Goal: Information Seeking & Learning: Learn about a topic

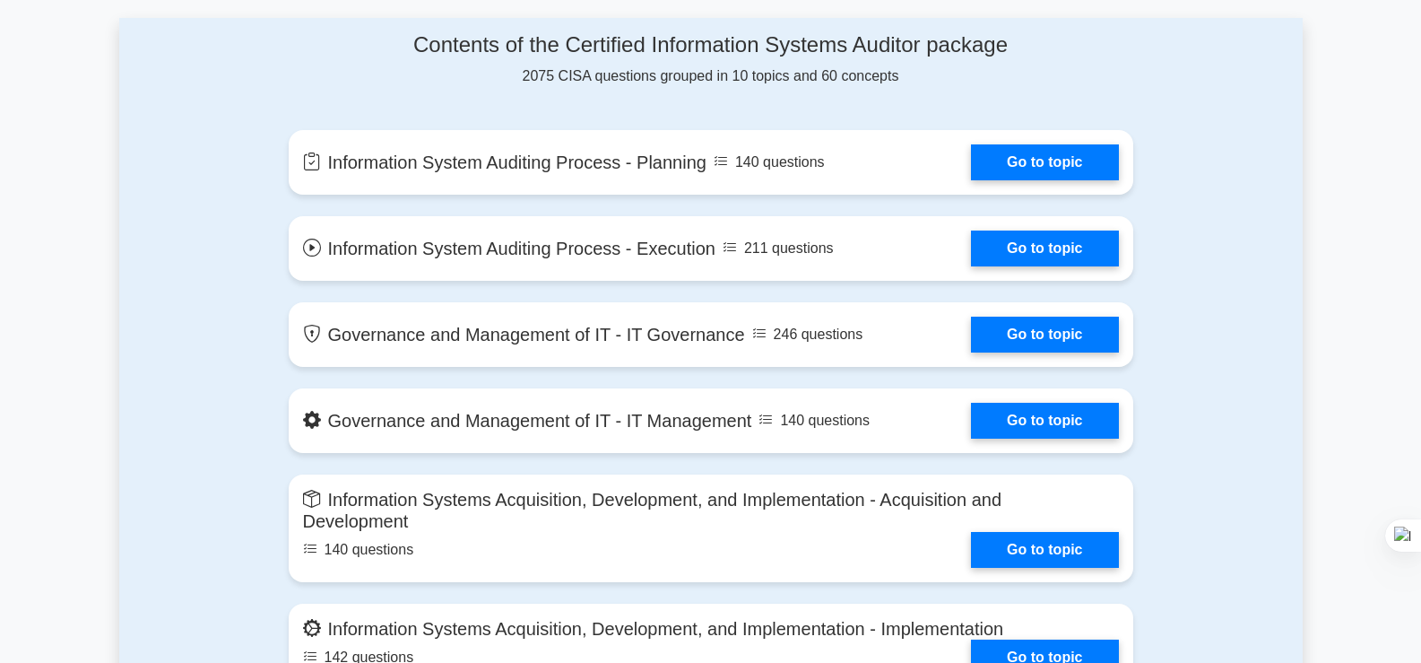
scroll to position [897, 0]
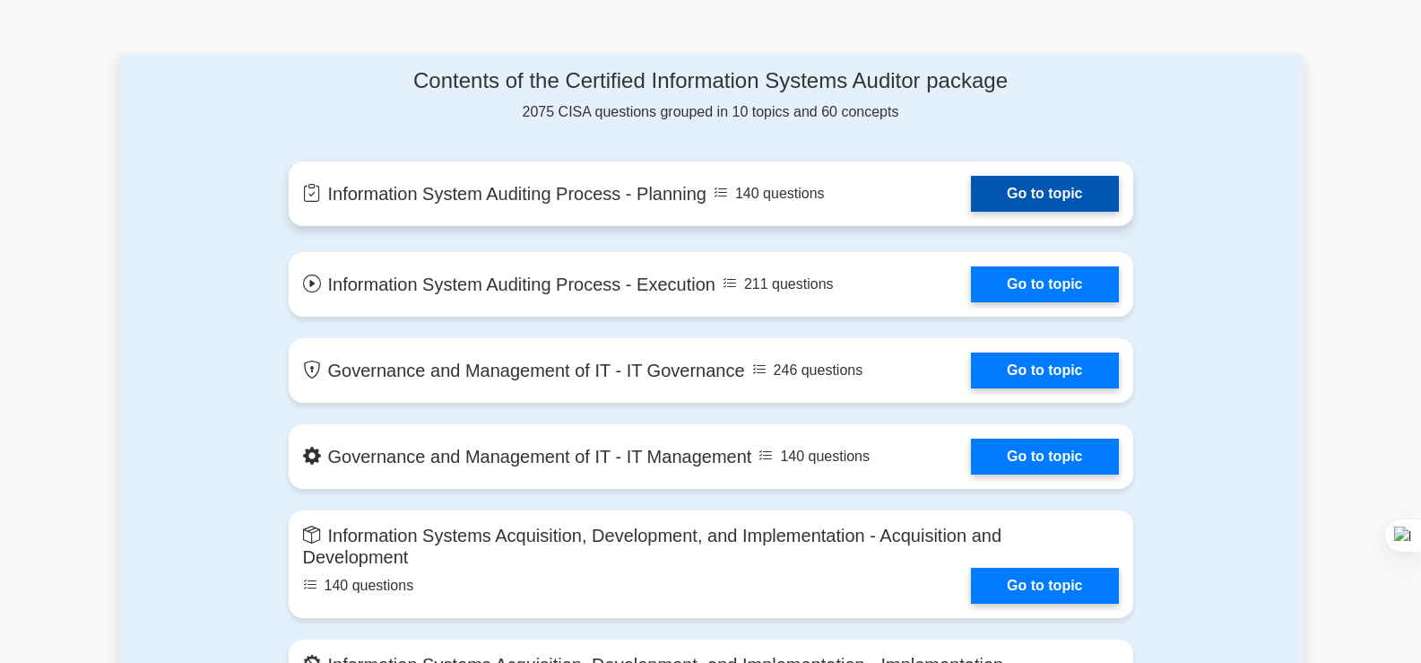
click at [1025, 181] on link "Go to topic" at bounding box center [1044, 194] width 147 height 36
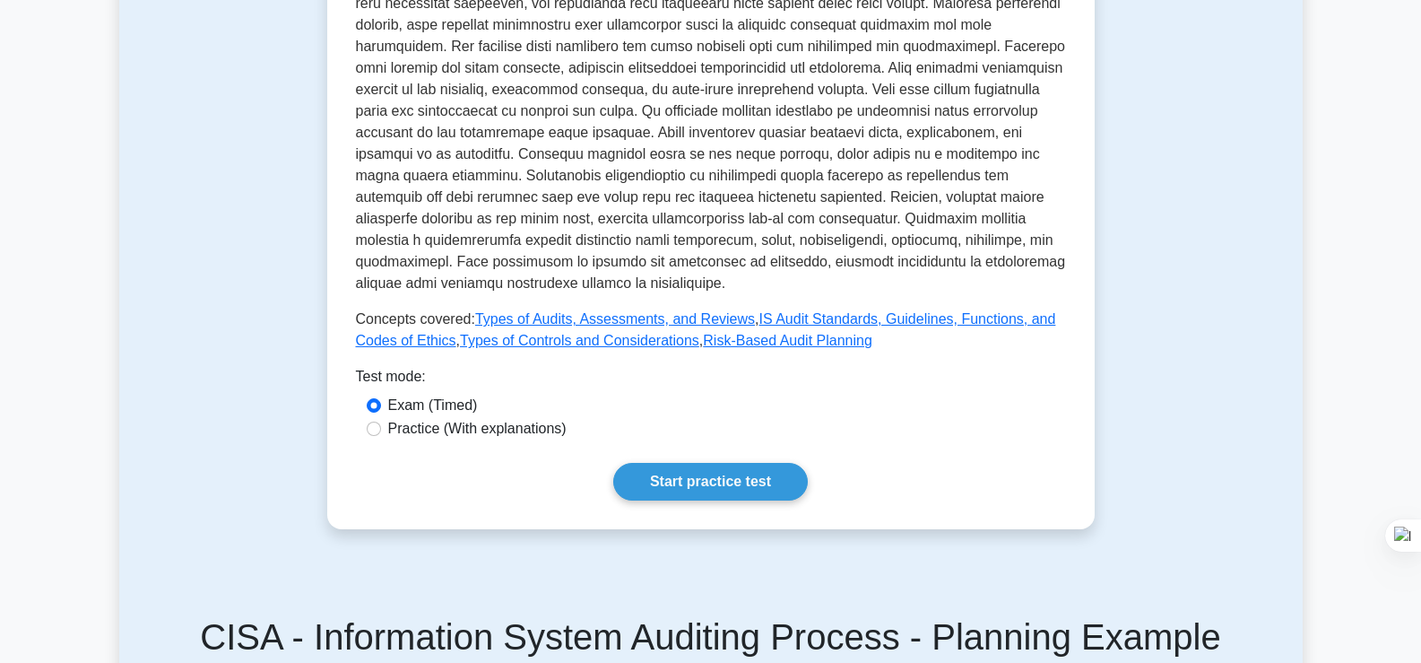
scroll to position [681, 0]
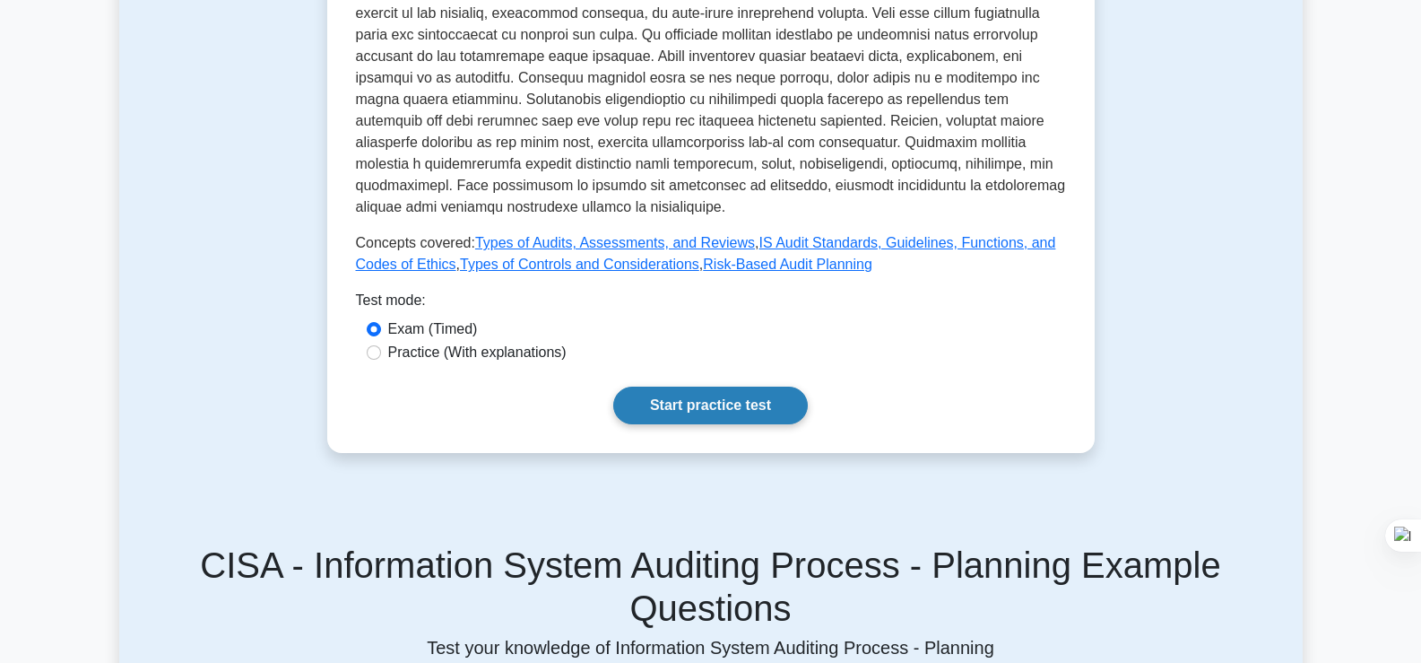
click at [671, 390] on link "Start practice test" at bounding box center [710, 405] width 195 height 38
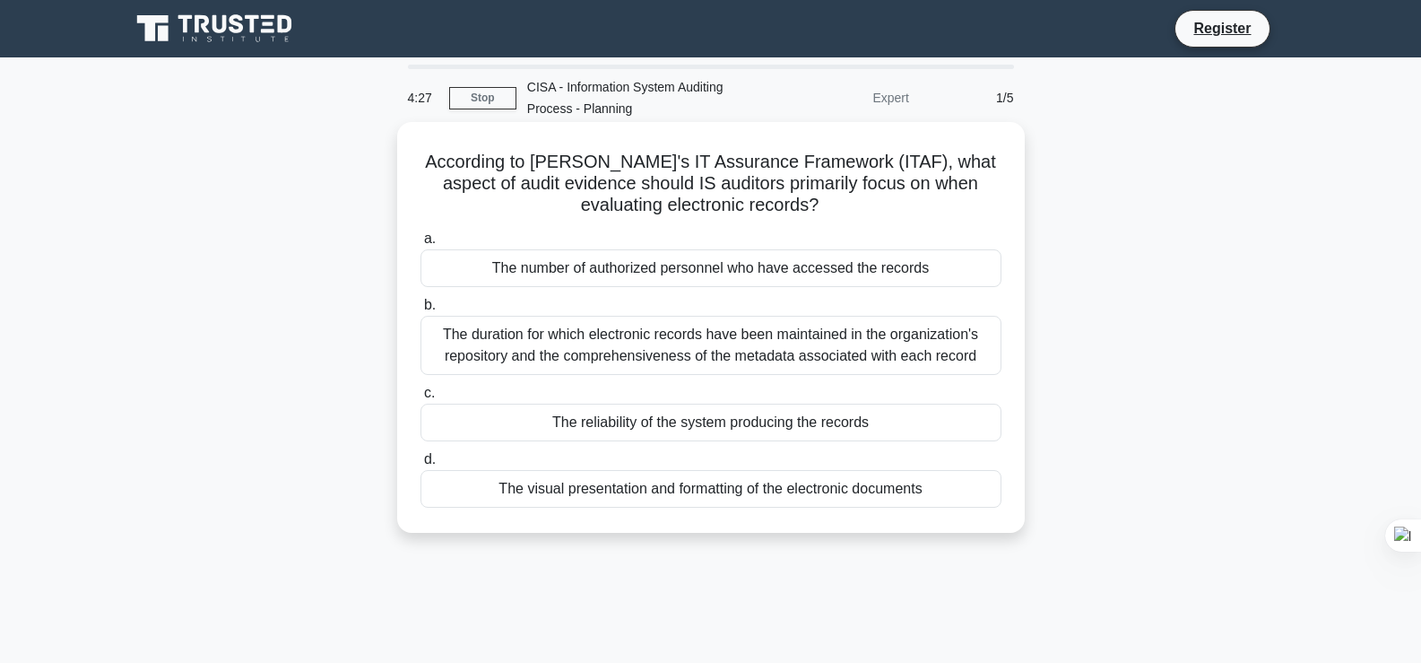
click at [808, 429] on div "The reliability of the system producing the records" at bounding box center [710, 422] width 581 height 38
click at [420, 399] on input "c. The reliability of the system producing the records" at bounding box center [420, 393] width 0 height 12
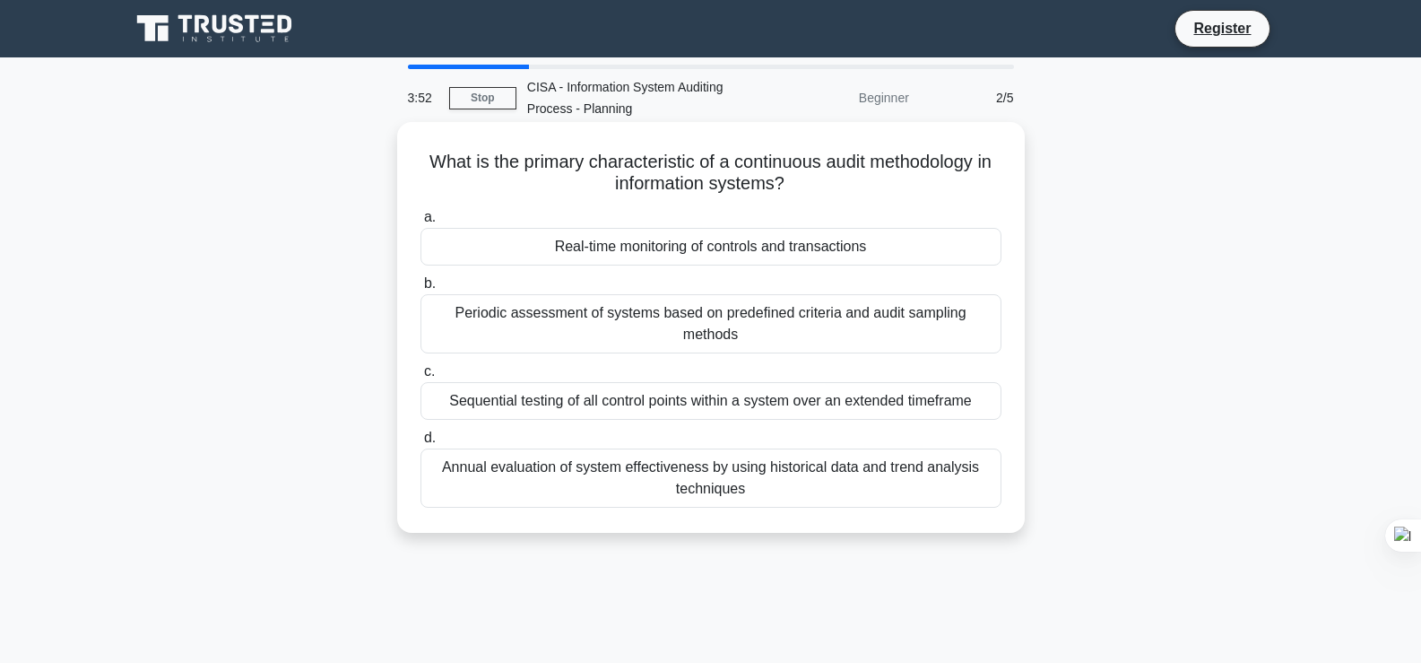
click at [812, 255] on div "Real-time monitoring of controls and transactions" at bounding box center [710, 247] width 581 height 38
click at [420, 223] on input "a. Real-time monitoring of controls and transactions" at bounding box center [420, 218] width 0 height 12
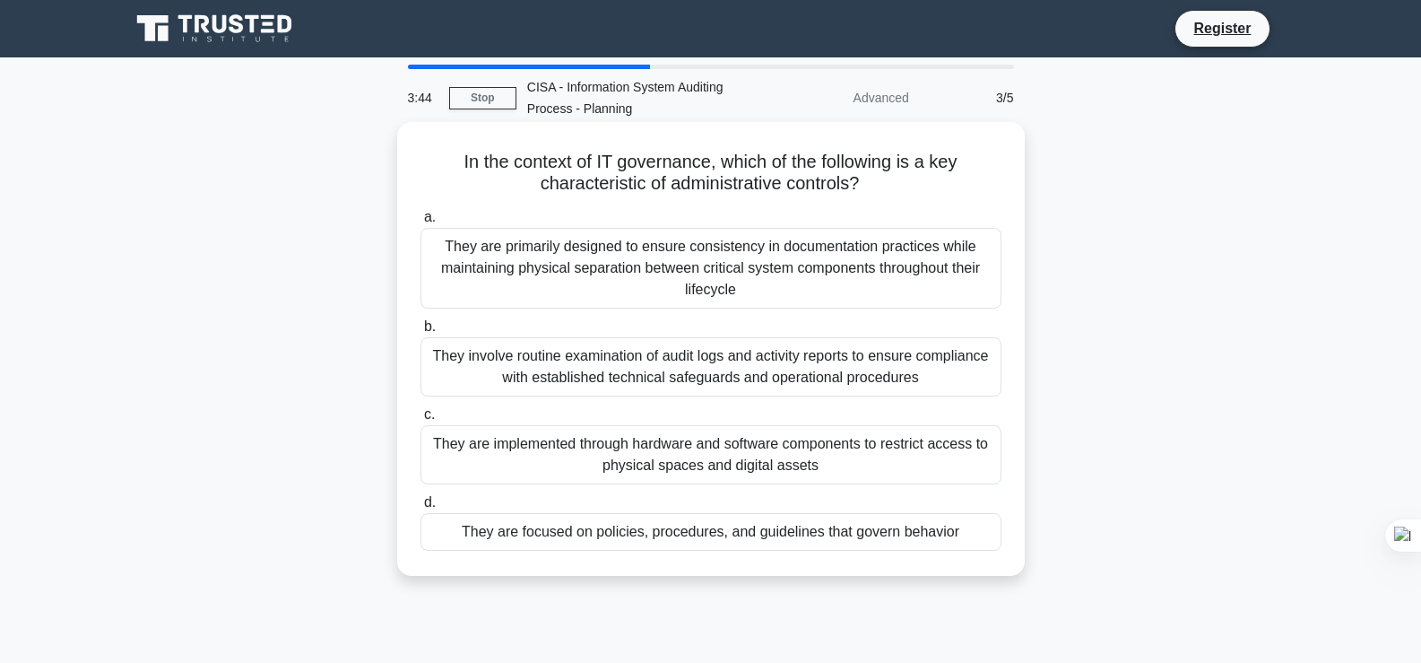
drag, startPoint x: 865, startPoint y: 184, endPoint x: 432, endPoint y: 169, distance: 433.3
click at [432, 169] on h5 "In the context of IT governance, which of the following is a key characteristic…" at bounding box center [711, 173] width 585 height 45
copy h5 "In the context of IT governance, which of the following is a key characteristic…"
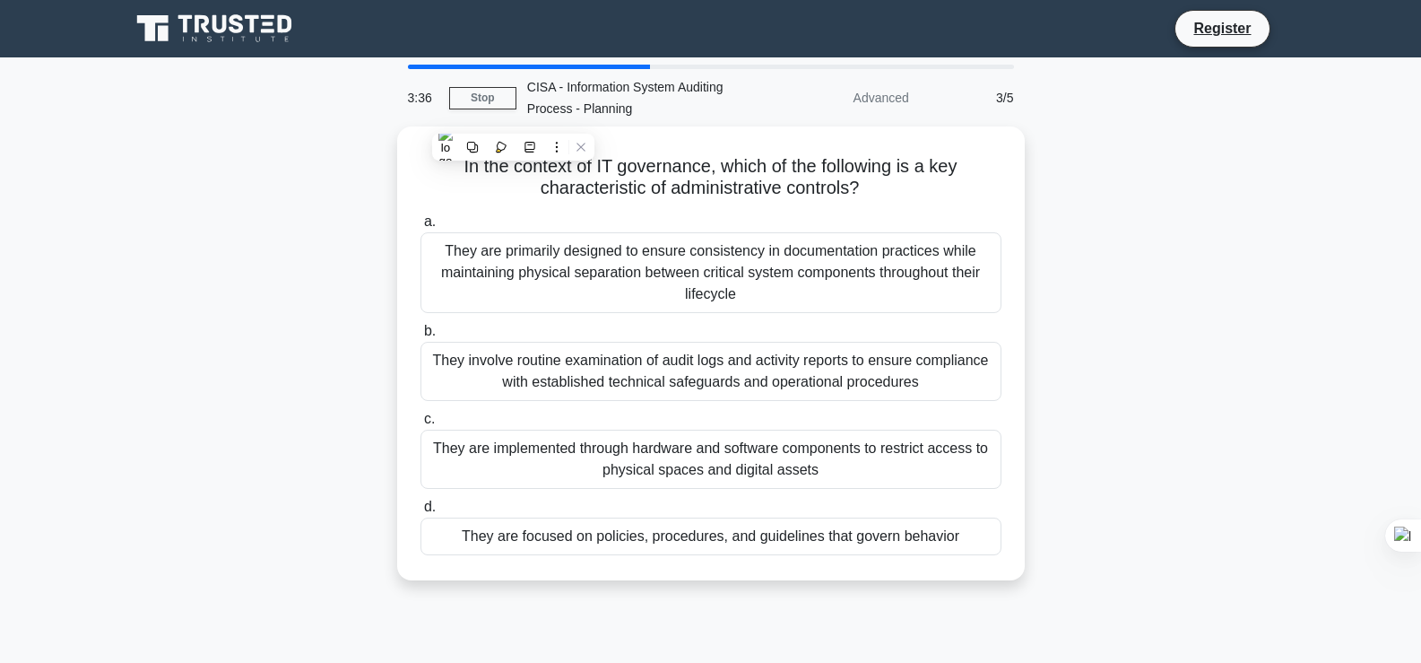
click at [103, 362] on main "3:36 Stop CISA - Information System Auditing Process - Planning Advanced 3/5 In…" at bounding box center [710, 512] width 1421 height 911
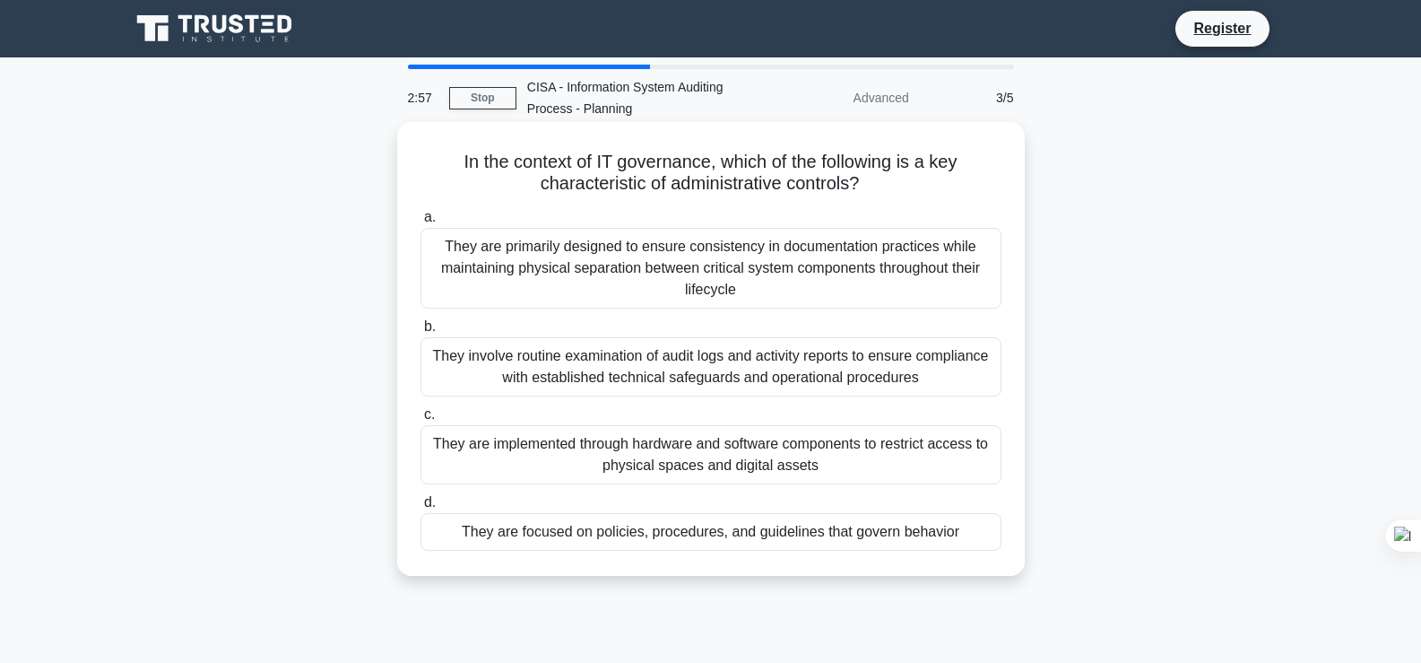
click at [784, 372] on div "They involve routine examination of audit logs and activity reports to ensure c…" at bounding box center [710, 366] width 581 height 59
click at [420, 333] on input "b. They involve routine examination of audit logs and activity reports to ensur…" at bounding box center [420, 327] width 0 height 12
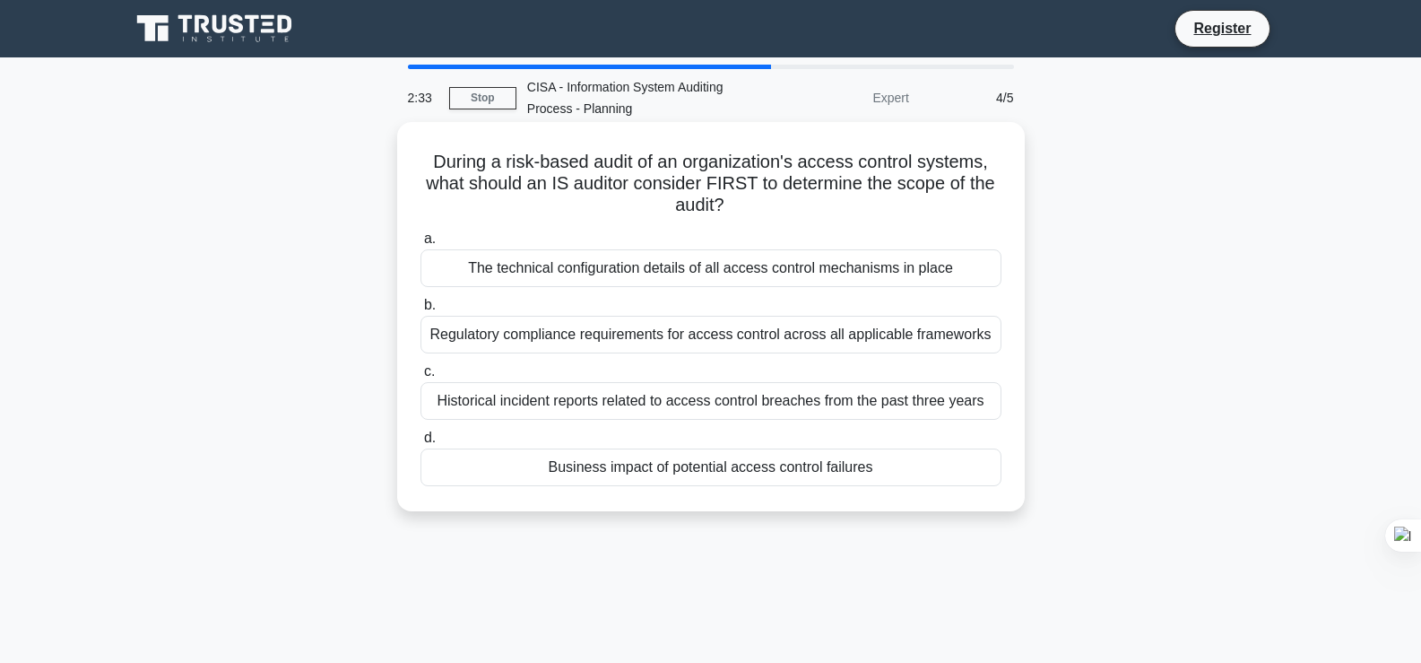
click at [718, 334] on div "Regulatory compliance requirements for access control across all applicable fra…" at bounding box center [710, 335] width 581 height 38
click at [420, 311] on input "b. Regulatory compliance requirements for access control across all applicable …" at bounding box center [420, 305] width 0 height 12
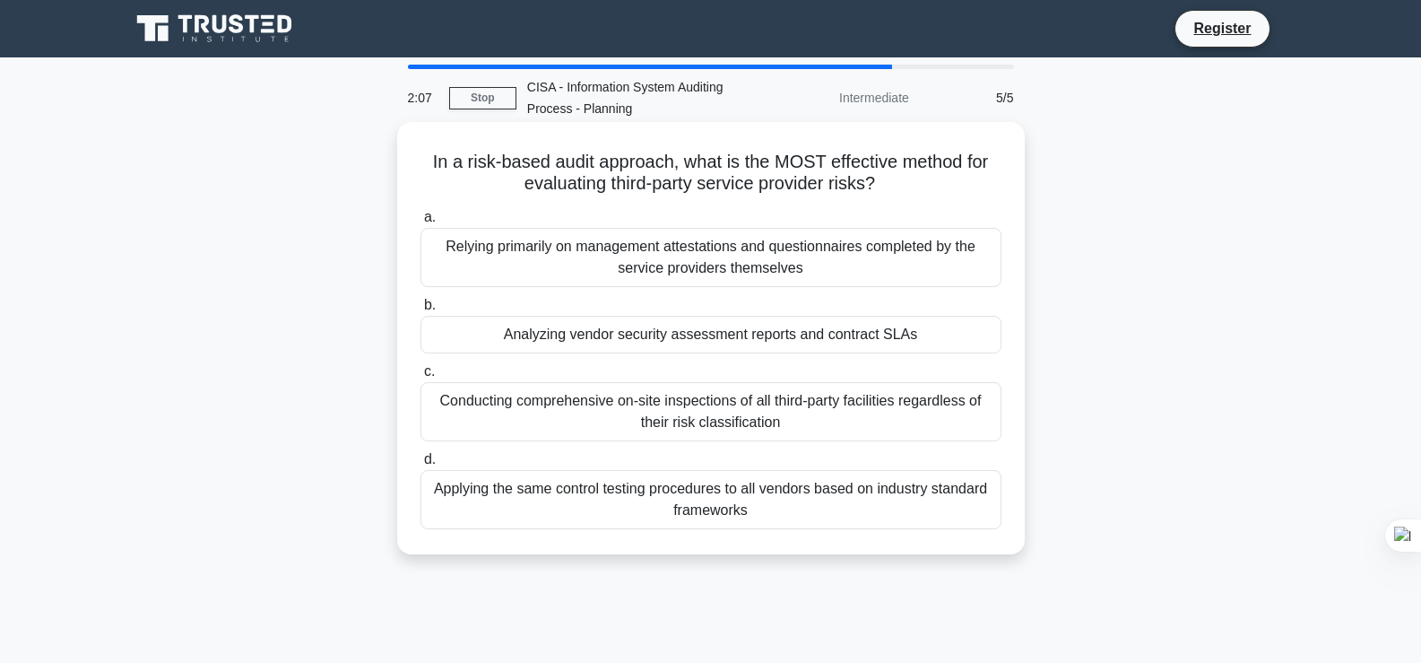
click at [915, 346] on div "Analyzing vendor security assessment reports and contract SLAs" at bounding box center [710, 335] width 581 height 38
click at [420, 311] on input "b. Analyzing vendor security assessment reports and contract SLAs" at bounding box center [420, 305] width 0 height 12
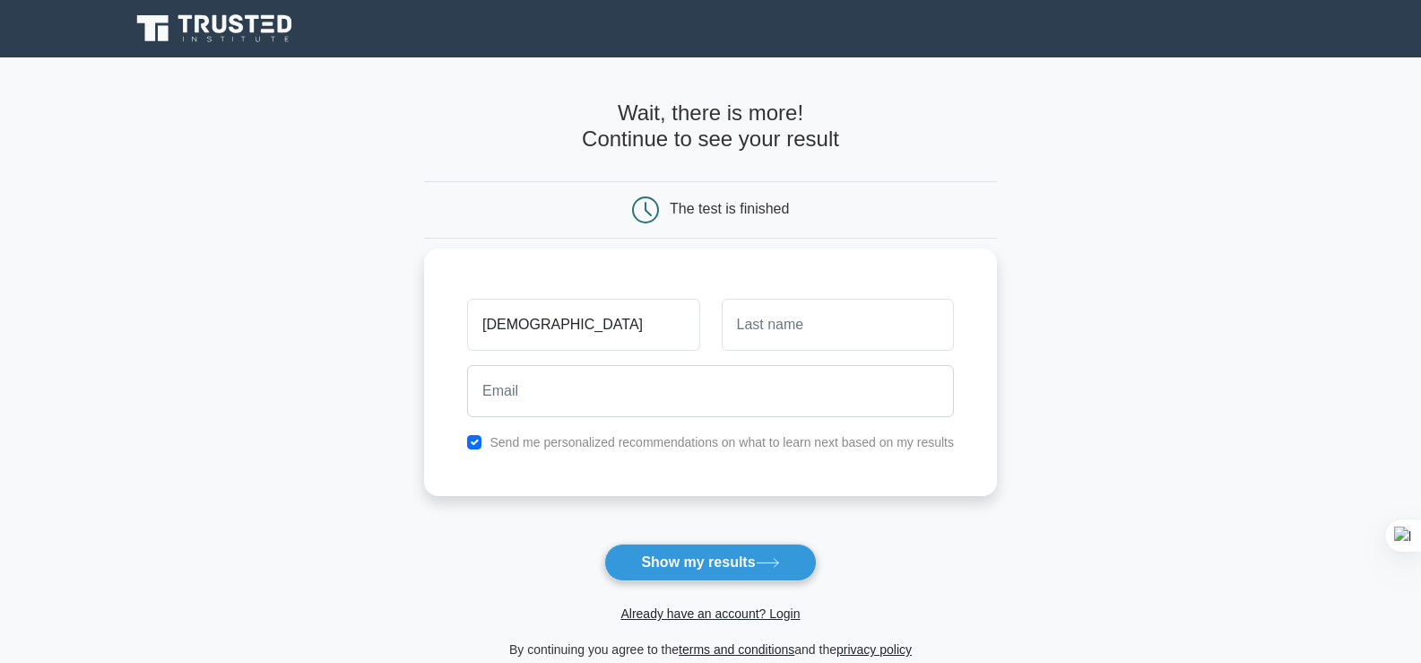
type input "muhammad"
click at [779, 313] on input "text" at bounding box center [838, 325] width 232 height 52
type input "taemour"
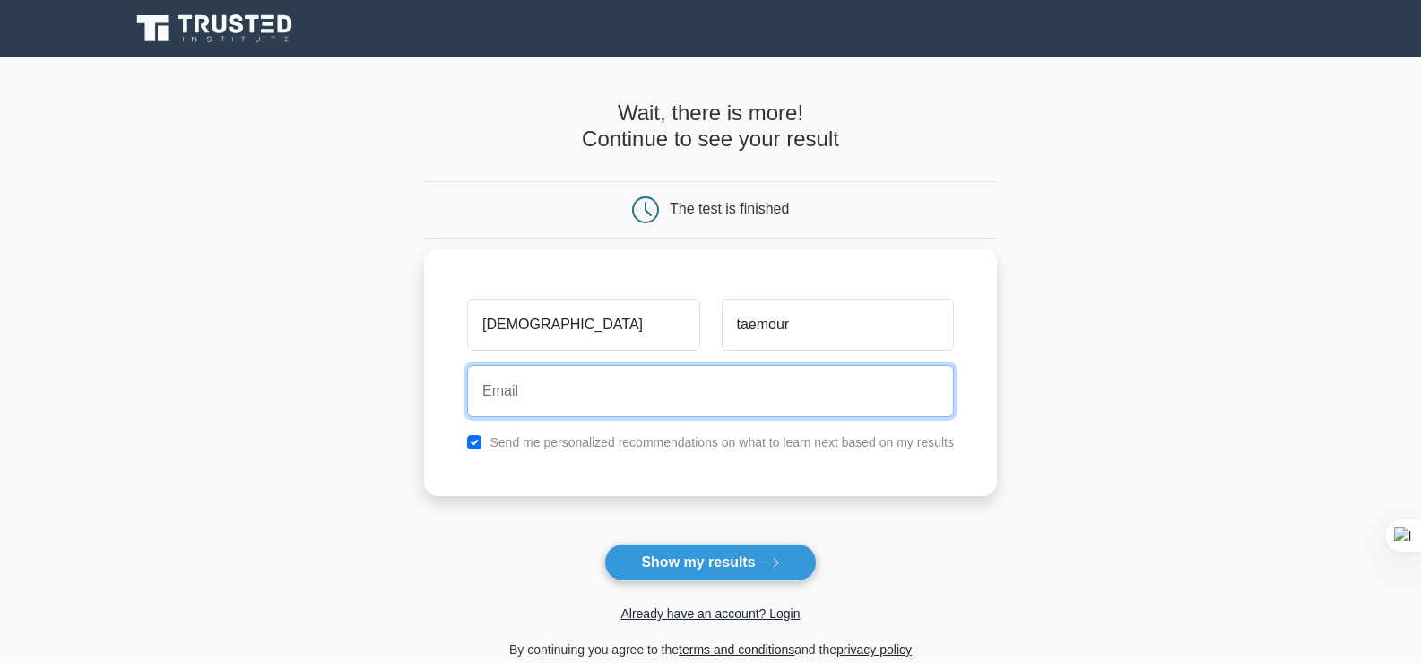
click at [650, 390] on input "email" at bounding box center [710, 391] width 487 height 52
type input "taemourkhan08@gmail.com"
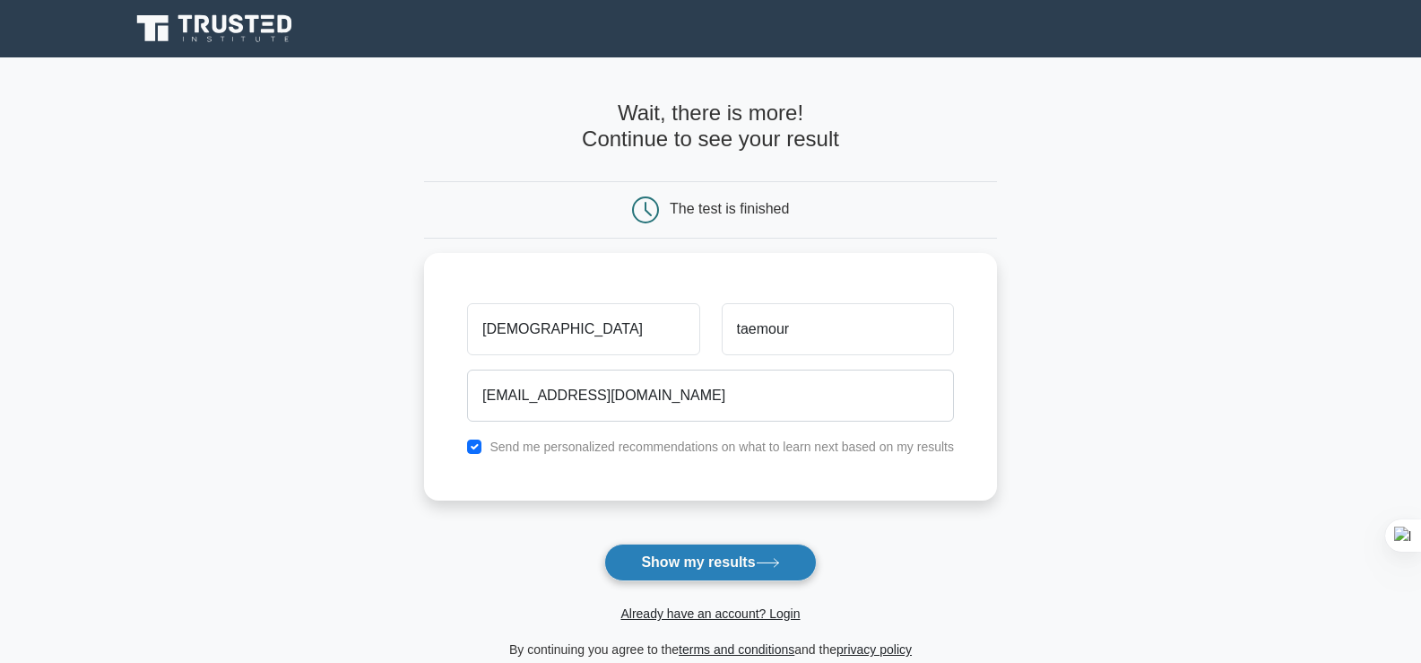
click at [724, 559] on button "Show my results" at bounding box center [710, 562] width 212 height 38
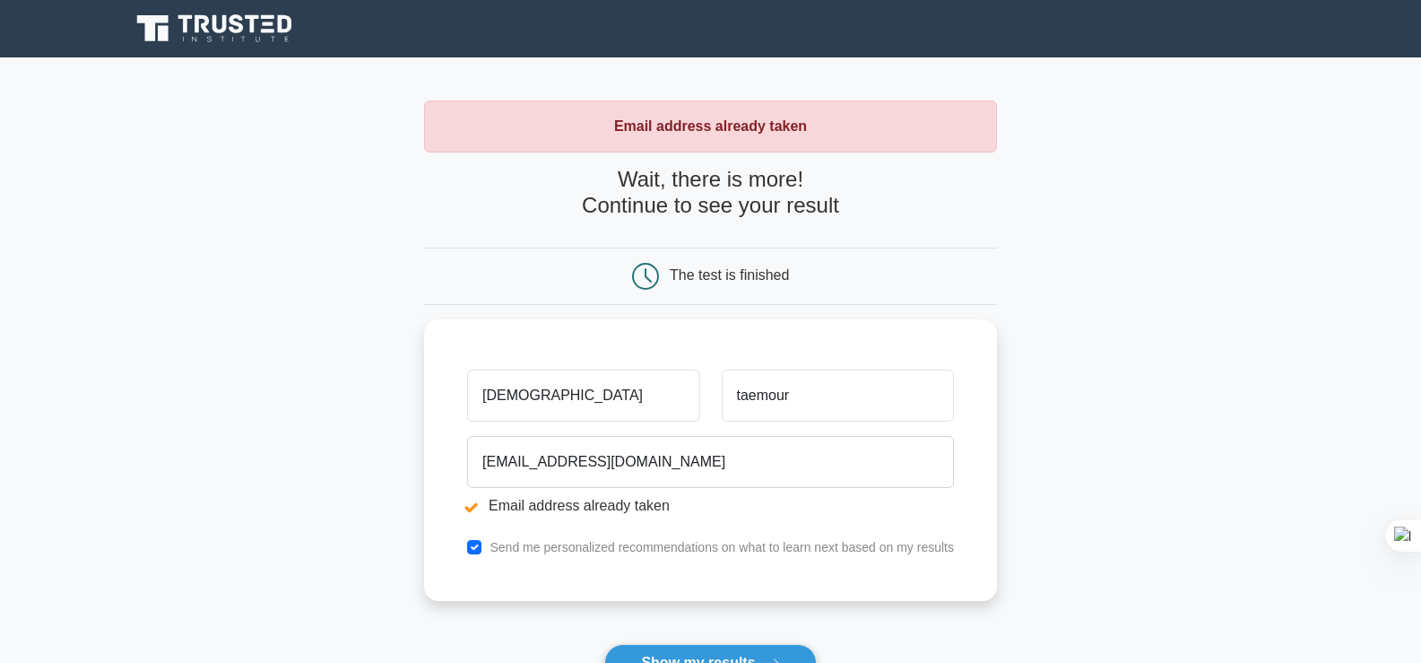
click at [1035, 372] on main "Email address already taken Wait, there is more! Continue to see your result Th…" at bounding box center [710, 430] width 1421 height 746
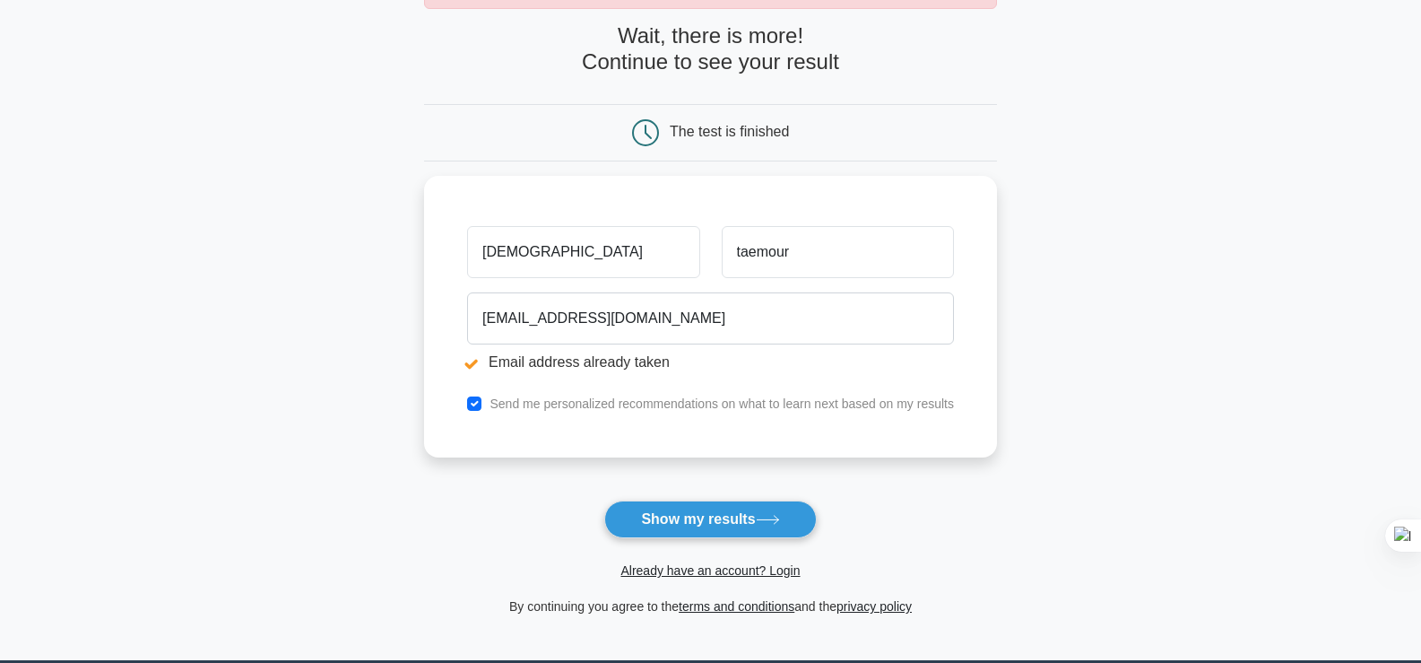
scroll to position [179, 0]
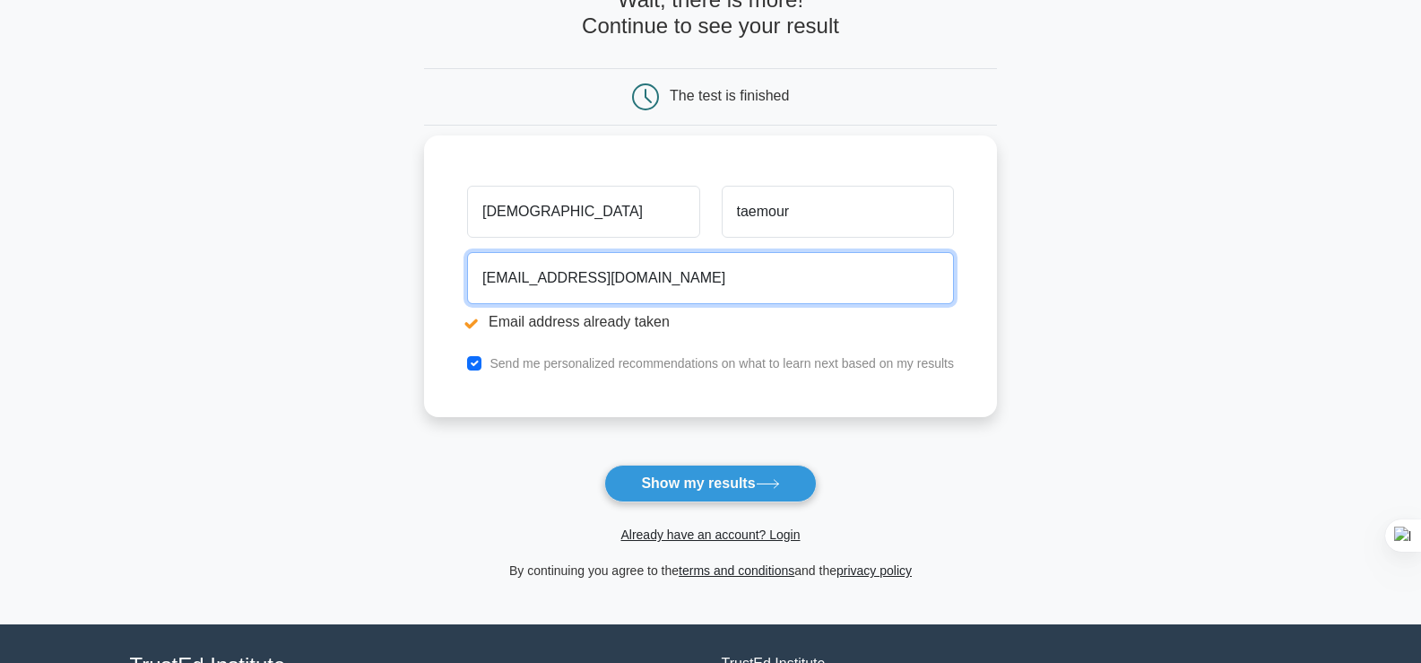
click at [687, 282] on input "taemourkhan08@gmail.com" at bounding box center [710, 278] width 487 height 52
type input "t"
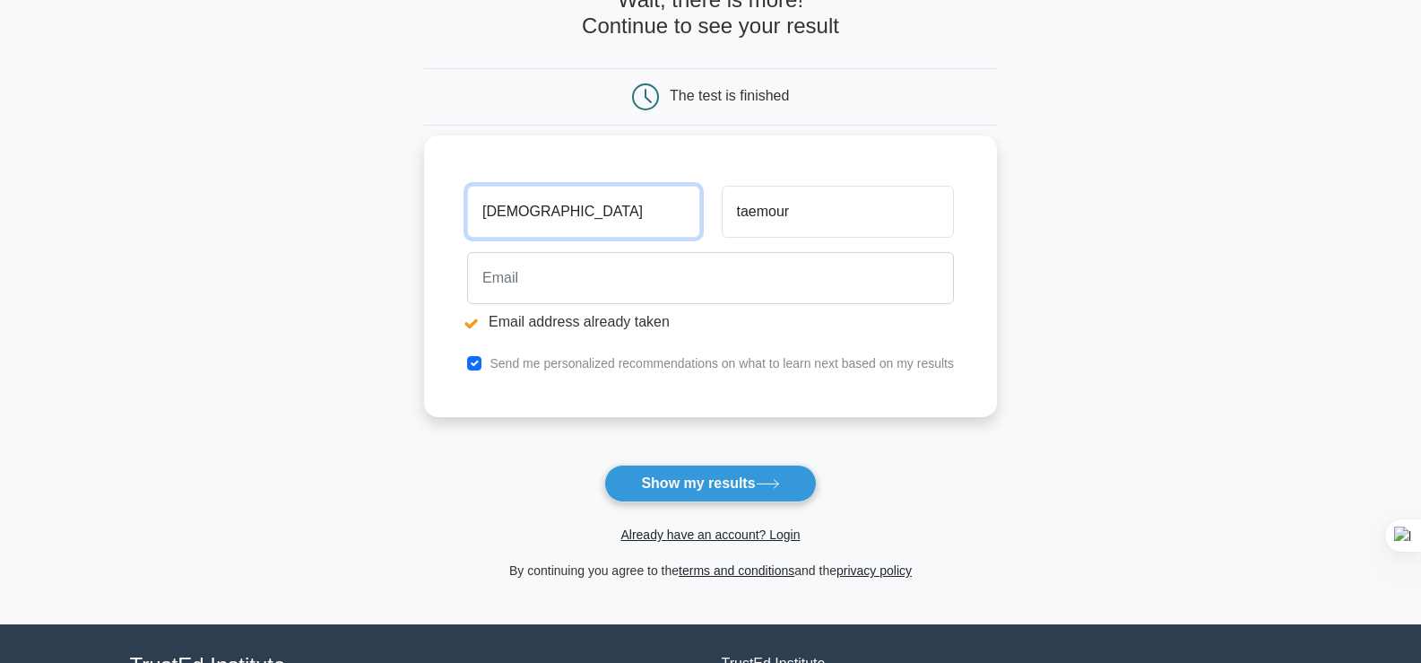
click at [597, 212] on input "muhammad" at bounding box center [583, 212] width 232 height 52
type input "m"
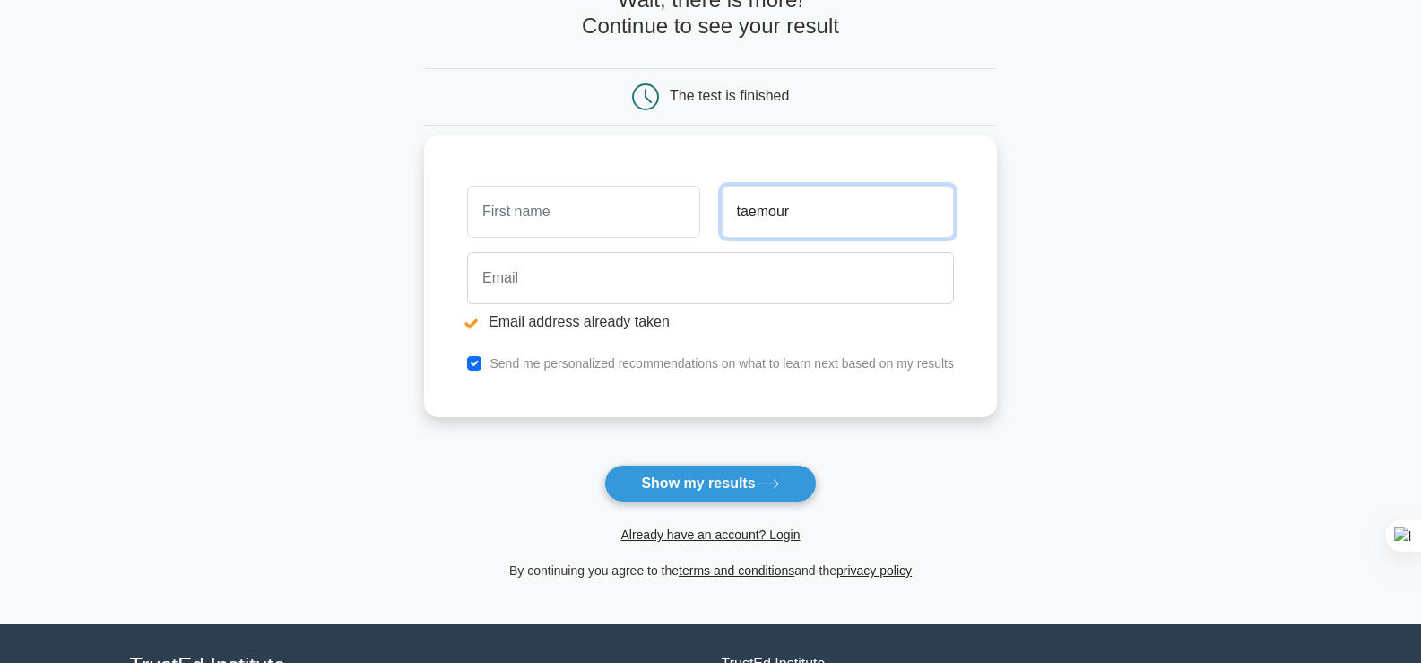
click at [819, 207] on input "taemour" at bounding box center [838, 212] width 232 height 52
type input "t"
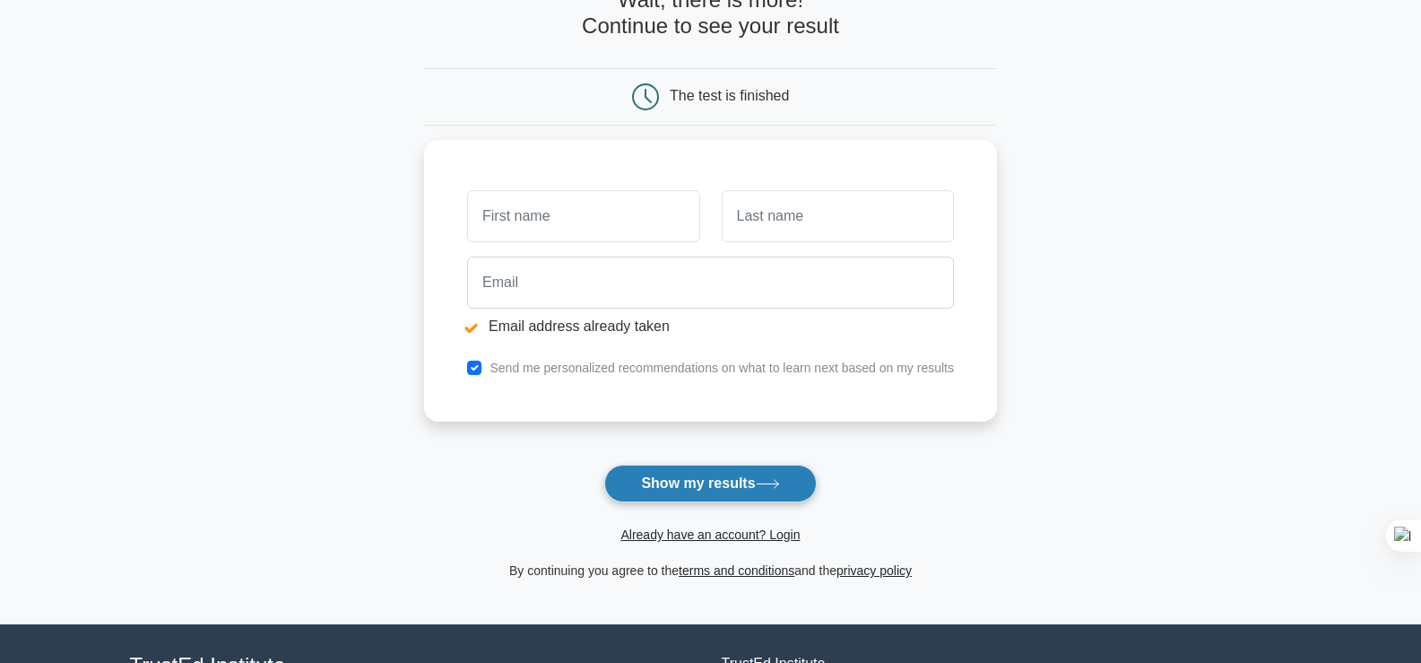
click at [685, 489] on button "Show my results" at bounding box center [710, 483] width 212 height 38
click at [707, 538] on link "Already have an account? Login" at bounding box center [709, 534] width 179 height 14
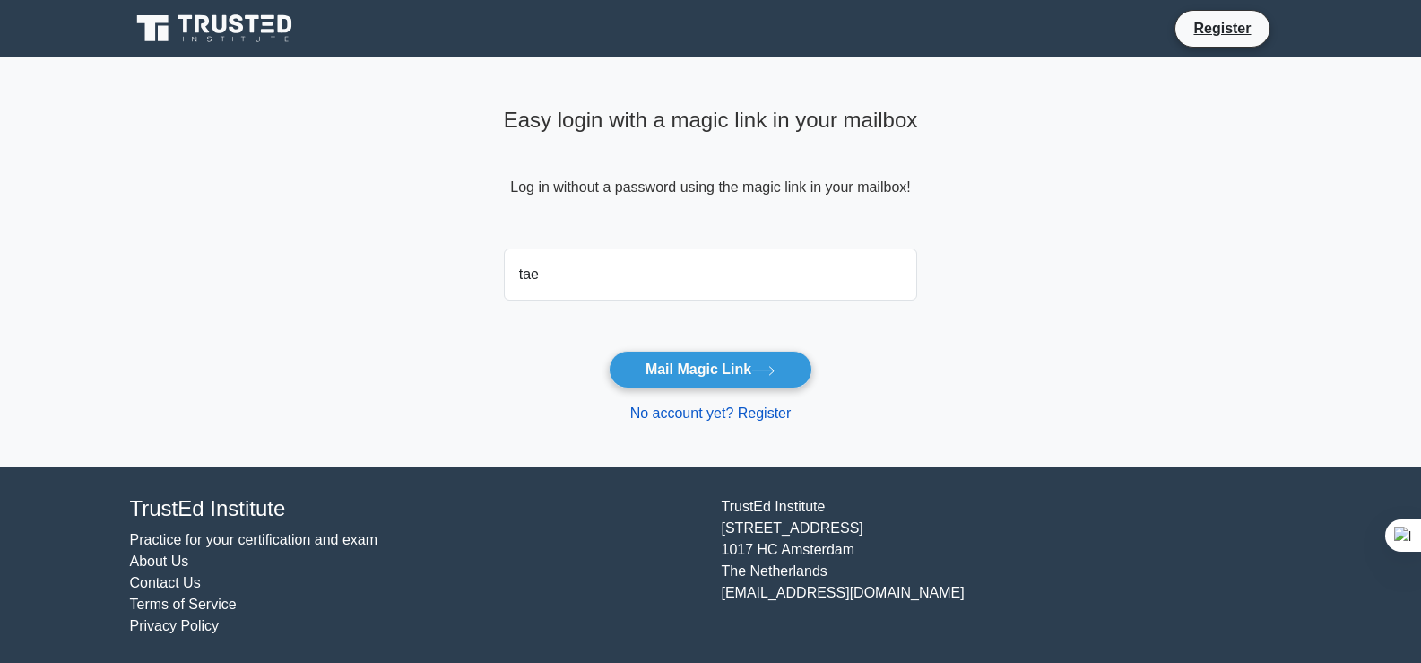
type input "[EMAIL_ADDRESS][DOMAIN_NAME]"
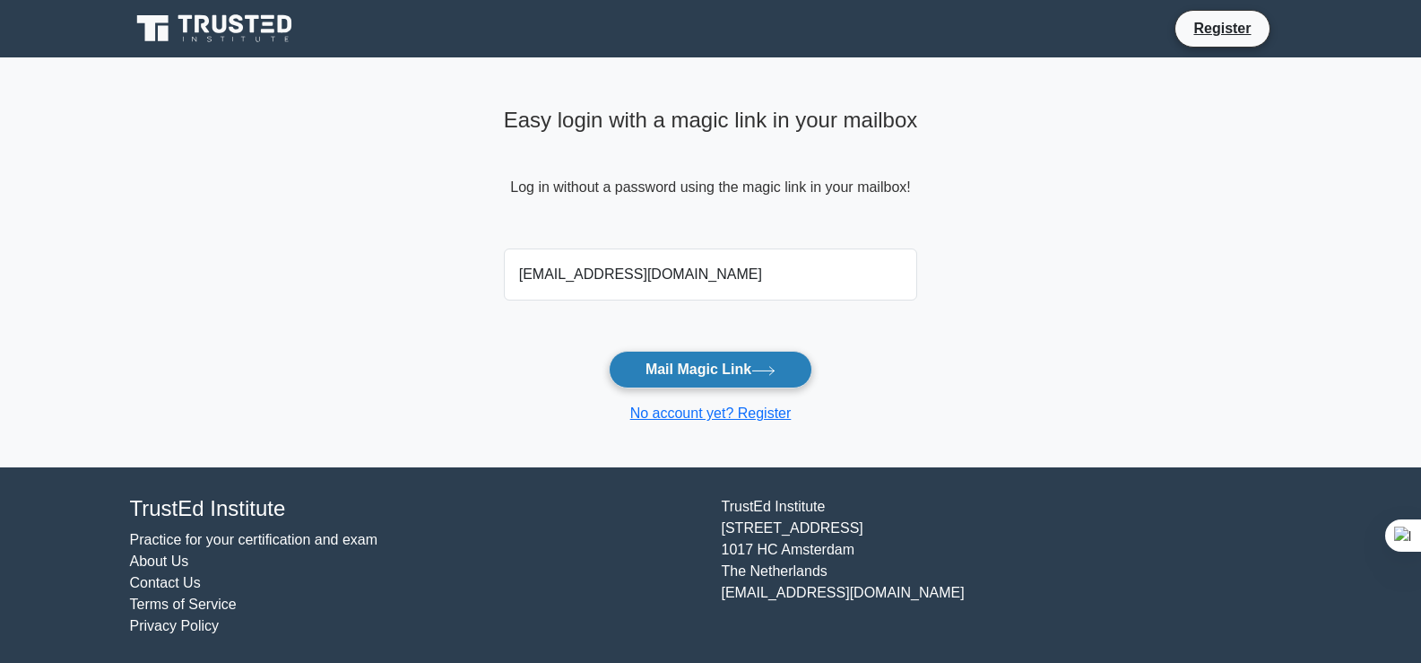
click at [714, 376] on button "Mail Magic Link" at bounding box center [711, 370] width 204 height 38
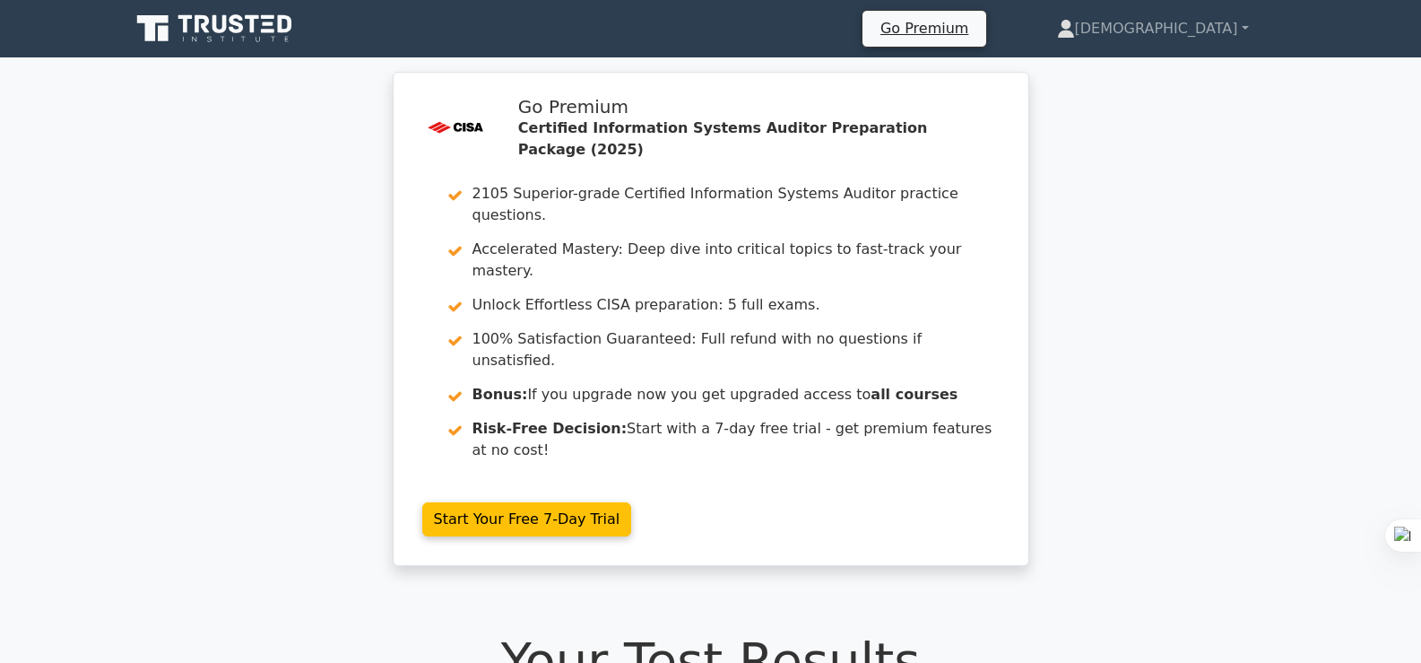
click at [20, 498] on div ".st0{fill:#E31818;} Go Premium Certified Information Systems Auditor Preparatio…" at bounding box center [710, 329] width 1421 height 515
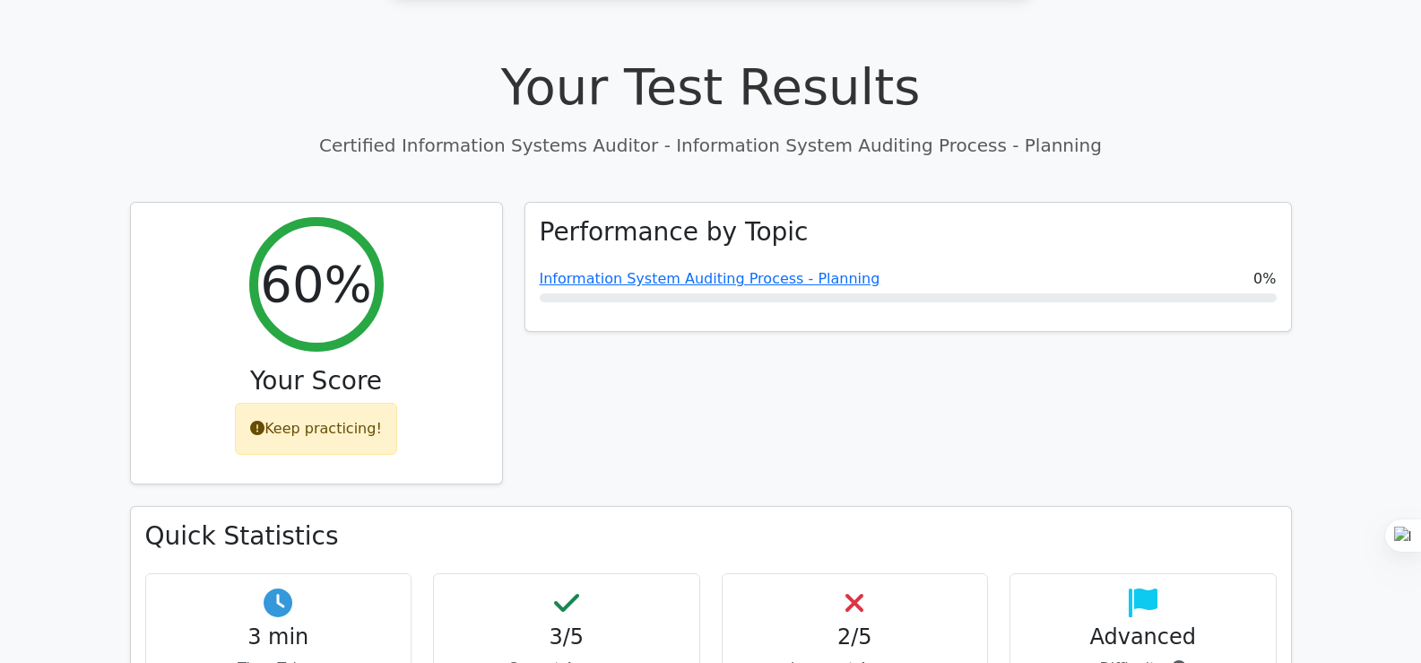
scroll to position [538, 0]
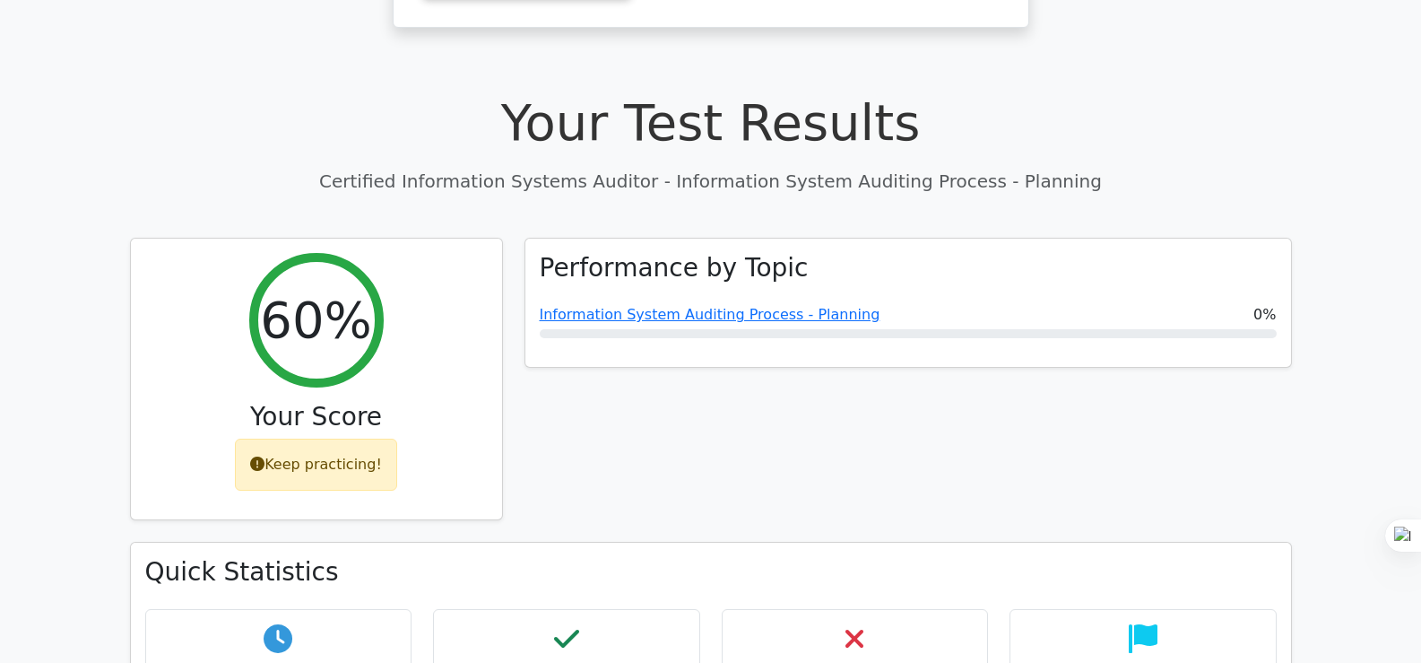
click at [653, 343] on div "Performance by Topic Information System Auditing Process - Planning 0%" at bounding box center [908, 390] width 789 height 305
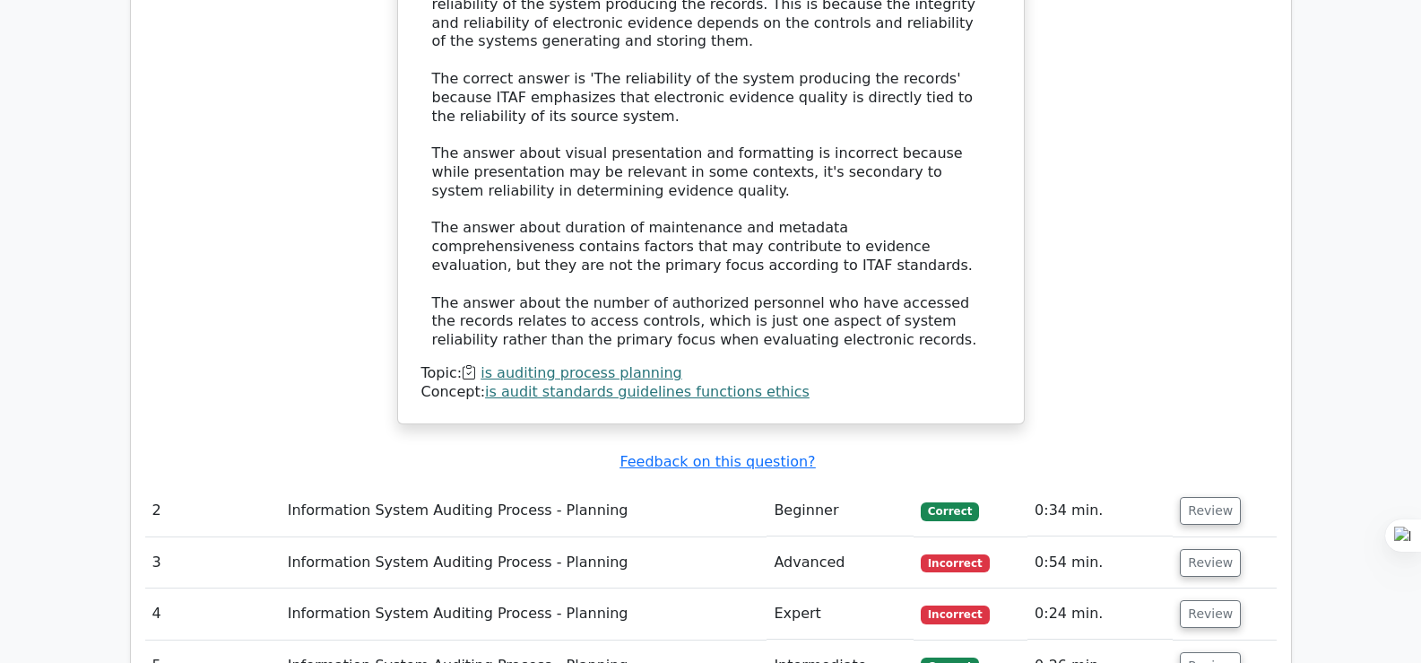
scroll to position [2187, 0]
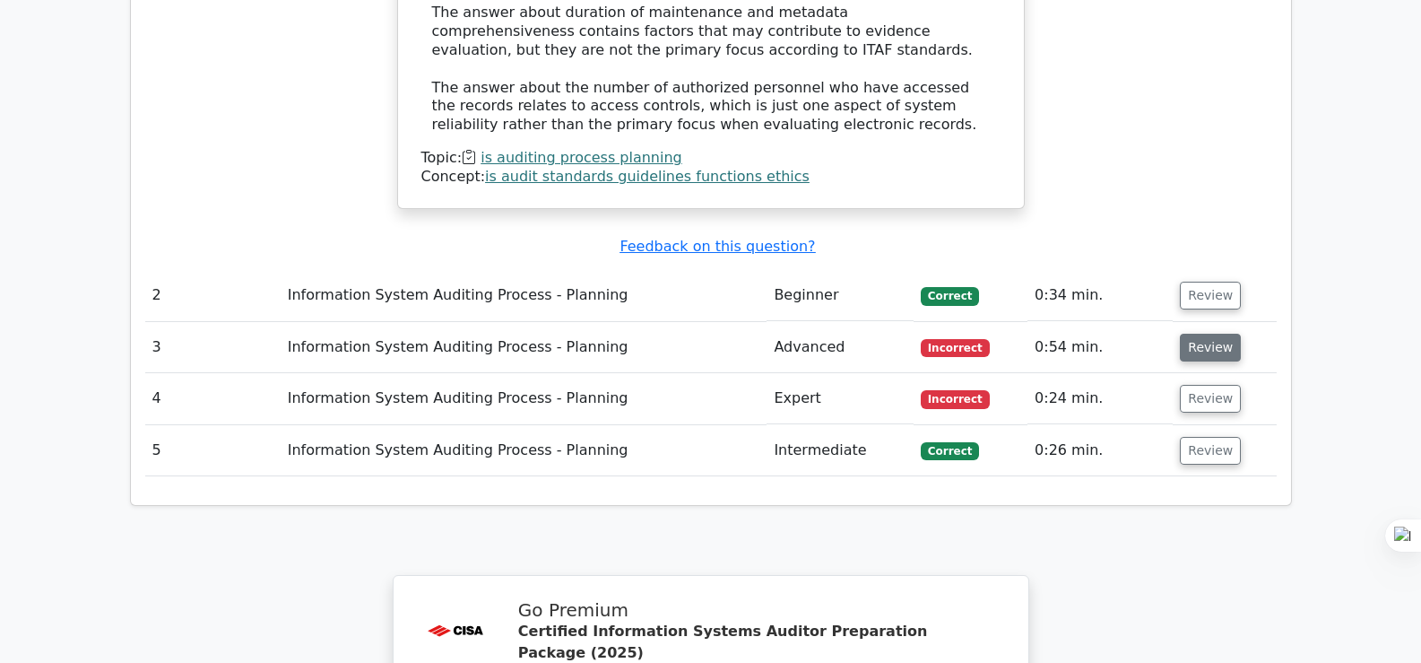
click at [1205, 334] on button "Review" at bounding box center [1210, 348] width 61 height 28
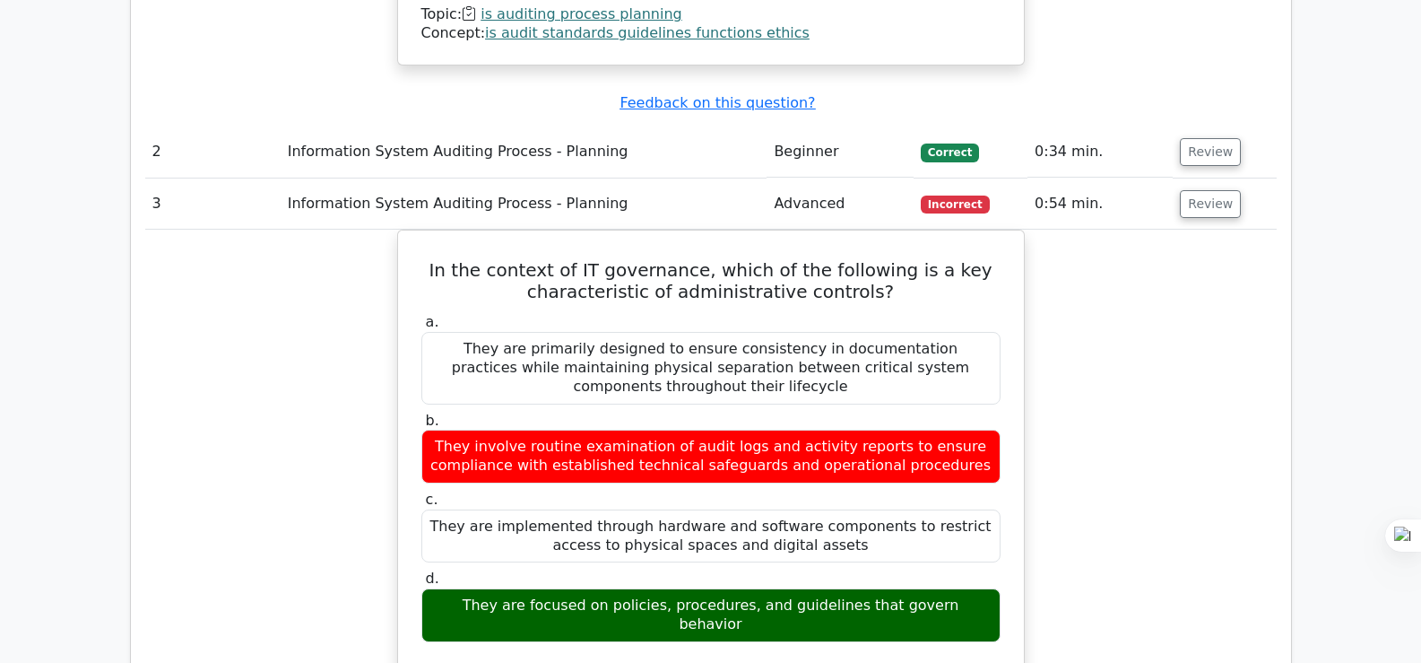
scroll to position [2367, 0]
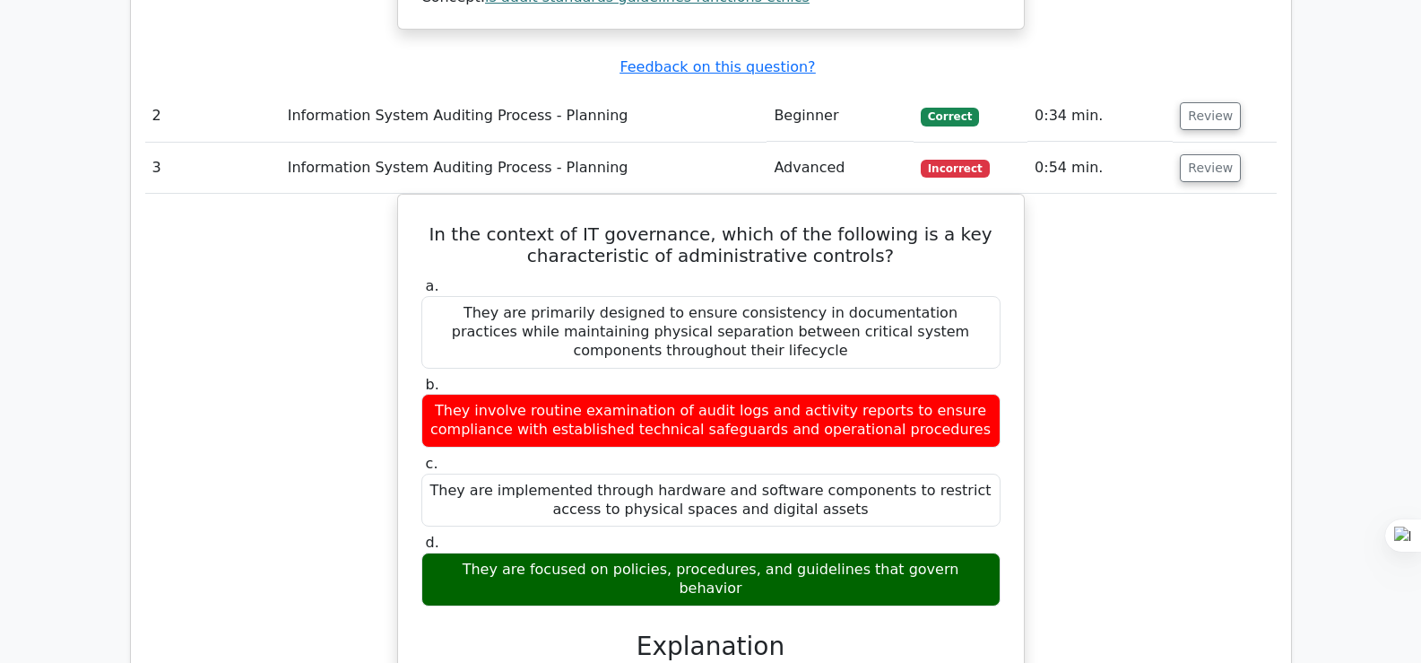
click at [1291, 446] on div "Question Analysis Question # Topic Difficulty Result Time Spent Action 1 Inform…" at bounding box center [711, 150] width 1162 height 2407
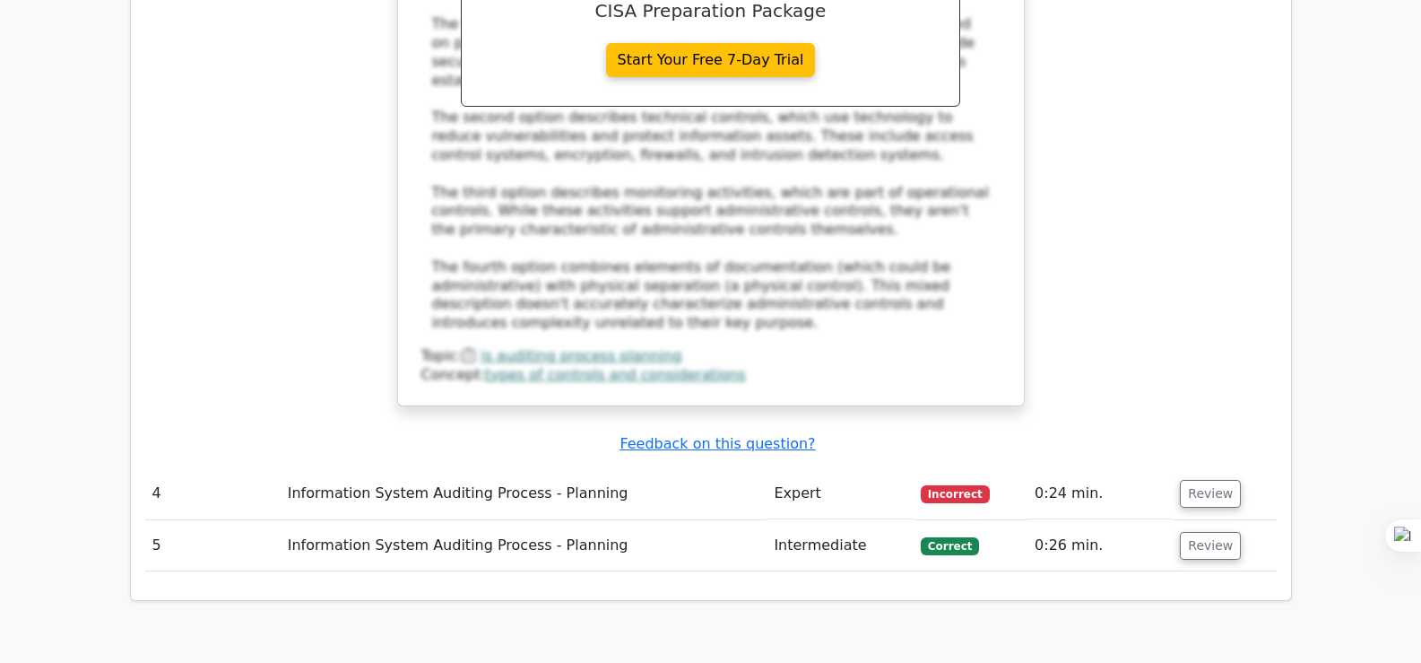
scroll to position [3227, 0]
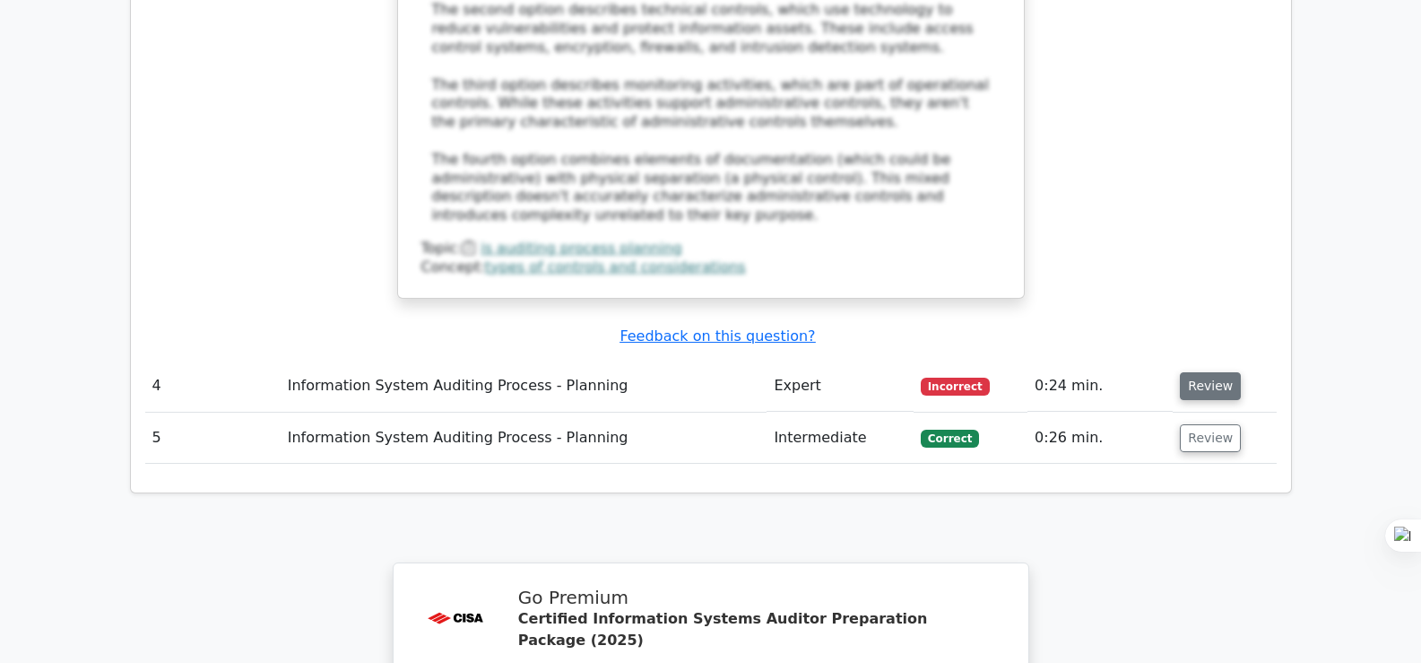
click at [1220, 372] on button "Review" at bounding box center [1210, 386] width 61 height 28
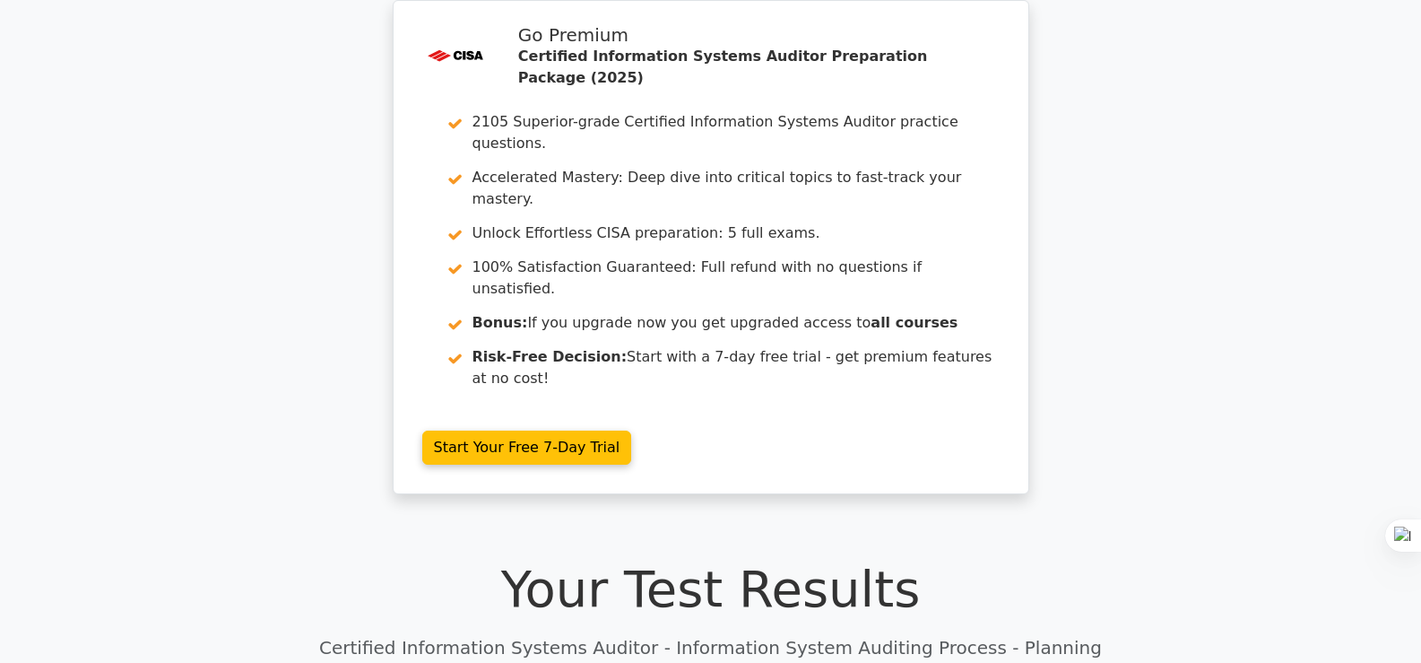
scroll to position [0, 0]
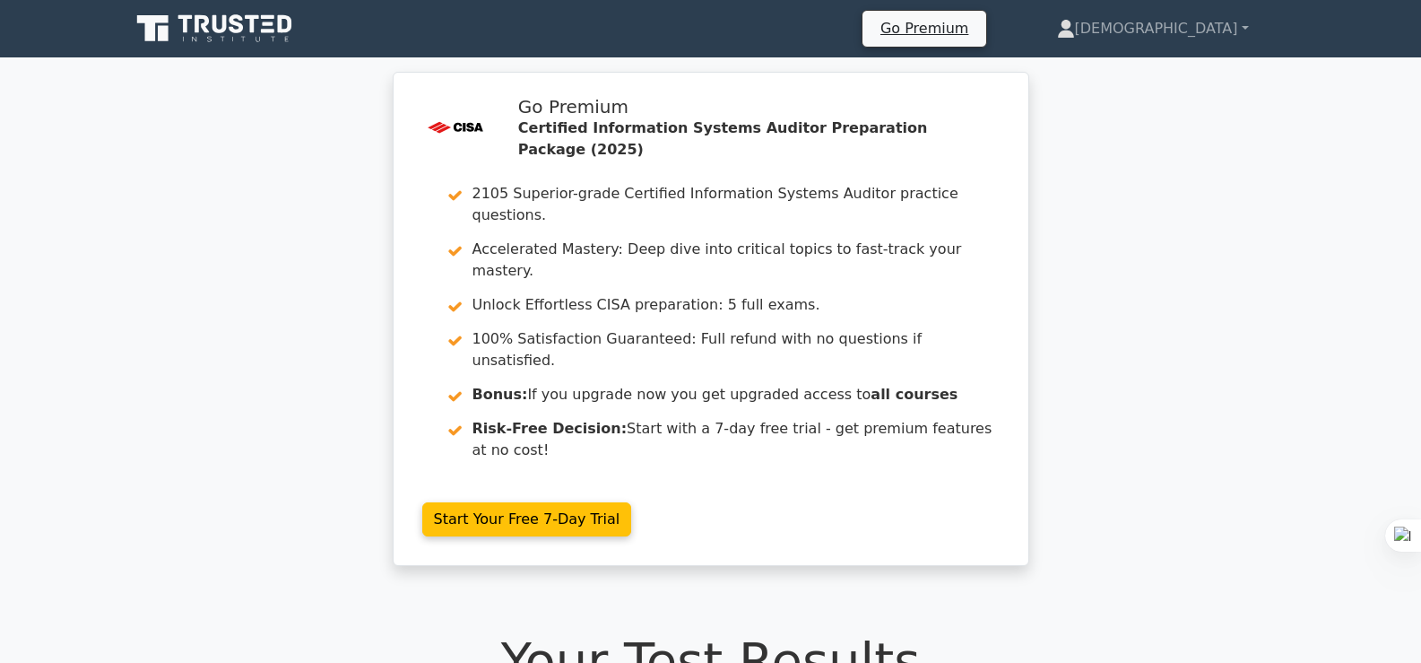
click at [229, 30] on icon at bounding box center [216, 29] width 172 height 34
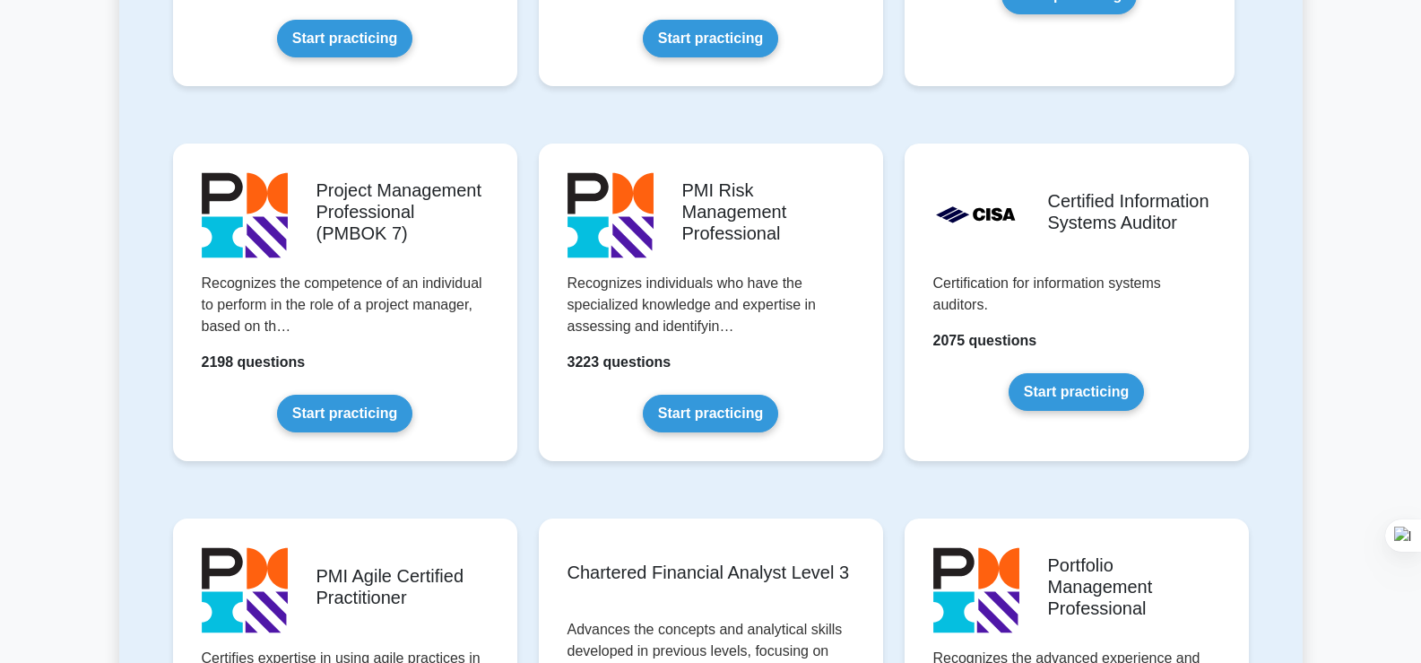
scroll to position [1506, 0]
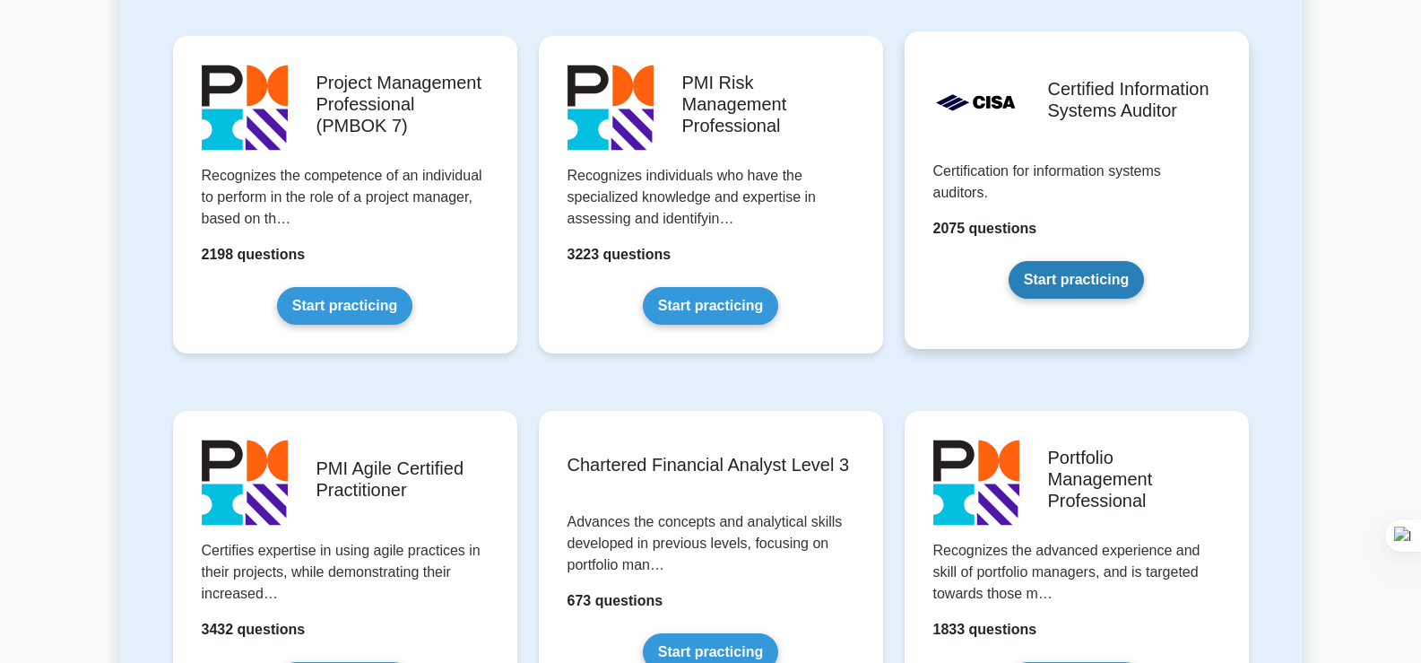
click at [1078, 261] on link "Start practicing" at bounding box center [1076, 280] width 135 height 38
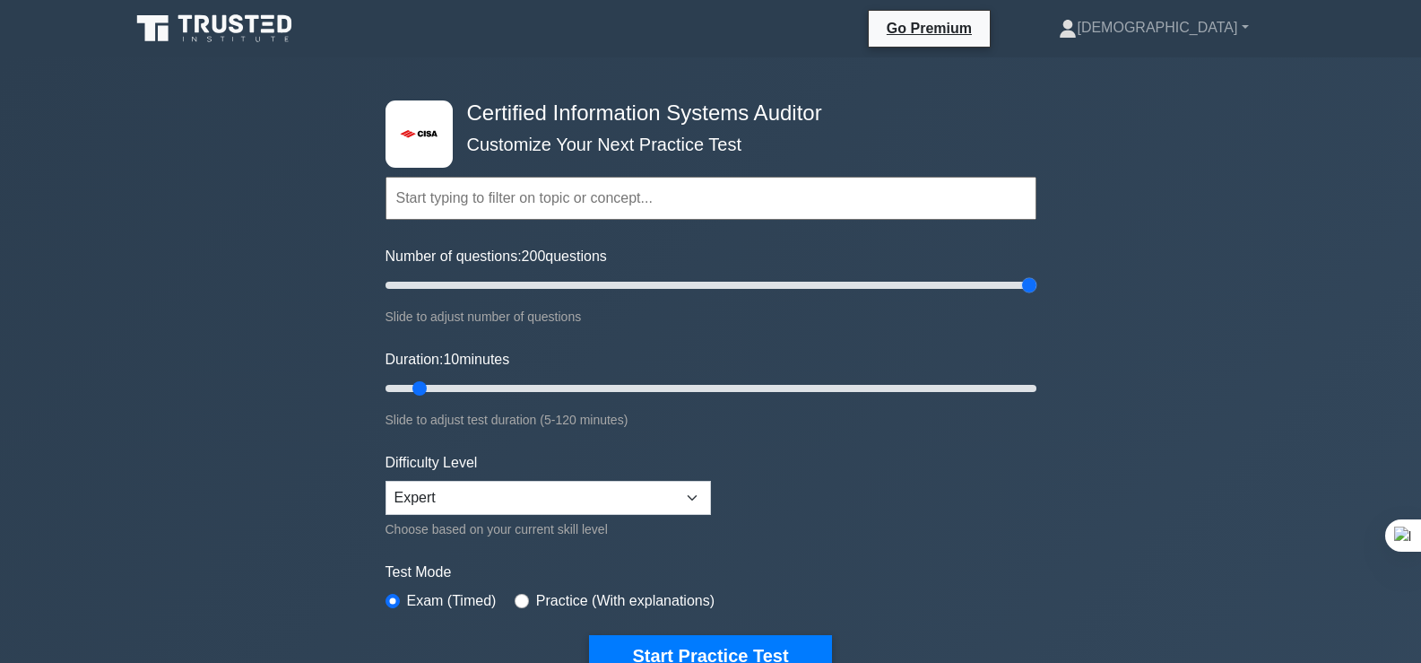
drag, startPoint x: 409, startPoint y: 285, endPoint x: 1158, endPoint y: 268, distance: 749.7
type input "200"
click at [1036, 274] on input "Number of questions: 200 questions" at bounding box center [710, 285] width 651 height 22
drag, startPoint x: 417, startPoint y: 389, endPoint x: 558, endPoint y: 402, distance: 141.3
type input "35"
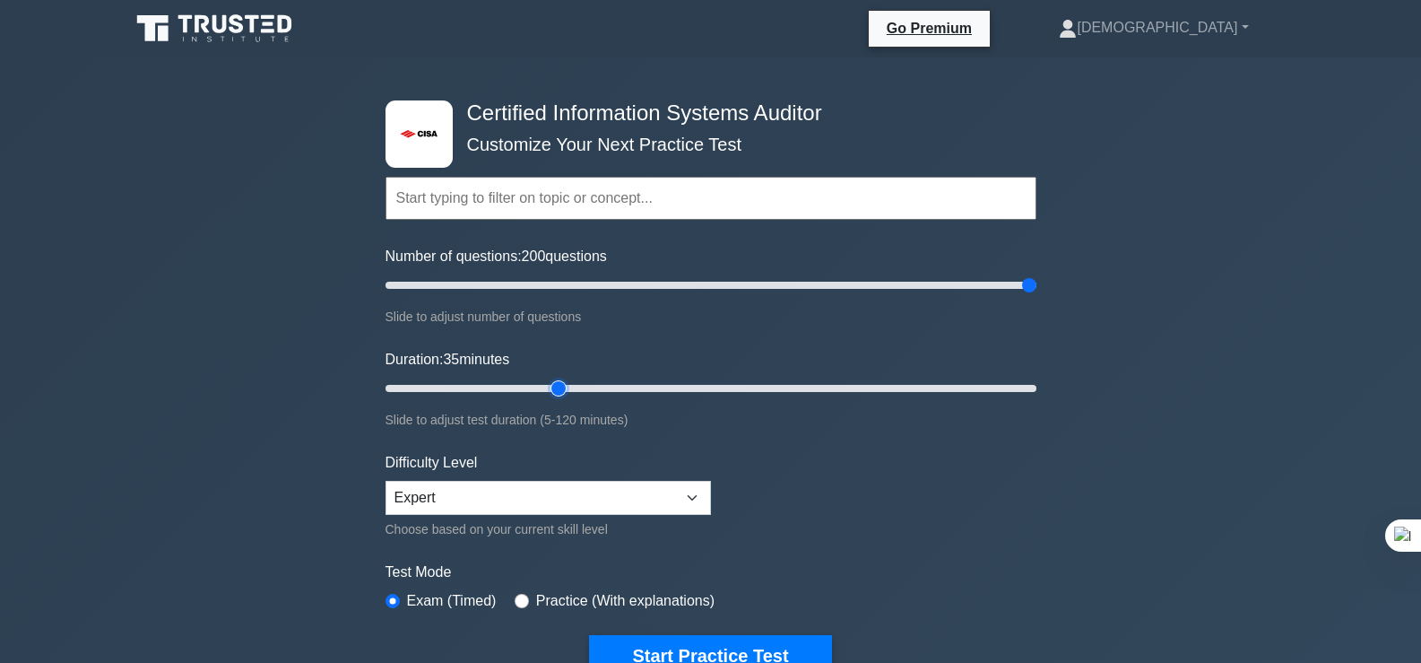
click at [558, 399] on input "Duration: 35 minutes" at bounding box center [710, 388] width 651 height 22
click at [828, 552] on form "Topics Information System Auditing Process - Planning Information System Auditi…" at bounding box center [710, 399] width 651 height 554
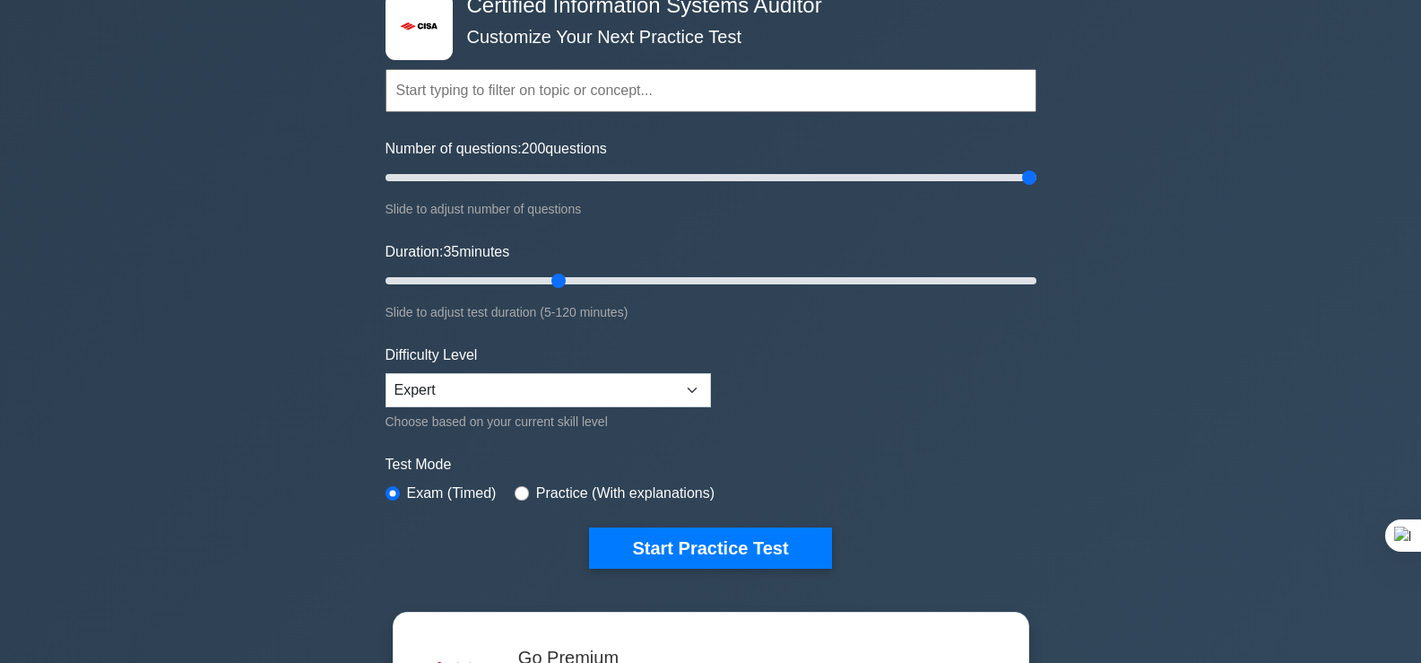
scroll to position [143, 0]
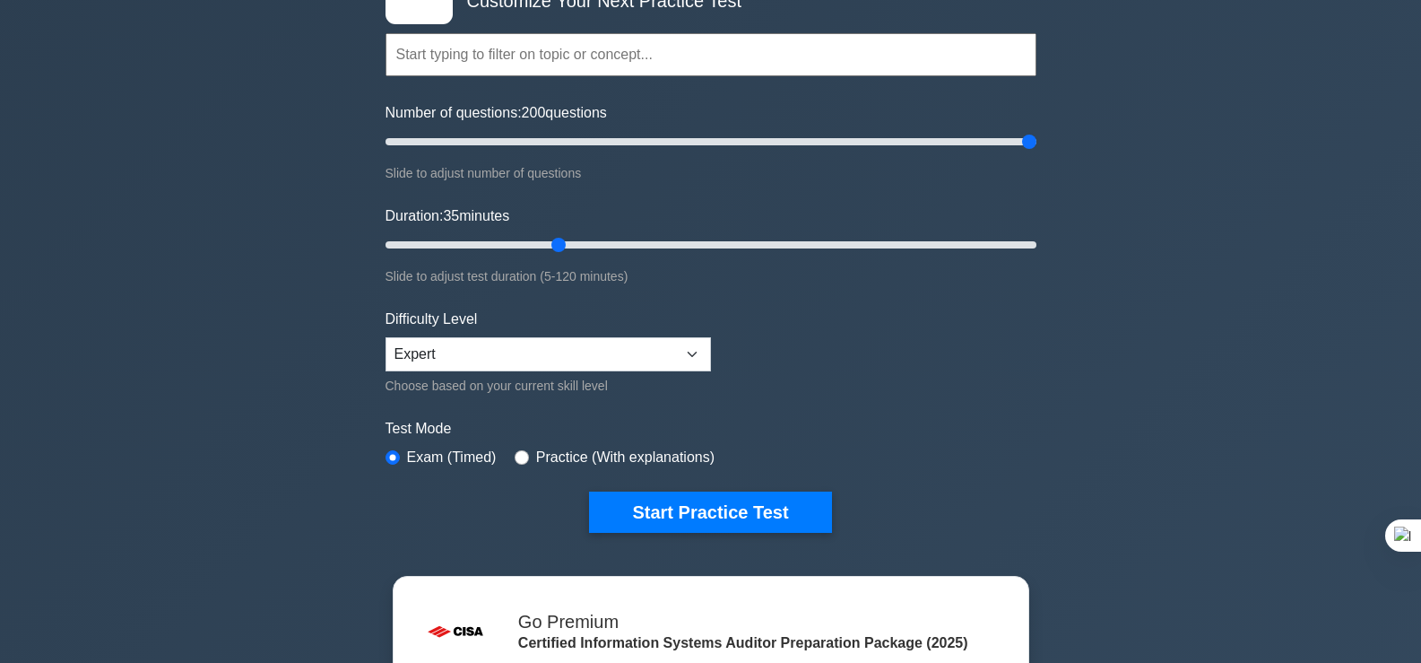
click at [525, 454] on div "Practice (With explanations)" at bounding box center [615, 457] width 200 height 22
click at [515, 459] on input "radio" at bounding box center [522, 457] width 14 height 14
radio input "true"
click at [515, 459] on input "radio" at bounding box center [522, 457] width 14 height 14
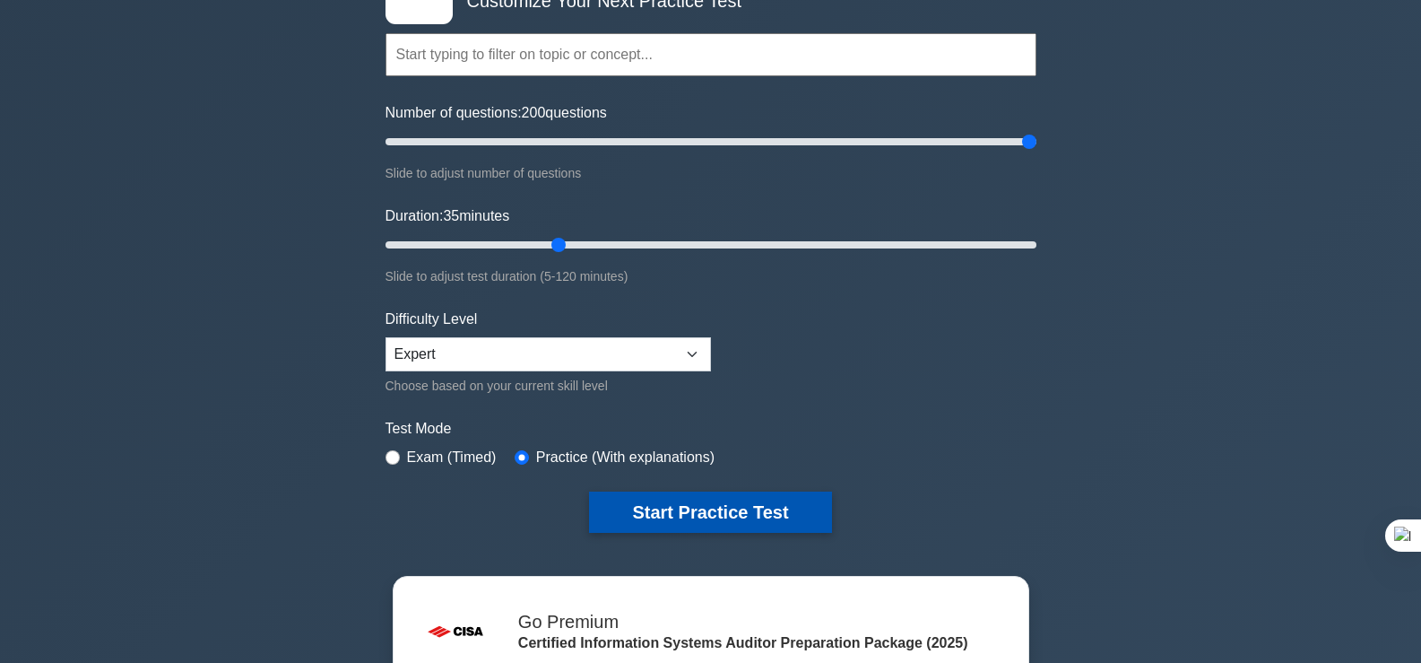
click at [768, 510] on button "Start Practice Test" at bounding box center [710, 511] width 242 height 41
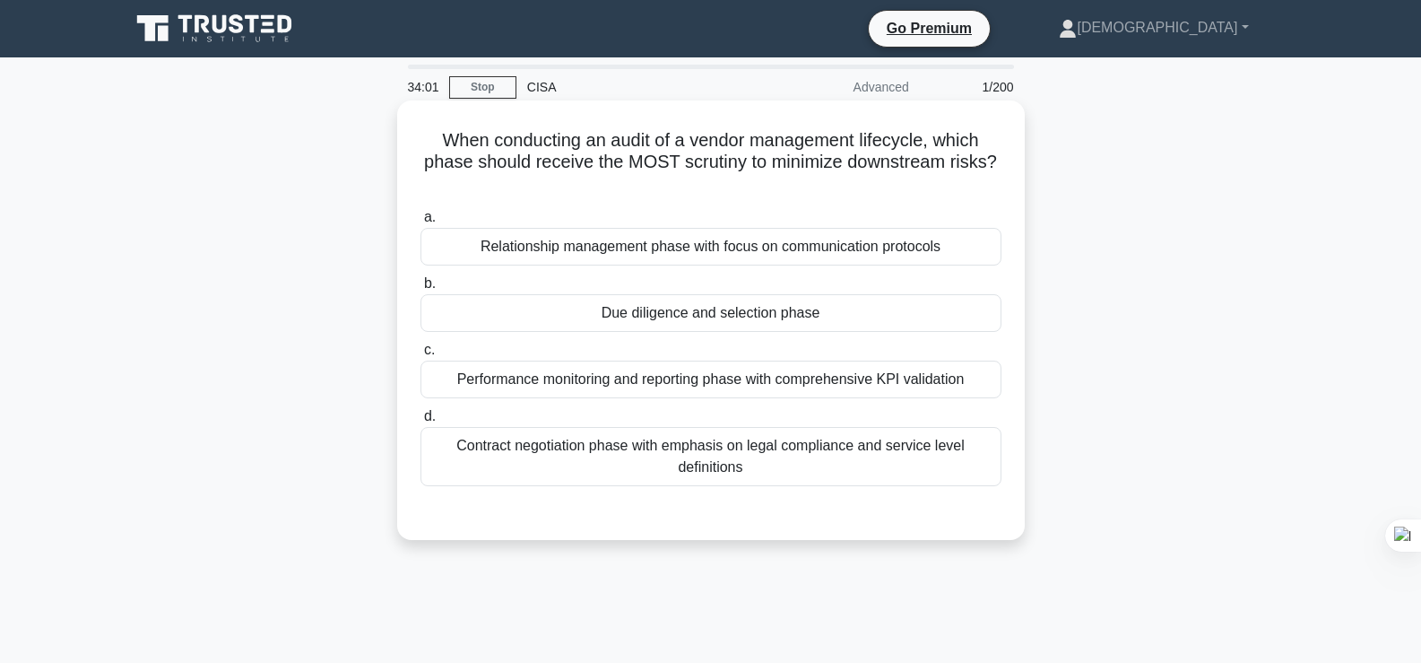
click at [730, 314] on div "Due diligence and selection phase" at bounding box center [710, 313] width 581 height 38
click at [420, 290] on input "b. Due diligence and selection phase" at bounding box center [420, 284] width 0 height 12
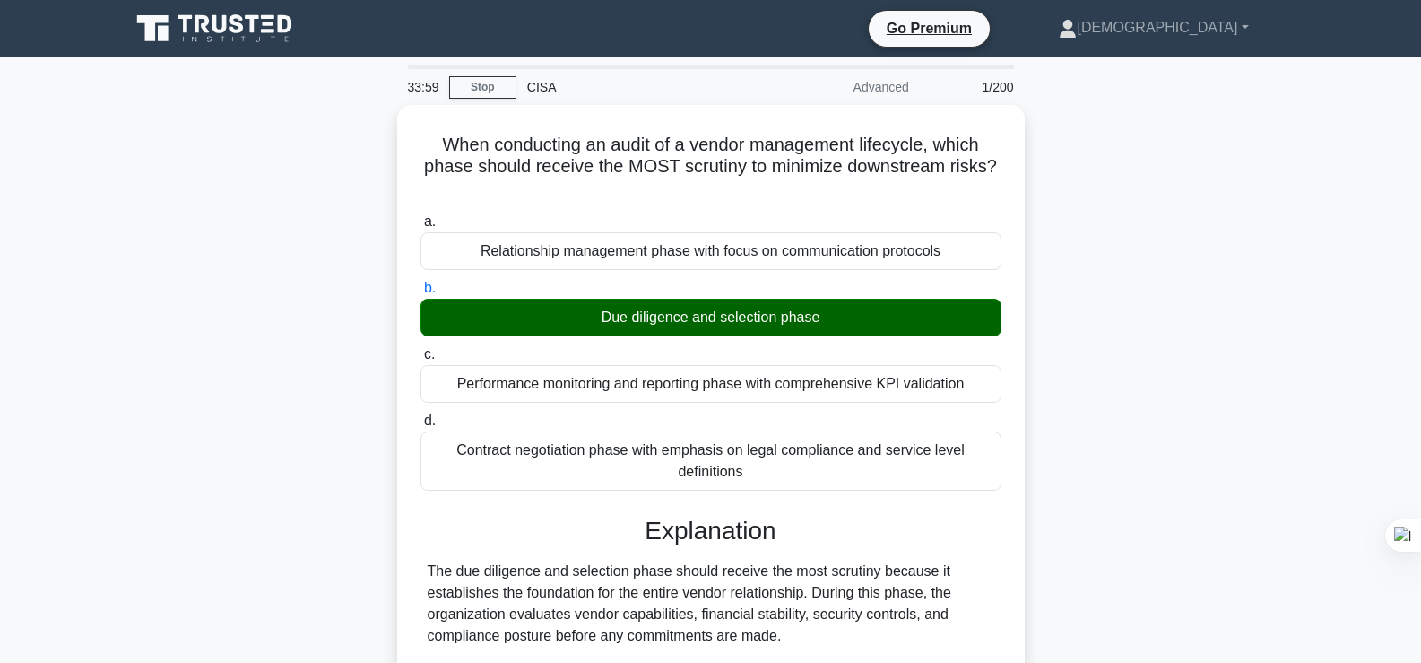
click at [1225, 296] on div "When conducting an audit of a vendor management lifecycle, which phase should r…" at bounding box center [710, 644] width 1183 height 1078
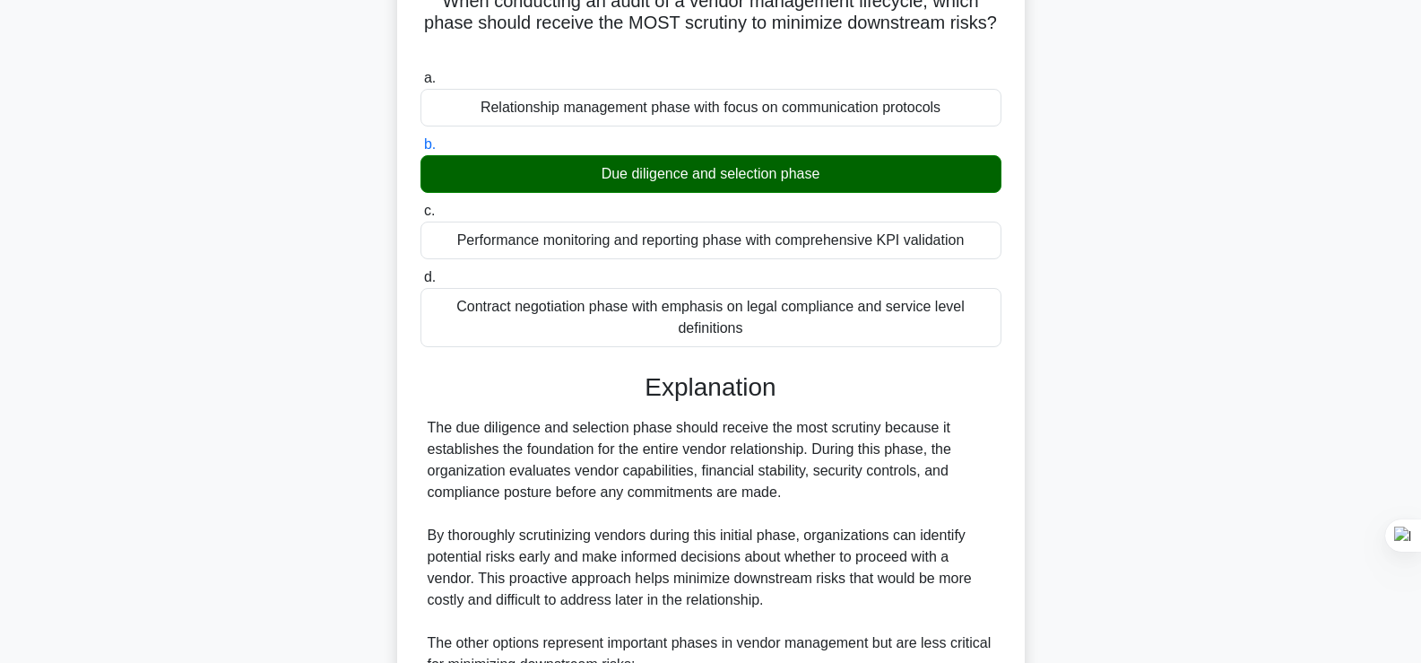
scroll to position [36, 0]
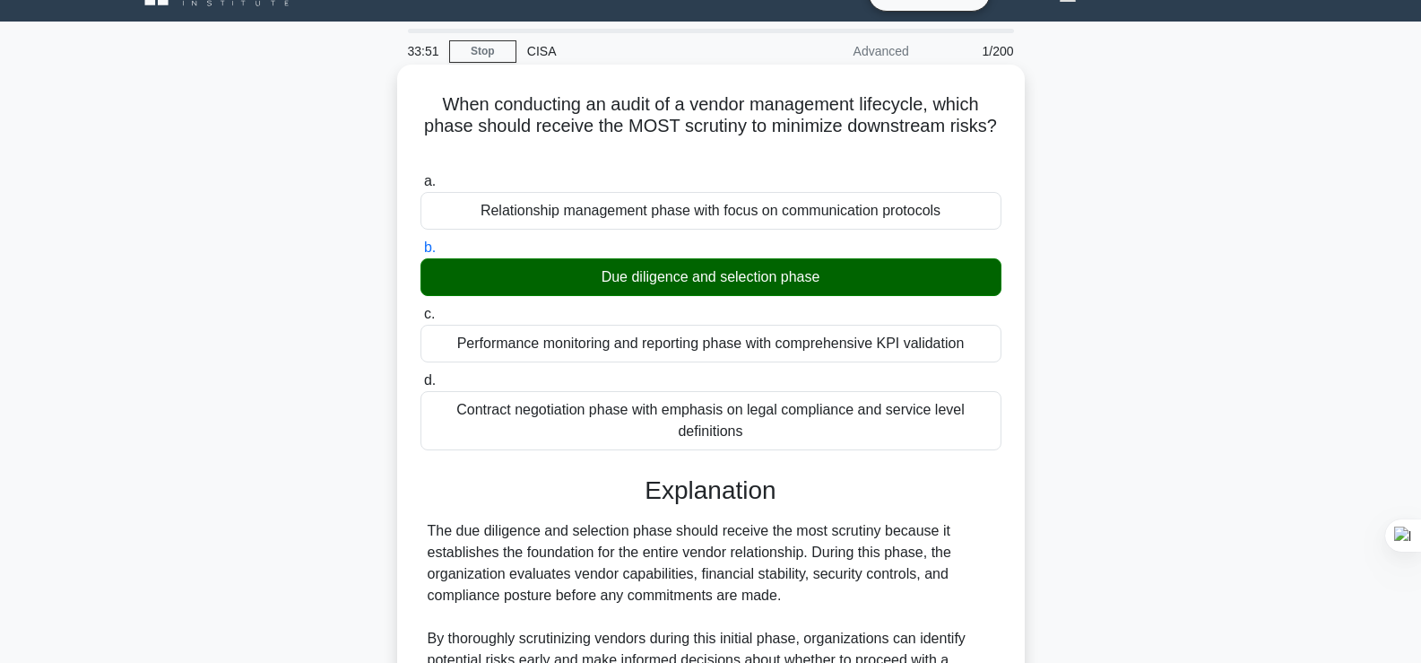
click at [872, 344] on div "Performance monitoring and reporting phase with comprehensive KPI validation" at bounding box center [710, 344] width 581 height 38
click at [420, 320] on input "c. Performance monitoring and reporting phase with comprehensive KPI validation" at bounding box center [420, 314] width 0 height 12
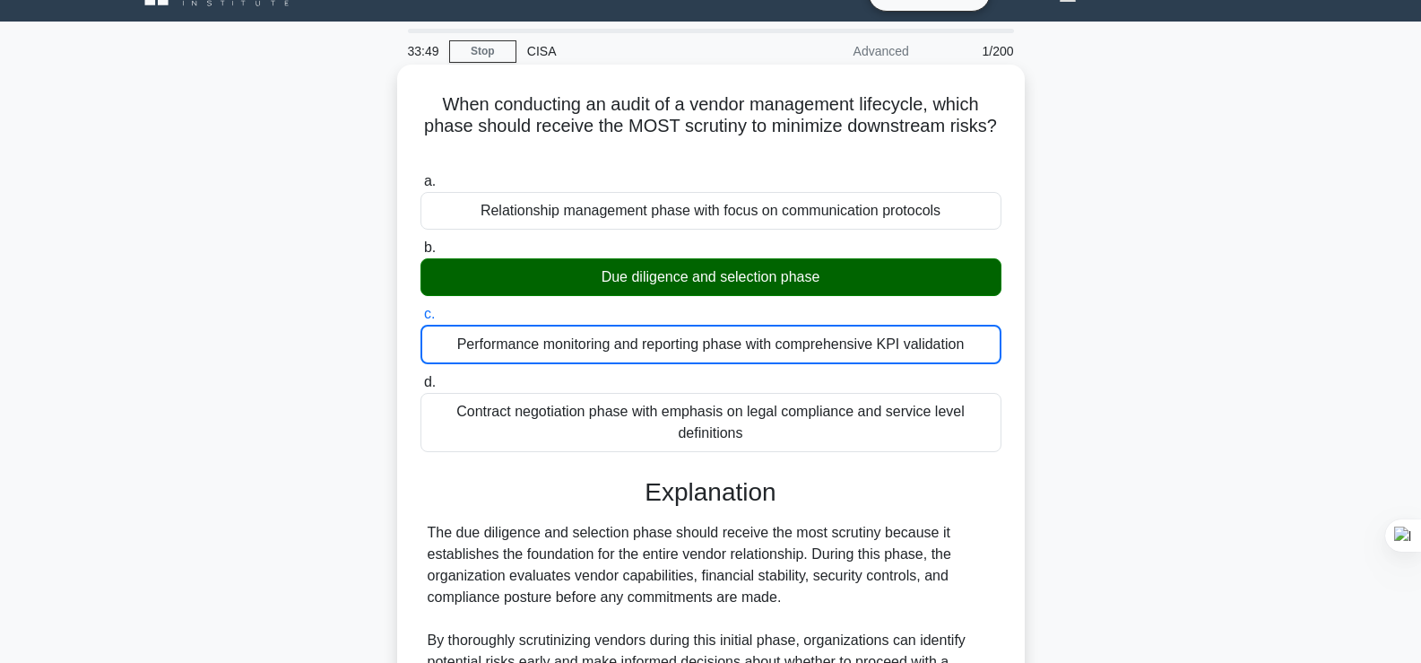
click at [872, 345] on div "Performance monitoring and reporting phase with comprehensive KPI validation" at bounding box center [710, 344] width 581 height 39
click at [420, 320] on input "c. Performance monitoring and reporting phase with comprehensive KPI validation" at bounding box center [420, 314] width 0 height 12
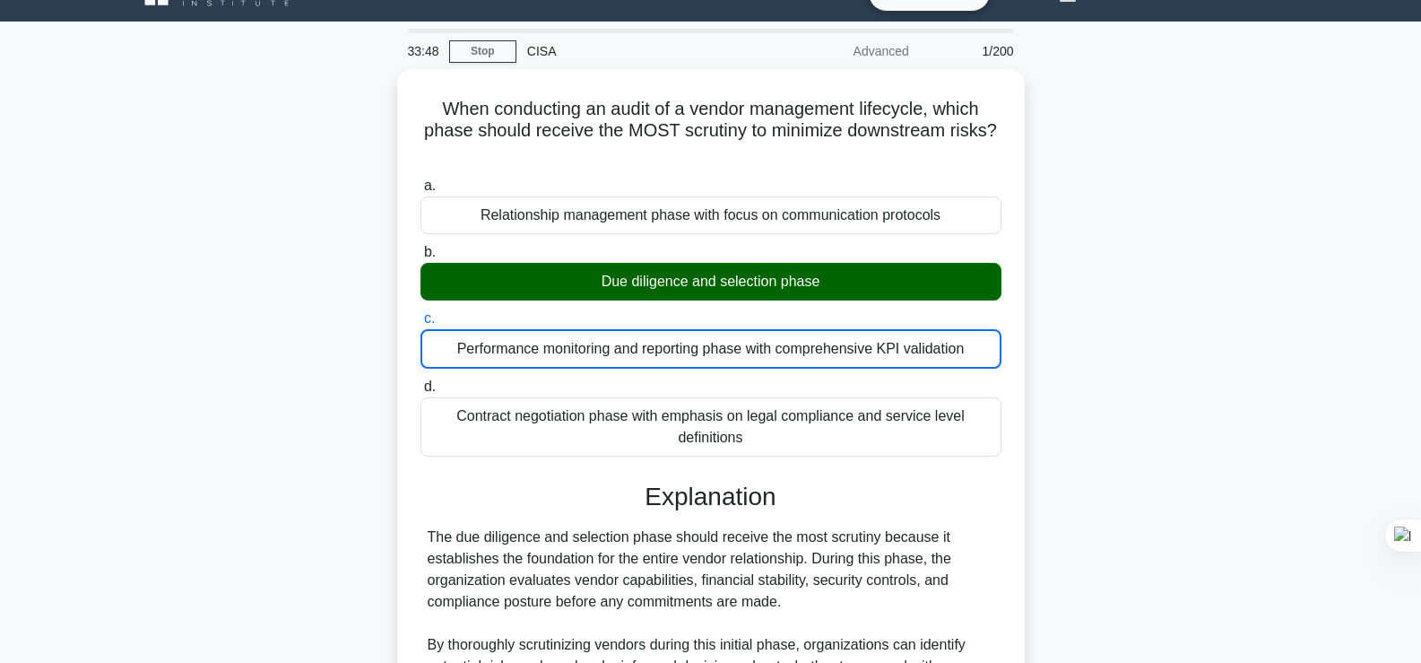
click at [1147, 268] on div "When conducting an audit of a vendor management lifecycle, which phase should r…" at bounding box center [710, 609] width 1183 height 1080
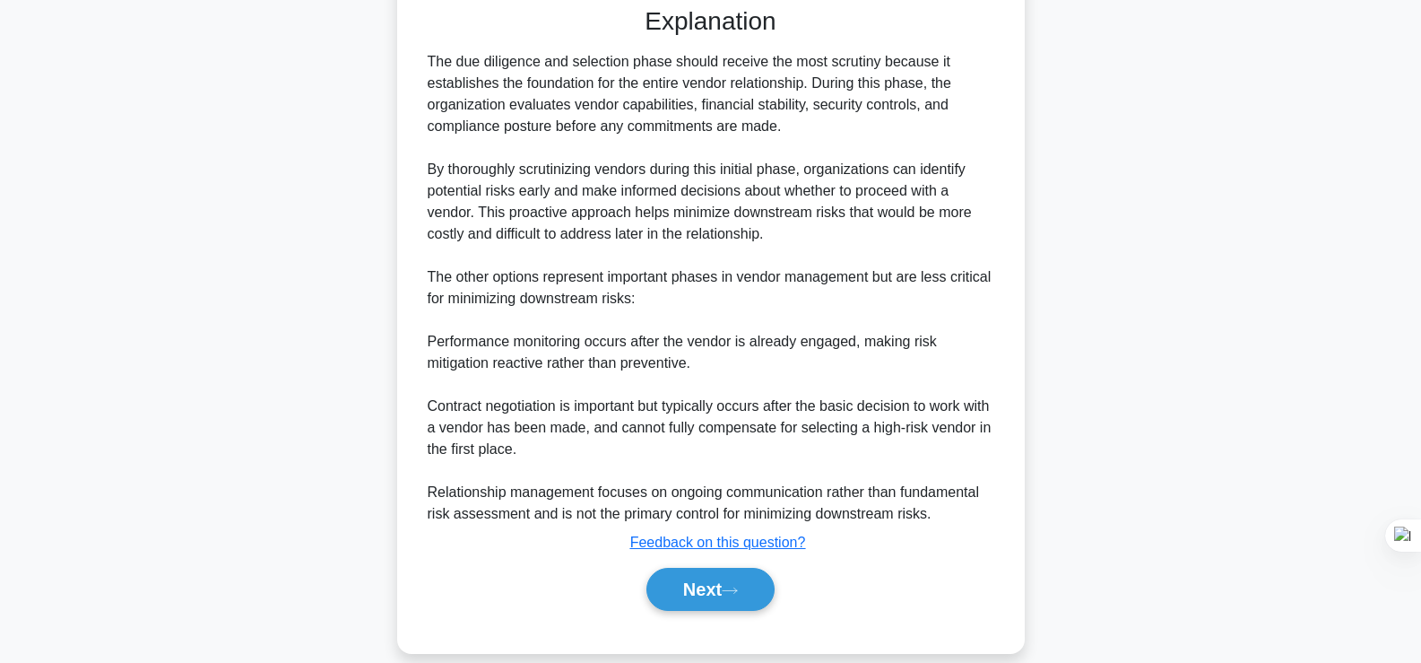
scroll to position [475, 0]
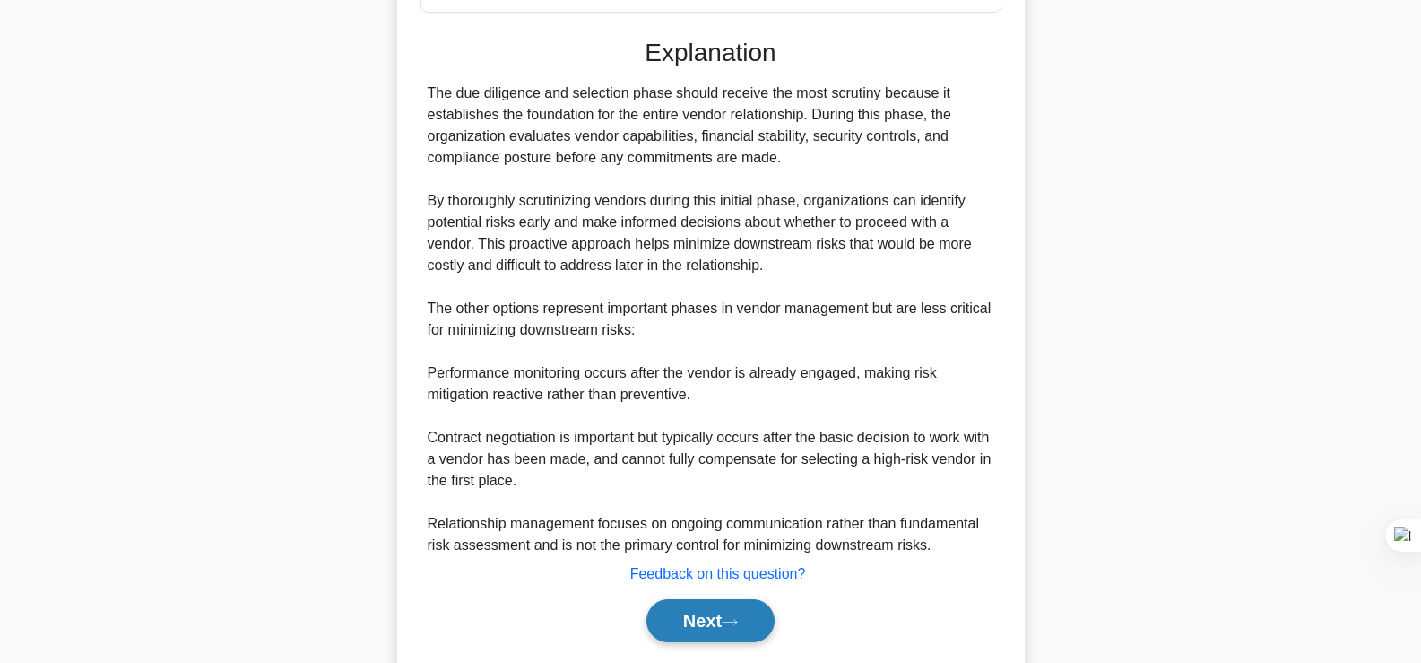
click at [697, 609] on button "Next" at bounding box center [710, 620] width 128 height 43
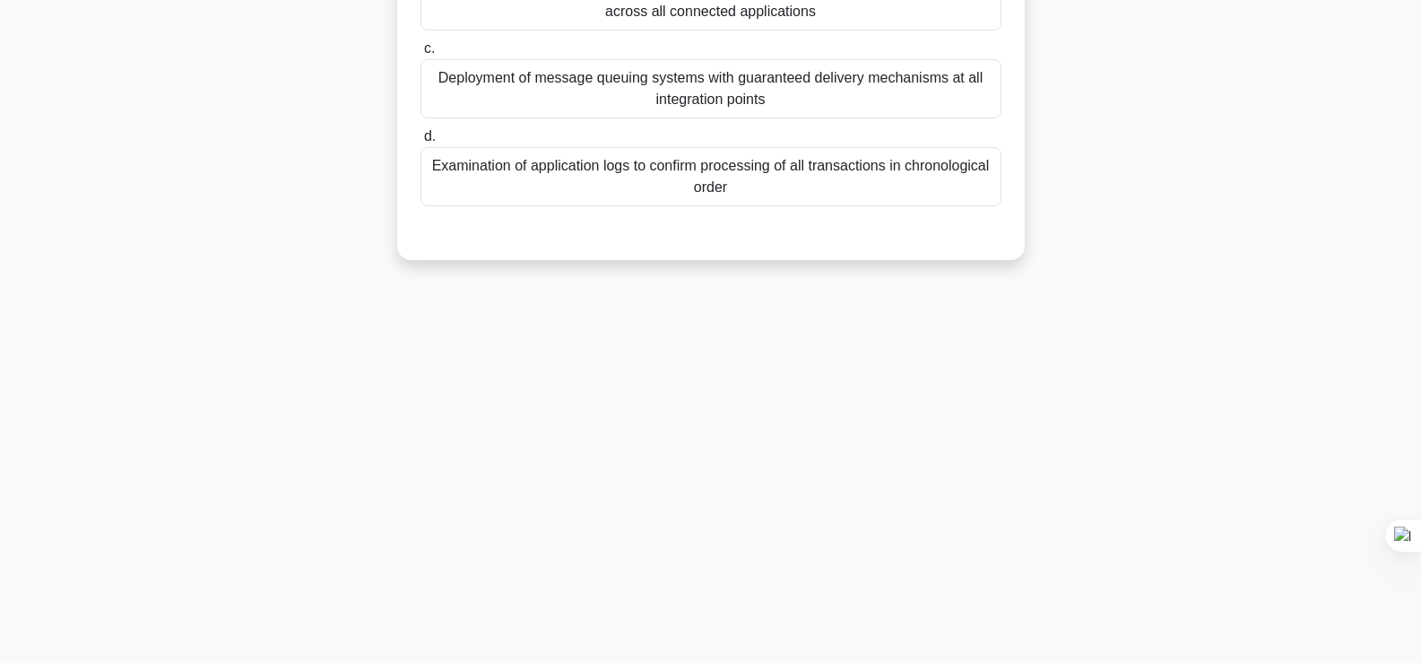
scroll to position [306, 0]
click at [1226, 155] on div "During an audit of real-time system interfaces, what technique should be employ…" at bounding box center [710, 40] width 1183 height 482
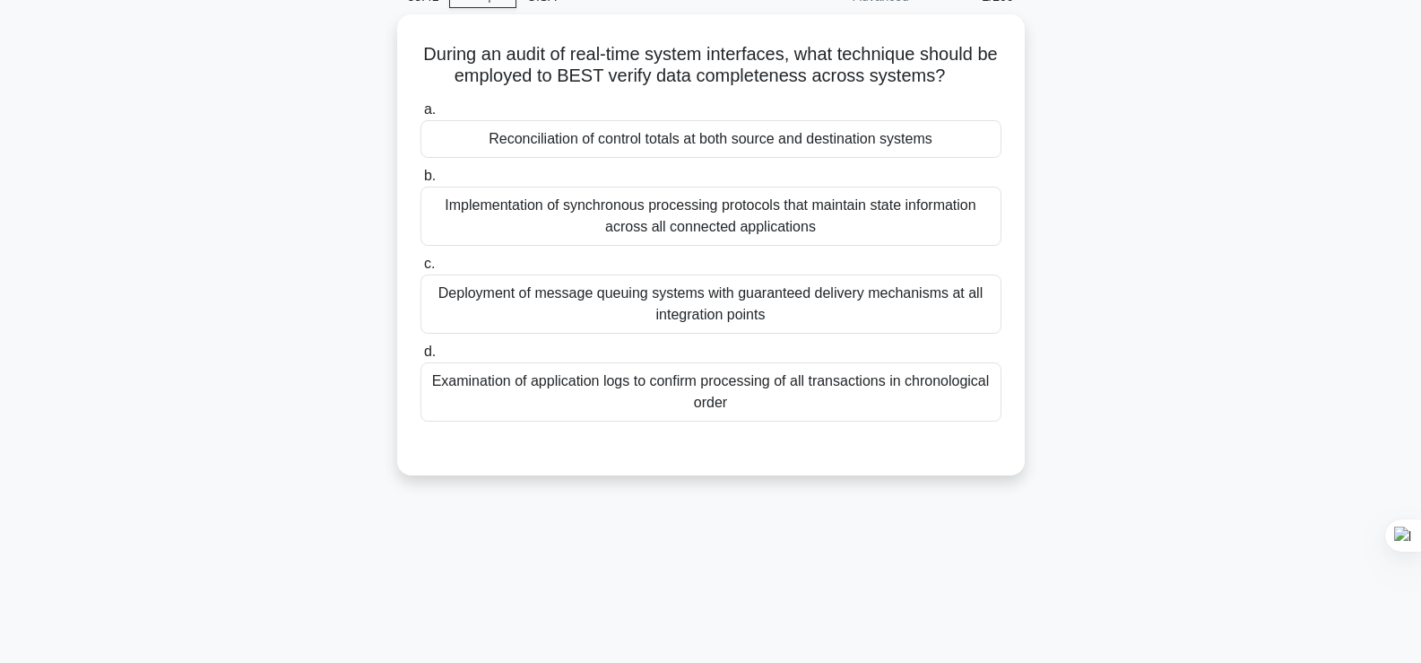
scroll to position [55, 0]
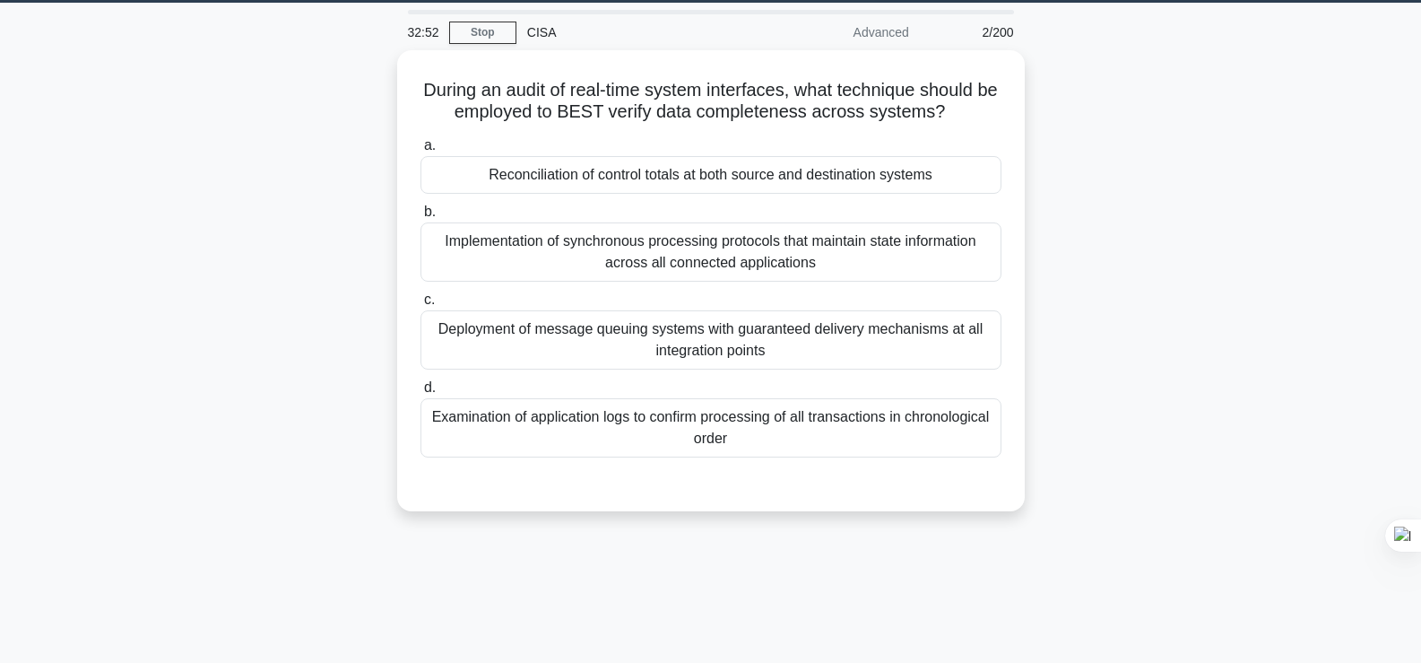
click at [1082, 273] on div "During an audit of real-time system interfaces, what technique should be employ…" at bounding box center [710, 291] width 1183 height 482
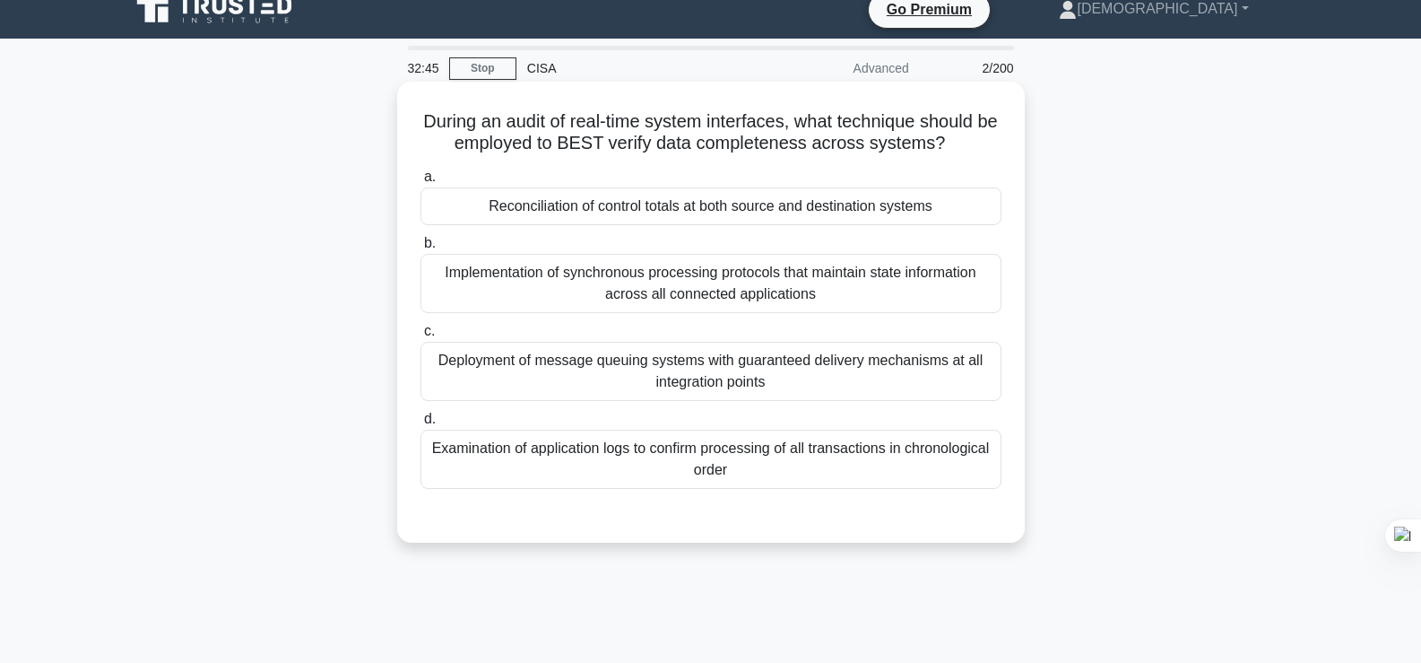
click at [864, 449] on div "Examination of application logs to confirm processing of all transactions in ch…" at bounding box center [710, 458] width 581 height 59
click at [420, 425] on input "d. Examination of application logs to confirm processing of all transactions in…" at bounding box center [420, 419] width 0 height 12
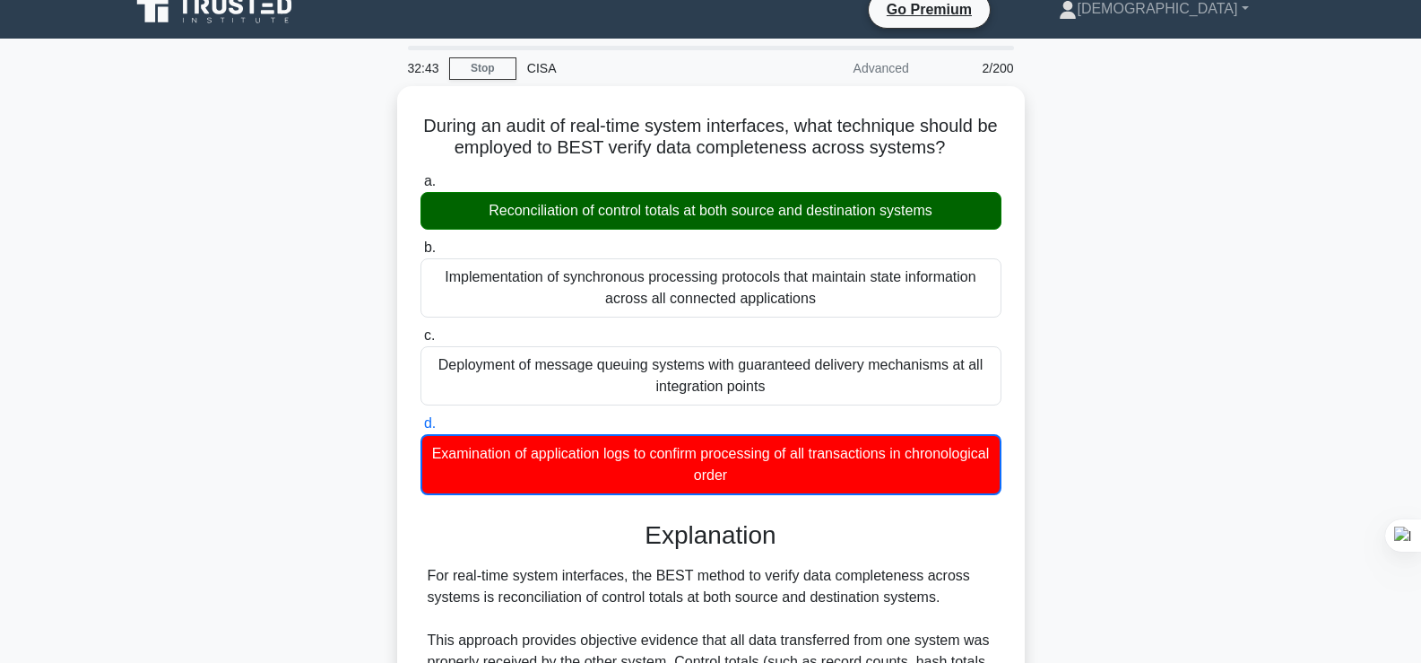
click at [1198, 204] on div "During an audit of real-time system interfaces, what technique should be employ…" at bounding box center [710, 604] width 1183 height 1037
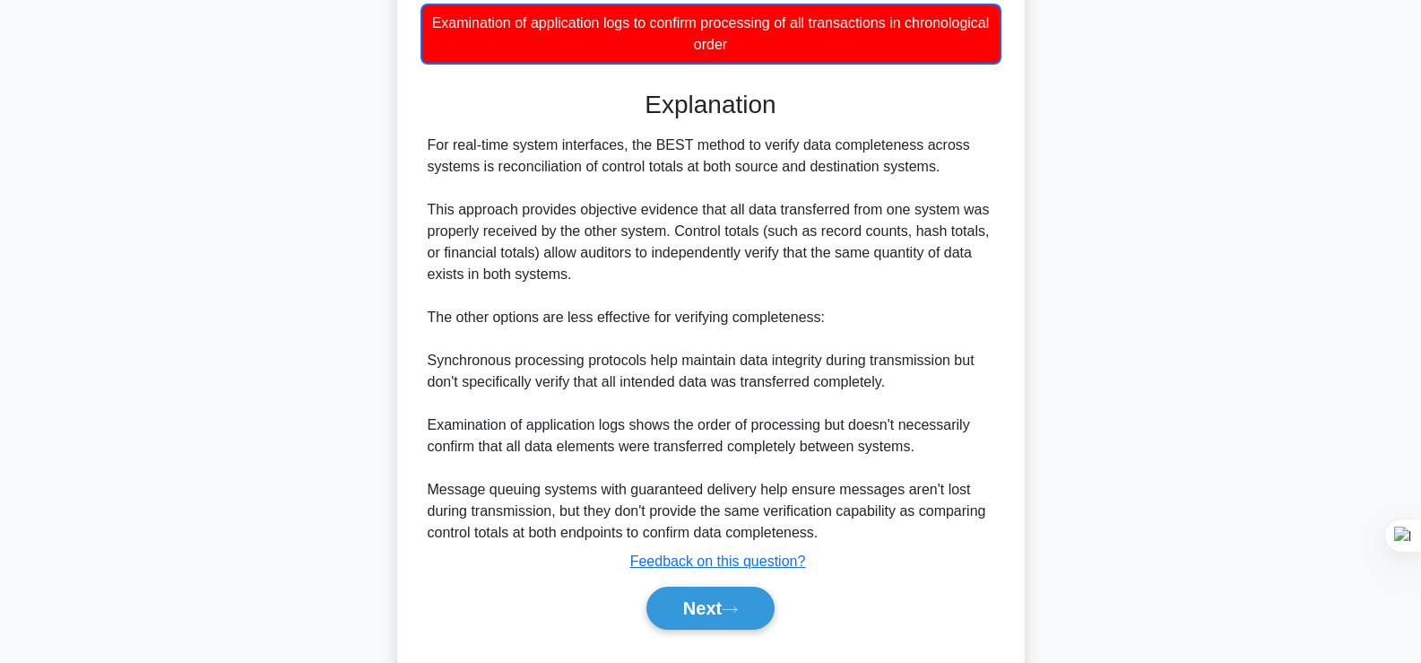
scroll to position [489, 0]
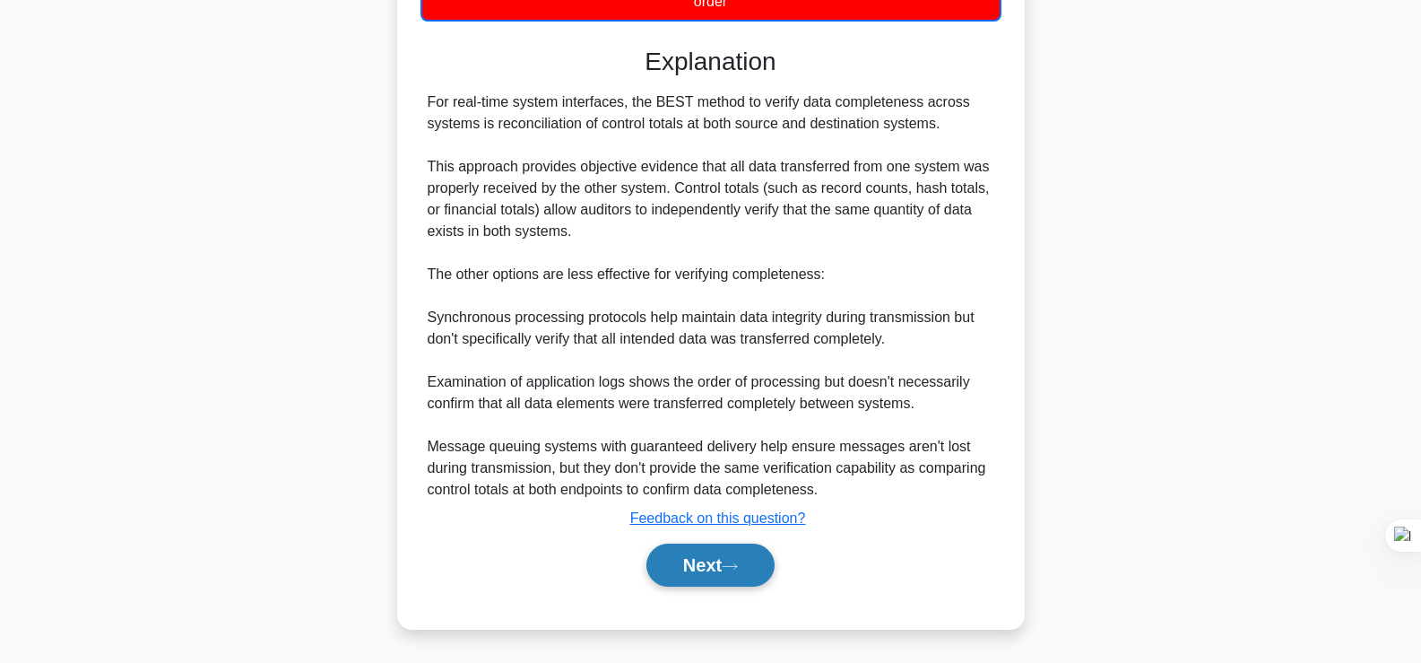
click at [673, 578] on button "Next" at bounding box center [710, 564] width 128 height 43
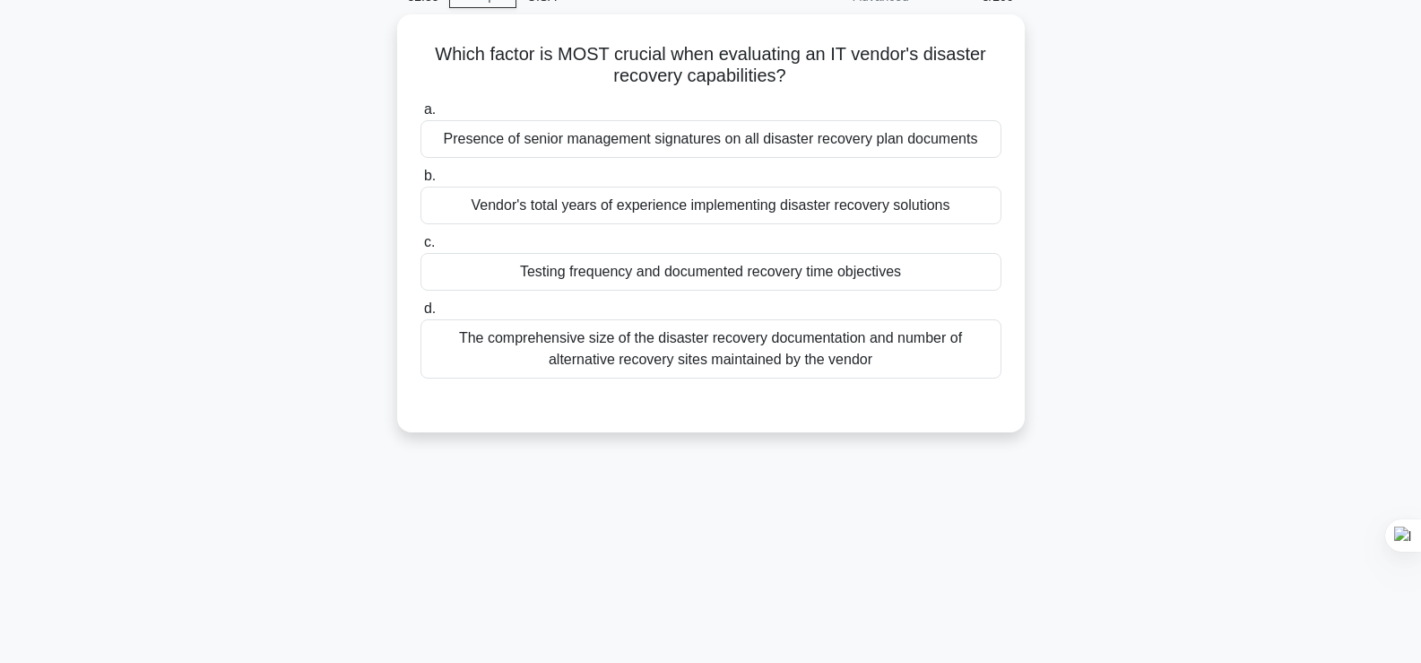
scroll to position [0, 0]
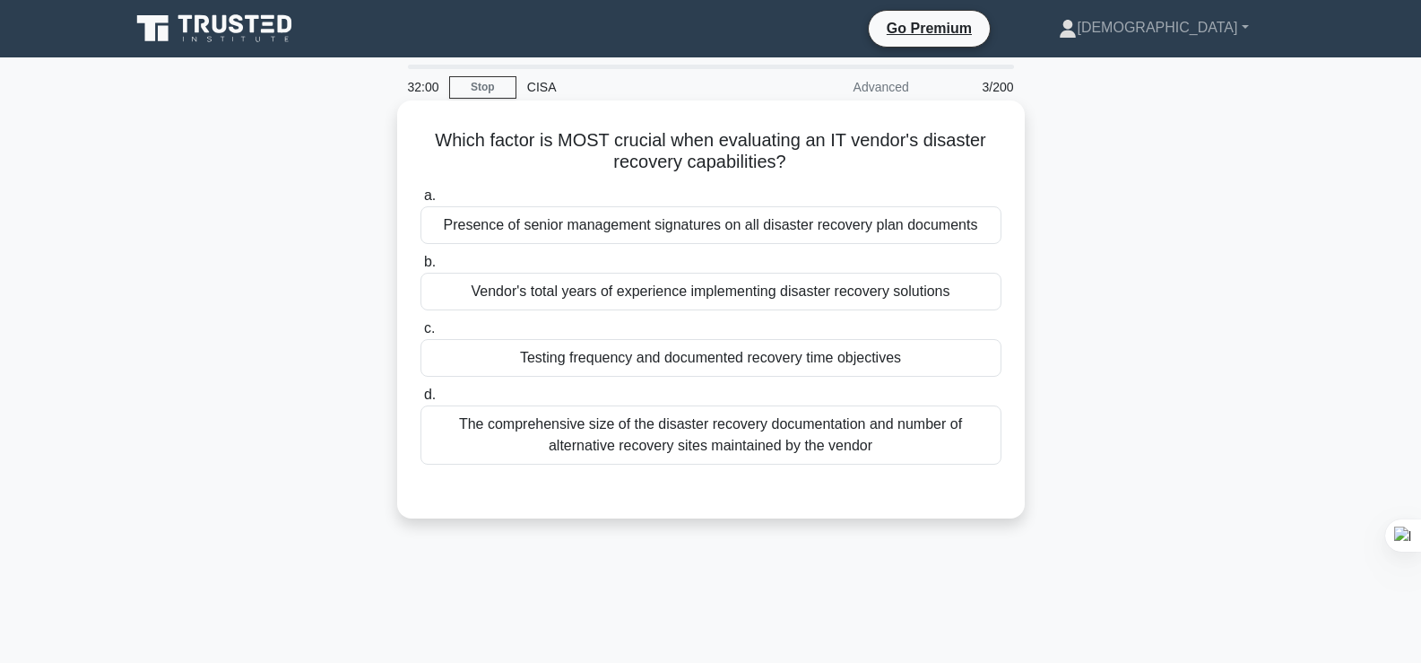
click at [865, 361] on div "Testing frequency and documented recovery time objectives" at bounding box center [710, 358] width 581 height 38
click at [420, 334] on input "c. Testing frequency and documented recovery time objectives" at bounding box center [420, 329] width 0 height 12
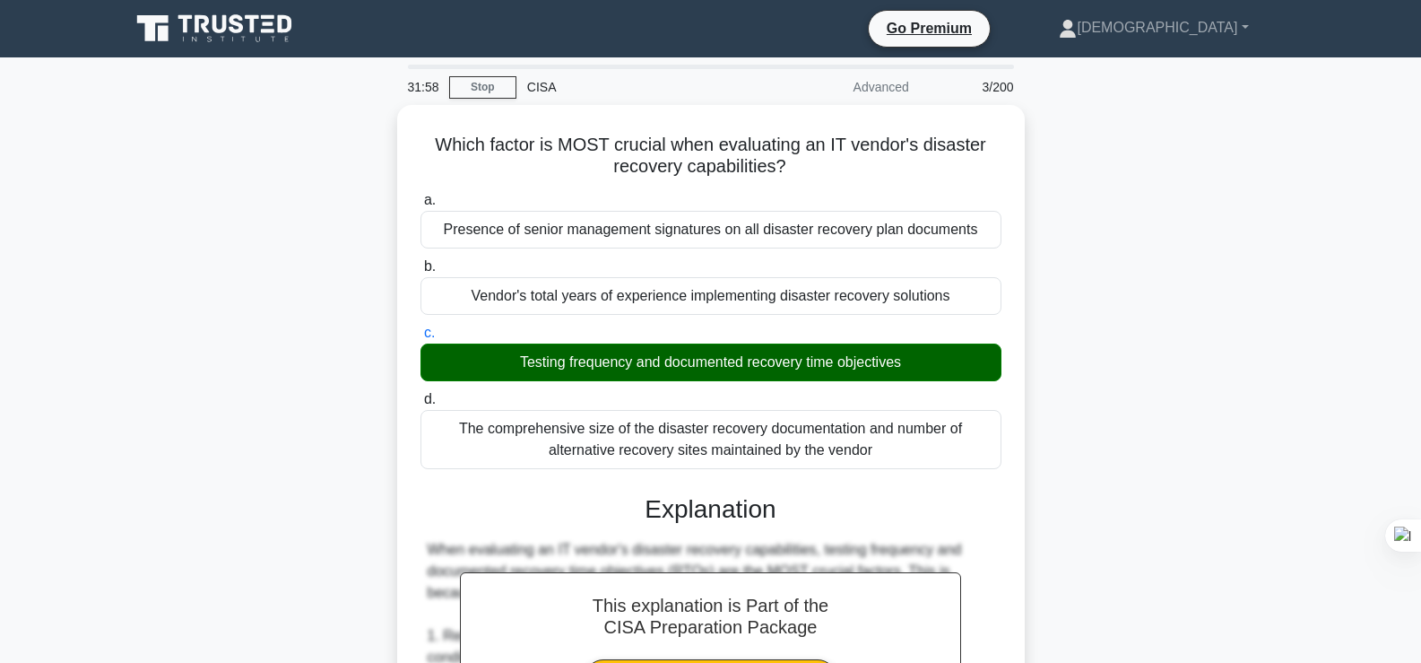
click at [1234, 336] on div "Which factor is MOST crucial when evaluating an IT vendor's disaster recovery c…" at bounding box center [710, 633] width 1183 height 1057
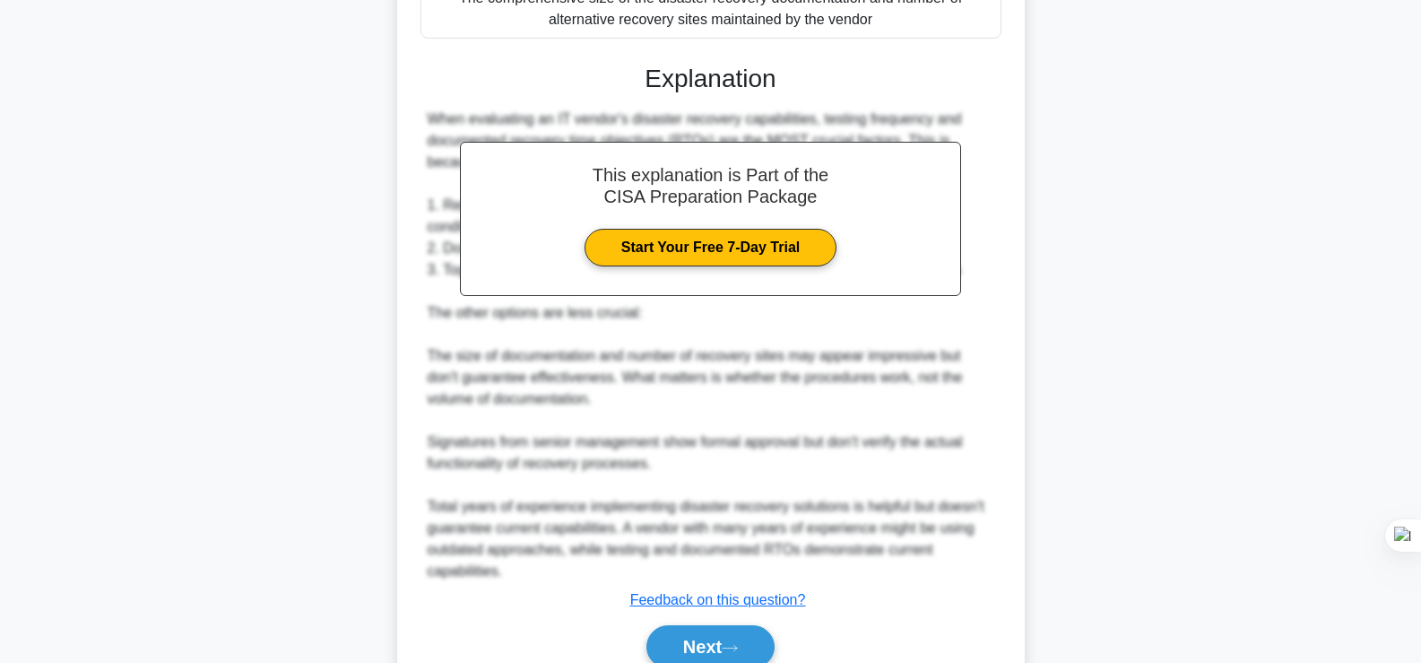
scroll to position [466, 0]
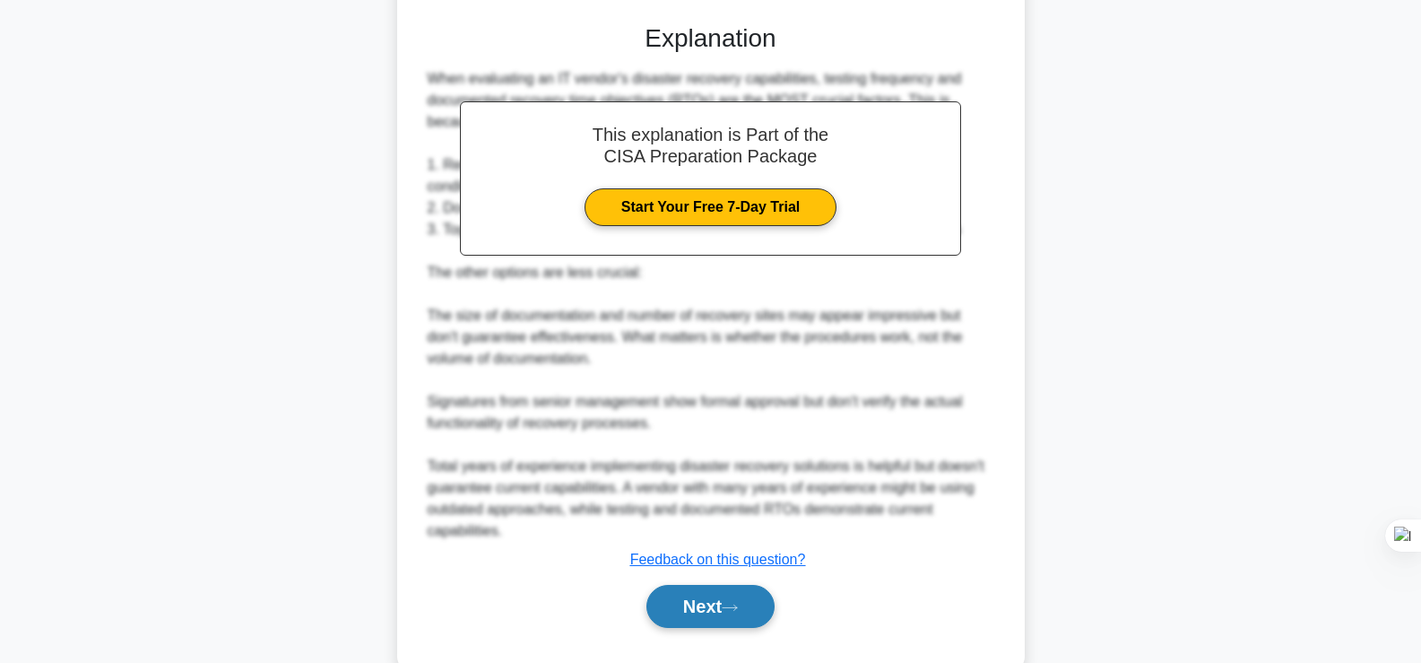
click at [732, 585] on button "Next" at bounding box center [710, 606] width 128 height 43
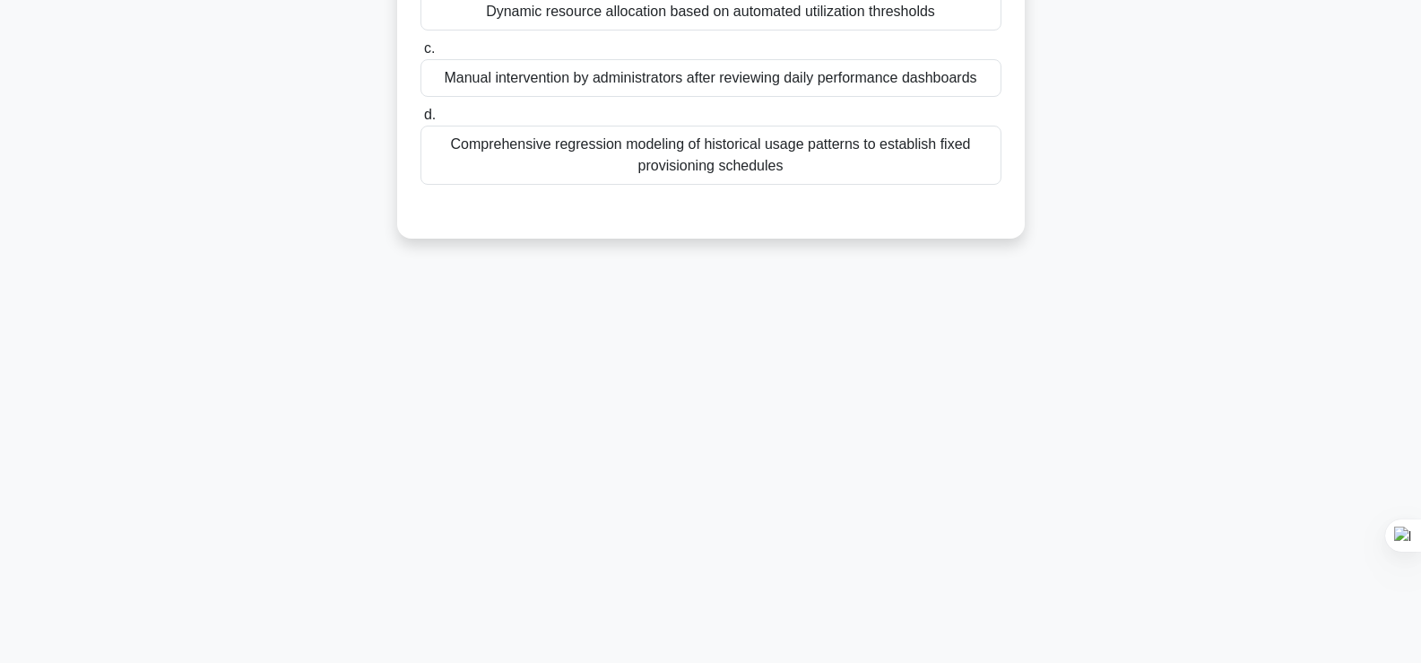
click at [1188, 233] on div "Which technique should be prioritized when implementing an elasticity strategy …" at bounding box center [710, 29] width 1183 height 461
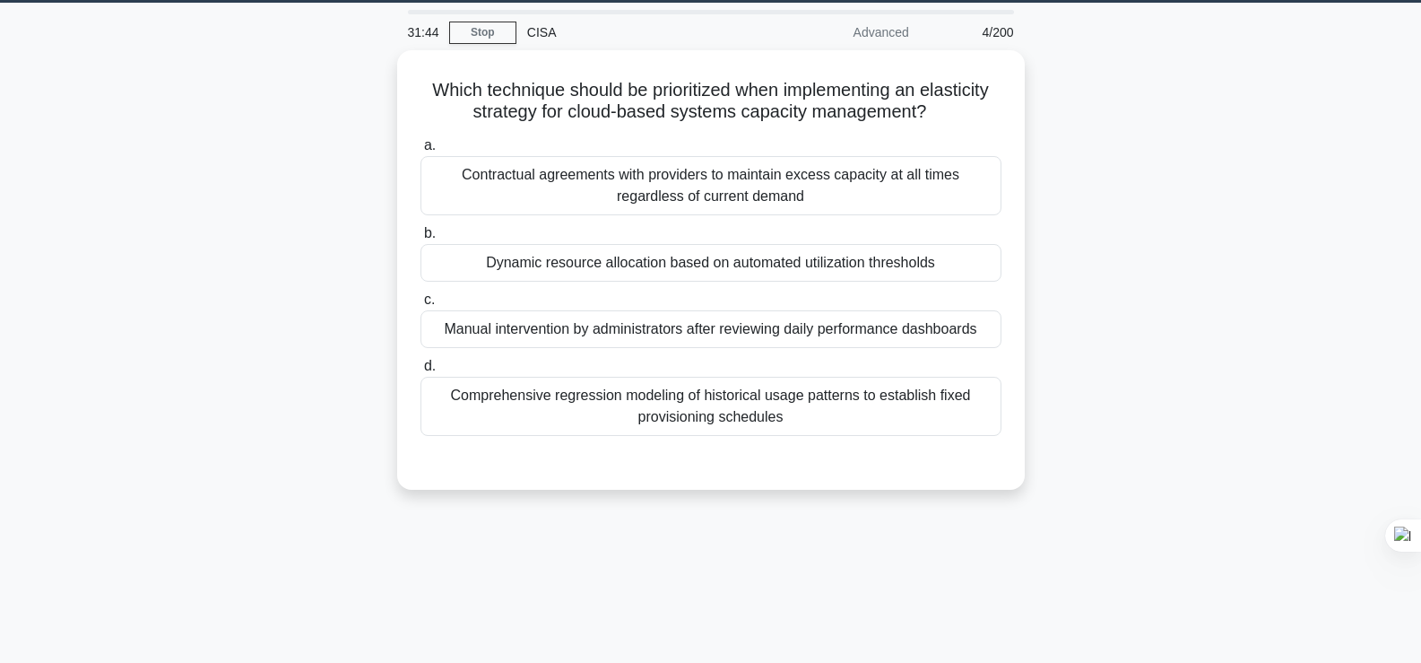
scroll to position [0, 0]
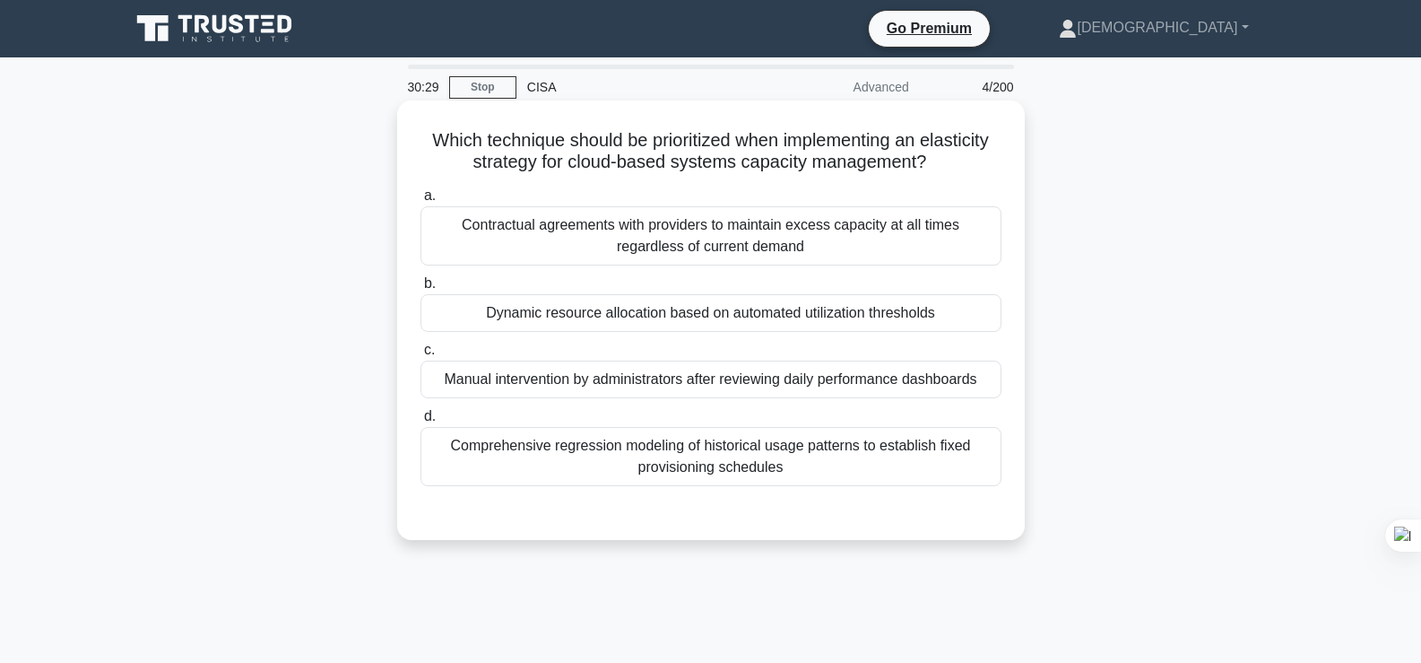
click at [893, 316] on div "Dynamic resource allocation based on automated utilization thresholds" at bounding box center [710, 313] width 581 height 38
click at [420, 290] on input "b. Dynamic resource allocation based on automated utilization thresholds" at bounding box center [420, 284] width 0 height 12
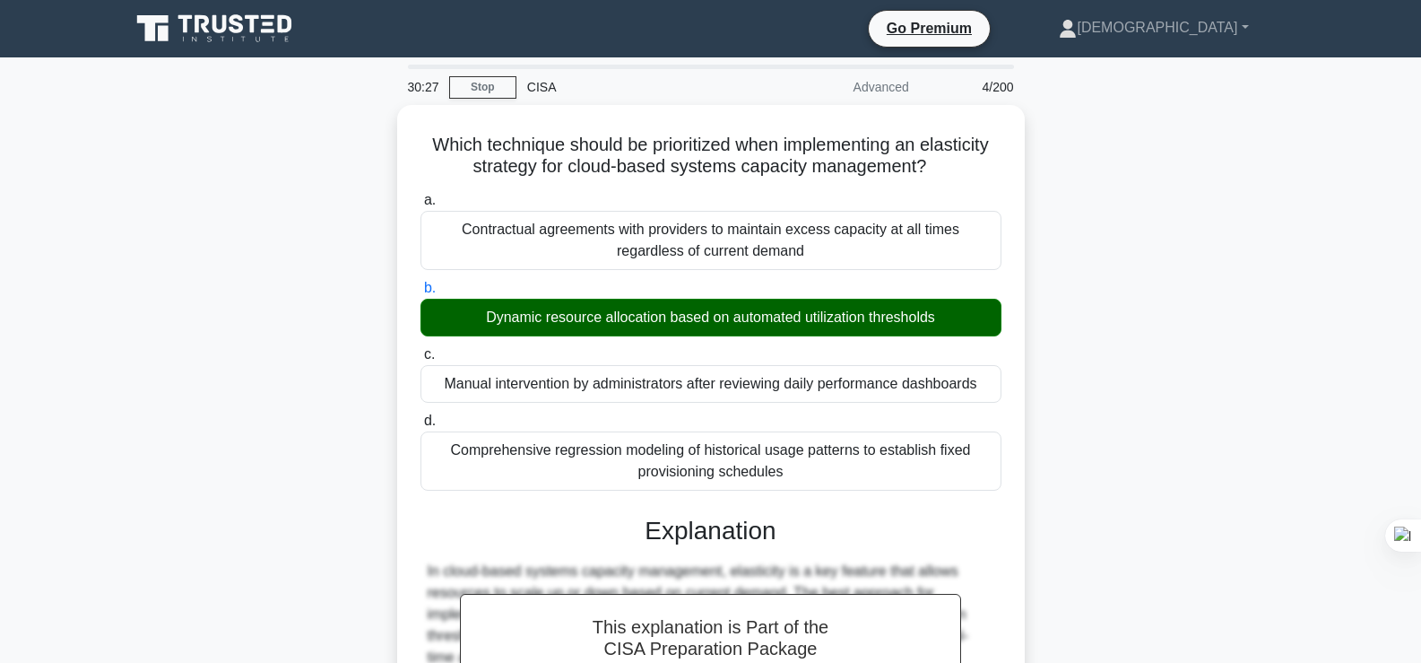
click at [1107, 313] on div "Which technique should be prioritized when implementing an elasticity strategy …" at bounding box center [710, 612] width 1183 height 1014
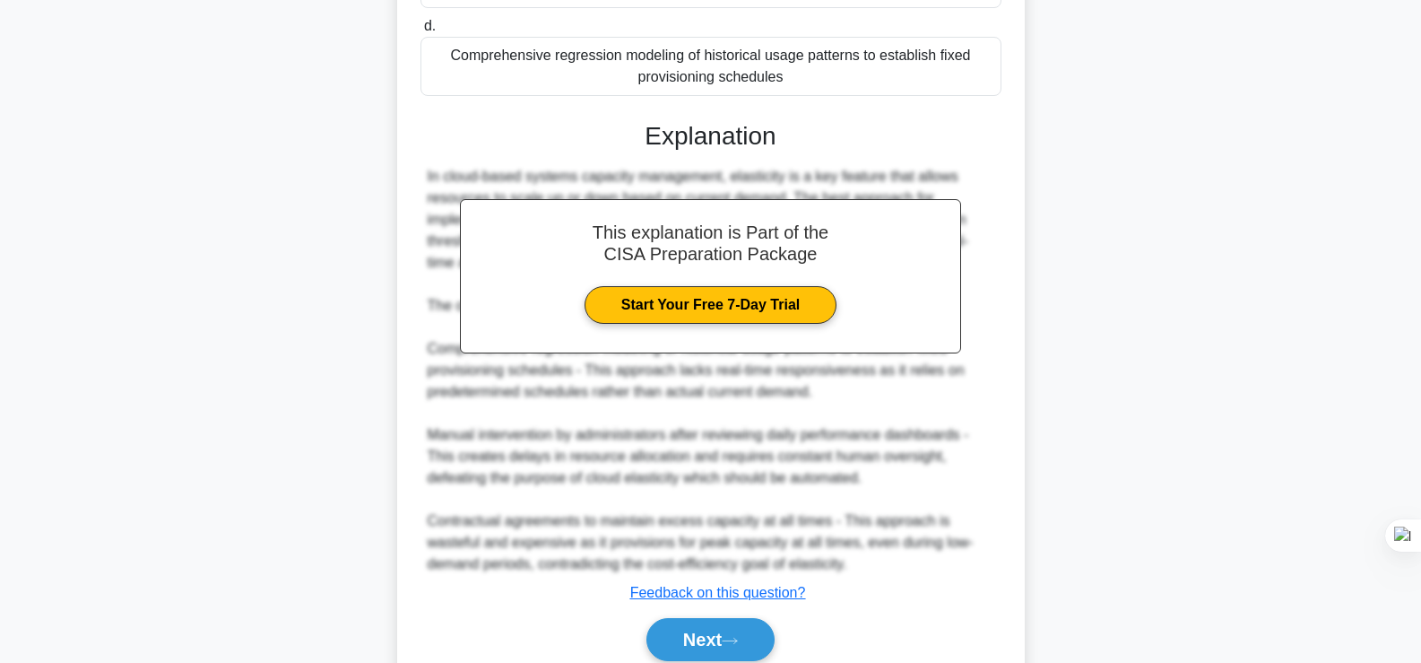
scroll to position [466, 0]
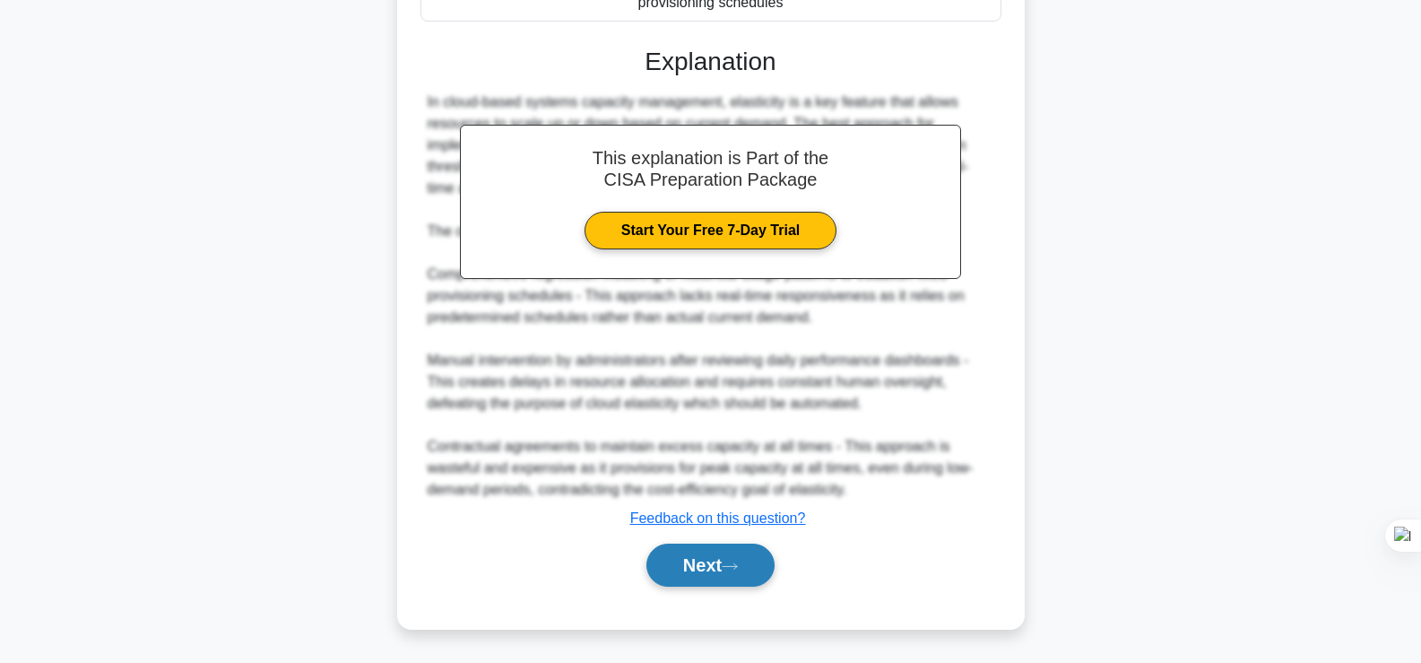
click at [707, 581] on button "Next" at bounding box center [710, 564] width 128 height 43
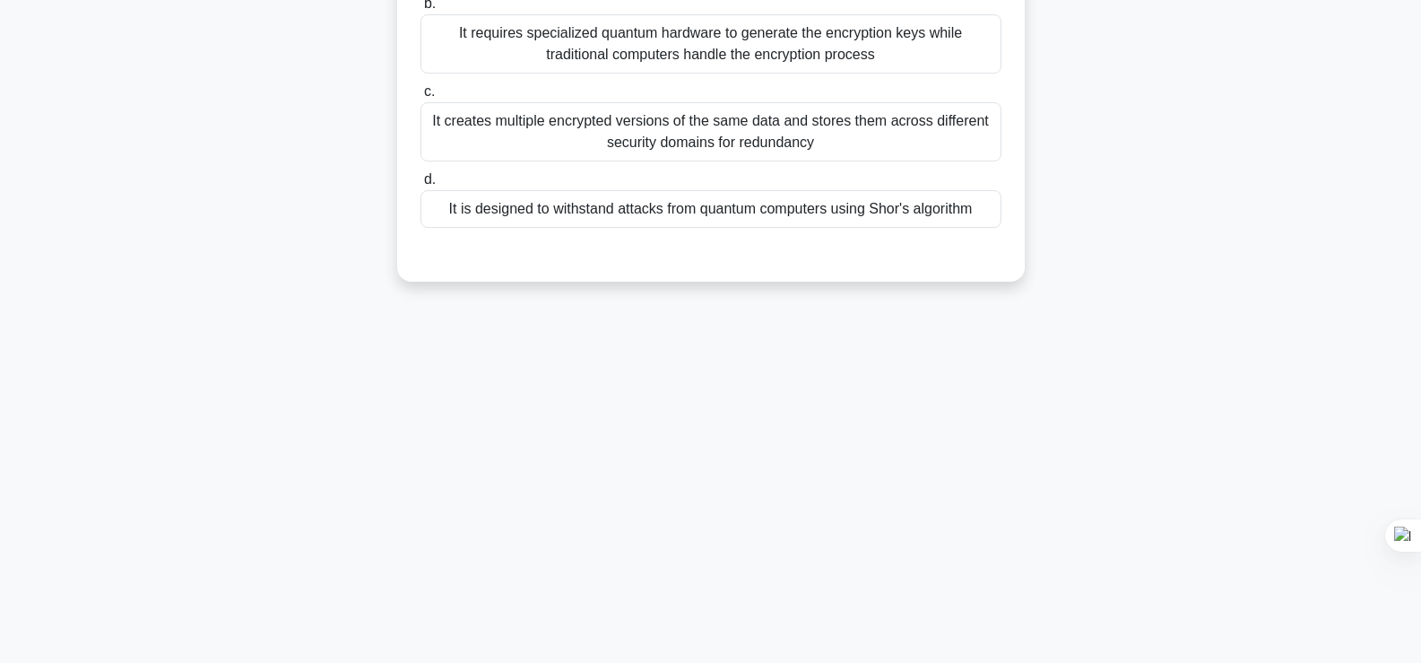
click at [75, 148] on main "30:19 Stop CISA Advanced 5/200 During a CISA audit, the organization claims to …" at bounding box center [710, 207] width 1421 height 911
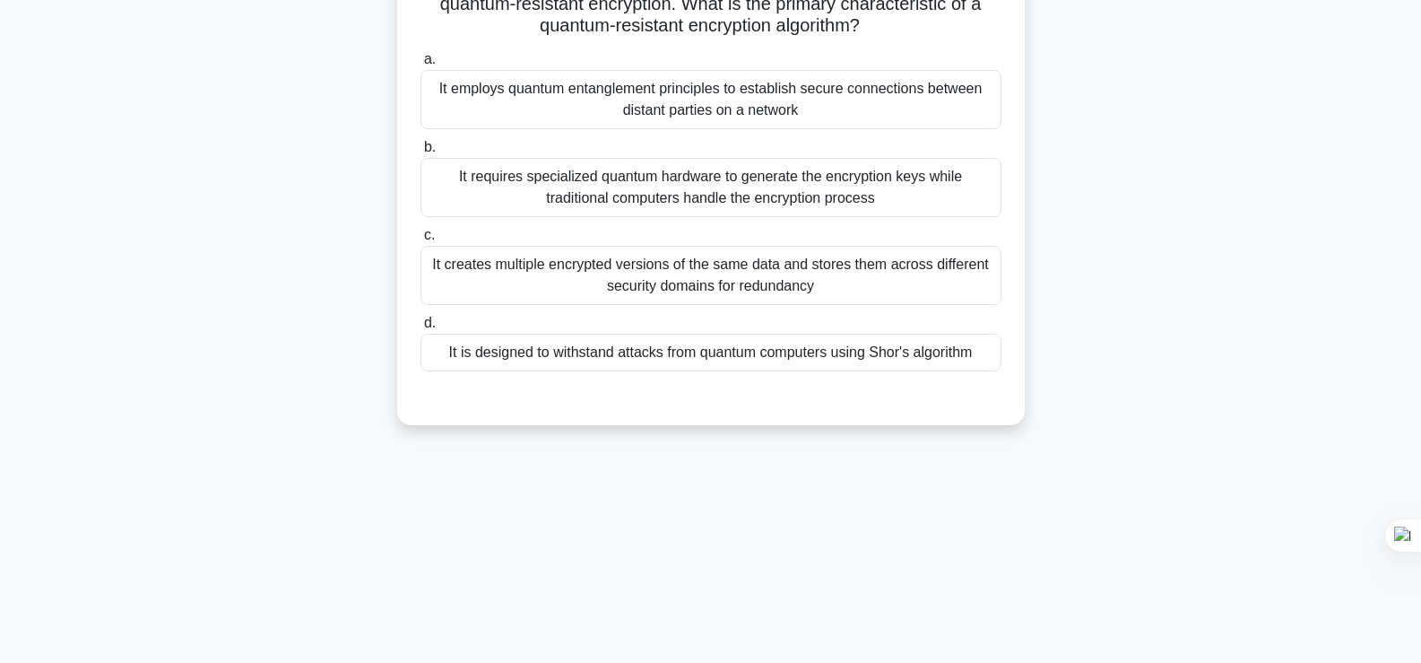
scroll to position [55, 0]
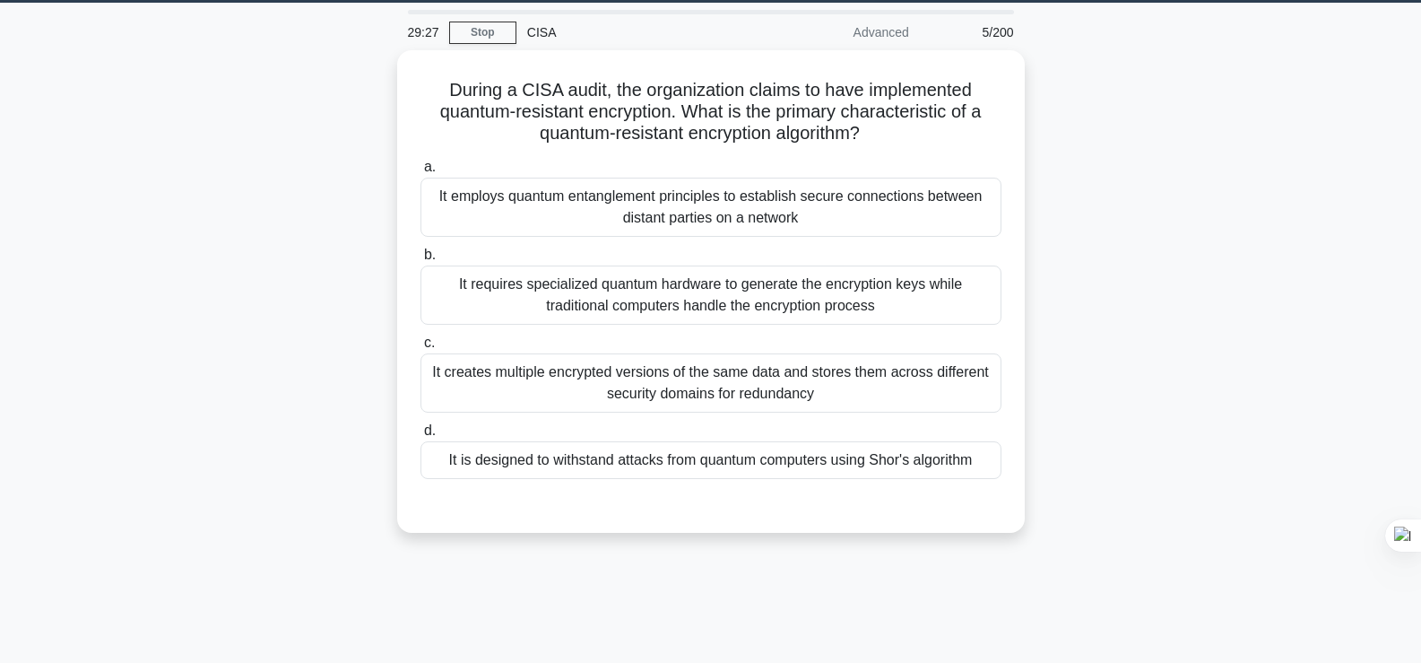
click at [1158, 189] on div "During a CISA audit, the organization claims to have implemented quantum-resist…" at bounding box center [710, 302] width 1183 height 504
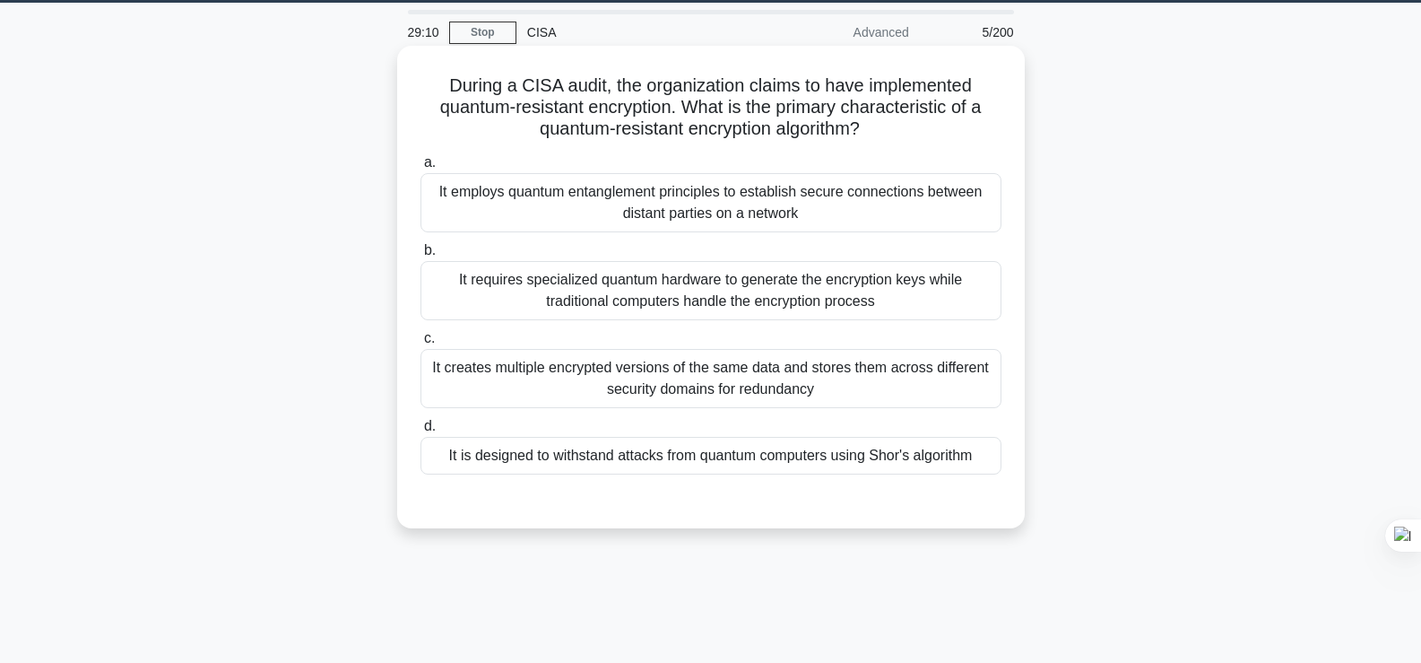
click at [923, 311] on div "It requires specialized quantum hardware to generate the encryption keys while …" at bounding box center [710, 290] width 581 height 59
click at [420, 256] on input "b. It requires specialized quantum hardware to generate the encryption keys whi…" at bounding box center [420, 251] width 0 height 12
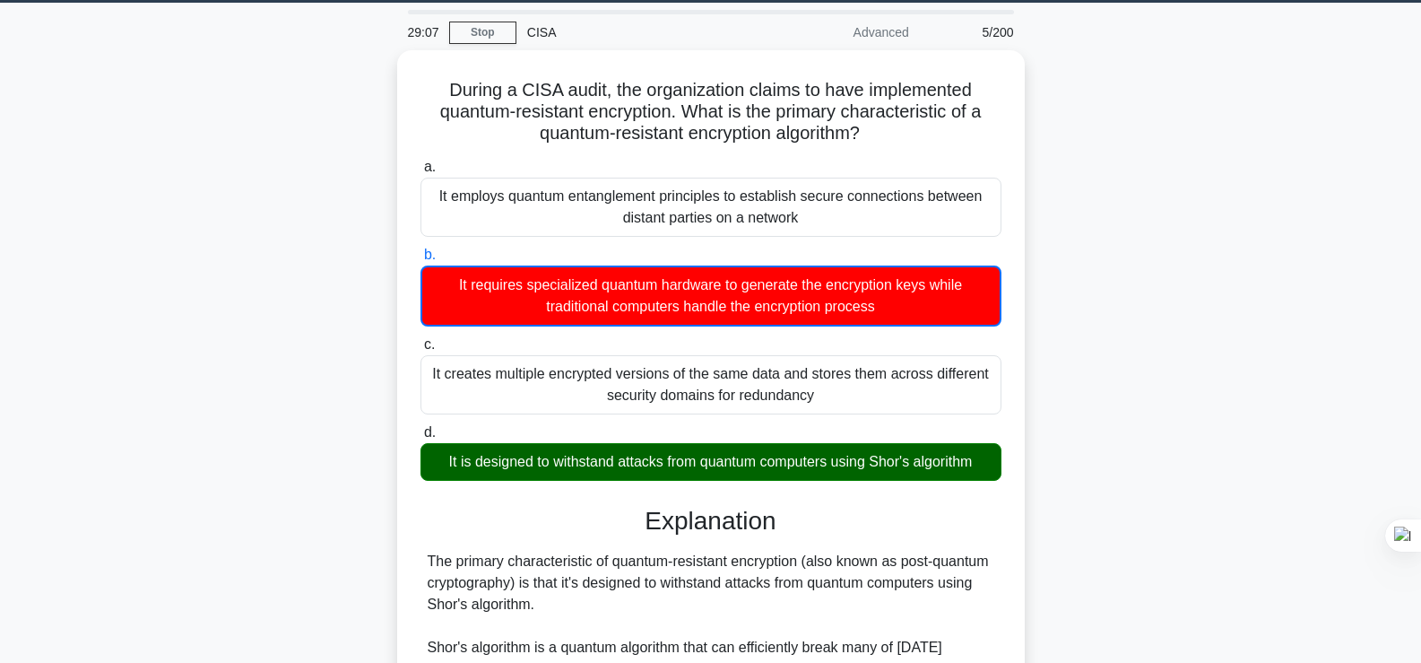
click at [1286, 286] on div "During a CISA audit, the organization claims to have implemented quantum-resist…" at bounding box center [710, 590] width 1183 height 1080
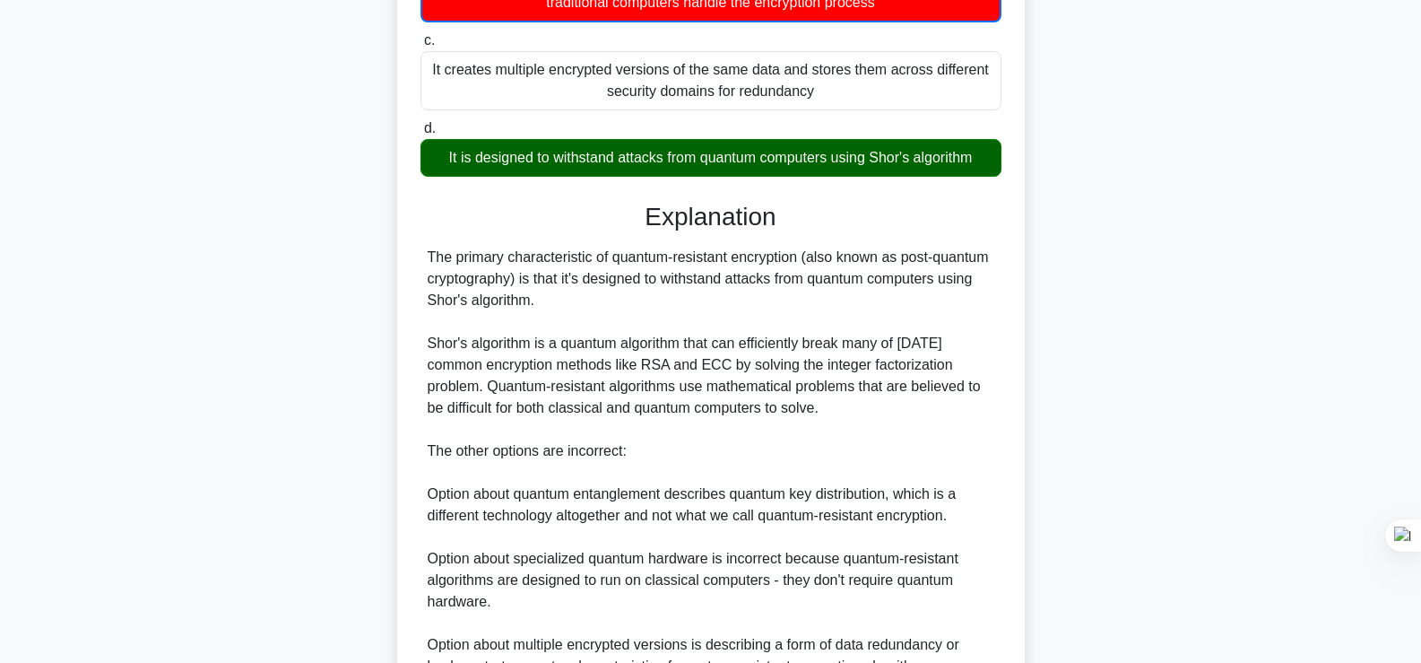
scroll to position [533, 0]
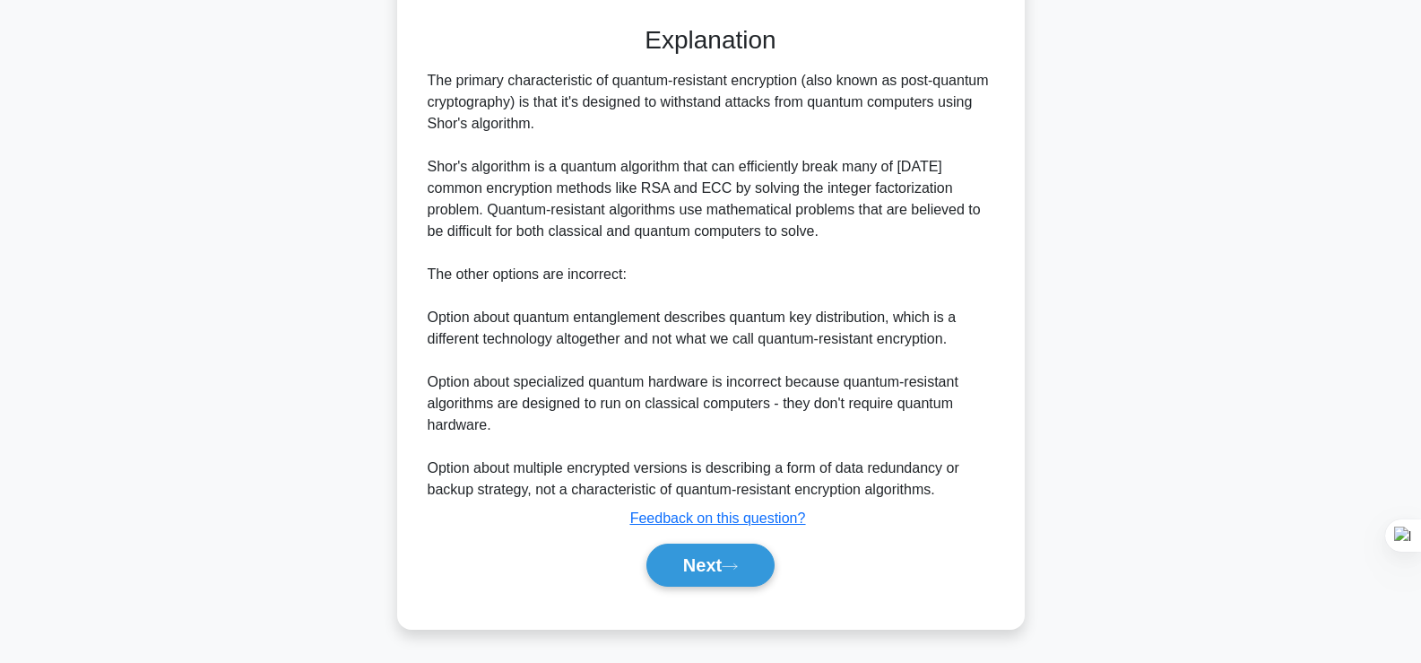
click at [732, 589] on div "Next" at bounding box center [710, 564] width 581 height 57
click at [738, 566] on icon at bounding box center [730, 566] width 16 height 10
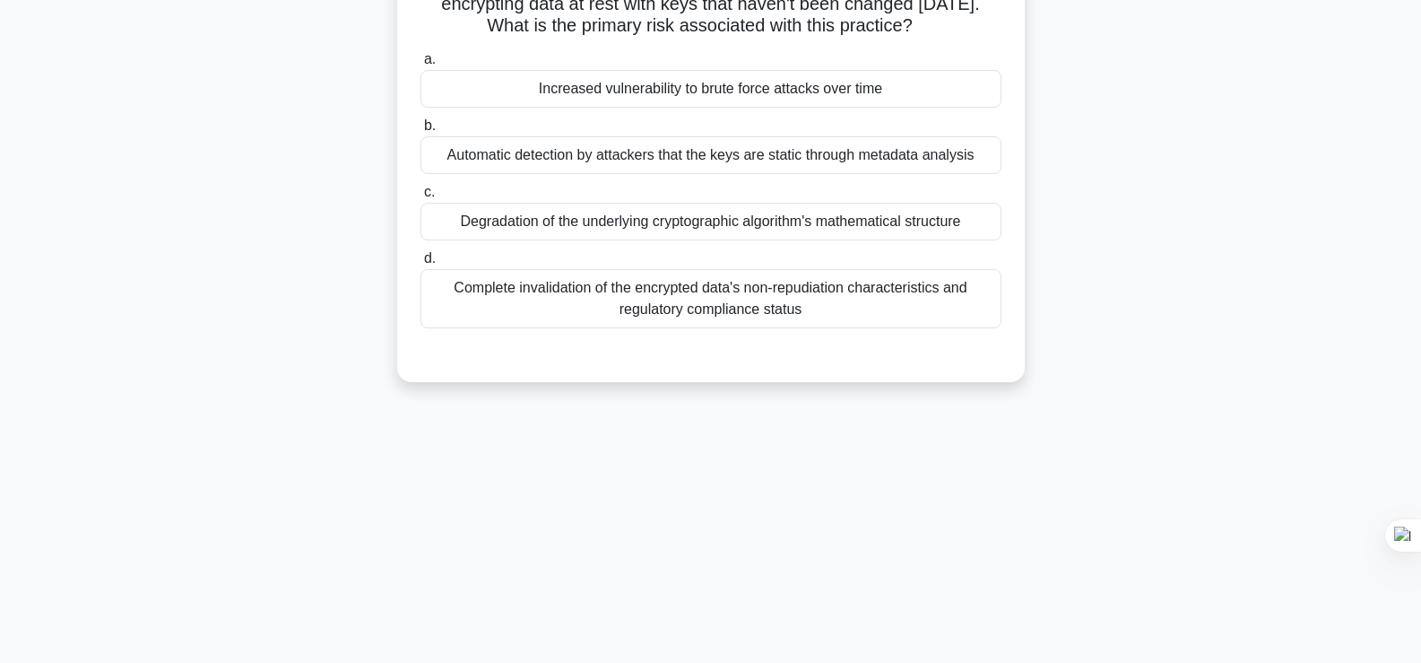
scroll to position [0, 0]
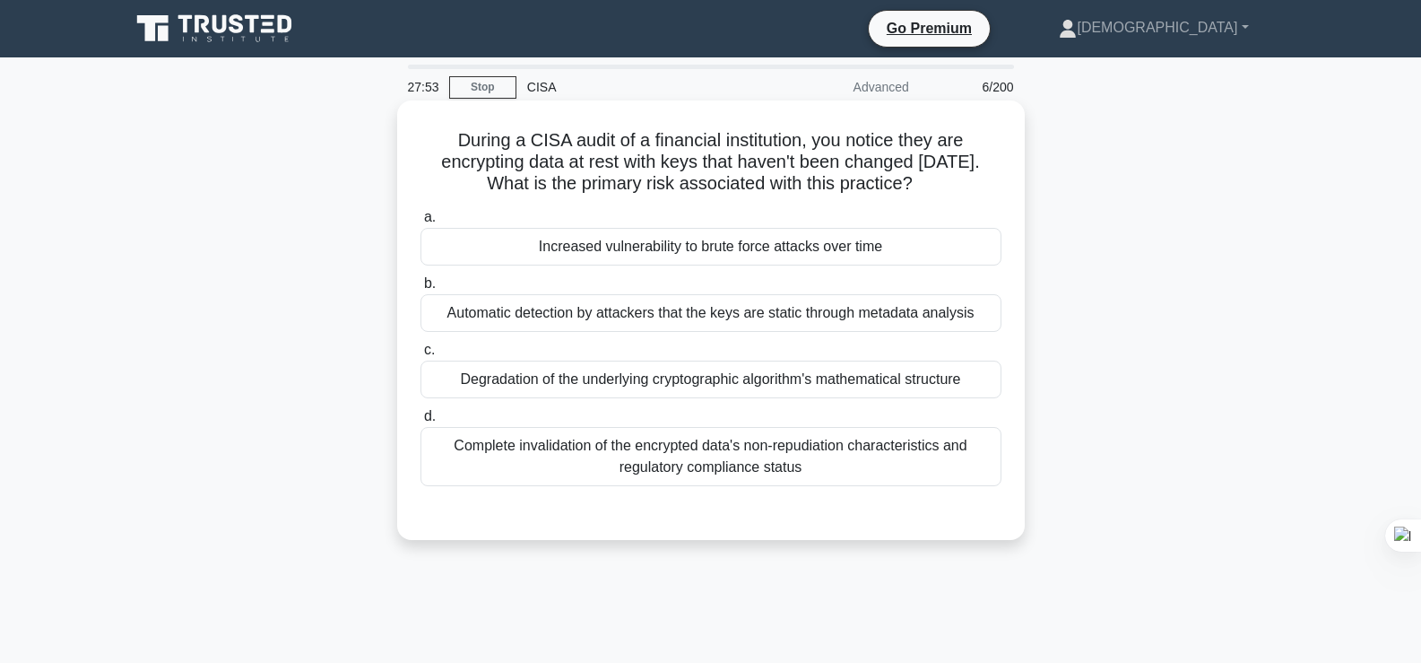
click at [975, 318] on div "Automatic detection by attackers that the keys are static through metadata anal…" at bounding box center [710, 313] width 581 height 38
click at [420, 290] on input "b. Automatic detection by attackers that the keys are static through metadata a…" at bounding box center [420, 284] width 0 height 12
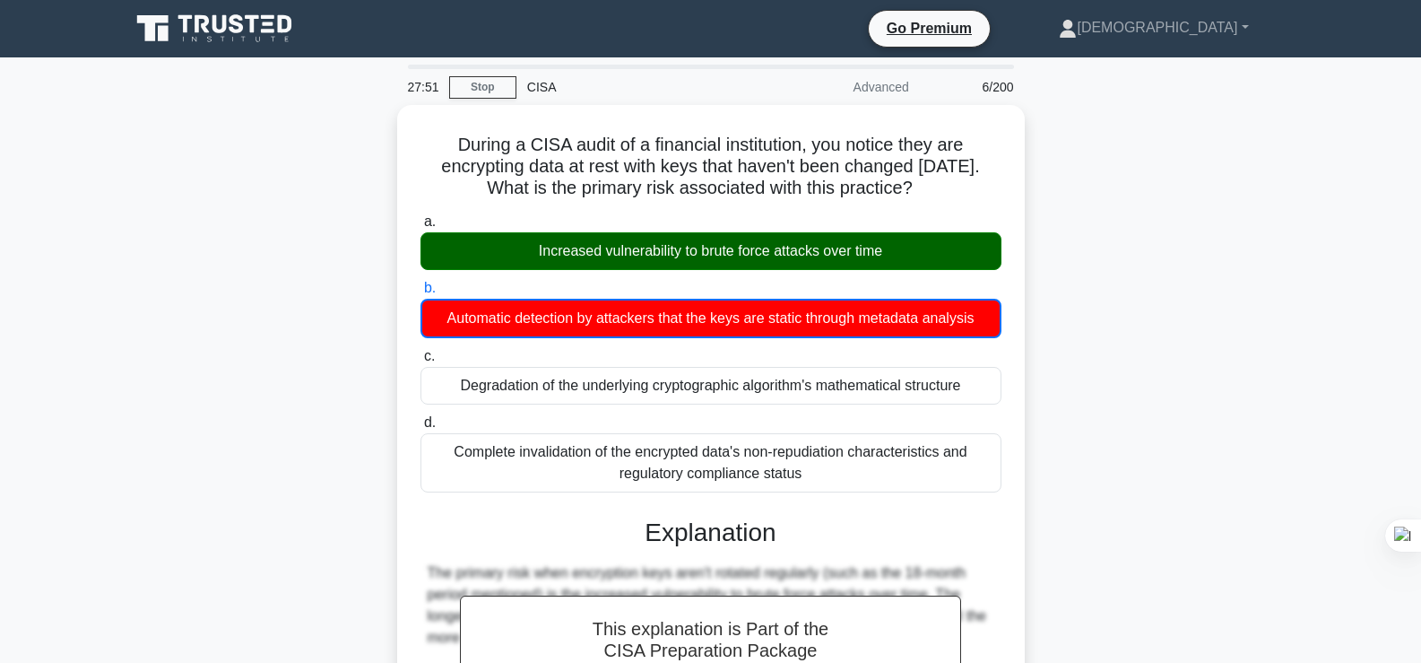
click at [1176, 257] on div "During a CISA audit of a financial institution, you notice they are encrypting …" at bounding box center [710, 623] width 1183 height 1037
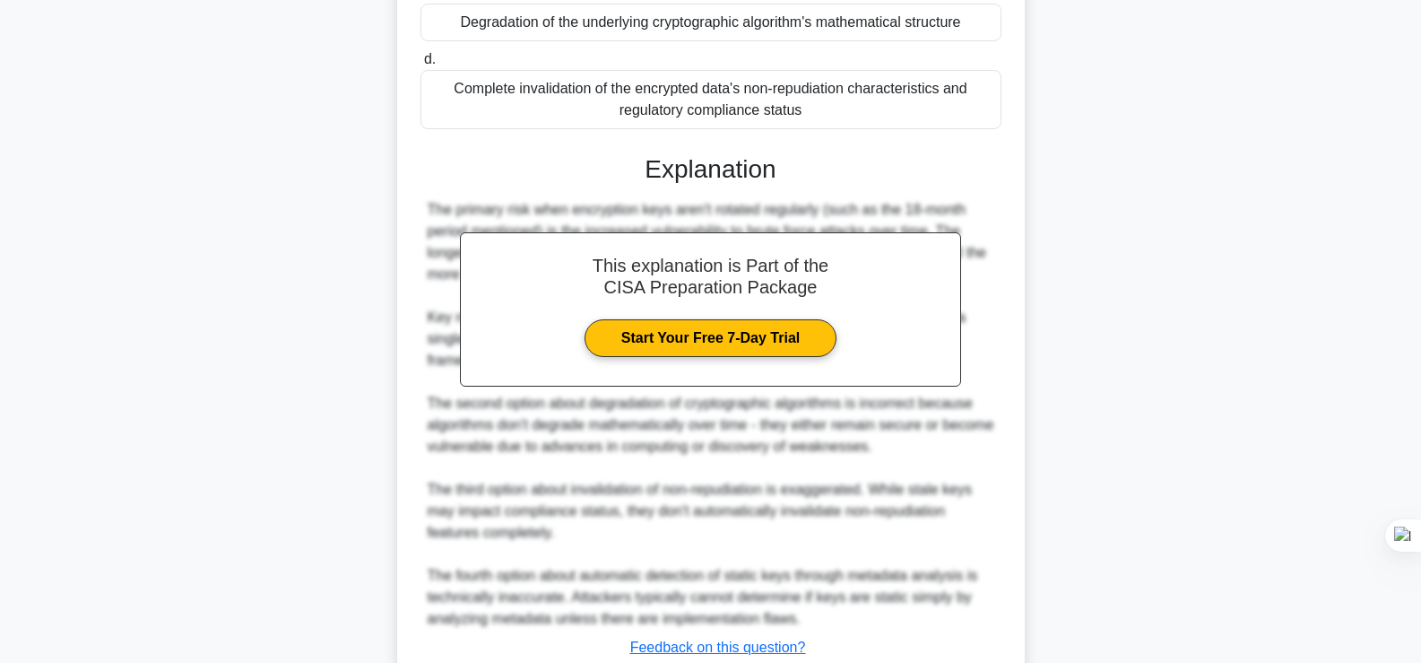
scroll to position [489, 0]
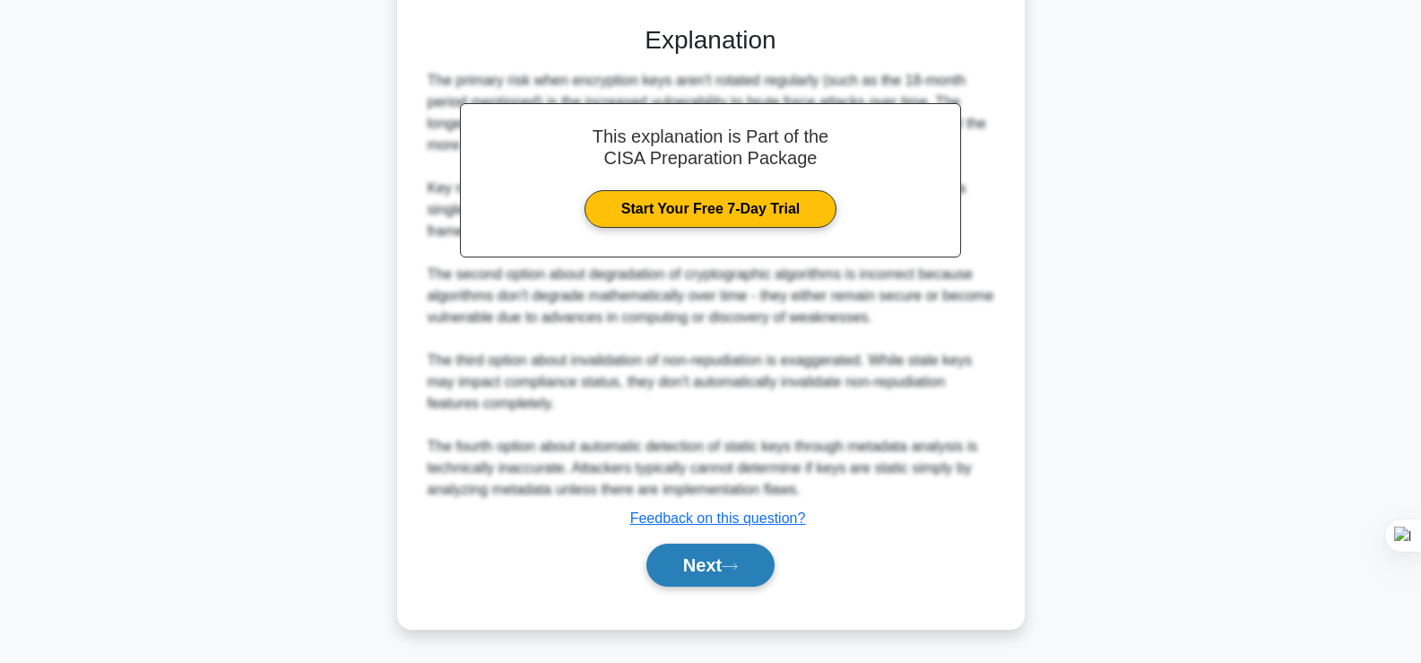
click at [676, 577] on button "Next" at bounding box center [710, 564] width 128 height 43
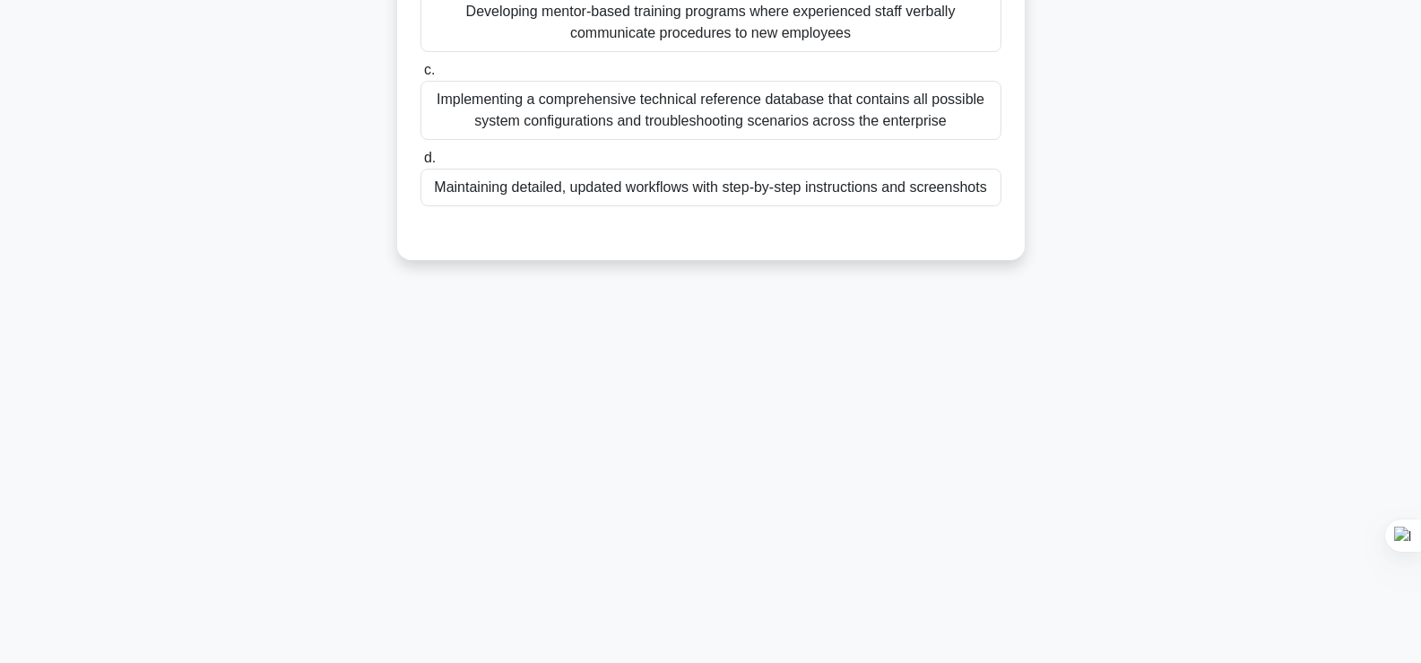
scroll to position [306, 0]
click at [1183, 194] on div "Which approach to IT standards and procedures documentation is MOST effective f…" at bounding box center [710, 40] width 1183 height 482
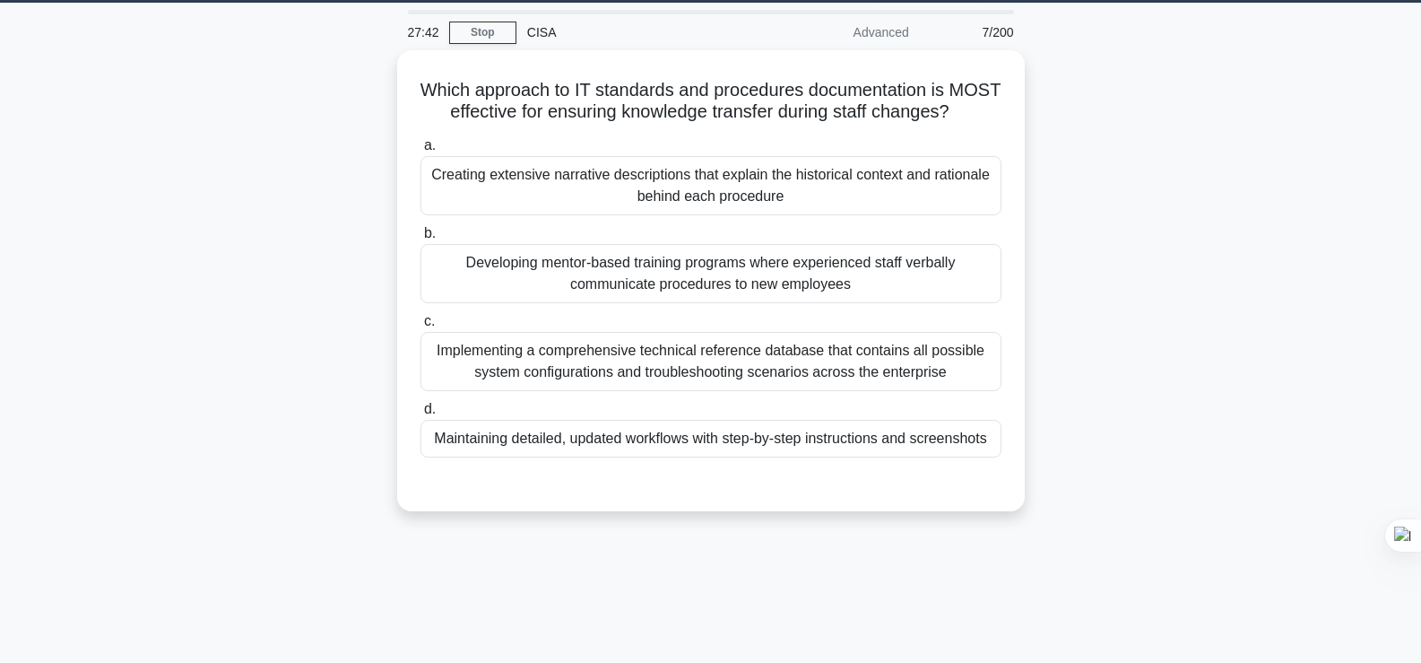
scroll to position [0, 0]
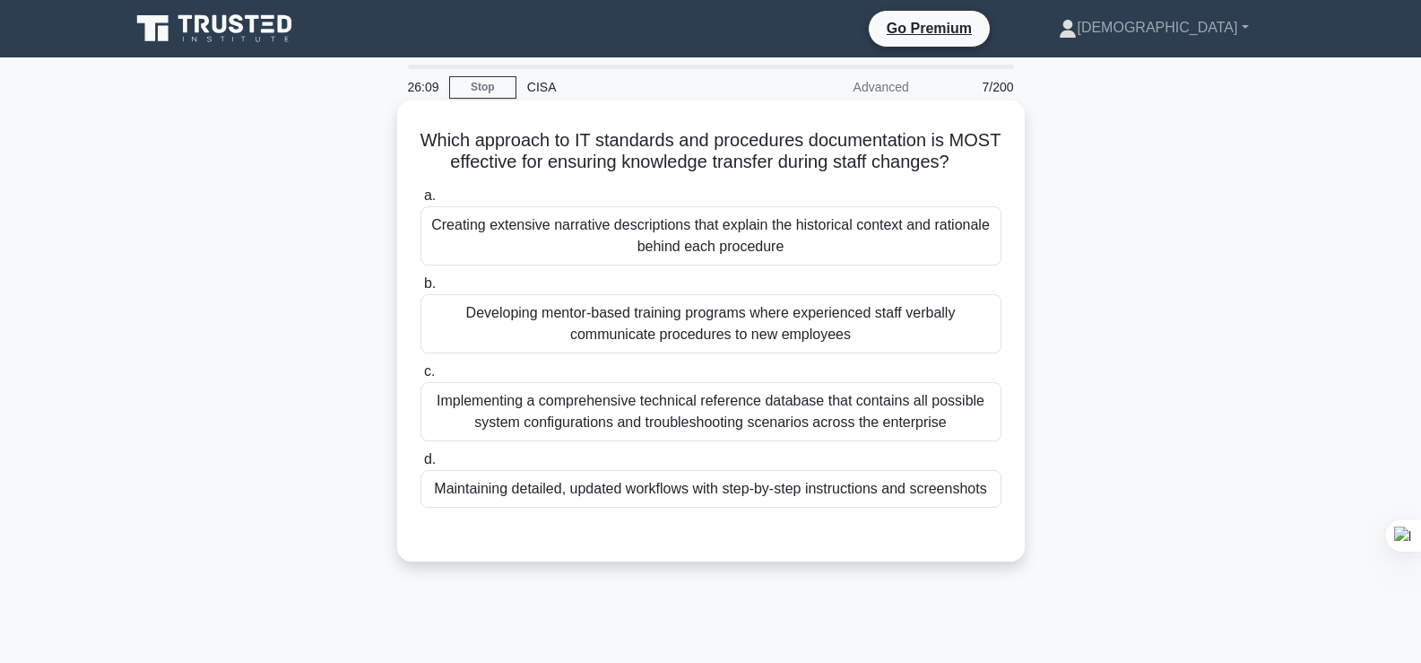
click at [754, 353] on div "Developing mentor-based training programs where experienced staff verbally comm…" at bounding box center [710, 323] width 581 height 59
click at [420, 290] on input "b. Developing mentor-based training programs where experienced staff verbally c…" at bounding box center [420, 284] width 0 height 12
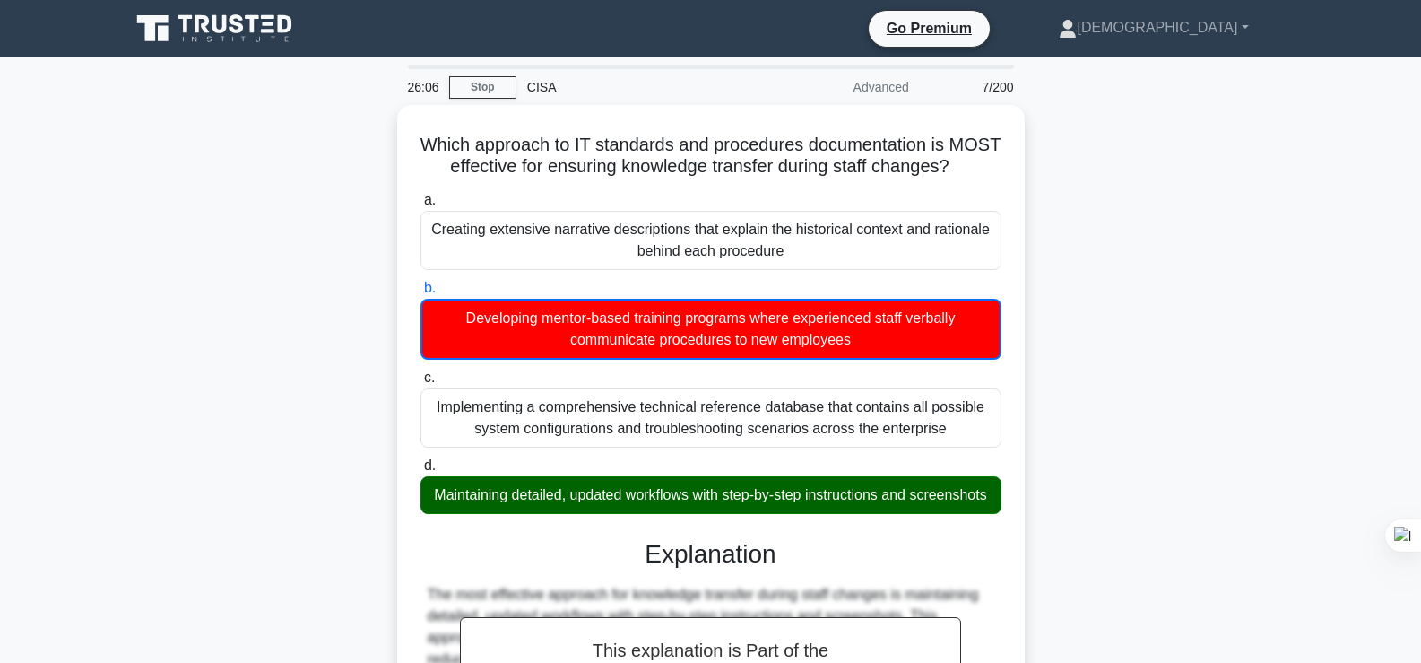
click at [1206, 344] on div "Which approach to IT standards and procedures documentation is MOST effective f…" at bounding box center [710, 645] width 1183 height 1080
click at [1290, 294] on div "Which approach to IT standards and procedures documentation is MOST effective f…" at bounding box center [710, 645] width 1183 height 1080
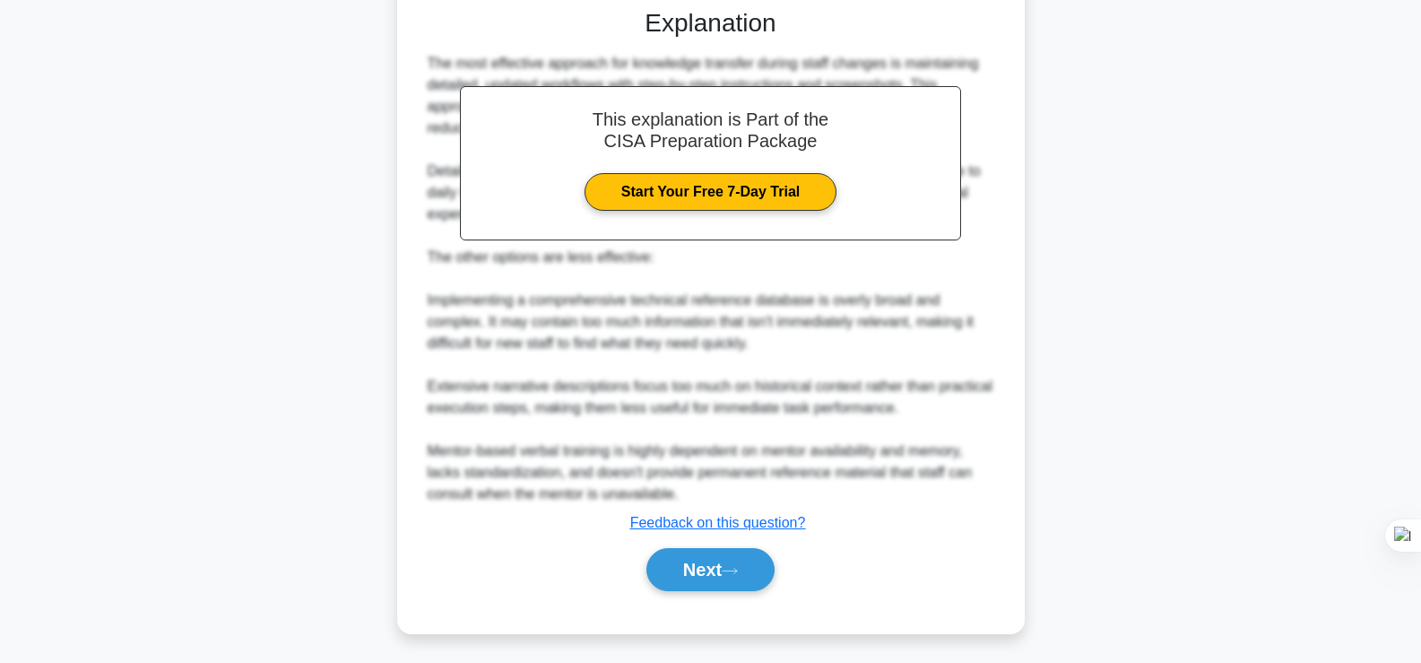
scroll to position [576, 0]
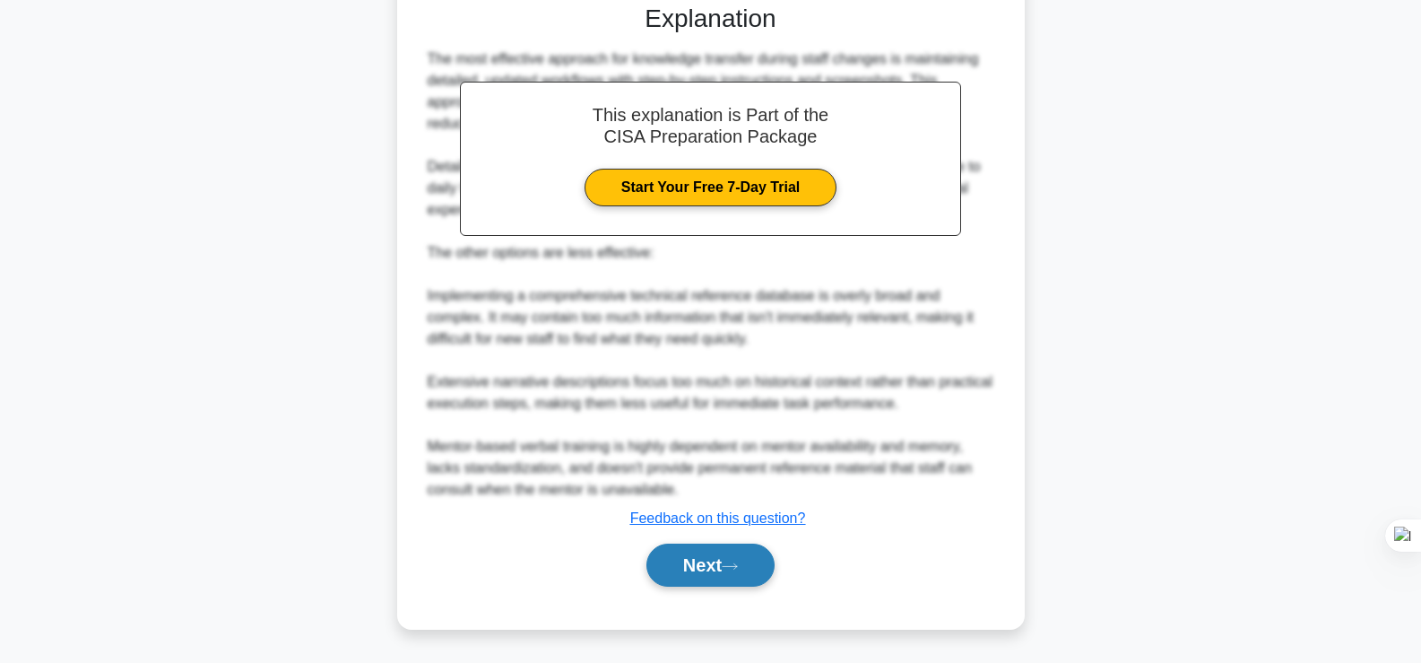
click at [734, 553] on button "Next" at bounding box center [710, 564] width 128 height 43
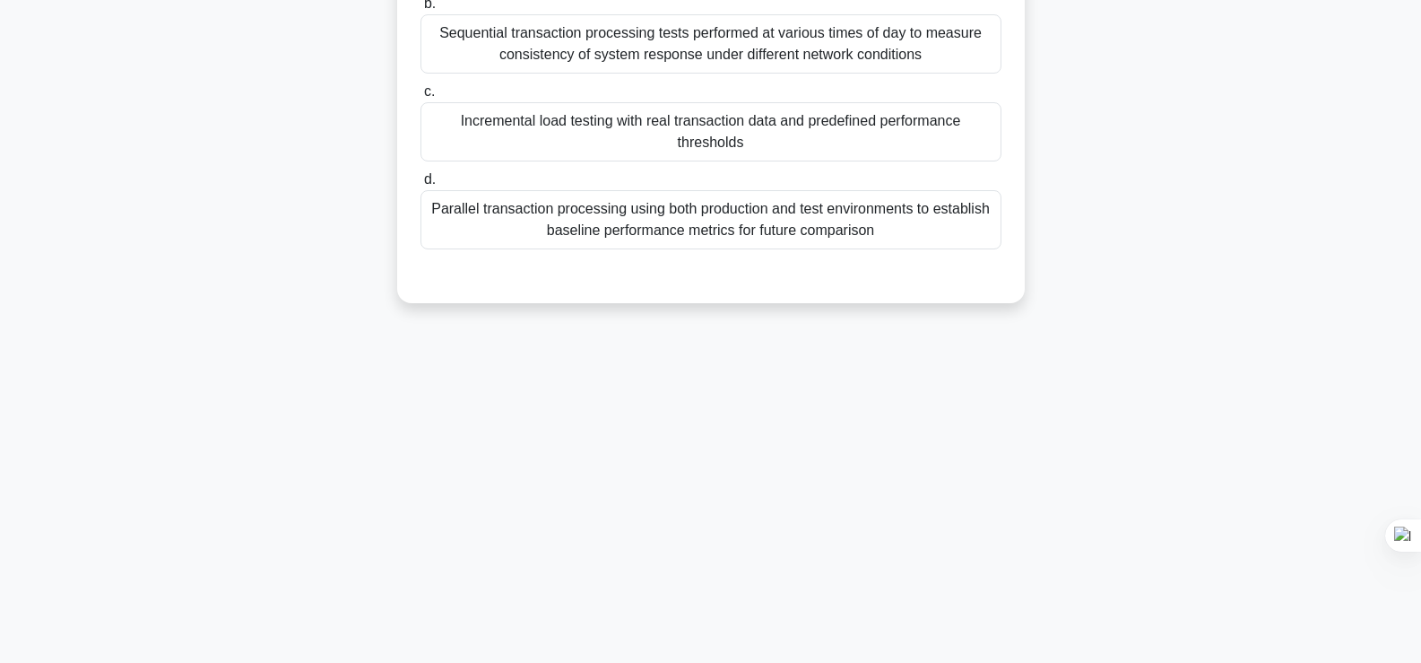
click at [222, 400] on div "25:58 Stop CISA Advanced 8/200 When validating the scalability of a newly imple…" at bounding box center [710, 207] width 1183 height 897
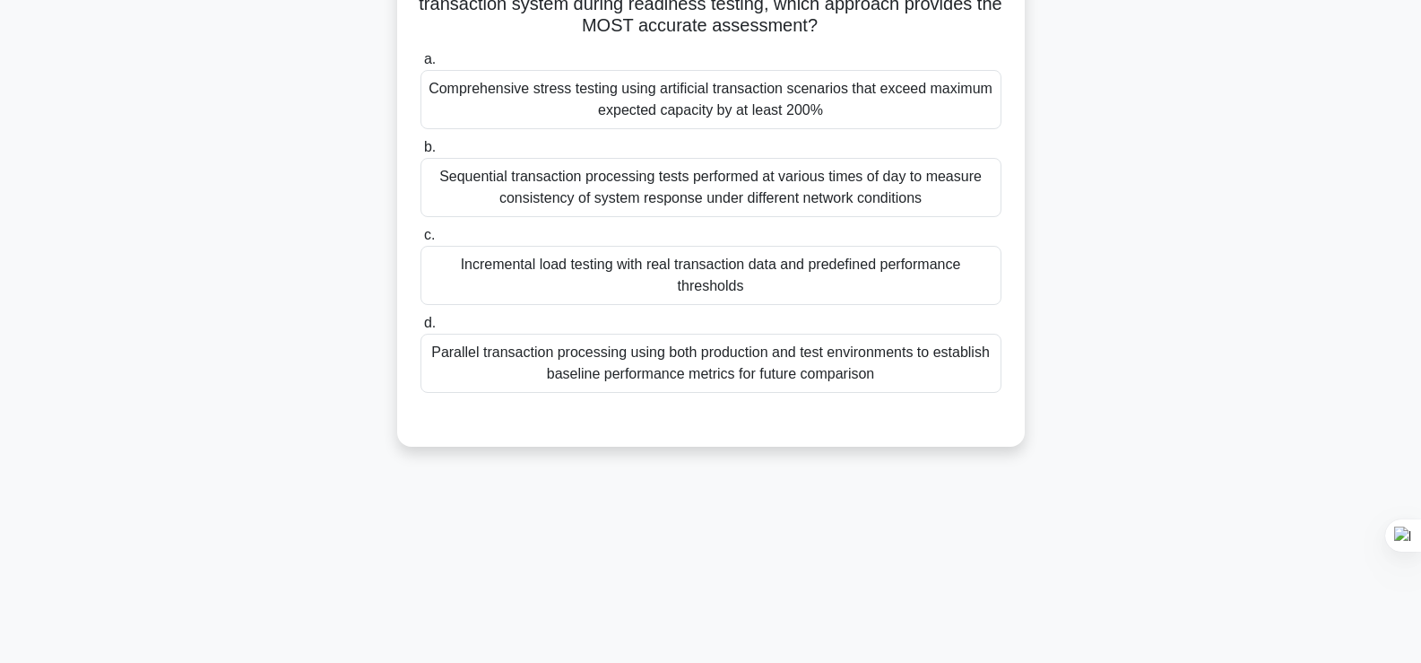
scroll to position [55, 0]
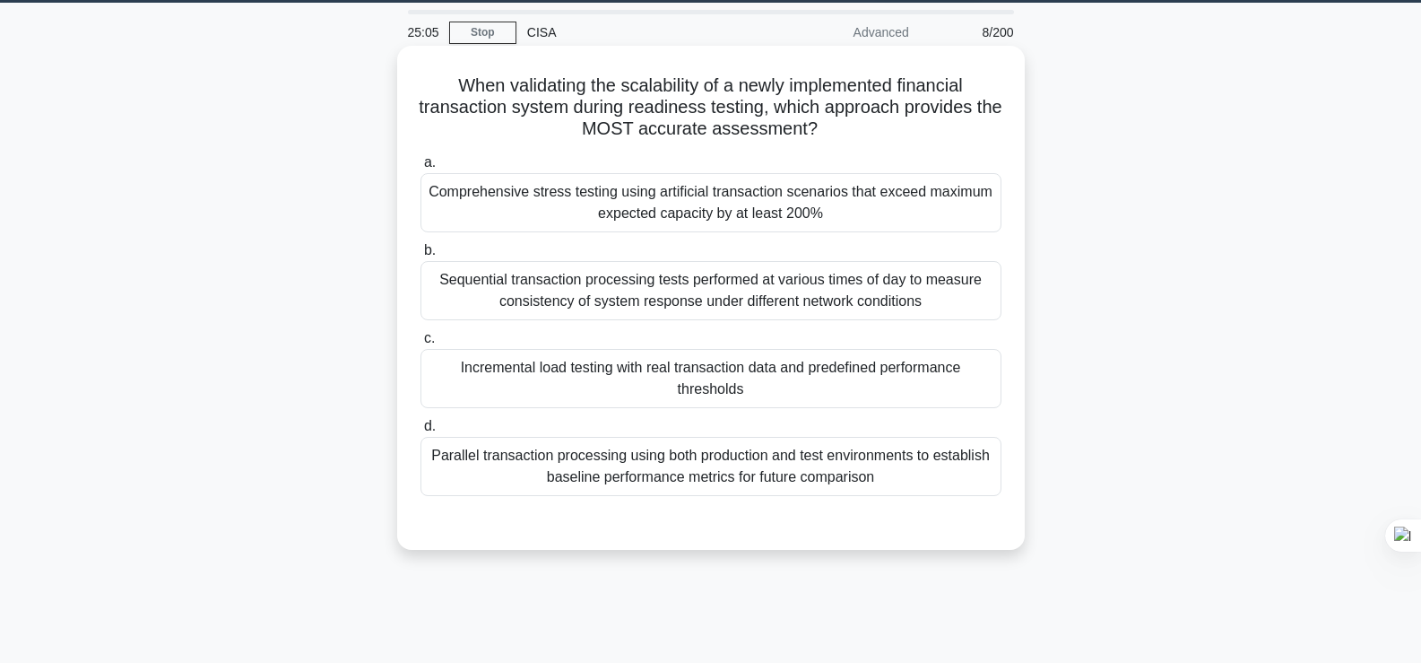
click at [580, 459] on div "Parallel transaction processing using both production and test environments to …" at bounding box center [710, 466] width 581 height 59
click at [420, 432] on input "d. Parallel transaction processing using both production and test environments …" at bounding box center [420, 426] width 0 height 12
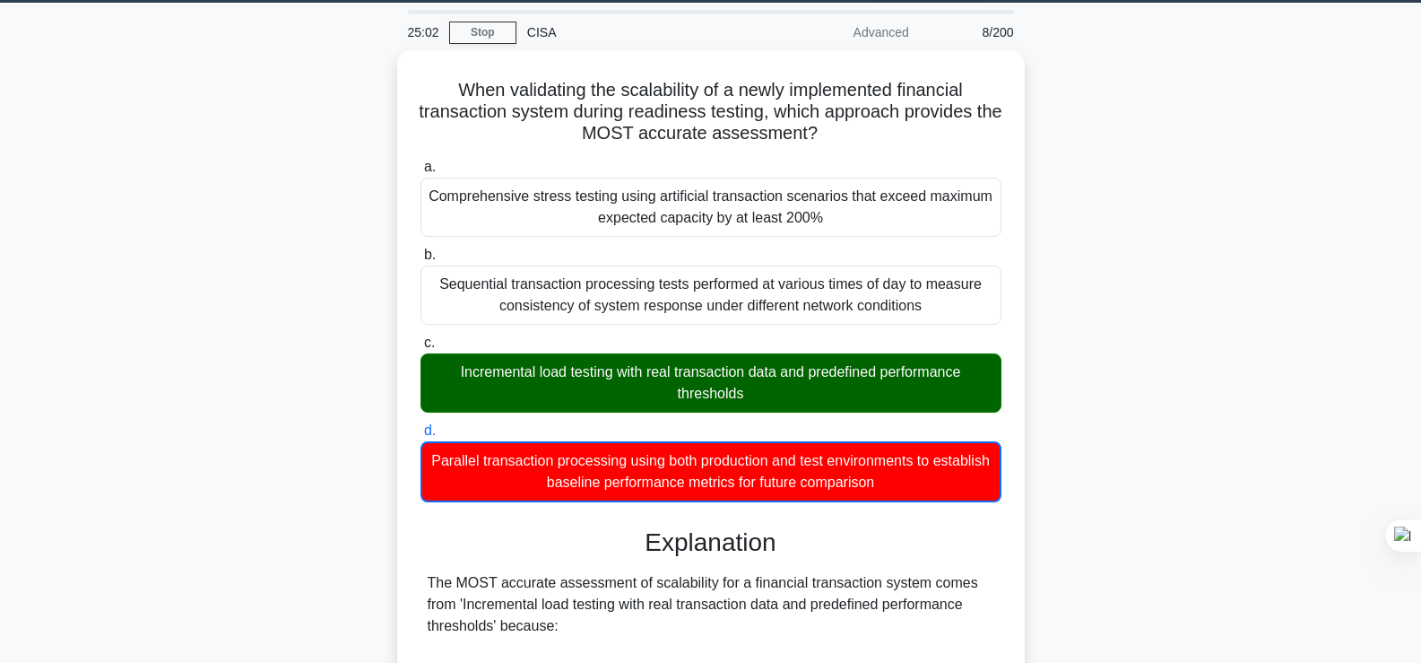
click at [1132, 335] on div "When validating the scalability of a newly implemented financial transaction sy…" at bounding box center [710, 665] width 1183 height 1231
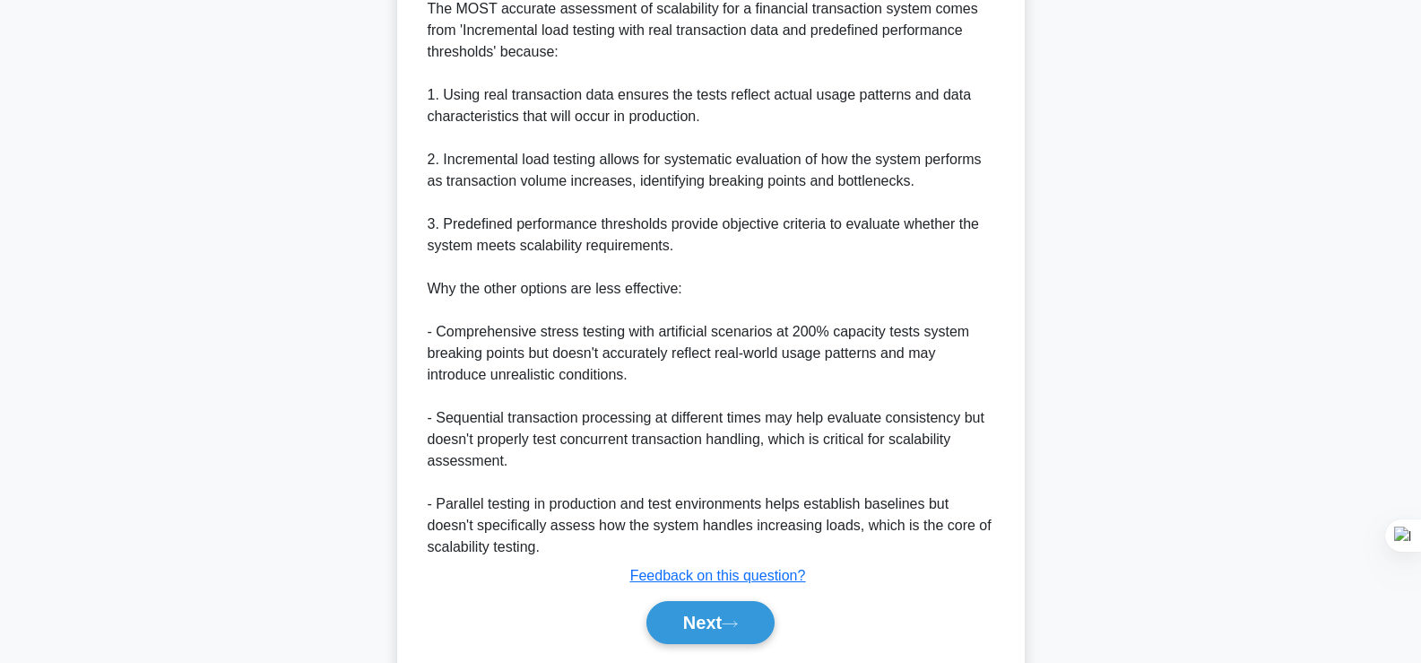
scroll to position [683, 0]
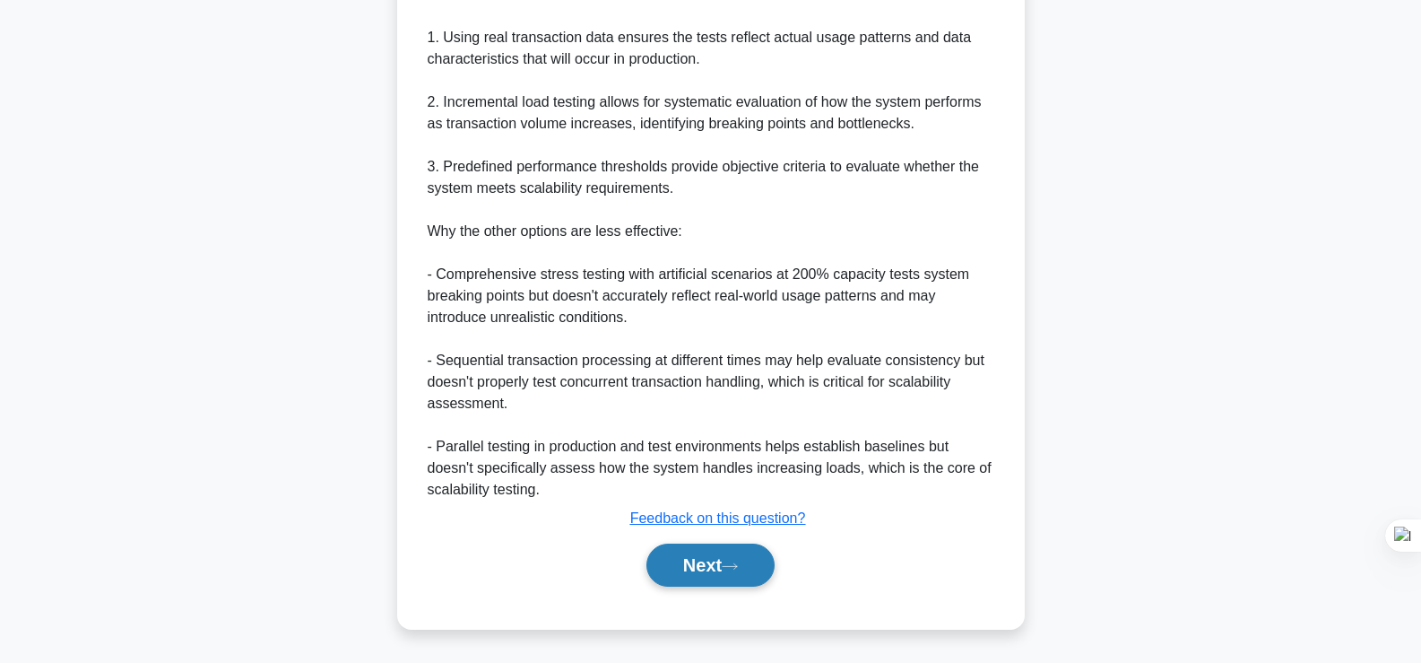
click at [714, 564] on button "Next" at bounding box center [710, 564] width 128 height 43
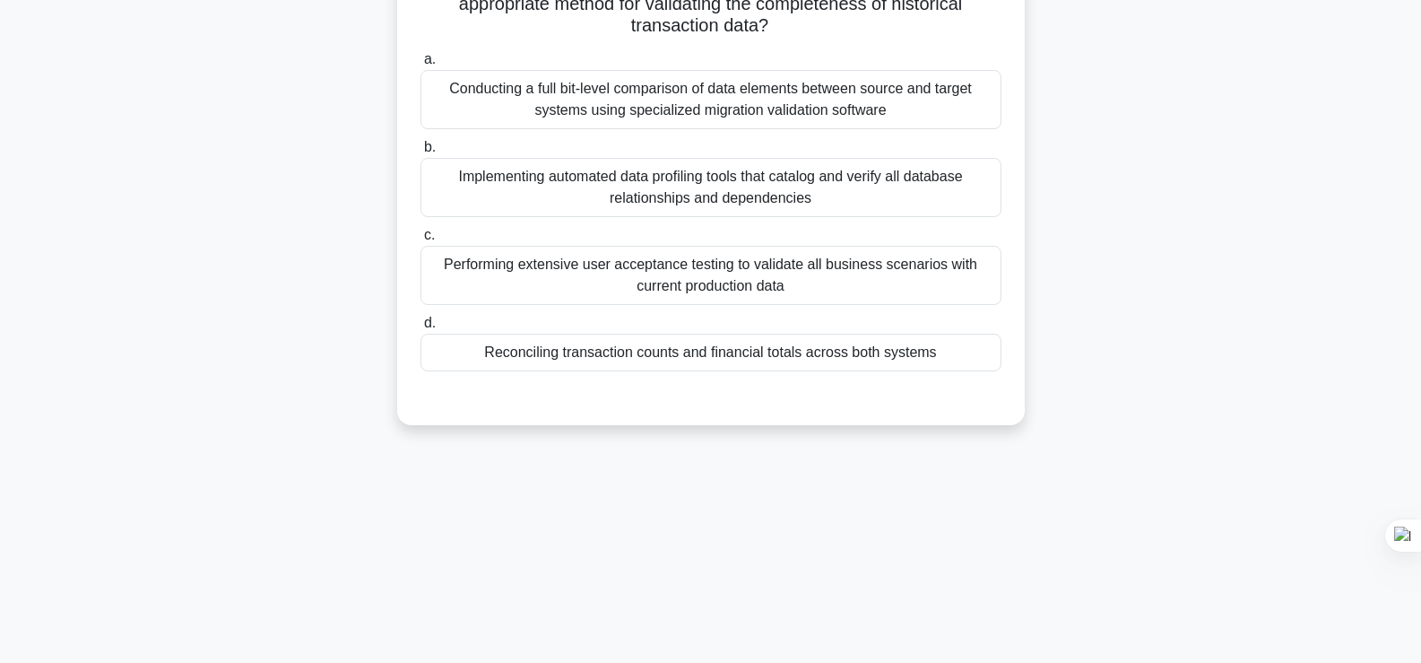
scroll to position [55, 0]
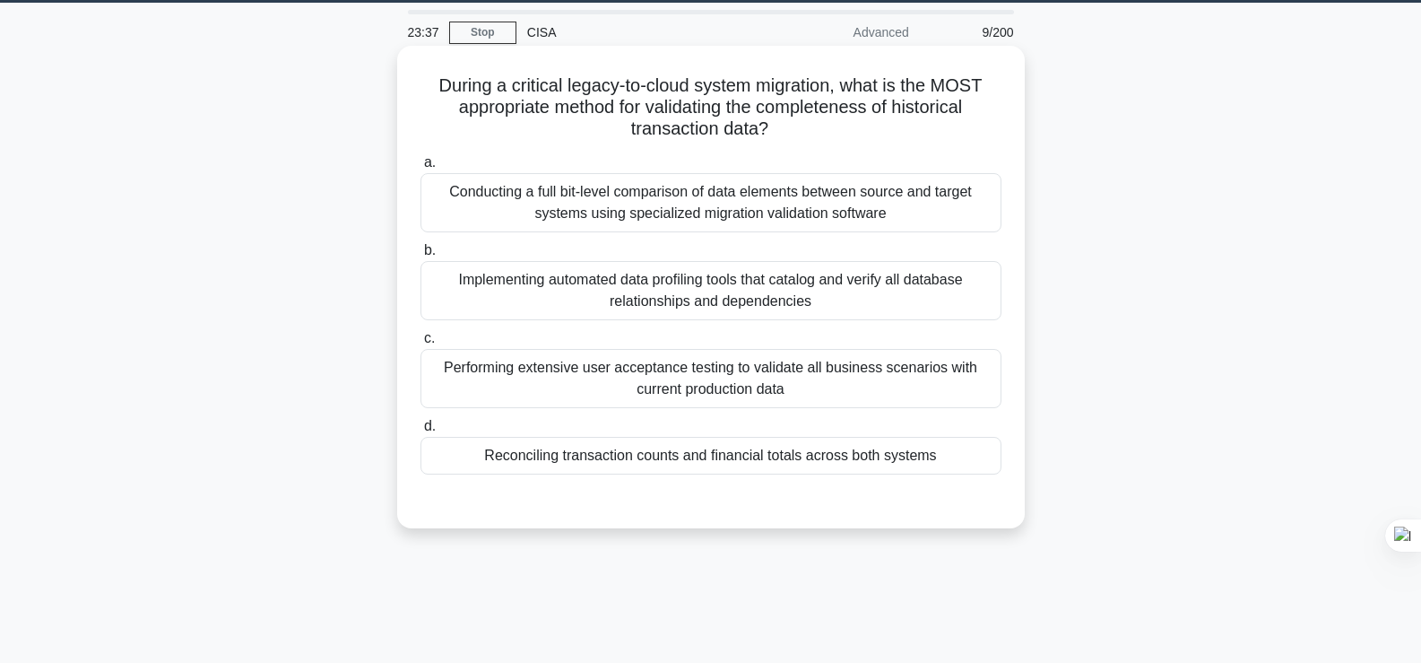
drag, startPoint x: 255, startPoint y: 394, endPoint x: 535, endPoint y: 186, distance: 349.3
click at [535, 186] on div "During a critical legacy-to-cloud system migration, what is the MOST appropriat…" at bounding box center [710, 302] width 1183 height 504
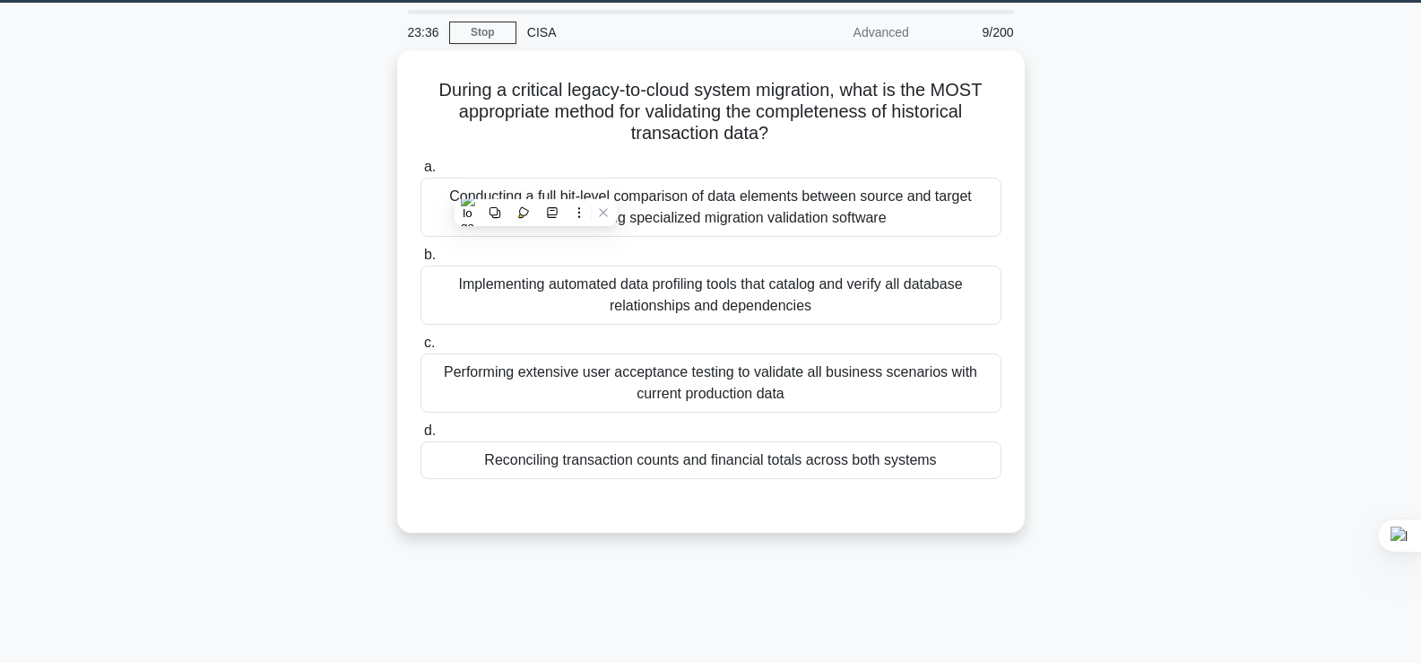
click at [209, 291] on div "During a critical legacy-to-cloud system migration, what is the MOST appropriat…" at bounding box center [710, 302] width 1183 height 504
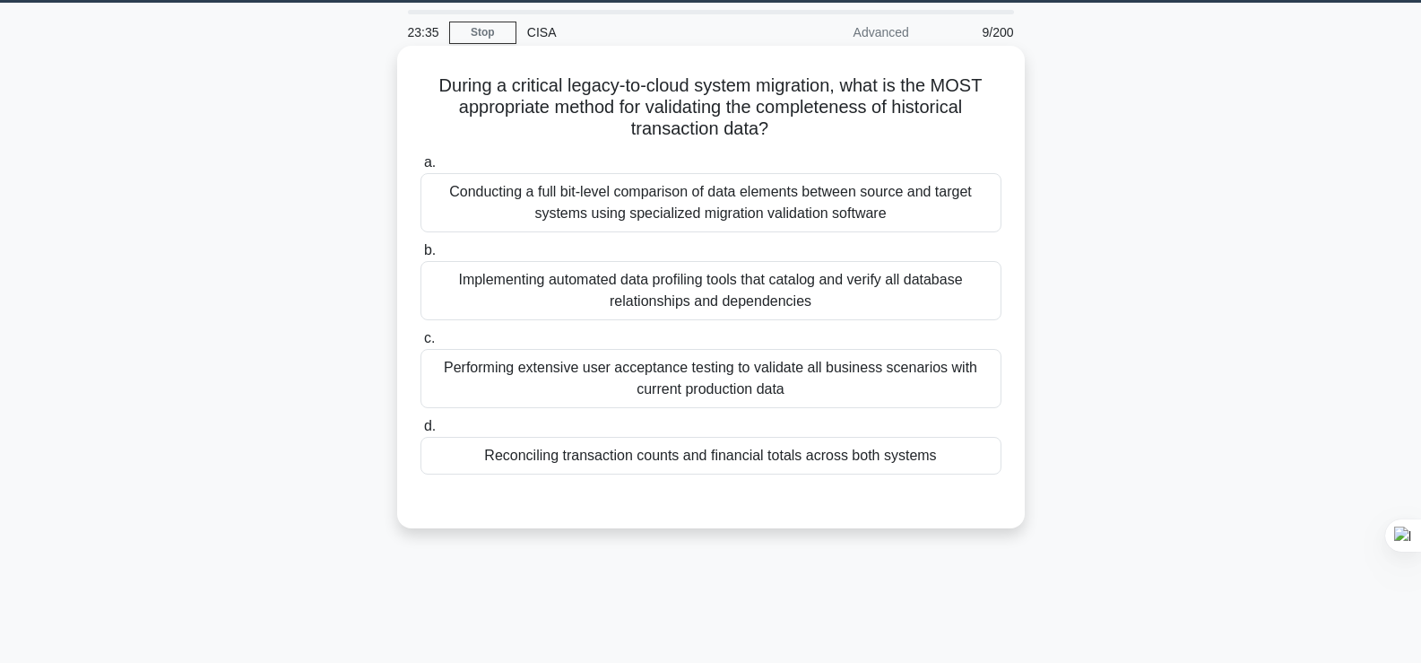
click at [603, 313] on div "Implementing automated data profiling tools that catalog and verify all databas…" at bounding box center [710, 290] width 581 height 59
click at [420, 256] on input "b. Implementing automated data profiling tools that catalog and verify all data…" at bounding box center [420, 251] width 0 height 12
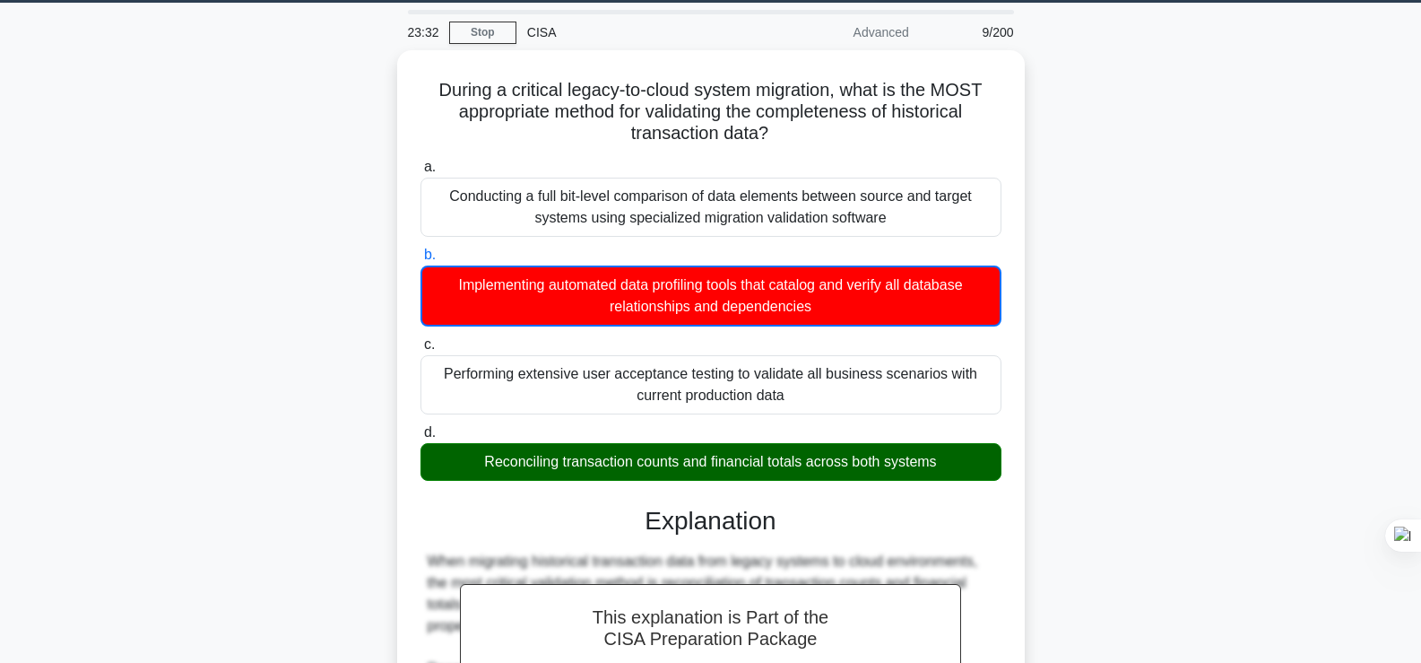
click at [1346, 213] on main "23:32 Stop CISA Advanced 9/200 During a critical legacy-to-cloud system migrati…" at bounding box center [710, 613] width 1421 height 1221
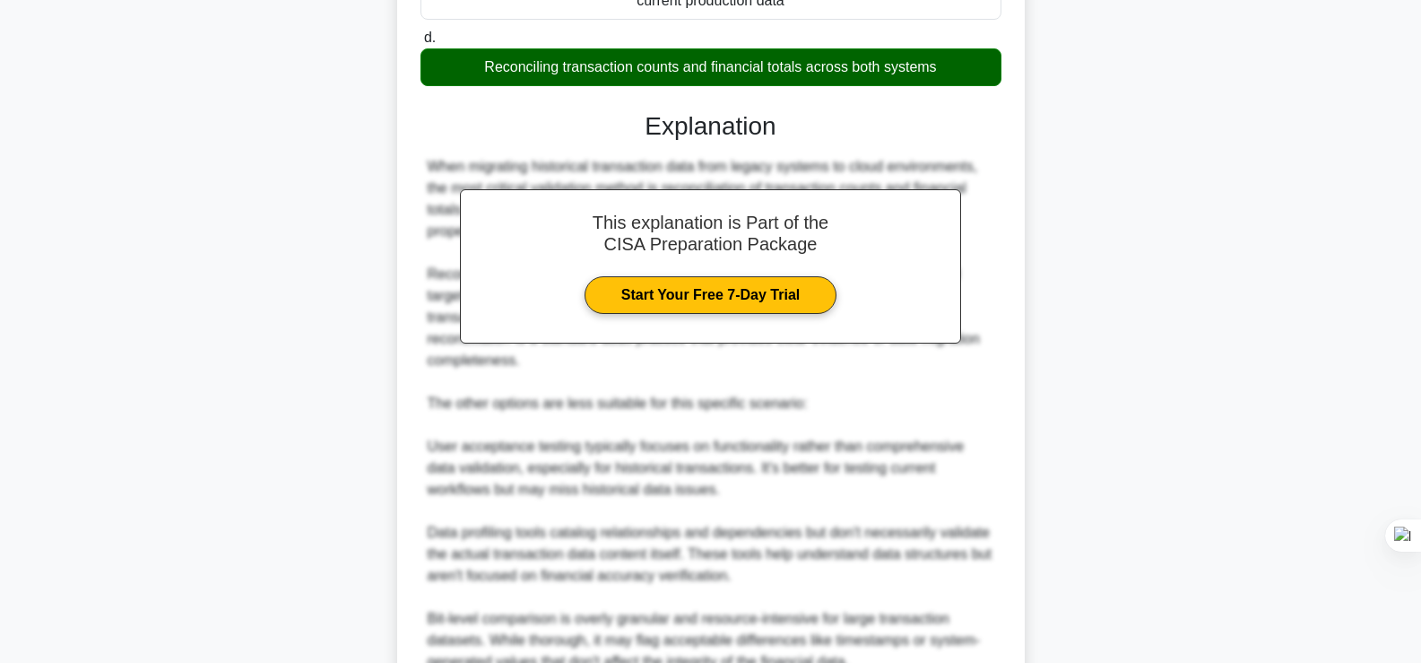
scroll to position [593, 0]
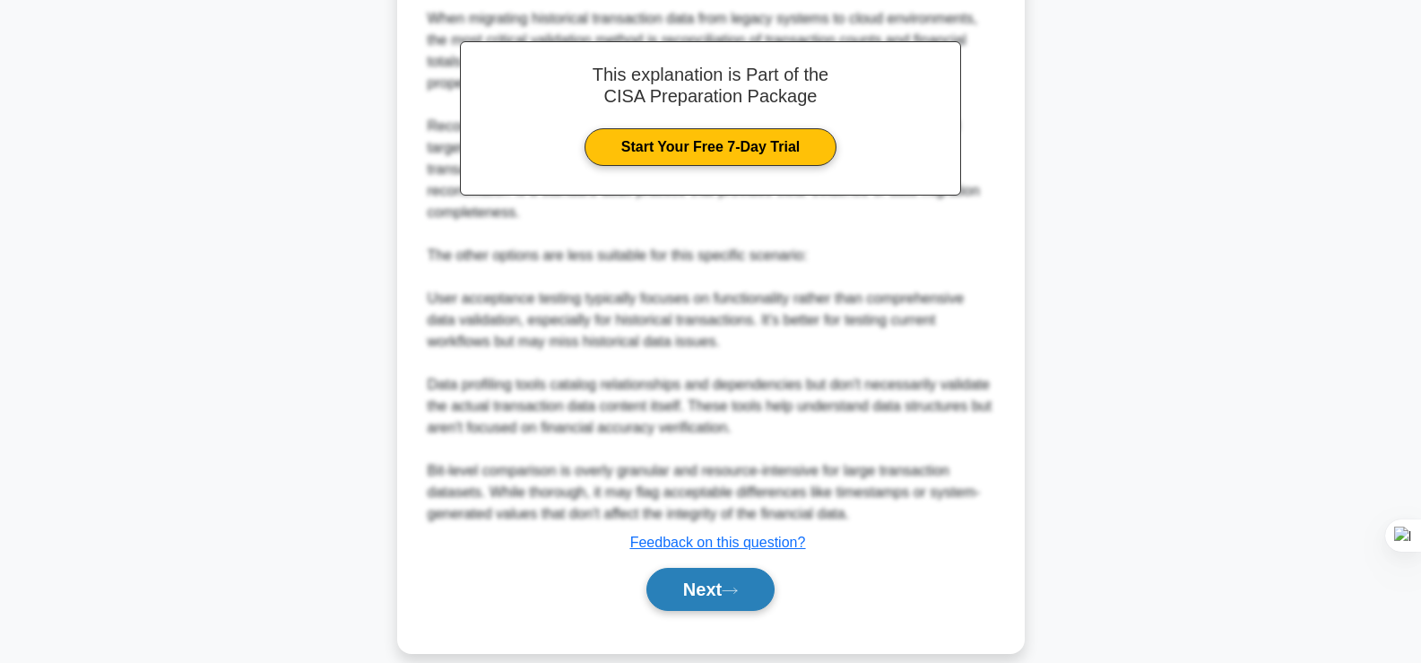
click at [723, 571] on button "Next" at bounding box center [710, 588] width 128 height 43
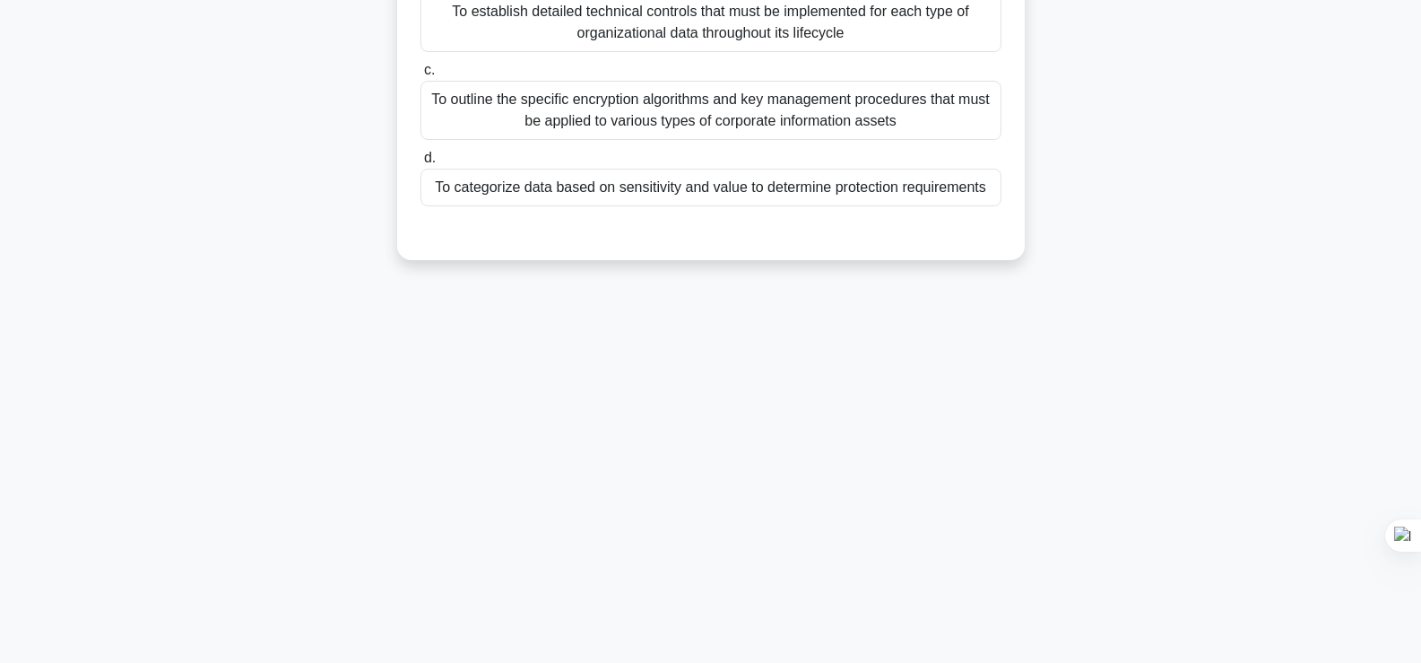
scroll to position [306, 0]
click at [113, 215] on main "23:25 Stop CISA Advanced 10/200 Which of the following best describes the prima…" at bounding box center [710, 207] width 1421 height 911
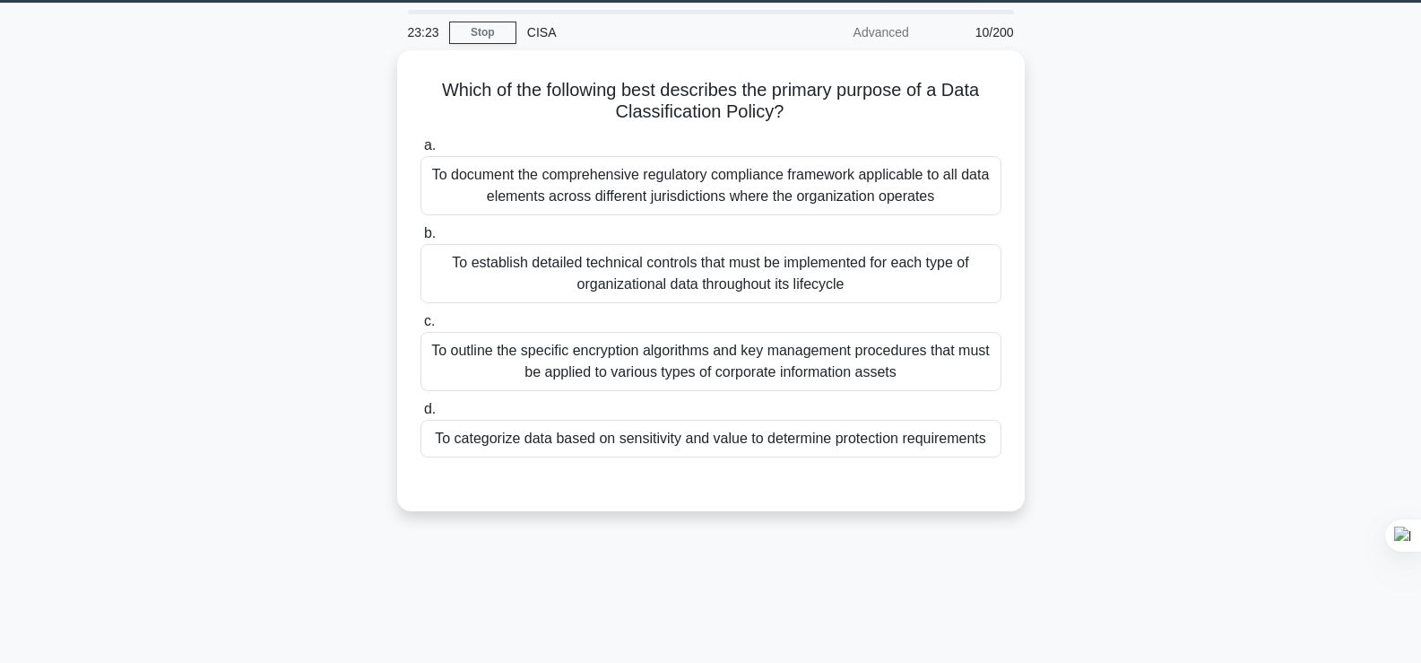
scroll to position [0, 0]
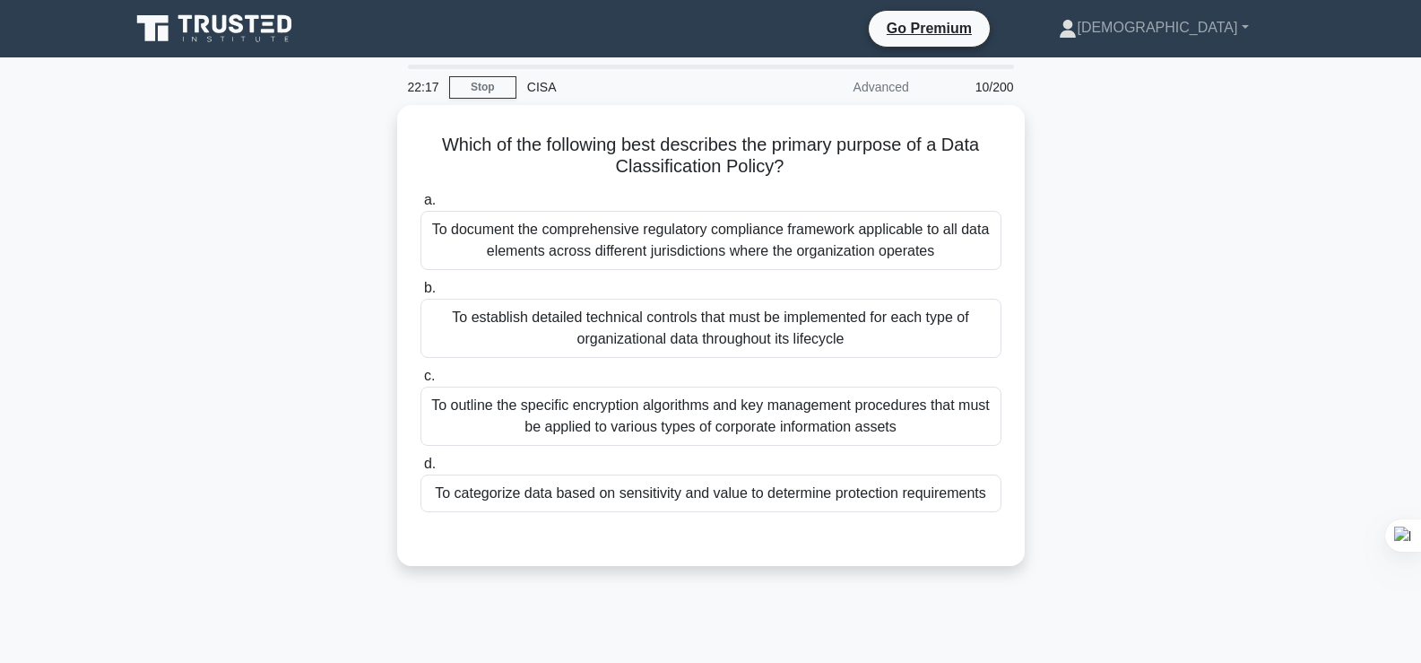
click at [1114, 271] on div "Which of the following best describes the primary purpose of a Data Classificat…" at bounding box center [710, 346] width 1183 height 482
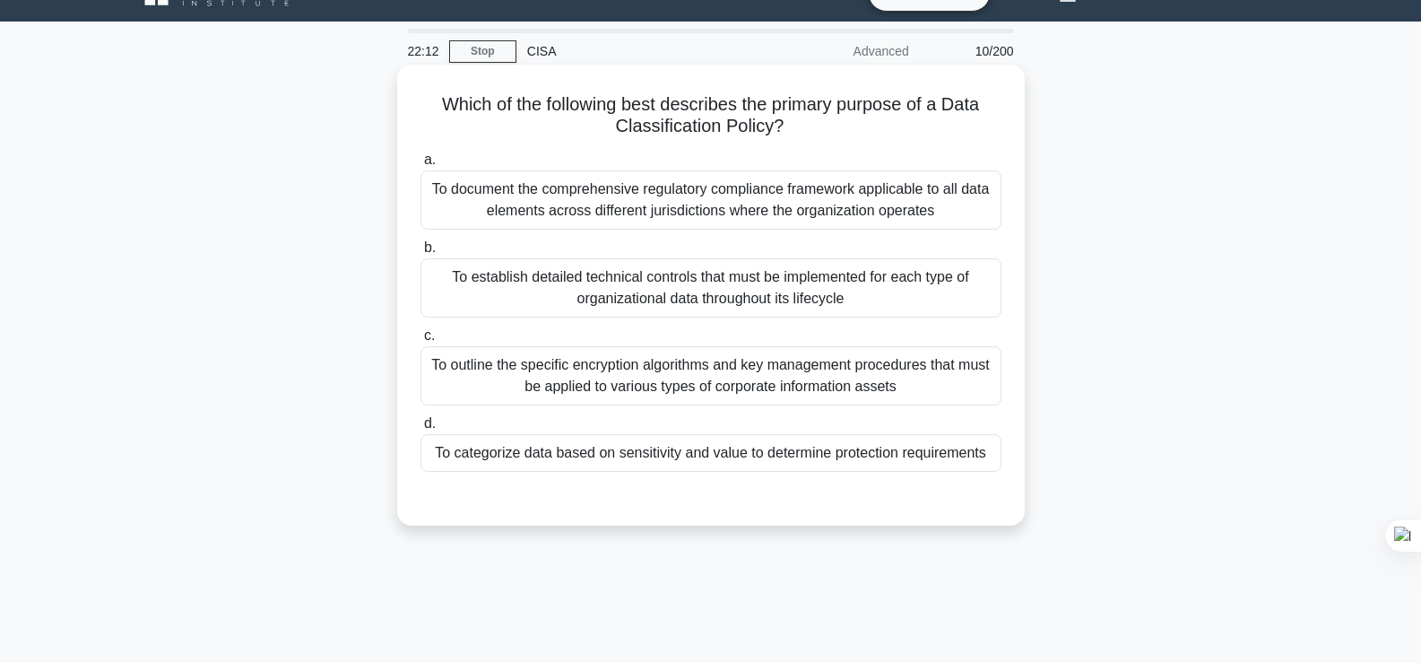
click at [698, 457] on div "To categorize data based on sensitivity and value to determine protection requi…" at bounding box center [710, 453] width 581 height 38
click at [420, 429] on input "d. To categorize data based on sensitivity and value to determine protection re…" at bounding box center [420, 424] width 0 height 12
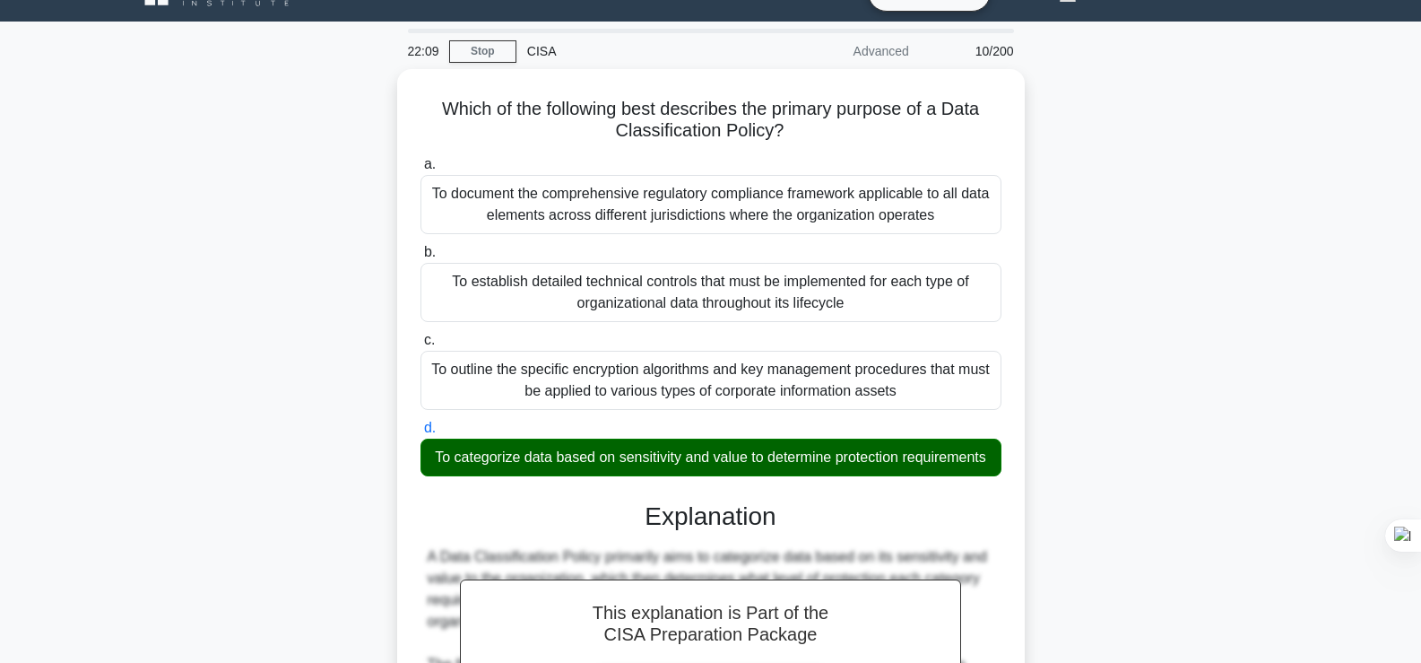
click at [1173, 238] on div "Which of the following best describes the primary purpose of a Data Classificat…" at bounding box center [710, 576] width 1183 height 1014
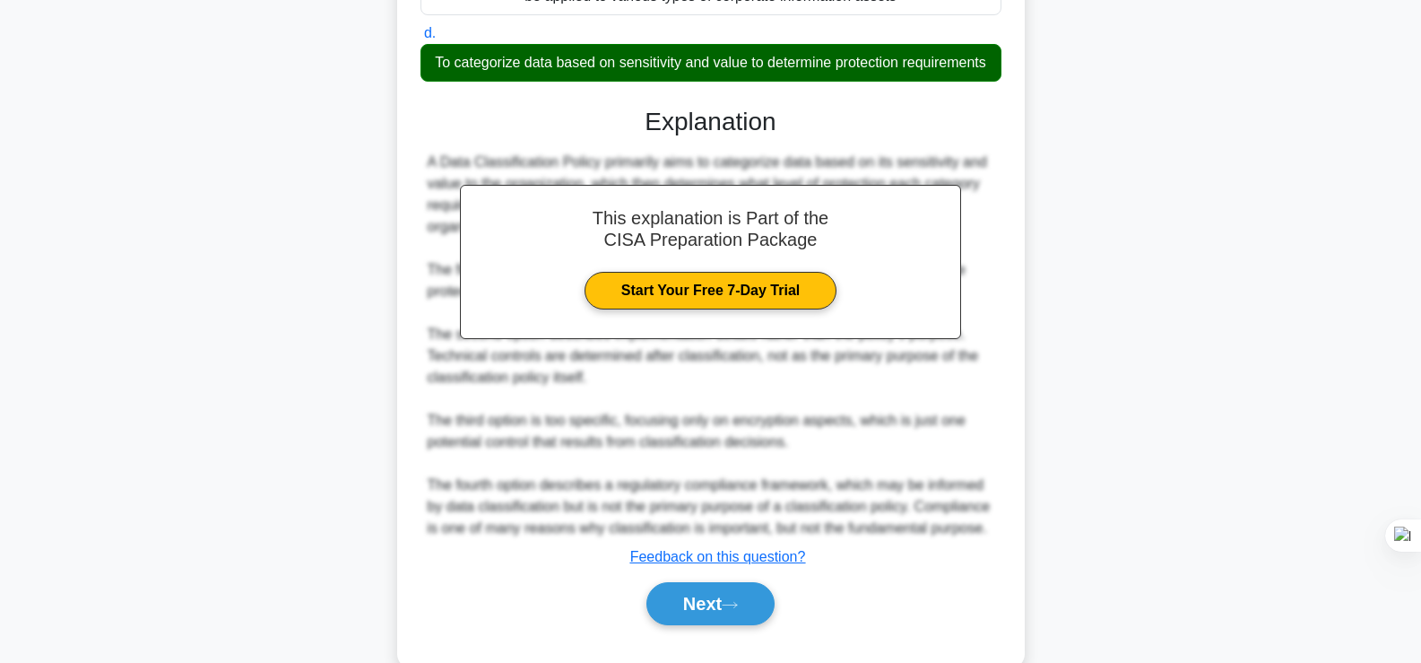
scroll to position [488, 0]
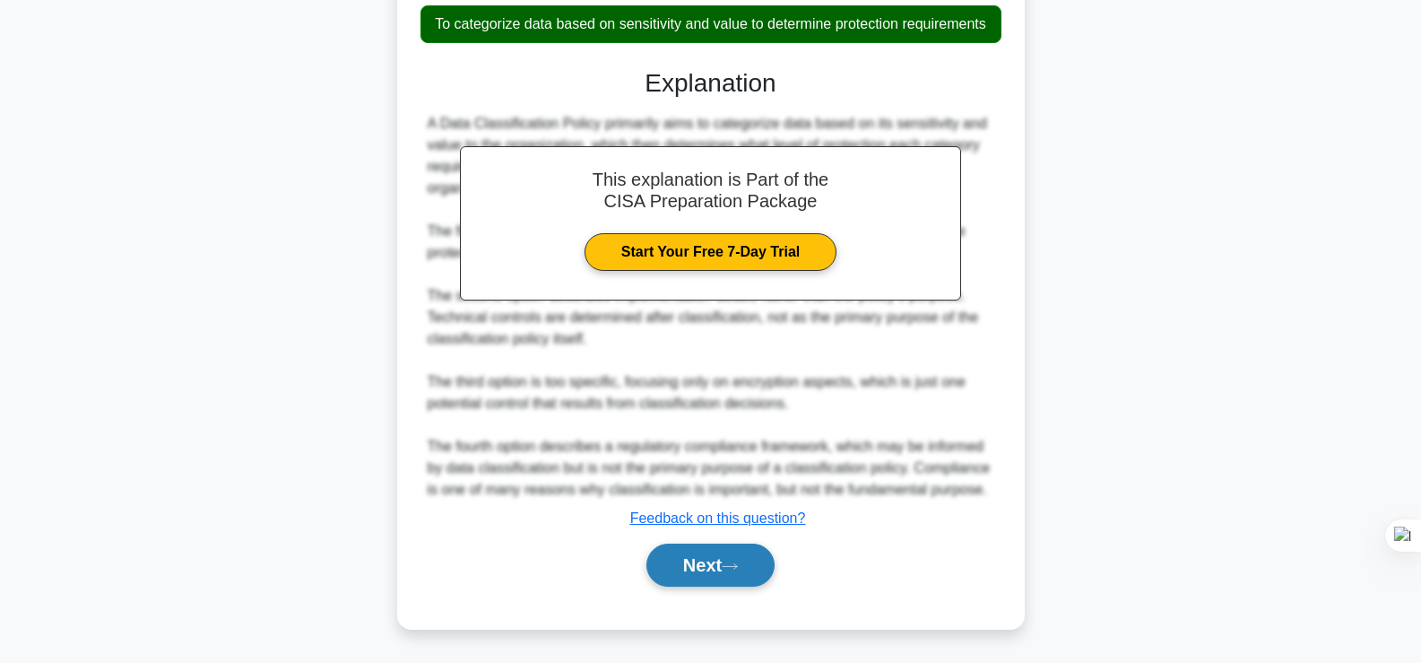
click at [751, 568] on button "Next" at bounding box center [710, 564] width 128 height 43
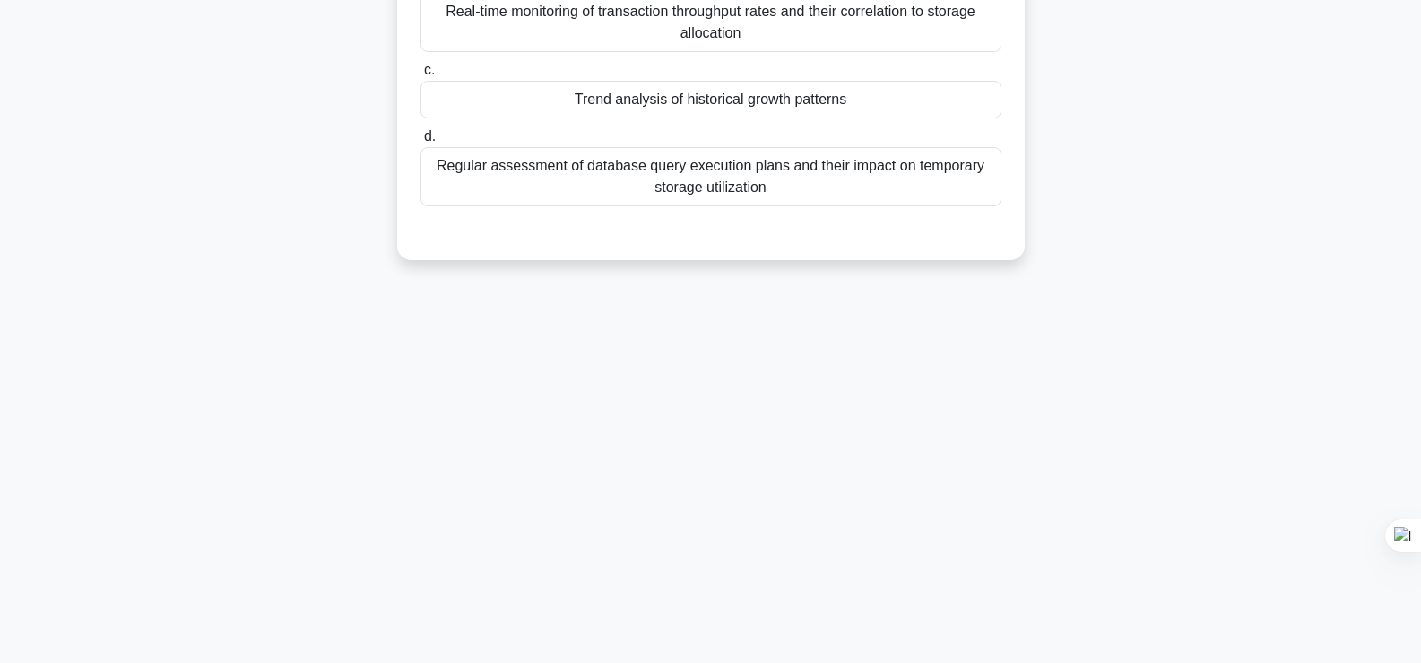
click at [227, 88] on div "Which of the following is the MOST valuable capacity management tool for predic…" at bounding box center [710, 40] width 1183 height 482
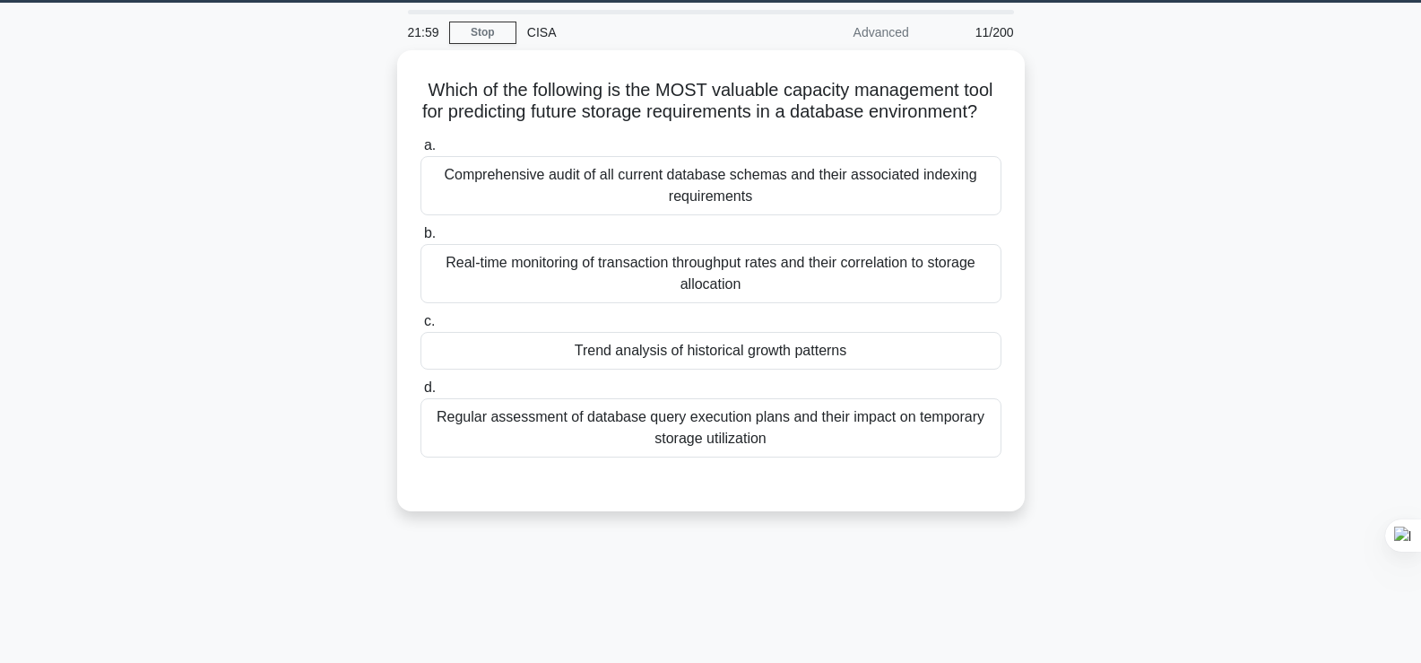
scroll to position [0, 0]
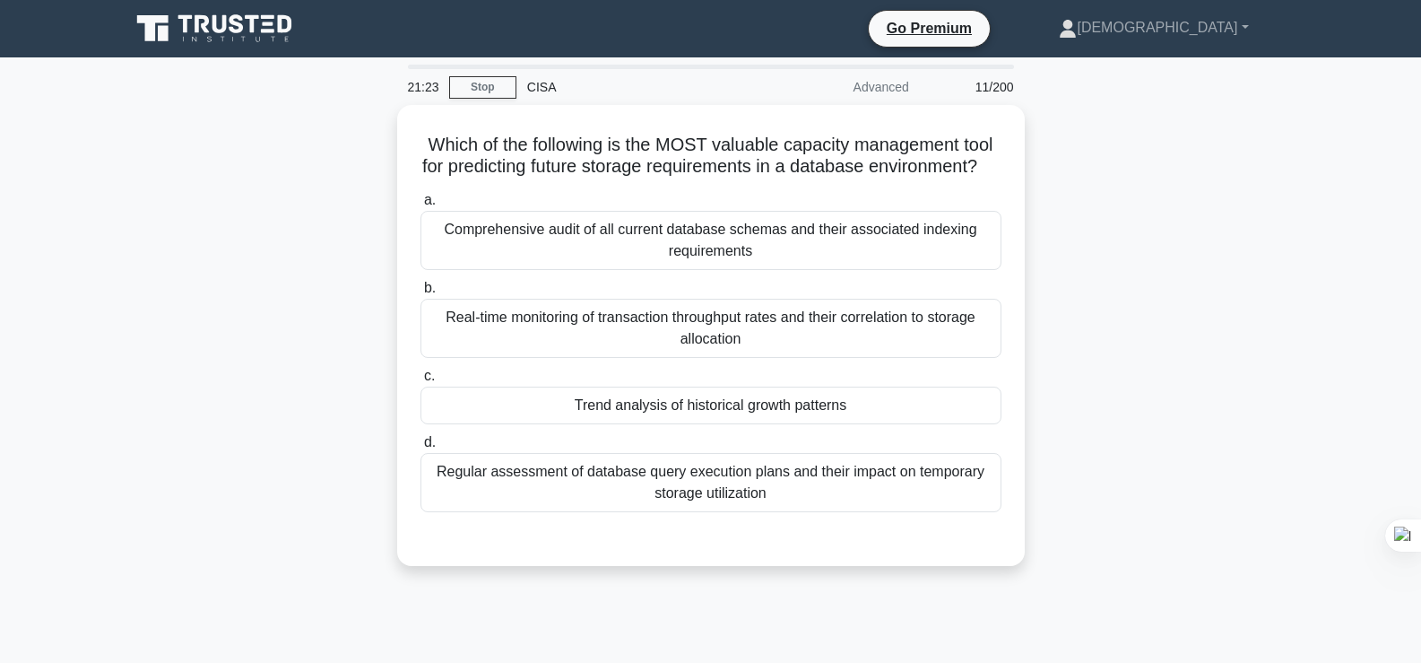
click at [1142, 340] on div "Which of the following is the MOST valuable capacity management tool for predic…" at bounding box center [710, 346] width 1183 height 482
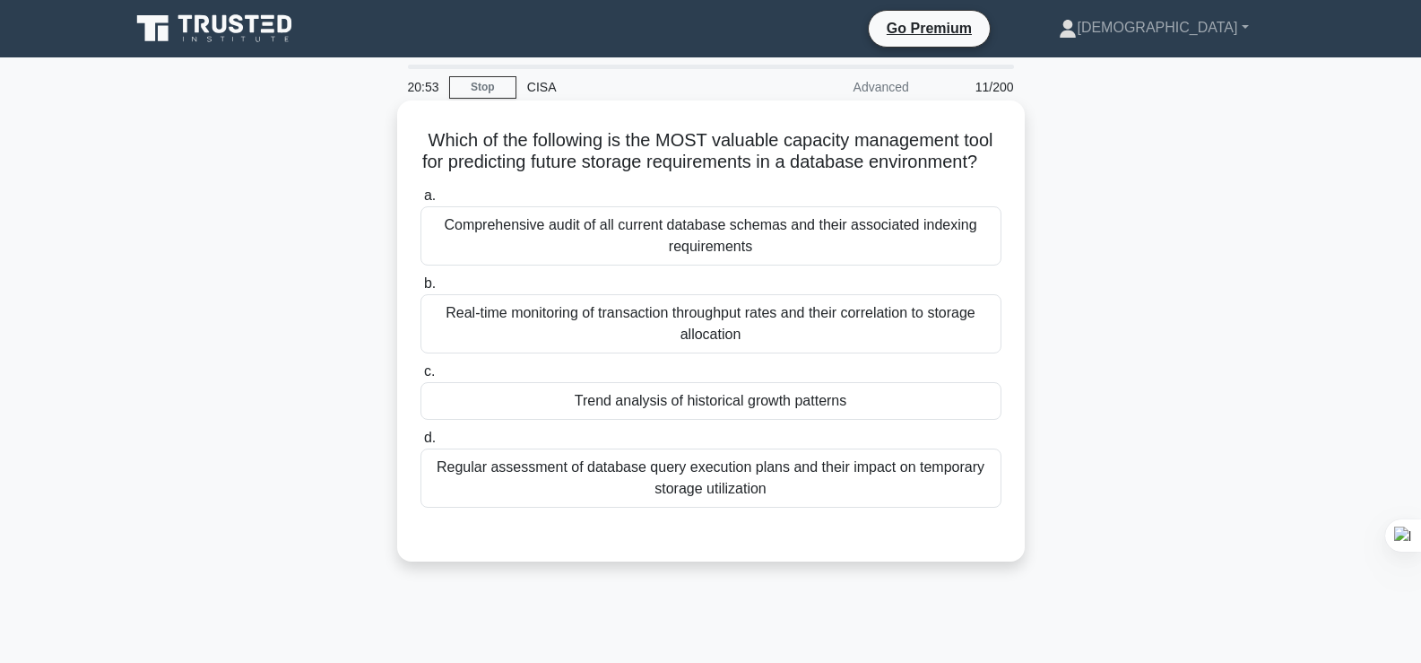
click at [948, 260] on div "Comprehensive audit of all current database schemas and their associated indexi…" at bounding box center [710, 235] width 581 height 59
click at [420, 202] on input "a. Comprehensive audit of all current database schemas and their associated ind…" at bounding box center [420, 196] width 0 height 12
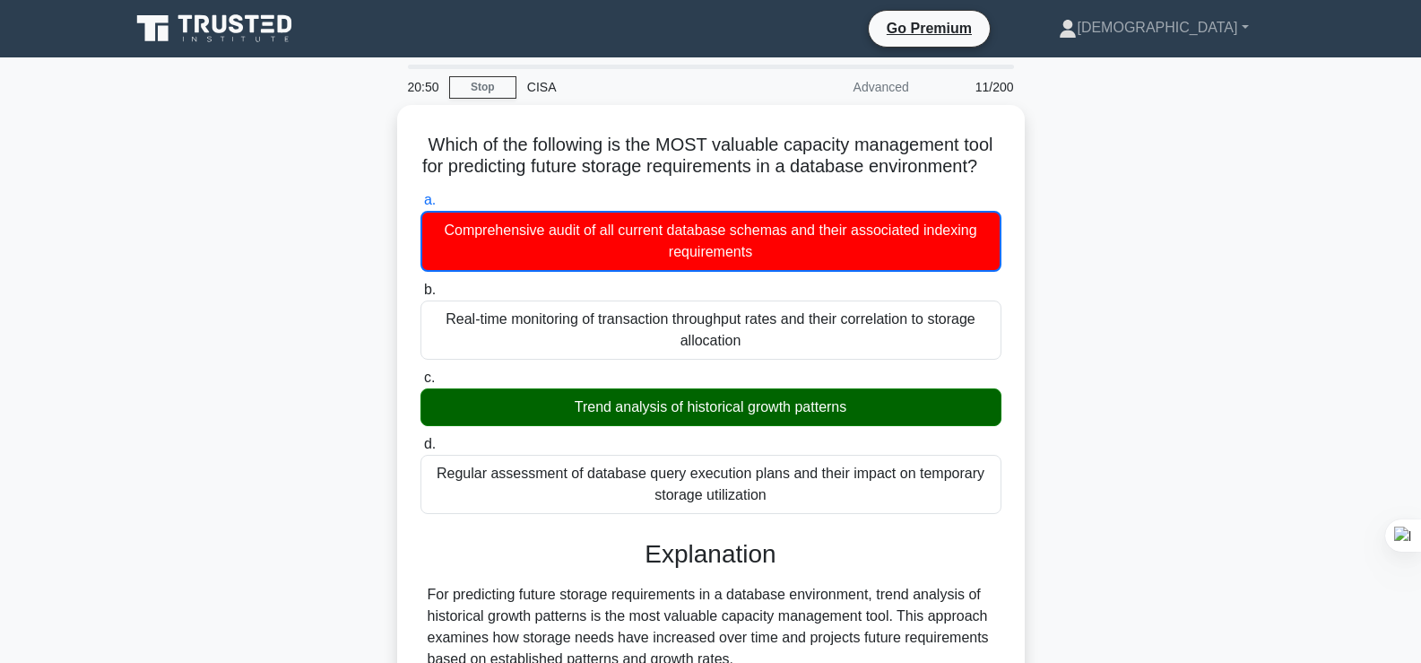
click at [1186, 331] on div "Which of the following is the MOST valuable capacity management tool for predic…" at bounding box center [710, 623] width 1183 height 1037
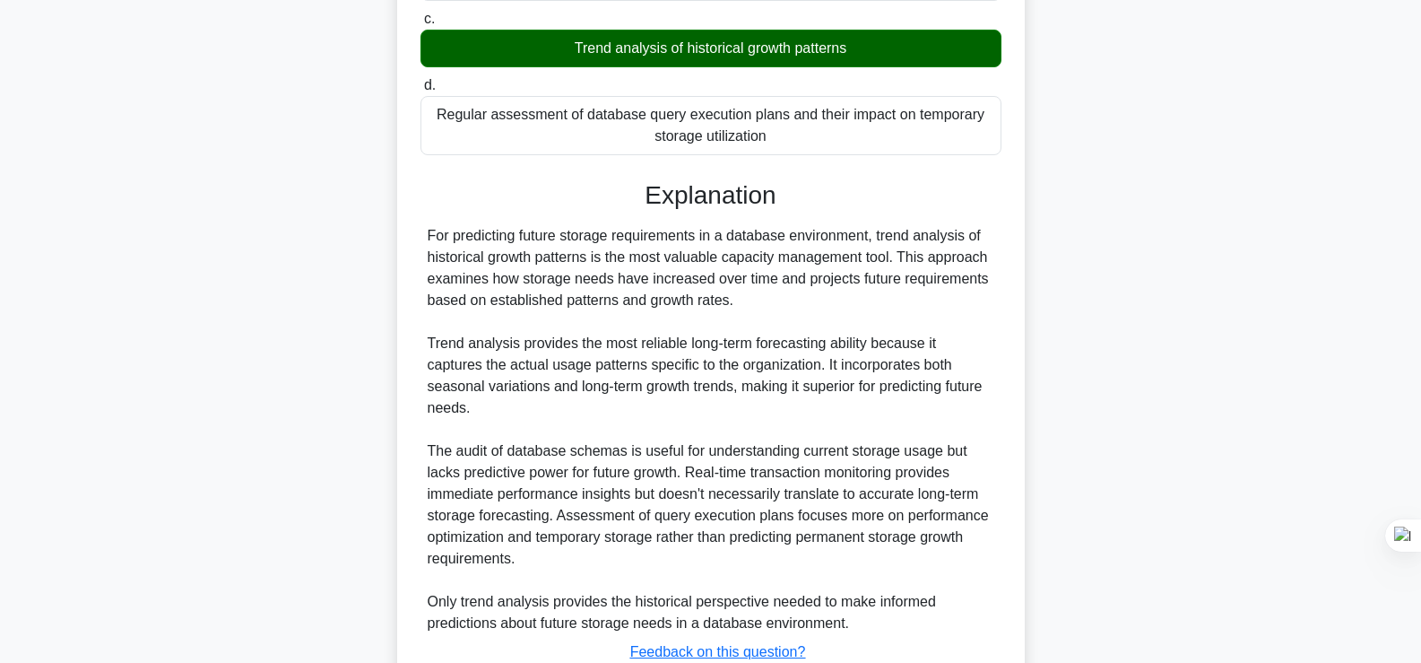
scroll to position [466, 0]
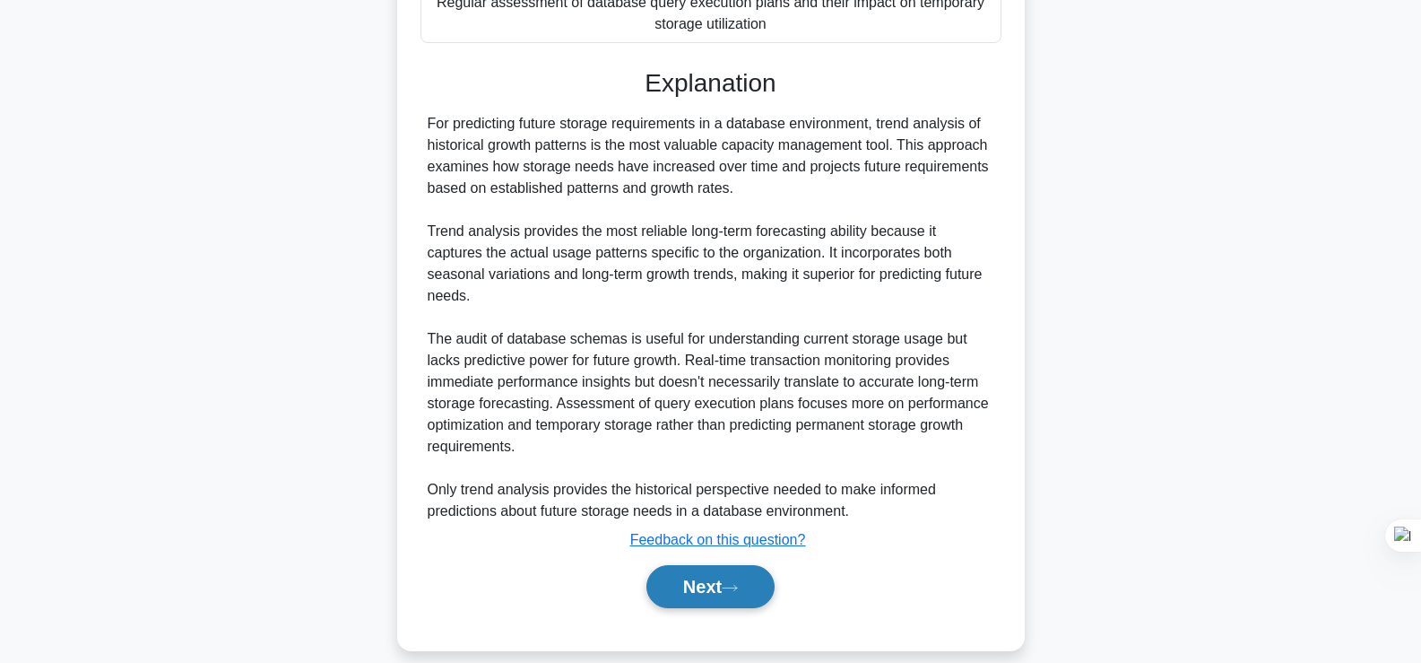
click at [665, 590] on button "Next" at bounding box center [710, 586] width 128 height 43
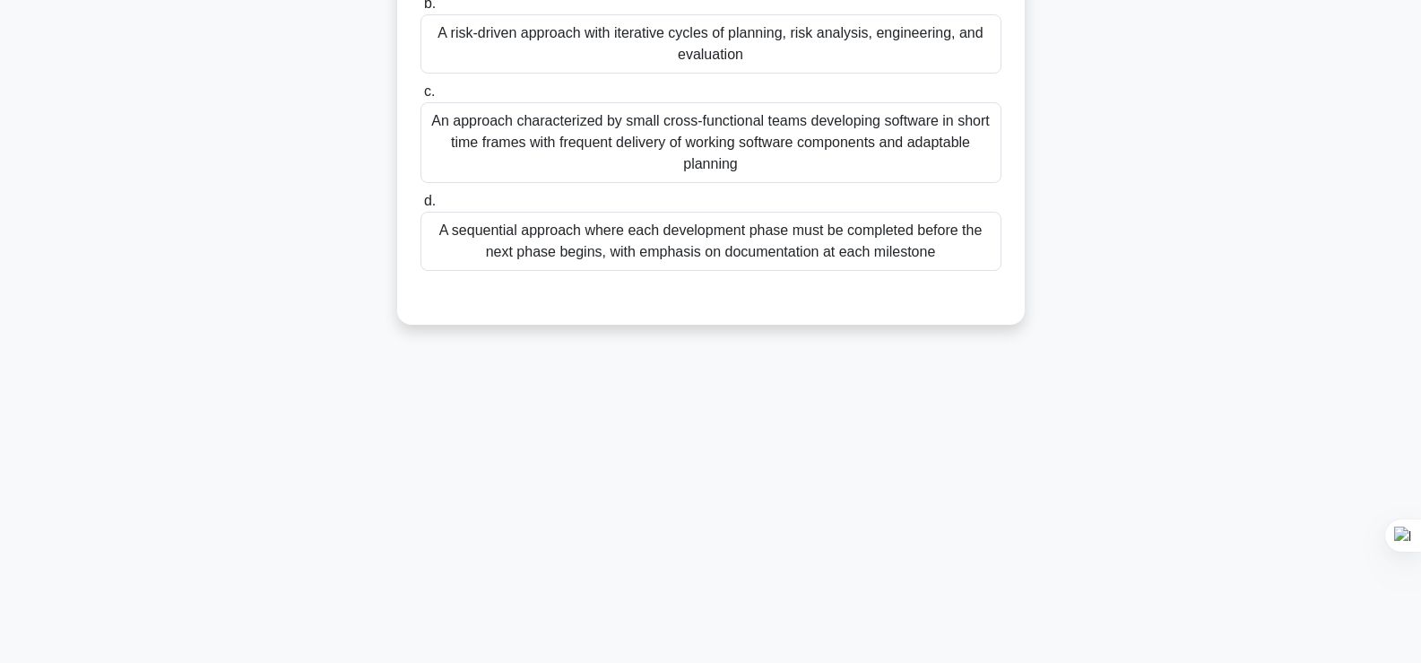
scroll to position [306, 0]
click at [1236, 159] on div "Which of the following best describes the Spiral development methodology in sys…" at bounding box center [710, 72] width 1183 height 547
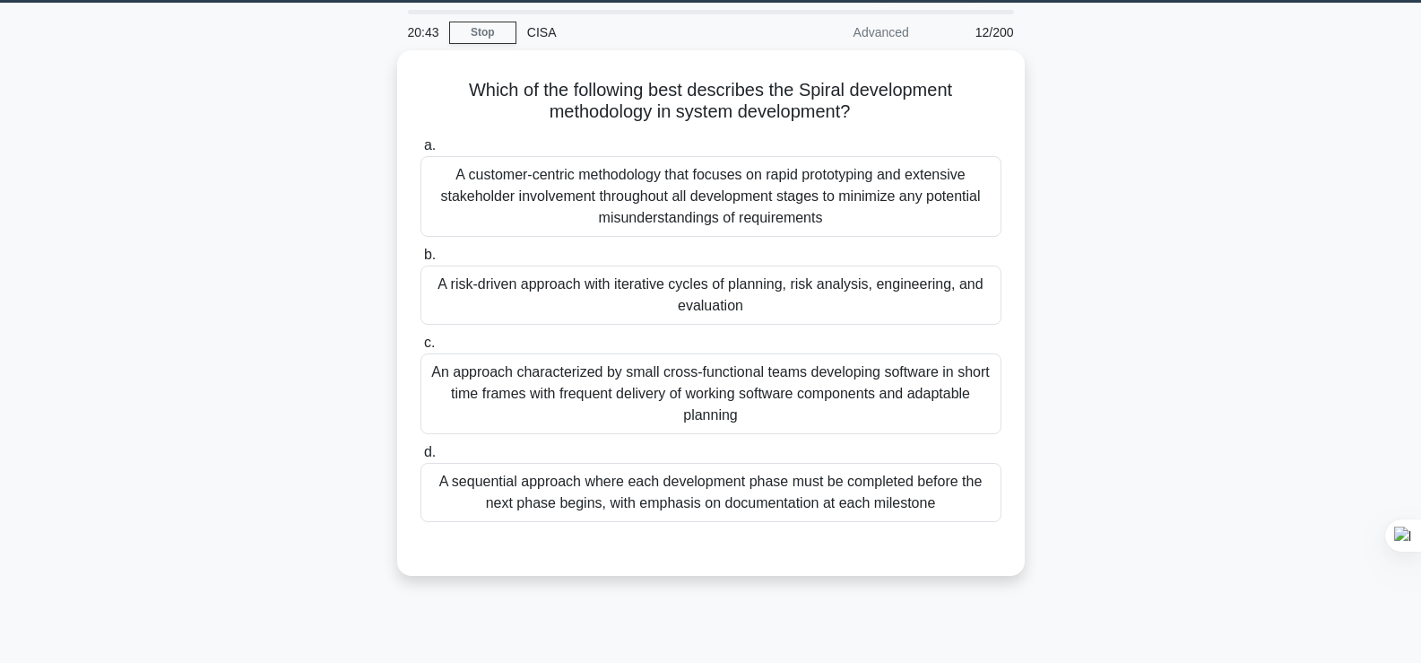
scroll to position [19, 0]
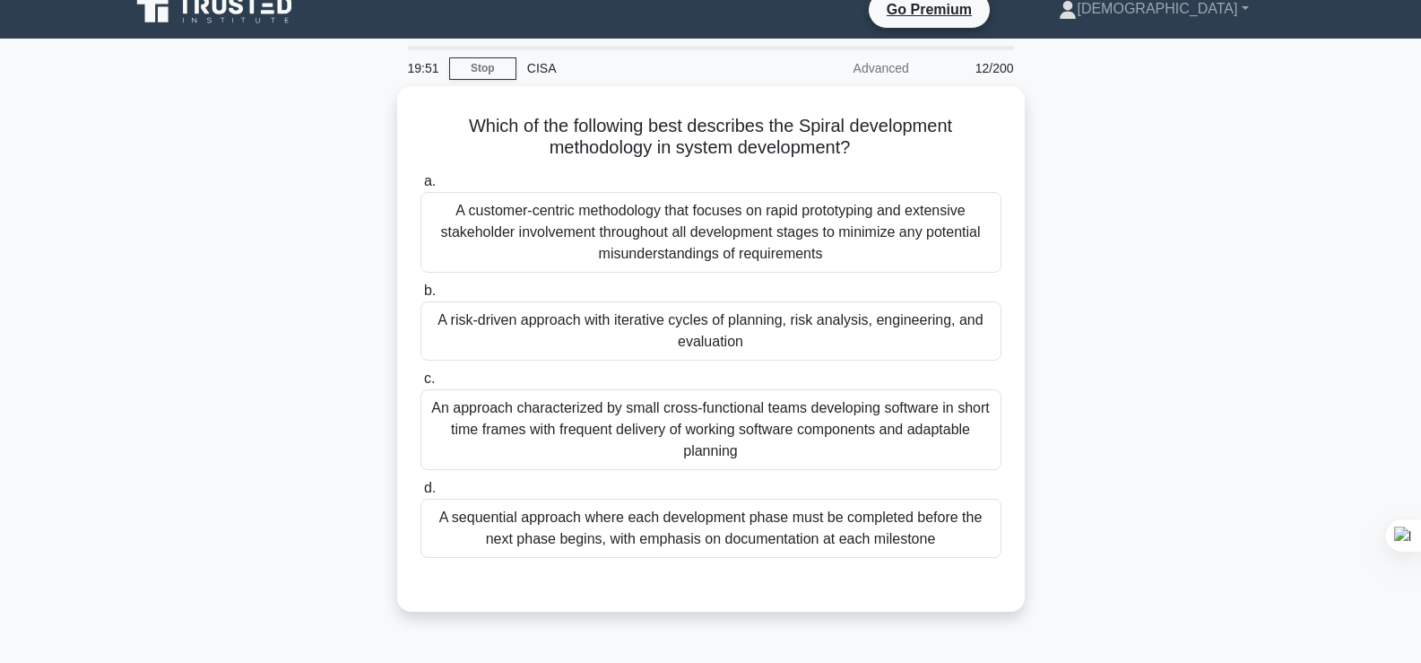
click at [1189, 393] on div "Which of the following best describes the Spiral development methodology in sys…" at bounding box center [710, 359] width 1183 height 547
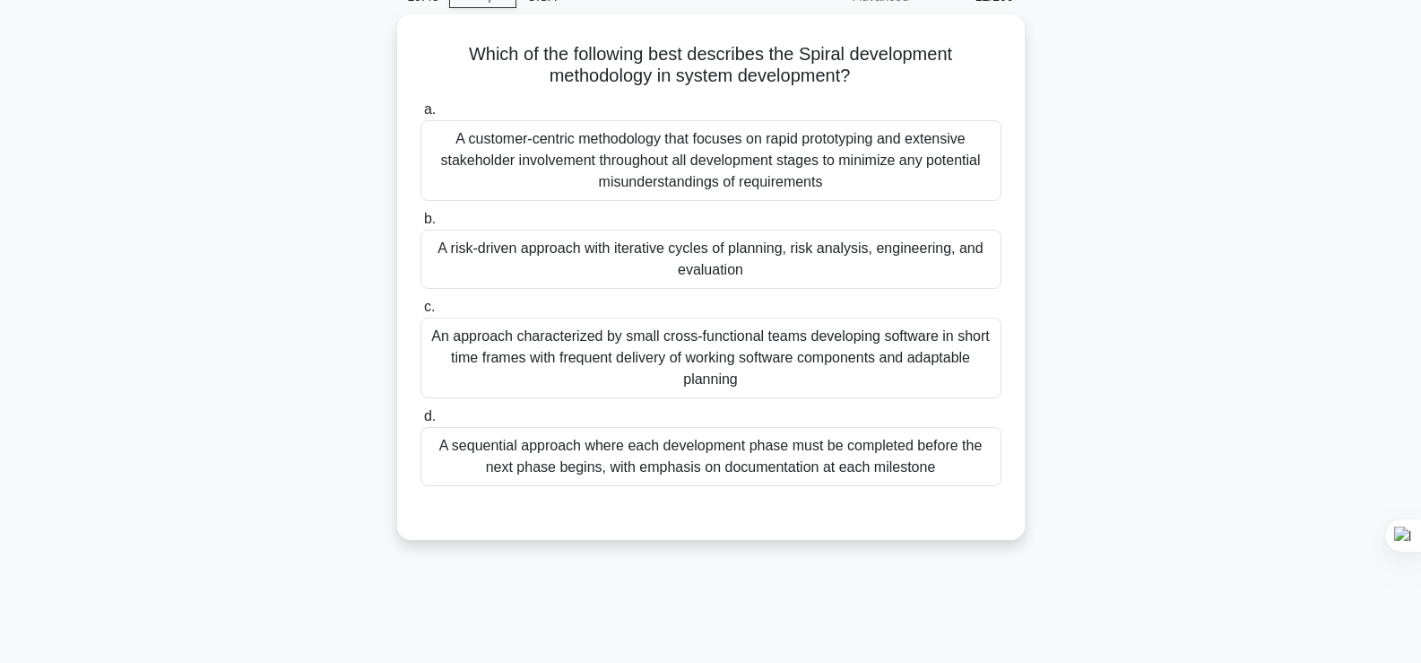
scroll to position [55, 0]
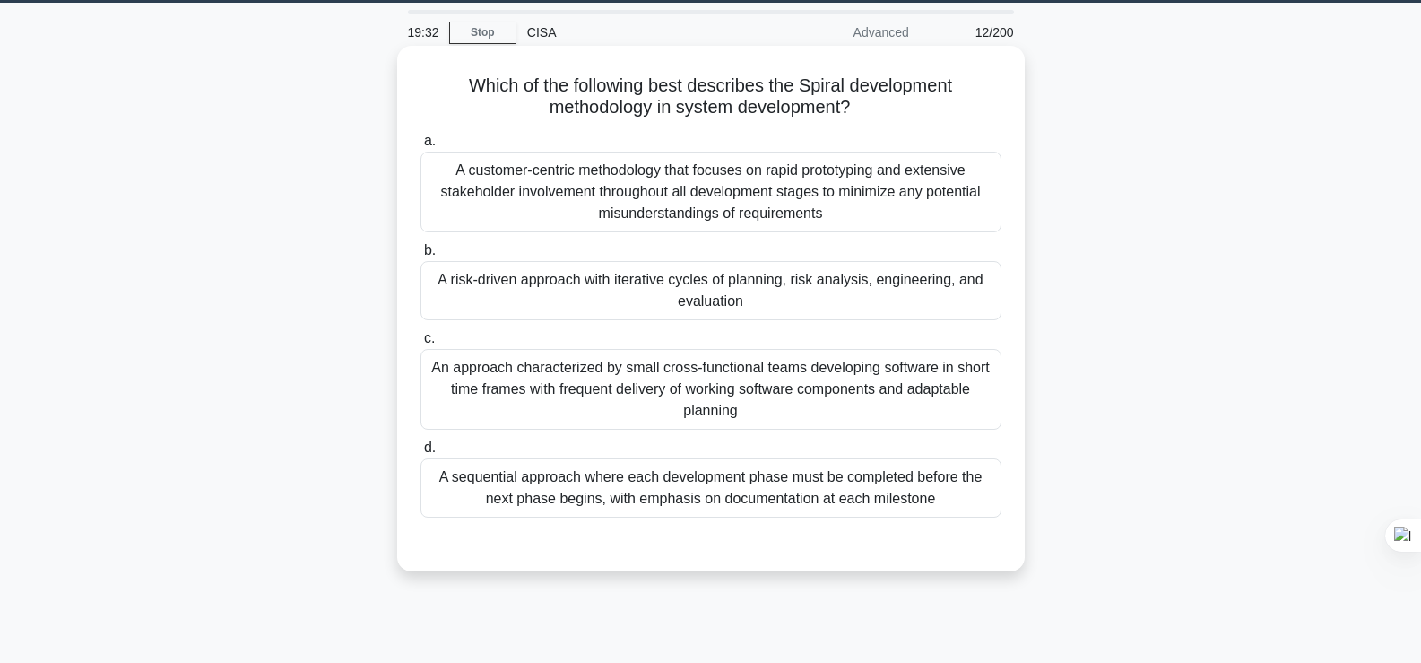
click at [913, 407] on div "An approach characterized by small cross-functional teams developing software i…" at bounding box center [710, 389] width 581 height 81
click at [420, 344] on input "c. An approach characterized by small cross-functional teams developing softwar…" at bounding box center [420, 339] width 0 height 12
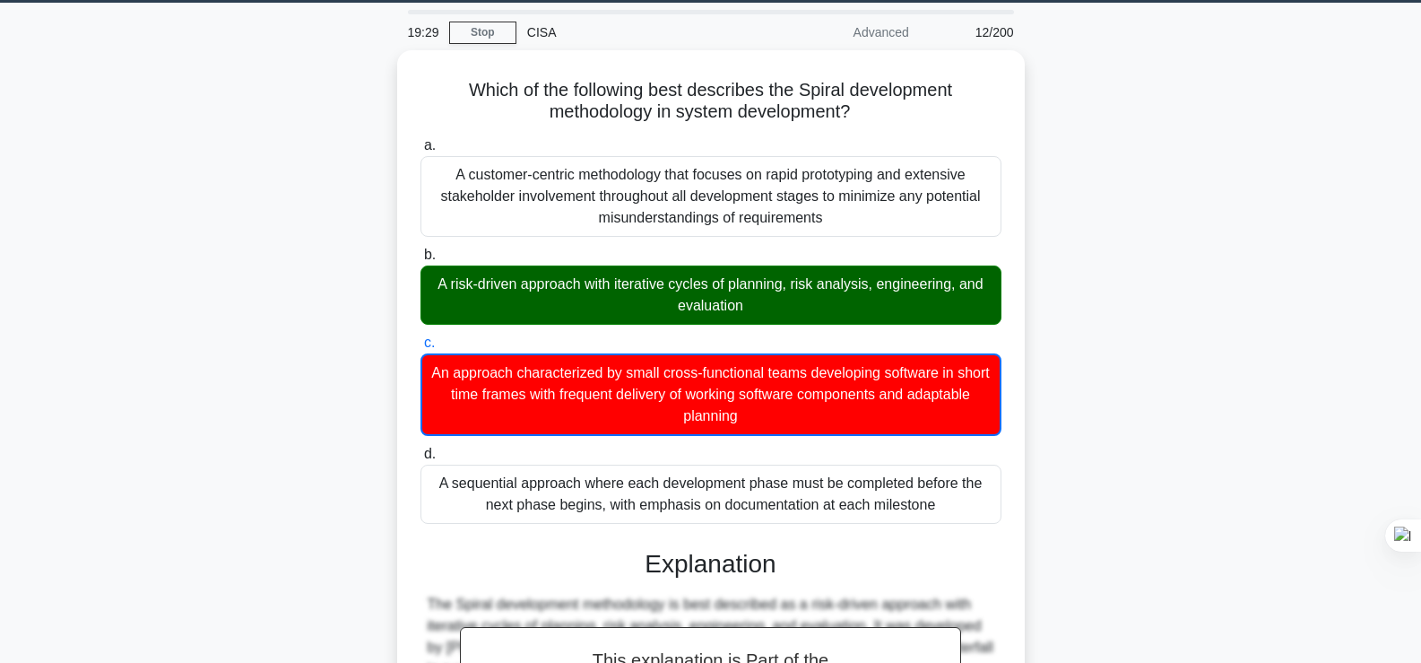
click at [1259, 221] on div "Which of the following best describes the Spiral development methodology in sys…" at bounding box center [710, 622] width 1183 height 1145
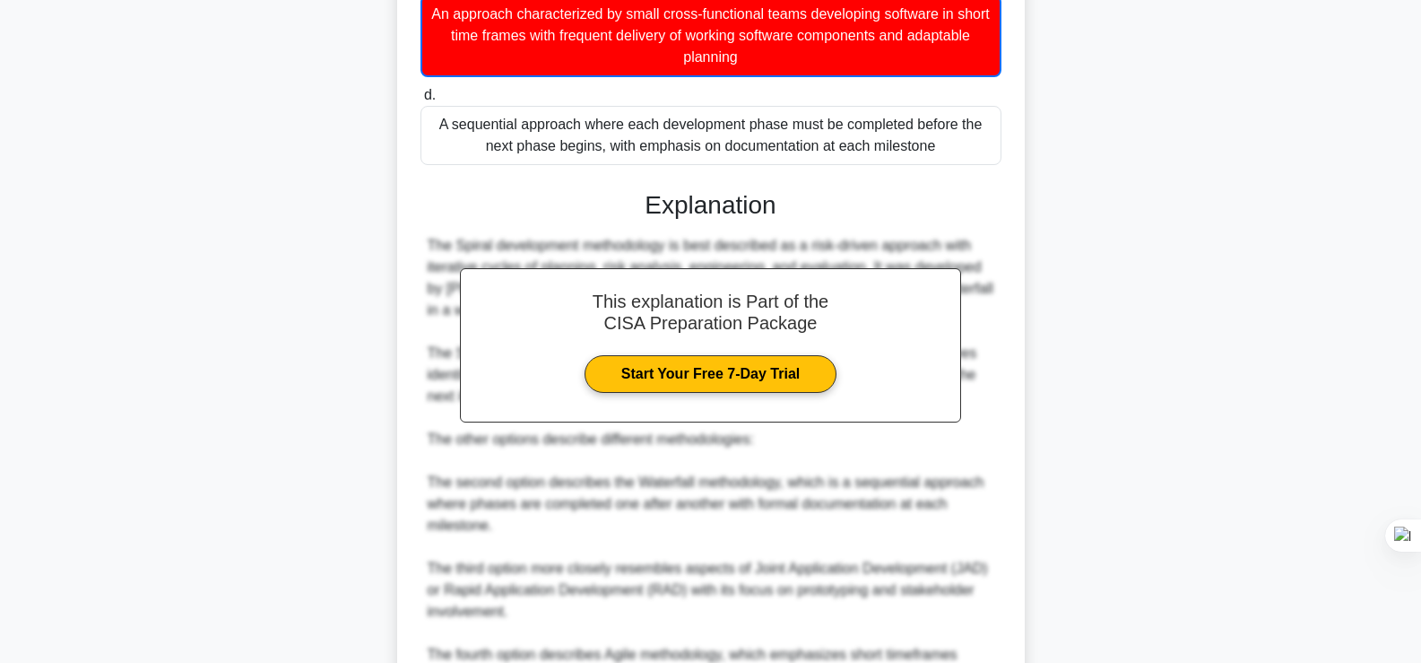
scroll to position [597, 0]
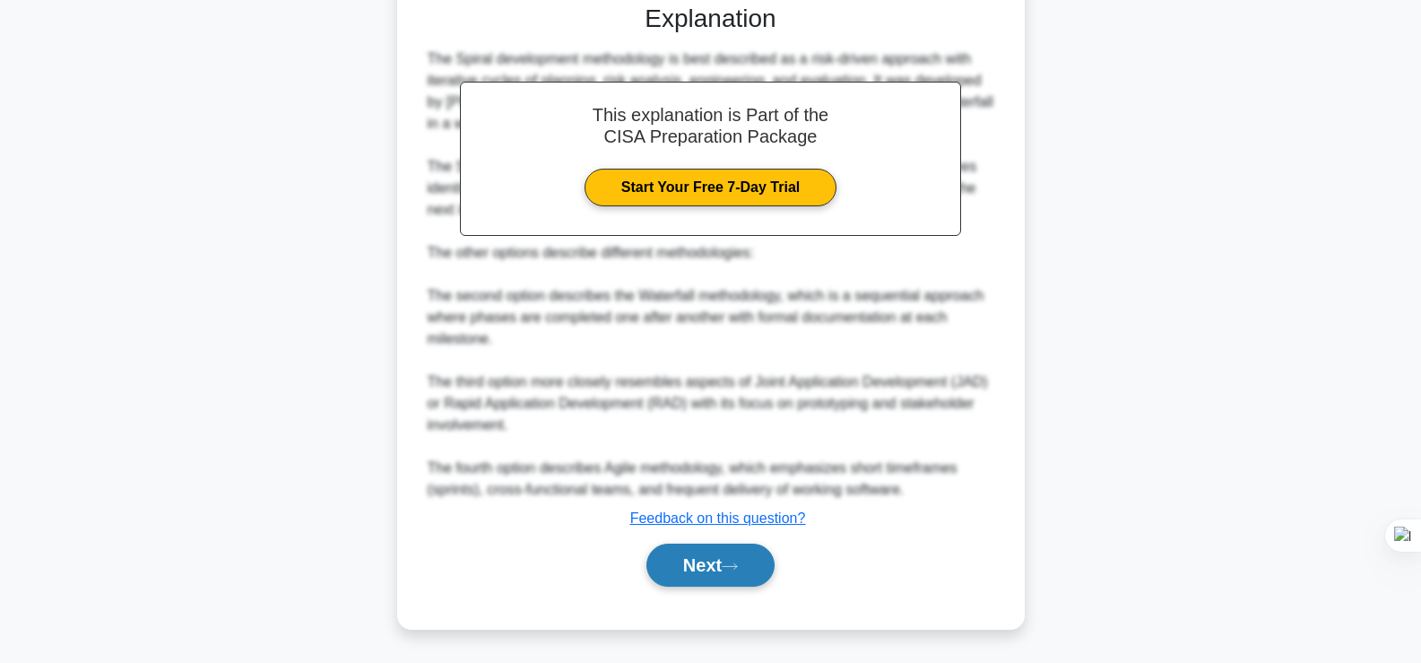
click at [690, 550] on button "Next" at bounding box center [710, 564] width 128 height 43
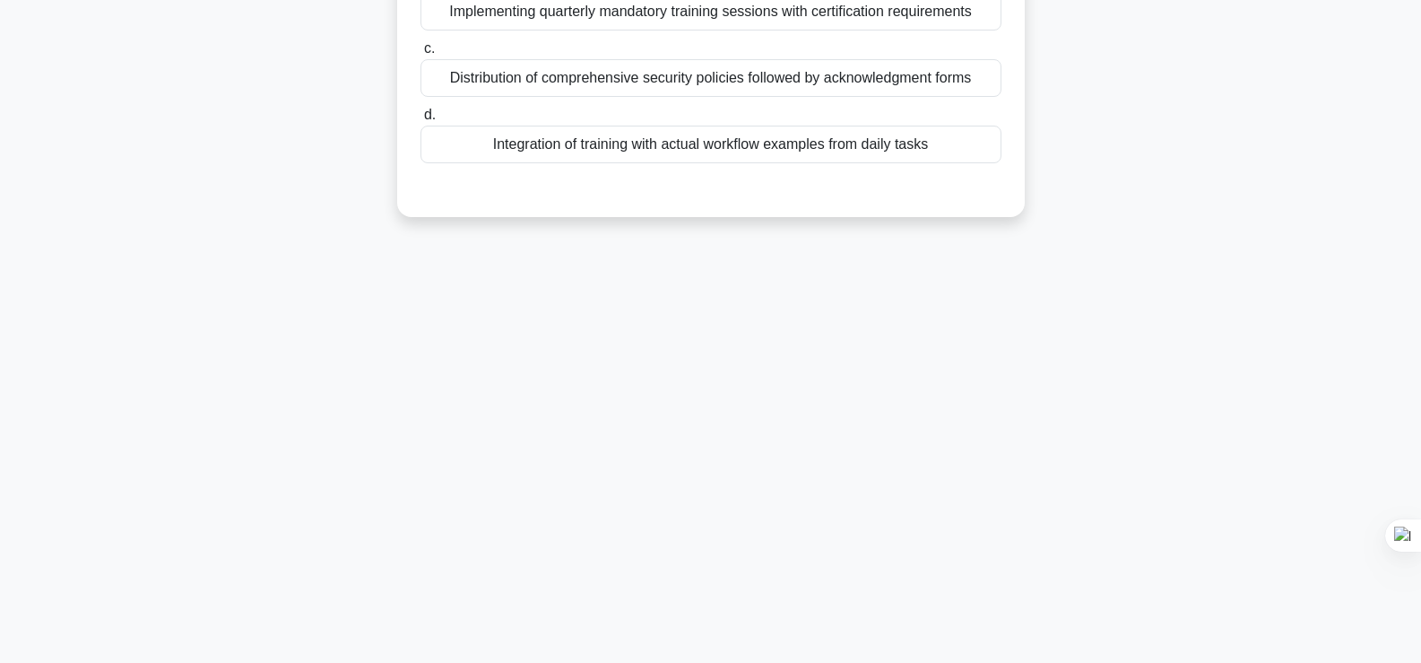
click at [459, 356] on div "19:22 Stop CISA Advanced 13/200 Which approach to security awareness training i…" at bounding box center [710, 207] width 1183 height 897
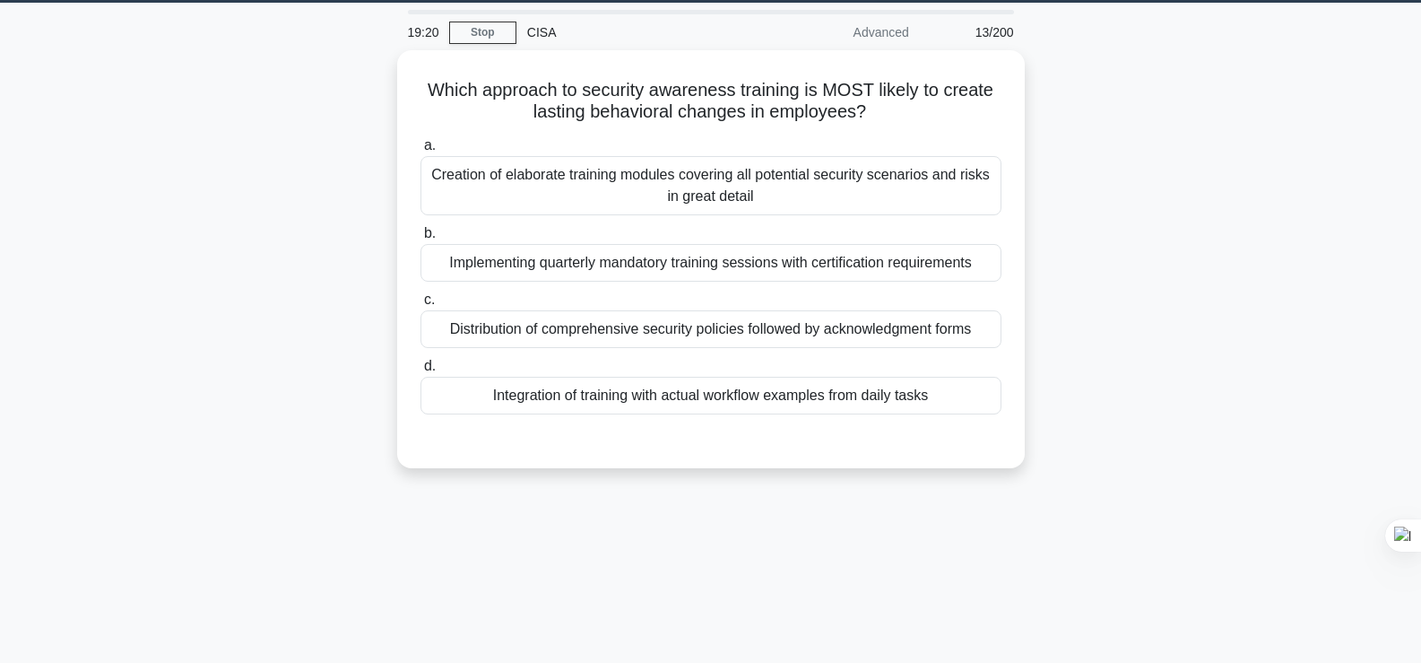
scroll to position [0, 0]
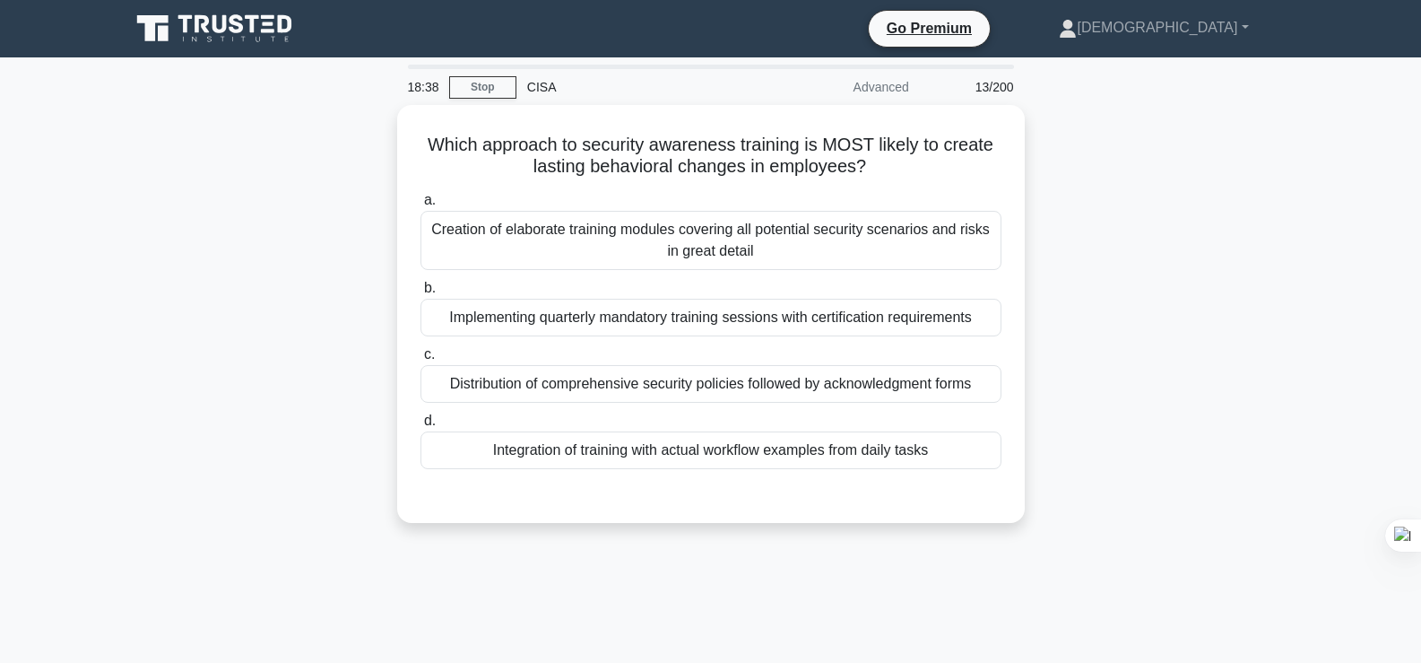
click at [1052, 311] on div "Which approach to security awareness training is MOST likely to create lasting …" at bounding box center [710, 324] width 1183 height 439
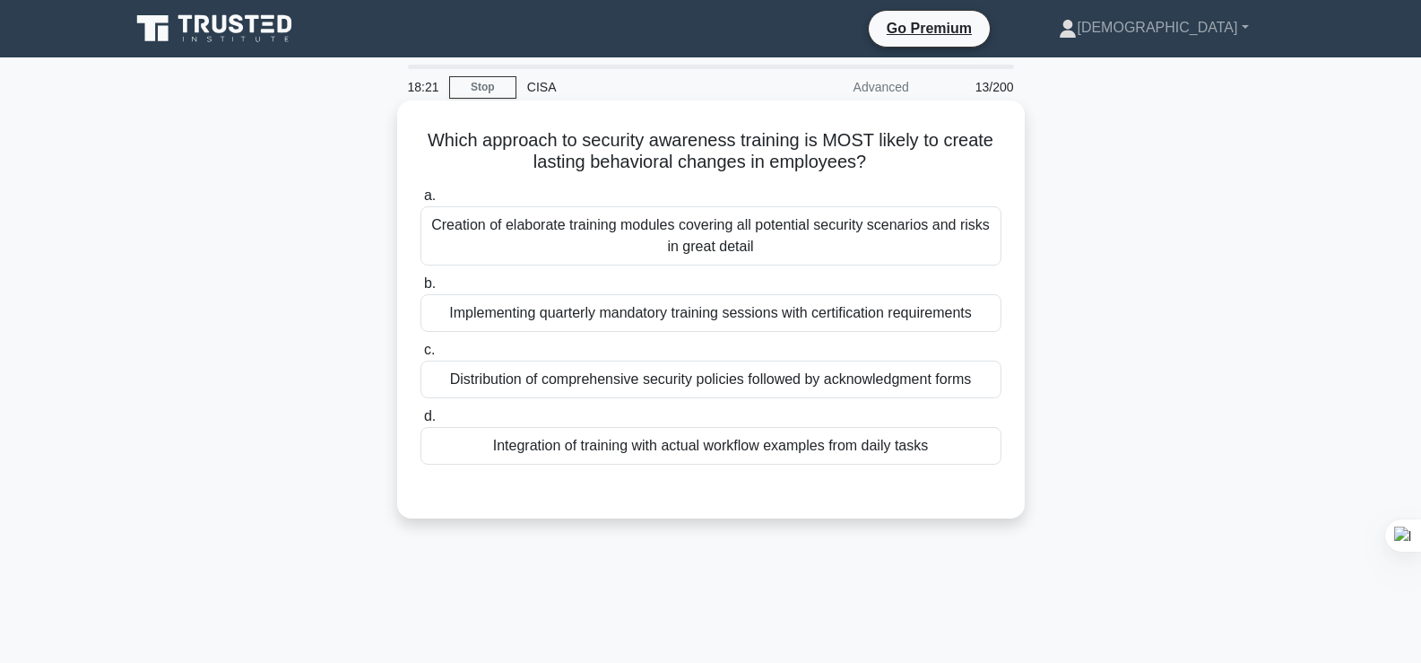
click at [856, 244] on div "Creation of elaborate training modules covering all potential security scenario…" at bounding box center [710, 235] width 581 height 59
click at [420, 202] on input "a. Creation of elaborate training modules covering all potential security scena…" at bounding box center [420, 196] width 0 height 12
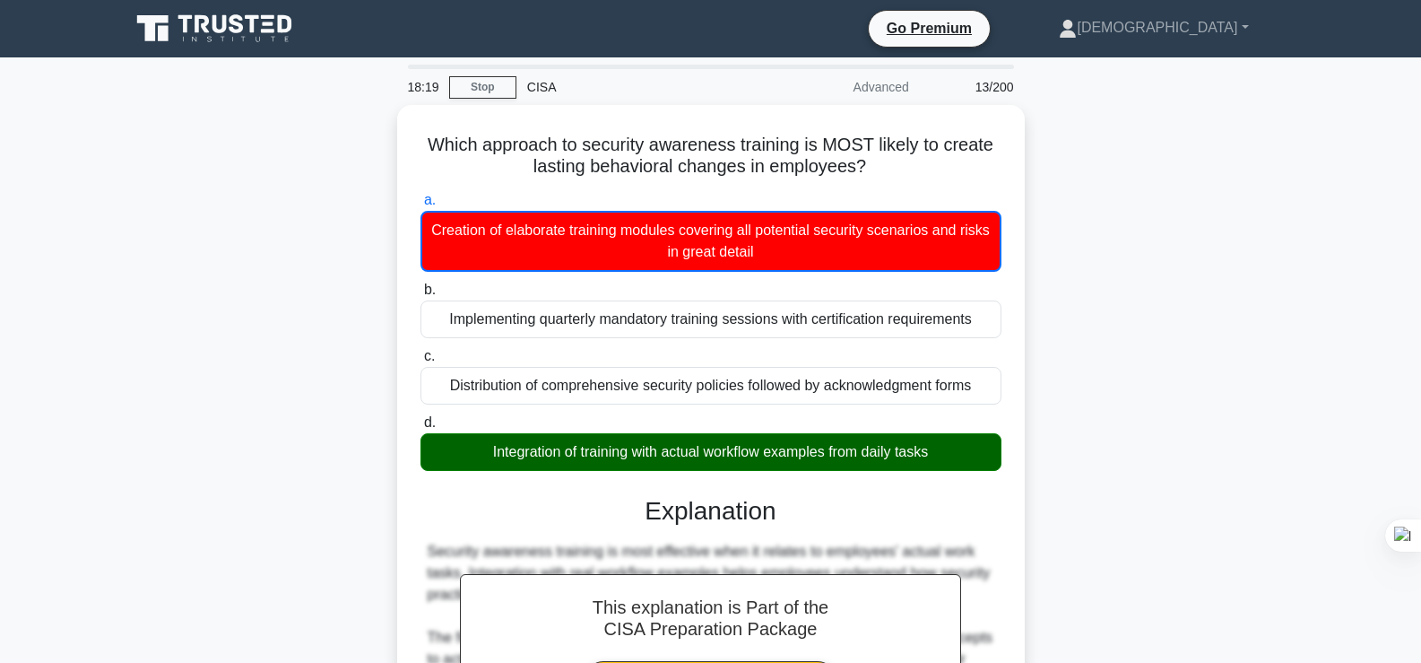
click at [1200, 280] on div "Which approach to security awareness training is MOST likely to create lasting …" at bounding box center [710, 613] width 1183 height 1016
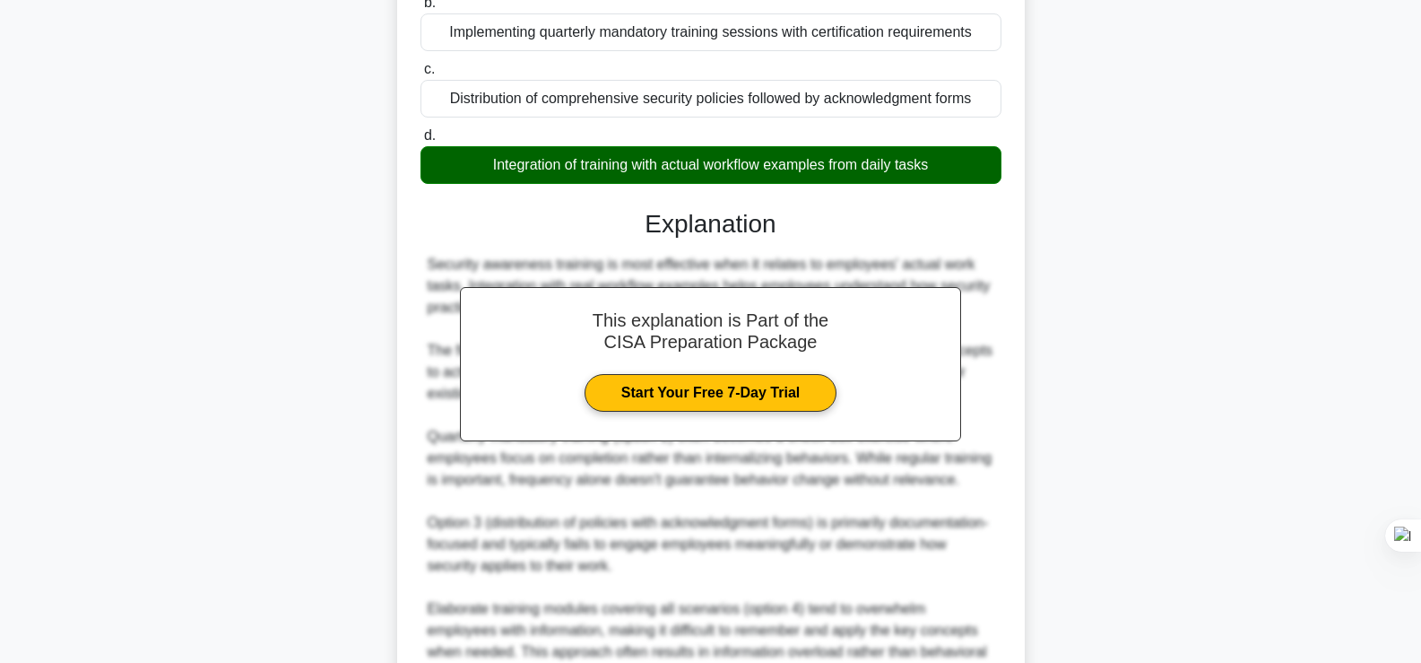
scroll to position [430, 0]
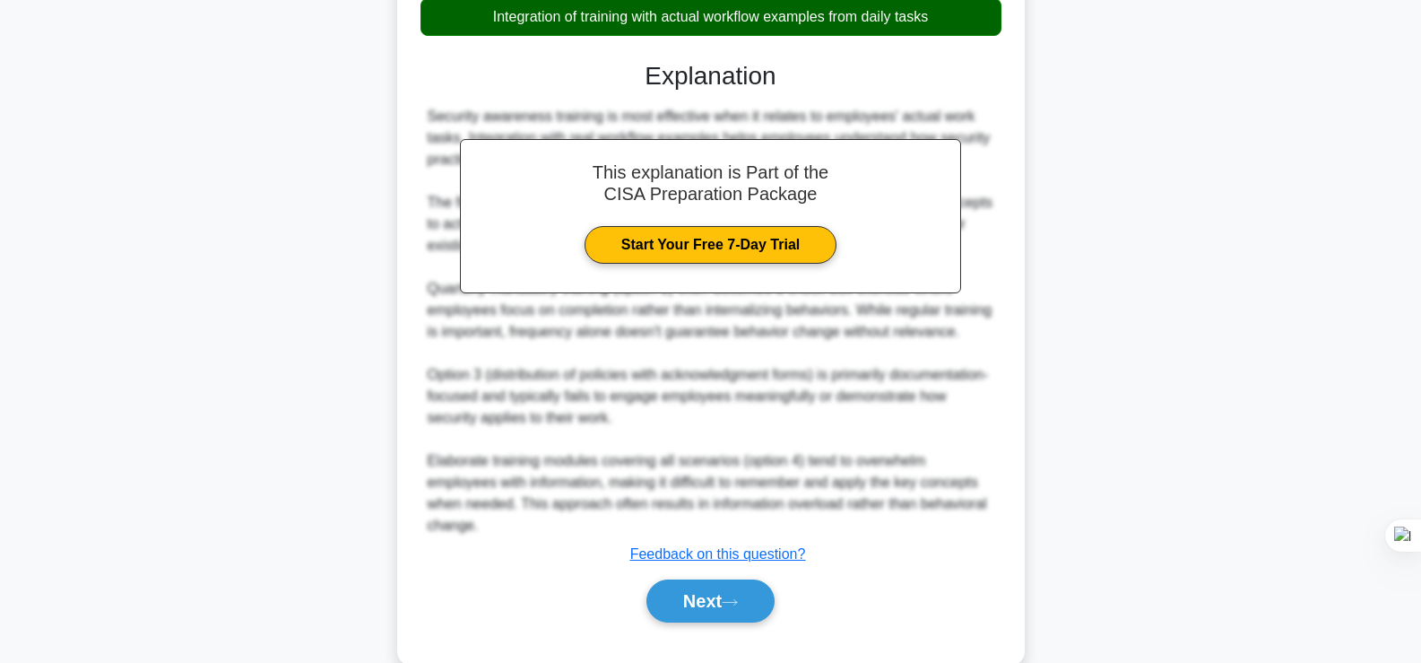
click at [673, 608] on div "Next" at bounding box center [710, 600] width 581 height 57
click at [697, 585] on button "Next" at bounding box center [710, 600] width 128 height 43
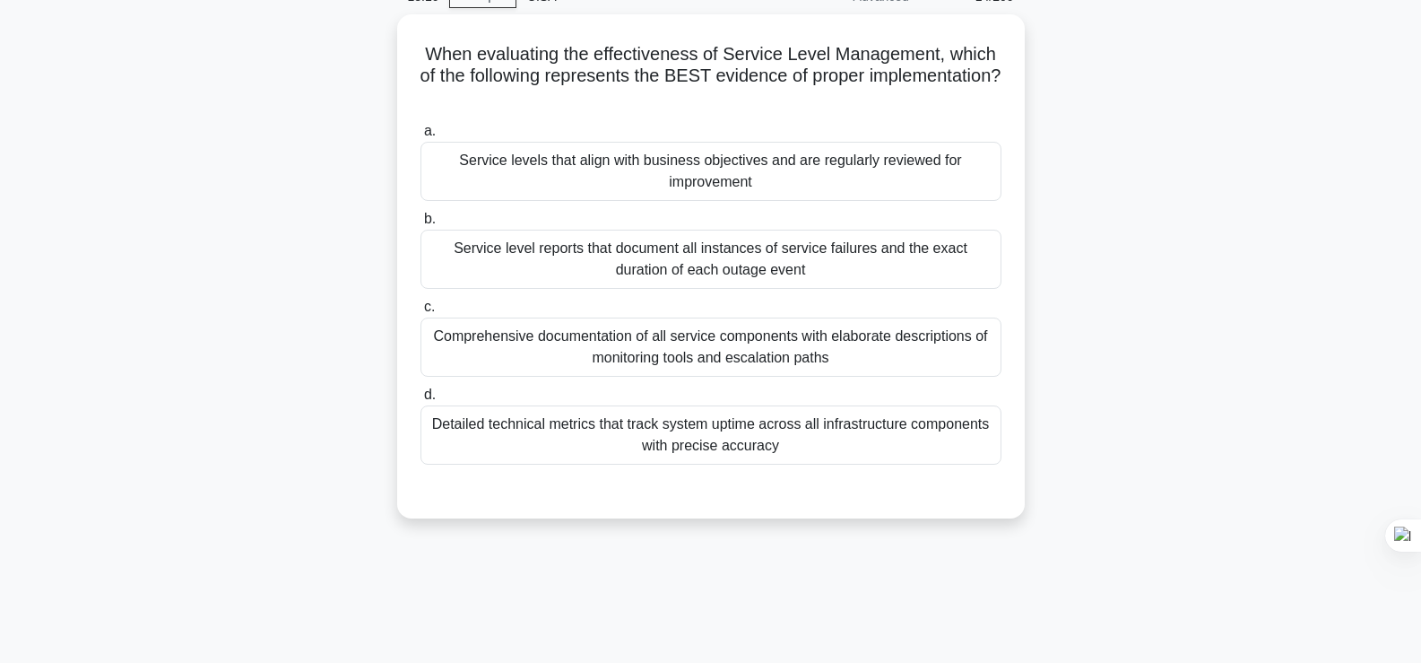
scroll to position [0, 0]
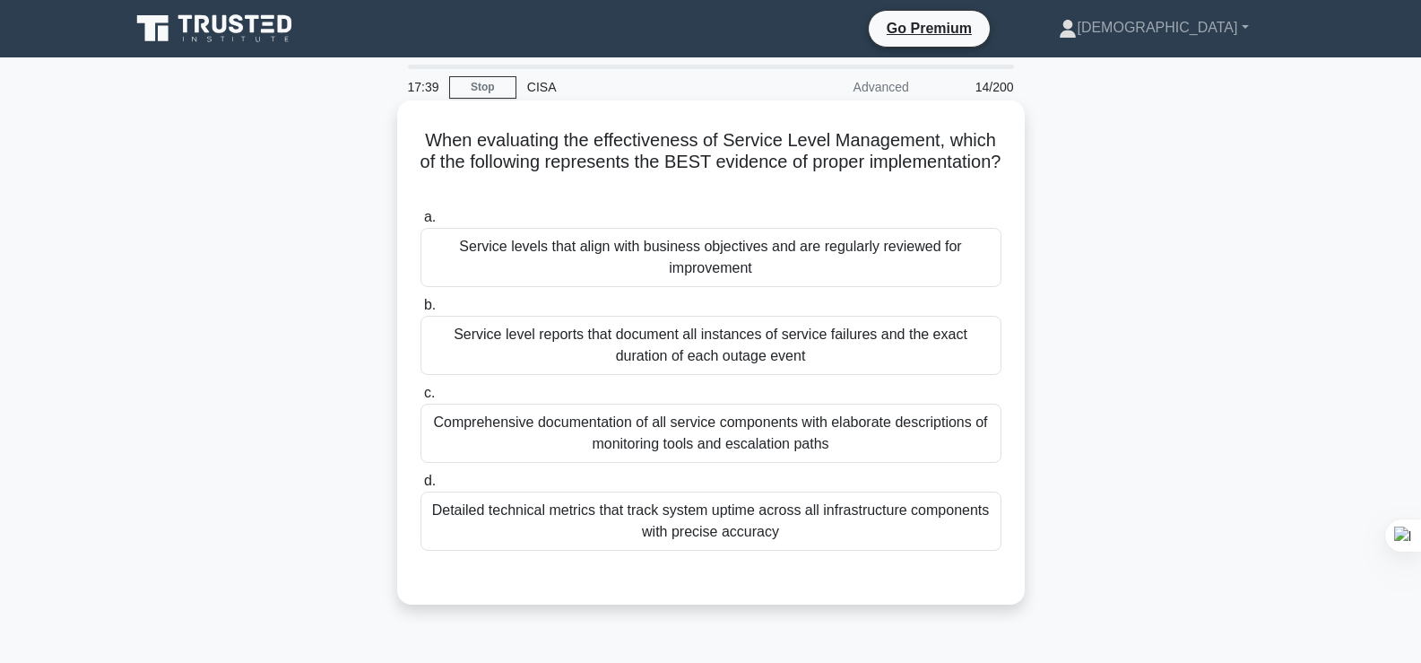
click at [795, 278] on div "Service levels that align with business objectives and are regularly reviewed f…" at bounding box center [710, 257] width 581 height 59
click at [420, 223] on input "a. Service levels that align with business objectives and are regularly reviewe…" at bounding box center [420, 218] width 0 height 12
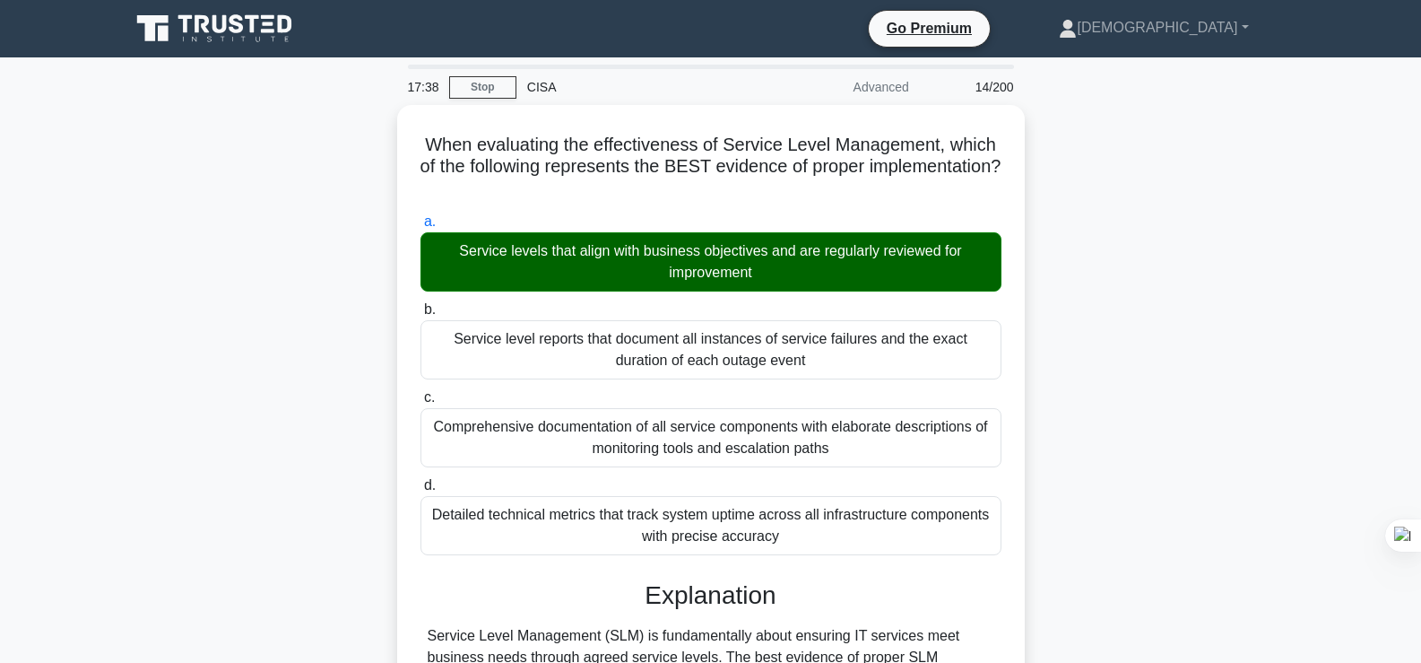
click at [1091, 358] on div "When evaluating the effectiveness of Service Level Management, which of the fol…" at bounding box center [710, 644] width 1183 height 1078
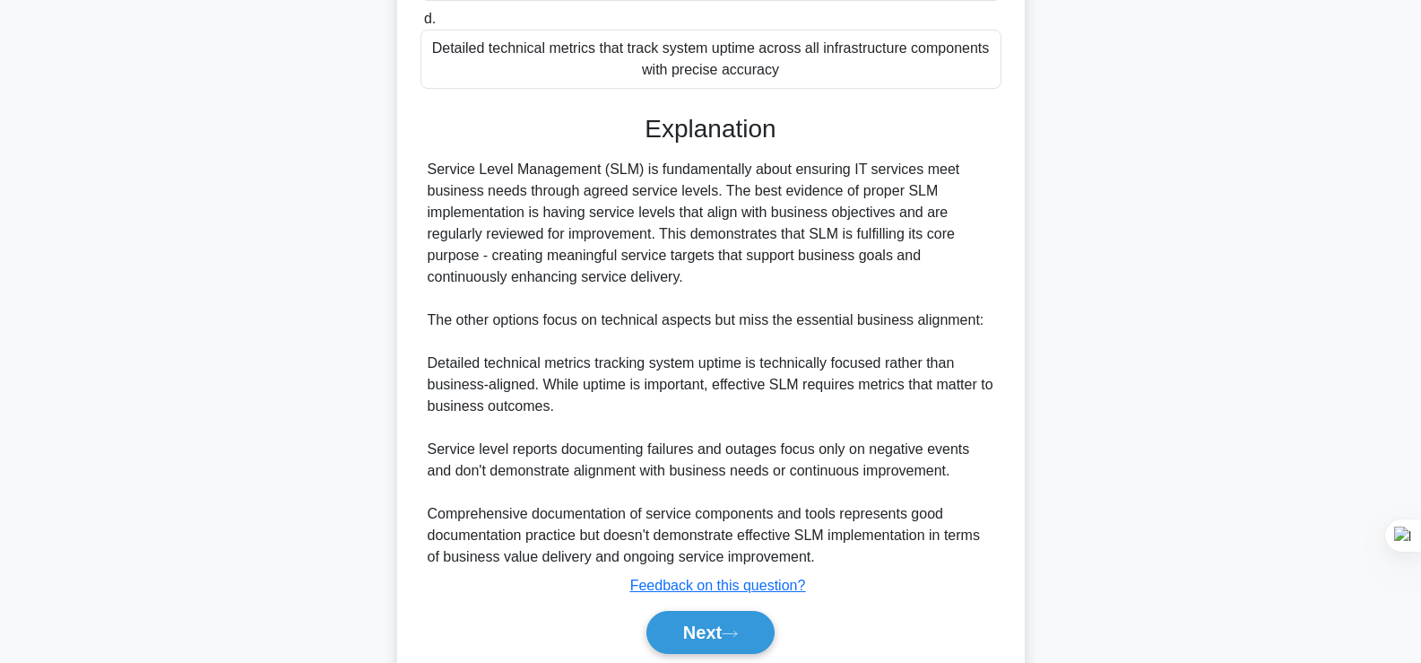
scroll to position [502, 0]
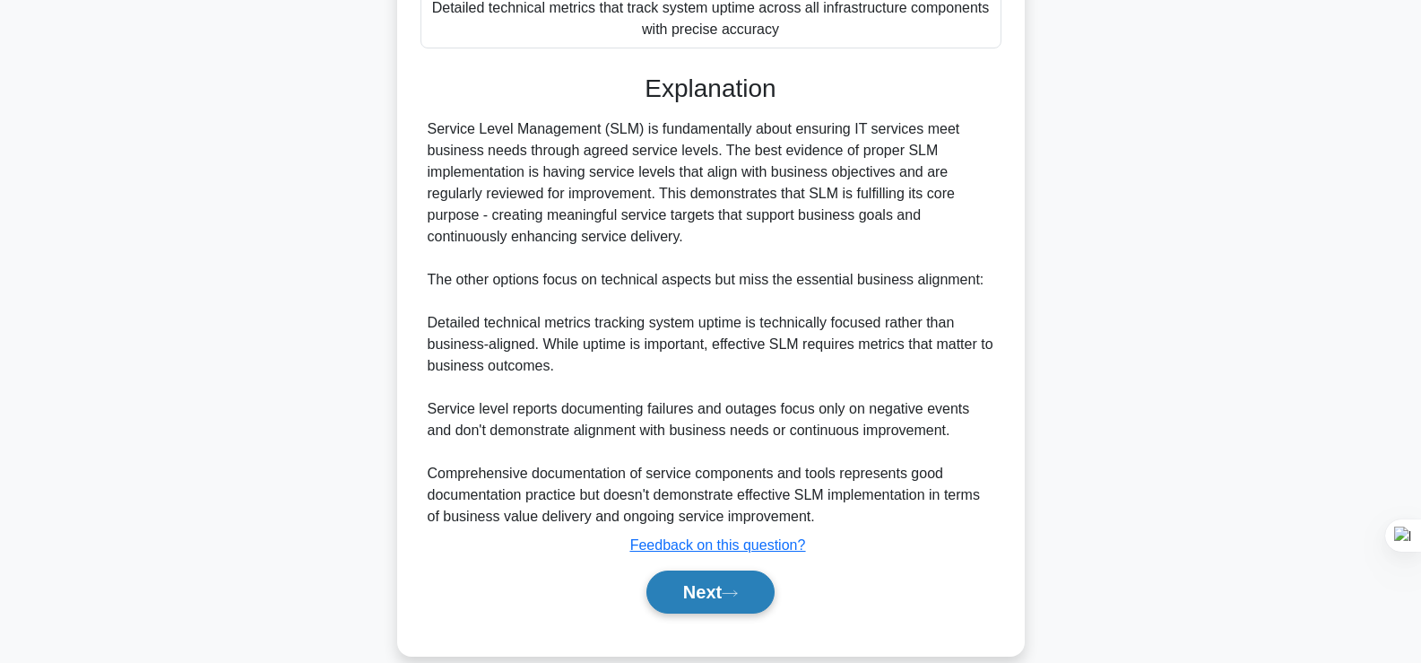
click at [684, 585] on button "Next" at bounding box center [710, 591] width 128 height 43
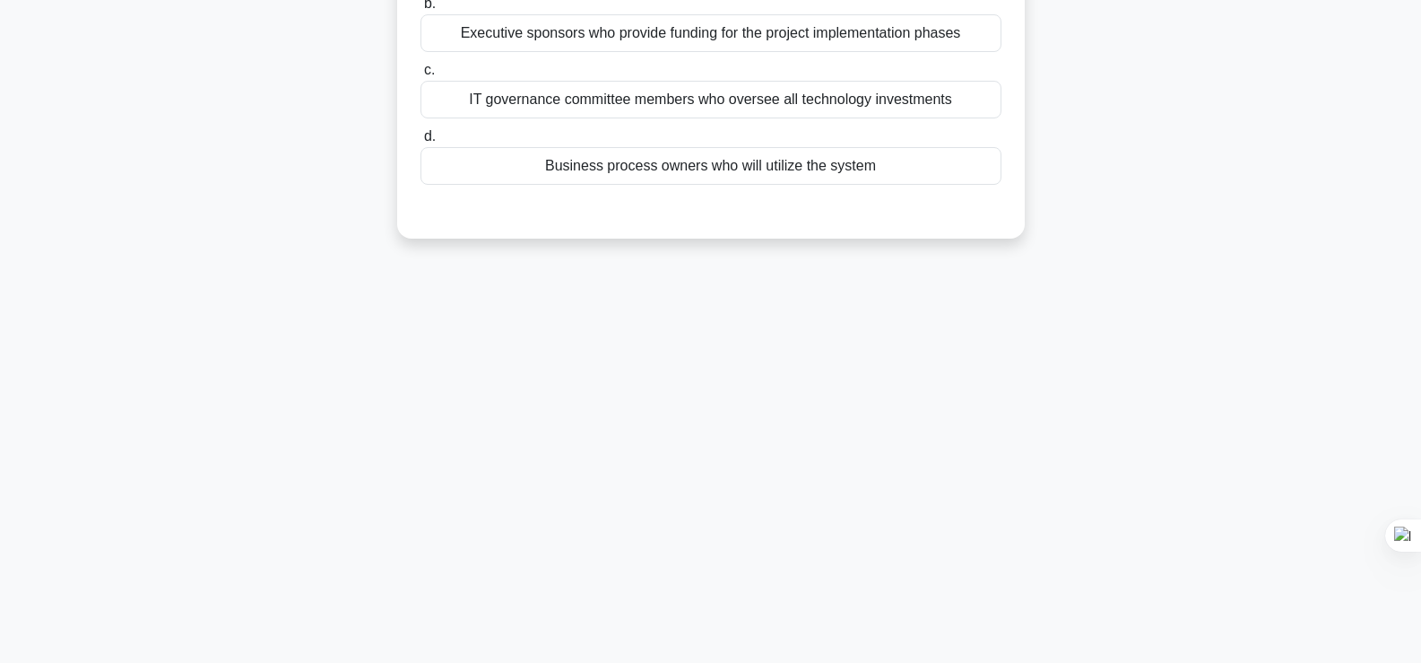
scroll to position [306, 0]
click at [1108, 89] on div "During the early stages of a feasibility analysis, which stakeholder group shou…" at bounding box center [710, 29] width 1183 height 461
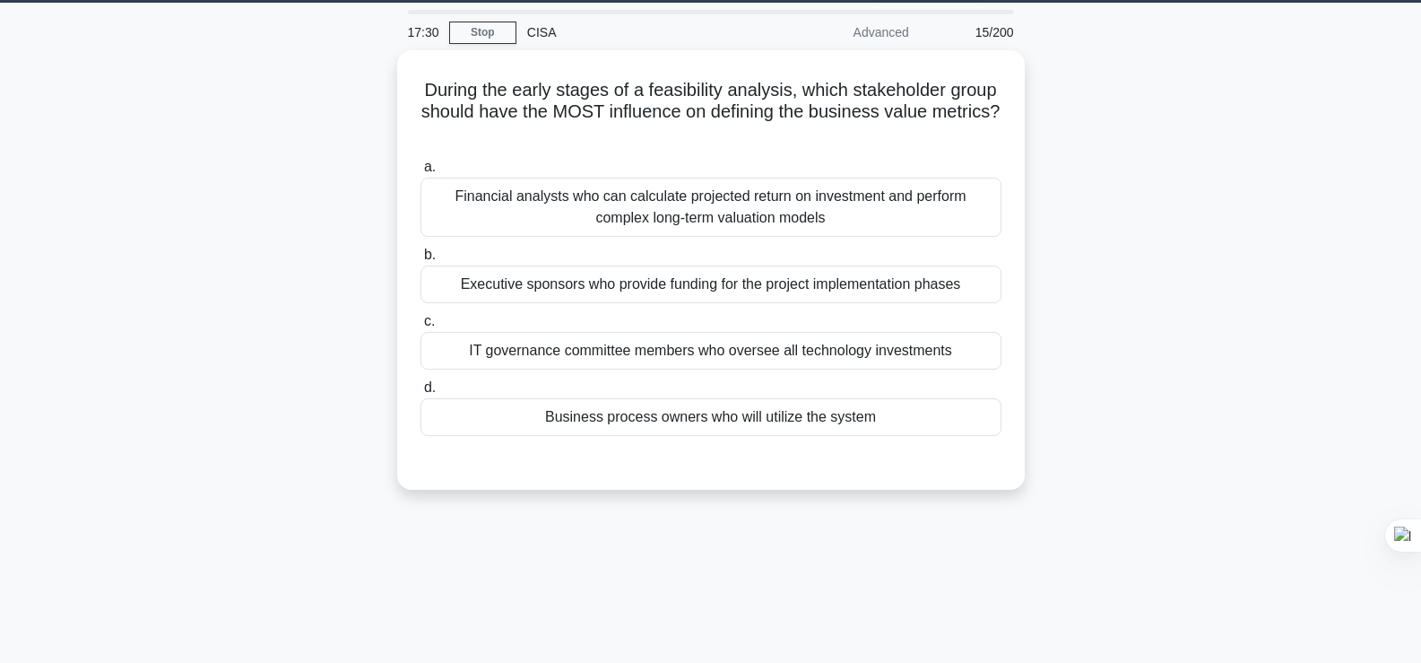
scroll to position [0, 0]
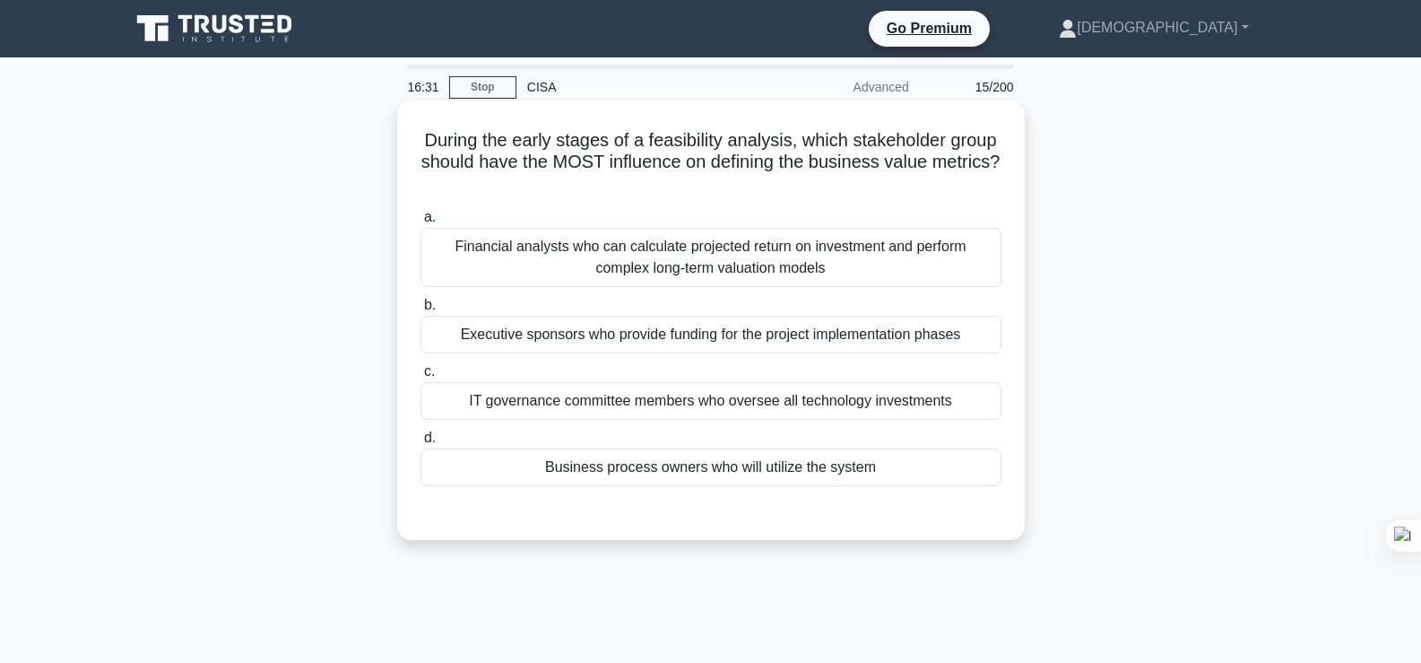
click at [931, 269] on div "Financial analysts who can calculate projected return on investment and perform…" at bounding box center [710, 257] width 581 height 59
click at [420, 223] on input "a. Financial analysts who can calculate projected return on investment and perf…" at bounding box center [420, 218] width 0 height 12
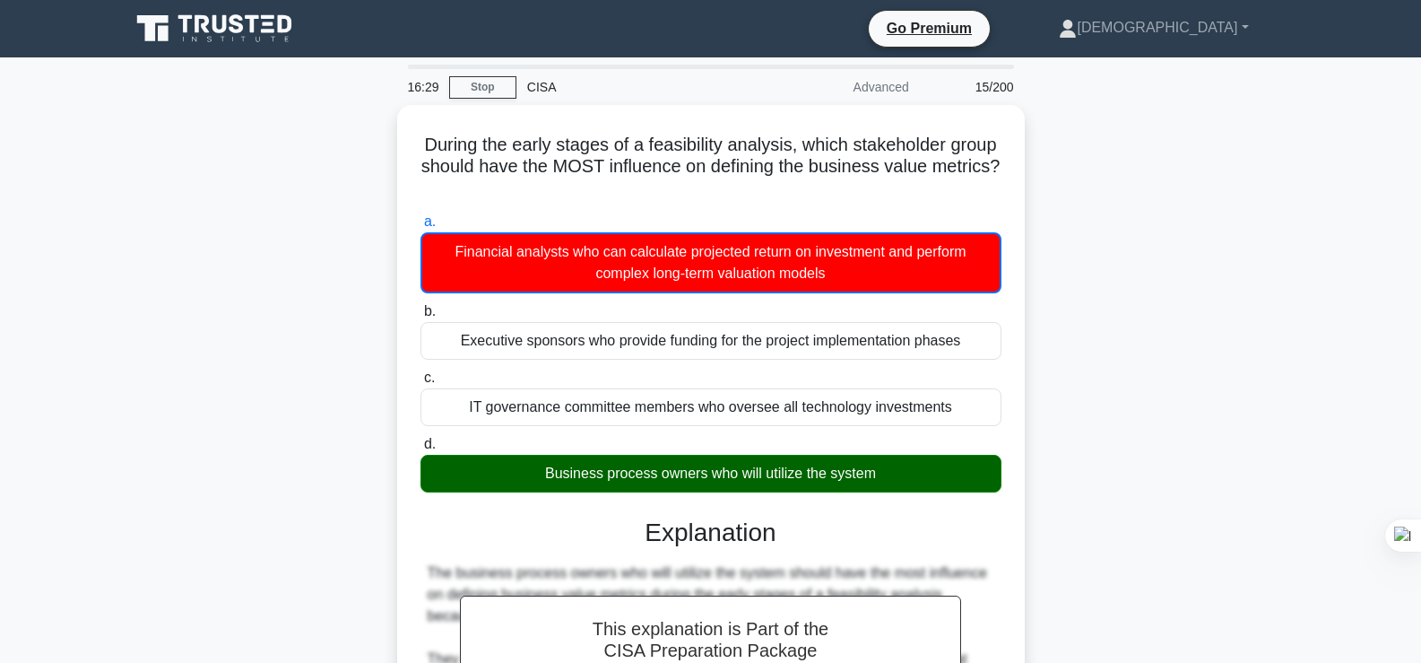
click at [1289, 234] on div "During the early stages of a feasibility analysis, which stakeholder group shou…" at bounding box center [710, 666] width 1183 height 1123
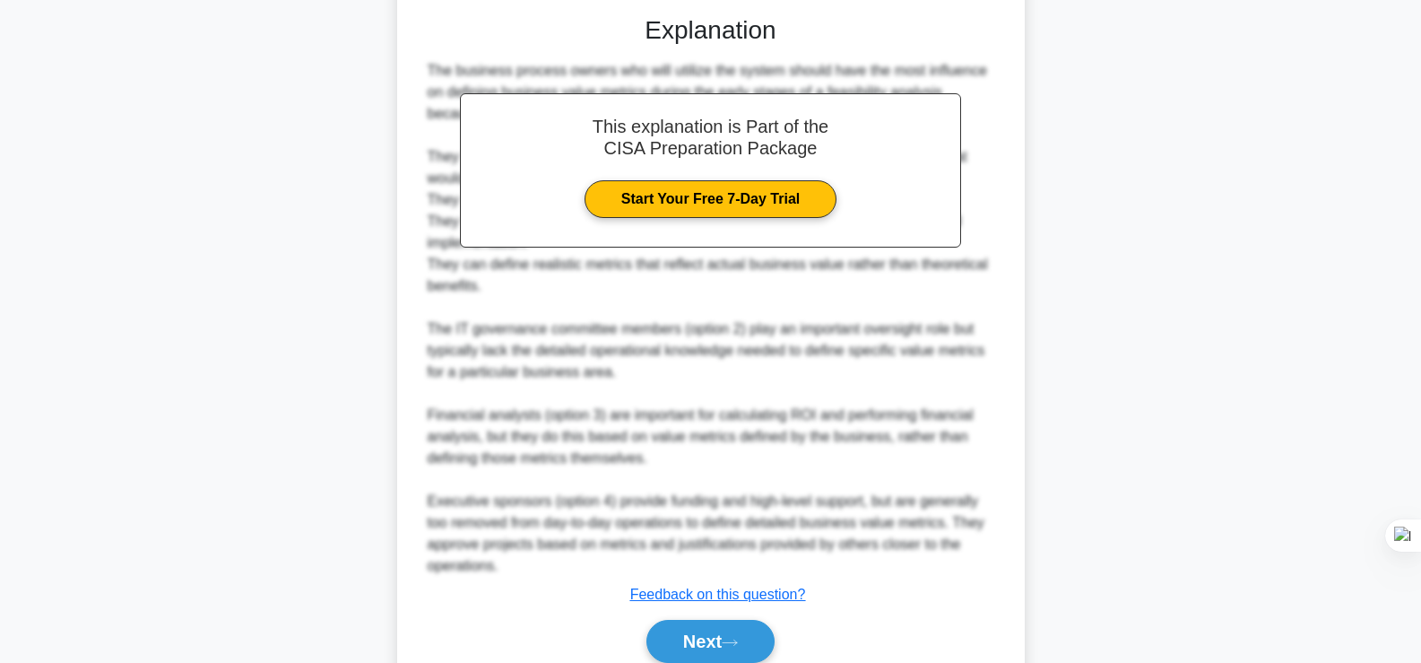
scroll to position [554, 0]
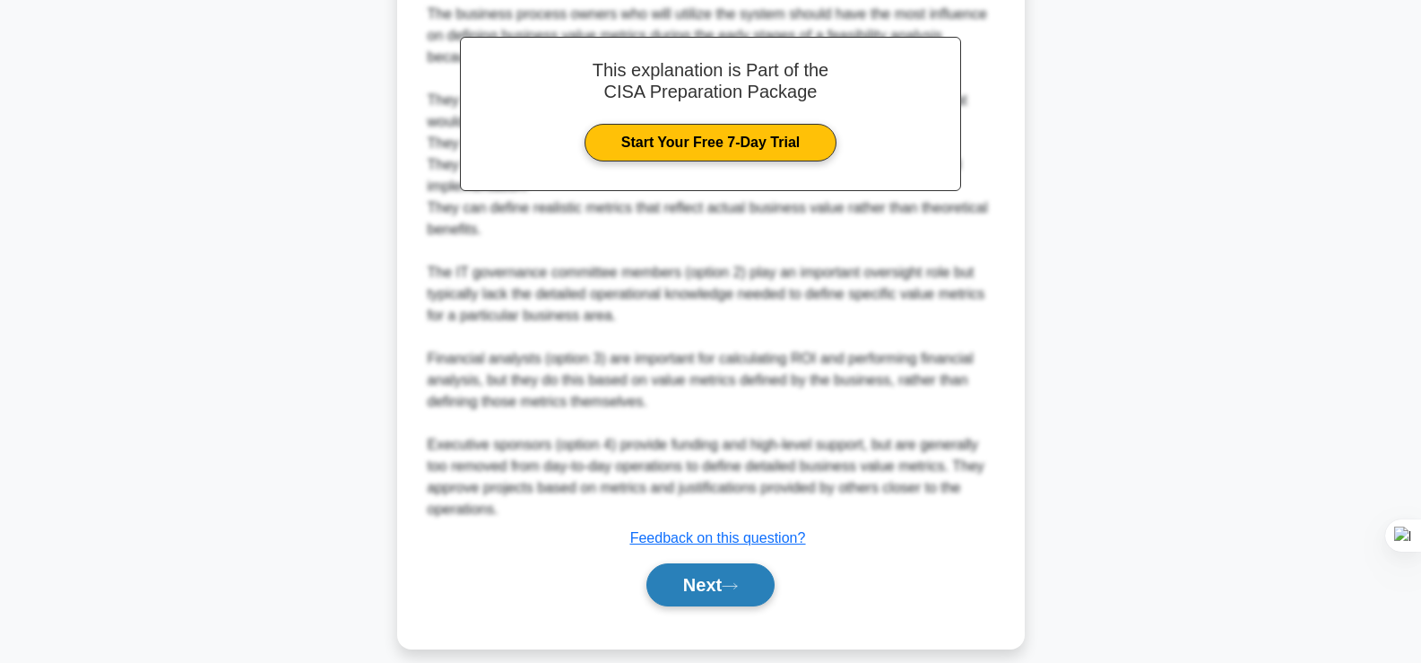
click at [678, 574] on button "Next" at bounding box center [710, 584] width 128 height 43
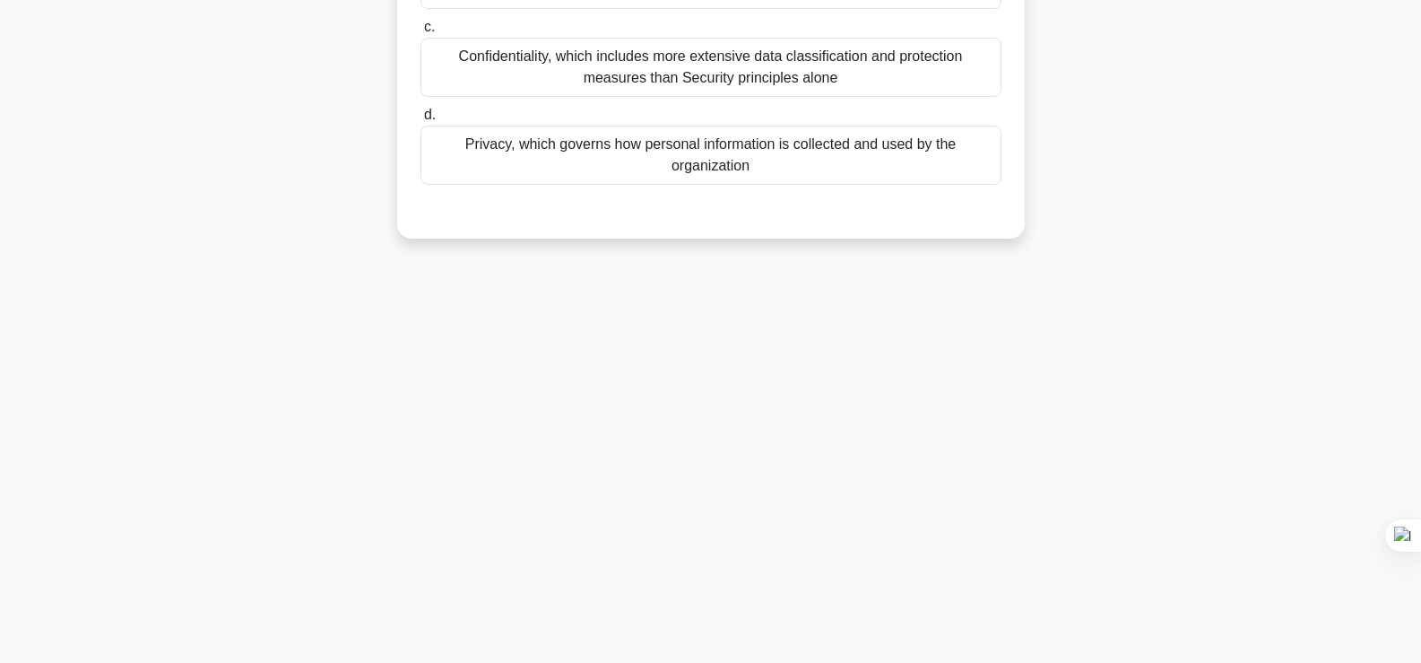
click at [130, 259] on div "In the context of SOC 2 Trust Services Criteria, which principle primarily focu…" at bounding box center [710, 29] width 1183 height 461
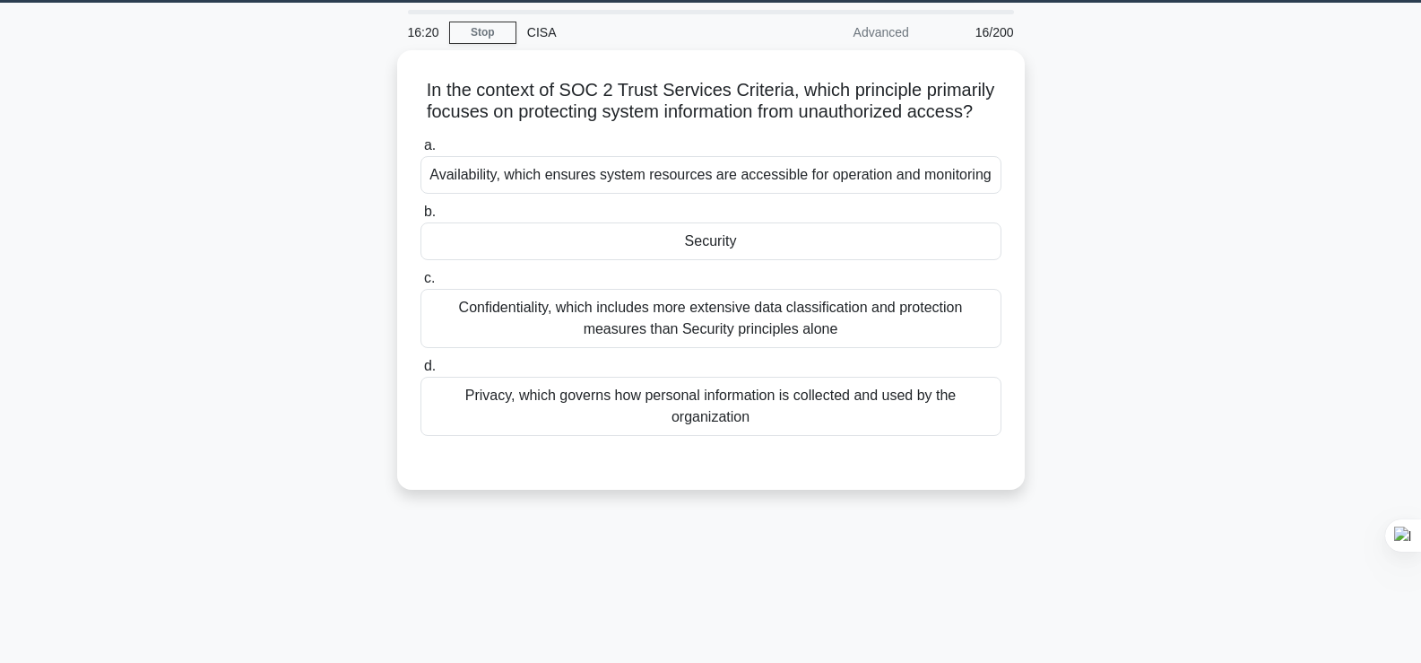
scroll to position [0, 0]
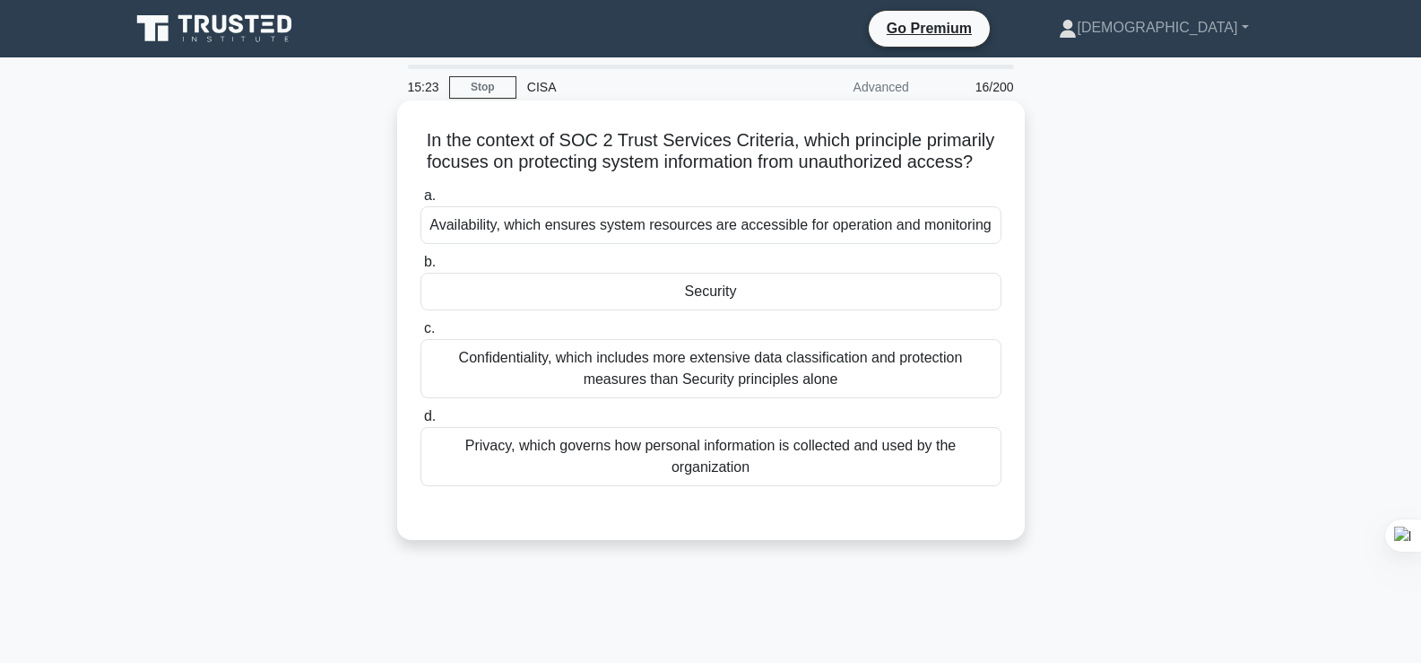
click at [911, 389] on div "Confidentiality, which includes more extensive data classification and protecti…" at bounding box center [710, 368] width 581 height 59
click at [420, 334] on input "c. Confidentiality, which includes more extensive data classification and prote…" at bounding box center [420, 329] width 0 height 12
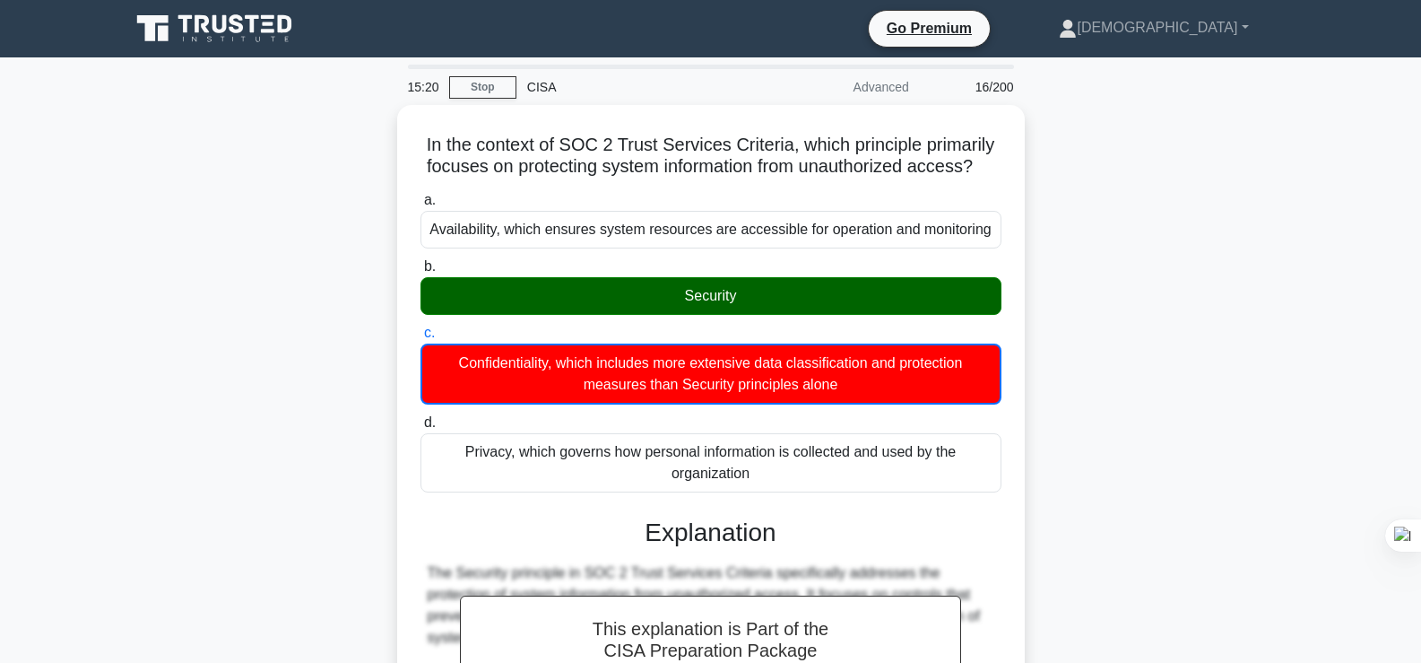
click at [1123, 282] on div "In the context of SOC 2 Trust Services Criteria, which principle primarily focu…" at bounding box center [710, 656] width 1183 height 1102
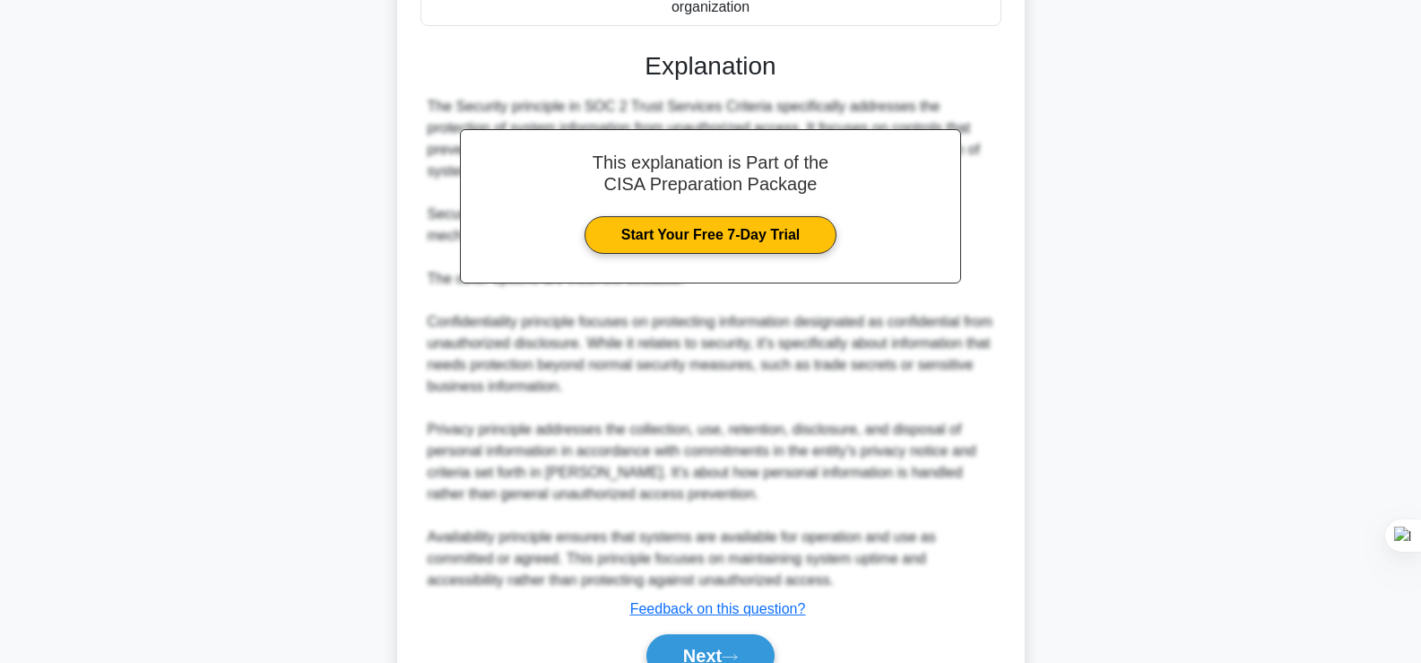
scroll to position [554, 0]
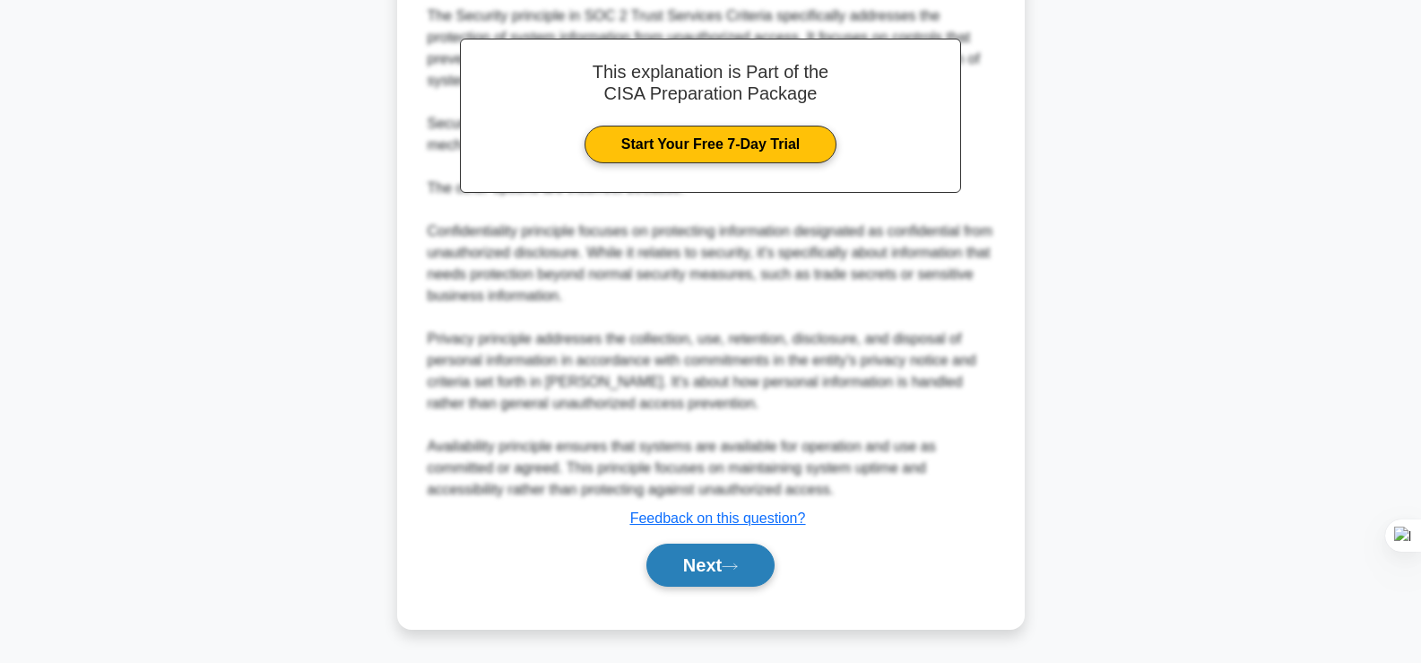
click at [698, 585] on button "Next" at bounding box center [710, 564] width 128 height 43
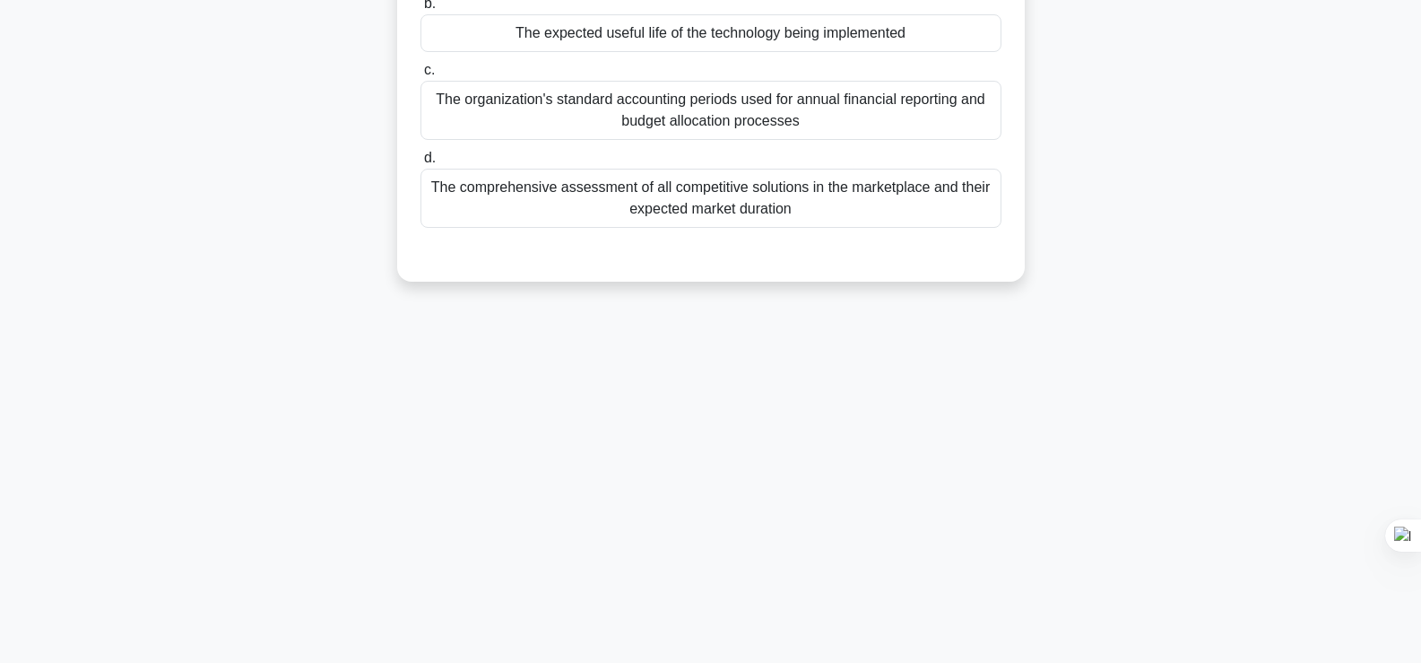
scroll to position [306, 0]
click at [173, 283] on div "Which of the following is the MOST critical consideration when determining the …" at bounding box center [710, 51] width 1183 height 504
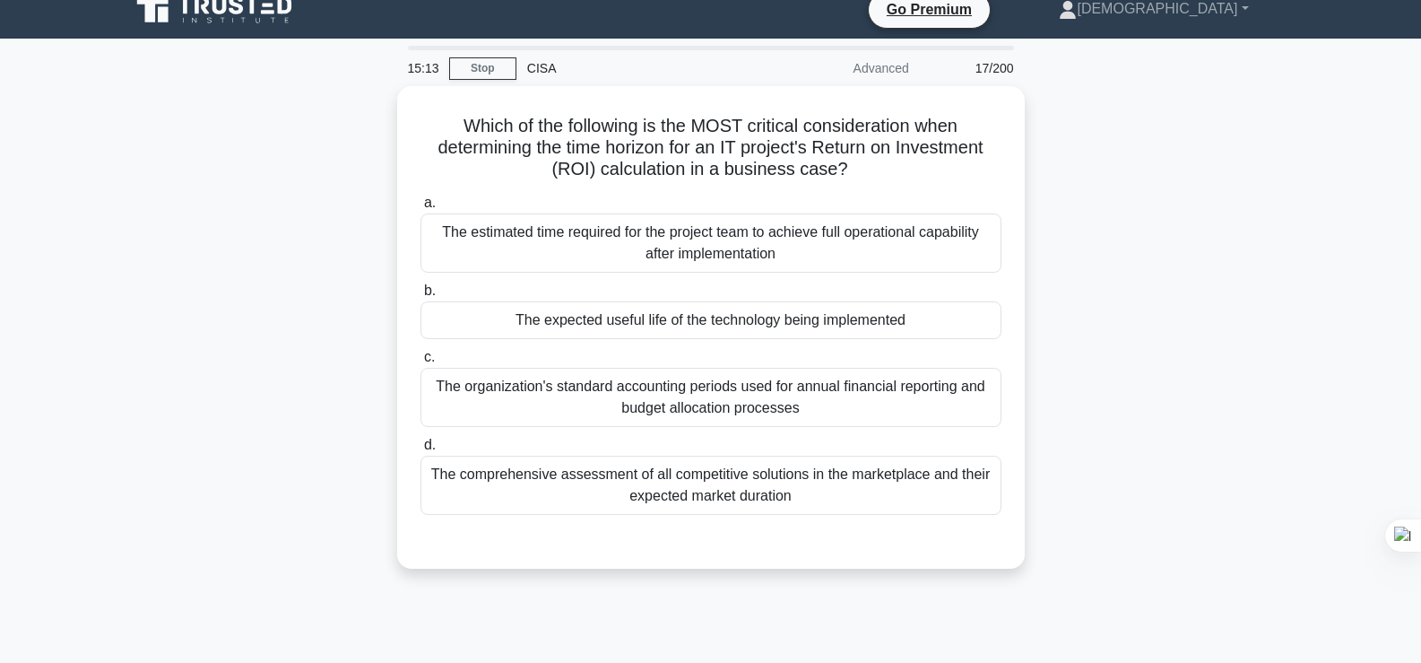
scroll to position [0, 0]
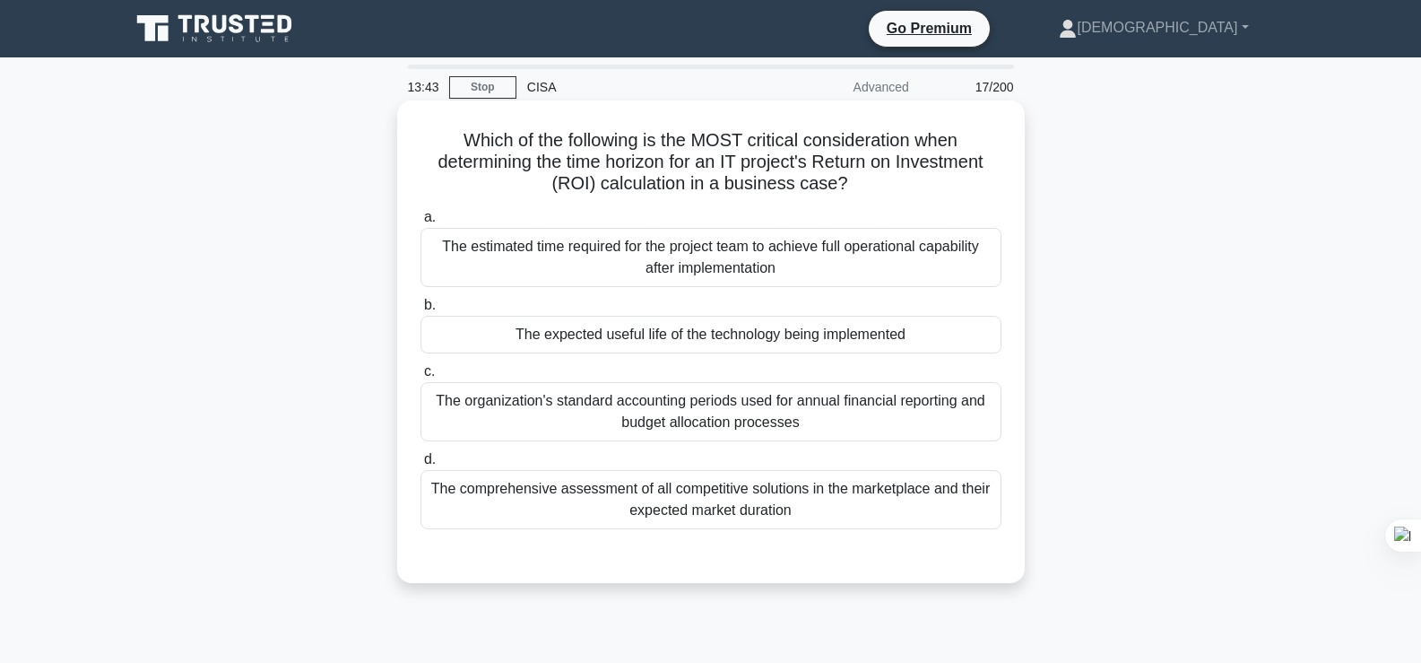
click at [853, 272] on div "The estimated time required for the project team to achieve full operational ca…" at bounding box center [710, 257] width 581 height 59
click at [420, 223] on input "a. The estimated time required for the project team to achieve full operational…" at bounding box center [420, 218] width 0 height 12
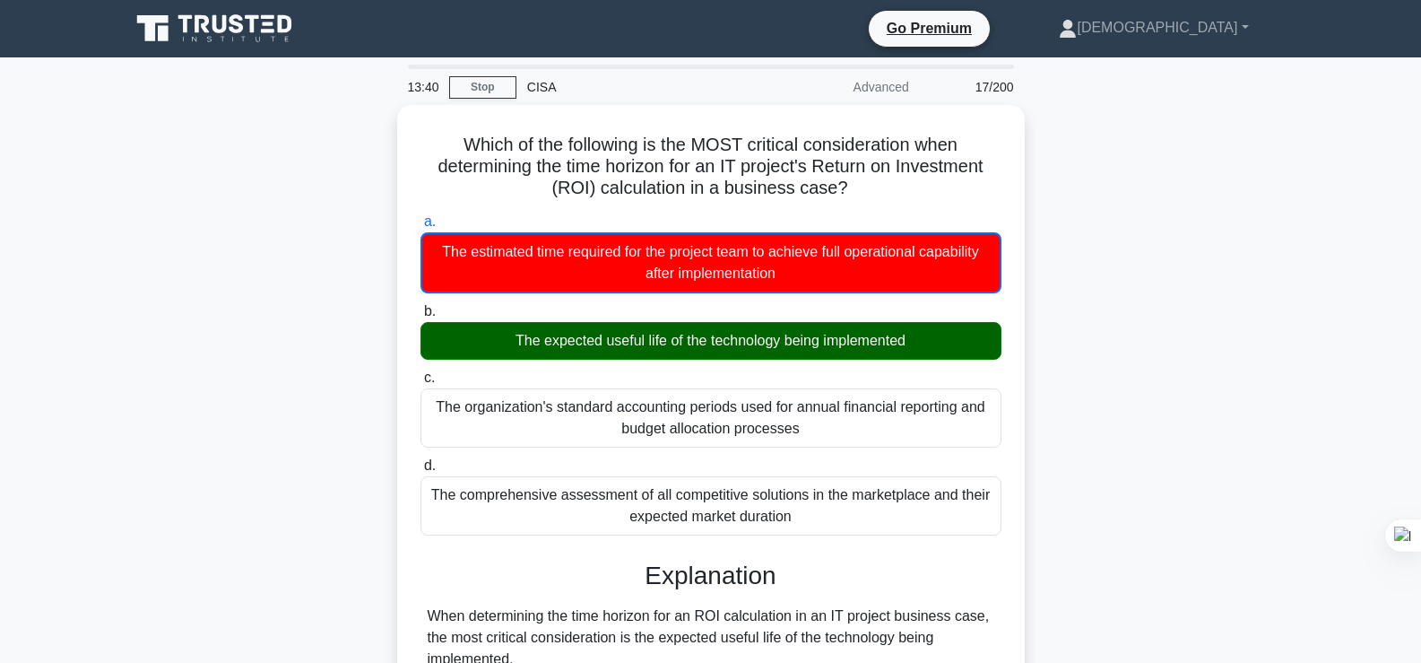
click at [1289, 291] on div "Which of the following is the MOST critical consideration when determining the …" at bounding box center [710, 645] width 1183 height 1080
click at [1188, 452] on div "Which of the following is the MOST critical consideration when determining the …" at bounding box center [710, 645] width 1183 height 1080
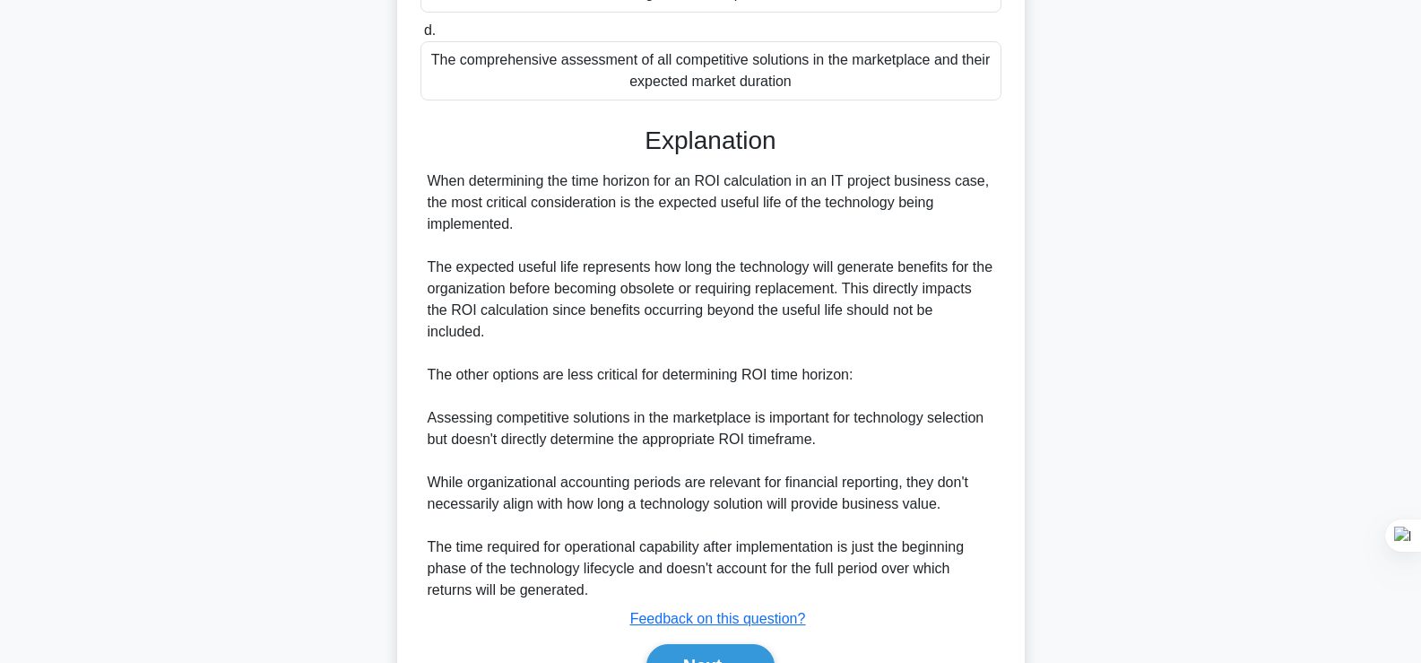
scroll to position [511, 0]
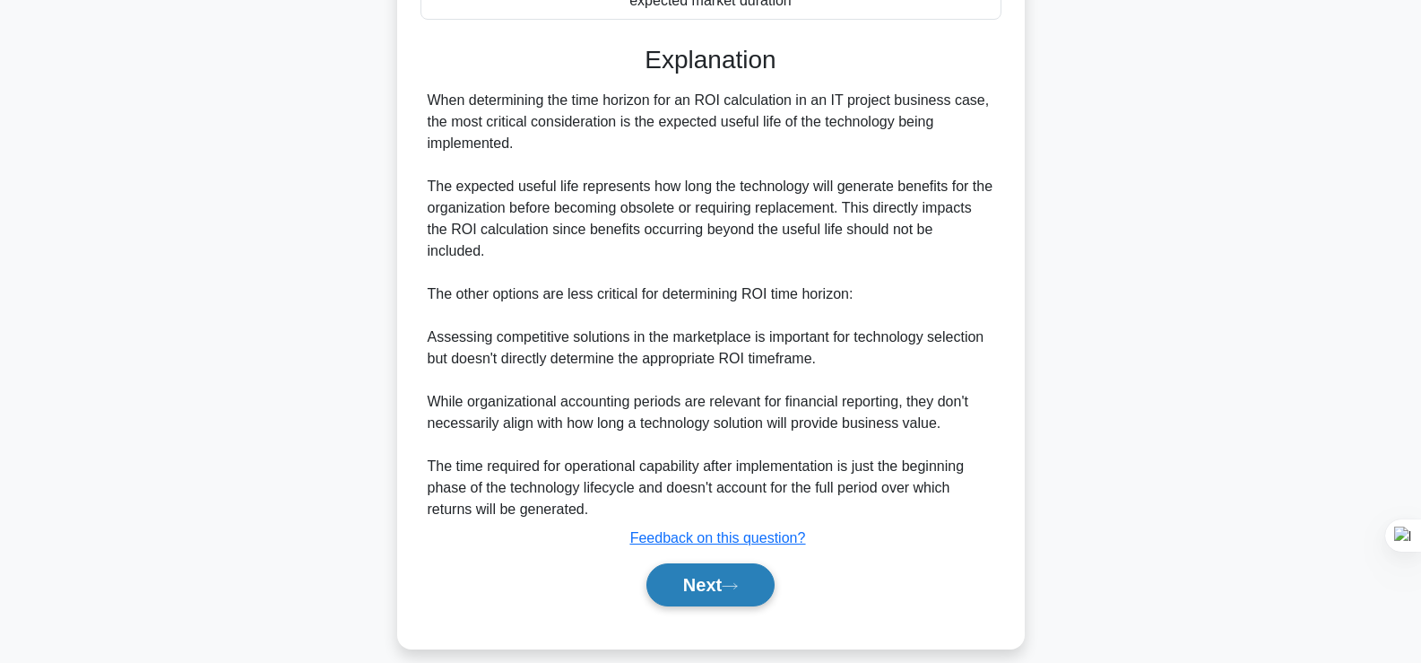
click at [739, 563] on button "Next" at bounding box center [710, 584] width 128 height 43
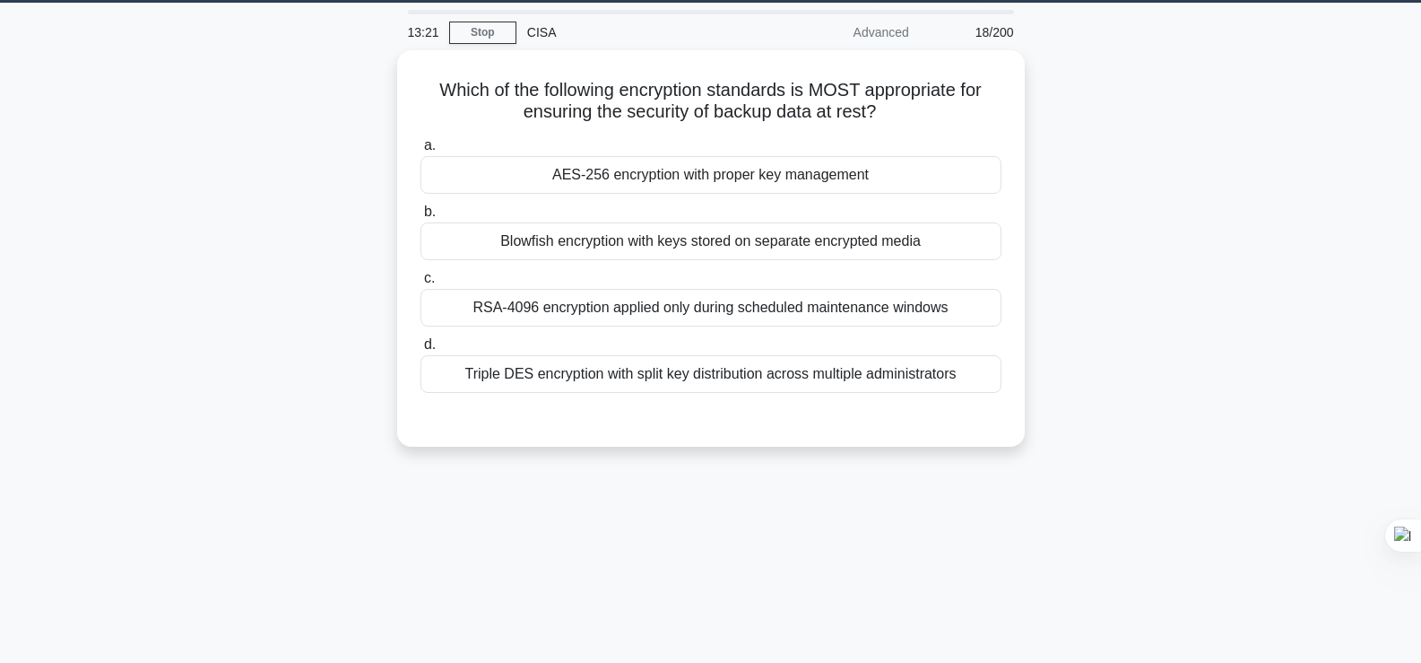
scroll to position [19, 0]
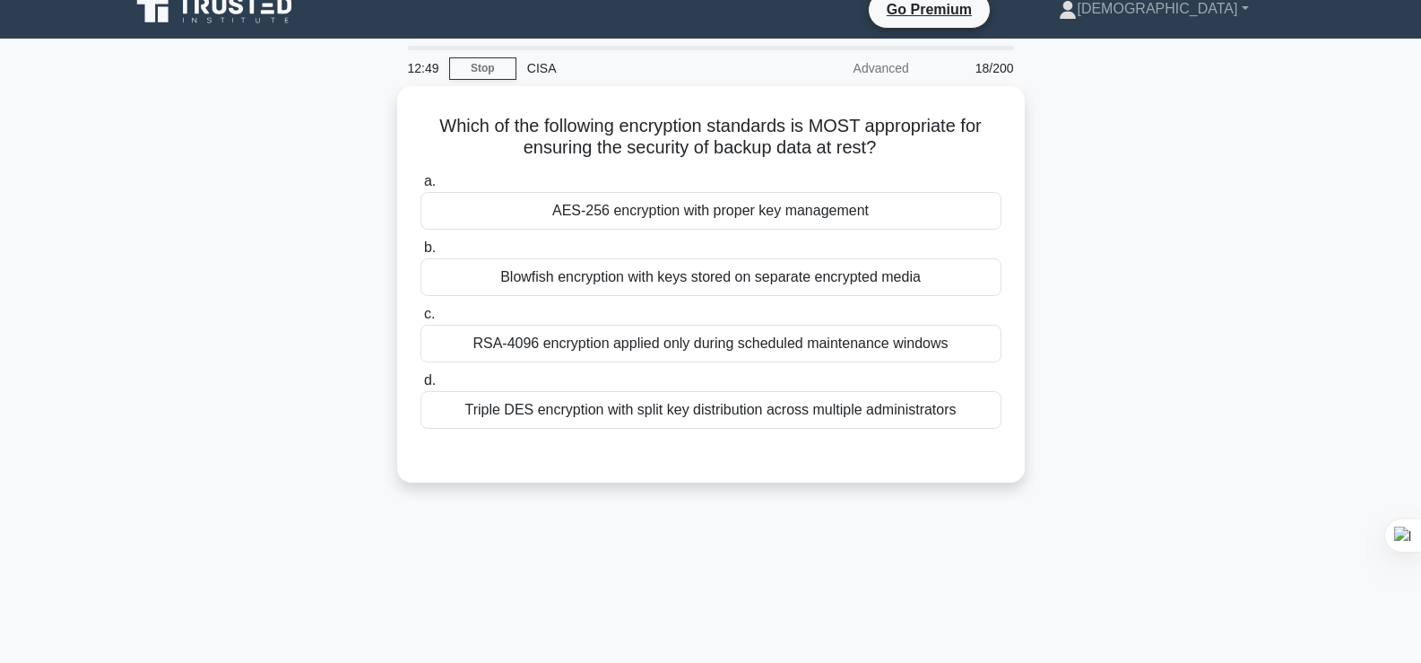
click at [1096, 229] on div "Which of the following encryption standards is MOST appropriate for ensuring th…" at bounding box center [710, 295] width 1183 height 418
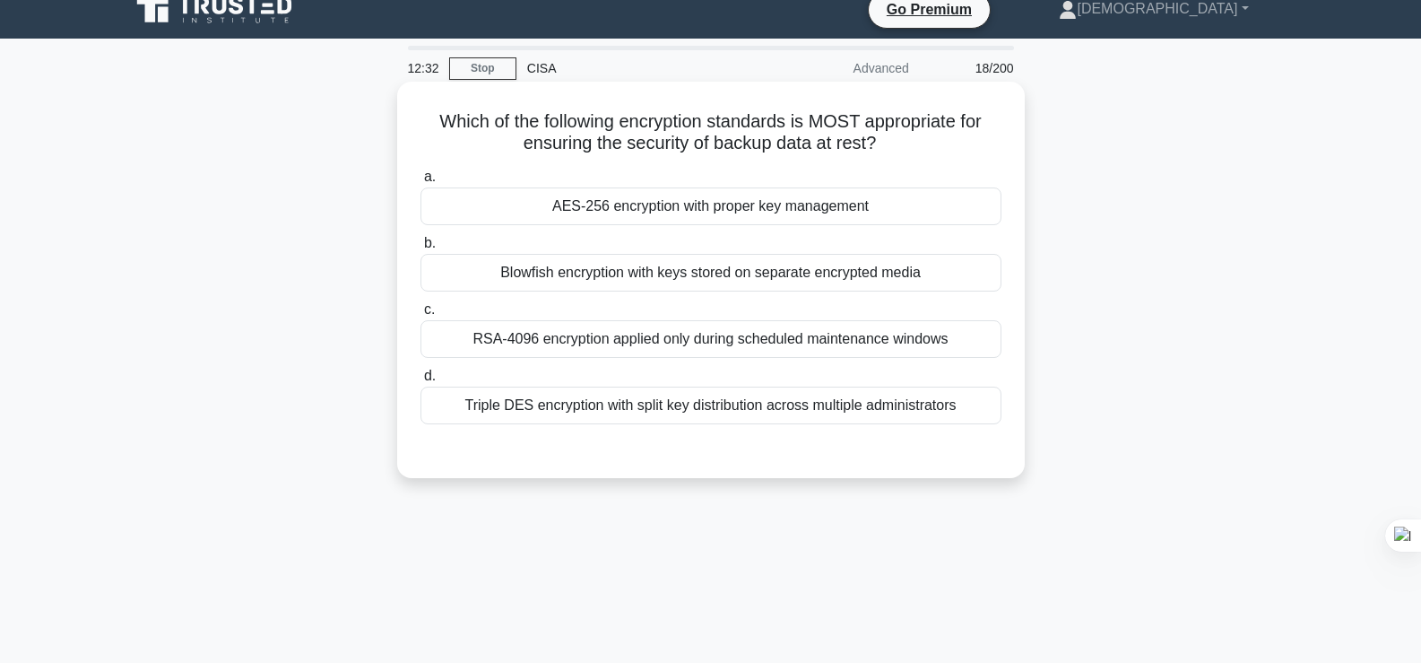
click at [909, 267] on div "Blowfish encryption with keys stored on separate encrypted media" at bounding box center [710, 273] width 581 height 38
click at [420, 249] on input "b. Blowfish encryption with keys stored on separate encrypted media" at bounding box center [420, 244] width 0 height 12
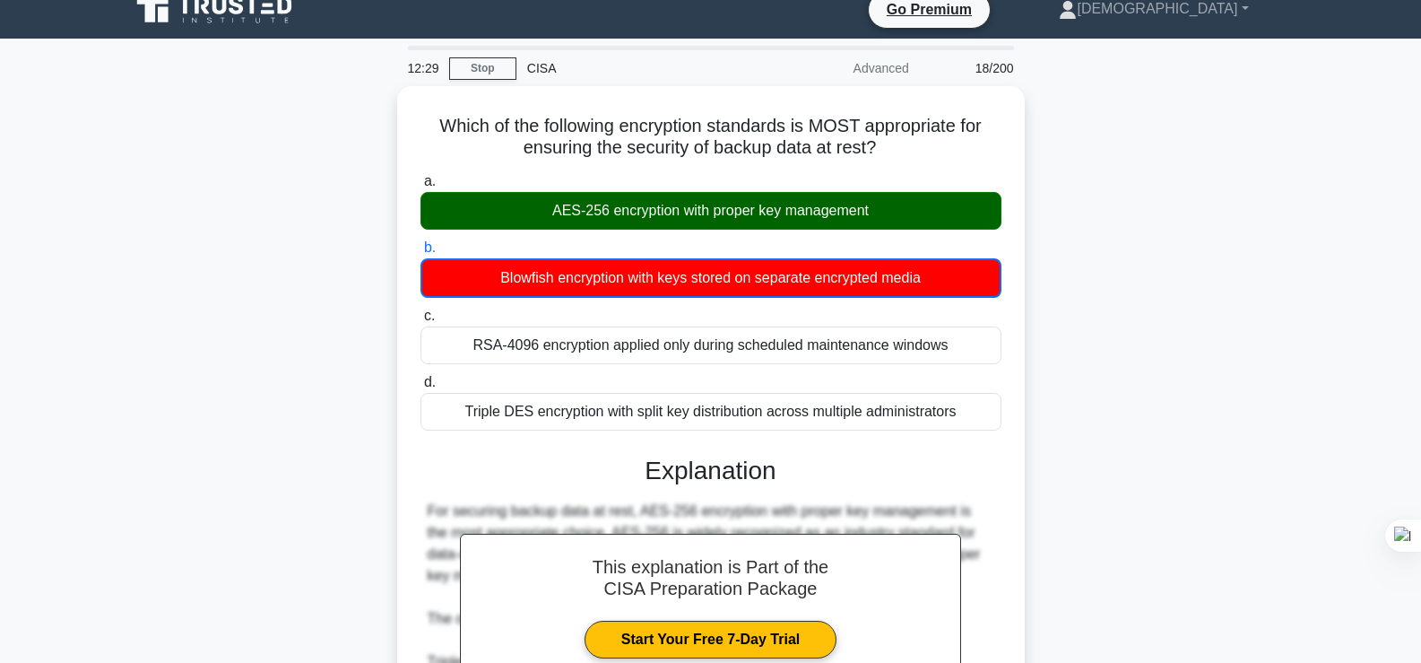
click at [420, 310] on input "c. RSA-4096 encryption applied only during scheduled maintenance windows" at bounding box center [420, 316] width 0 height 12
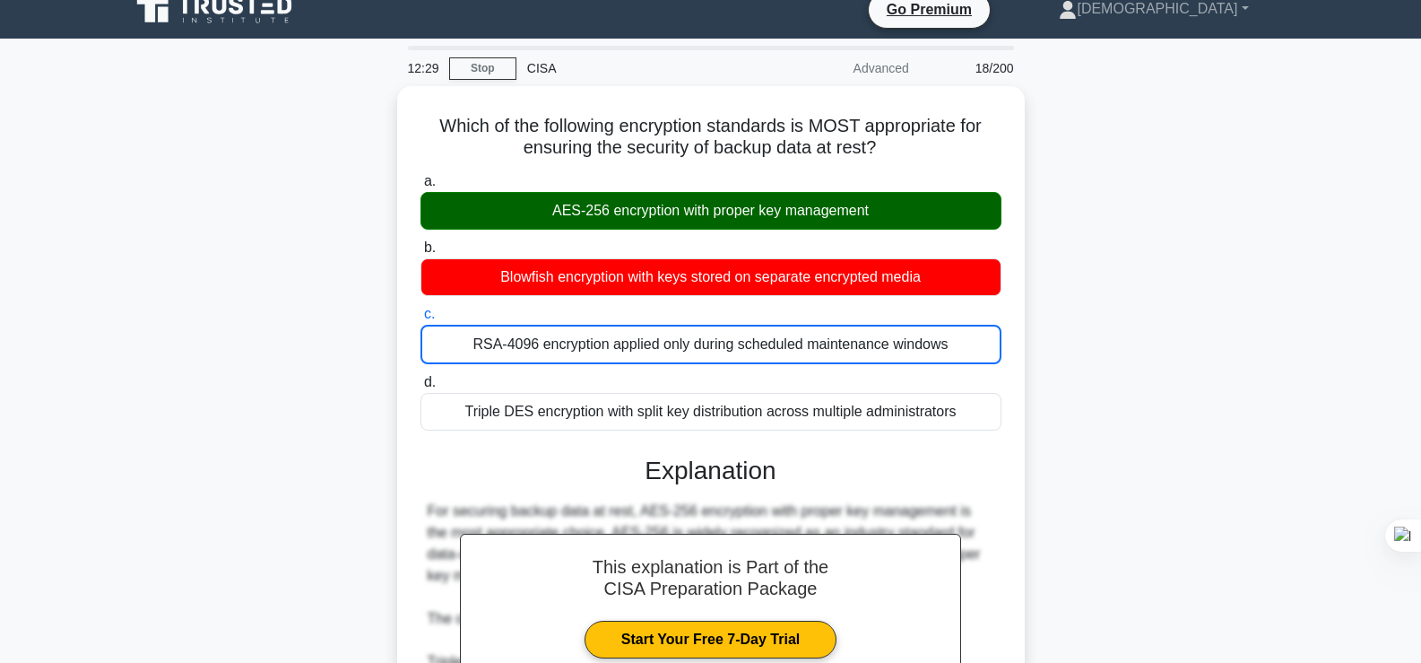
click at [420, 377] on input "d. Triple DES encryption with split key distribution across multiple administra…" at bounding box center [420, 383] width 0 height 12
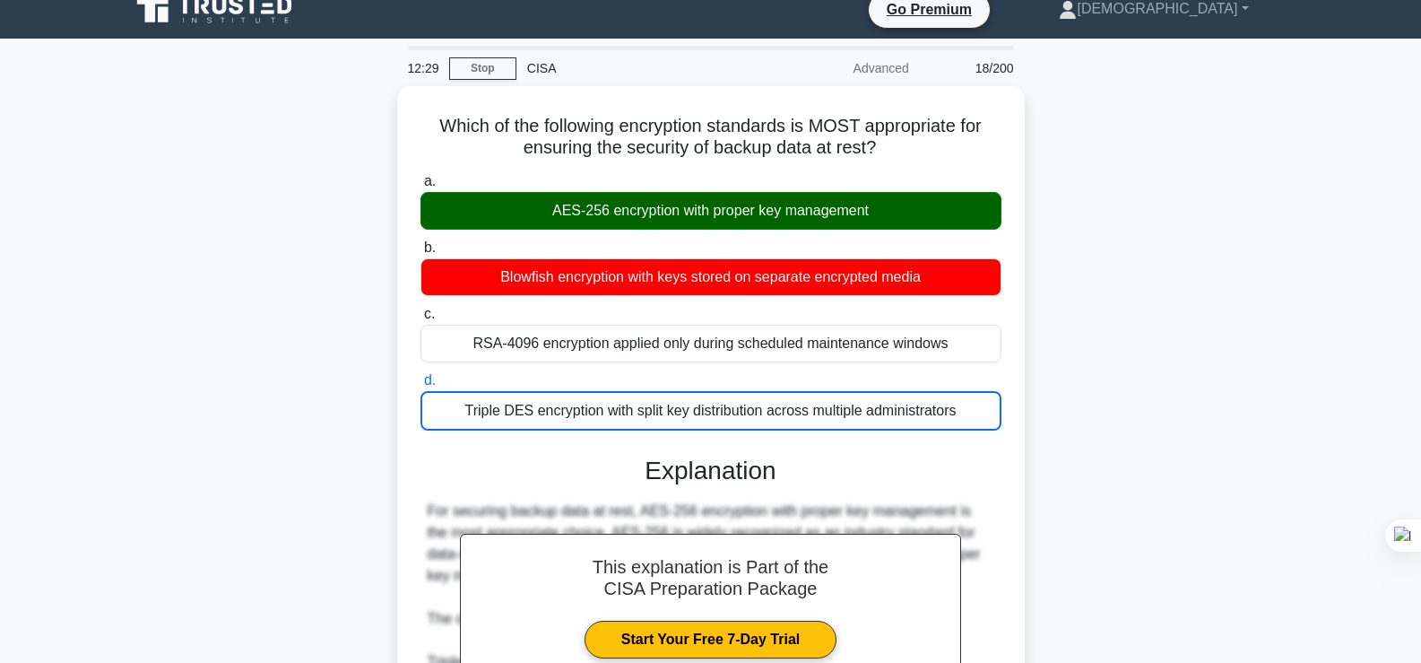
click at [420, 176] on input "a. AES-256 encryption with proper key management" at bounding box center [420, 182] width 0 height 12
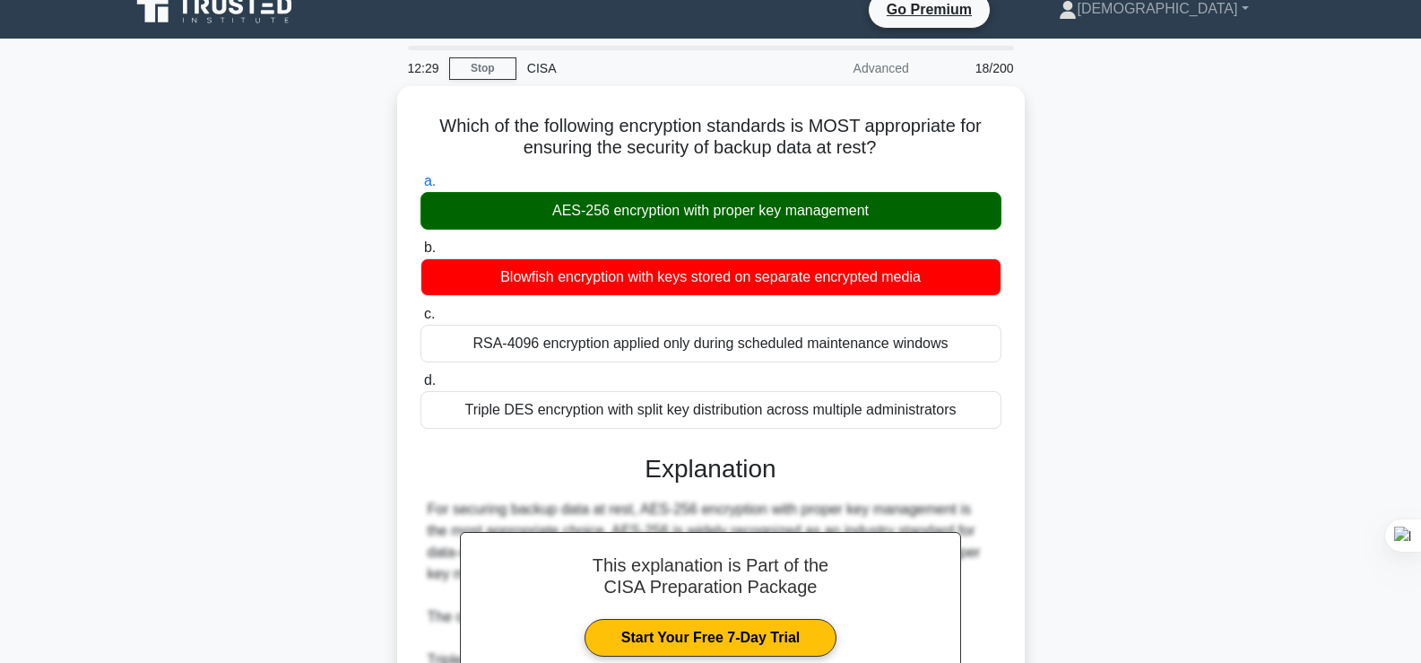
click at [420, 242] on input "b. Blowfish encryption with keys stored on separate encrypted media" at bounding box center [420, 248] width 0 height 12
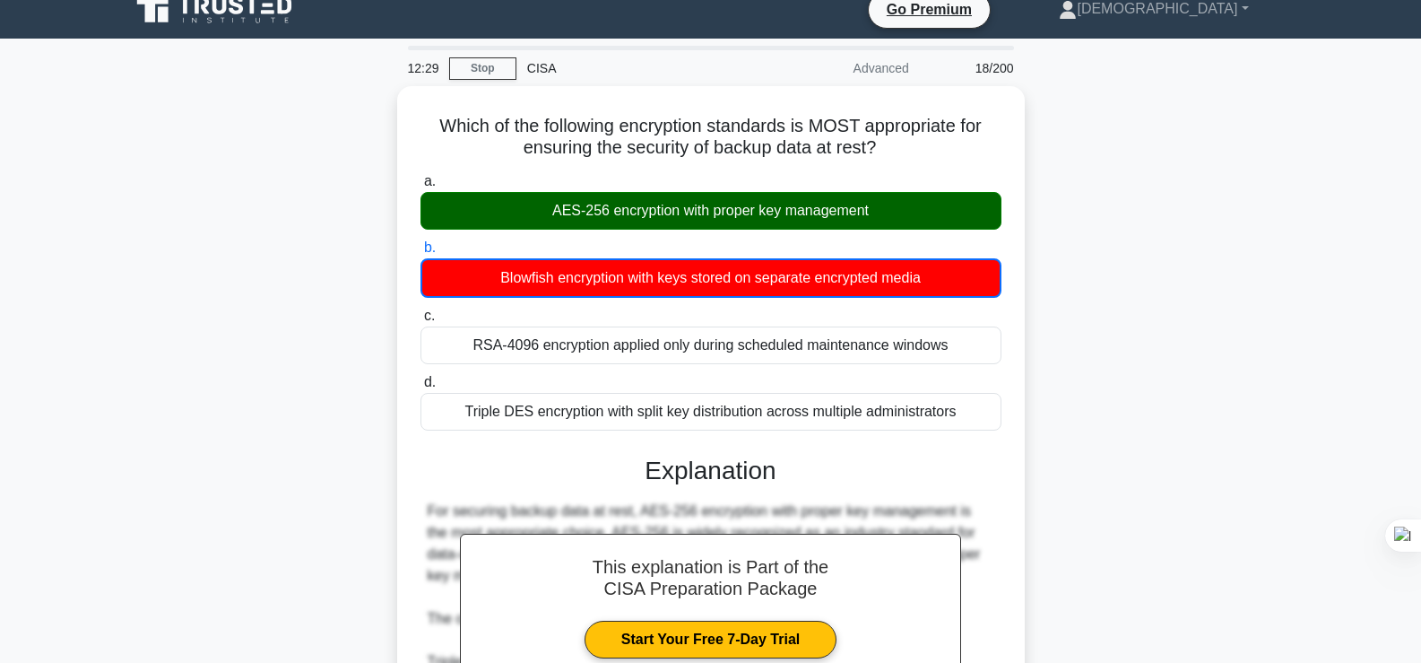
click at [420, 310] on input "c. RSA-4096 encryption applied only during scheduled maintenance windows" at bounding box center [420, 316] width 0 height 12
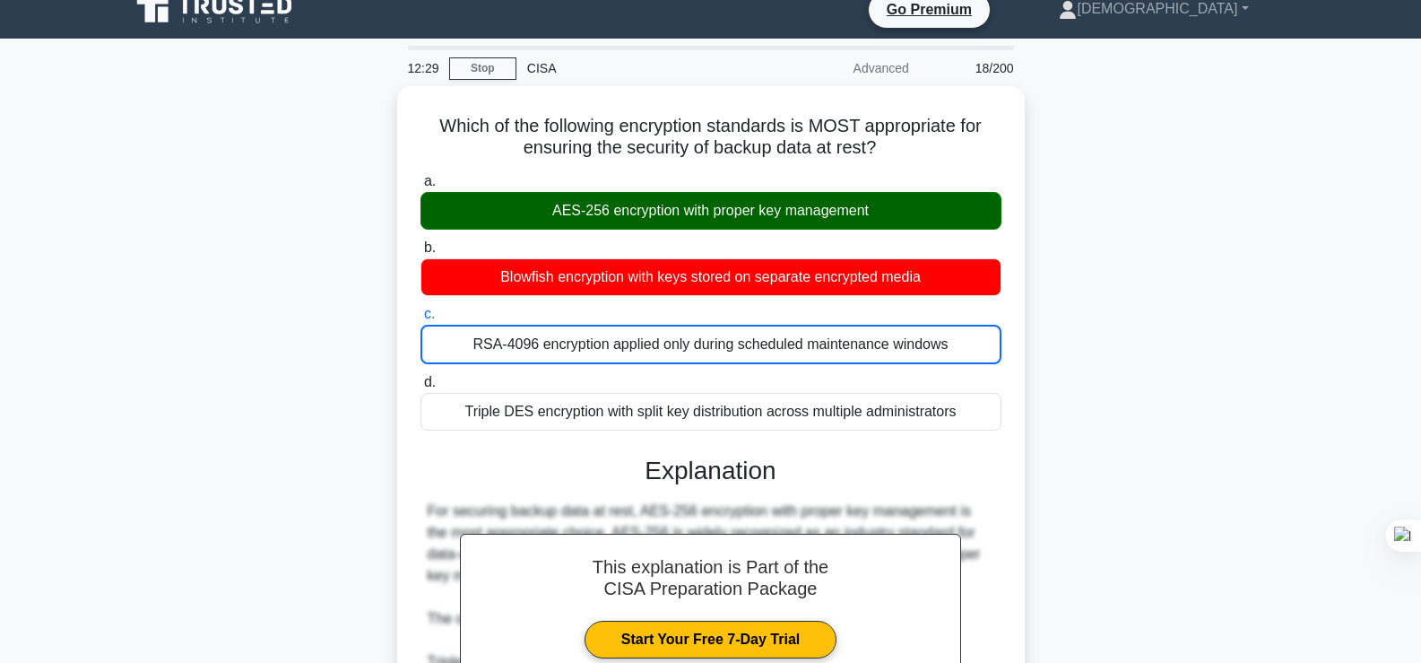
click at [420, 377] on input "d. Triple DES encryption with split key distribution across multiple administra…" at bounding box center [420, 383] width 0 height 12
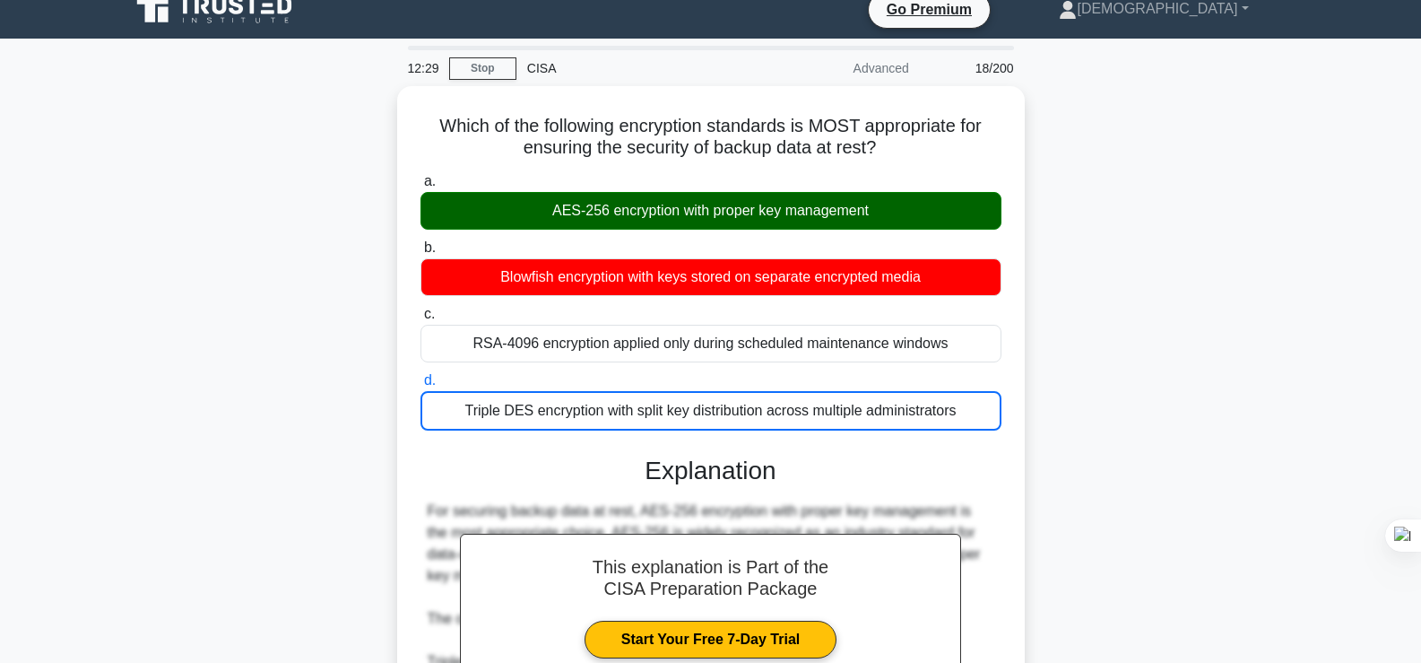
click at [420, 176] on input "a. AES-256 encryption with proper key management" at bounding box center [420, 182] width 0 height 12
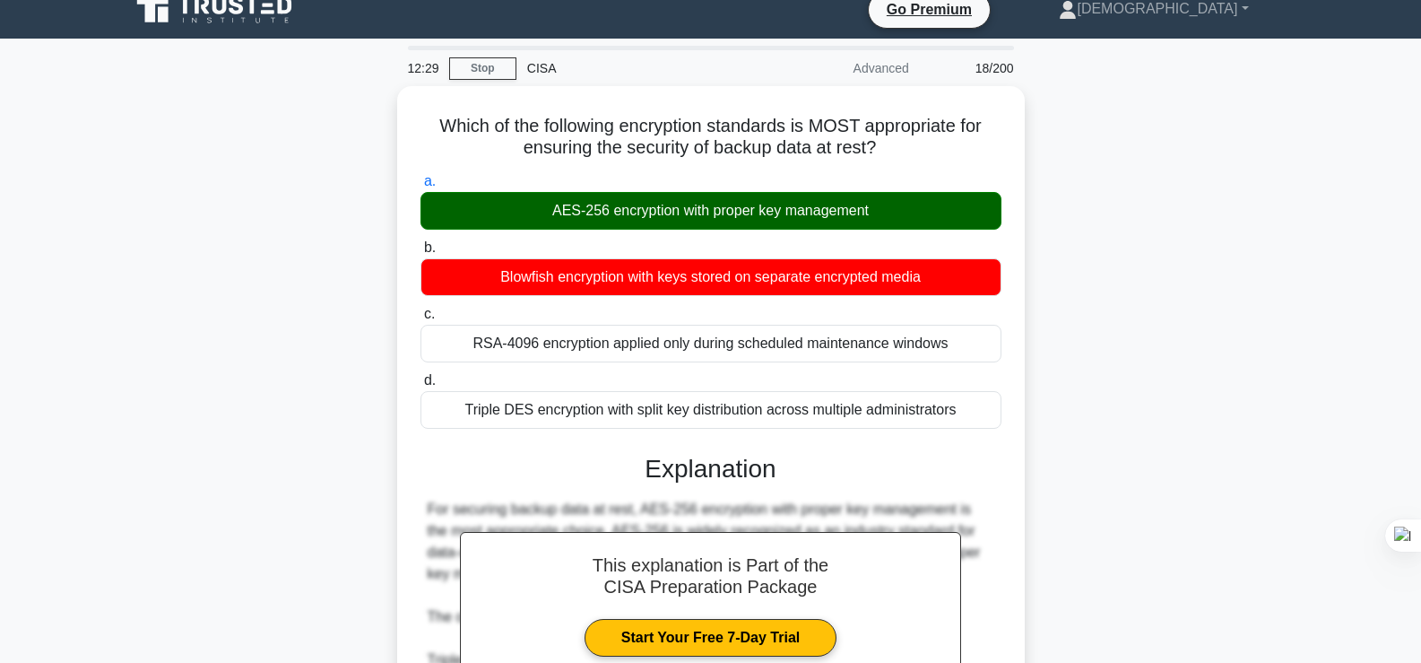
click at [420, 242] on input "b. Blowfish encryption with keys stored on separate encrypted media" at bounding box center [420, 248] width 0 height 12
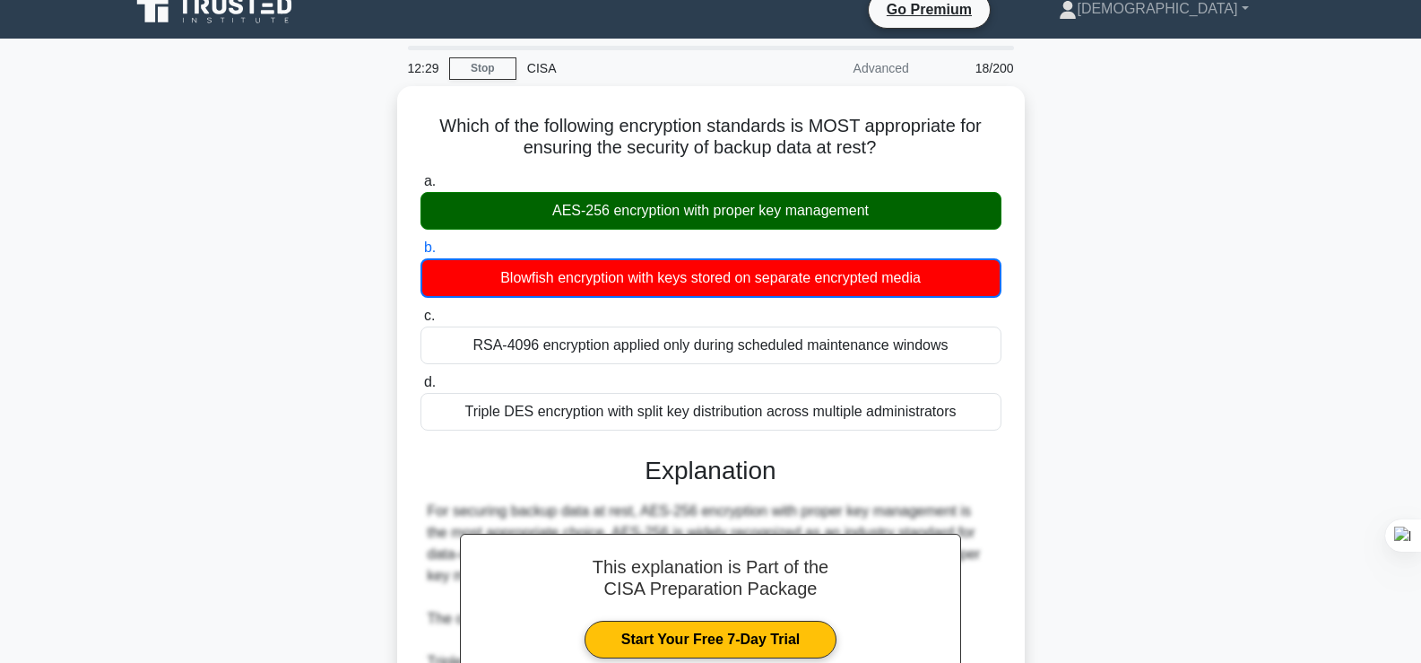
click at [420, 310] on input "c. RSA-4096 encryption applied only during scheduled maintenance windows" at bounding box center [420, 316] width 0 height 12
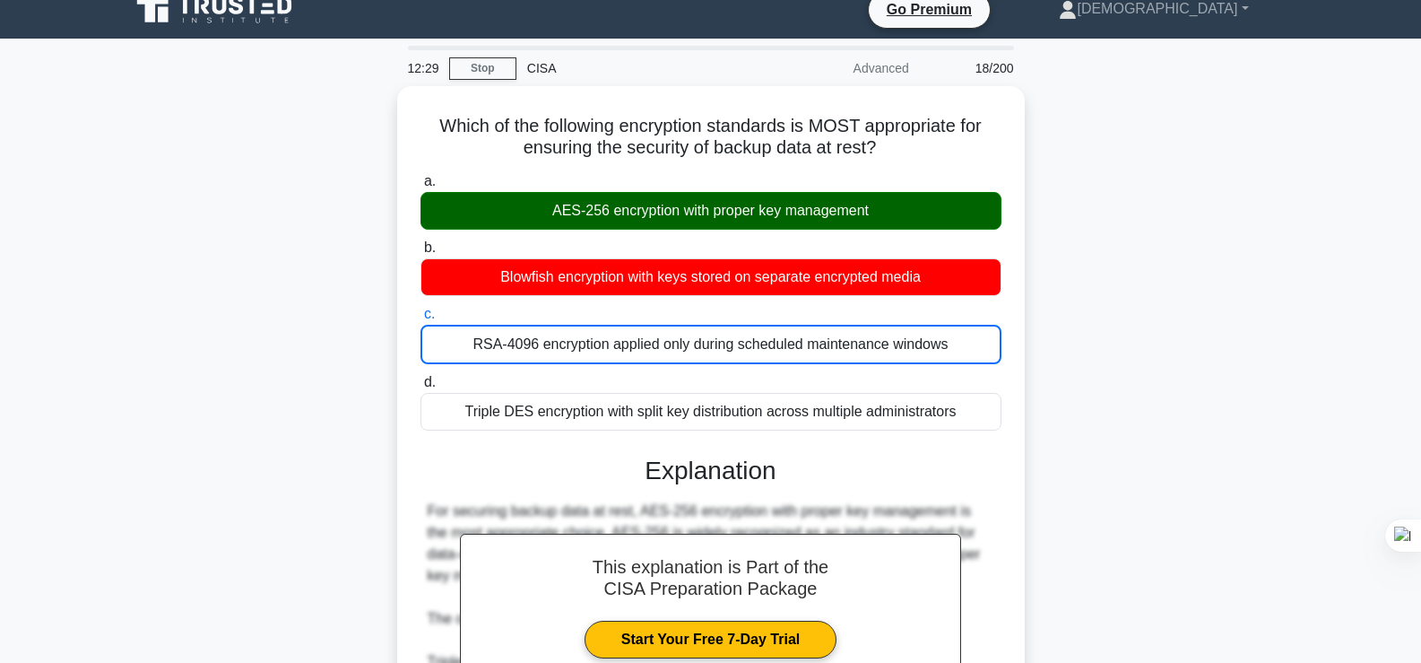
click at [420, 377] on input "d. Triple DES encryption with split key distribution across multiple administra…" at bounding box center [420, 383] width 0 height 12
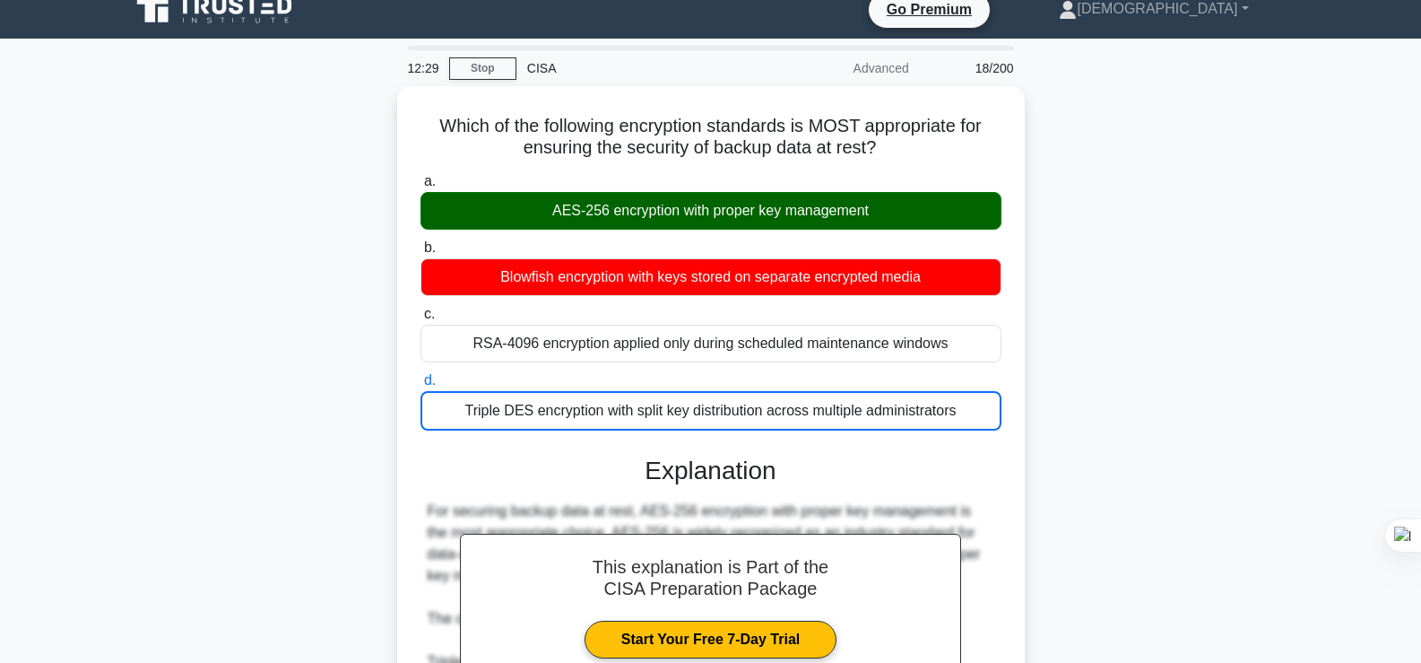
click at [420, 176] on input "a. AES-256 encryption with proper key management" at bounding box center [420, 182] width 0 height 12
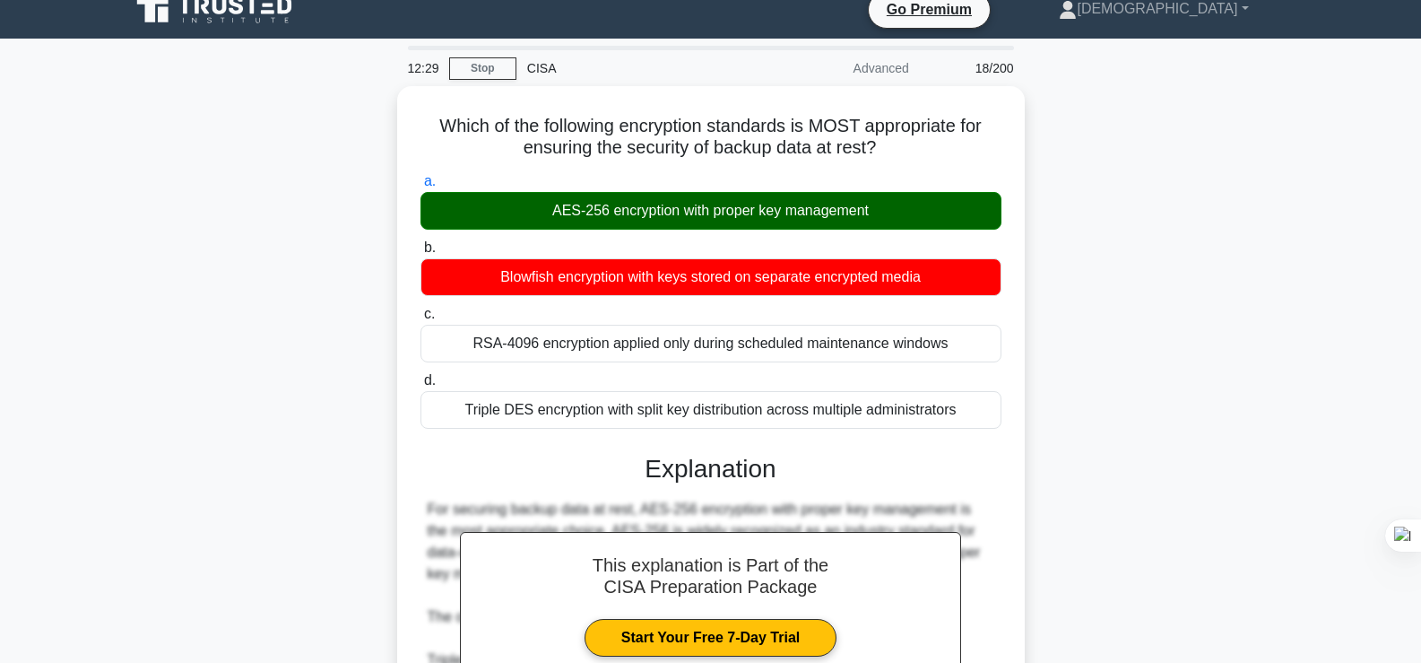
click at [420, 242] on input "b. Blowfish encryption with keys stored on separate encrypted media" at bounding box center [420, 248] width 0 height 12
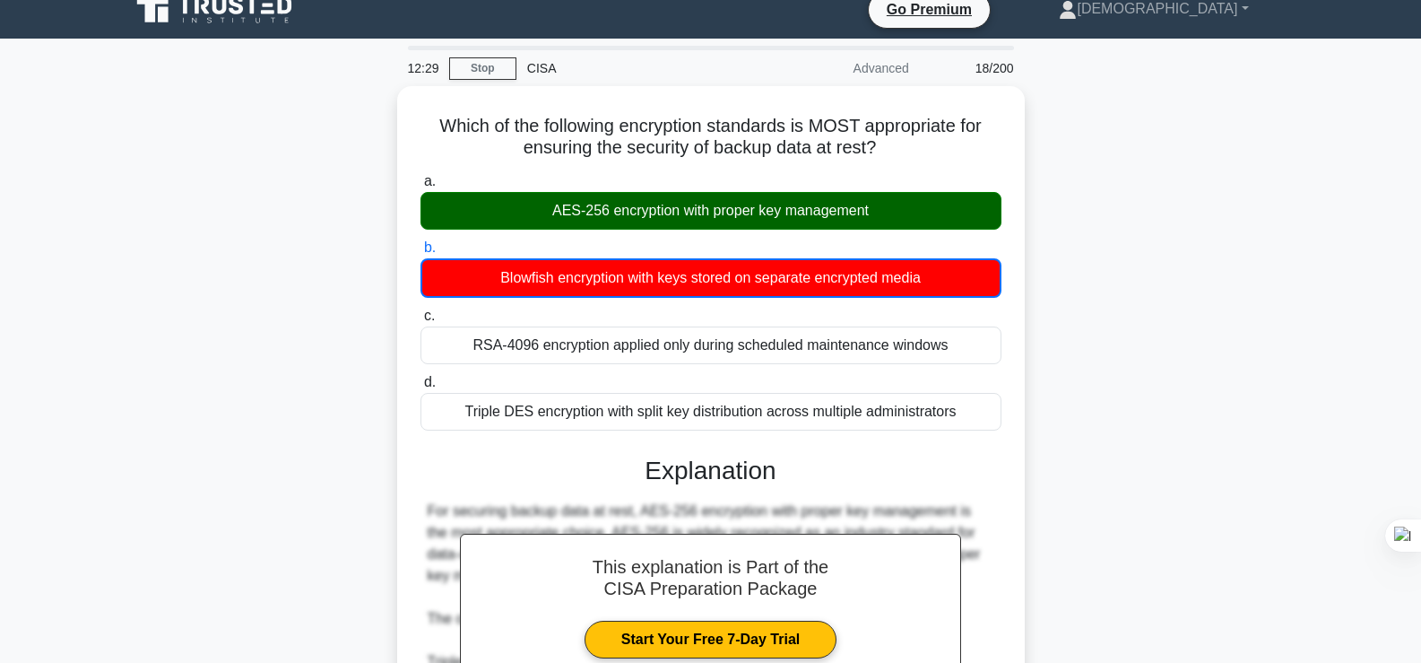
click at [420, 310] on input "c. RSA-4096 encryption applied only during scheduled maintenance windows" at bounding box center [420, 316] width 0 height 12
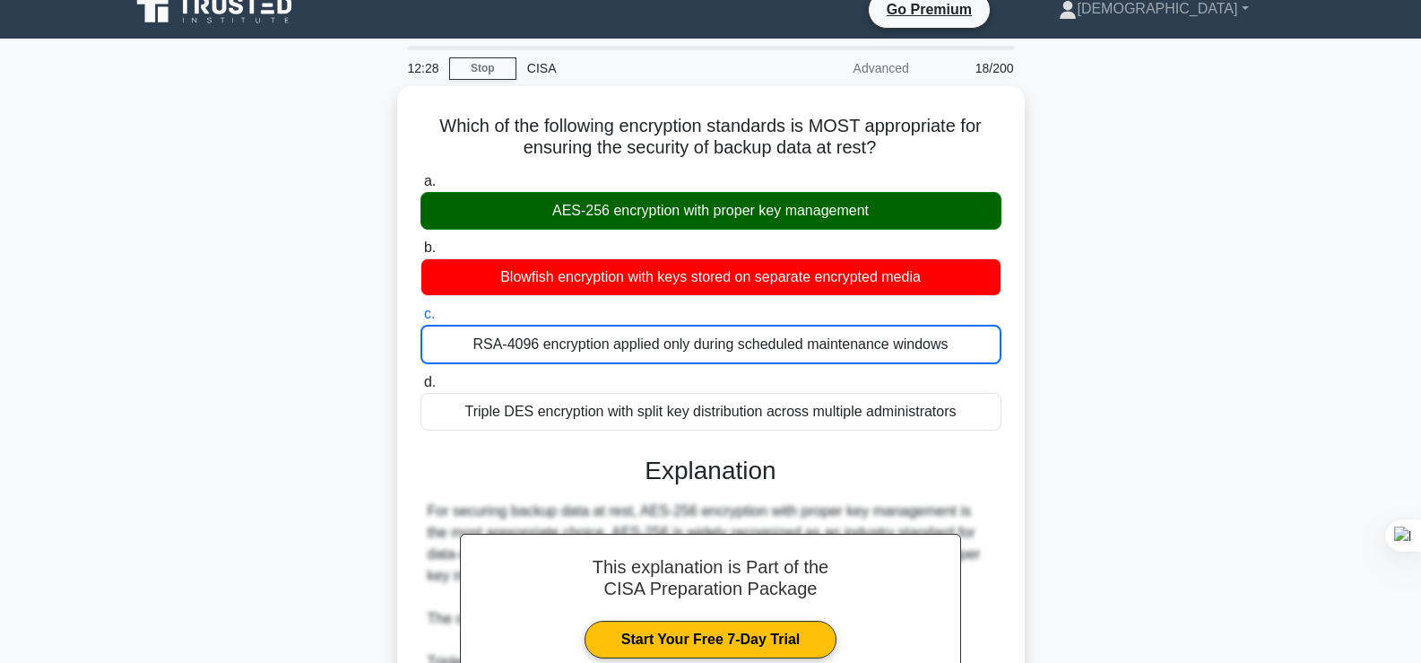
click at [420, 377] on input "d. Triple DES encryption with split key distribution across multiple administra…" at bounding box center [420, 383] width 0 height 12
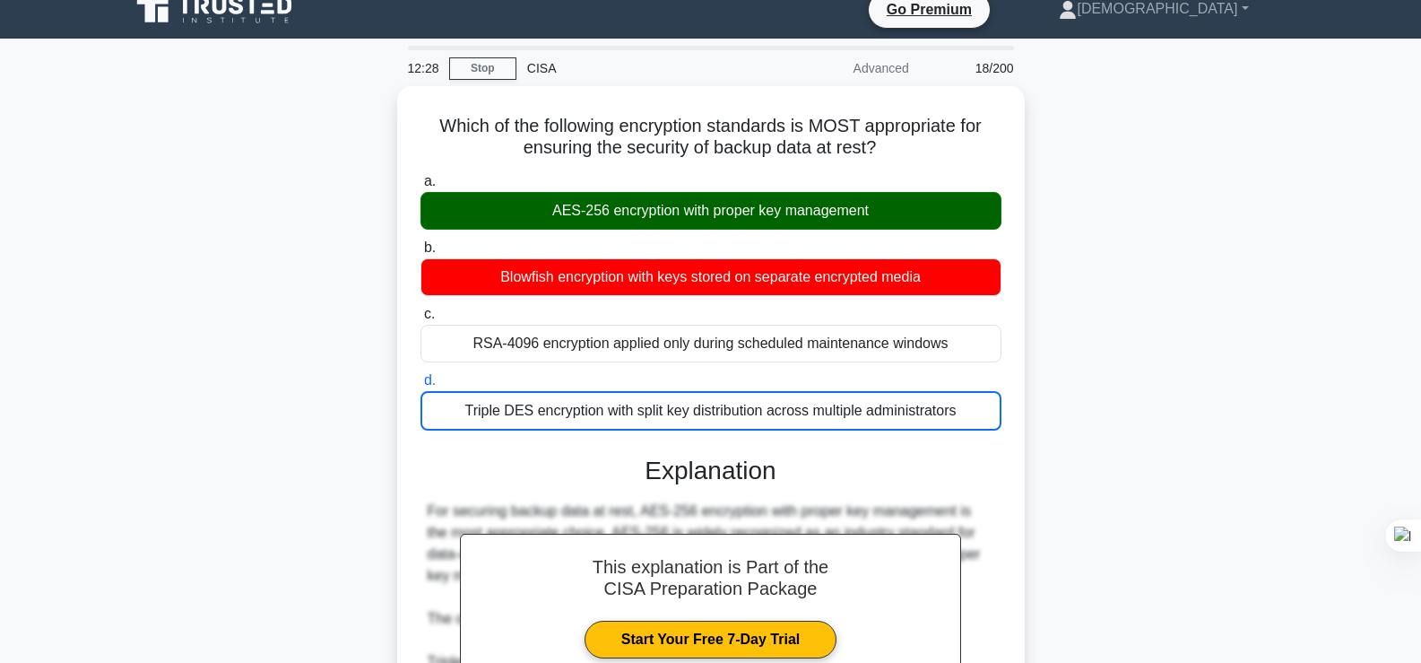
click at [420, 176] on input "a. AES-256 encryption with proper key management" at bounding box center [420, 182] width 0 height 12
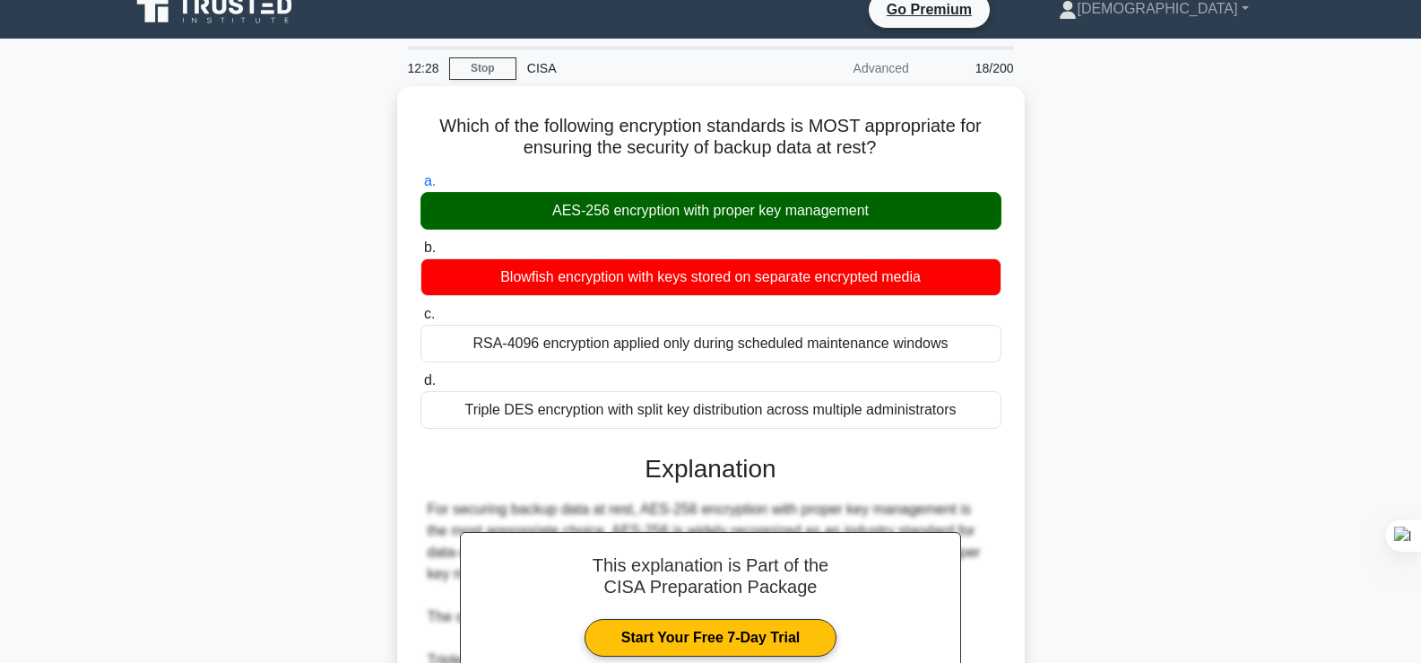
click at [420, 242] on input "b. Blowfish encryption with keys stored on separate encrypted media" at bounding box center [420, 248] width 0 height 12
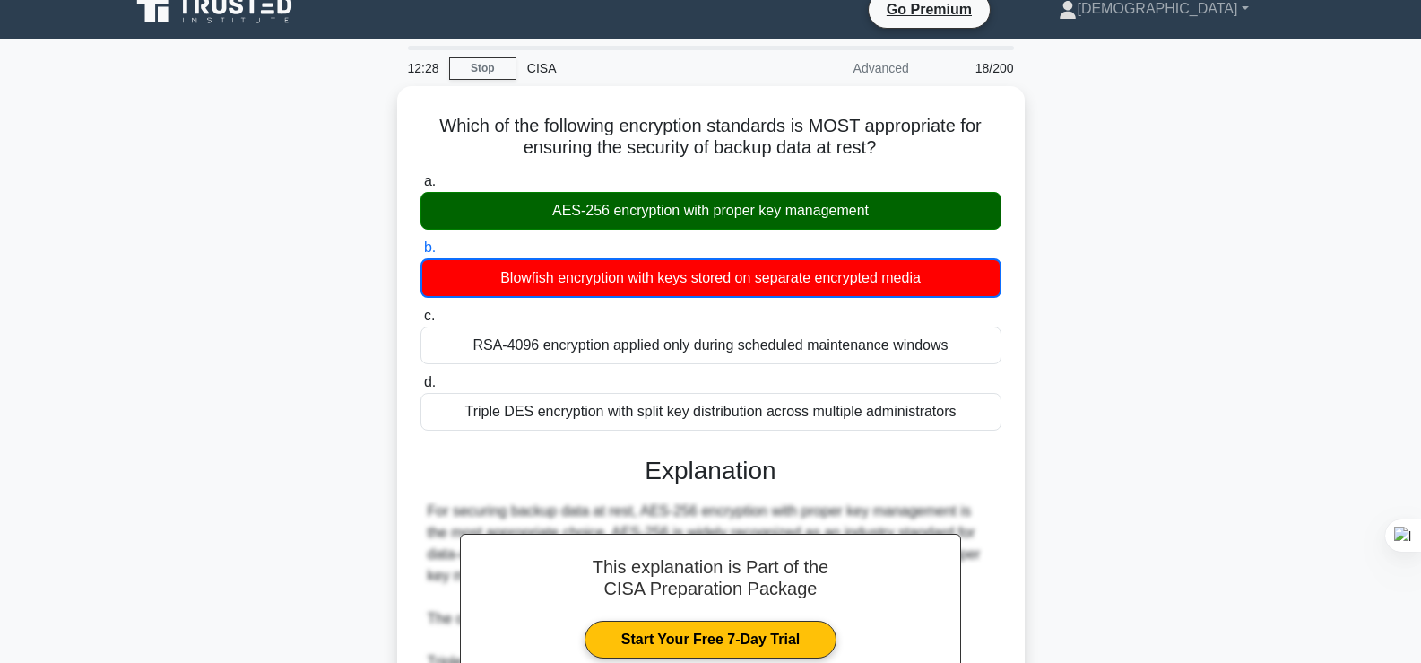
click at [420, 310] on input "c. RSA-4096 encryption applied only during scheduled maintenance windows" at bounding box center [420, 316] width 0 height 12
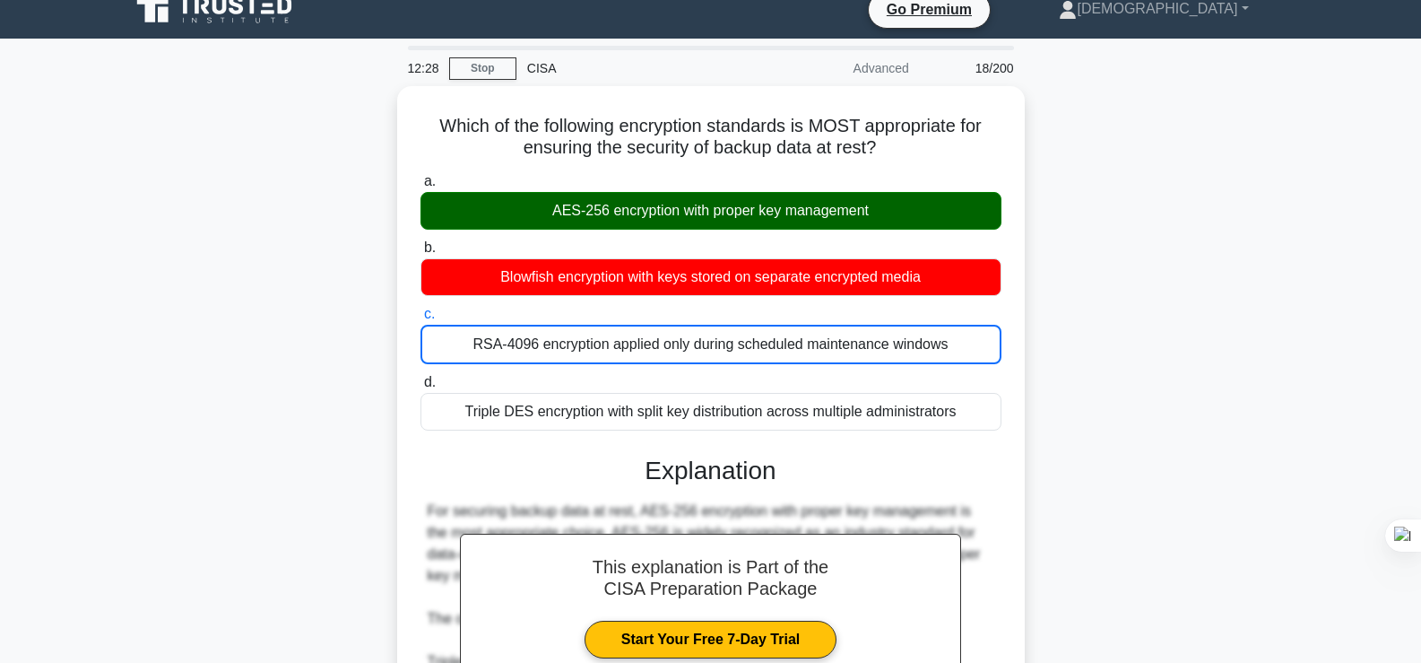
click at [420, 377] on input "d. Triple DES encryption with split key distribution across multiple administra…" at bounding box center [420, 383] width 0 height 12
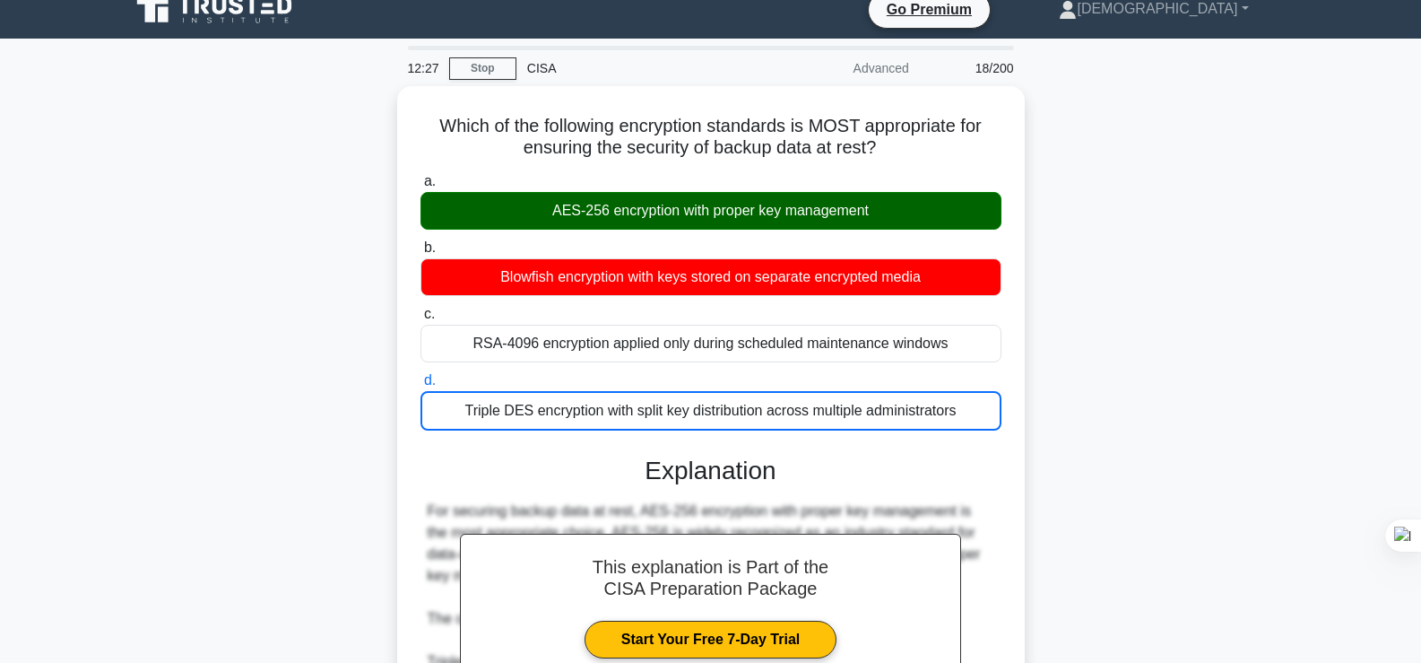
click at [1236, 300] on div "Which of the following encryption standards is MOST appropriate for ensuring th…" at bounding box center [710, 572] width 1183 height 973
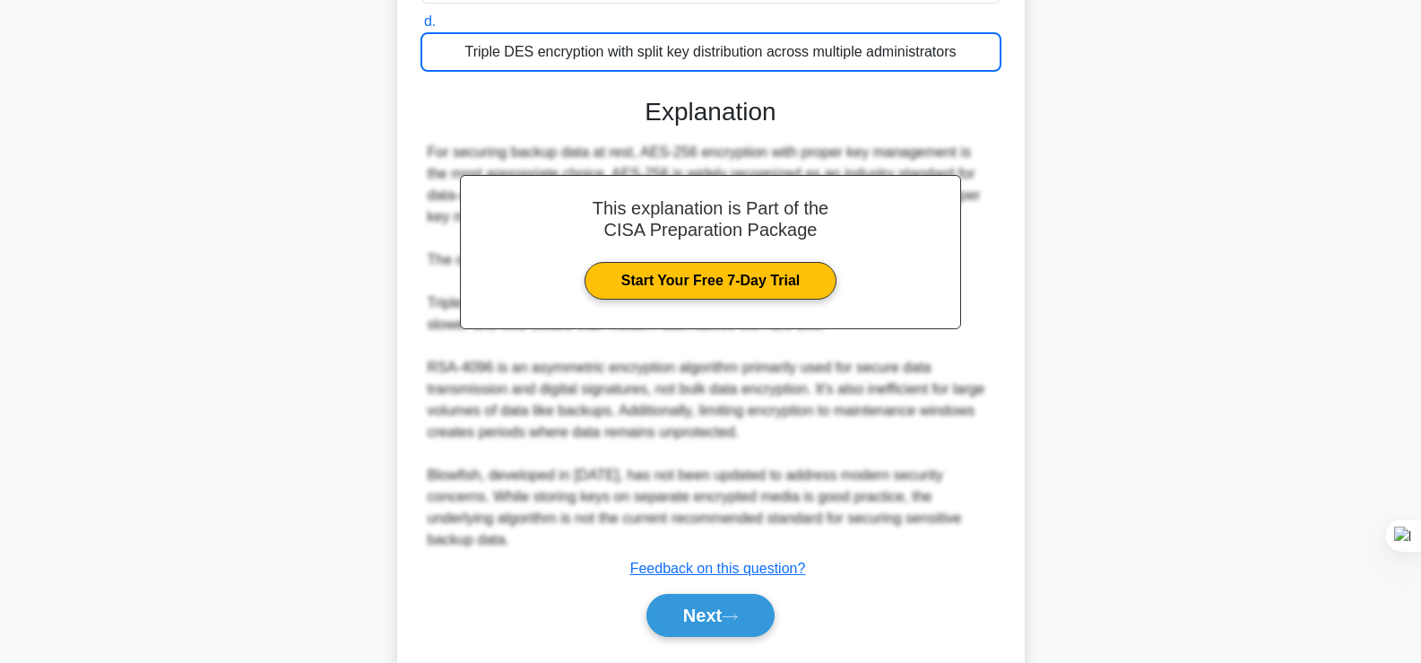
scroll to position [403, 0]
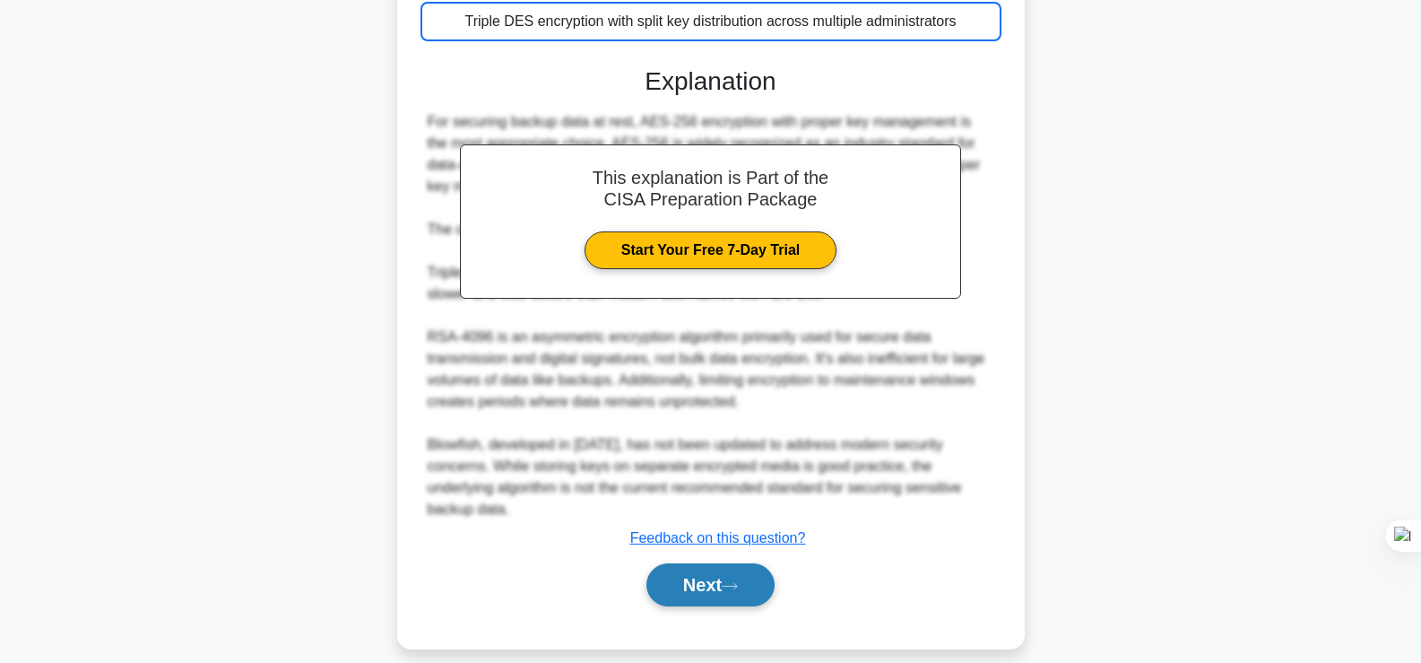
click at [736, 574] on button "Next" at bounding box center [710, 584] width 128 height 43
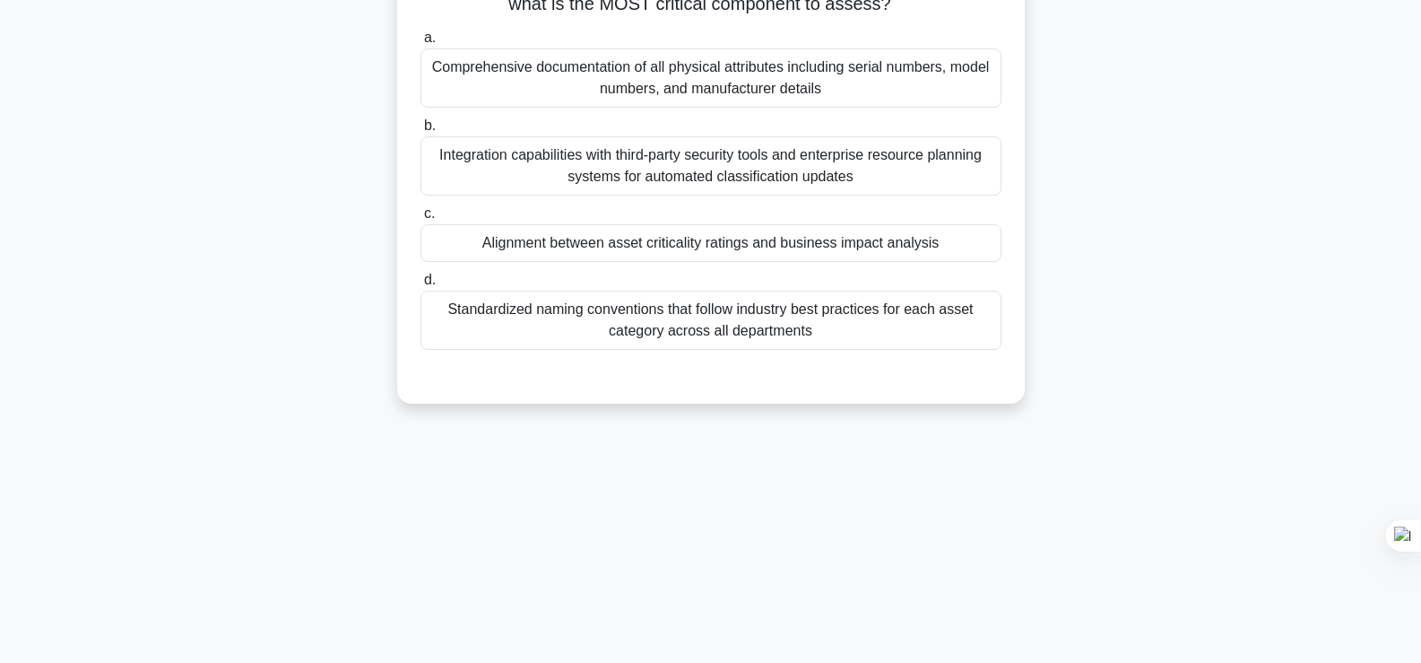
scroll to position [0, 0]
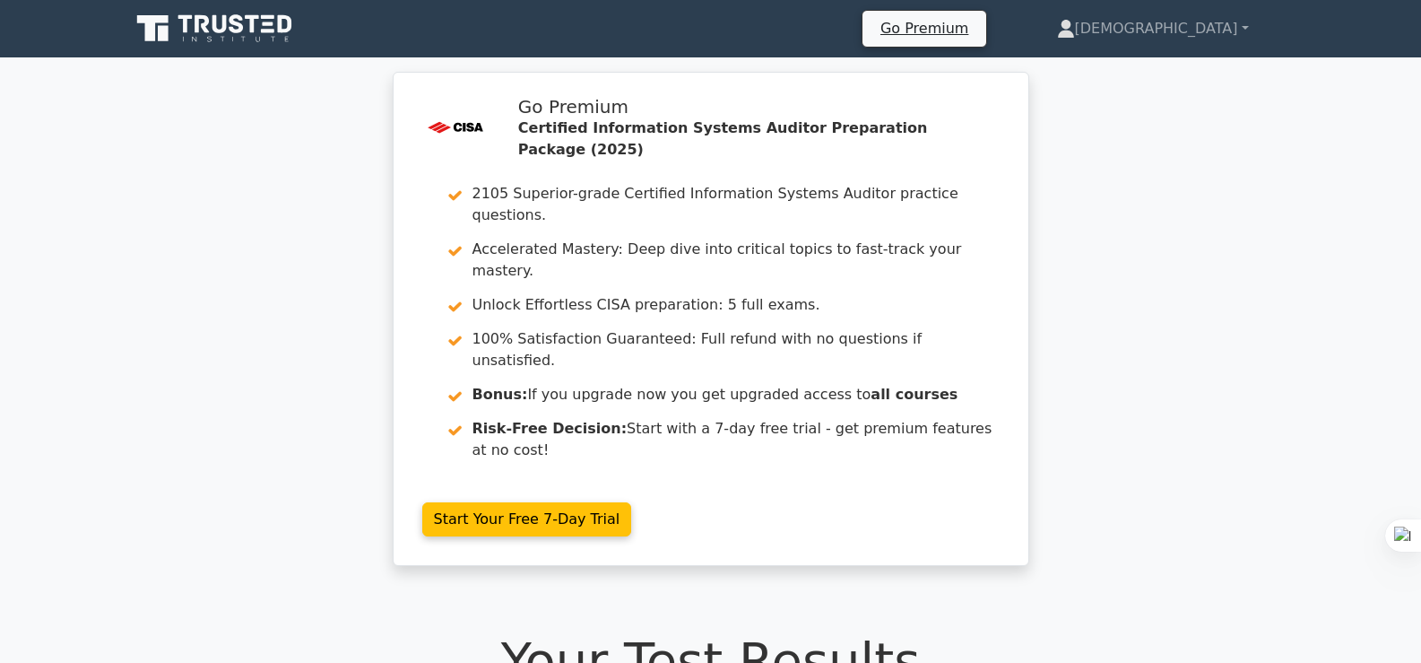
click at [1251, 326] on div ".st0{fill:#E31818;} Go Premium Certified Information Systems Auditor Preparatio…" at bounding box center [710, 329] width 1421 height 515
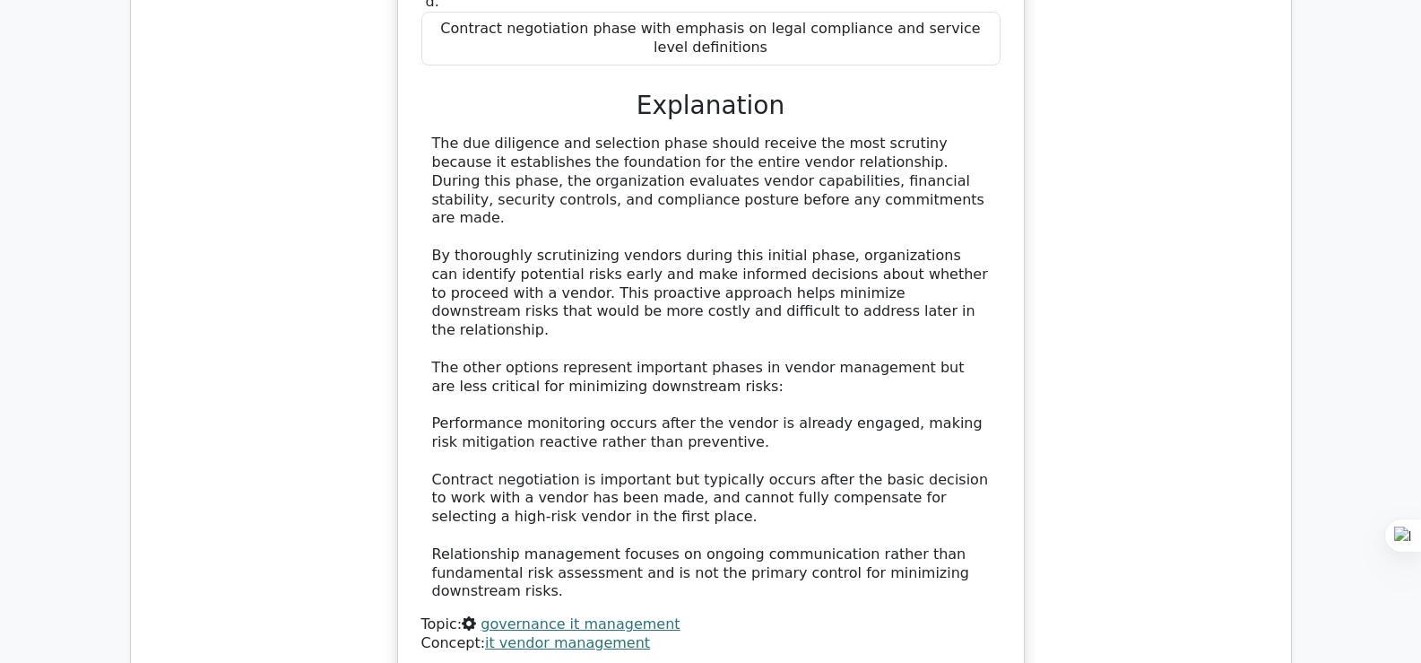
scroll to position [2295, 0]
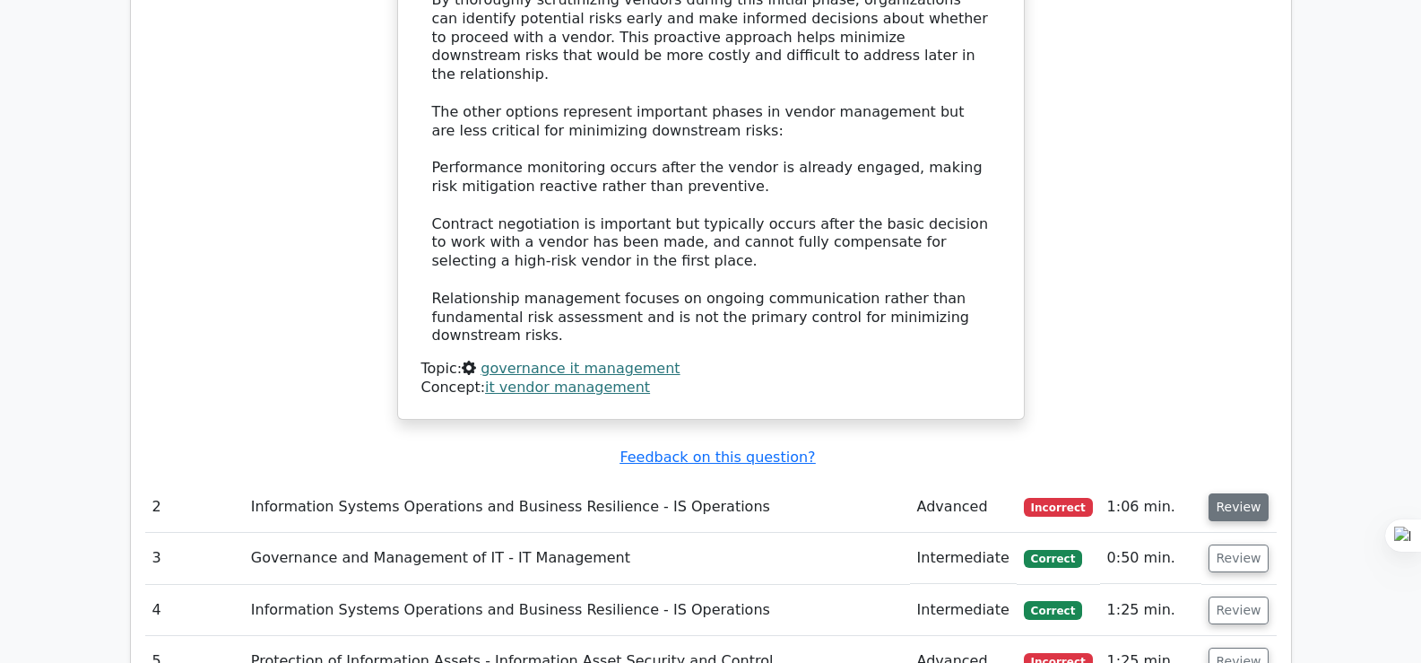
click at [1234, 493] on button "Review" at bounding box center [1238, 507] width 61 height 28
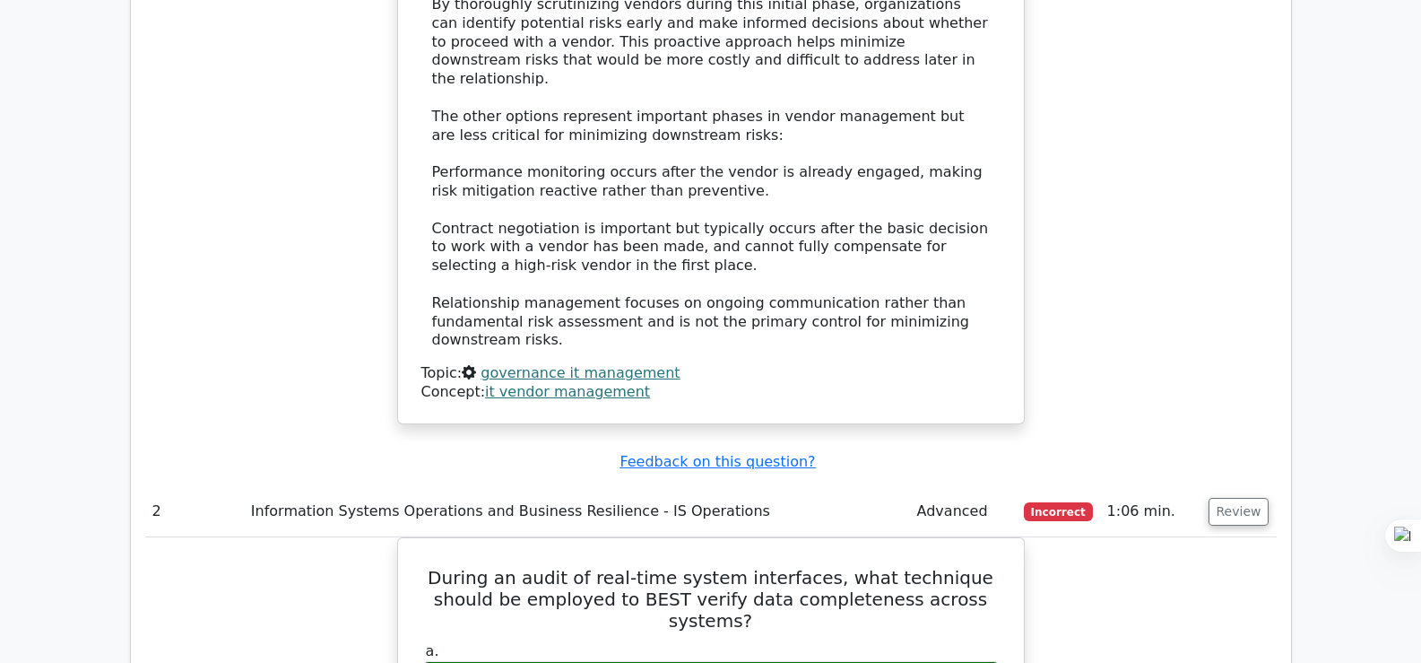
click at [1328, 345] on main ".st0{fill:#E31818;} Go Premium Certified Information Systems Auditor Preparatio…" at bounding box center [710, 494] width 1421 height 5465
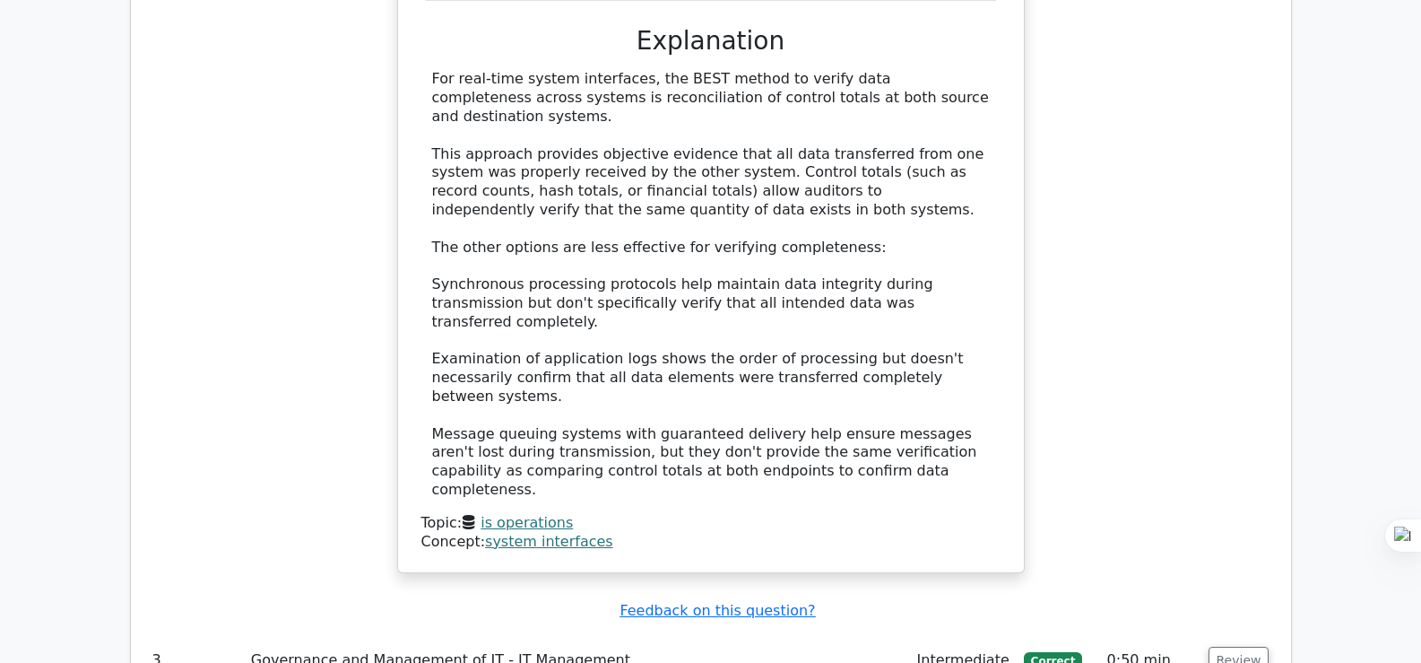
scroll to position [3263, 0]
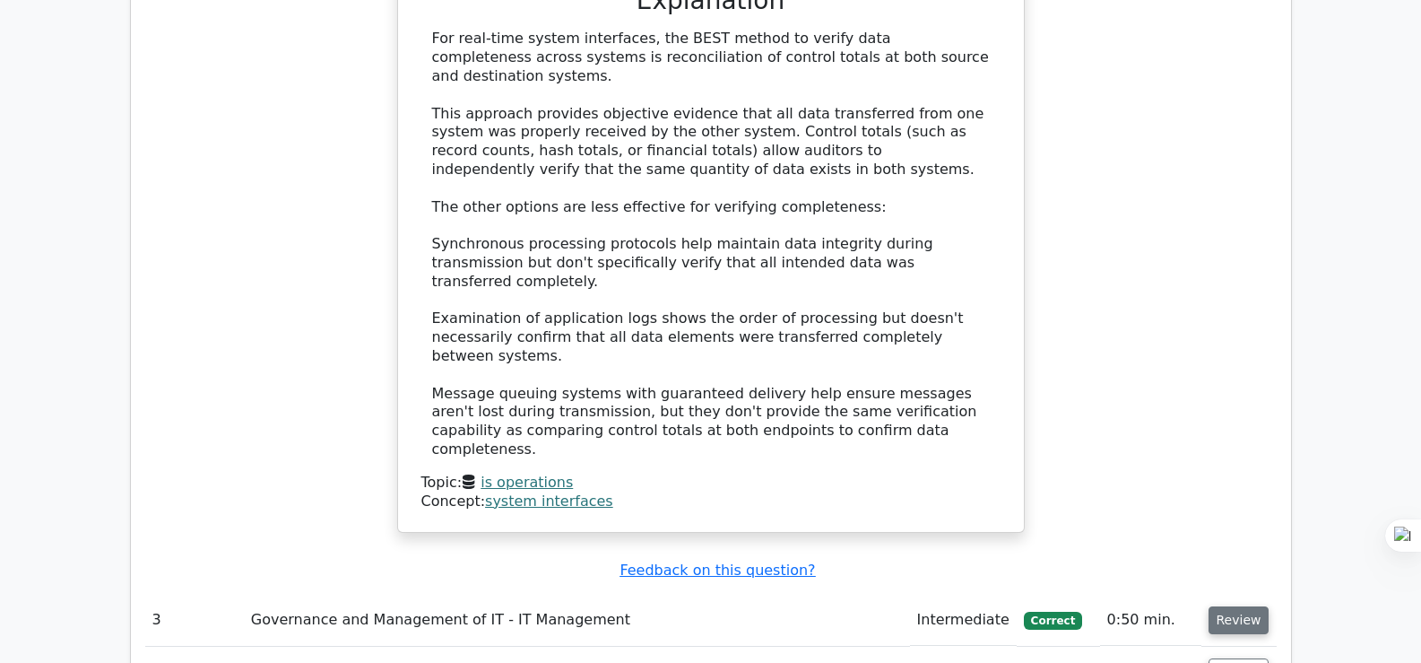
click at [1217, 606] on button "Review" at bounding box center [1238, 620] width 61 height 28
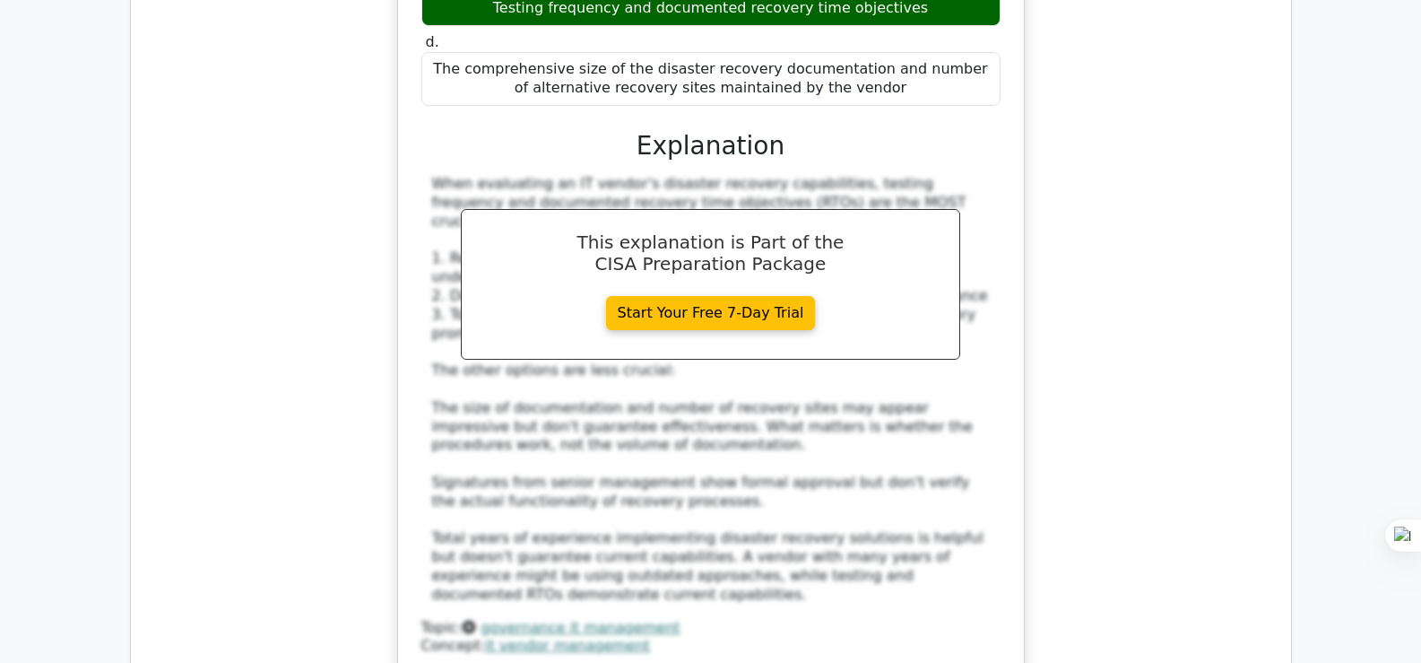
scroll to position [4303, 0]
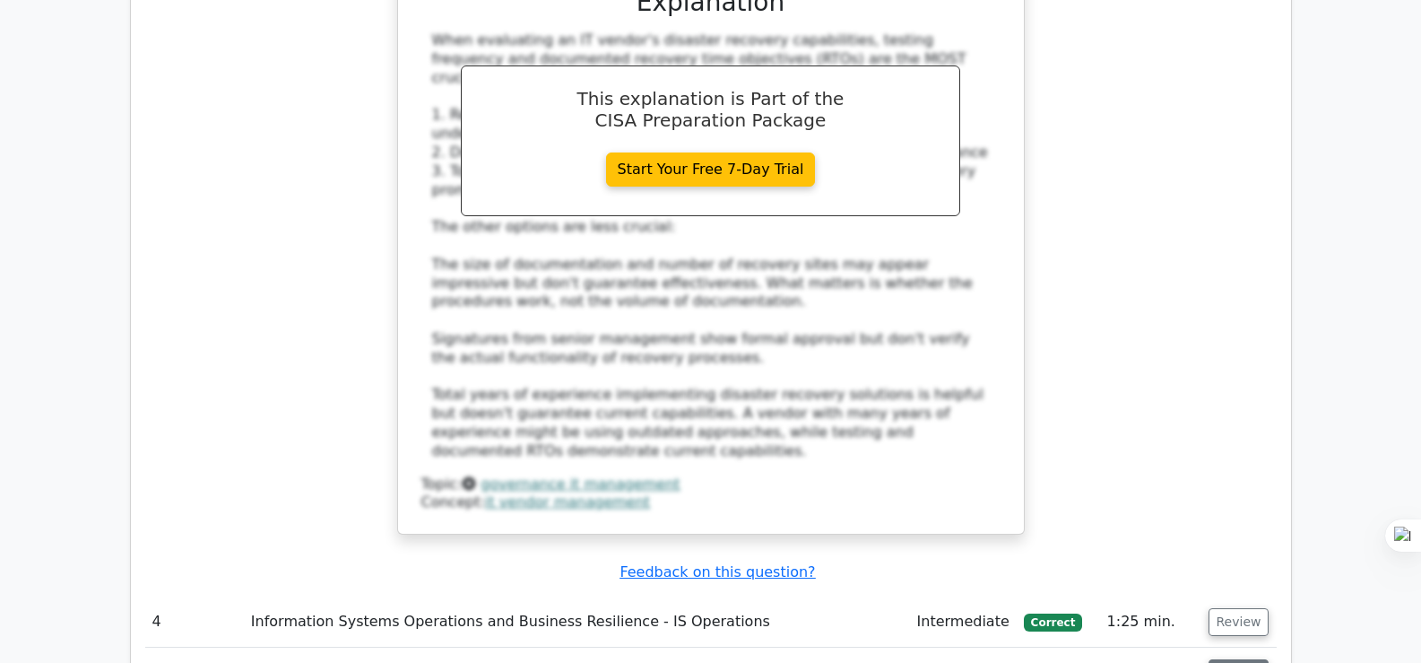
click at [1235, 659] on button "Review" at bounding box center [1238, 673] width 61 height 28
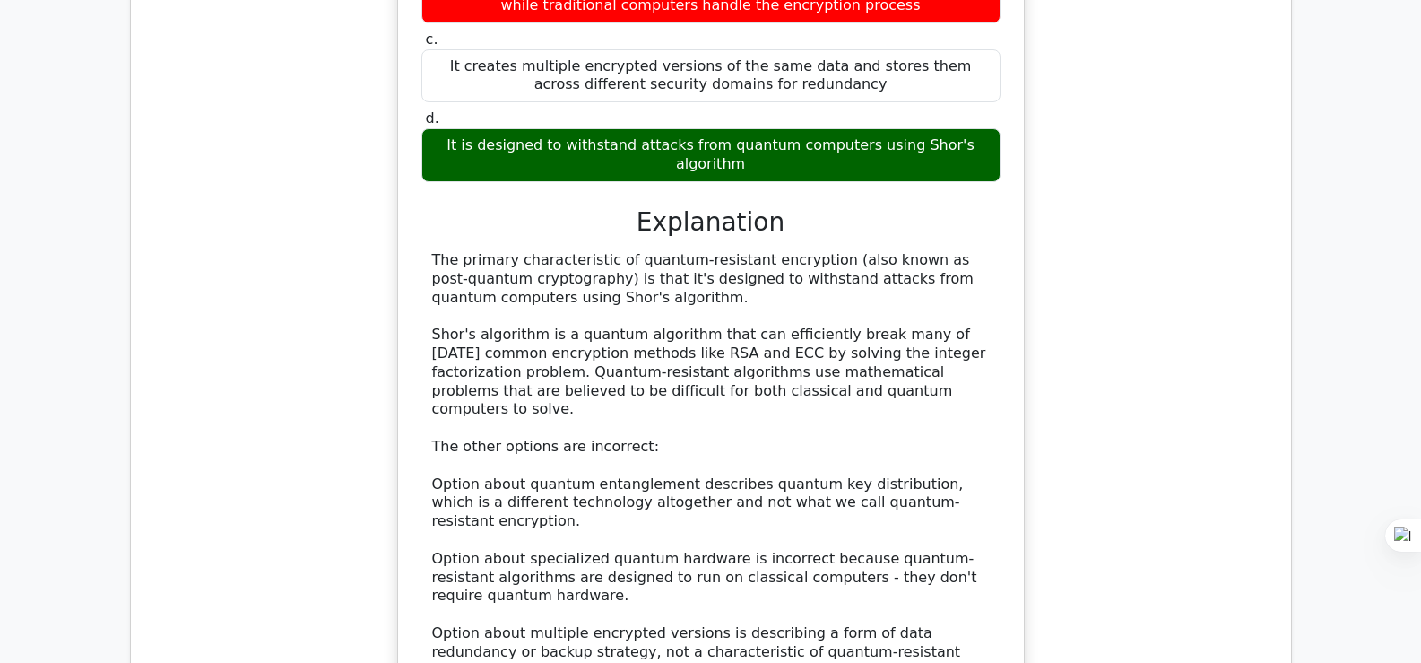
scroll to position [5307, 0]
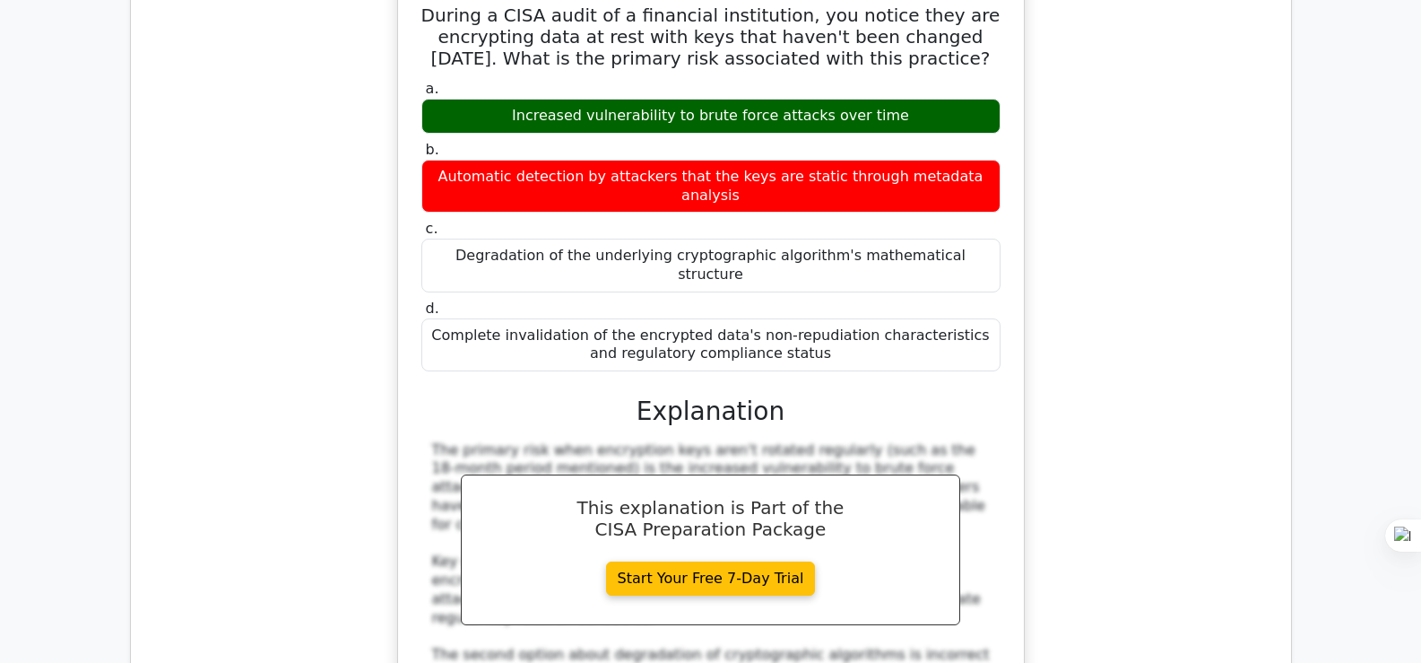
scroll to position [6311, 0]
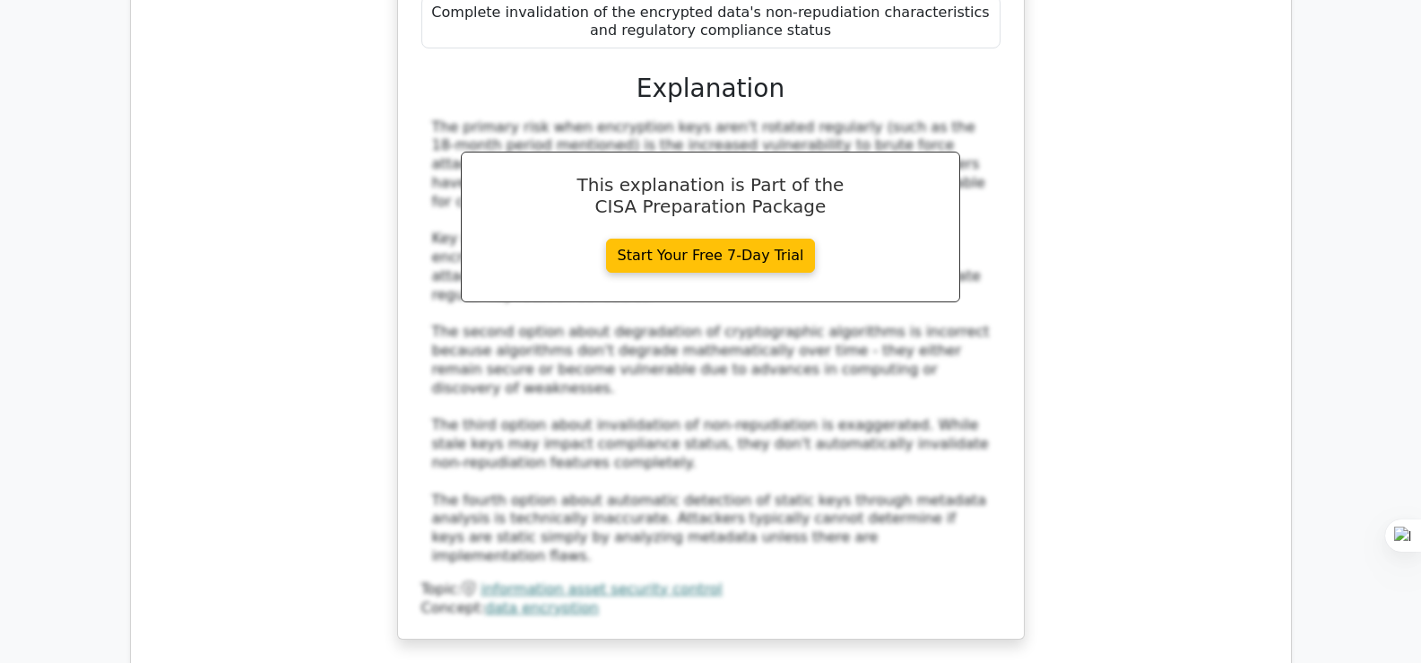
scroll to position [6527, 0]
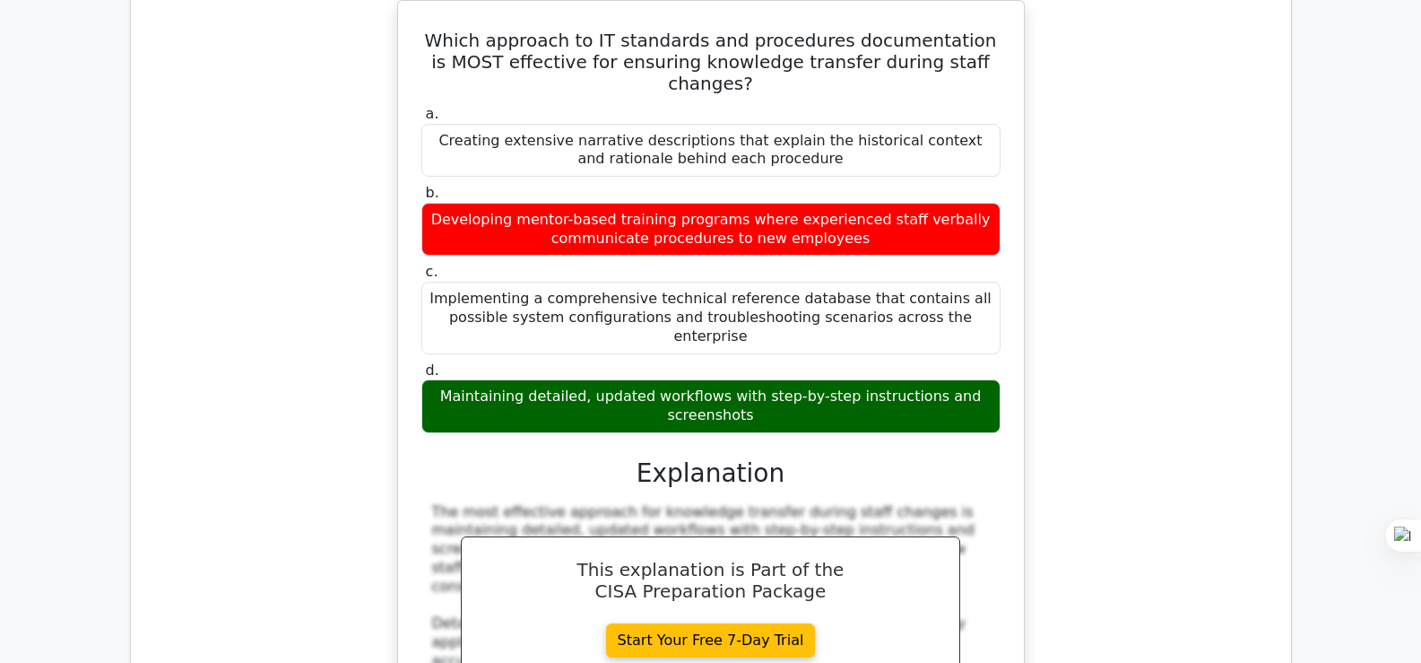
scroll to position [7244, 0]
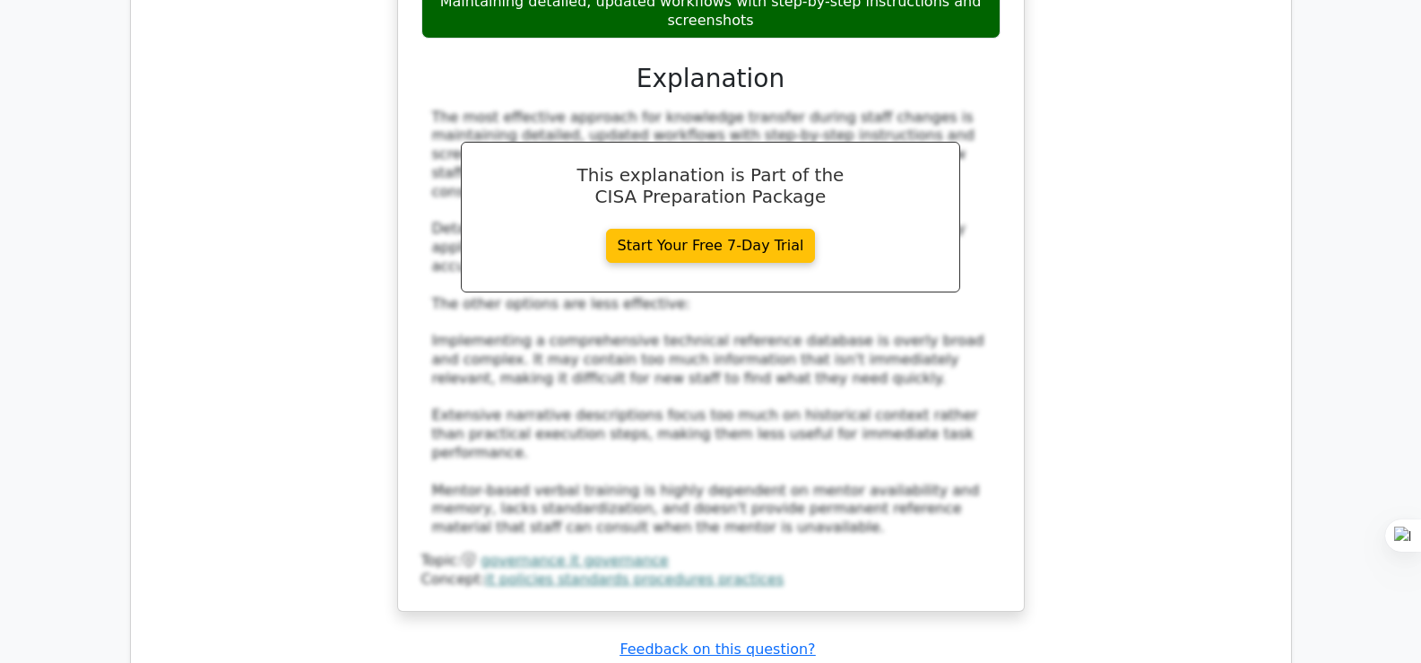
scroll to position [7567, 0]
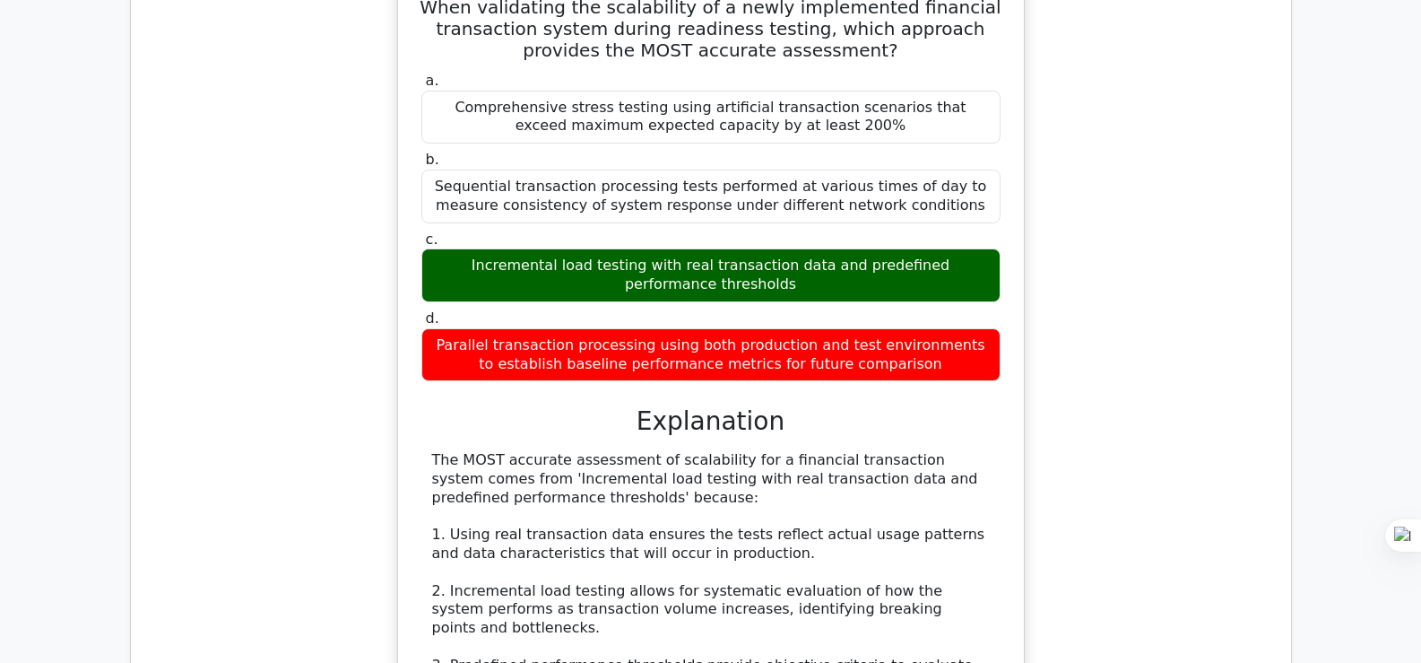
scroll to position [8391, 0]
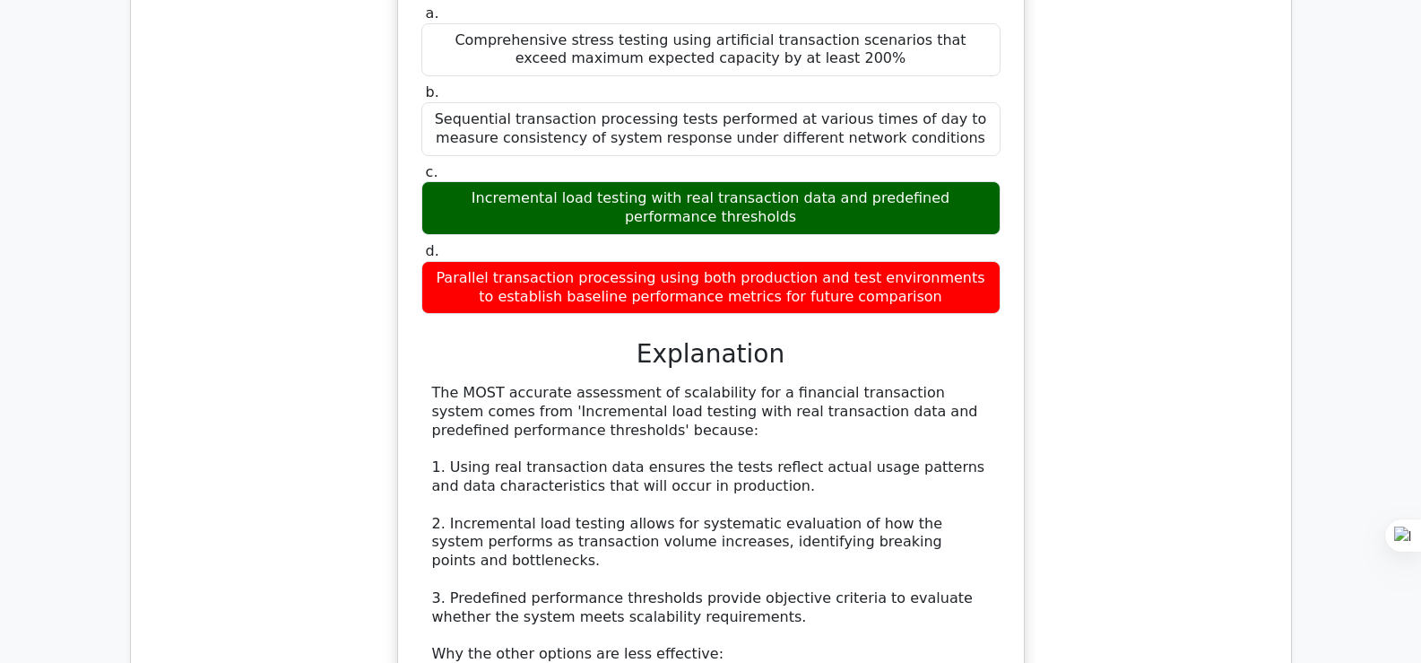
scroll to position [8642, 0]
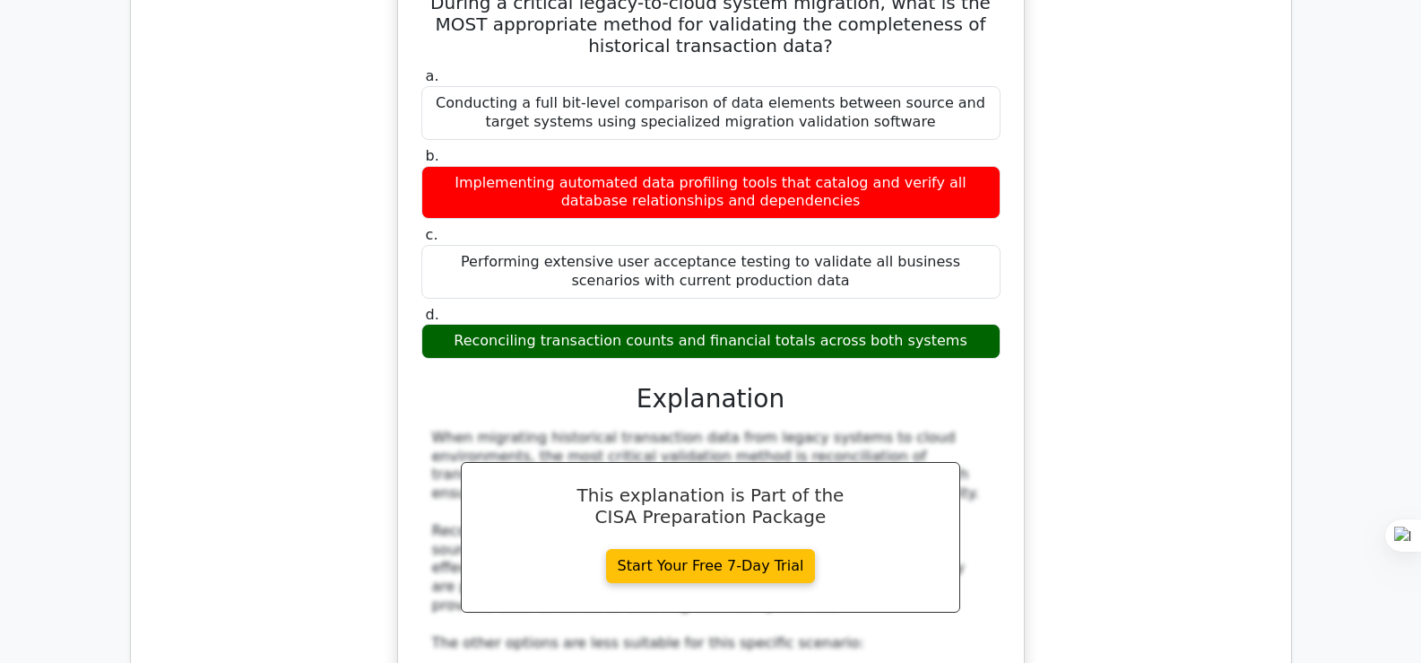
scroll to position [9611, 0]
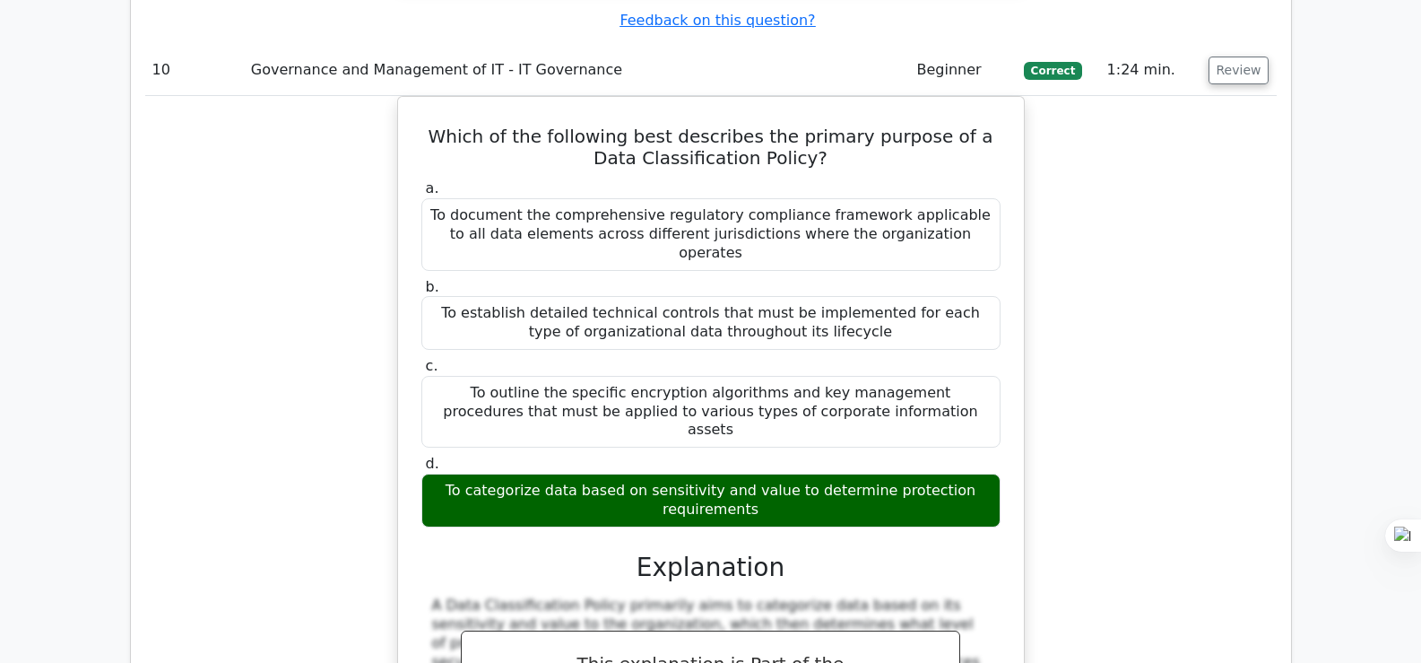
scroll to position [10579, 0]
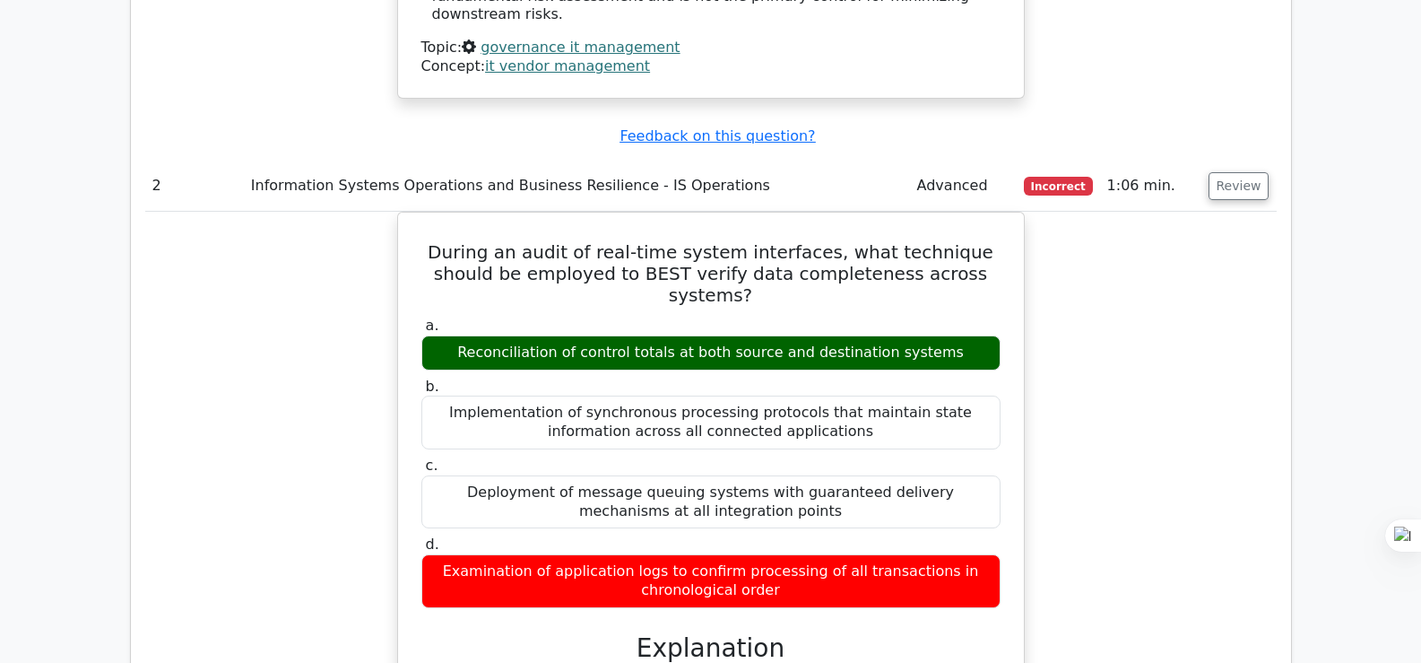
scroll to position [0, 0]
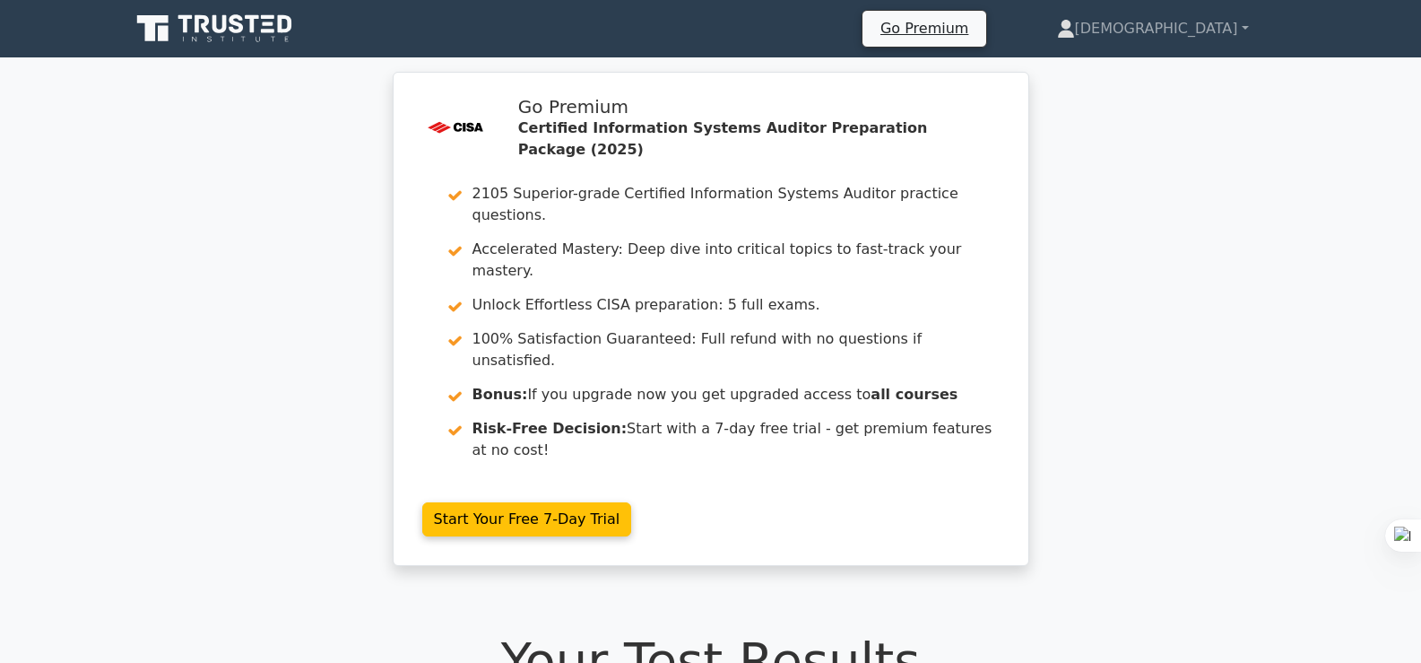
click at [275, 22] on icon at bounding box center [216, 29] width 172 height 34
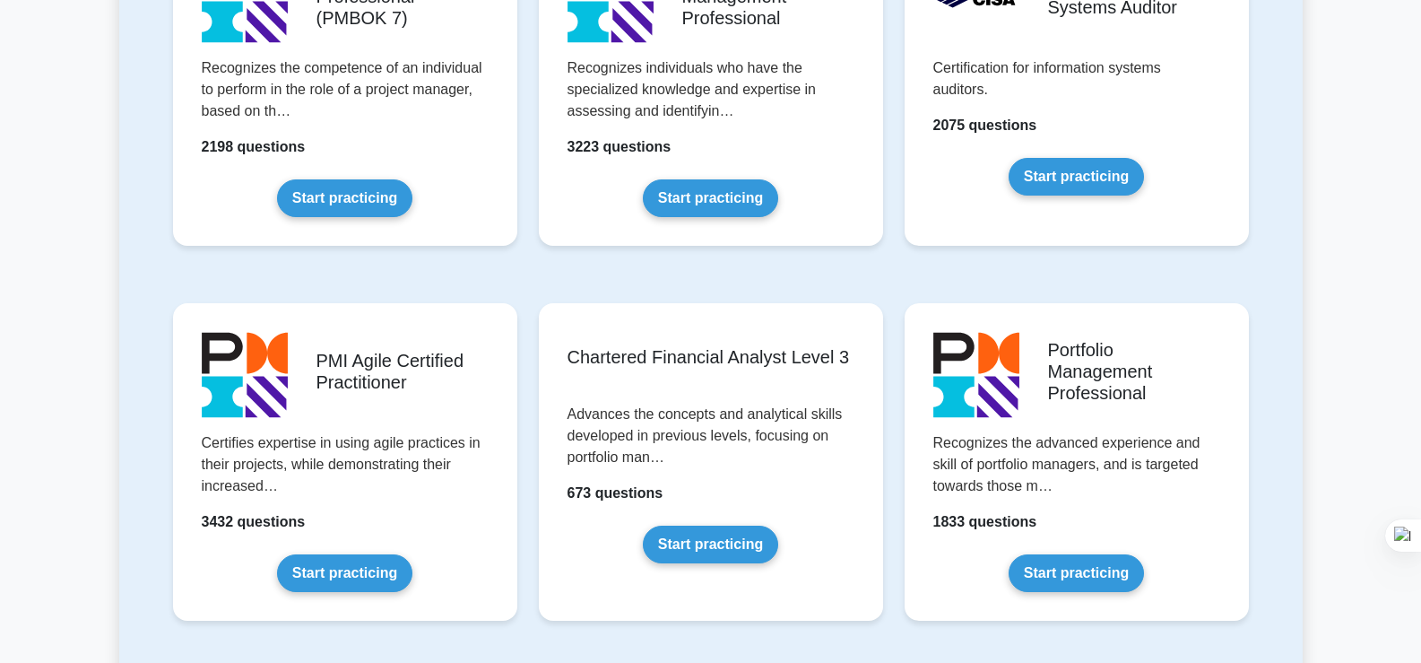
scroll to position [1542, 0]
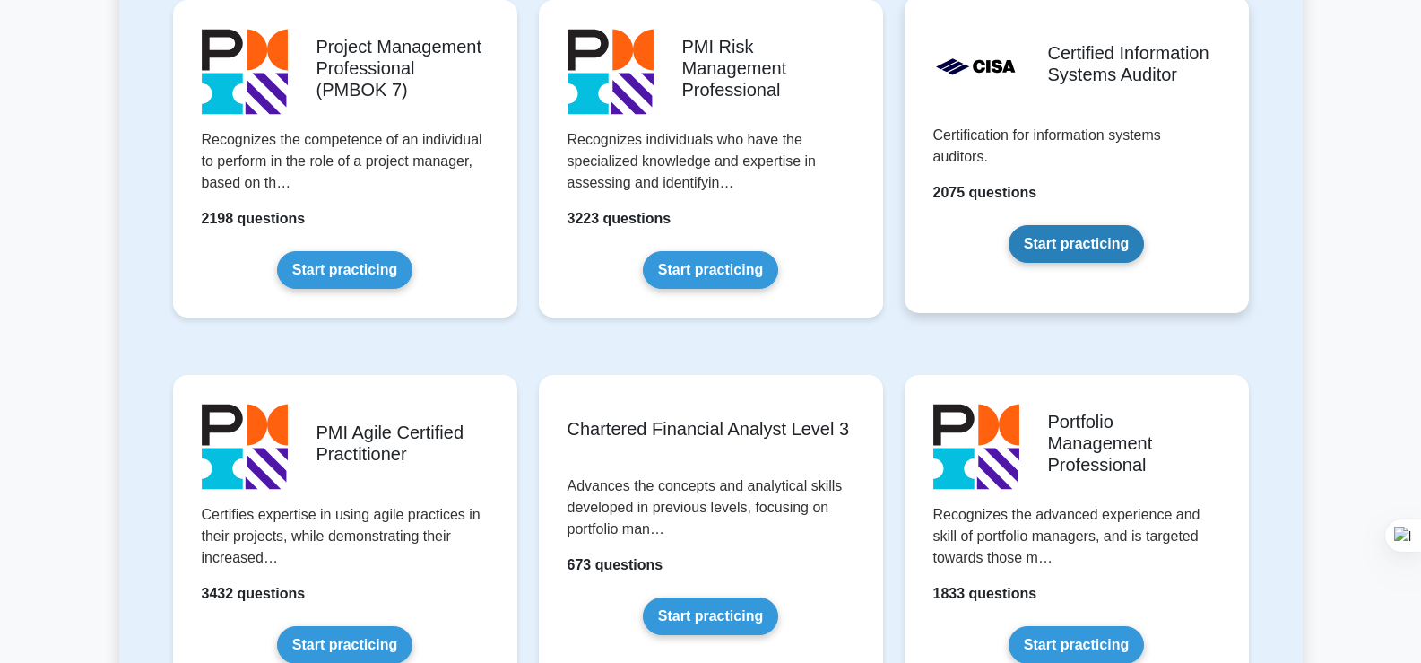
click at [1070, 228] on link "Start practicing" at bounding box center [1076, 244] width 135 height 38
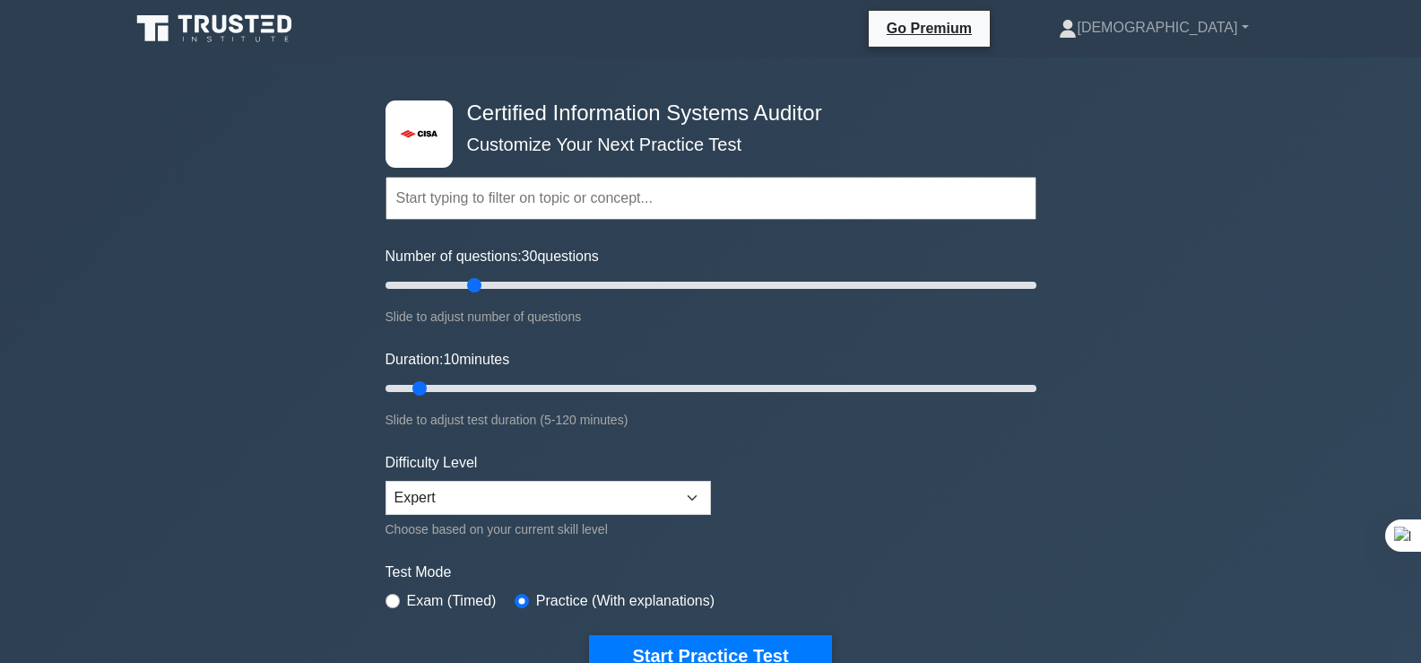
drag, startPoint x: 411, startPoint y: 279, endPoint x: 467, endPoint y: 286, distance: 56.9
type input "30"
click at [467, 286] on input "Number of questions: 30 questions" at bounding box center [710, 285] width 651 height 22
click at [929, 593] on div "Test Mode Exam (Timed) Practice (With explanations)" at bounding box center [710, 587] width 651 height 52
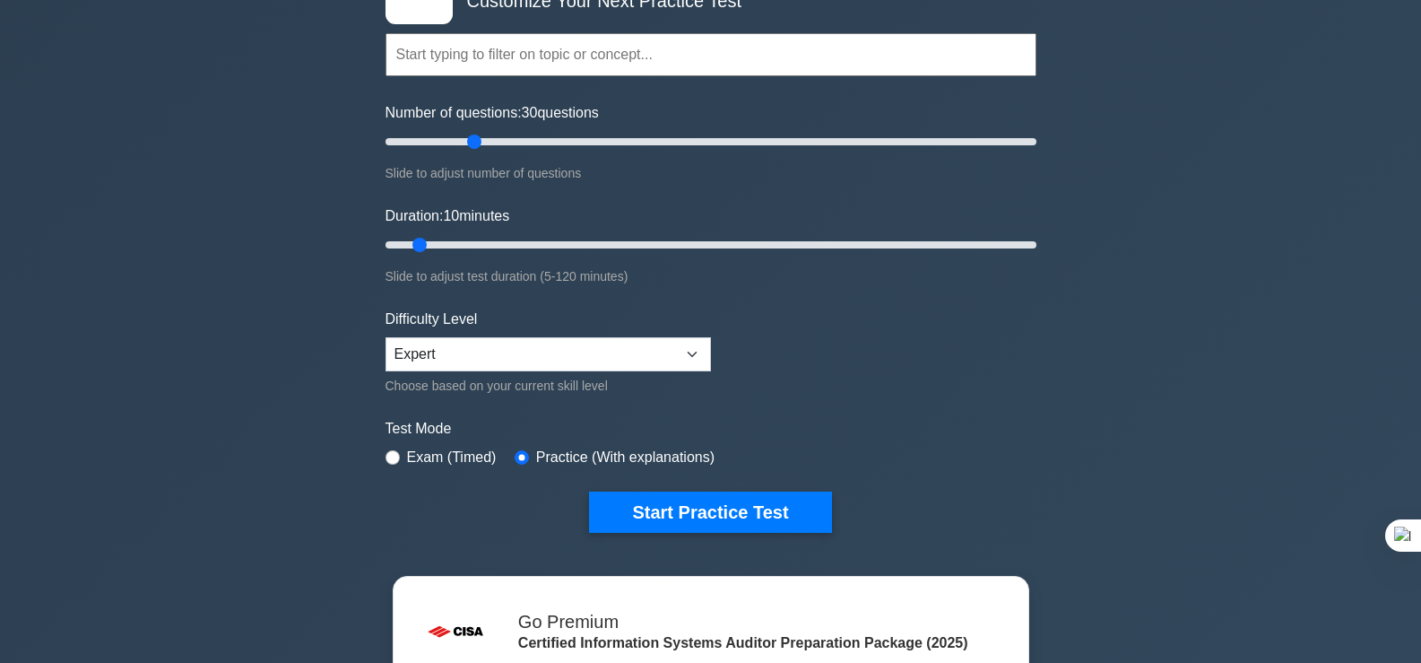
scroll to position [179, 0]
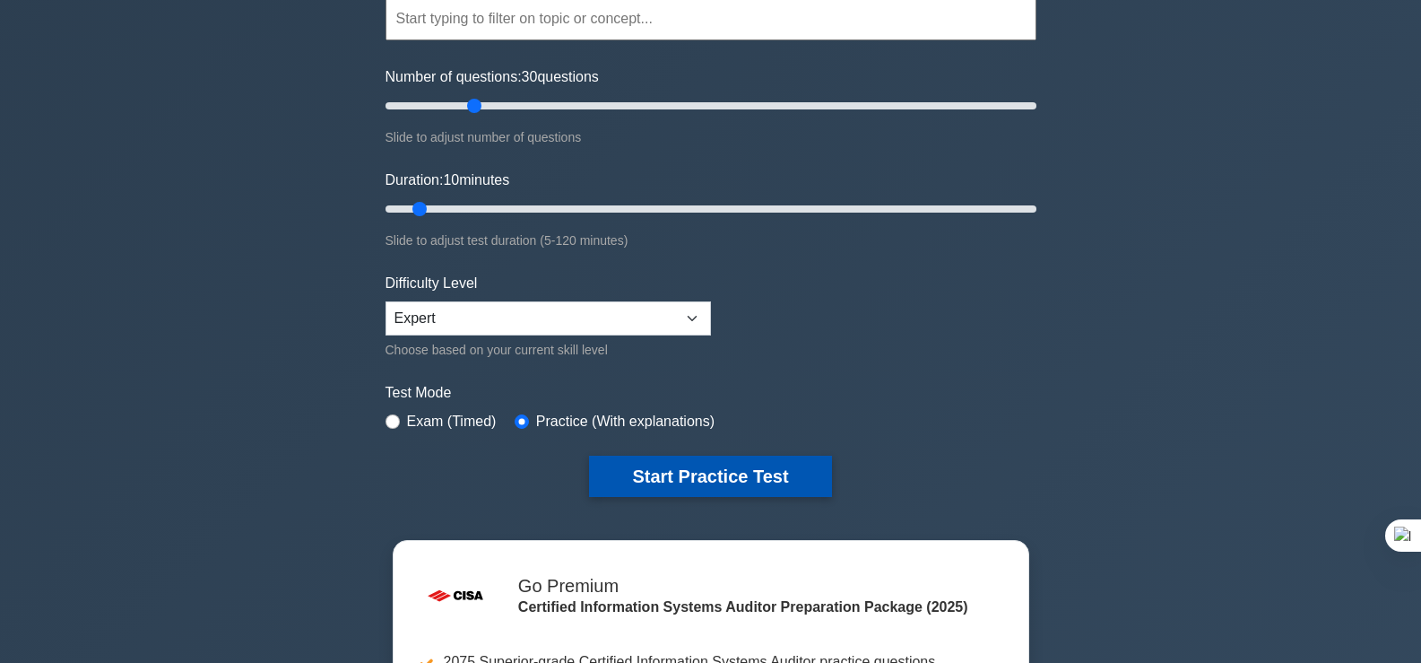
click at [687, 461] on button "Start Practice Test" at bounding box center [710, 475] width 242 height 41
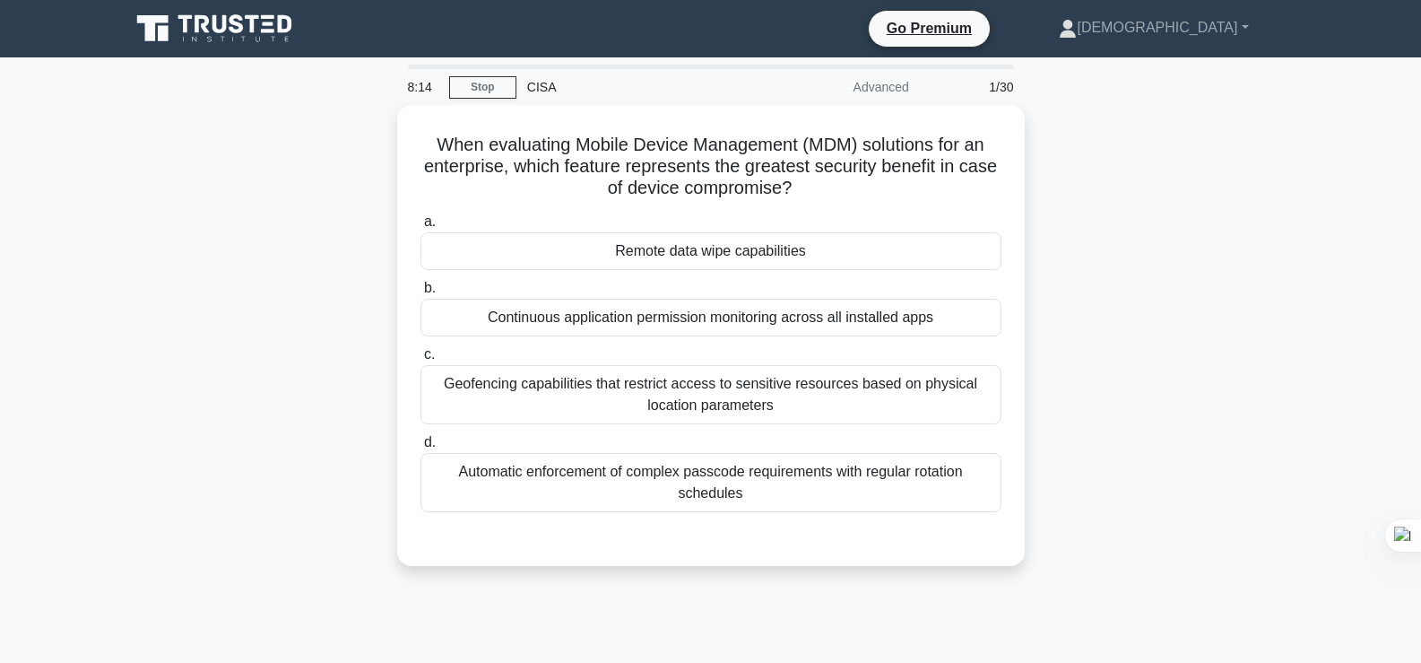
click at [1118, 402] on div "When evaluating Mobile Device Management (MDM) solutions for an enterprise, whi…" at bounding box center [710, 346] width 1183 height 482
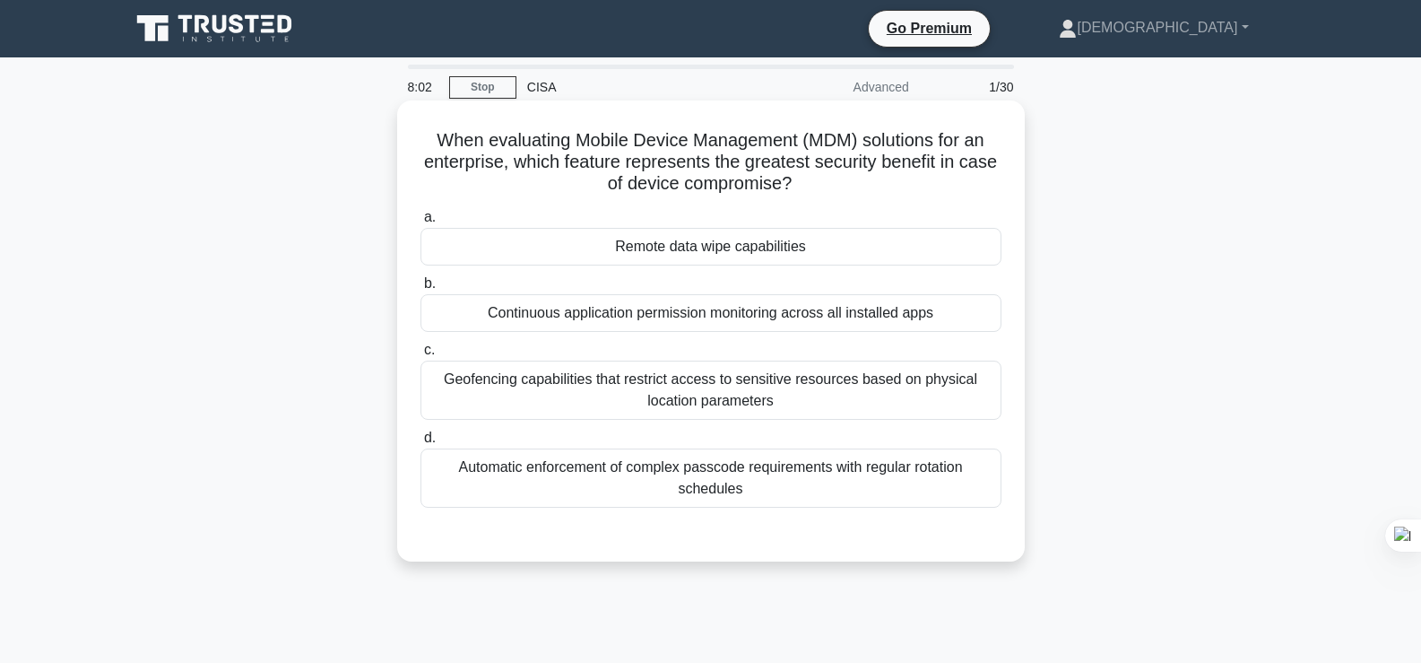
click at [820, 316] on div "Continuous application permission monitoring across all installed apps" at bounding box center [710, 313] width 581 height 38
click at [420, 290] on input "b. Continuous application permission monitoring across all installed apps" at bounding box center [420, 284] width 0 height 12
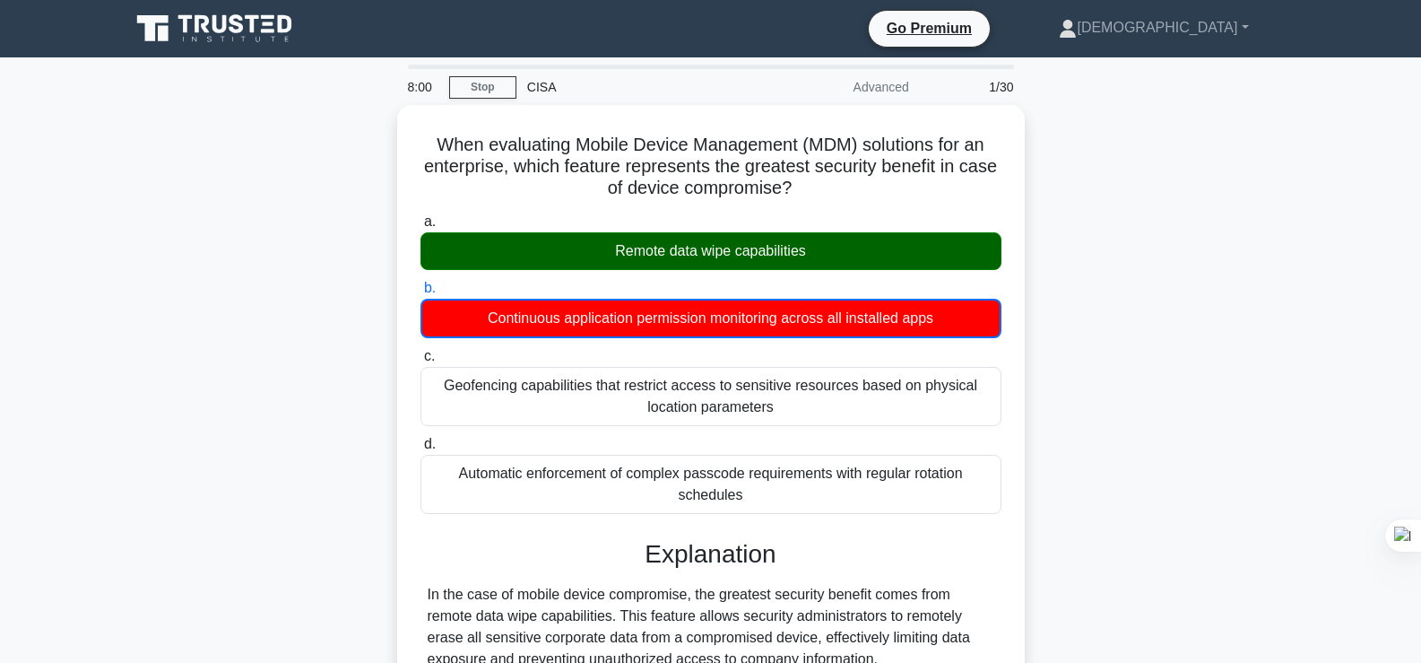
click at [1065, 303] on div "When evaluating Mobile Device Management (MDM) solutions for an enterprise, whi…" at bounding box center [710, 656] width 1183 height 1102
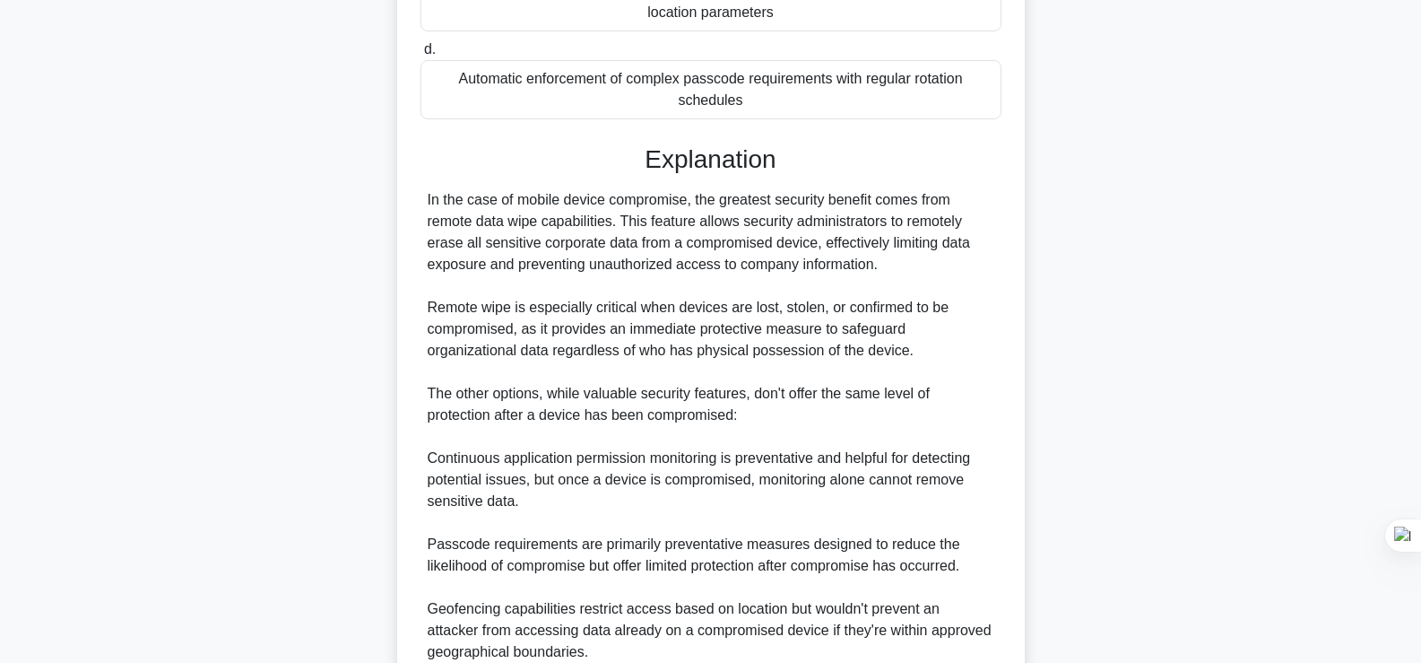
scroll to position [533, 0]
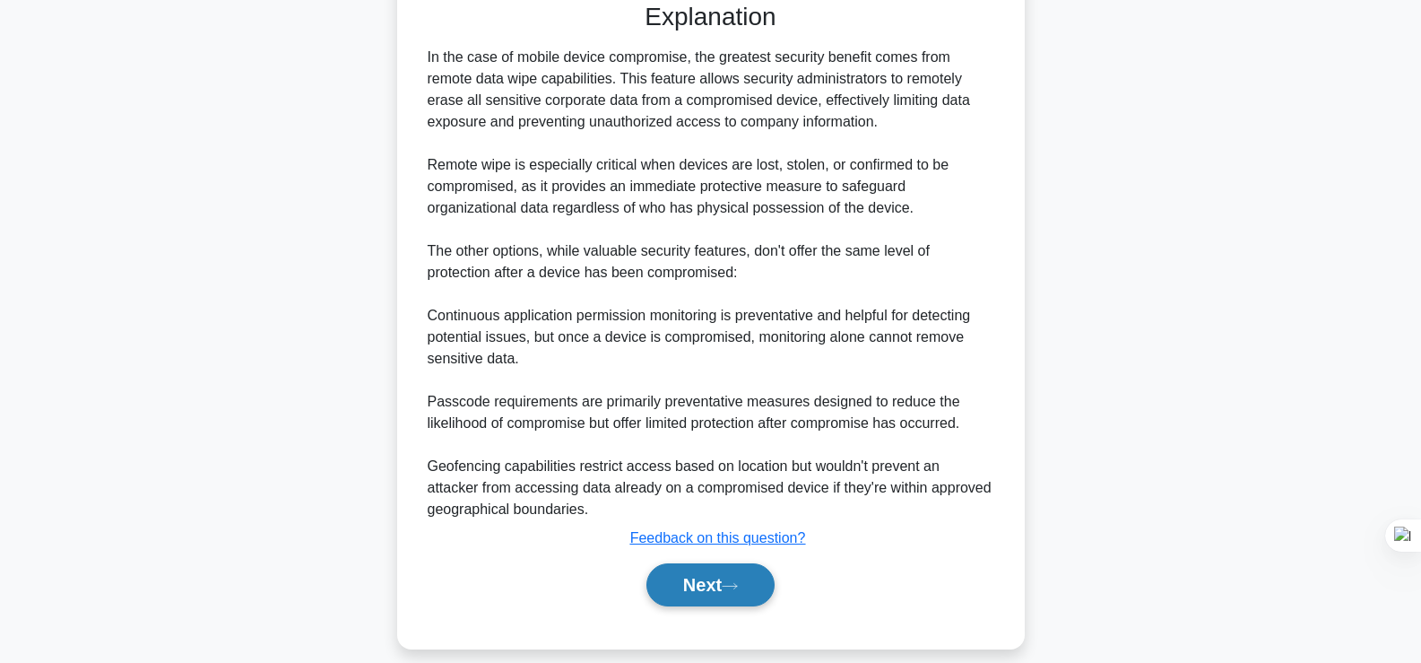
click at [709, 563] on button "Next" at bounding box center [710, 584] width 128 height 43
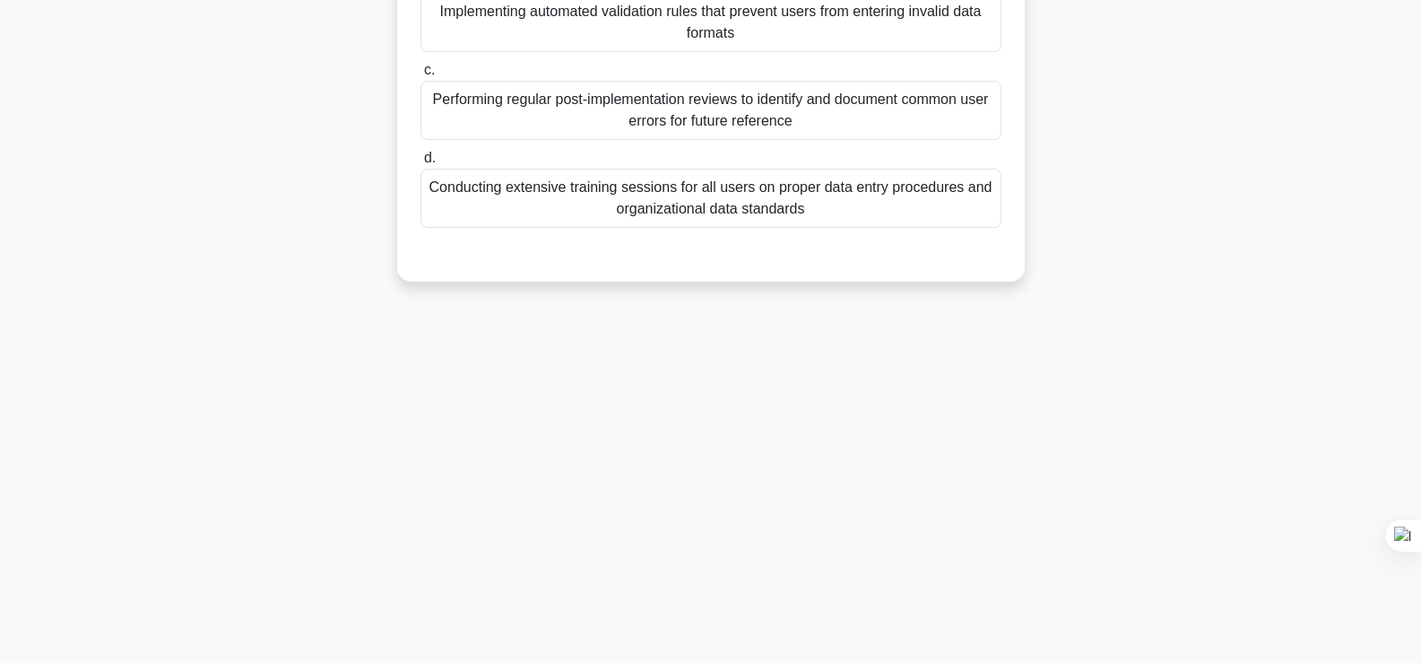
click at [315, 223] on div "Which approach BEST represents the application of Poka-Yoke (mistake-proofing) …" at bounding box center [710, 51] width 1183 height 504
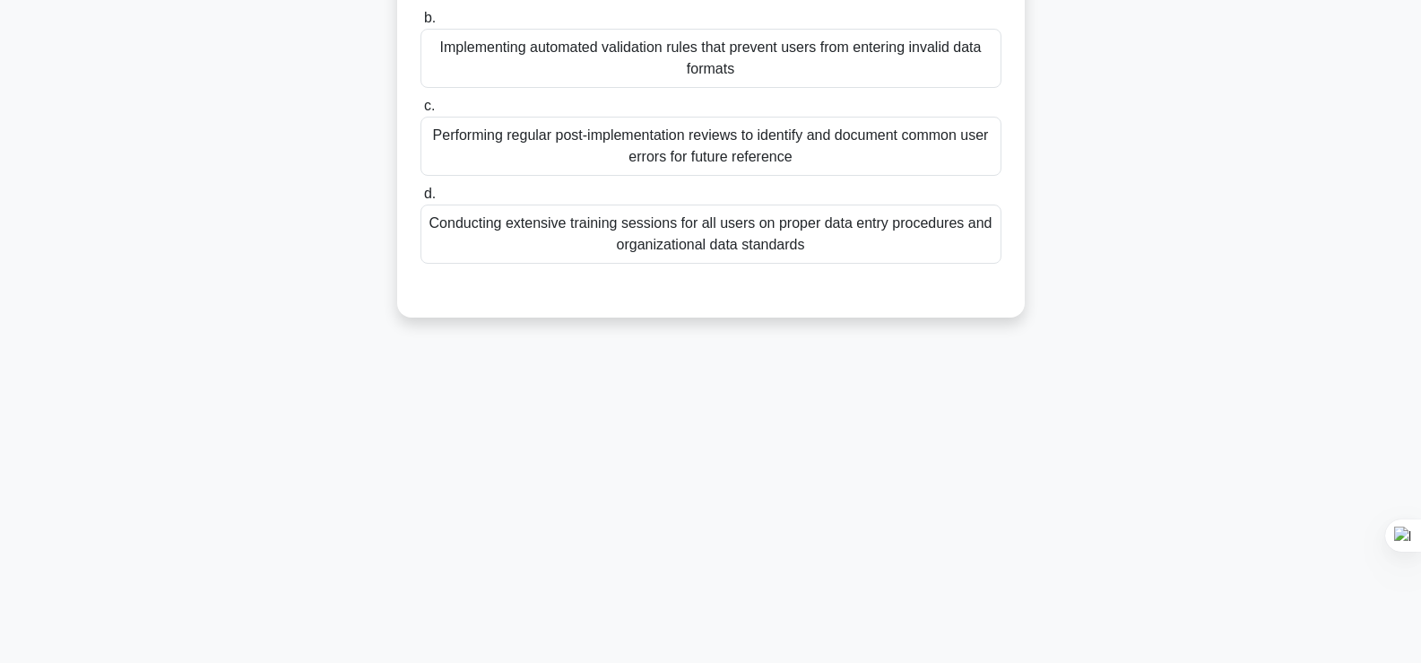
scroll to position [55, 0]
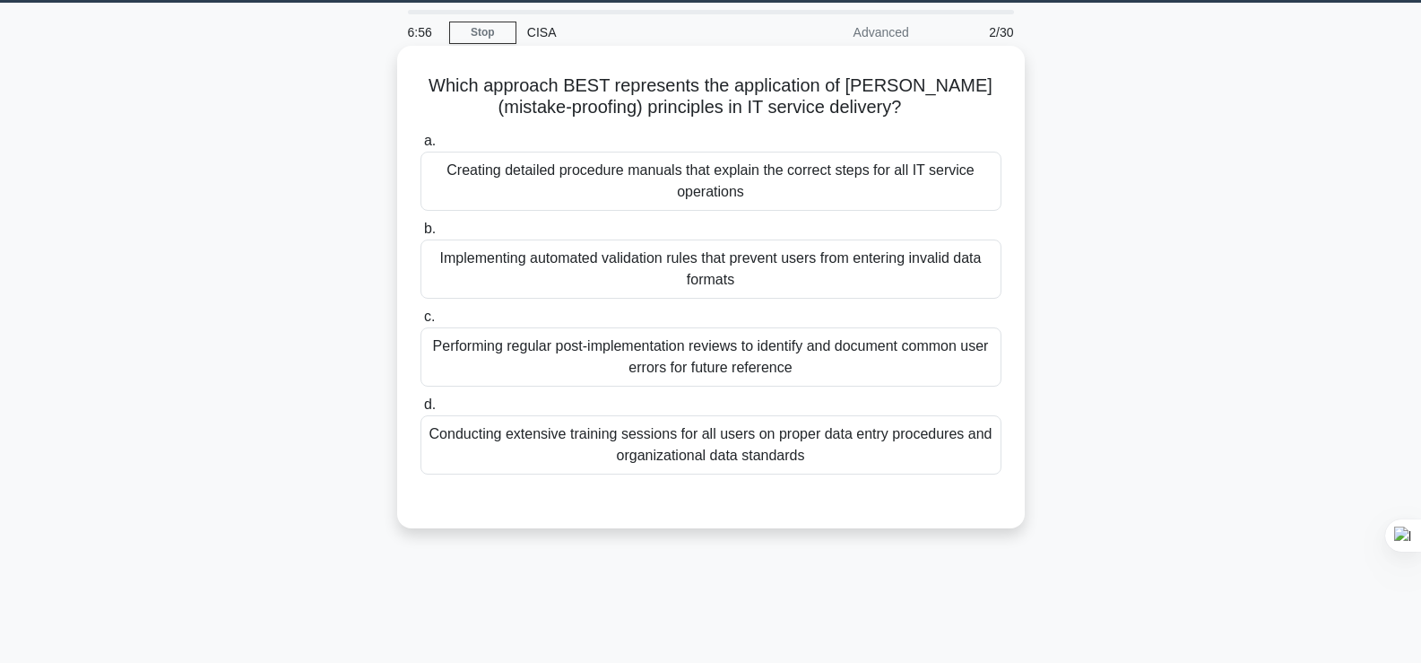
click at [796, 275] on div "Implementing automated validation rules that prevent users from entering invali…" at bounding box center [710, 268] width 581 height 59
click at [420, 235] on input "b. Implementing automated validation rules that prevent users from entering inv…" at bounding box center [420, 229] width 0 height 12
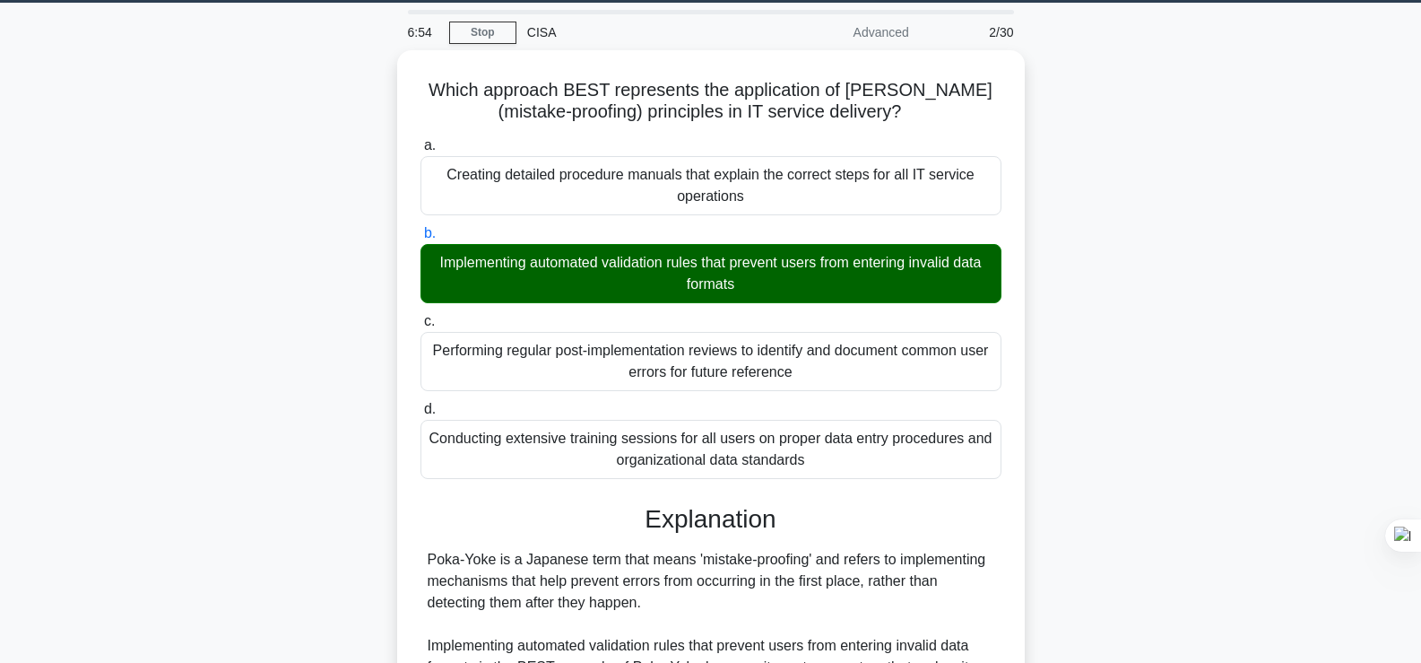
click at [1100, 368] on div "Which approach BEST represents the application of Poka-Yoke (mistake-proofing) …" at bounding box center [710, 600] width 1183 height 1100
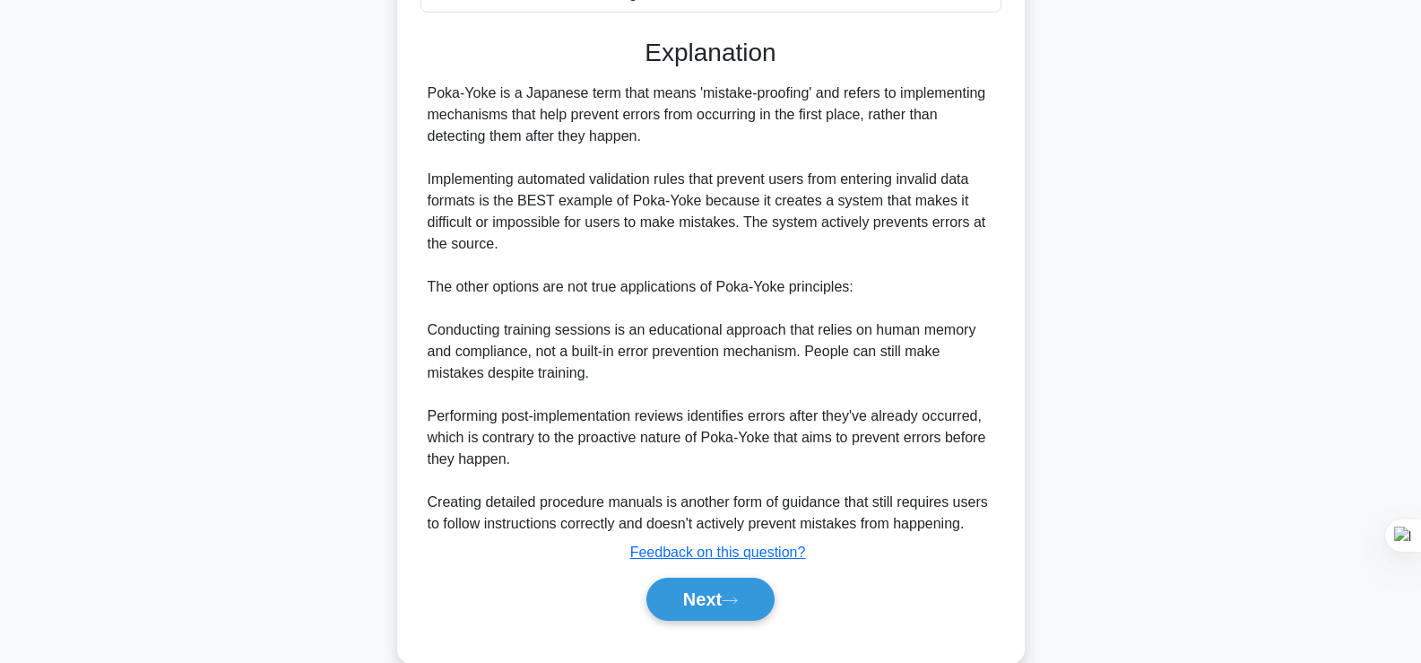
scroll to position [531, 0]
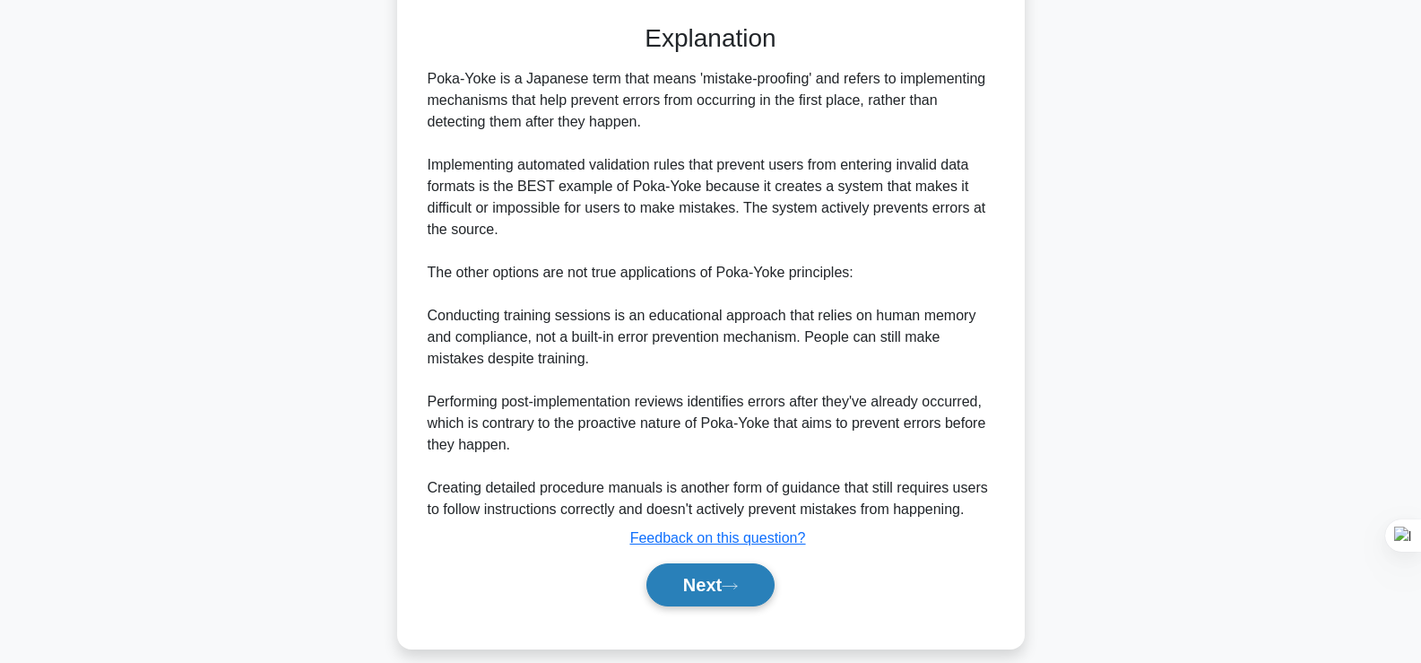
click at [691, 563] on button "Next" at bounding box center [710, 584] width 128 height 43
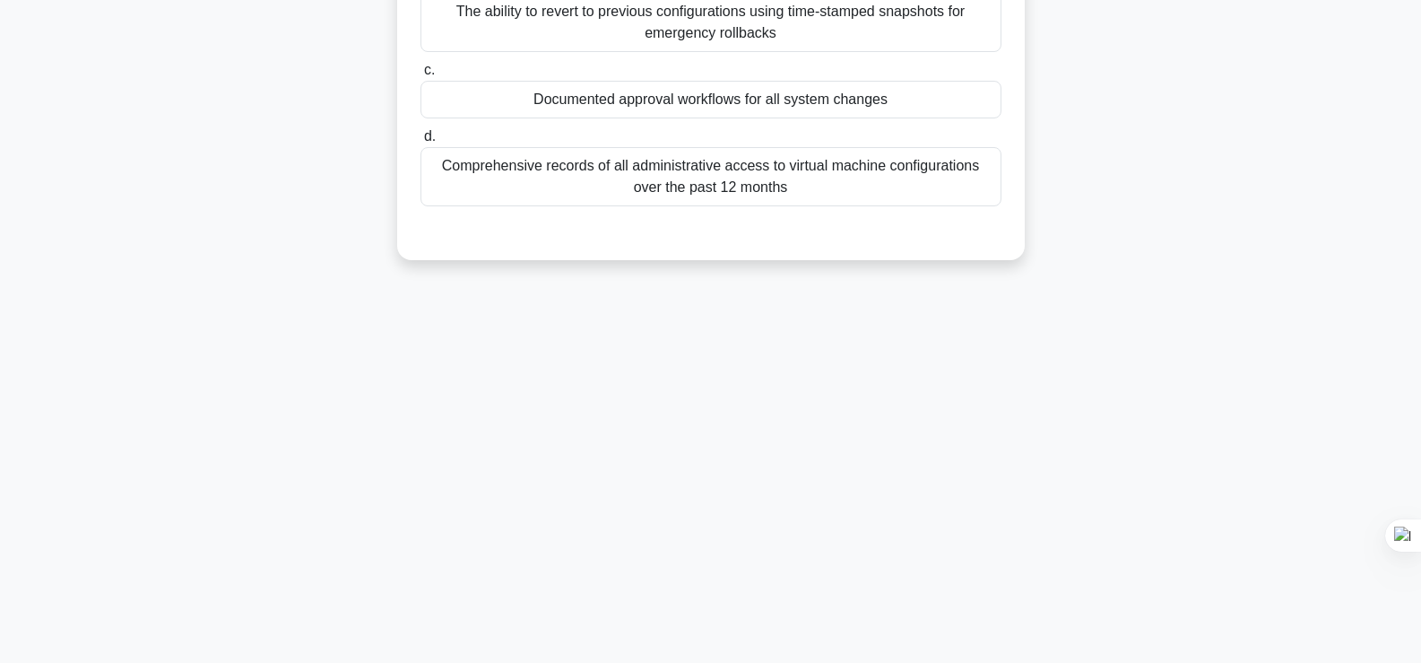
scroll to position [306, 0]
click at [1286, 189] on div "When evaluating a cloud service provider's change management process, which ind…" at bounding box center [710, 40] width 1183 height 482
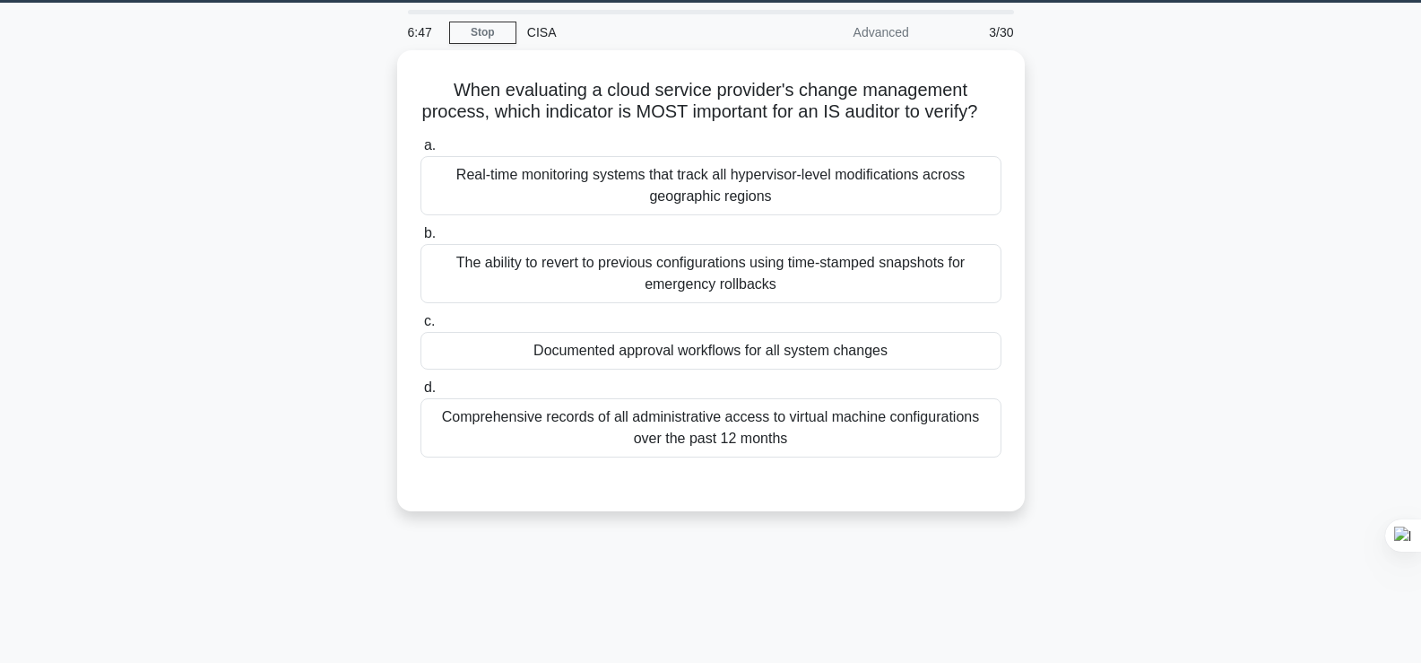
scroll to position [0, 0]
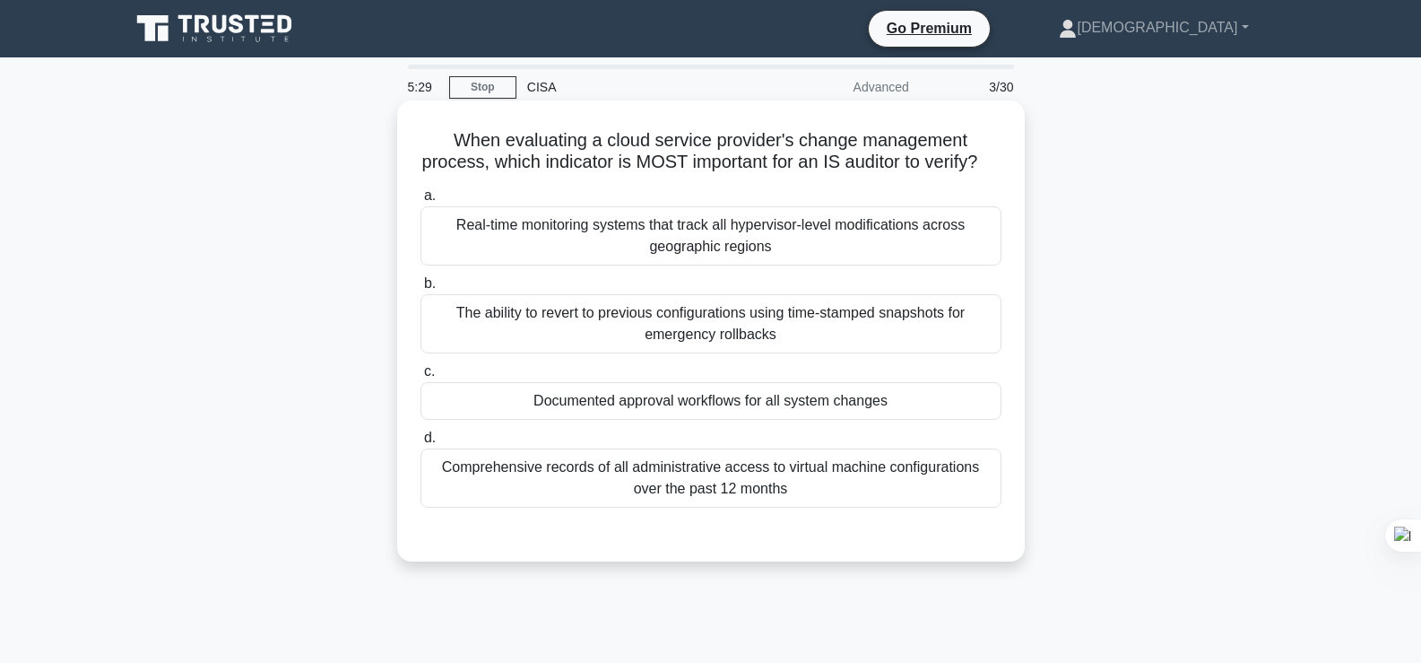
click at [868, 261] on div "Real-time monitoring systems that track all hypervisor-level modifications acro…" at bounding box center [710, 235] width 581 height 59
click at [420, 202] on input "a. Real-time monitoring systems that track all hypervisor-level modifications a…" at bounding box center [420, 196] width 0 height 12
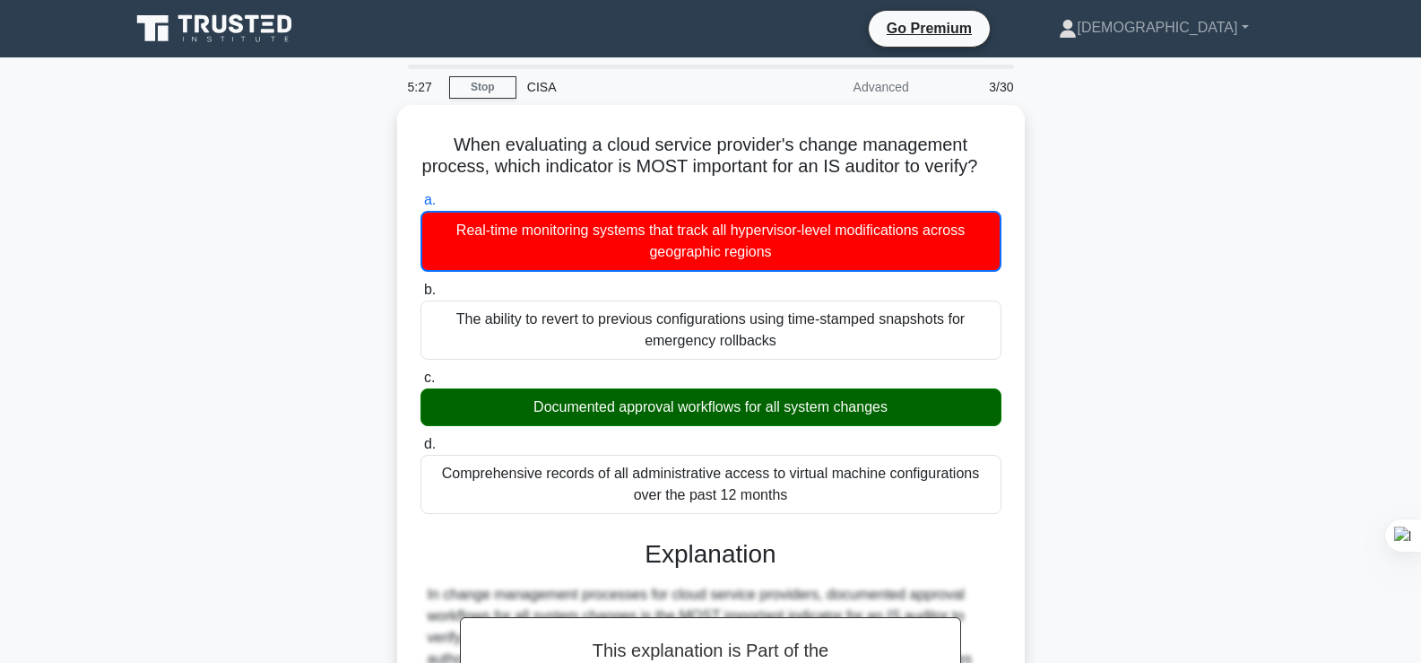
click at [1185, 405] on div "When evaluating a cloud service provider's change management process, which ind…" at bounding box center [710, 602] width 1183 height 994
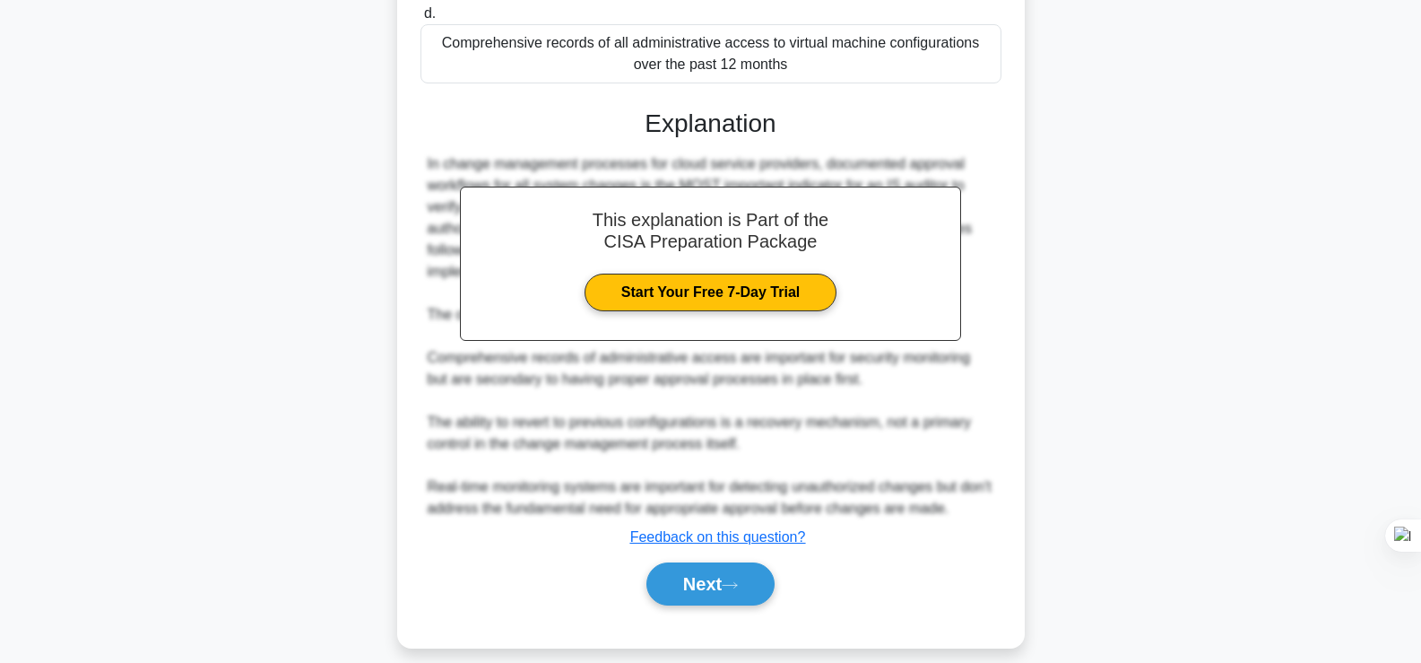
scroll to position [446, 0]
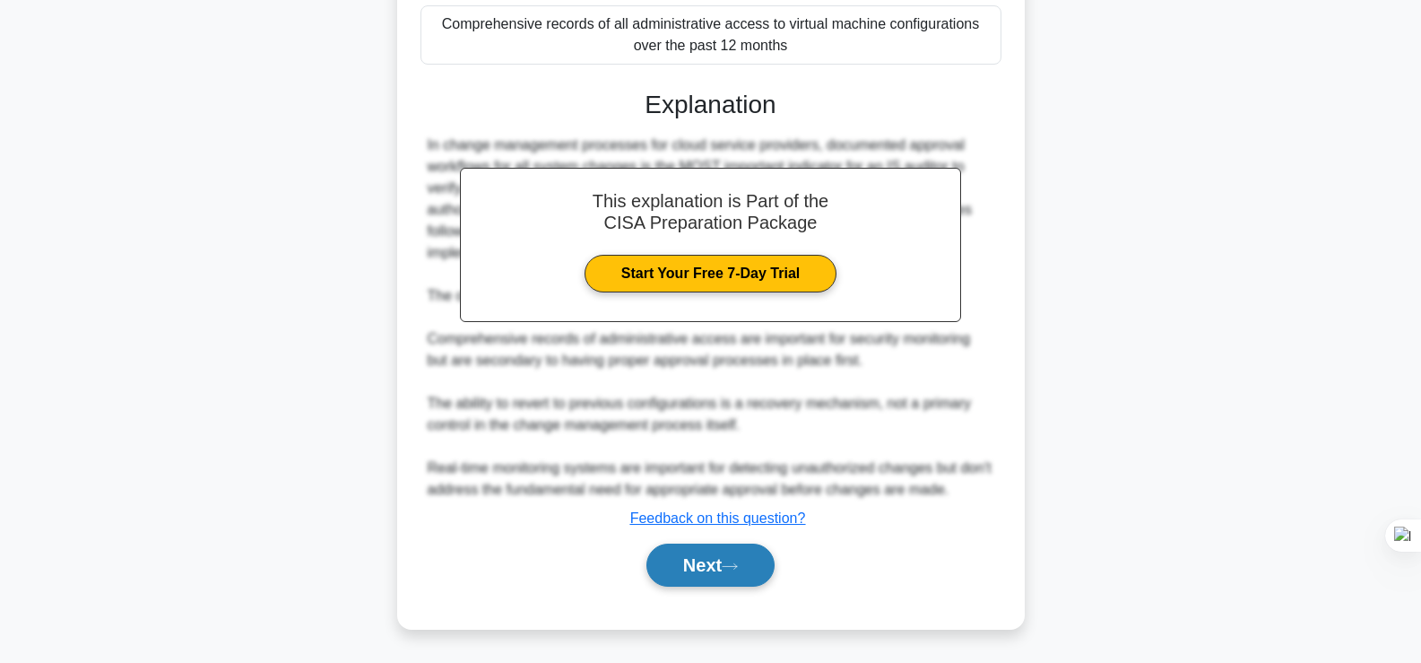
click at [715, 565] on button "Next" at bounding box center [710, 564] width 128 height 43
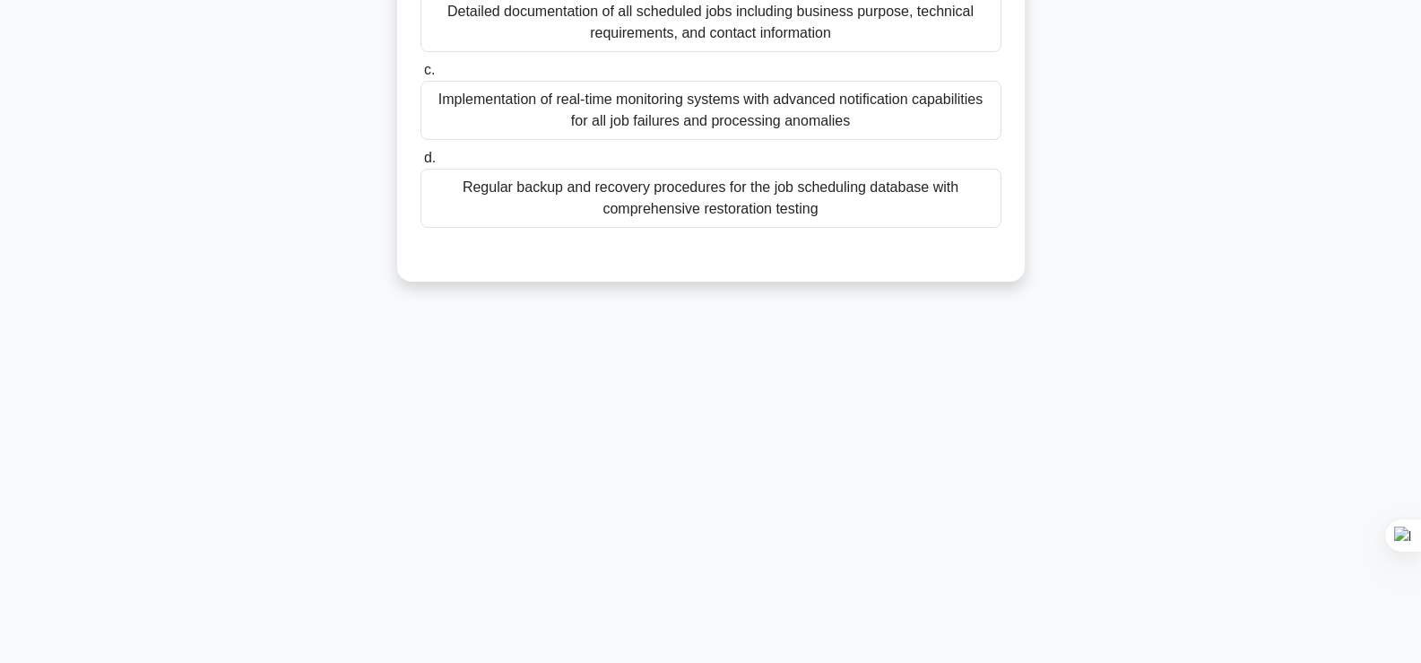
scroll to position [306, 0]
click at [1205, 153] on div "When evaluating the security of an automated job scheduling system in a product…" at bounding box center [710, 51] width 1183 height 504
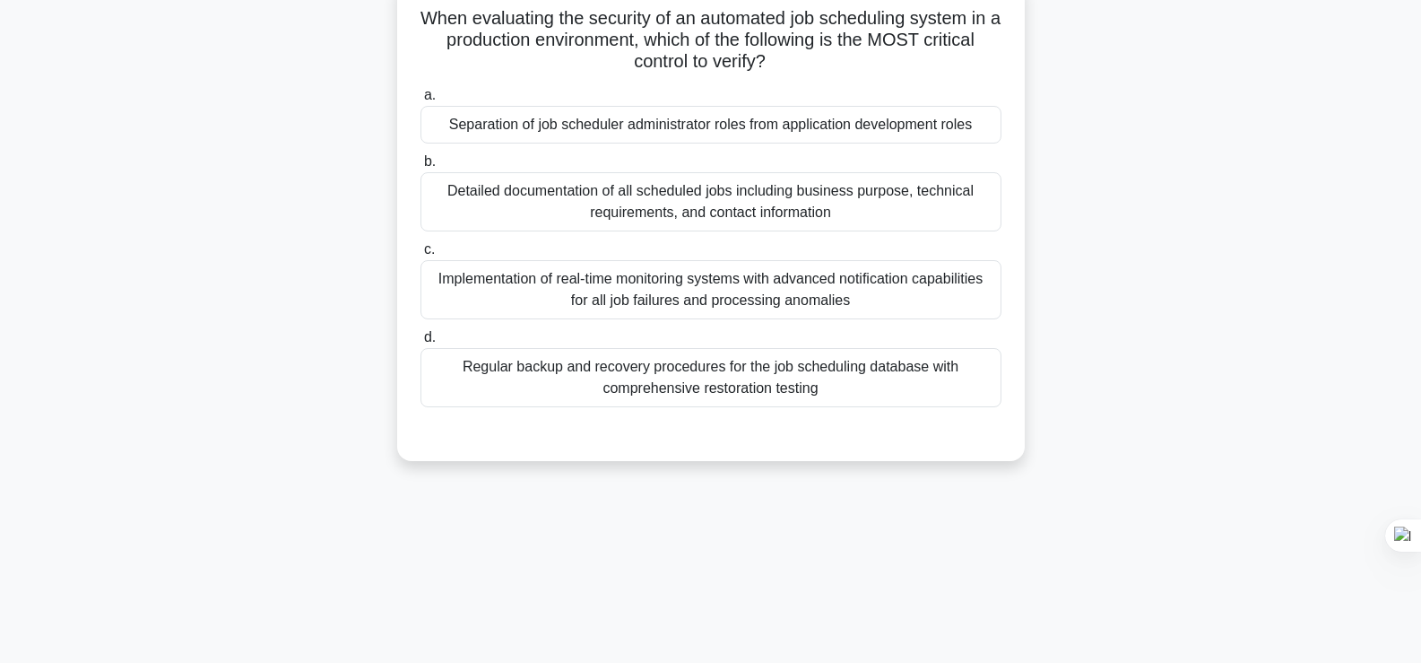
scroll to position [55, 0]
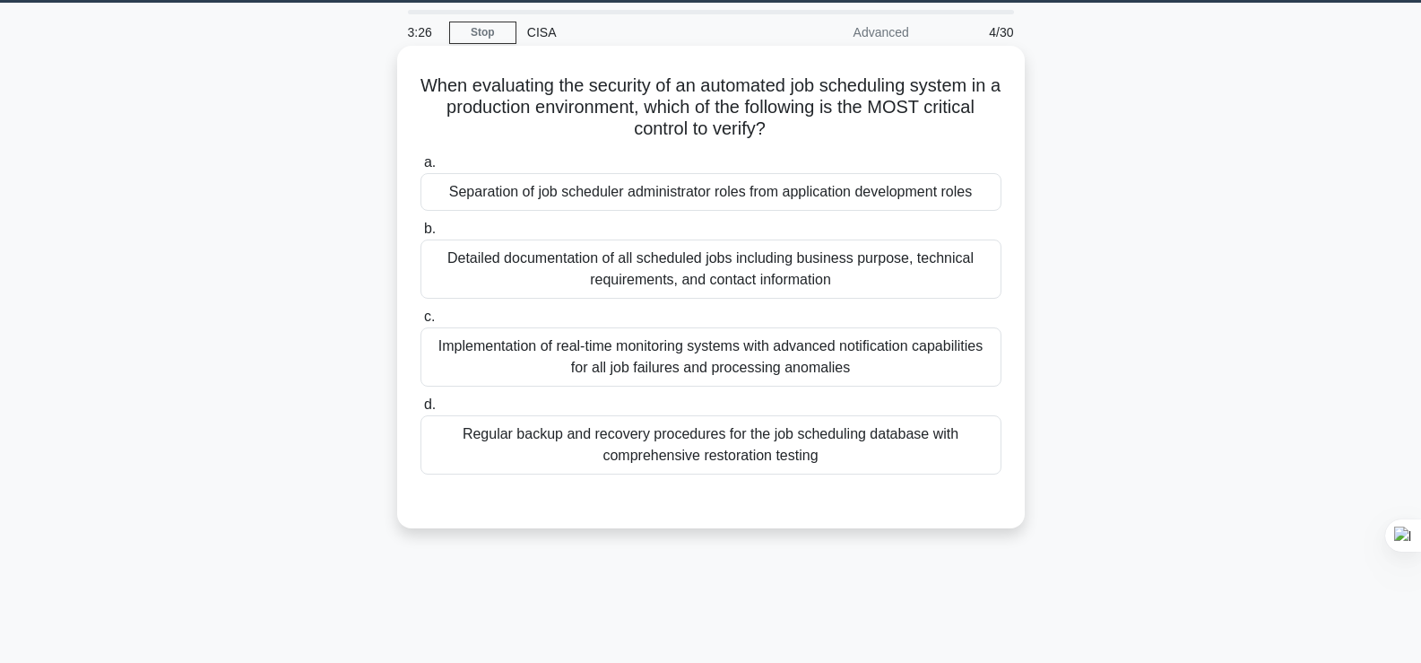
click at [925, 249] on div "Detailed documentation of all scheduled jobs including business purpose, techni…" at bounding box center [710, 268] width 581 height 59
click at [420, 235] on input "b. Detailed documentation of all scheduled jobs including business purpose, tec…" at bounding box center [420, 229] width 0 height 12
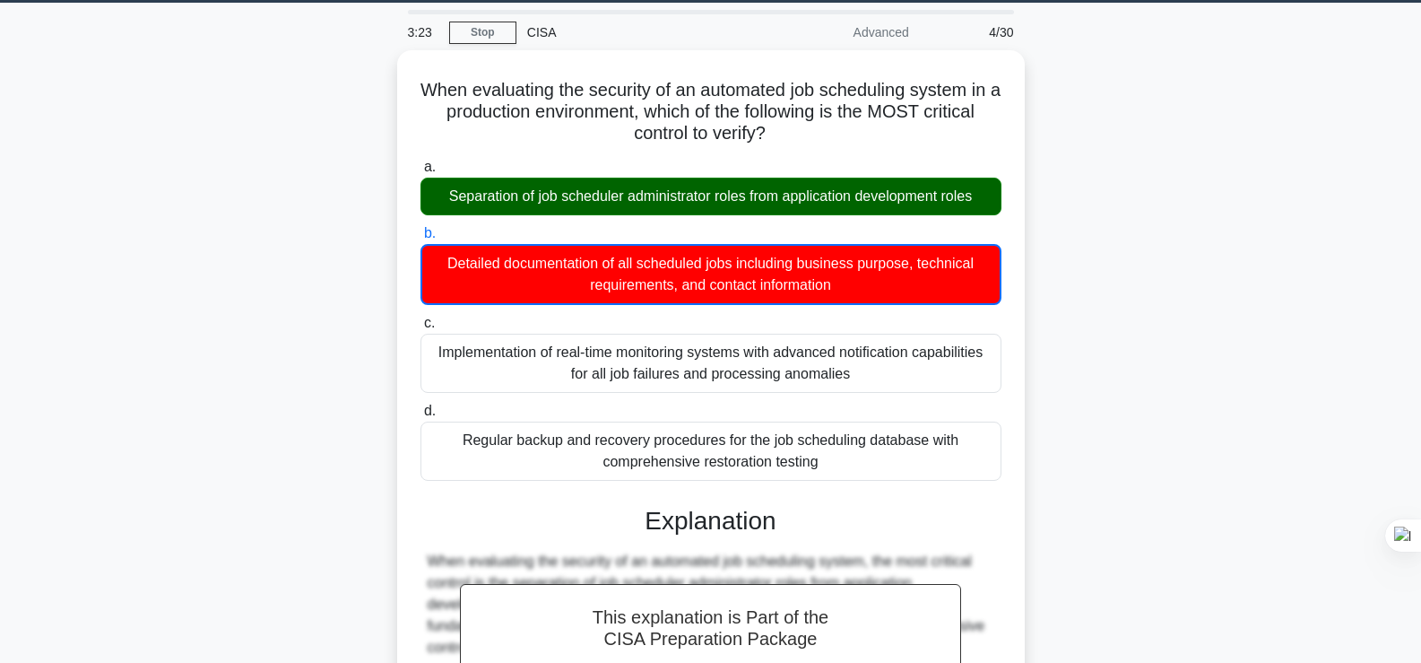
click at [1234, 247] on div "When evaluating the security of an automated job scheduling system in a product…" at bounding box center [710, 601] width 1183 height 1102
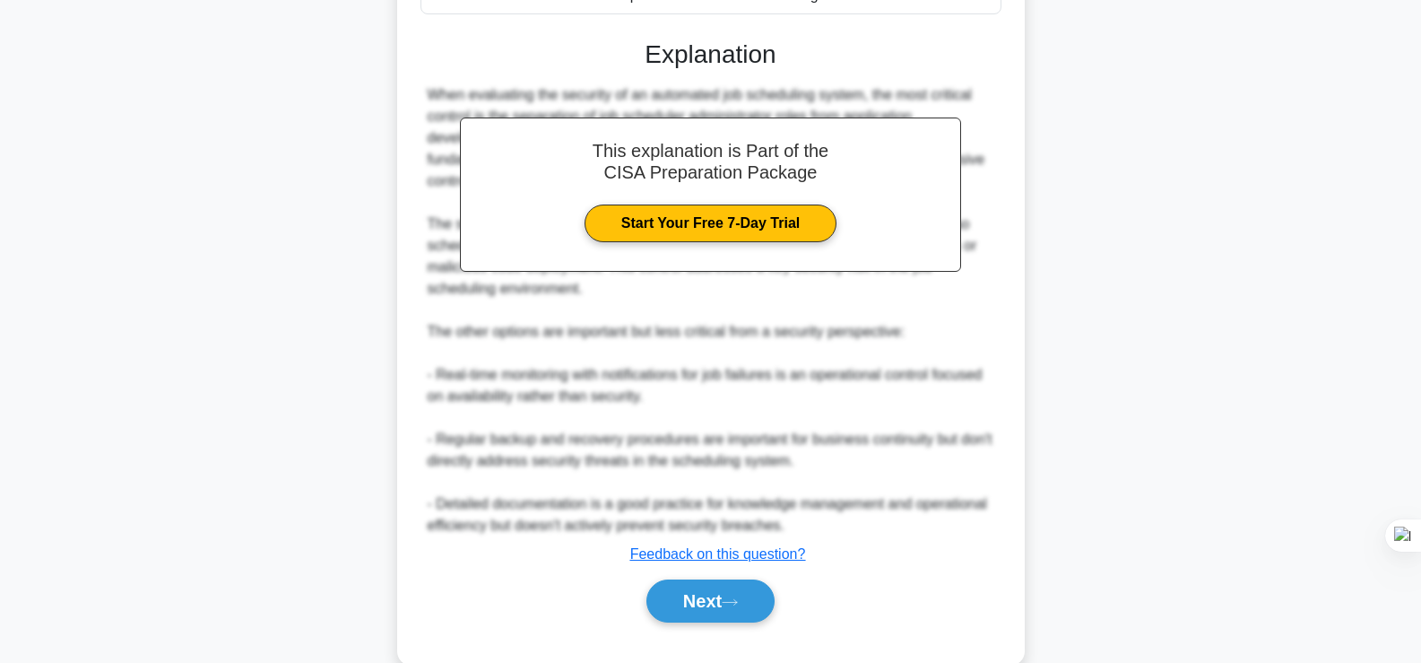
scroll to position [554, 0]
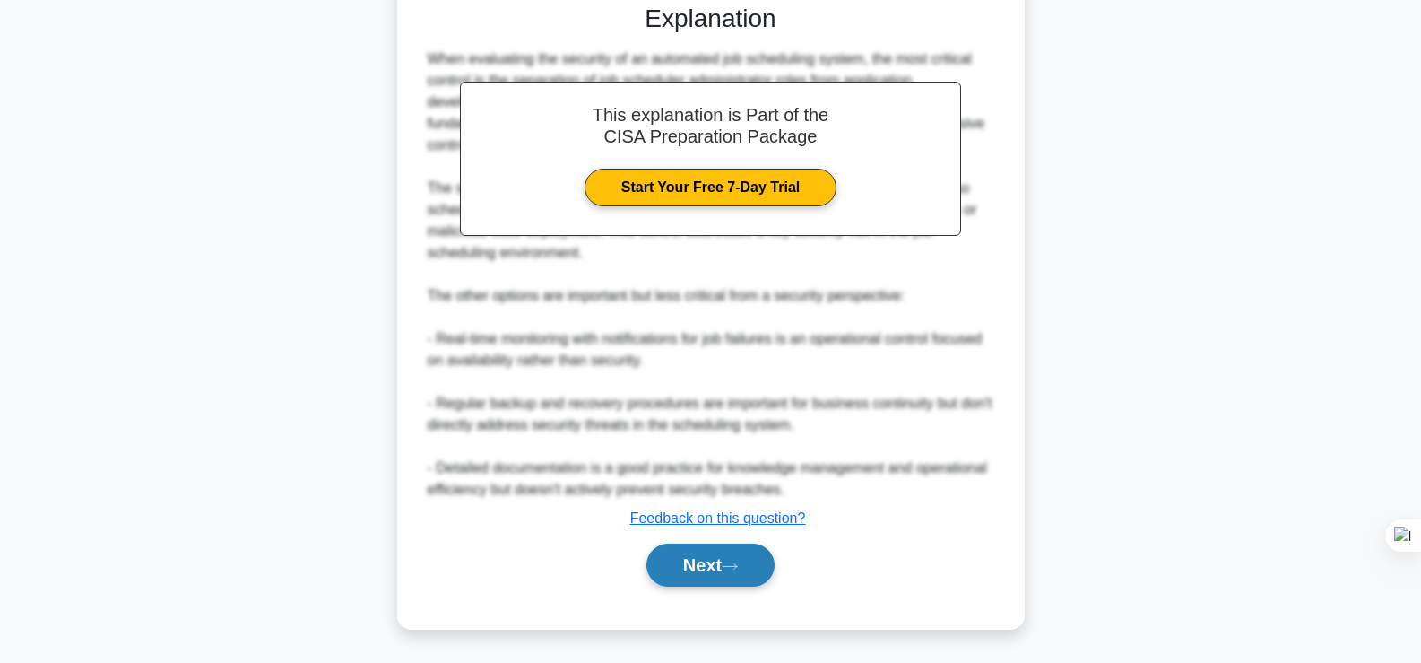
click at [723, 567] on button "Next" at bounding box center [710, 564] width 128 height 43
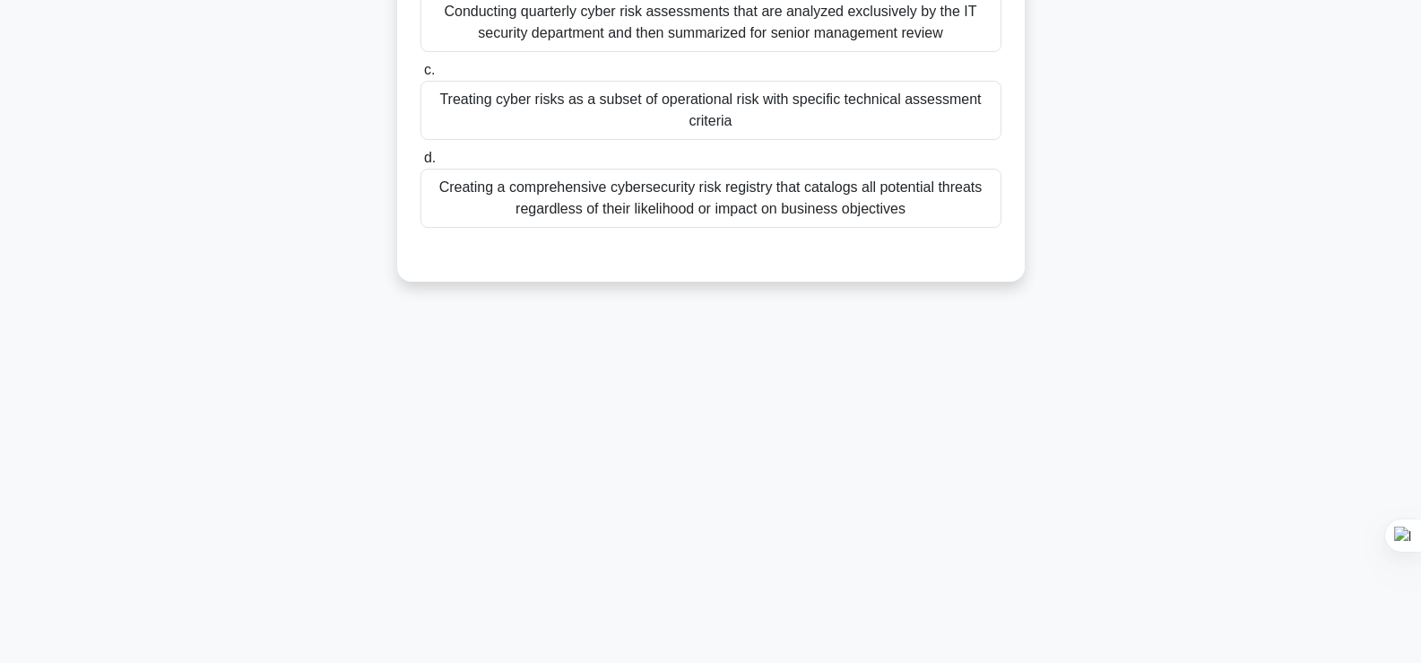
scroll to position [306, 0]
click at [1201, 65] on div "Which approach best exemplifies the integration of cybersecurity threats into a…" at bounding box center [710, 51] width 1183 height 504
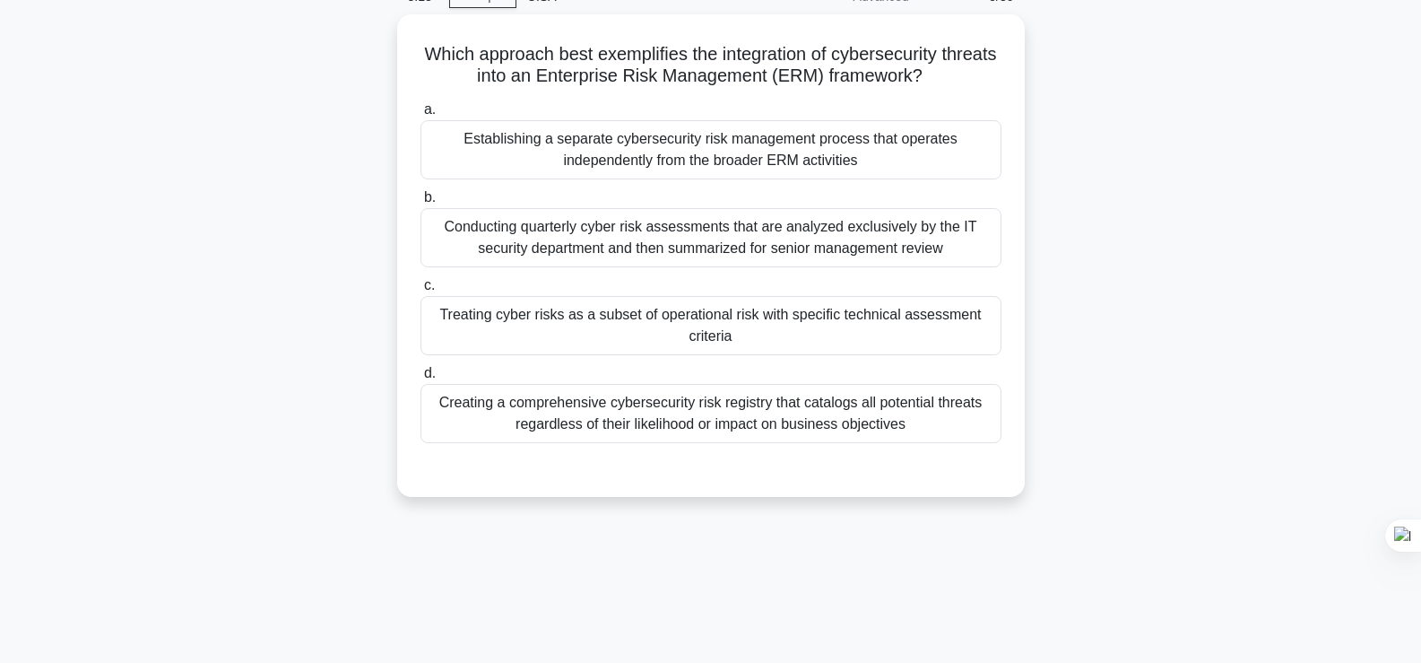
scroll to position [19, 0]
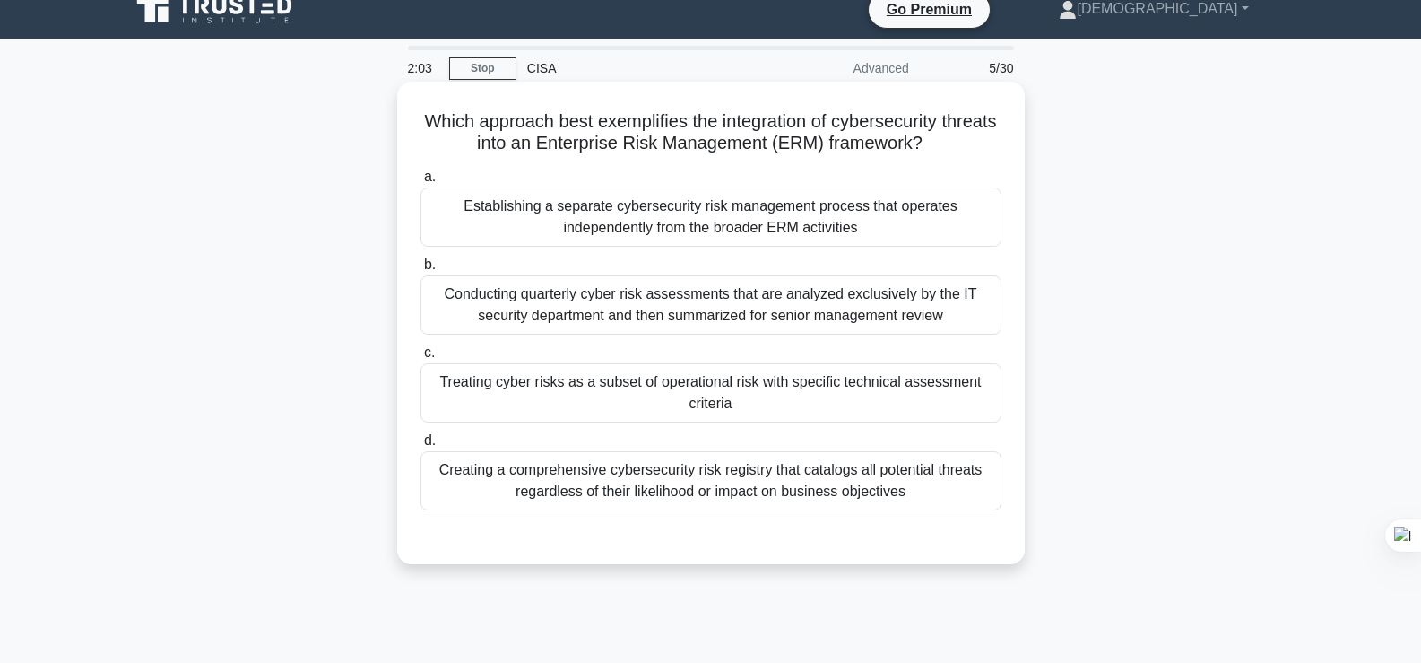
click at [841, 472] on div "Creating a comprehensive cybersecurity risk registry that catalogs all potentia…" at bounding box center [710, 480] width 581 height 59
click at [420, 446] on input "d. Creating a comprehensive cybersecurity risk registry that catalogs all poten…" at bounding box center [420, 441] width 0 height 12
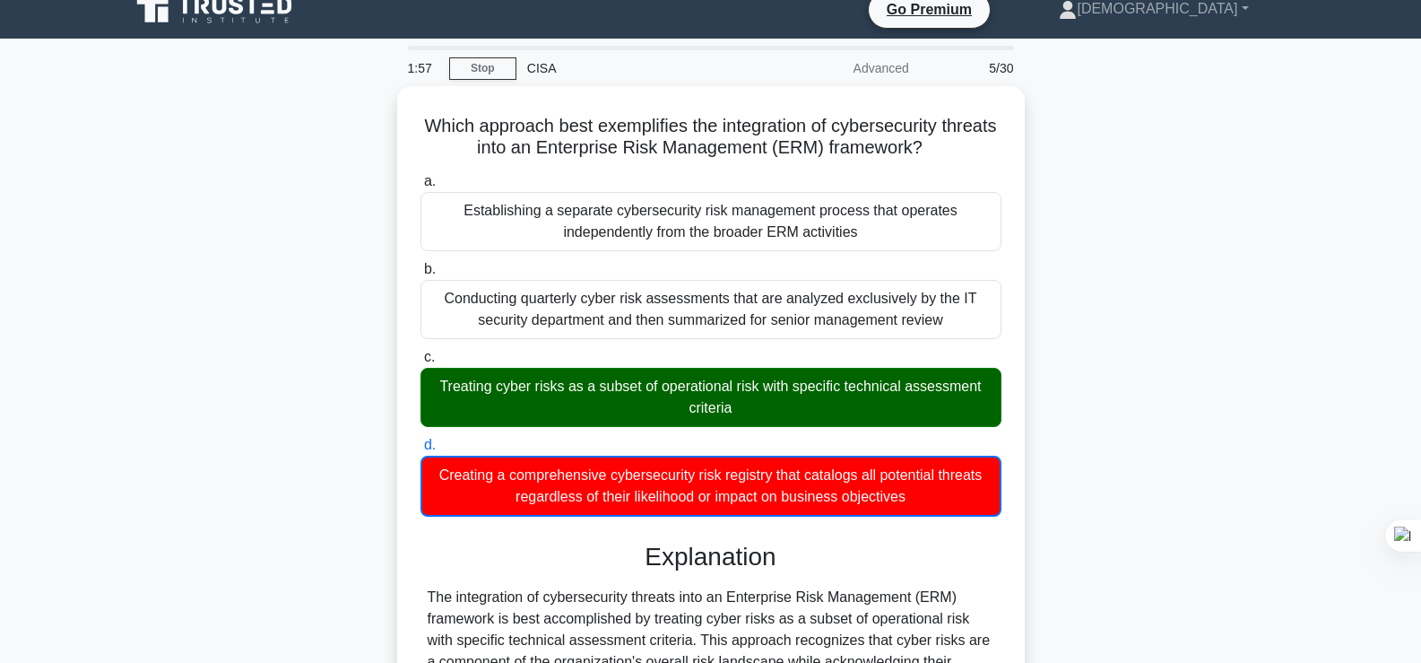
click at [1193, 364] on div "Which approach best exemplifies the integration of cybersecurity threats into a…" at bounding box center [710, 669] width 1183 height 1166
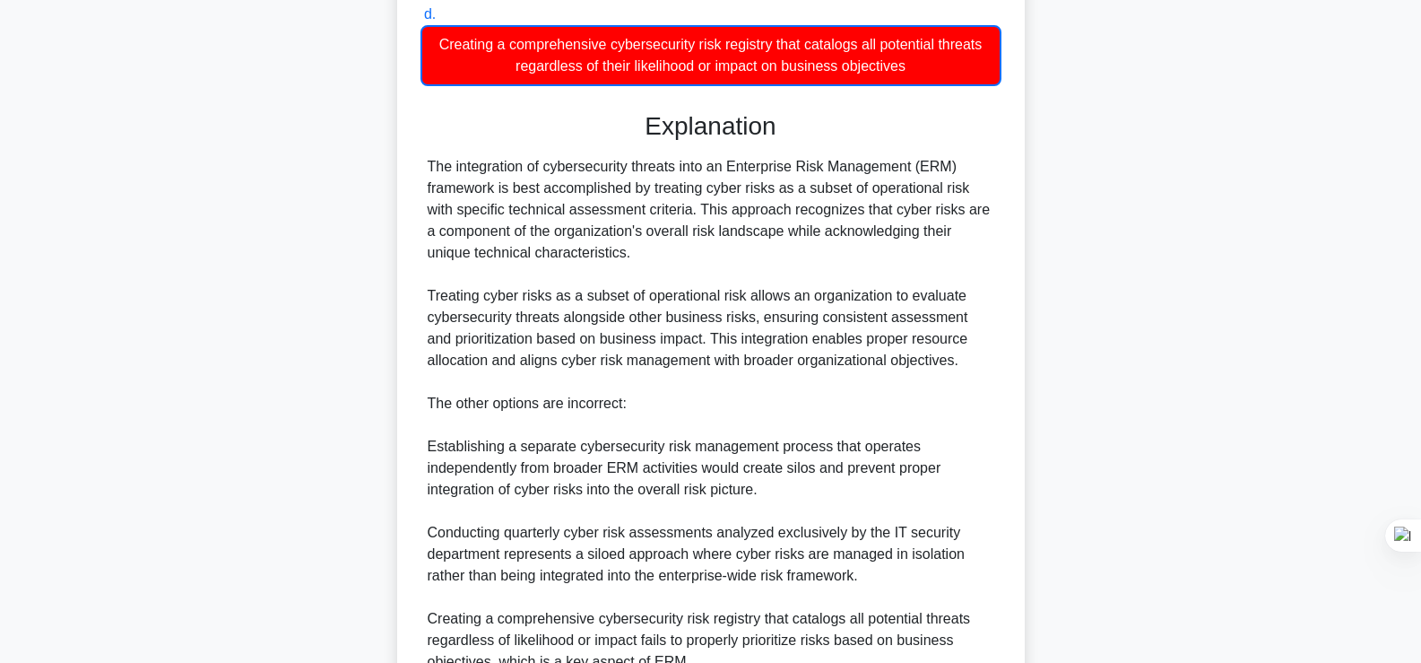
scroll to position [521, 0]
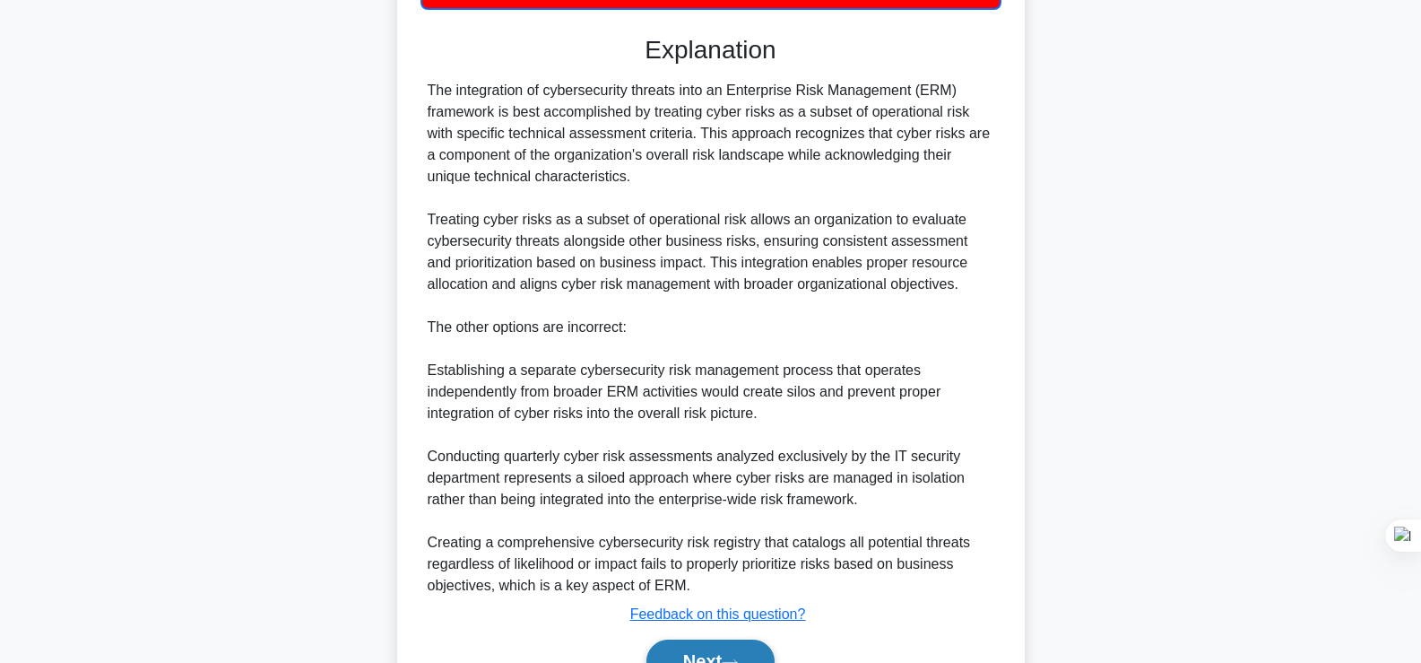
click at [730, 650] on button "Next" at bounding box center [710, 660] width 128 height 43
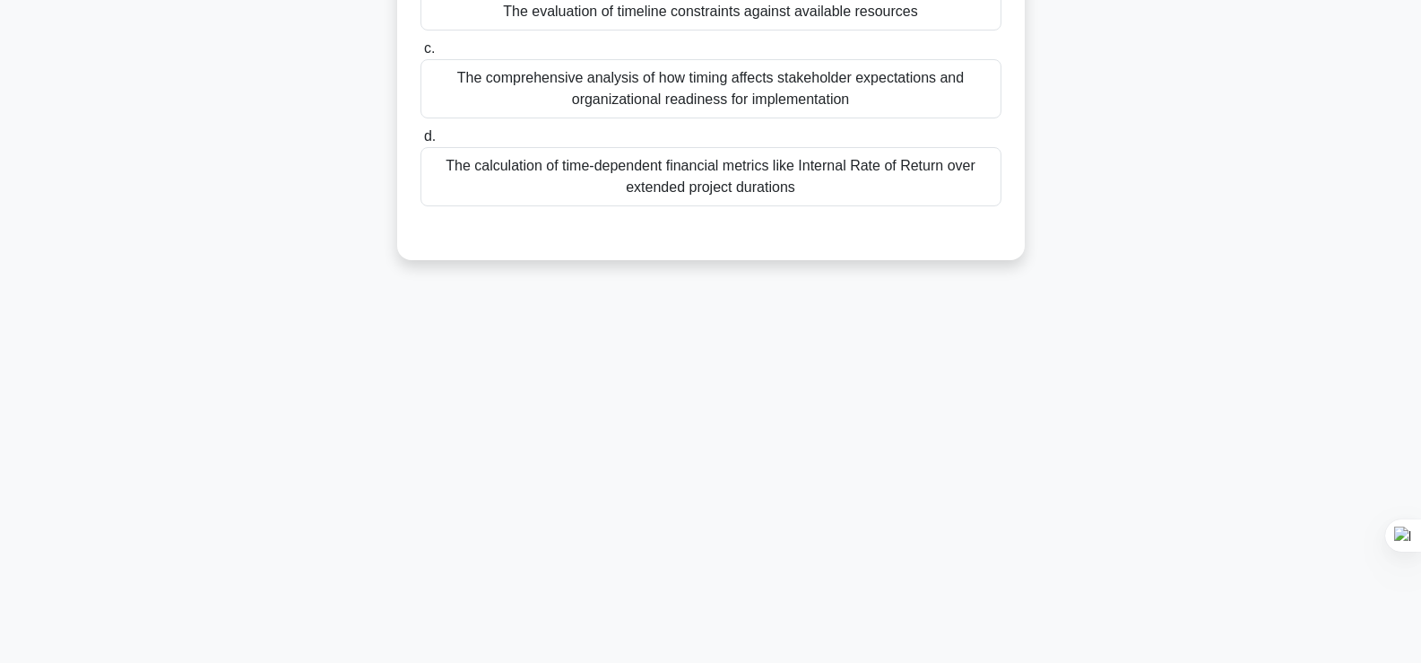
click at [1176, 312] on div "1:52 Stop CISA Advanced 6/30 What is the PRIMARY factor that distinguishes a sc…" at bounding box center [710, 207] width 1183 height 897
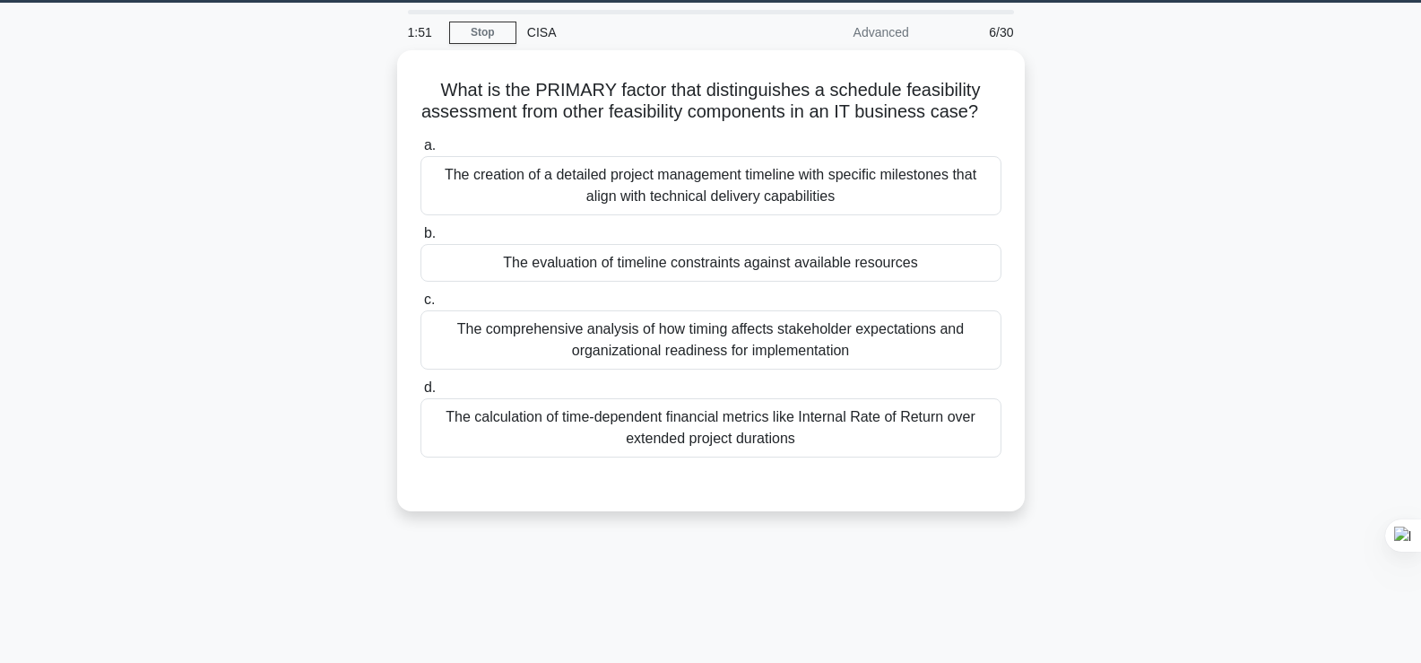
scroll to position [0, 0]
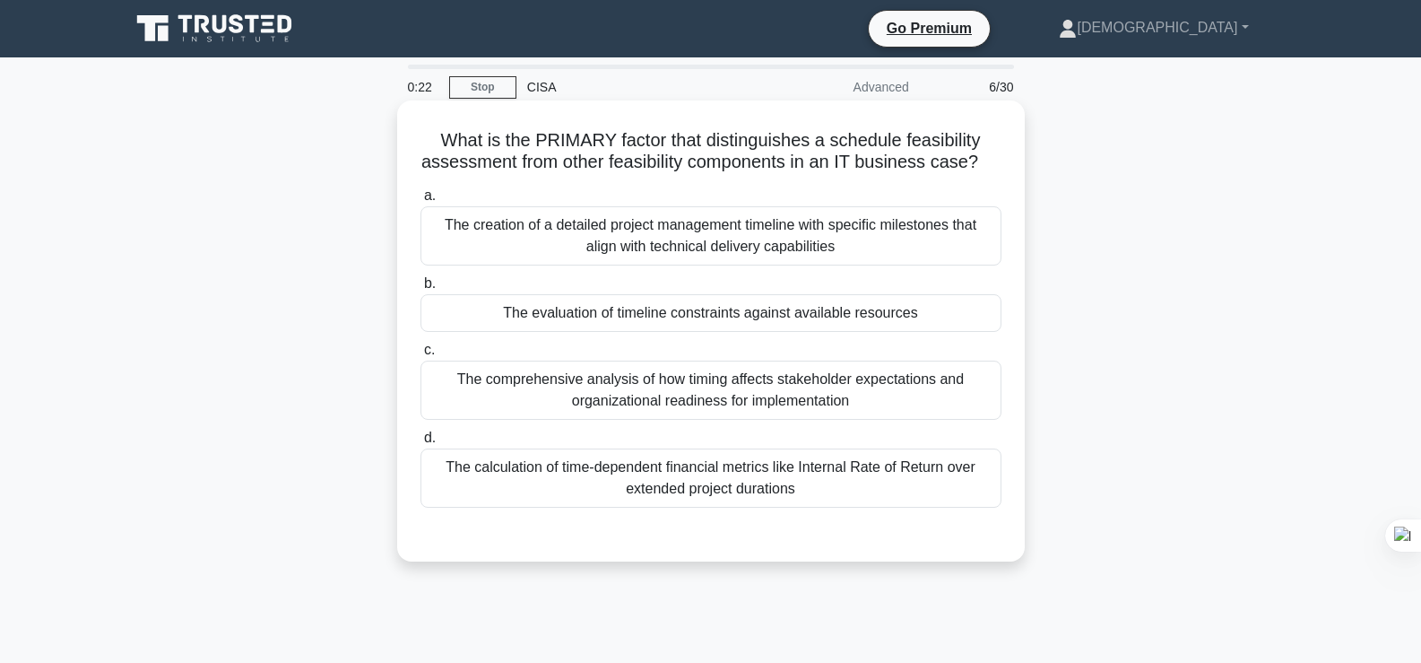
click at [818, 332] on div "The evaluation of timeline constraints against available resources" at bounding box center [710, 313] width 581 height 38
click at [420, 290] on input "b. The evaluation of timeline constraints against available resources" at bounding box center [420, 284] width 0 height 12
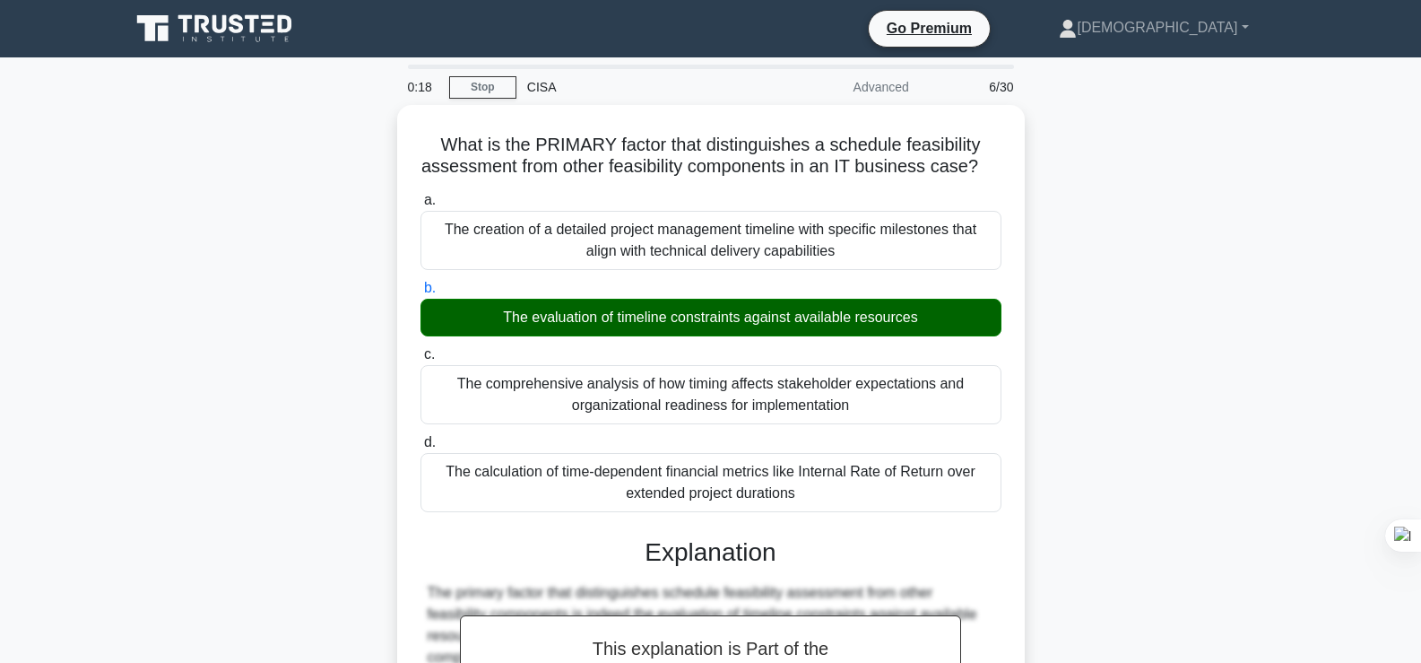
click at [1052, 240] on div "What is the PRIMARY factor that distinguishes a schedule feasibility assessment…" at bounding box center [710, 622] width 1183 height 1035
click at [1120, 273] on div "What is the PRIMARY factor that distinguishes a schedule feasibility assessment…" at bounding box center [710, 622] width 1183 height 1035
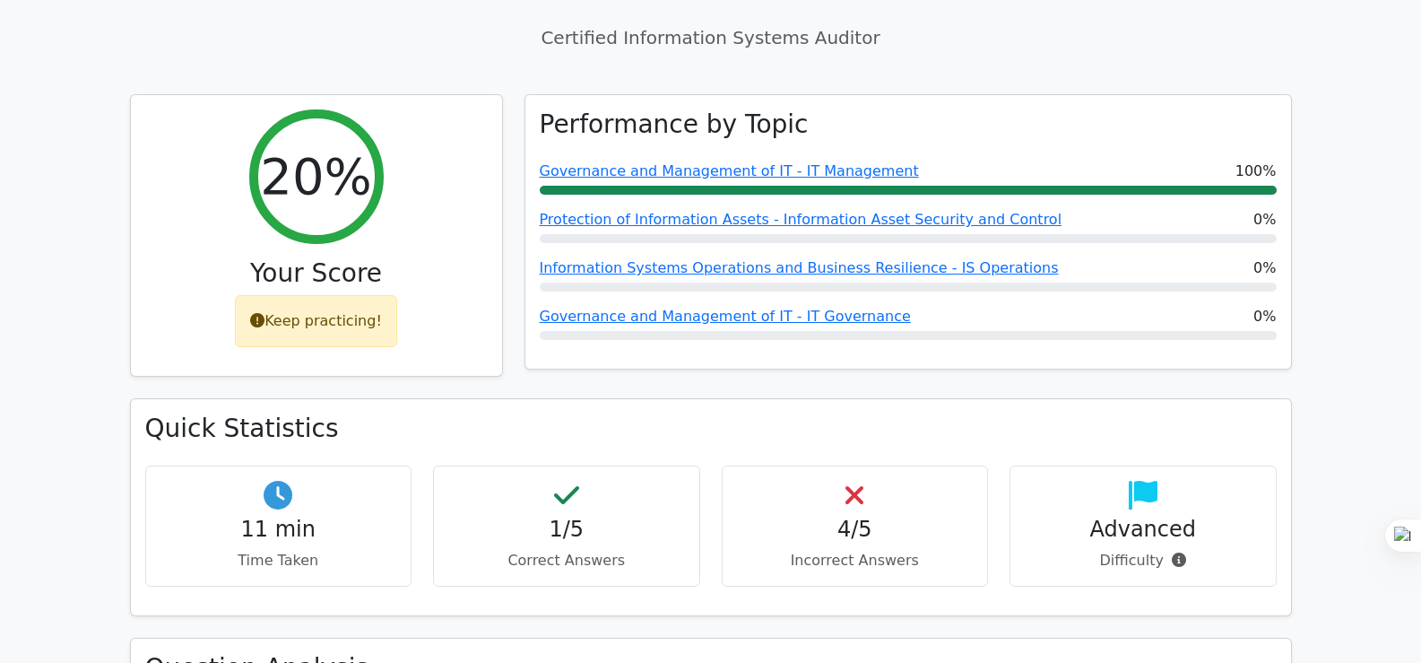
scroll to position [861, 0]
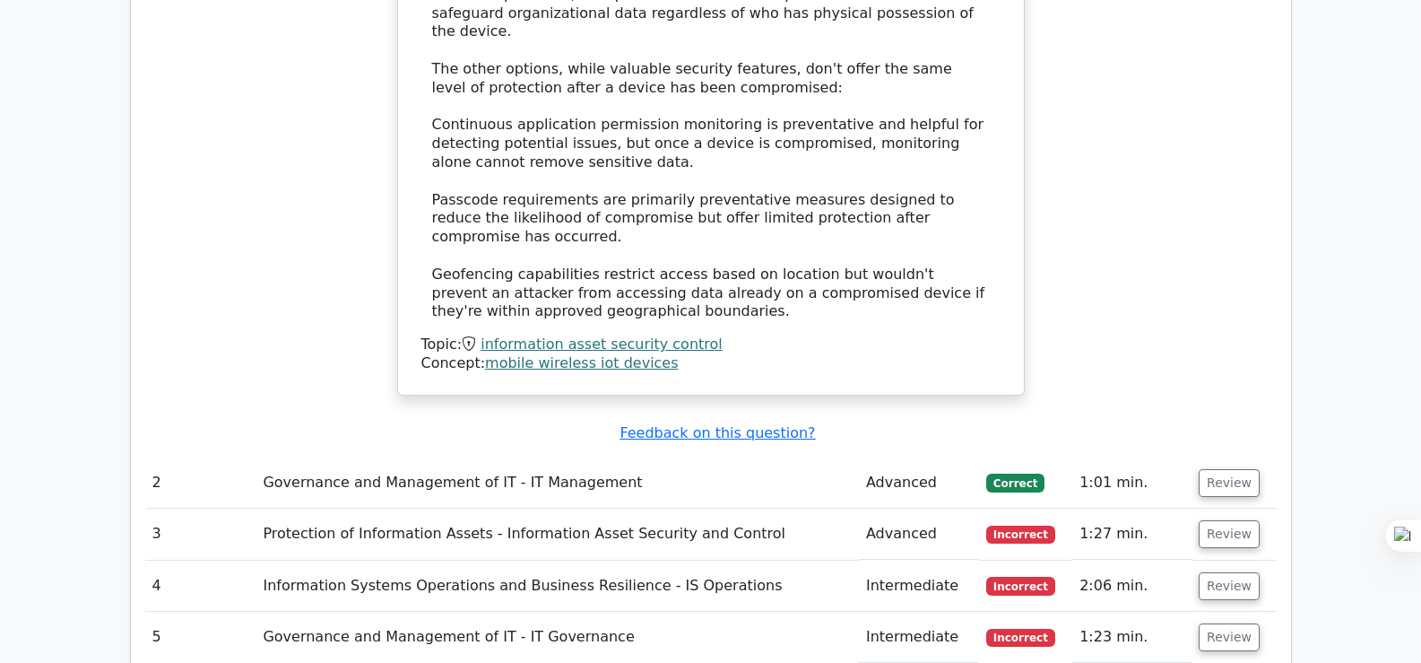
scroll to position [2116, 0]
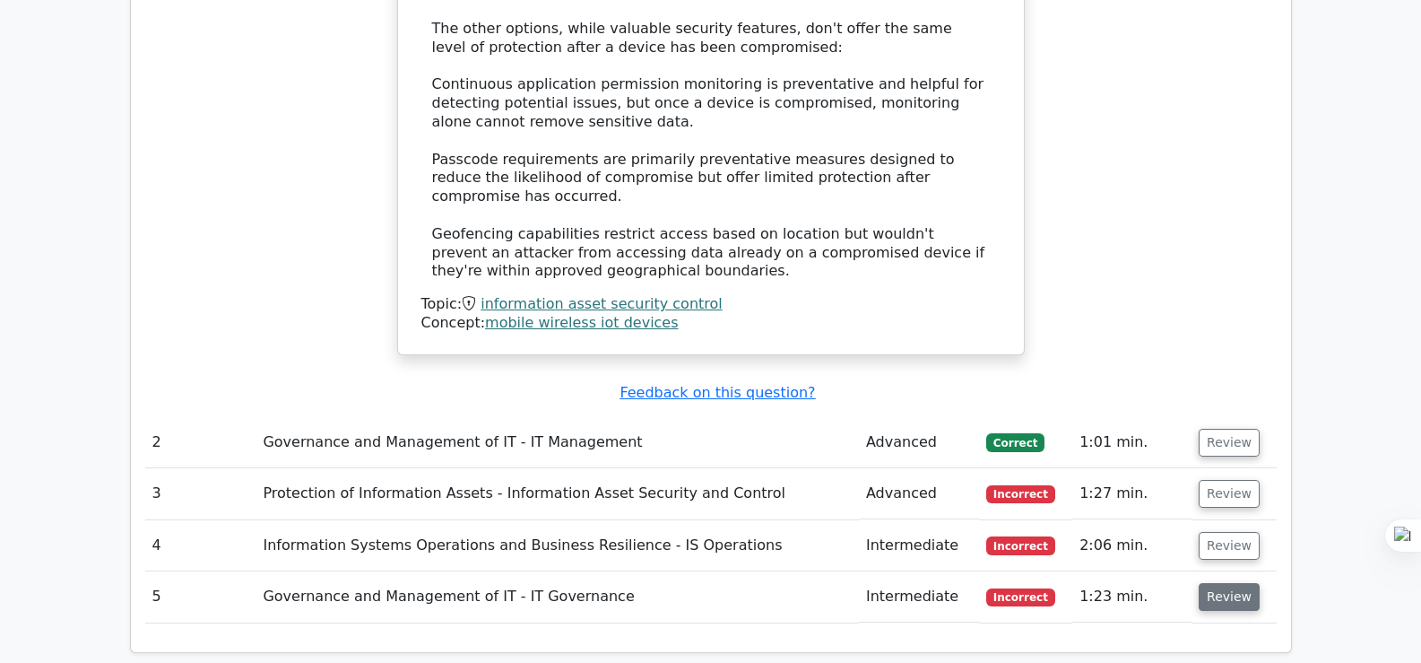
click at [1234, 583] on button "Review" at bounding box center [1229, 597] width 61 height 28
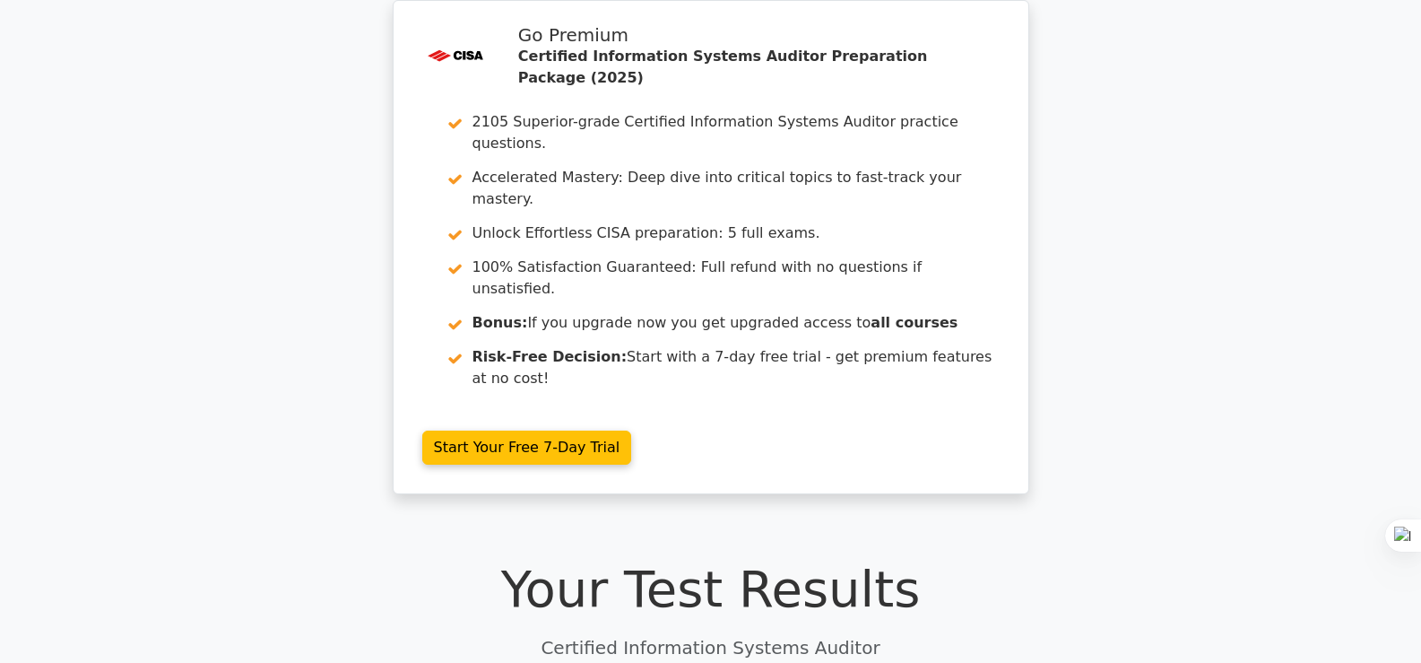
scroll to position [0, 0]
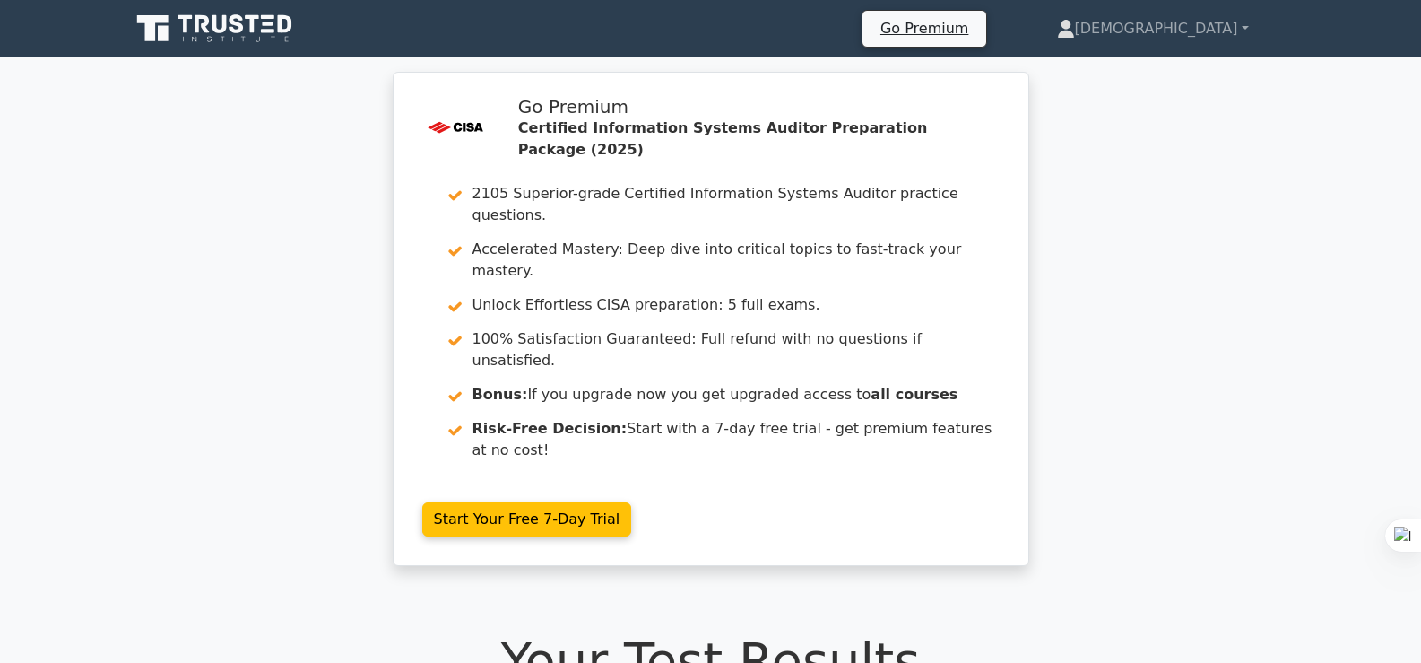
click at [253, 27] on icon at bounding box center [253, 24] width 14 height 18
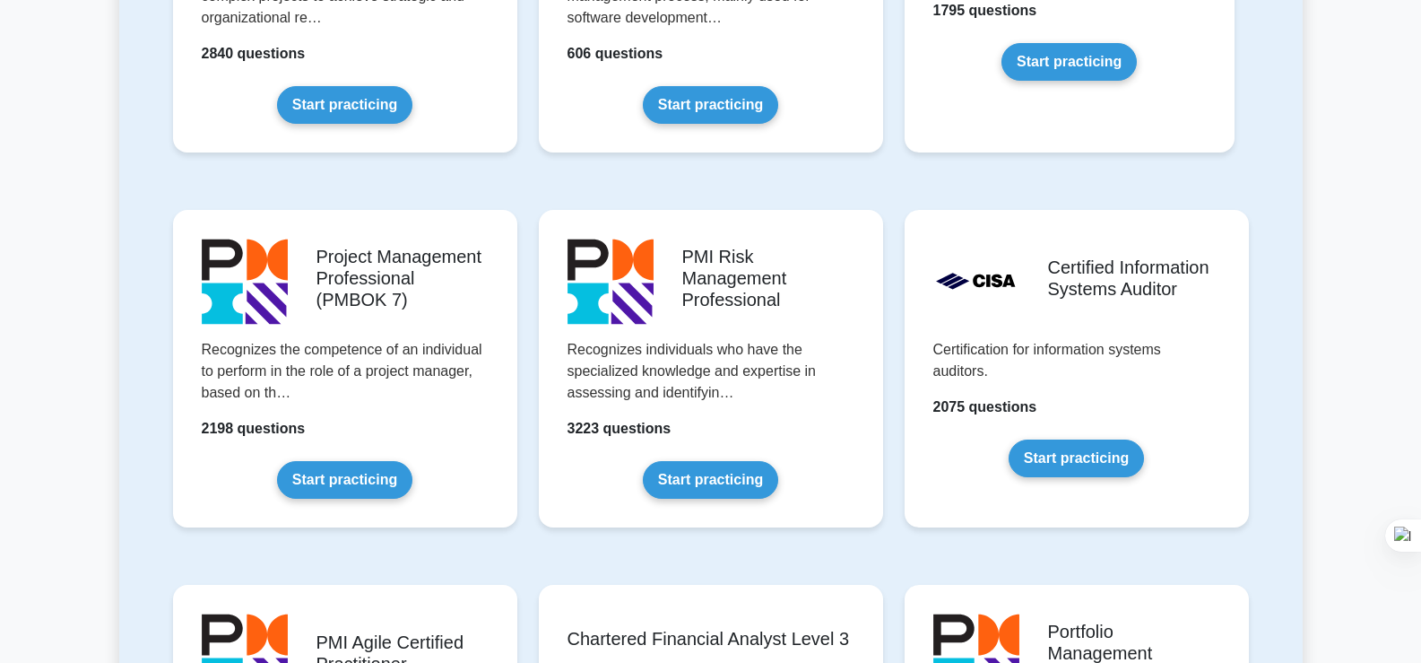
scroll to position [1368, 0]
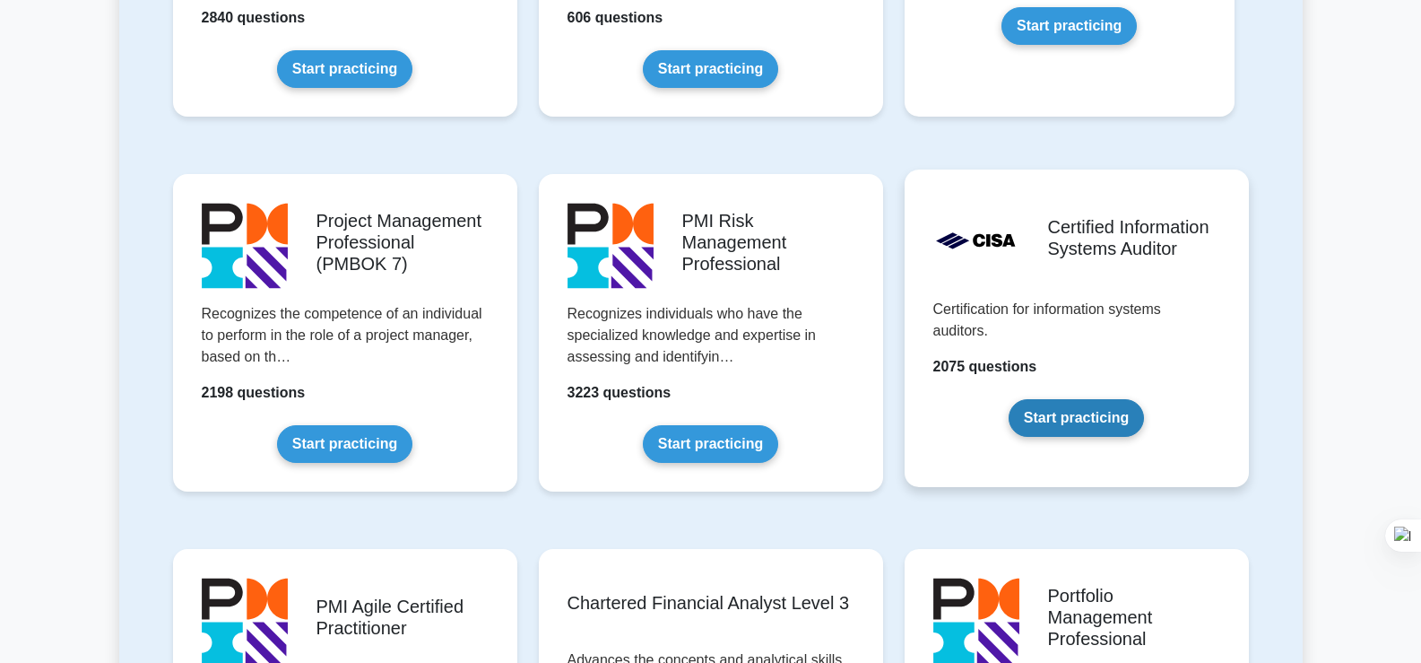
click at [1063, 407] on link "Start practicing" at bounding box center [1076, 418] width 135 height 38
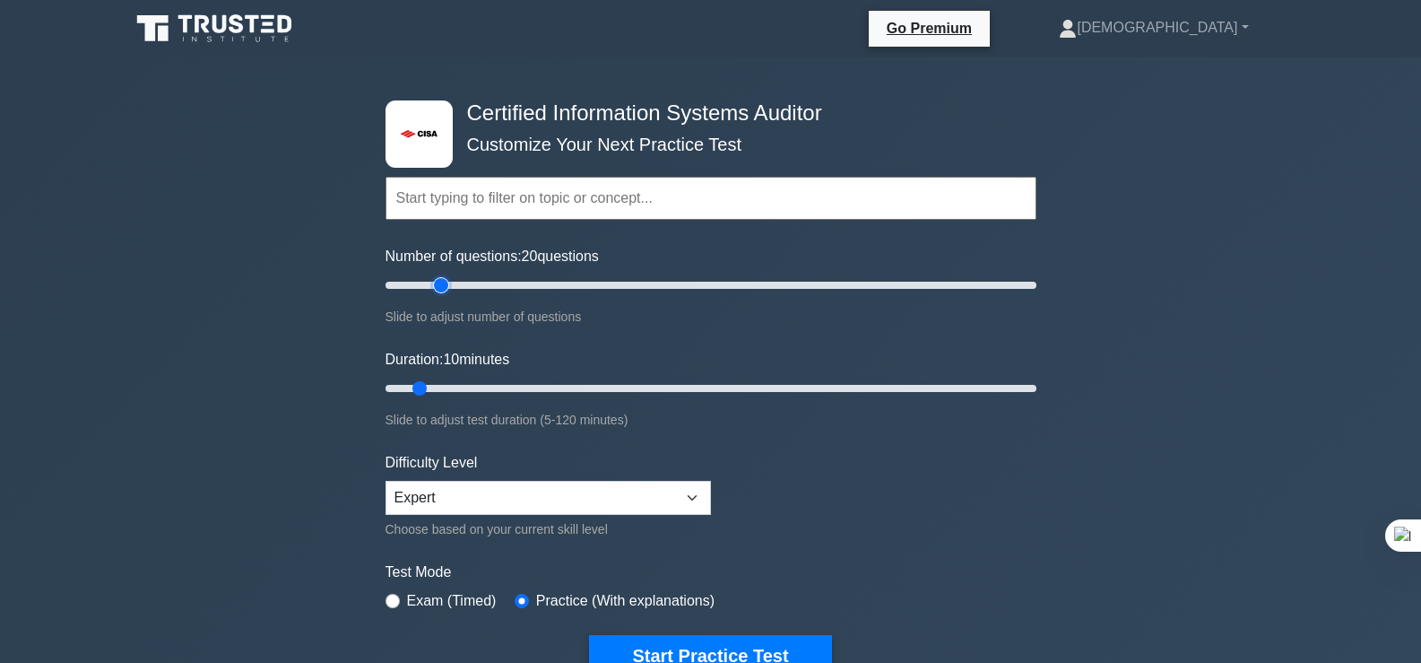
type input "20"
click at [440, 285] on input "Number of questions: 20 questions" at bounding box center [710, 285] width 651 height 22
click at [449, 285] on input "Number of questions: 20 questions" at bounding box center [710, 285] width 651 height 22
click at [721, 645] on button "Start Practice Test" at bounding box center [710, 655] width 242 height 41
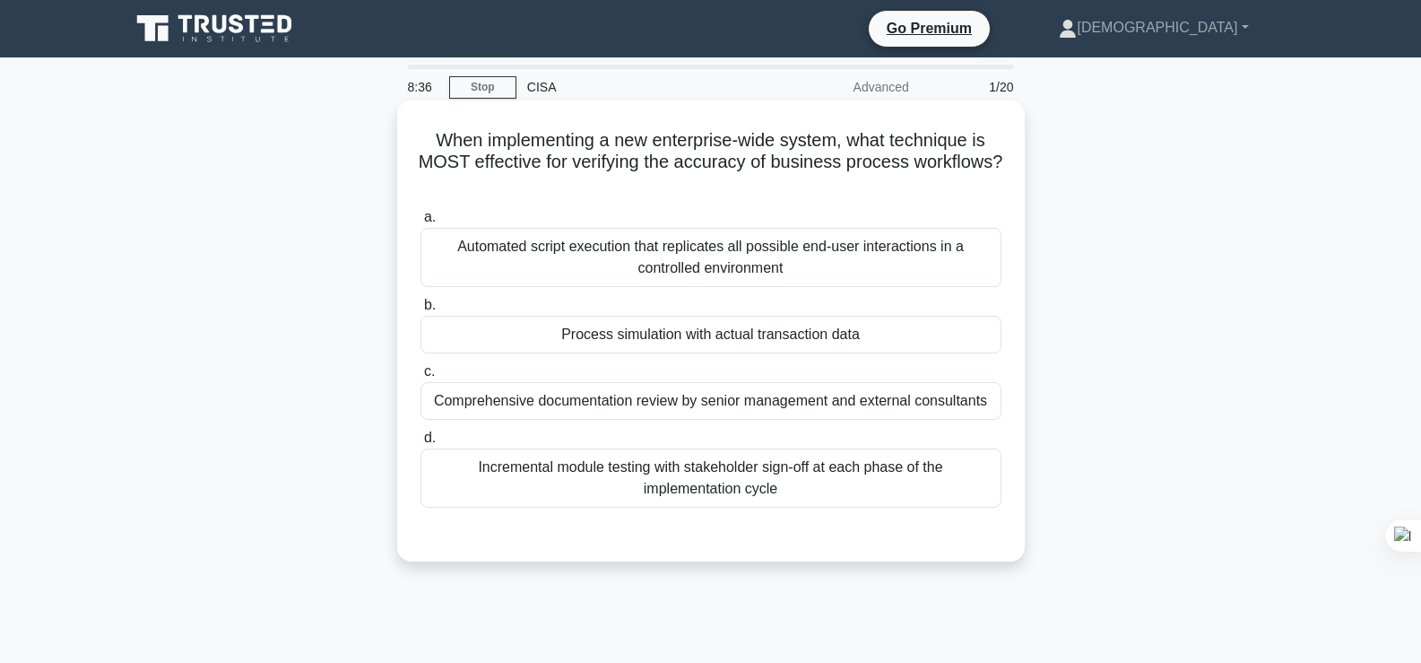
click at [797, 326] on div "Process simulation with actual transaction data" at bounding box center [710, 335] width 581 height 38
click at [420, 311] on input "b. Process simulation with actual transaction data" at bounding box center [420, 305] width 0 height 12
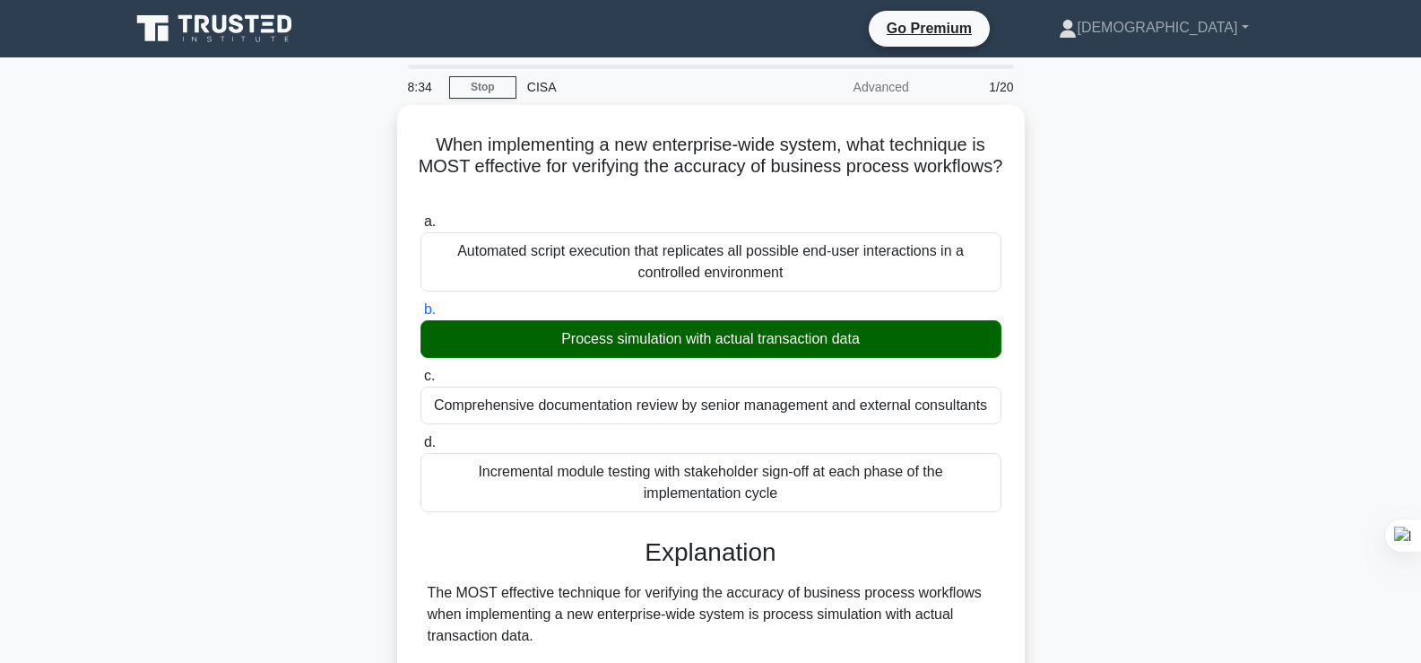
click at [1111, 321] on div "When implementing a new enterprise-wide system, what technique is MOST effectiv…" at bounding box center [710, 655] width 1183 height 1100
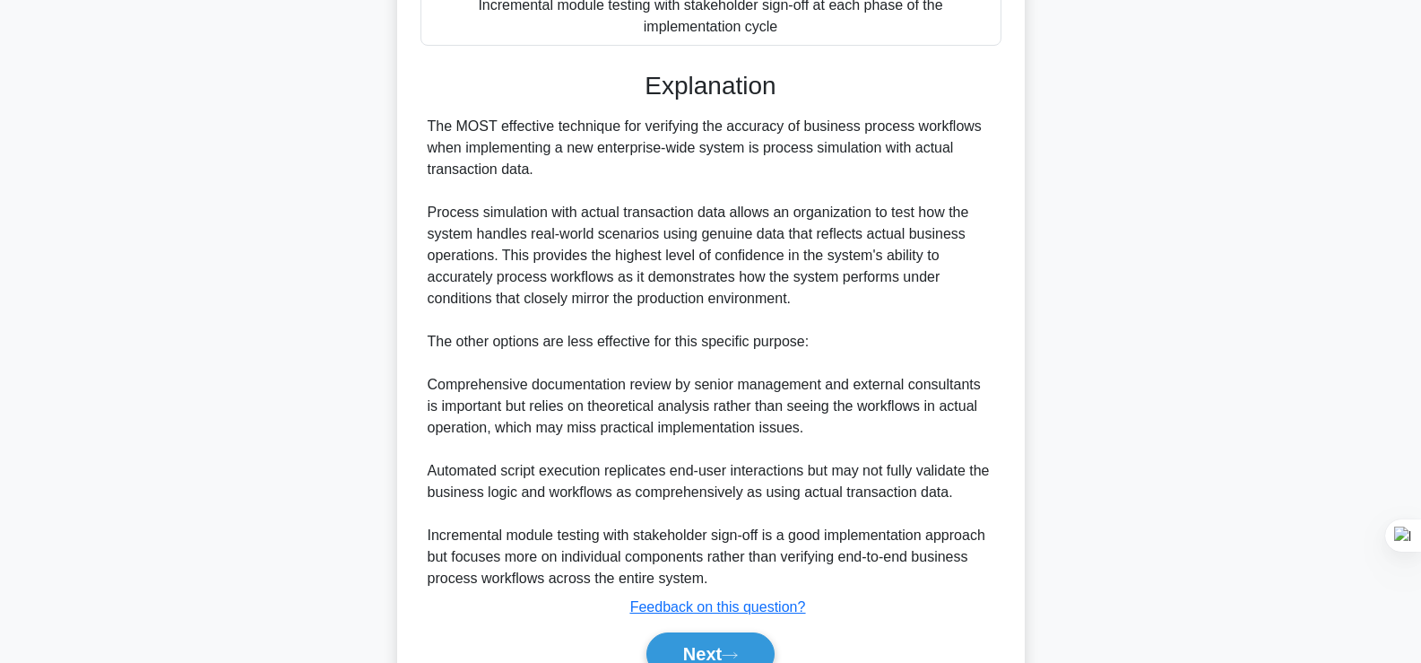
scroll to position [552, 0]
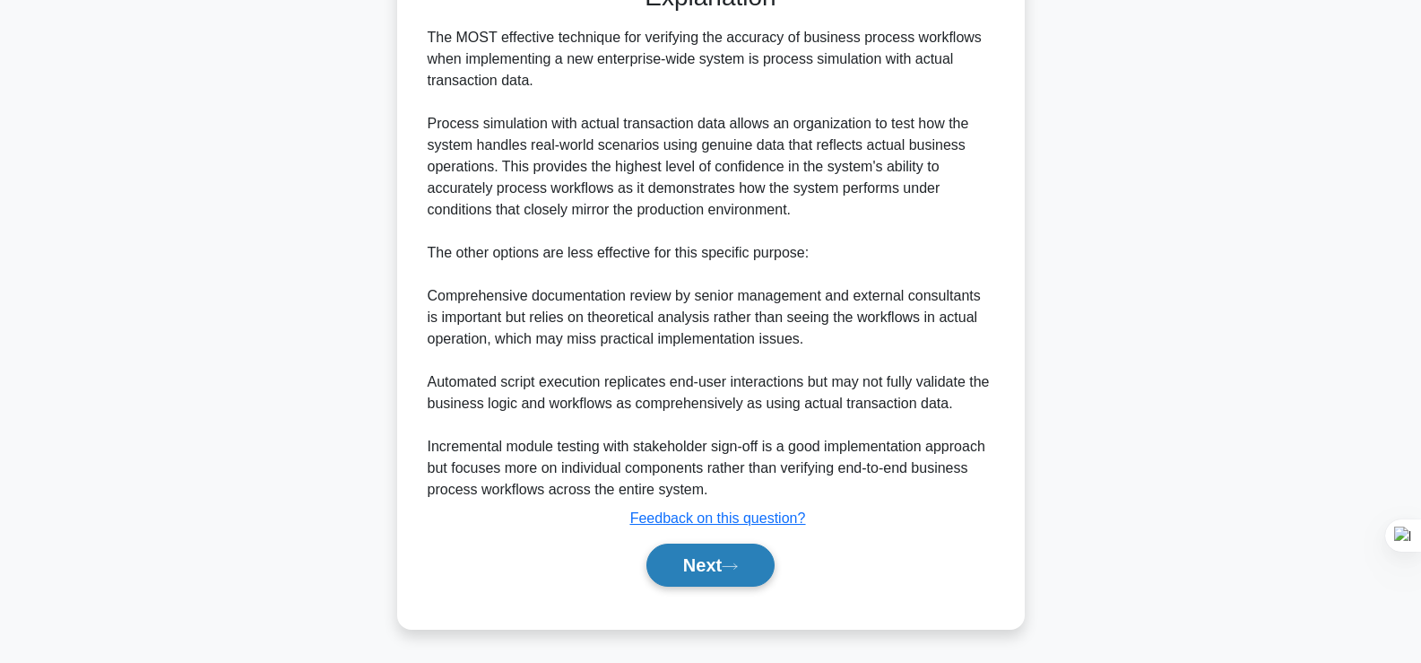
click at [710, 554] on button "Next" at bounding box center [710, 564] width 128 height 43
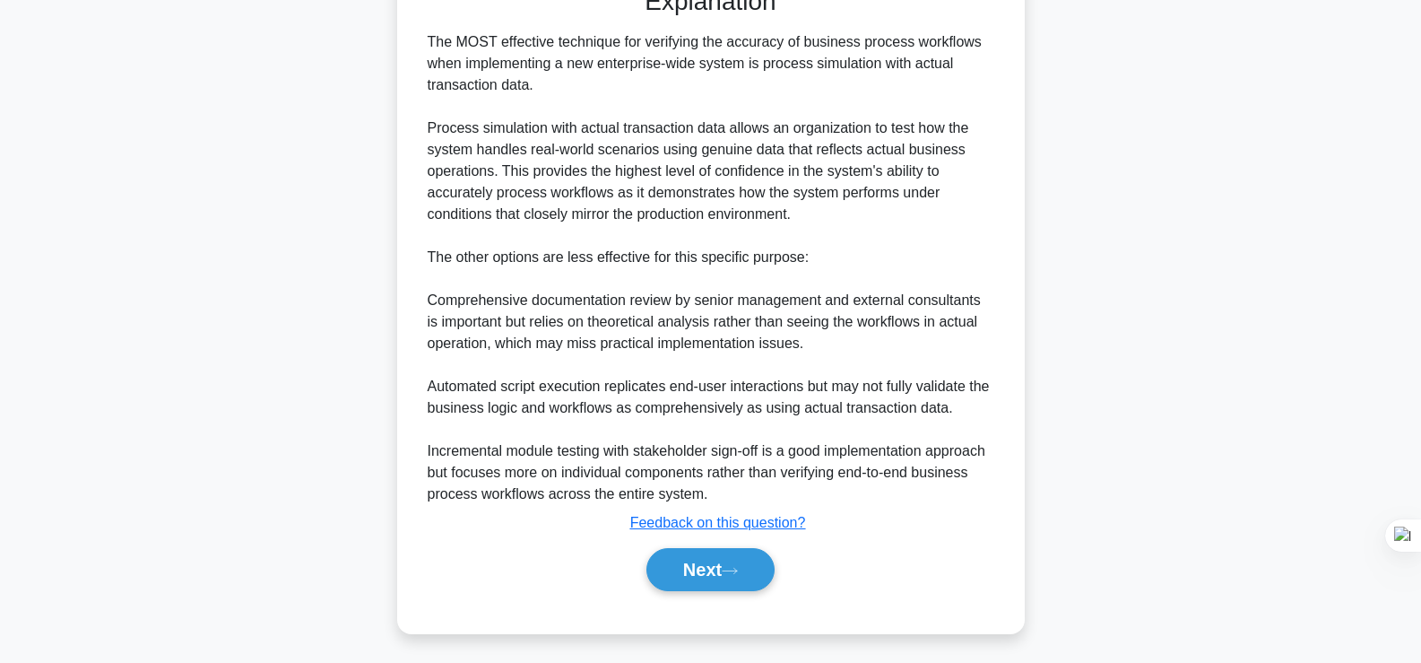
scroll to position [306, 0]
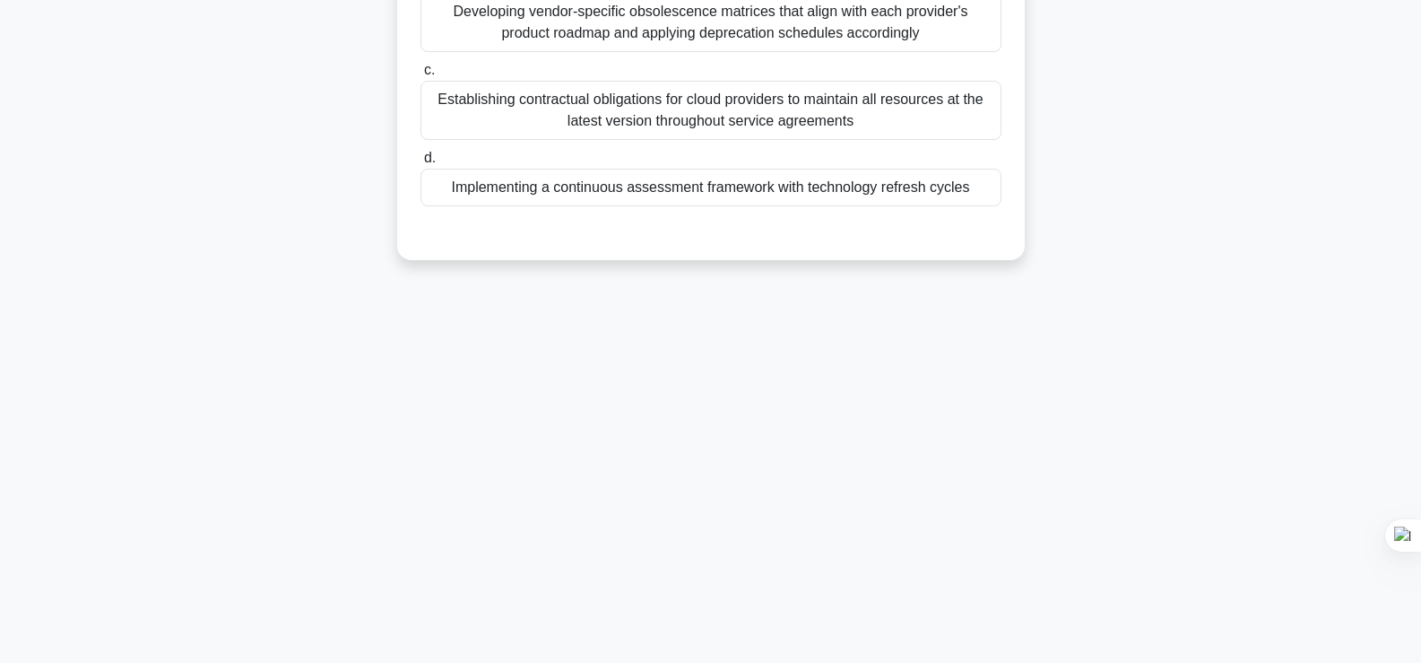
click at [1156, 281] on div "Which approach is MOST effective for managing IT resource obsolescence risk in …" at bounding box center [710, 40] width 1183 height 482
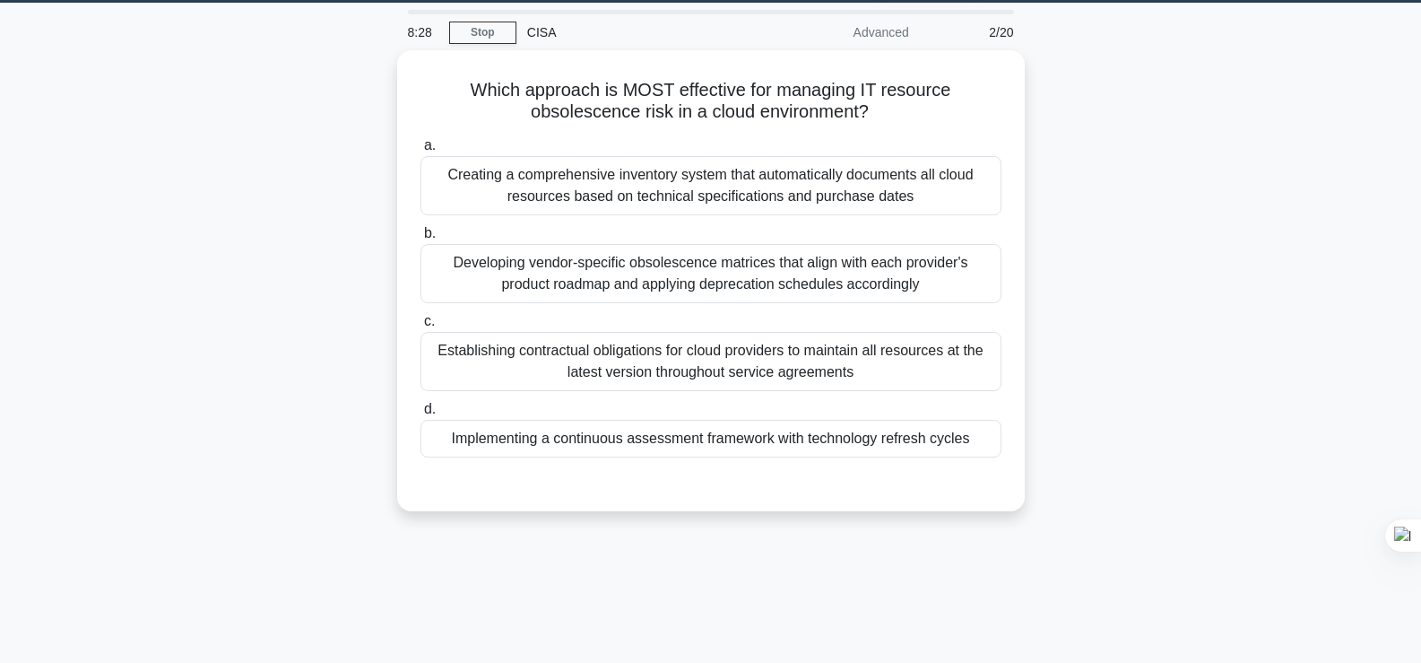
scroll to position [0, 0]
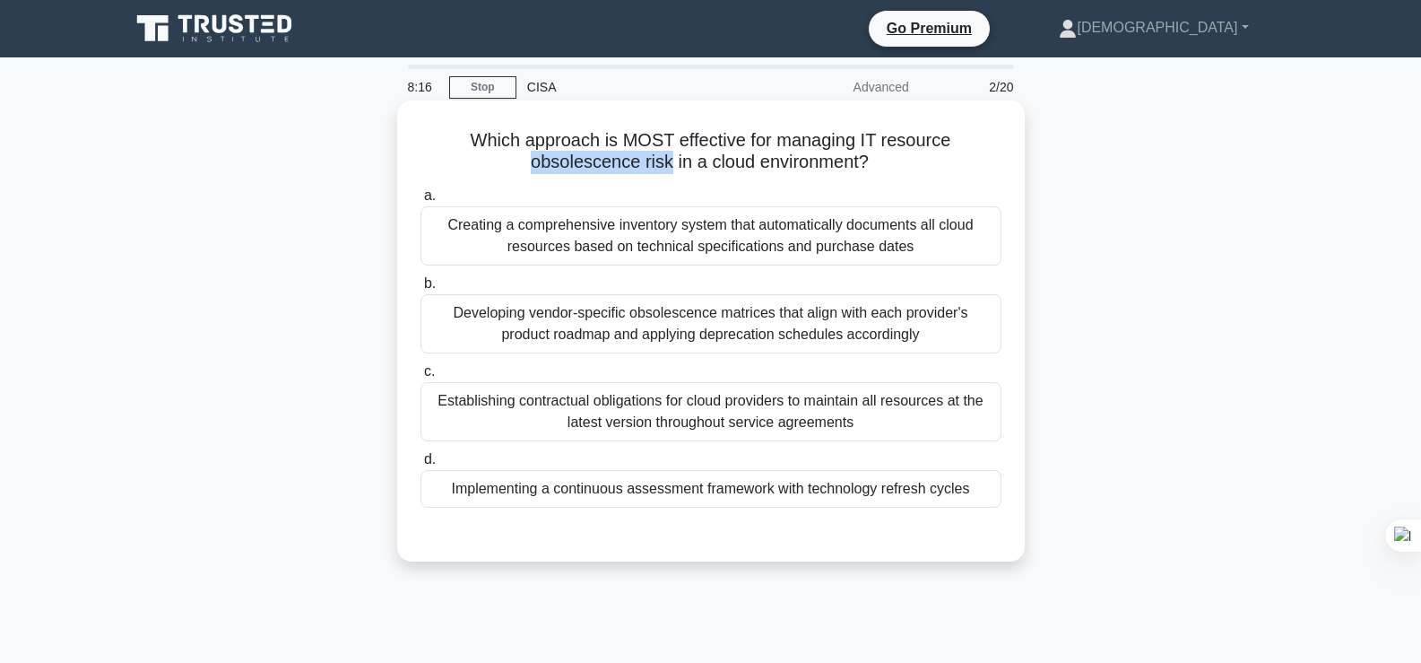
drag, startPoint x: 667, startPoint y: 161, endPoint x: 522, endPoint y: 159, distance: 145.3
click at [522, 159] on h5 "Which approach is MOST effective for managing IT resource obsolescence risk in …" at bounding box center [711, 151] width 585 height 45
copy h5 "obsolescence risk"
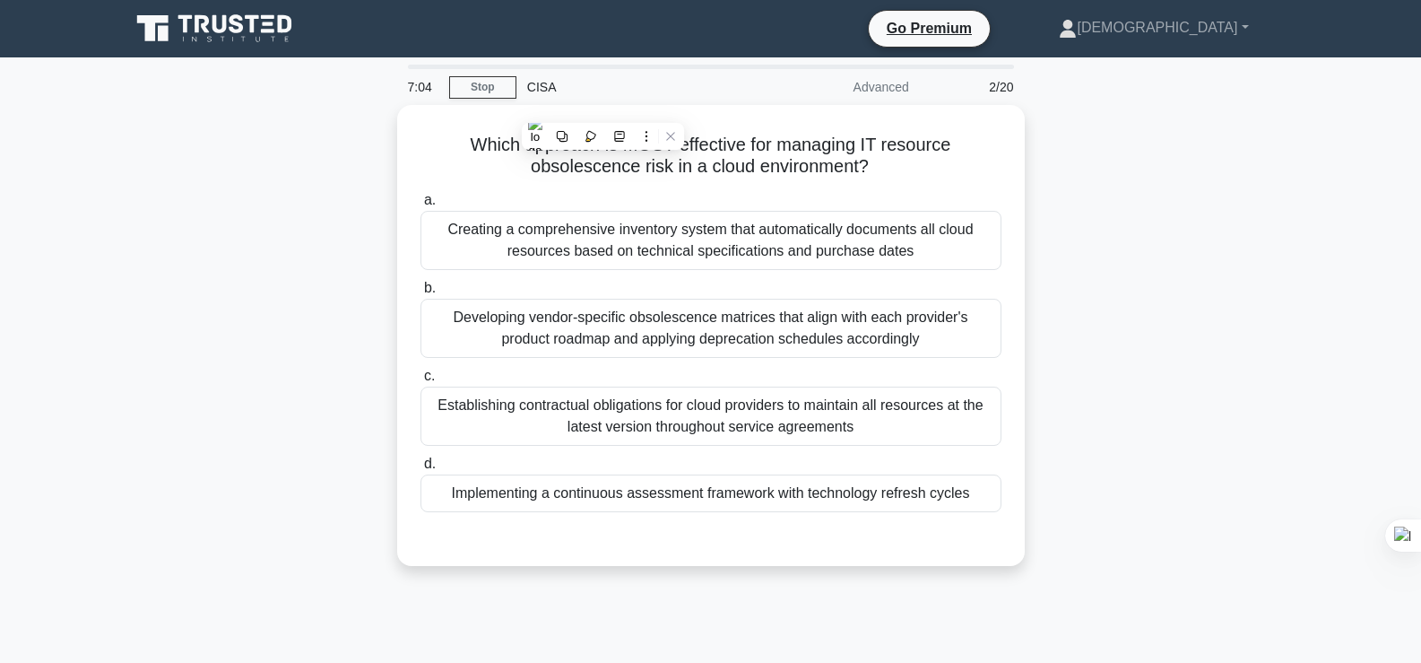
click at [162, 291] on div "Which approach is MOST effective for managing IT resource obsolescence risk in …" at bounding box center [710, 346] width 1183 height 482
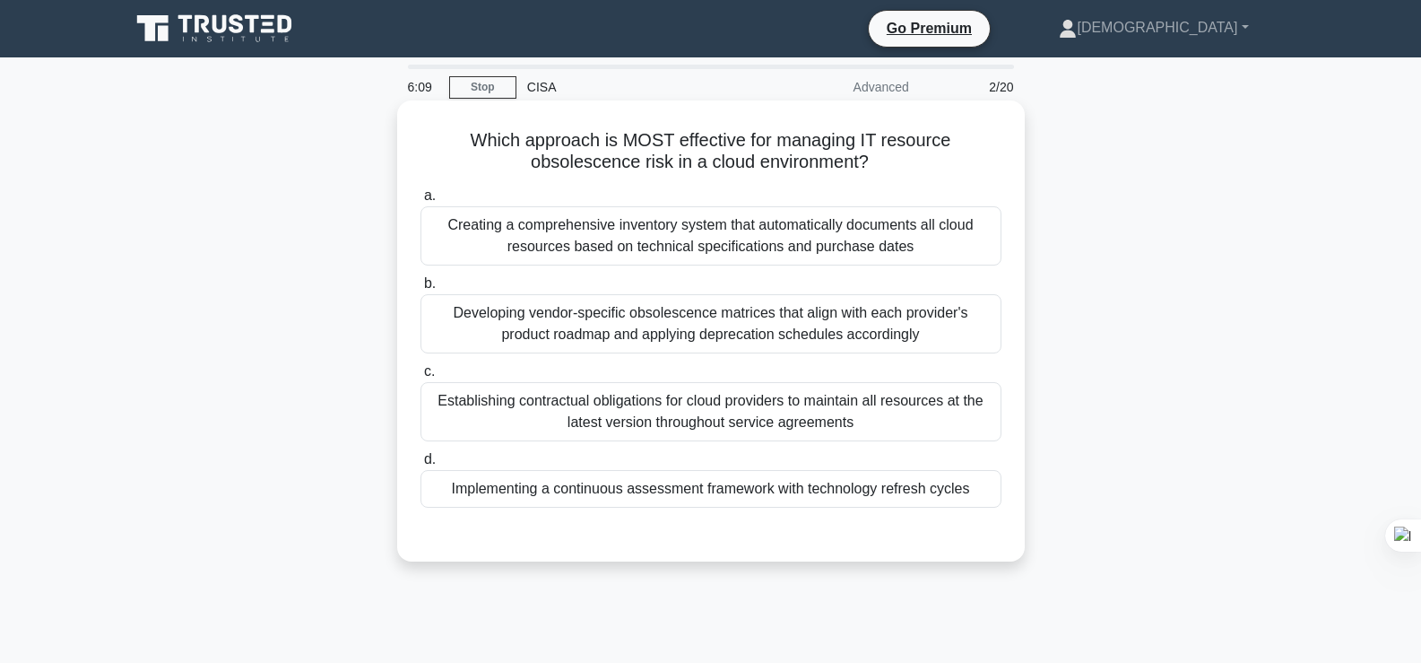
click at [659, 419] on div "Establishing contractual obligations for cloud providers to maintain all resour…" at bounding box center [710, 411] width 581 height 59
click at [420, 377] on input "c. Establishing contractual obligations for cloud providers to maintain all res…" at bounding box center [420, 372] width 0 height 12
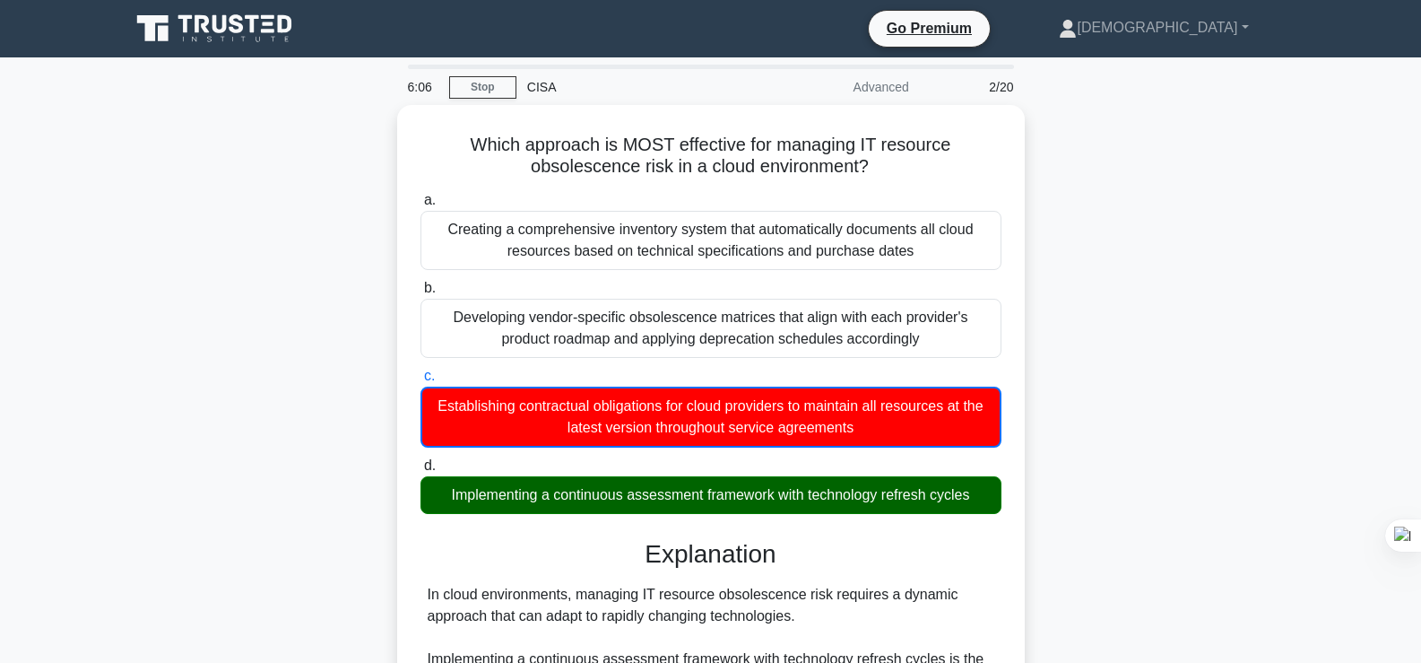
click at [1269, 264] on div "Which approach is MOST effective for managing IT resource obsolescence risk in …" at bounding box center [710, 645] width 1183 height 1080
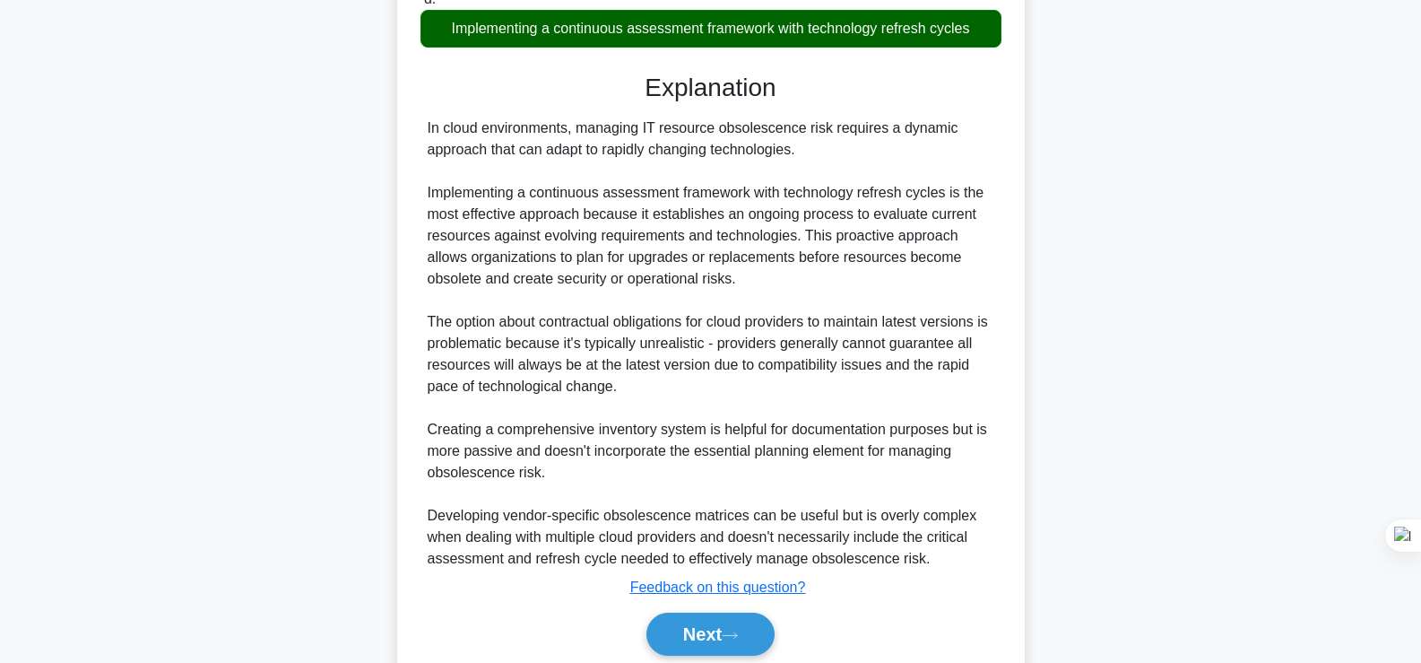
scroll to position [533, 0]
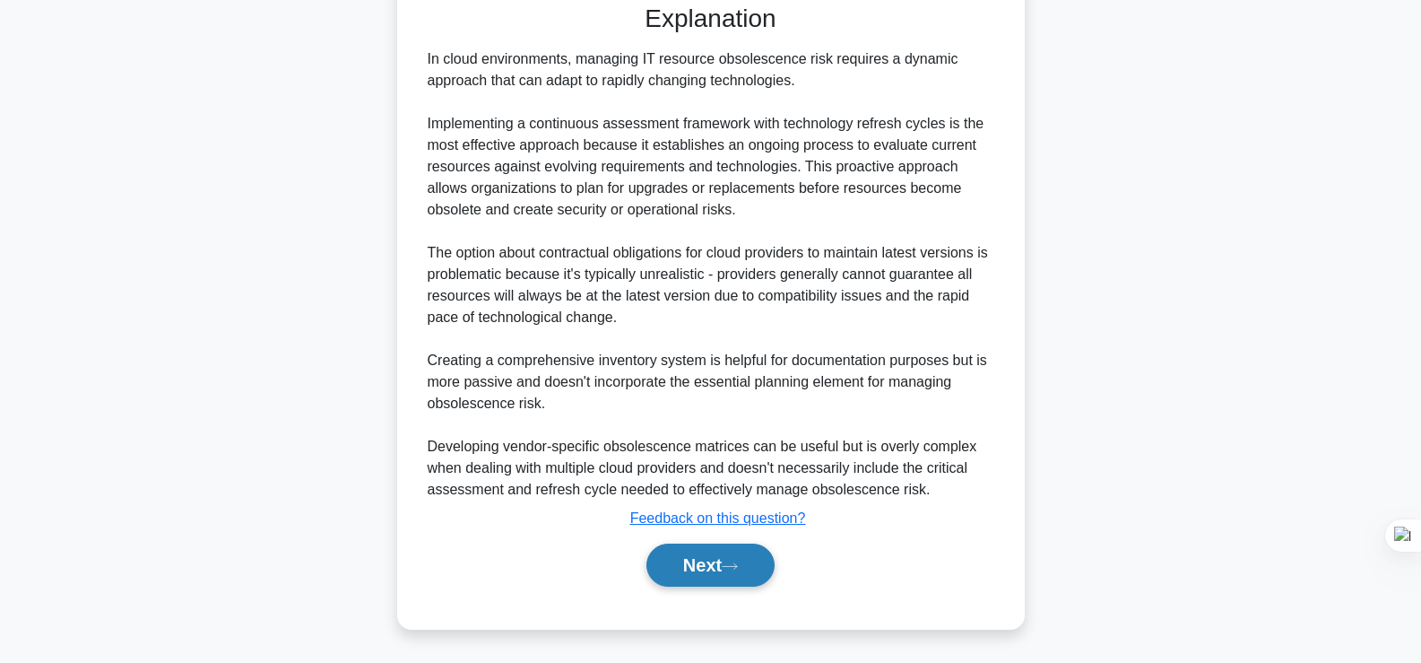
click at [720, 567] on button "Next" at bounding box center [710, 564] width 128 height 43
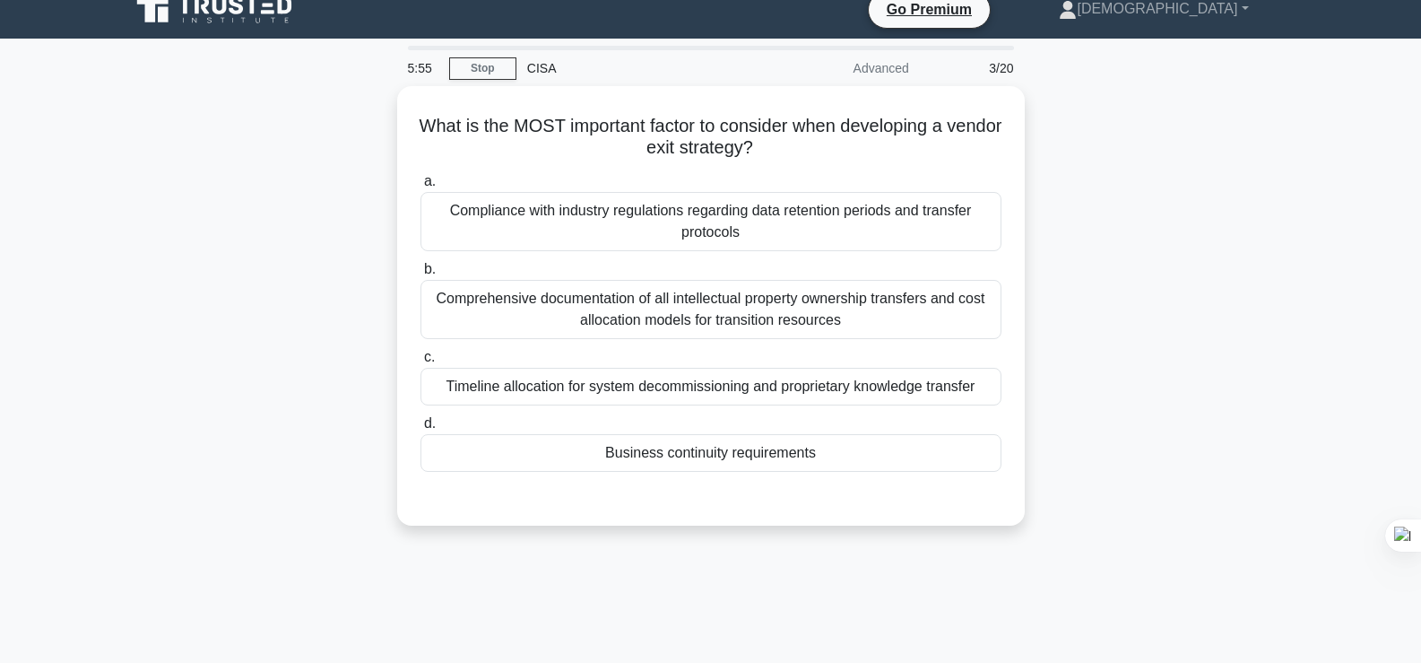
scroll to position [0, 0]
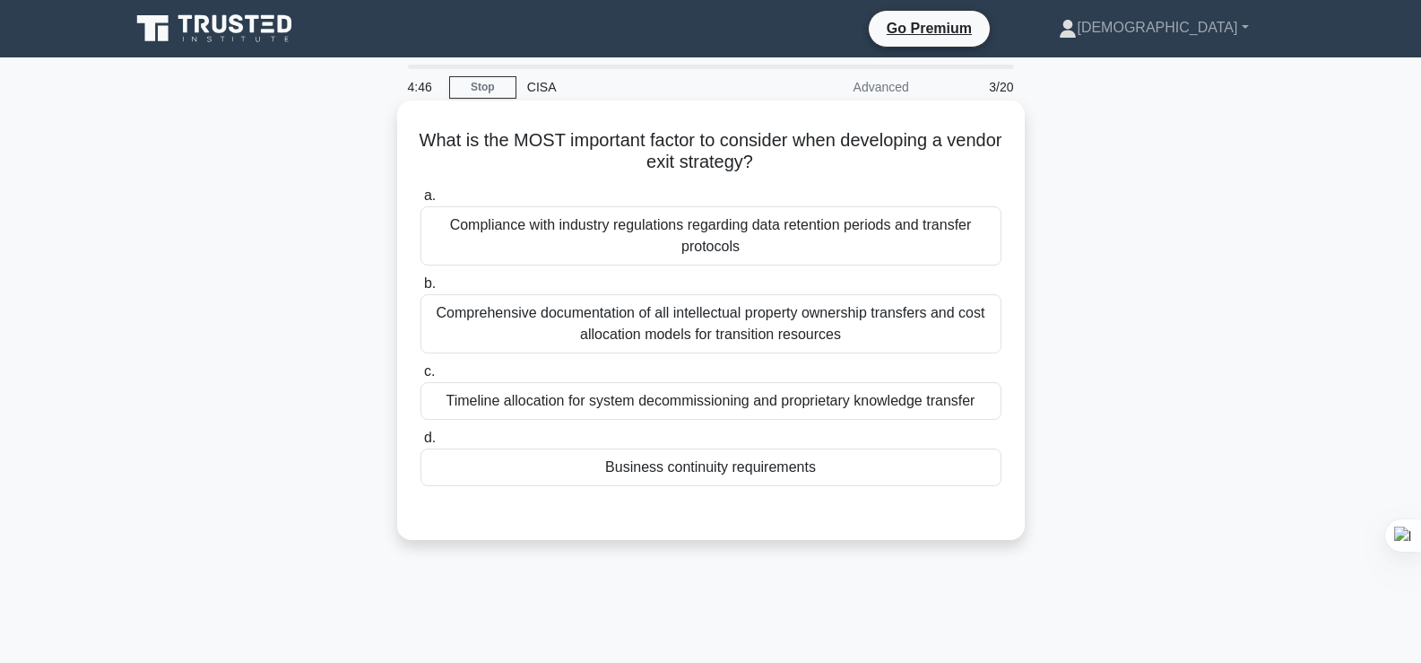
click at [902, 394] on div "Timeline allocation for system decommissioning and proprietary knowledge transf…" at bounding box center [710, 401] width 581 height 38
click at [420, 377] on input "c. Timeline allocation for system decommissioning and proprietary knowledge tra…" at bounding box center [420, 372] width 0 height 12
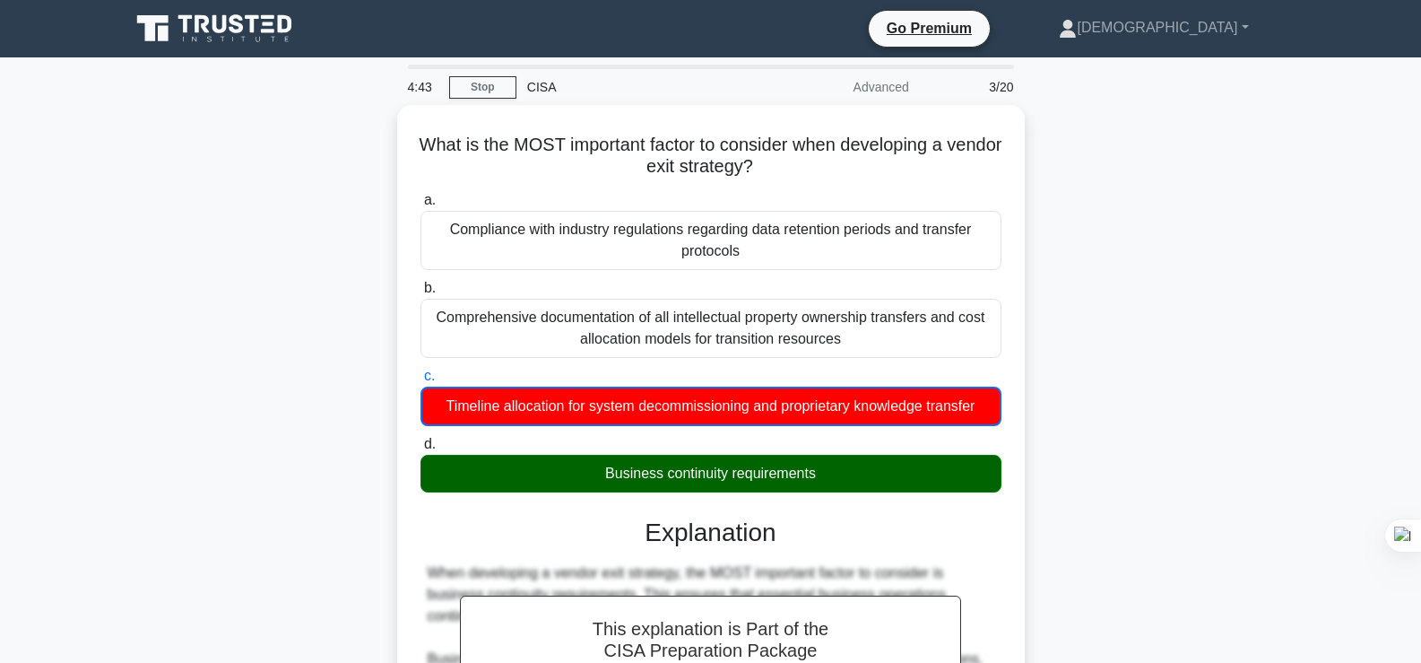
click at [1231, 375] on div "What is the MOST important factor to consider when developing a vendor exit str…" at bounding box center [710, 656] width 1183 height 1102
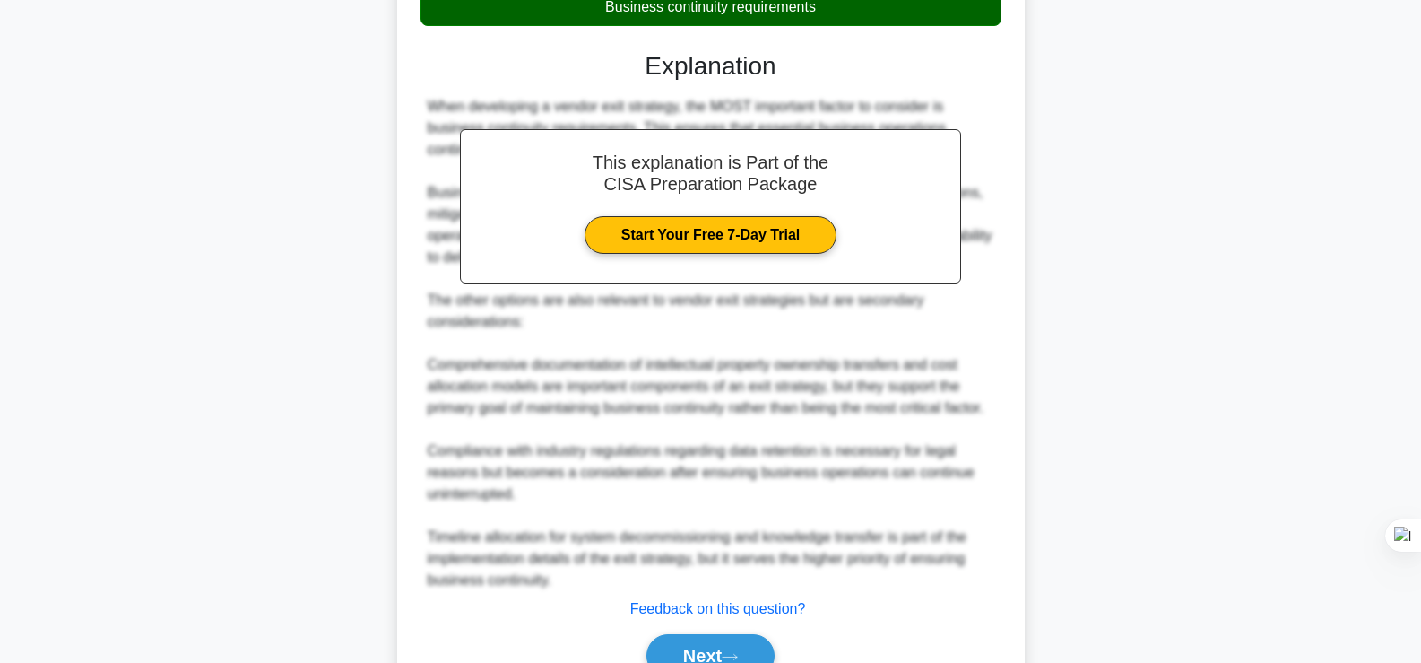
scroll to position [554, 0]
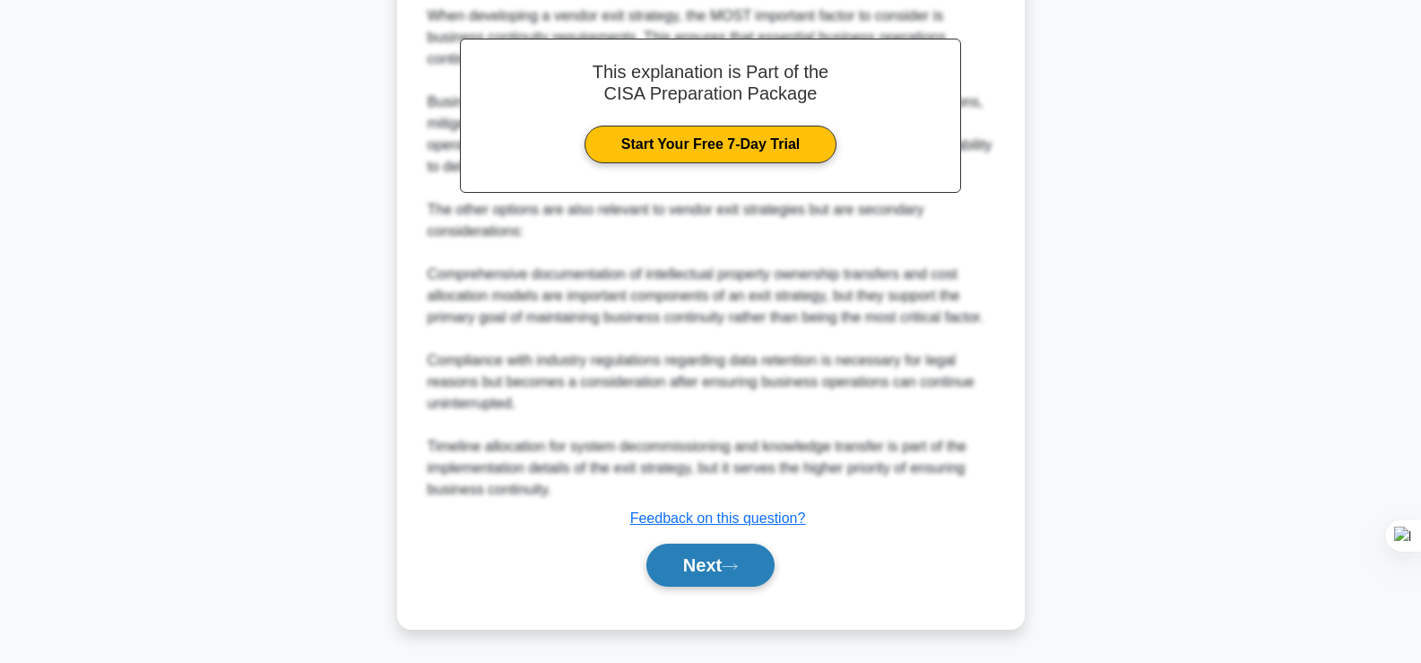
click at [720, 567] on button "Next" at bounding box center [710, 564] width 128 height 43
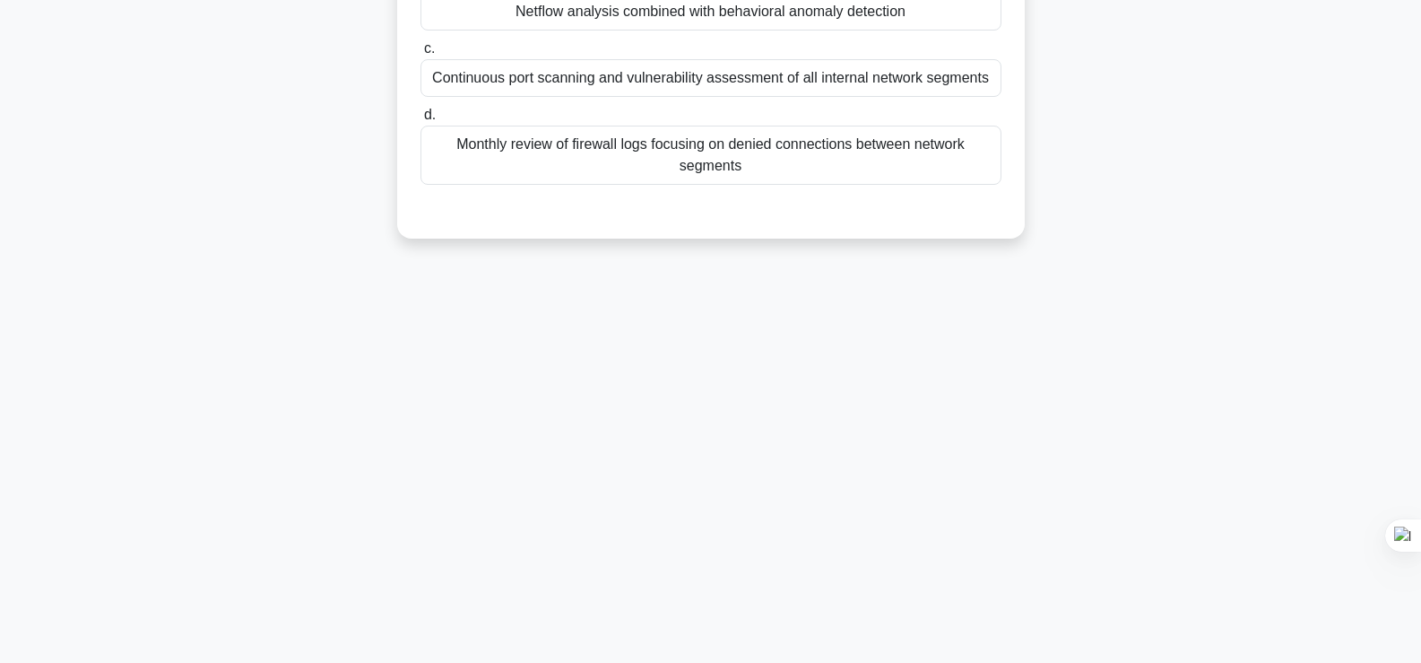
click at [1152, 257] on div "Which network monitoring method provides the MOST effective means of detecting …" at bounding box center [710, 29] width 1183 height 461
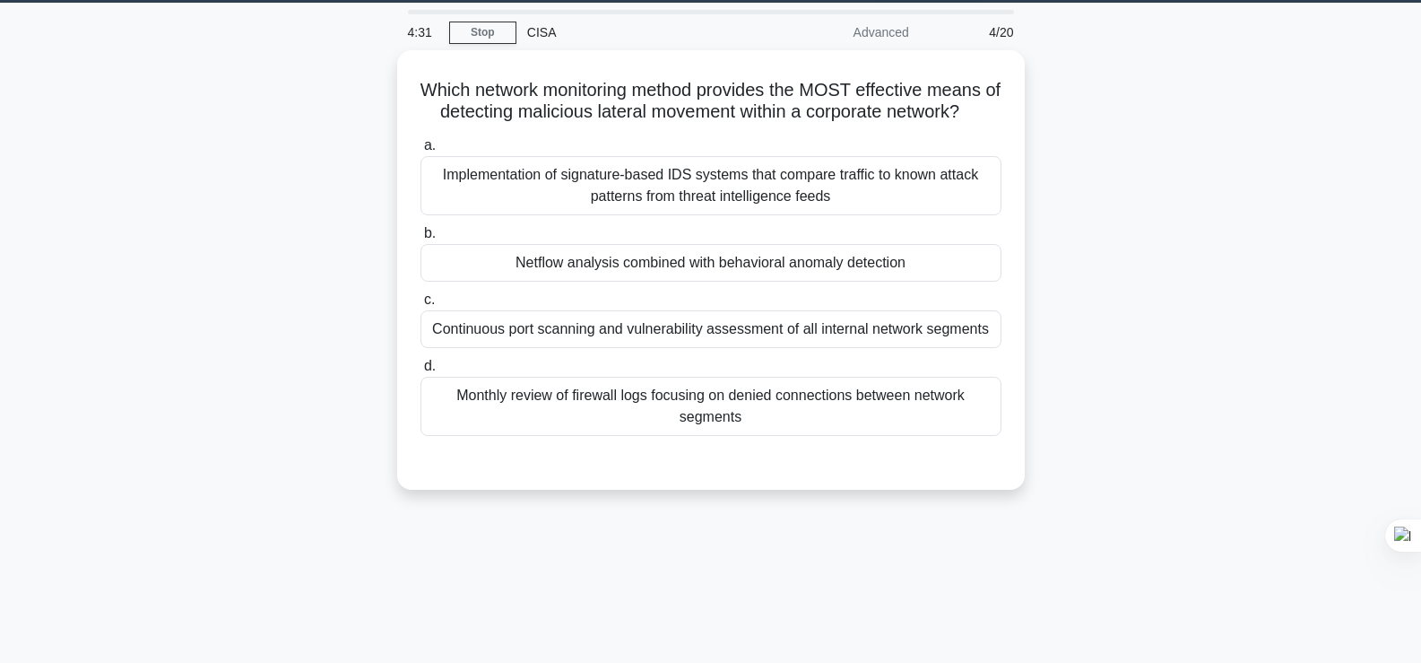
scroll to position [19, 0]
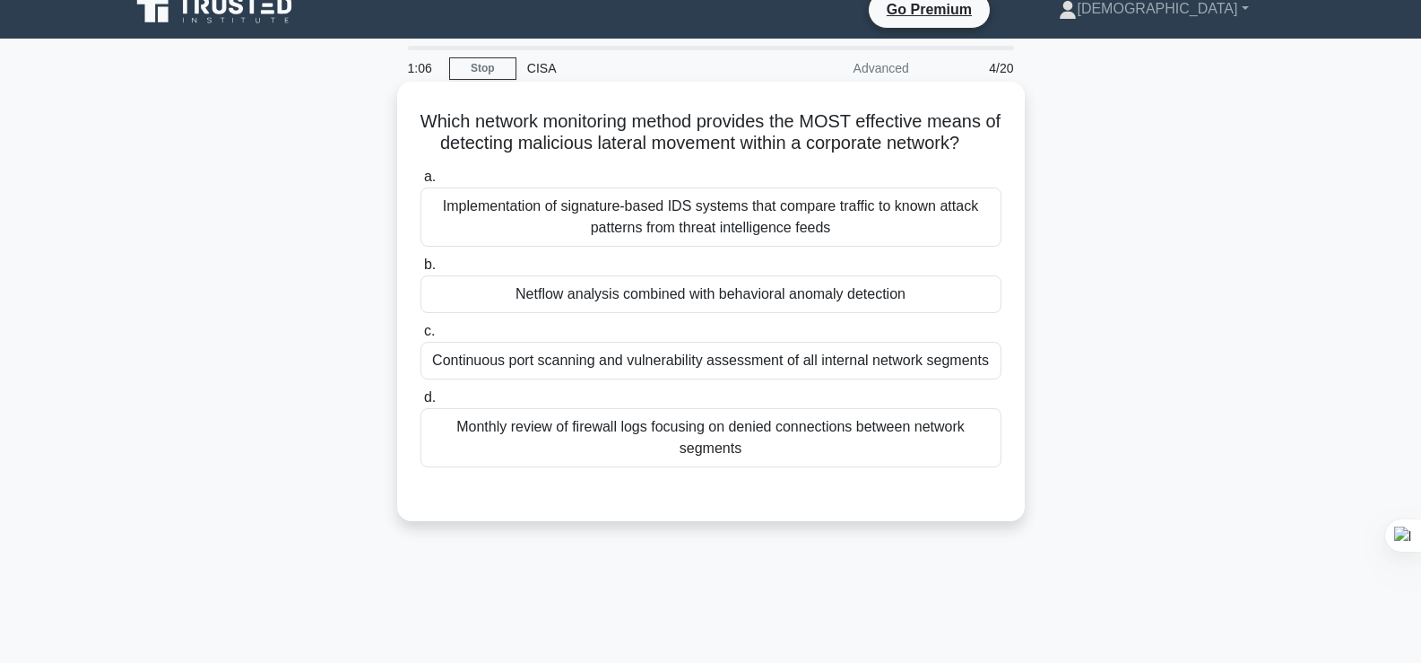
click at [818, 313] on div "Netflow analysis combined with behavioral anomaly detection" at bounding box center [710, 294] width 581 height 38
click at [420, 271] on input "b. Netflow analysis combined with behavioral anomaly detection" at bounding box center [420, 265] width 0 height 12
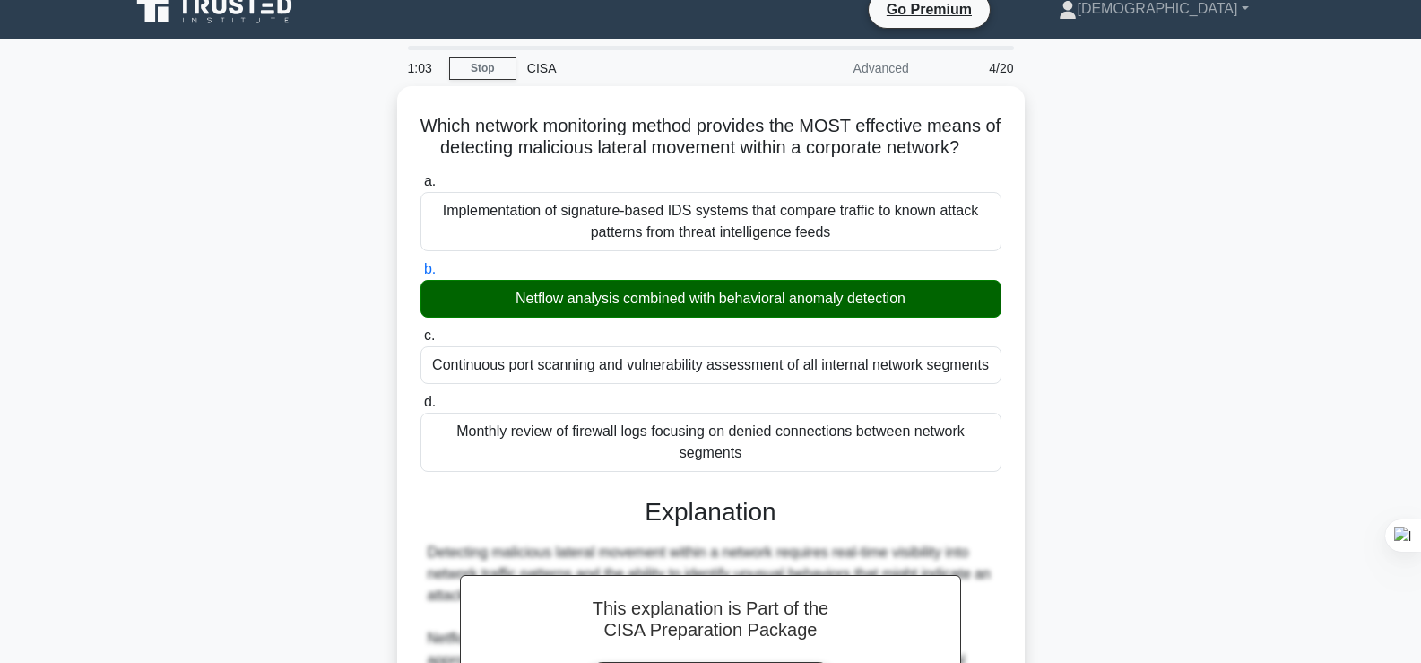
click at [1225, 351] on div "Which network monitoring method provides the MOST effective means of detecting …" at bounding box center [710, 636] width 1183 height 1100
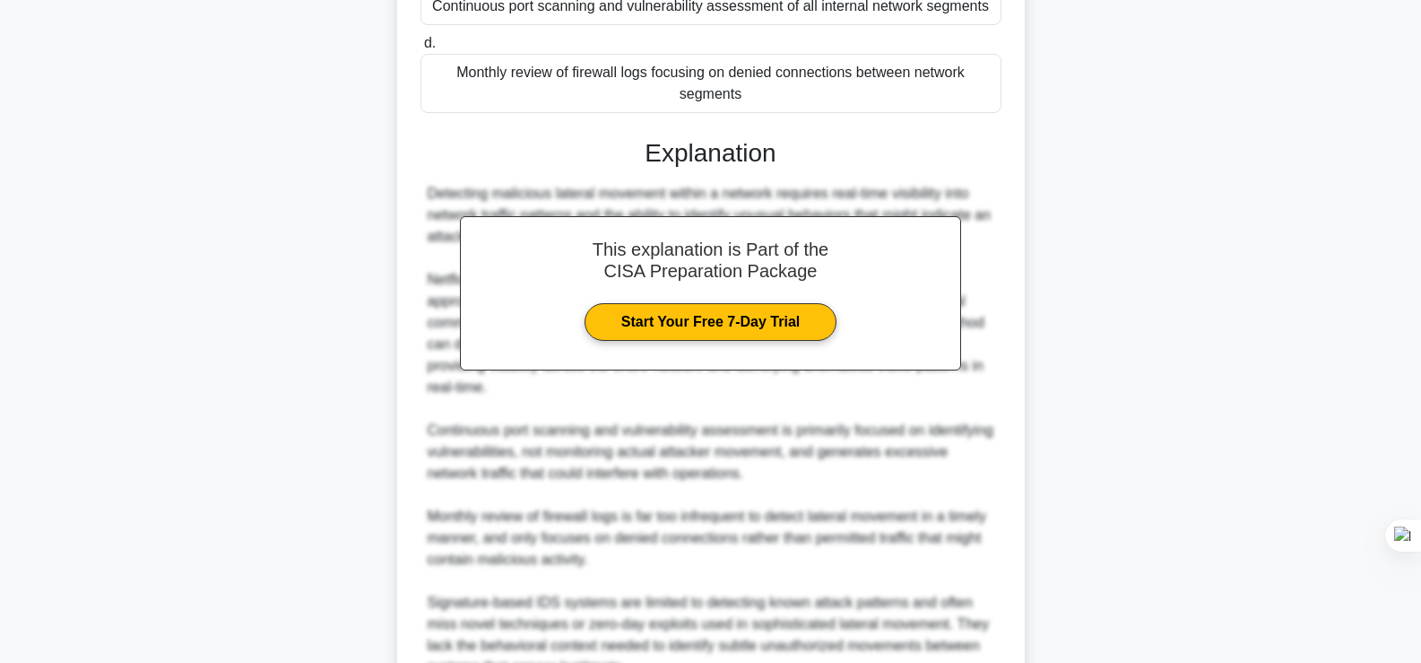
scroll to position [552, 0]
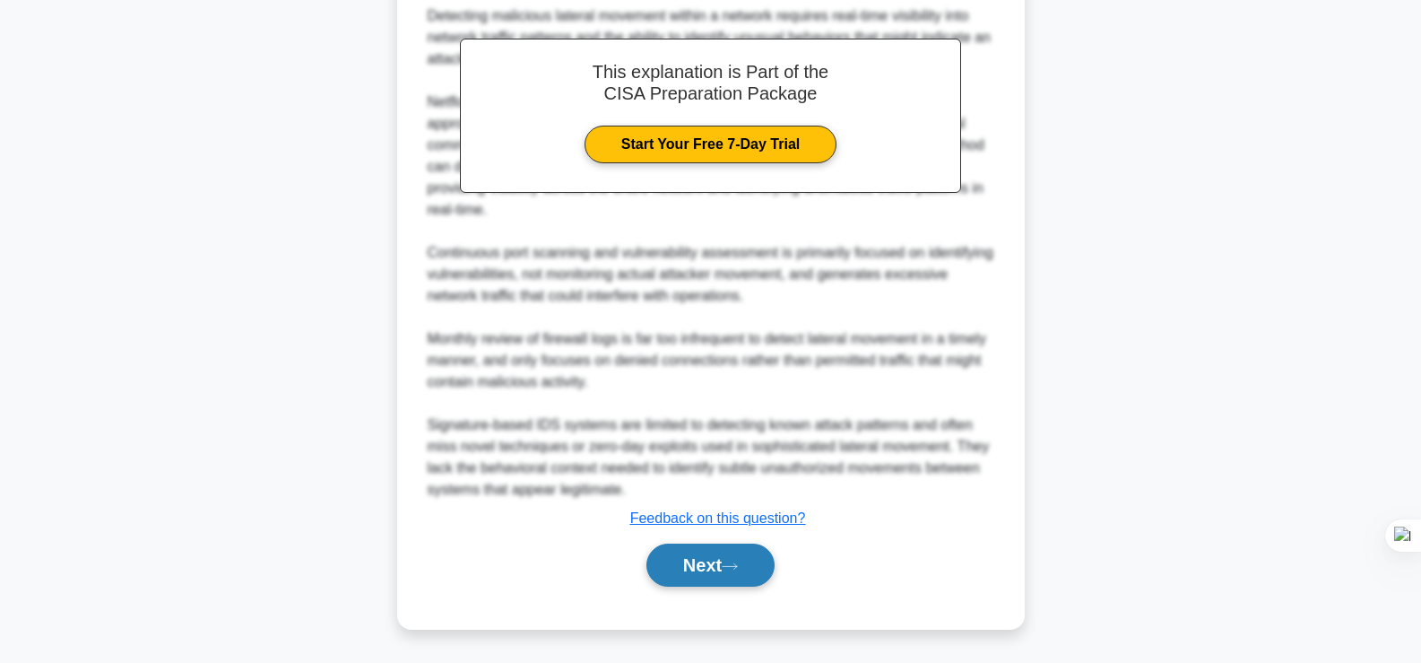
click at [679, 566] on button "Next" at bounding box center [710, 564] width 128 height 43
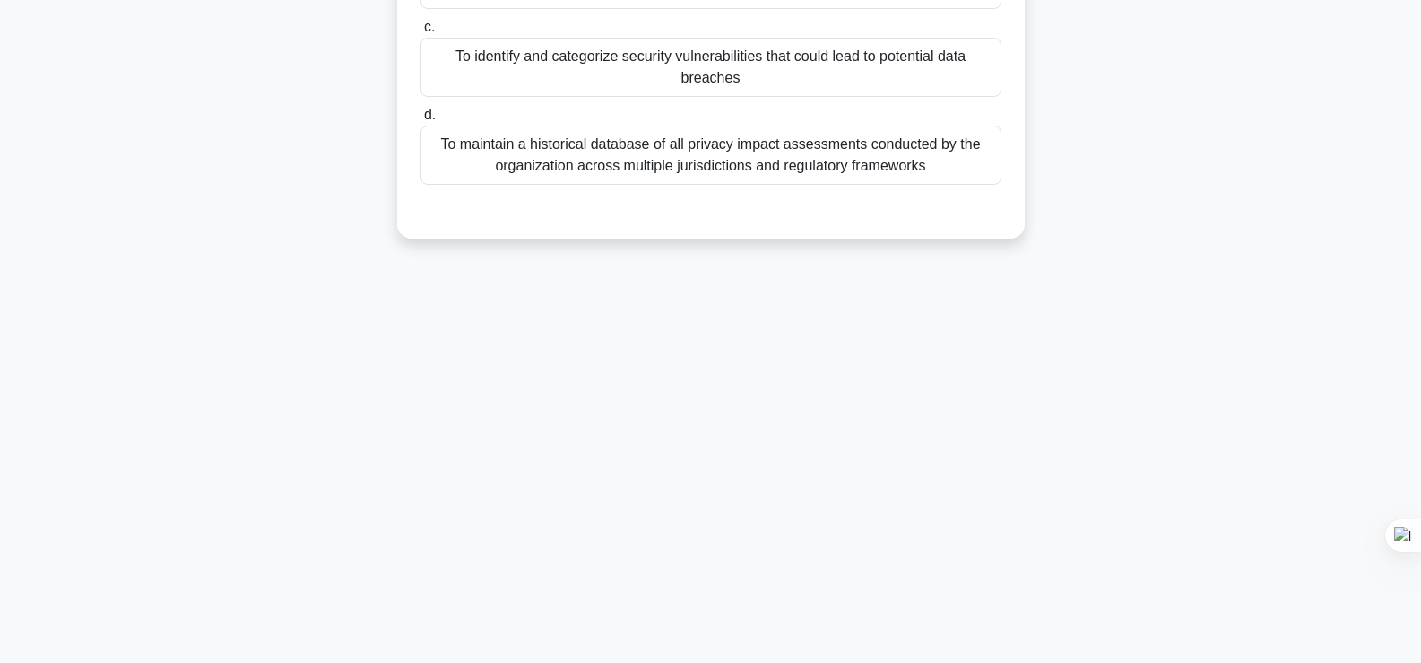
scroll to position [306, 0]
click at [1151, 191] on div "What is the primary function of a 'Record of Processing Activities (ROPA)' in a…" at bounding box center [710, 29] width 1183 height 461
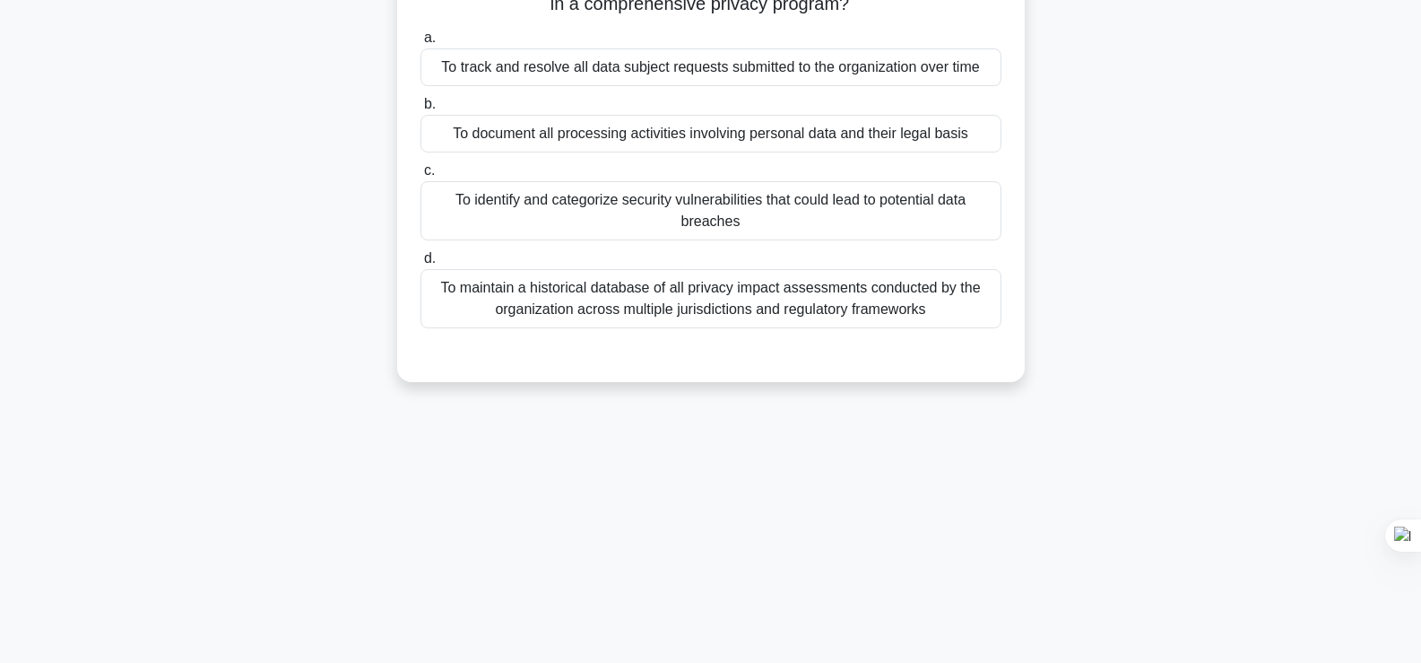
scroll to position [0, 0]
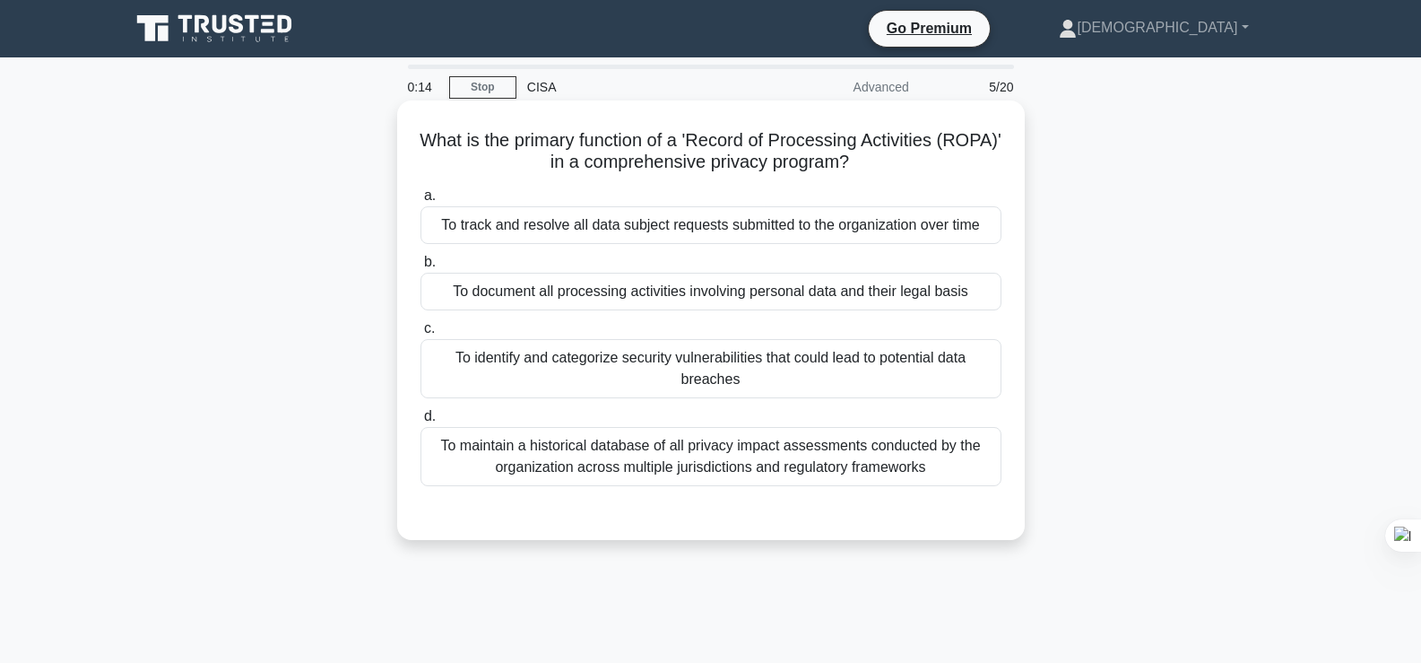
click at [730, 360] on div "To identify and categorize security vulnerabilities that could lead to potentia…" at bounding box center [710, 368] width 581 height 59
click at [420, 334] on input "c. To identify and categorize security vulnerabilities that could lead to poten…" at bounding box center [420, 329] width 0 height 12
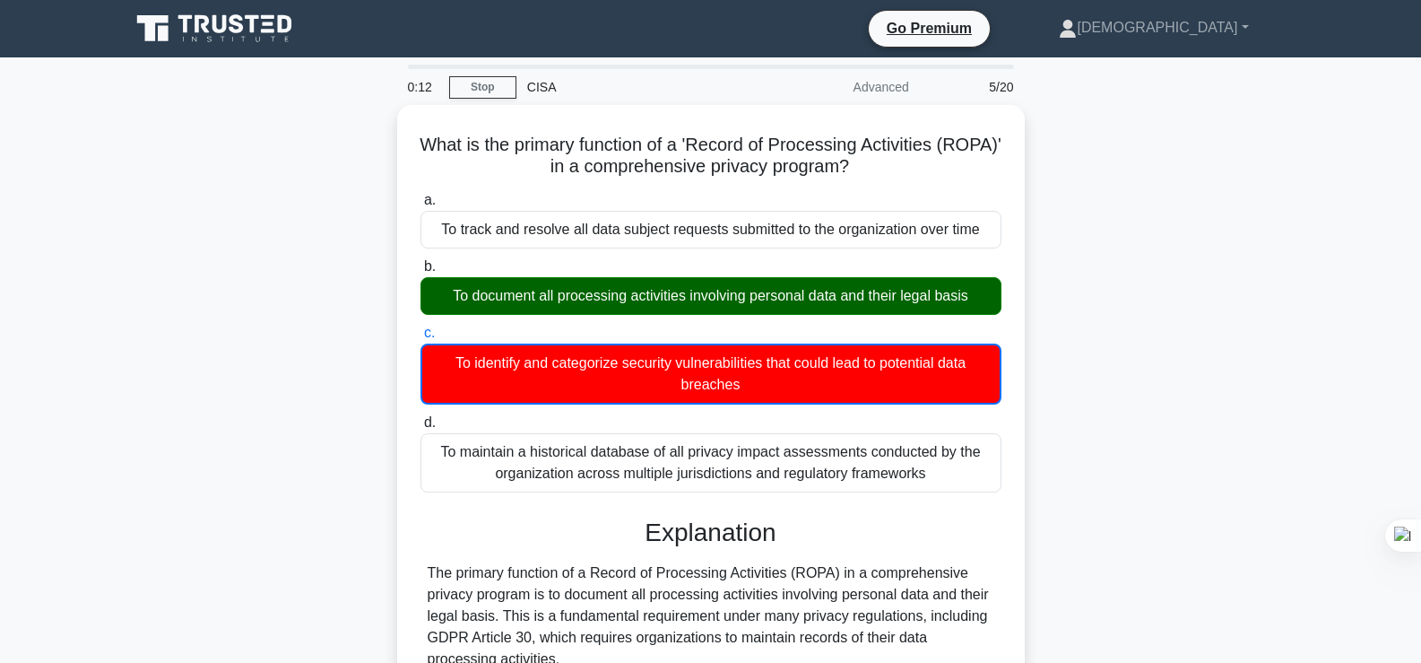
click at [1049, 338] on div "What is the primary function of a 'Record of Processing Activities (ROPA)' in a…" at bounding box center [710, 634] width 1183 height 1059
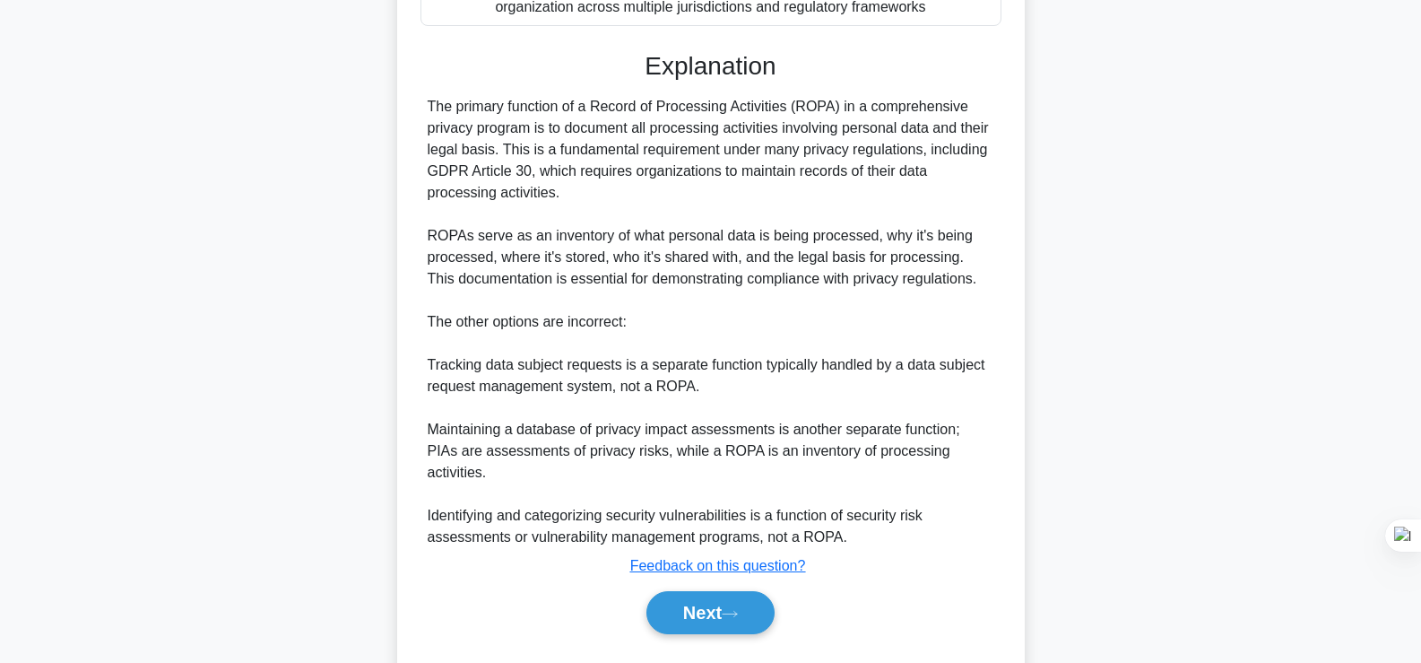
scroll to position [489, 0]
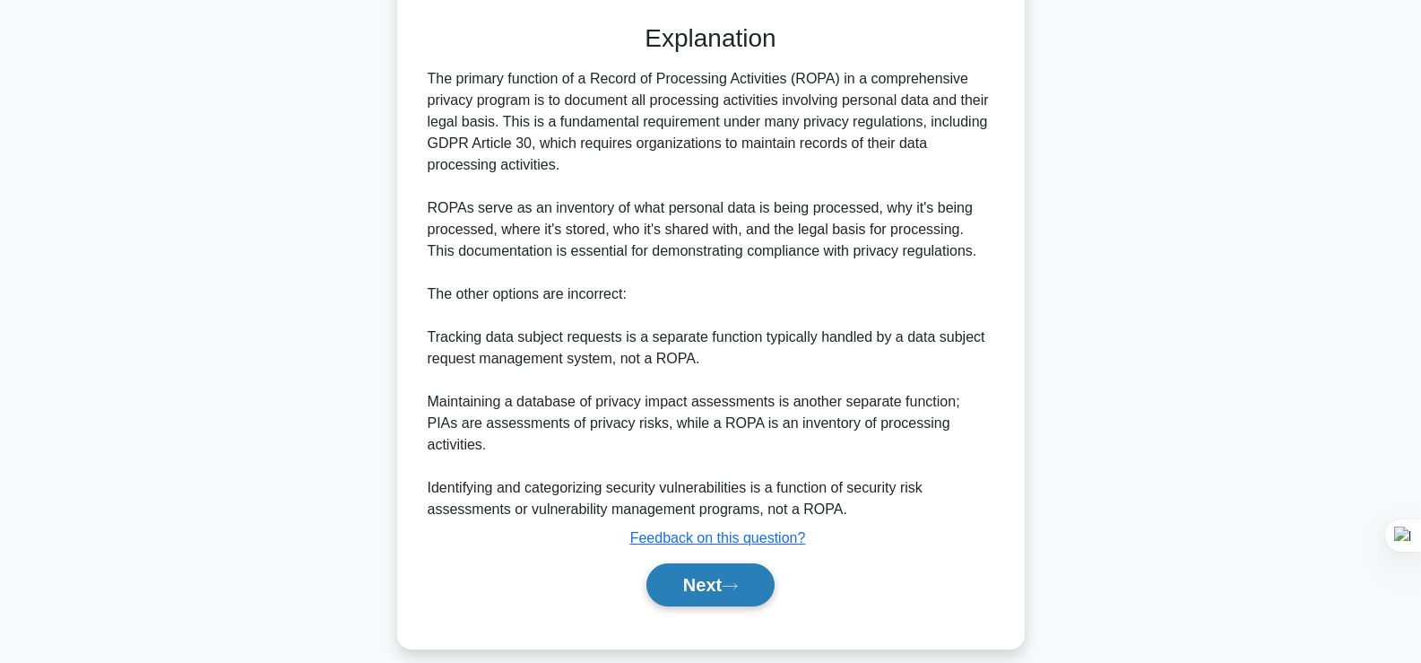
click at [674, 578] on button "Next" at bounding box center [710, 584] width 128 height 43
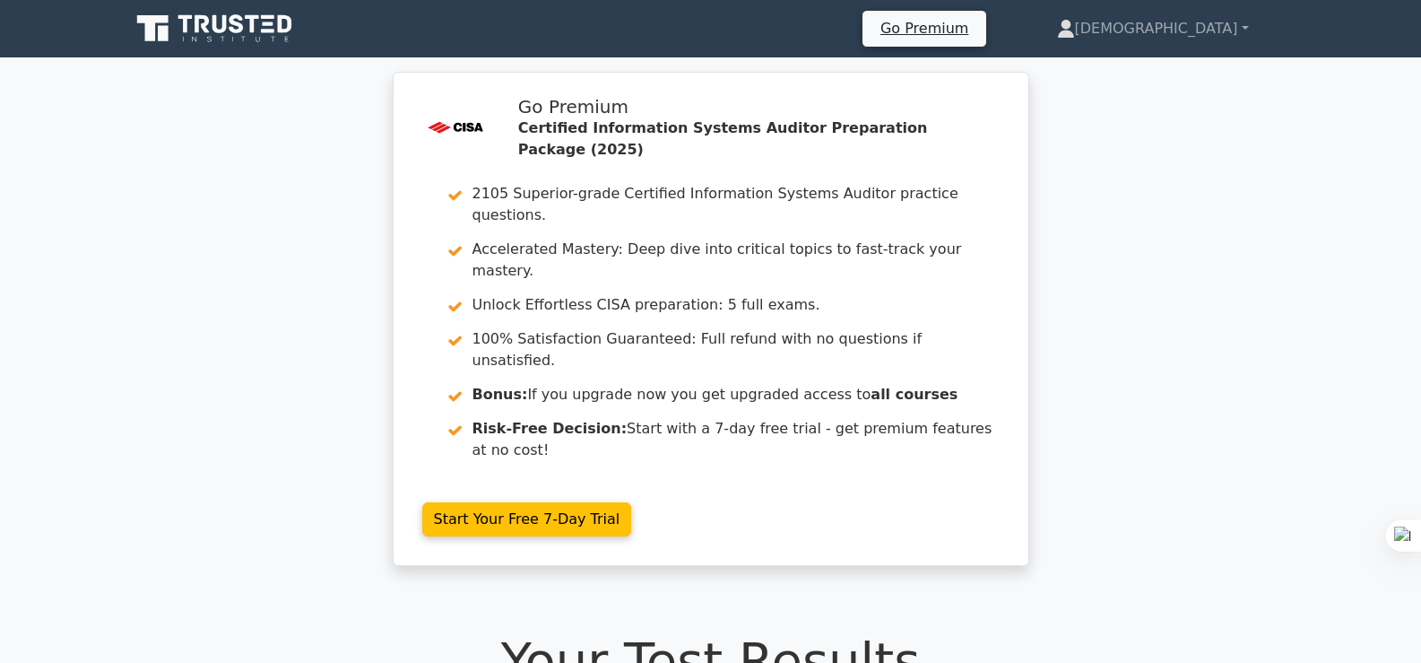
click at [308, 369] on div ".st0{fill:#E31818;} Go Premium Certified Information Systems Auditor Preparatio…" at bounding box center [710, 329] width 1421 height 515
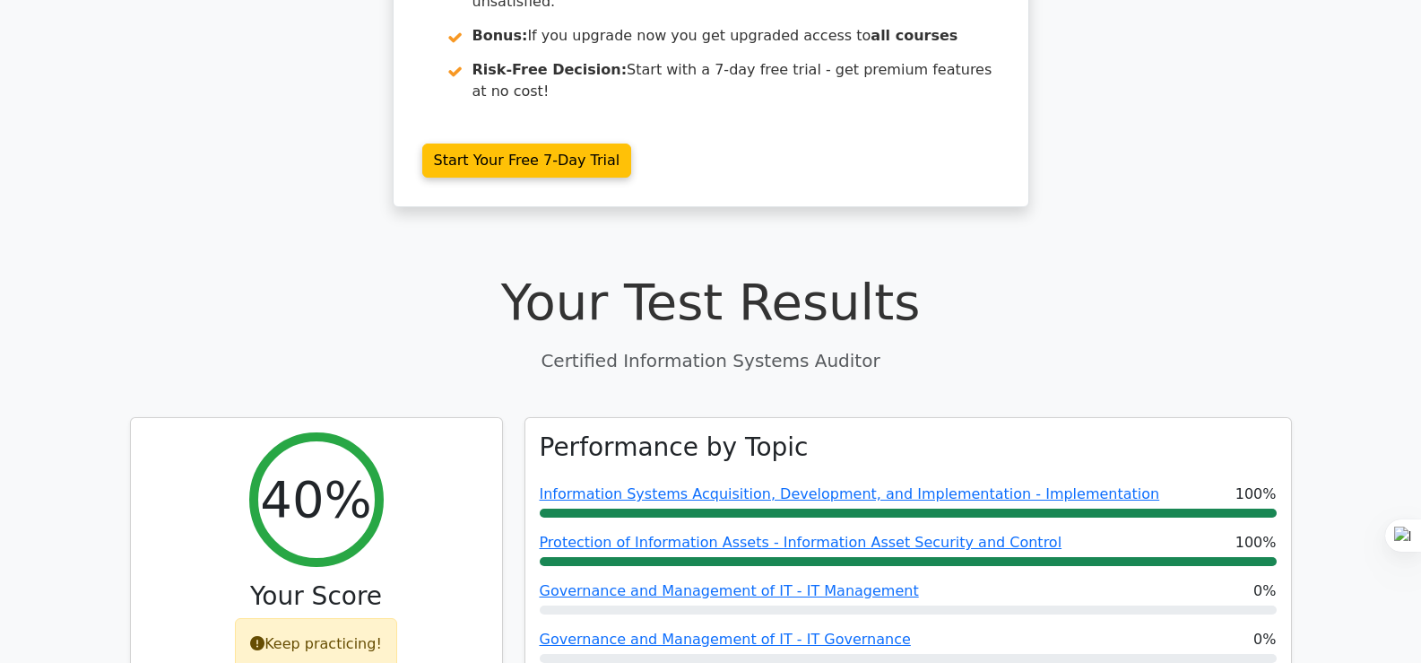
scroll to position [466, 0]
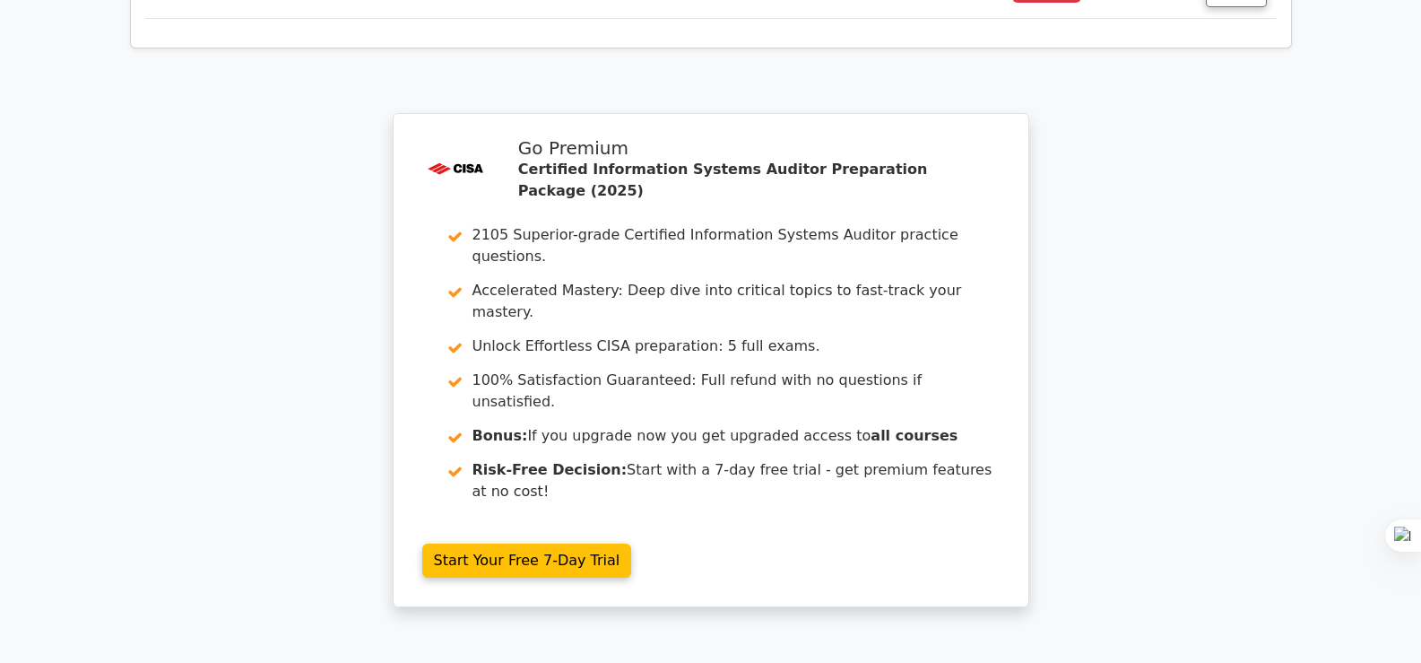
scroll to position [2808, 0]
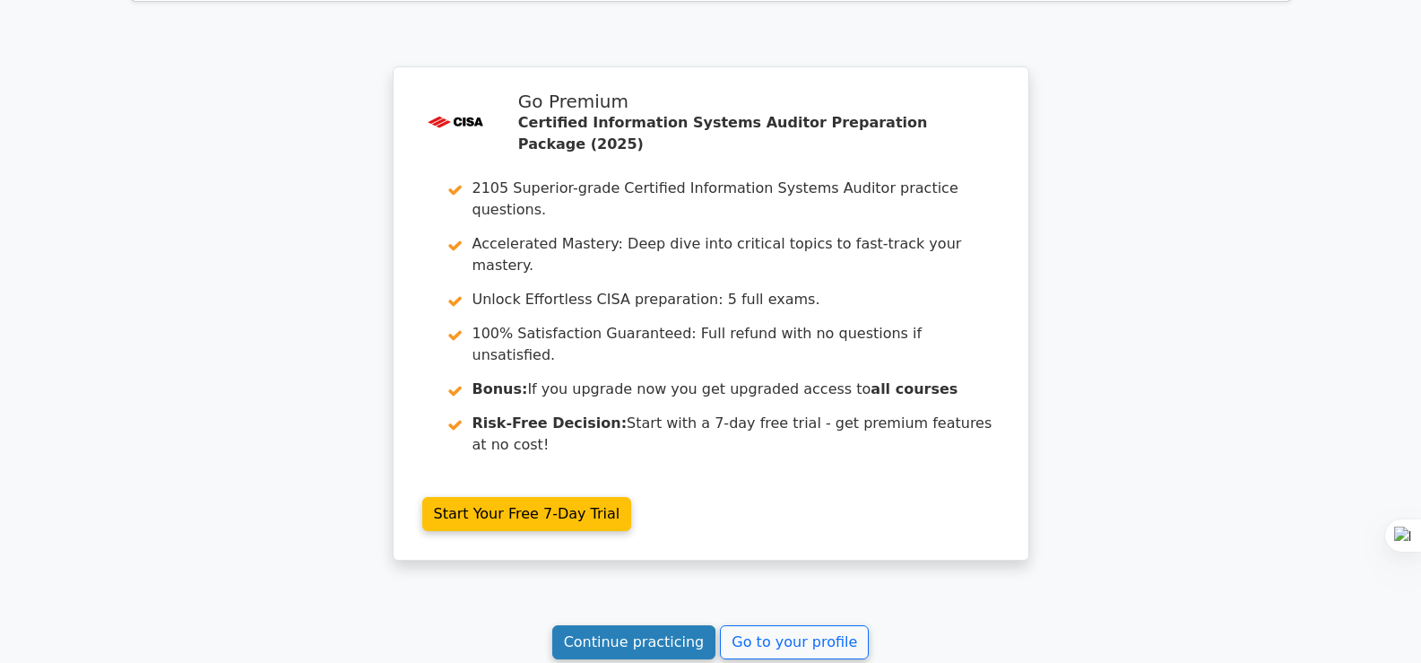
click at [680, 625] on link "Continue practicing" at bounding box center [634, 642] width 164 height 34
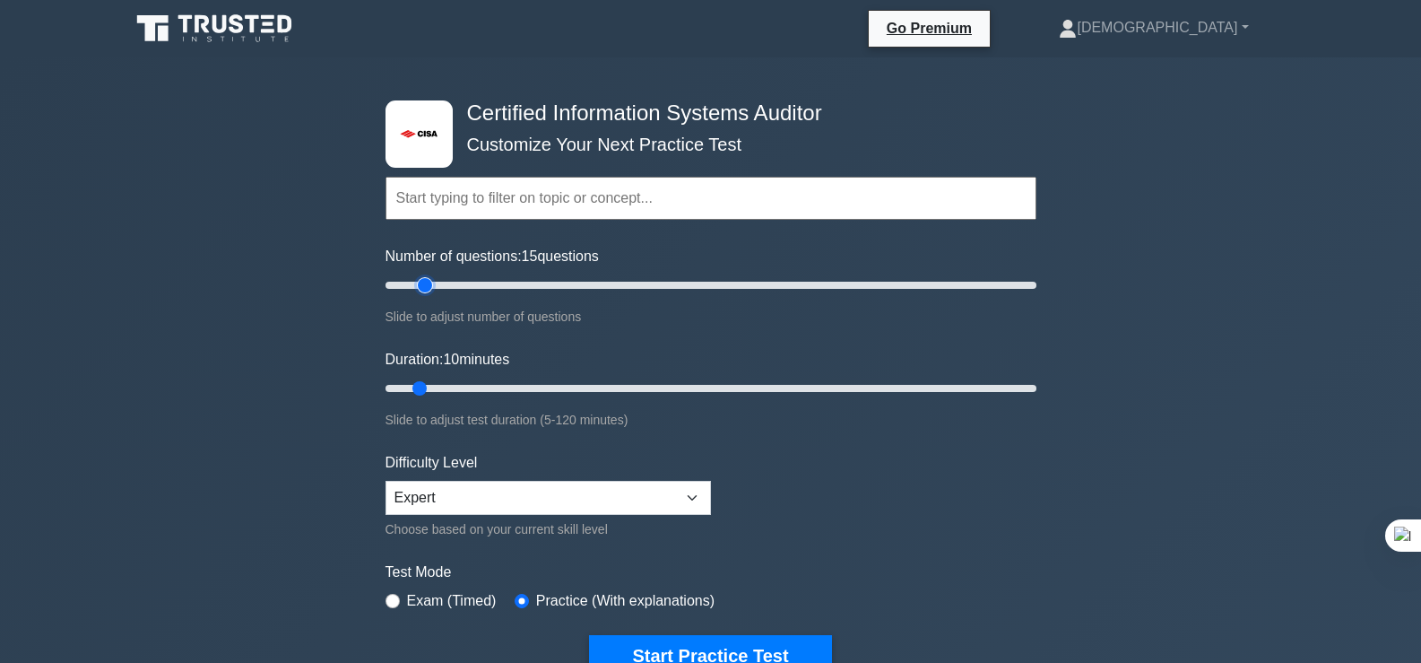
type input "15"
click at [422, 286] on input "Number of questions: 15 questions" at bounding box center [710, 285] width 651 height 22
click at [717, 653] on button "Start Practice Test" at bounding box center [710, 655] width 242 height 41
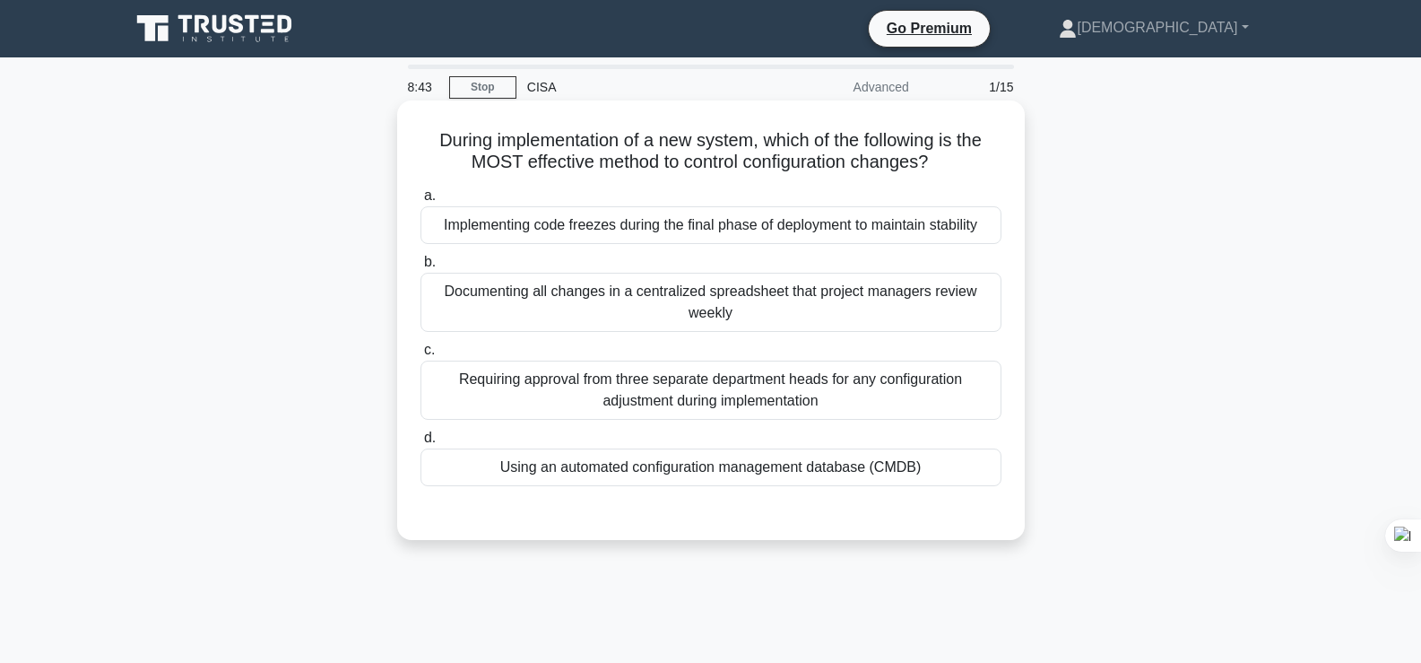
click at [724, 448] on div "Using an automated configuration management database (CMDB)" at bounding box center [710, 467] width 581 height 38
click at [420, 439] on input "d. Using an automated configuration management database (CMDB)" at bounding box center [420, 438] width 0 height 12
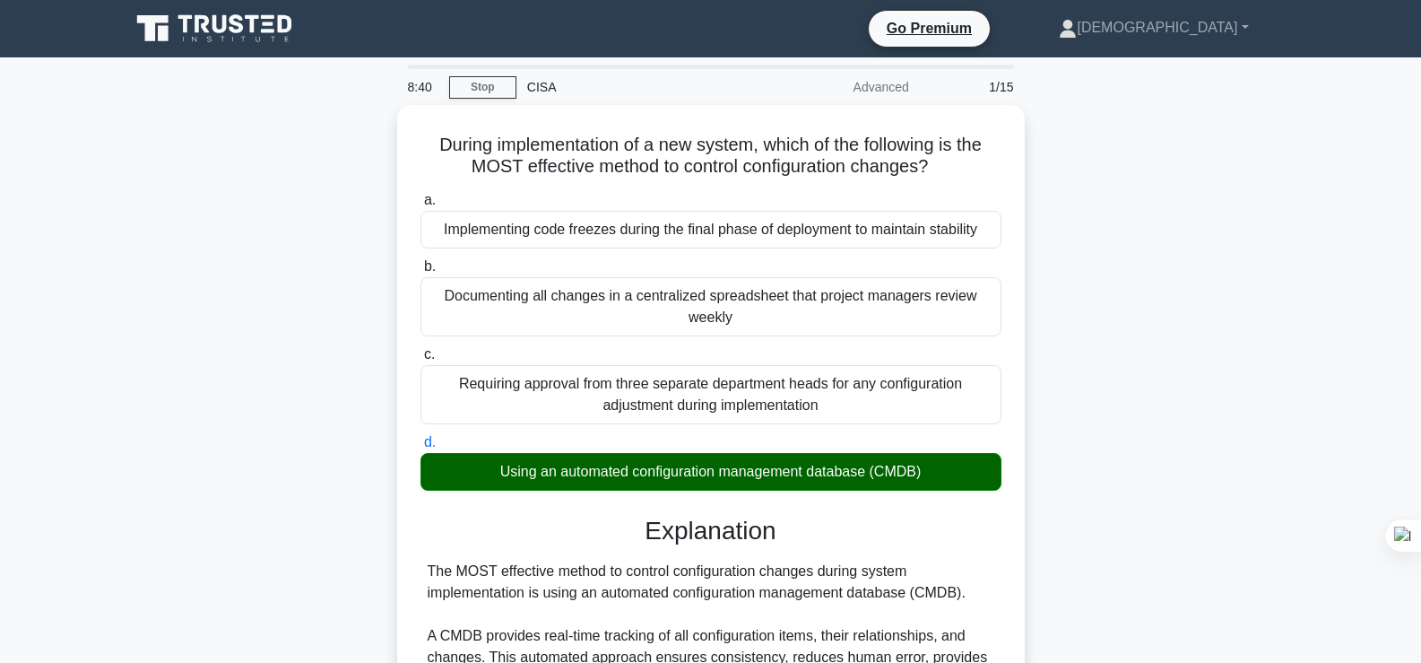
click at [1211, 272] on div "During implementation of a new system, which of the following is the MOST effec…" at bounding box center [710, 655] width 1183 height 1100
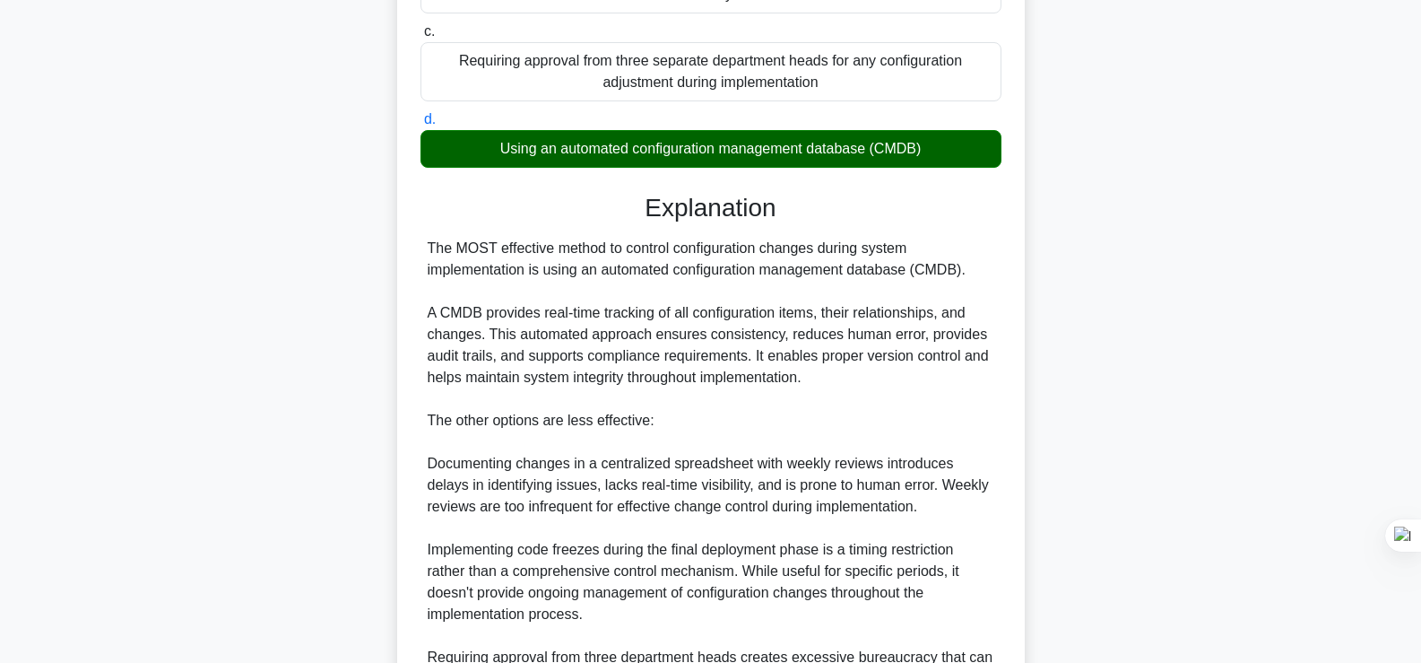
scroll to position [531, 0]
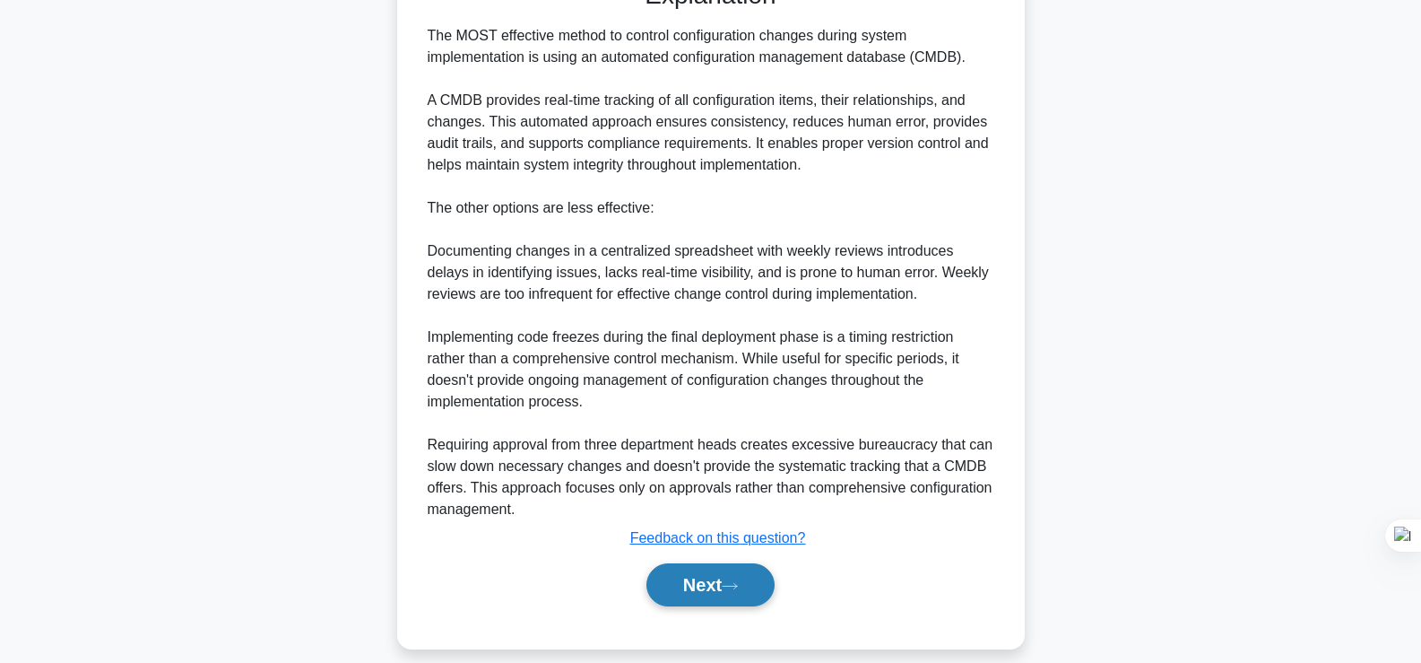
click at [738, 581] on icon at bounding box center [730, 586] width 16 height 10
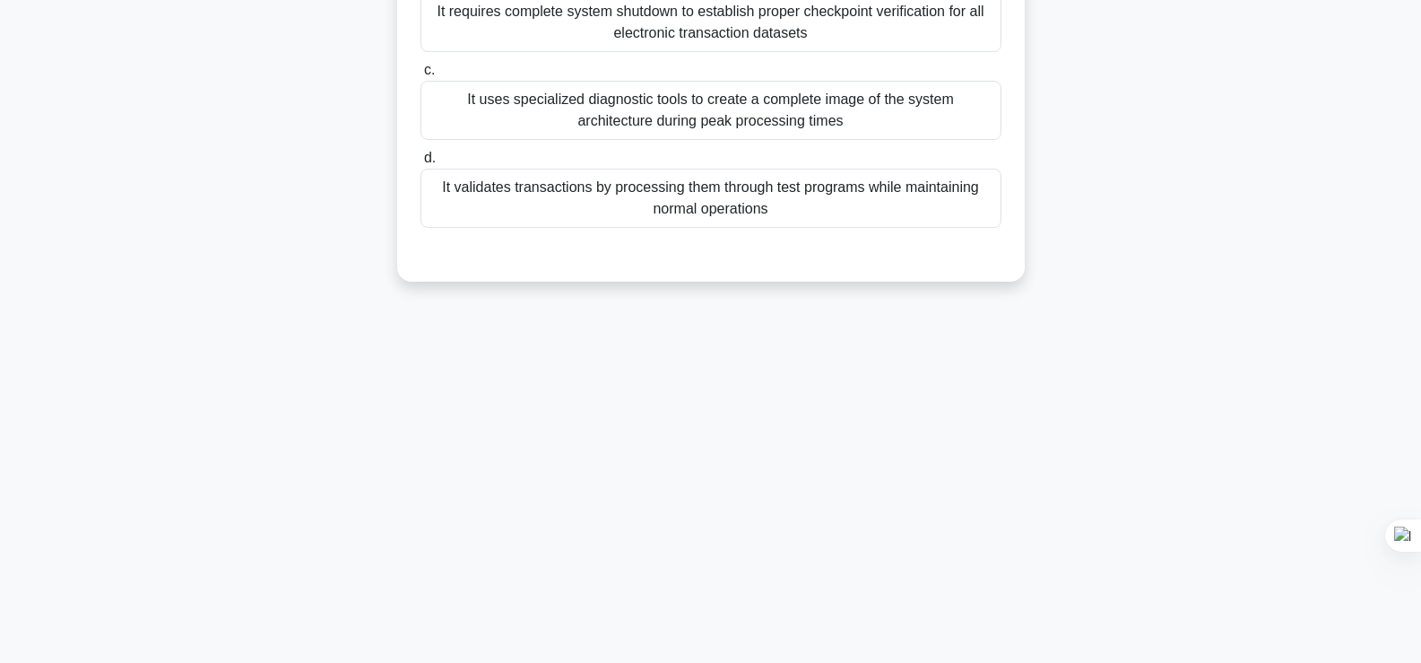
scroll to position [306, 0]
click at [1266, 201] on div "What is the main characteristic of an Electronic Data Processing (EDP) audit wh…" at bounding box center [710, 51] width 1183 height 504
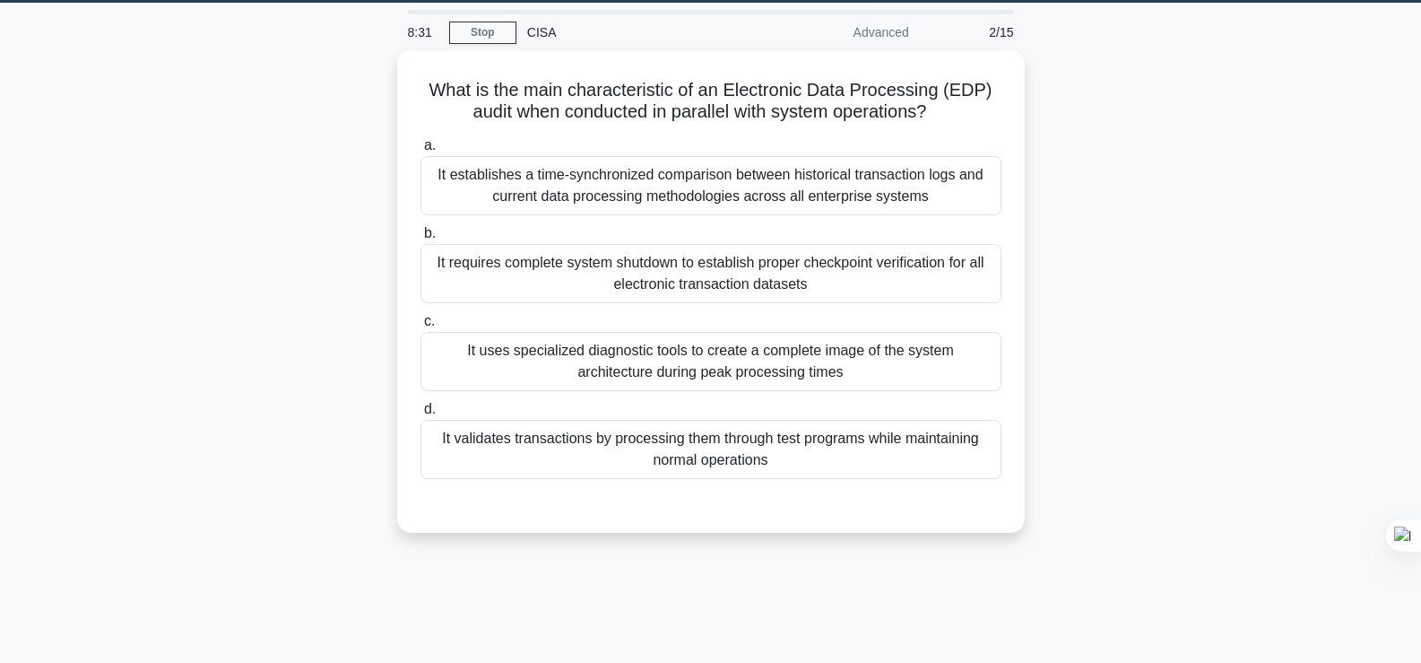
scroll to position [0, 0]
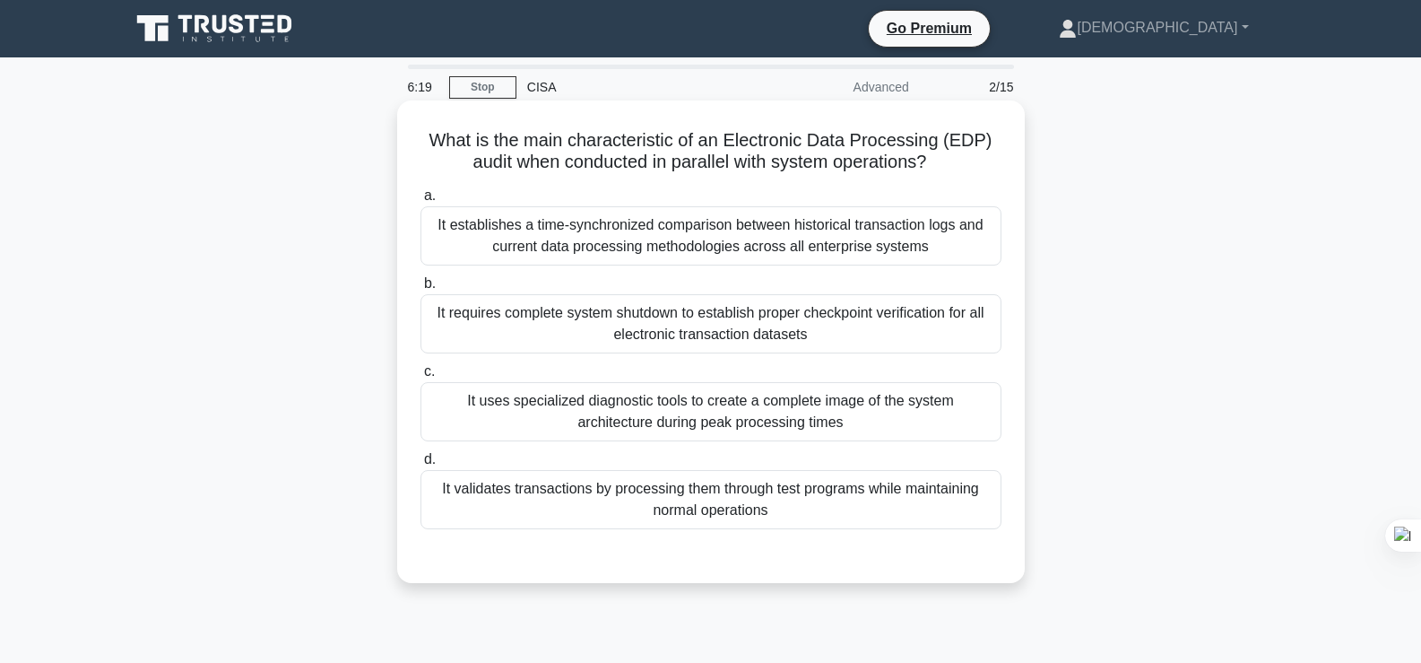
drag, startPoint x: 741, startPoint y: 470, endPoint x: 745, endPoint y: 495, distance: 25.5
click at [745, 495] on label "d. It validates transactions by processing them through test programs while mai…" at bounding box center [710, 488] width 581 height 81
click at [745, 495] on div "It validates transactions by processing them through test programs while mainta…" at bounding box center [710, 499] width 581 height 59
click at [420, 465] on input "d. It validates transactions by processing them through test programs while mai…" at bounding box center [420, 460] width 0 height 12
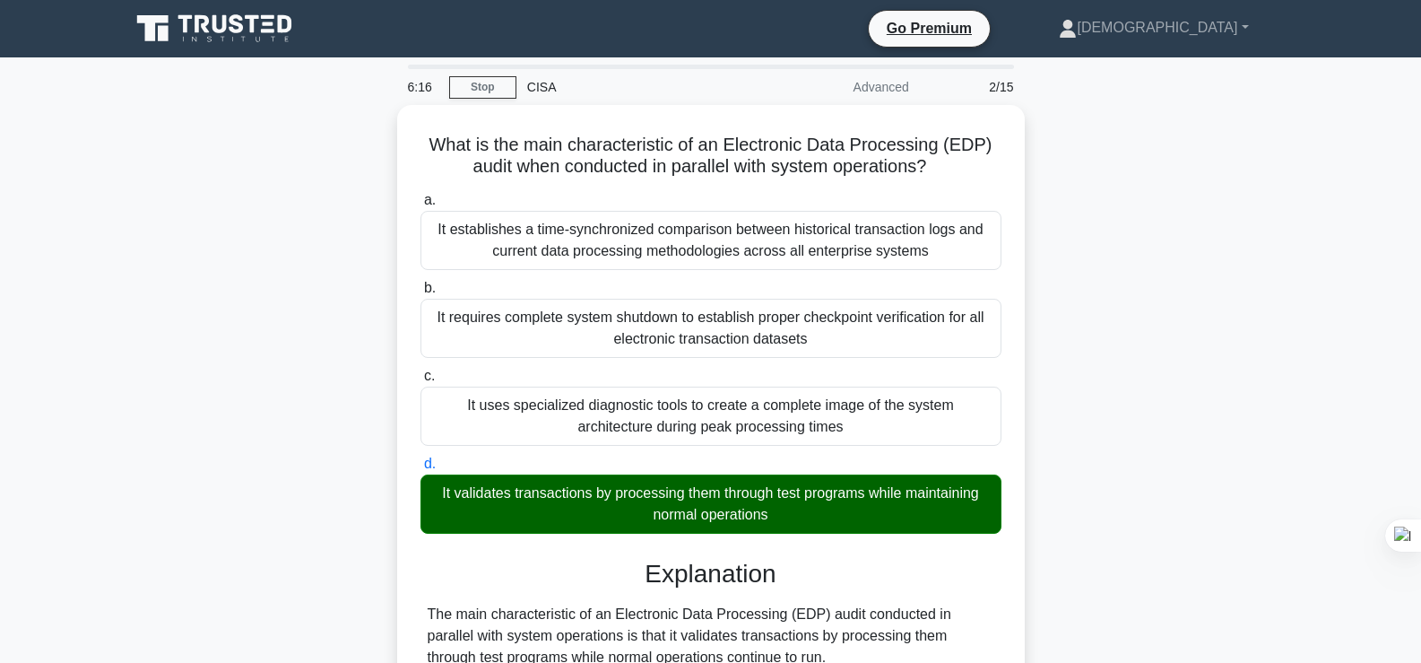
click at [1114, 374] on div "What is the main characteristic of an Electronic Data Processing (EDP) audit wh…" at bounding box center [710, 622] width 1183 height 1035
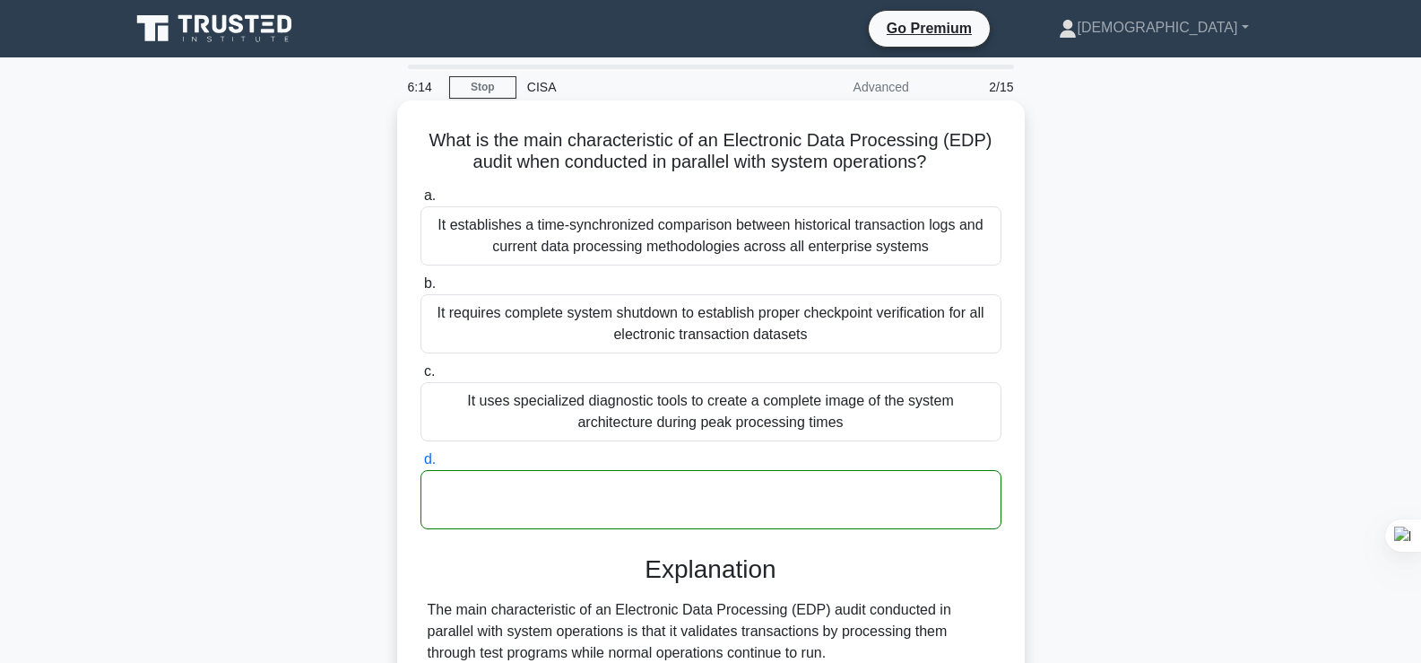
click at [808, 518] on div "It validates transactions by processing them through test programs while mainta…" at bounding box center [710, 499] width 581 height 59
click at [420, 465] on input "d. It validates transactions by processing them through test programs while mai…" at bounding box center [420, 460] width 0 height 12
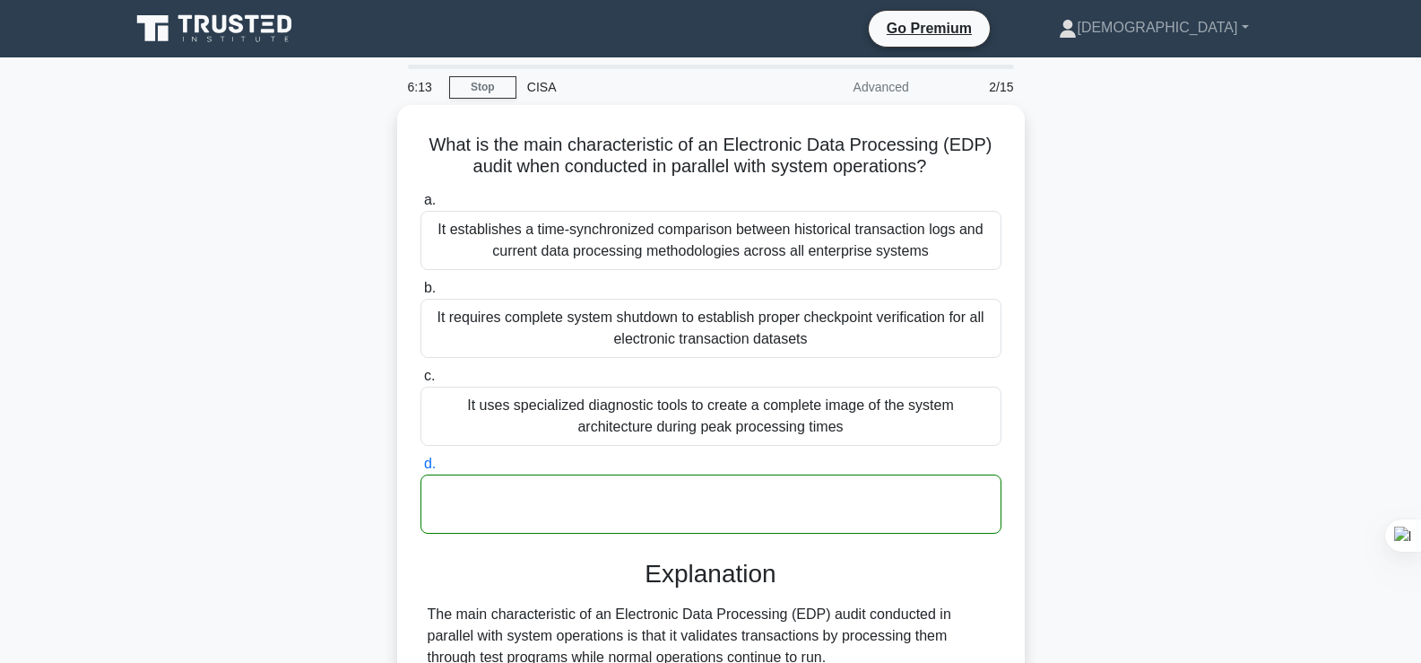
click at [1191, 365] on div "What is the main characteristic of an Electronic Data Processing (EDP) audit wh…" at bounding box center [710, 622] width 1183 height 1035
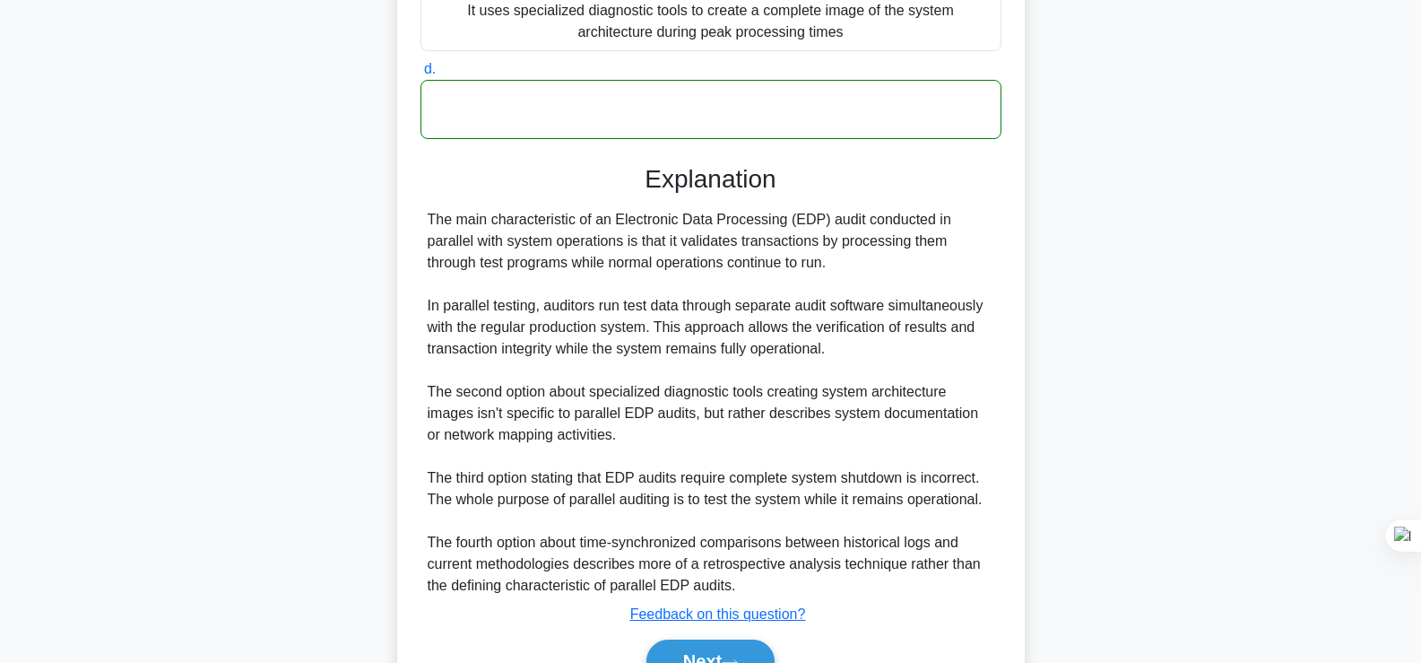
scroll to position [488, 0]
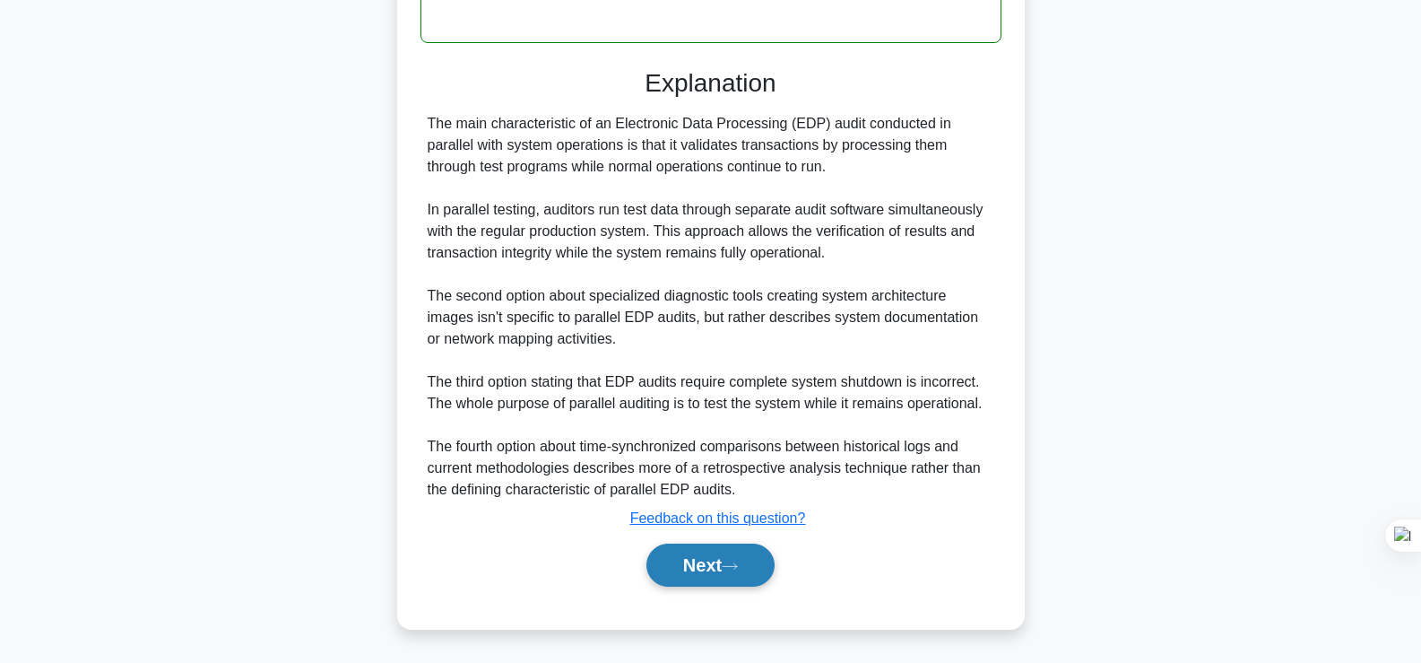
click at [703, 575] on button "Next" at bounding box center [710, 564] width 128 height 43
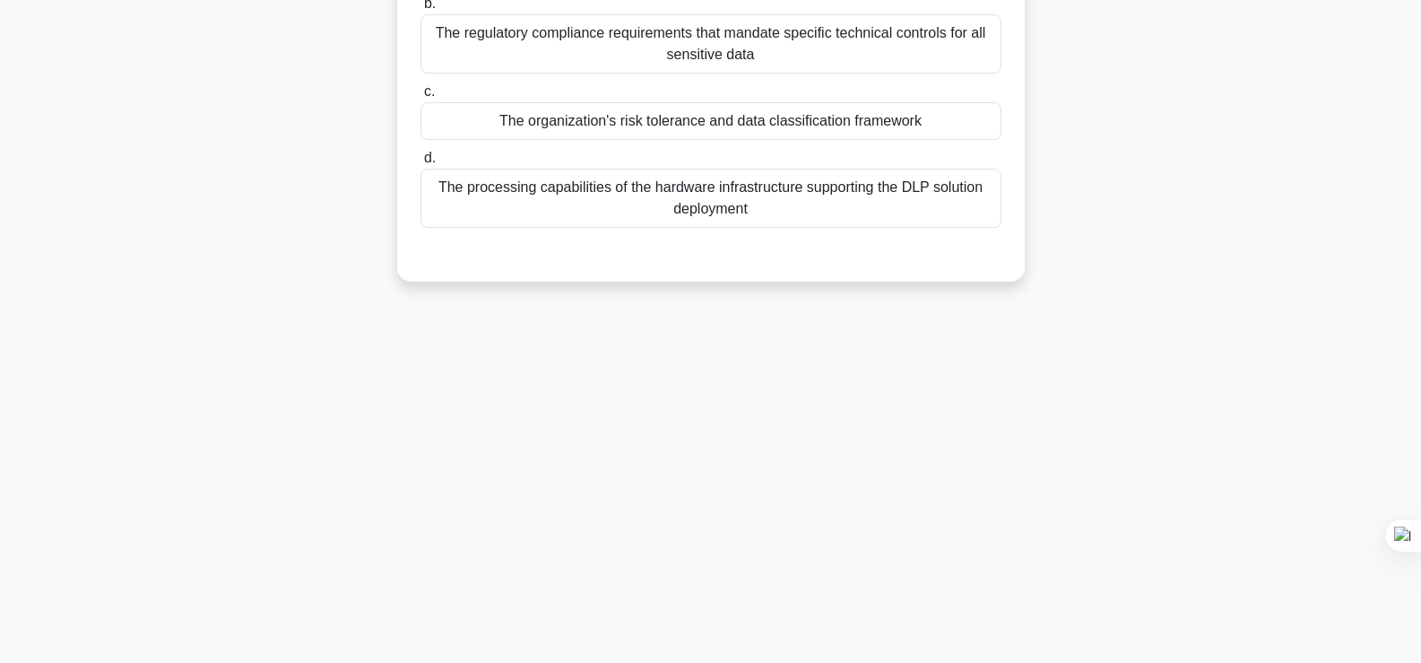
scroll to position [306, 0]
click at [221, 100] on div "When implementing DLP controls, what is the most significant factor that determ…" at bounding box center [710, 51] width 1183 height 504
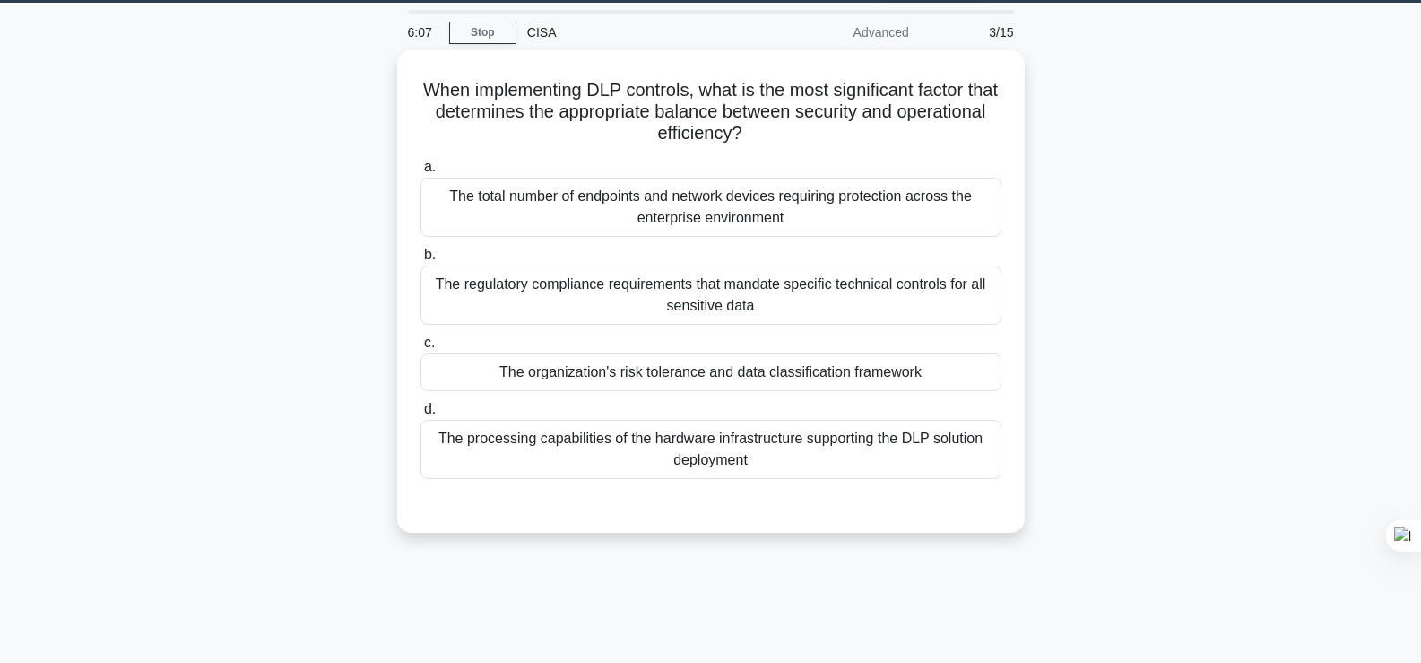
scroll to position [0, 0]
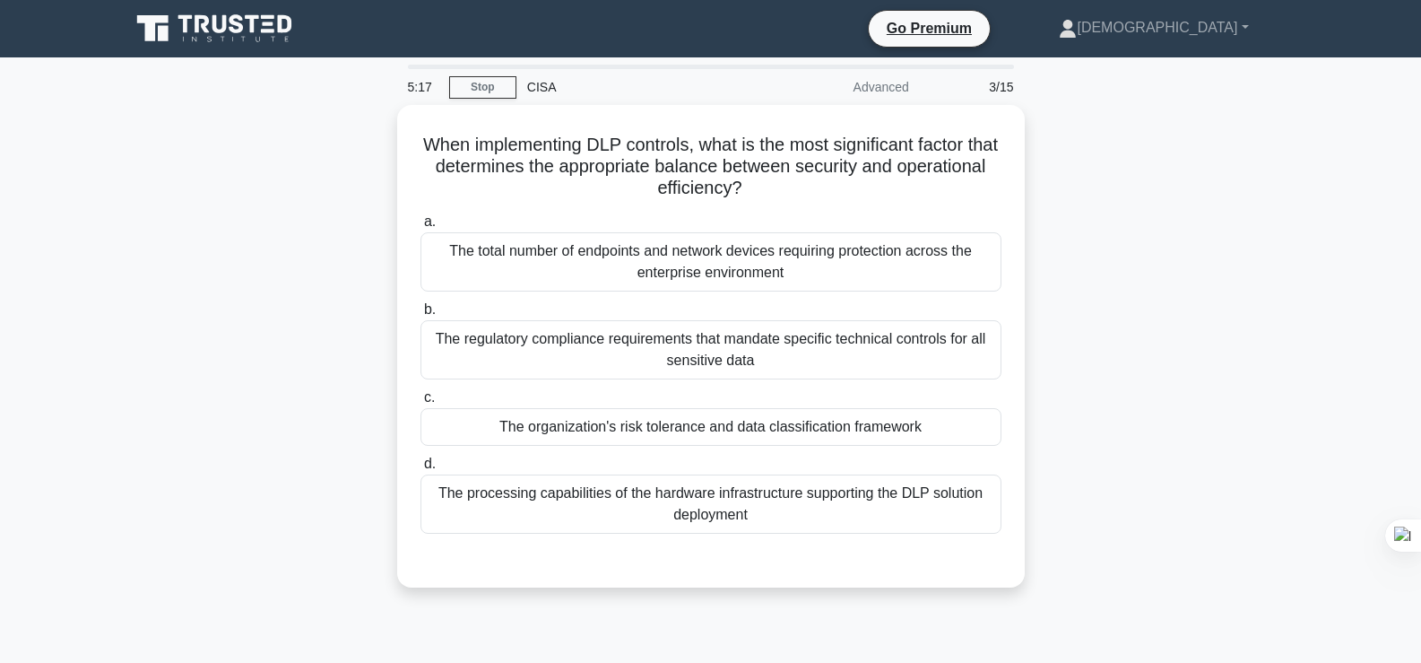
click at [1113, 272] on div "When implementing DLP controls, what is the most significant factor that determ…" at bounding box center [710, 357] width 1183 height 504
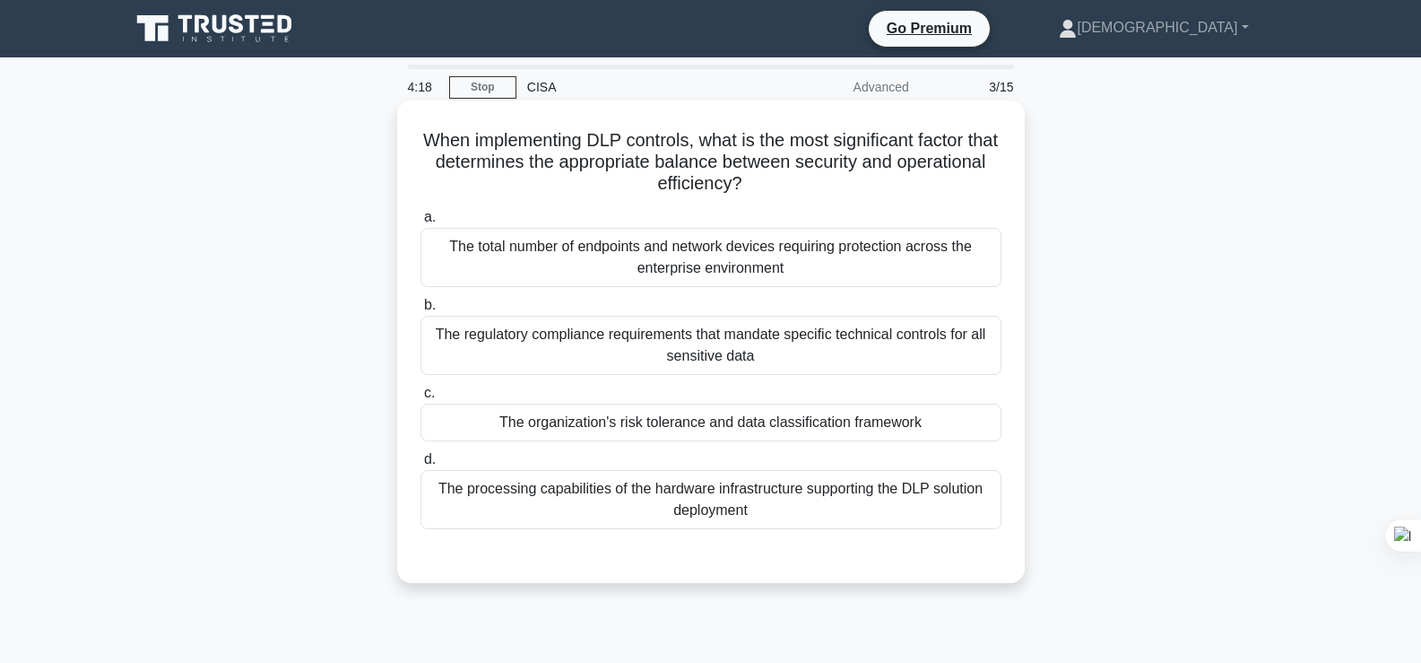
click at [921, 498] on div "The processing capabilities of the hardware infrastructure supporting the DLP s…" at bounding box center [710, 499] width 581 height 59
click at [420, 465] on input "d. The processing capabilities of the hardware infrastructure supporting the DL…" at bounding box center [420, 460] width 0 height 12
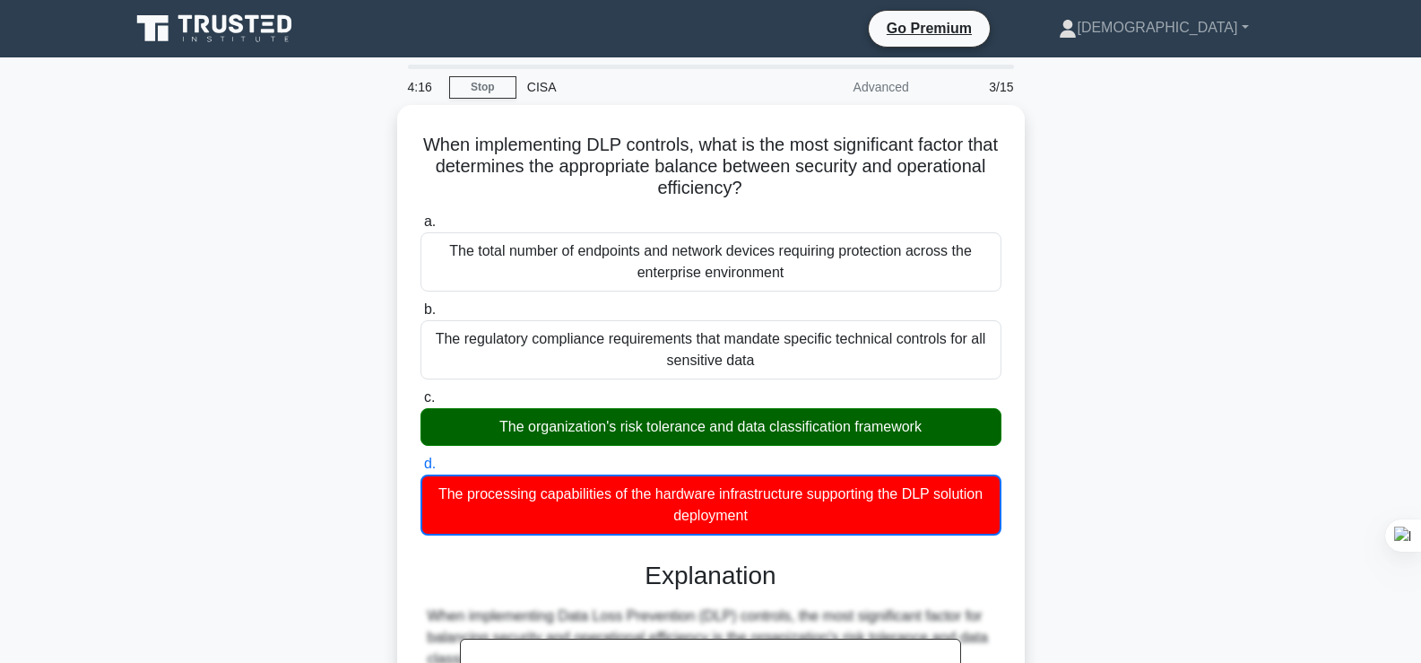
click at [1158, 365] on div "When implementing DLP controls, what is the most significant factor that determ…" at bounding box center [710, 623] width 1183 height 1037
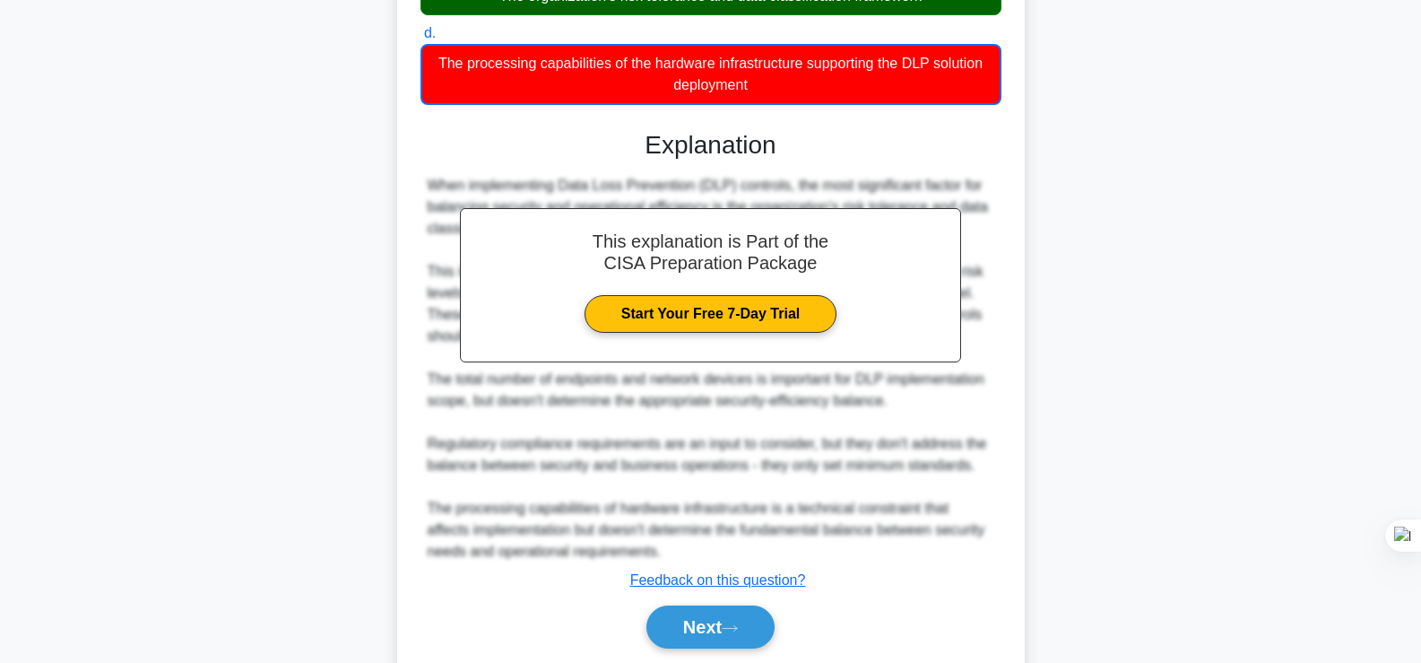
scroll to position [489, 0]
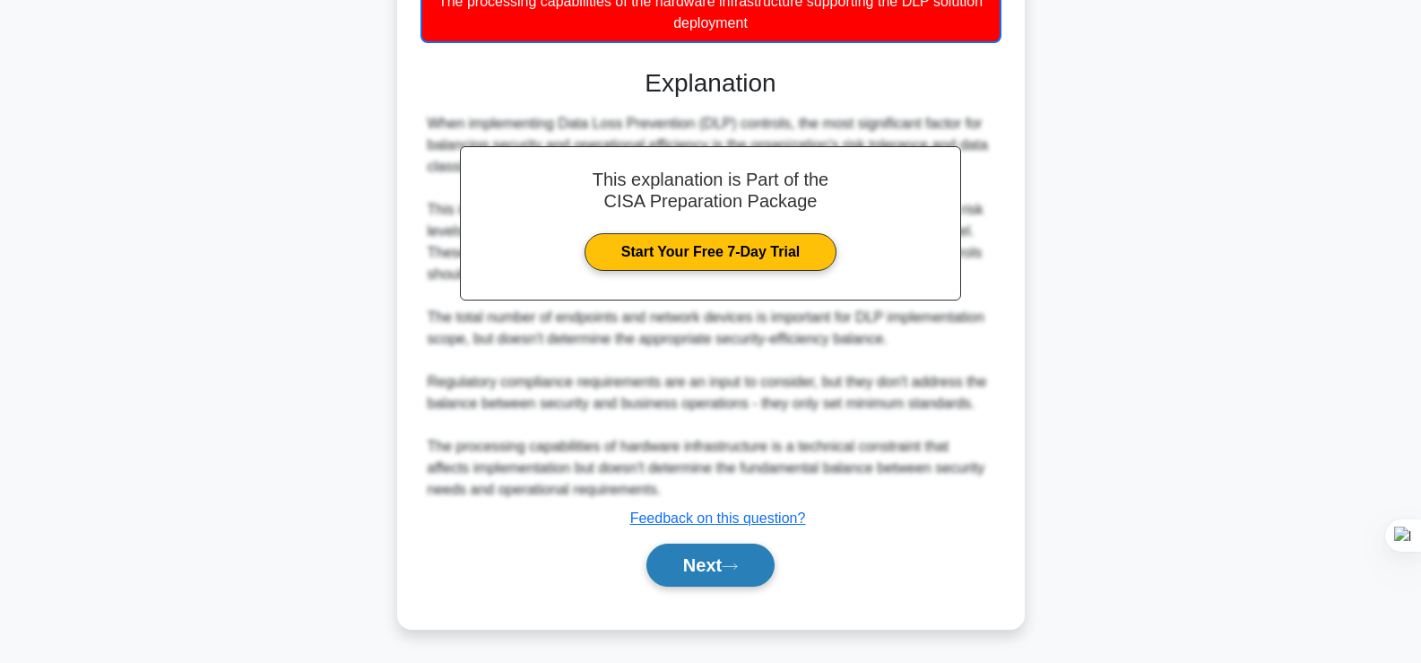
click at [733, 574] on button "Next" at bounding box center [710, 564] width 128 height 43
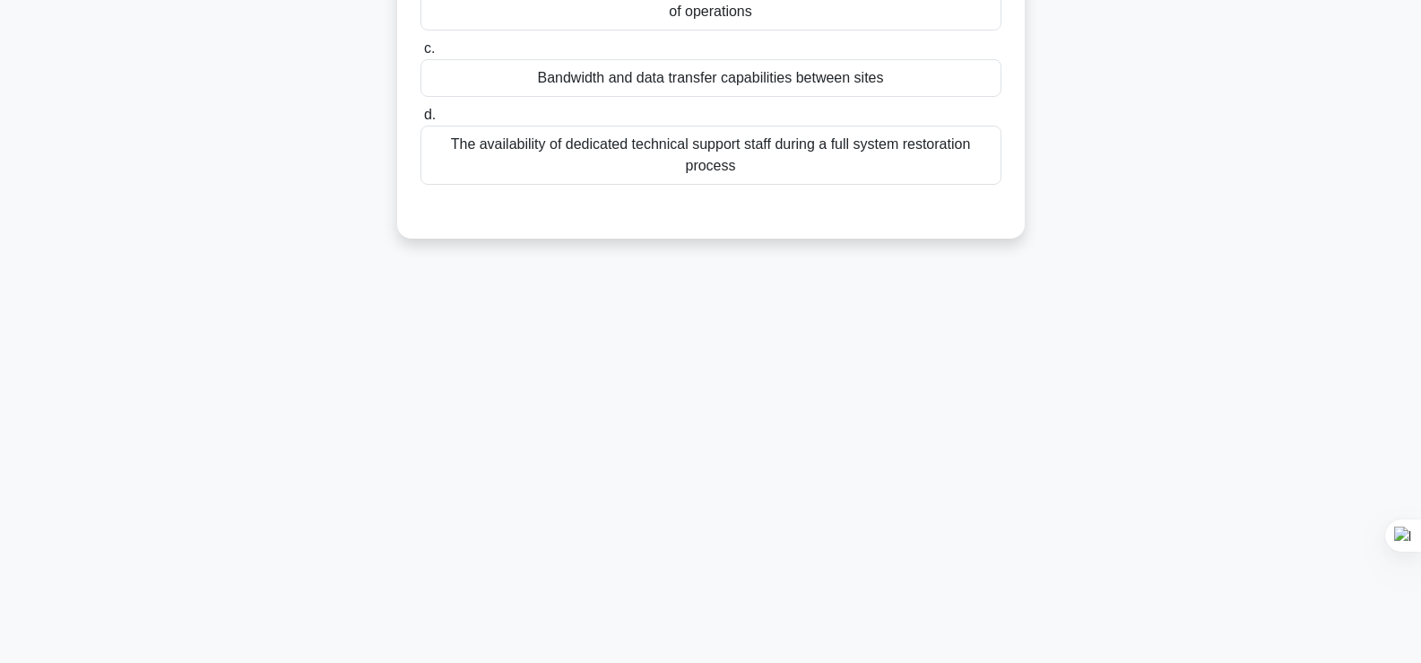
scroll to position [306, 0]
click at [1200, 180] on div "In a Disaster Recovery Plan (DRP), what is the MOST significant factor to consi…" at bounding box center [710, 29] width 1183 height 461
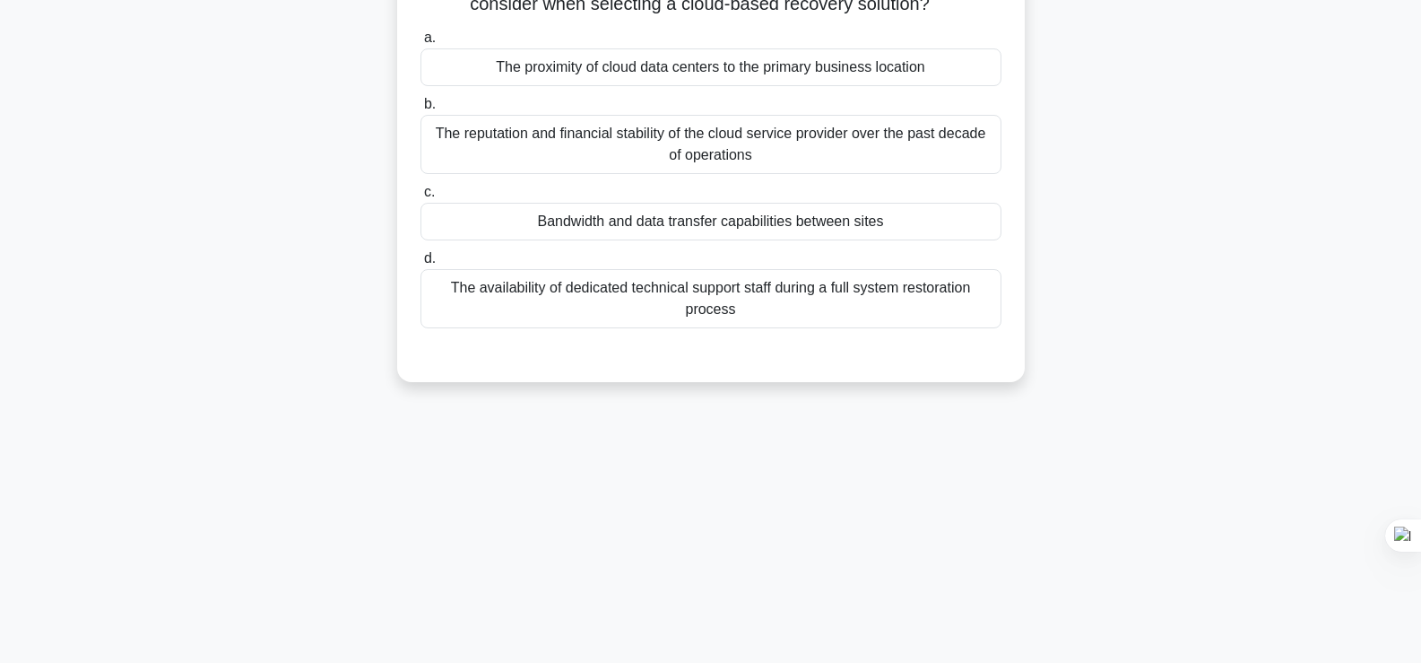
scroll to position [0, 0]
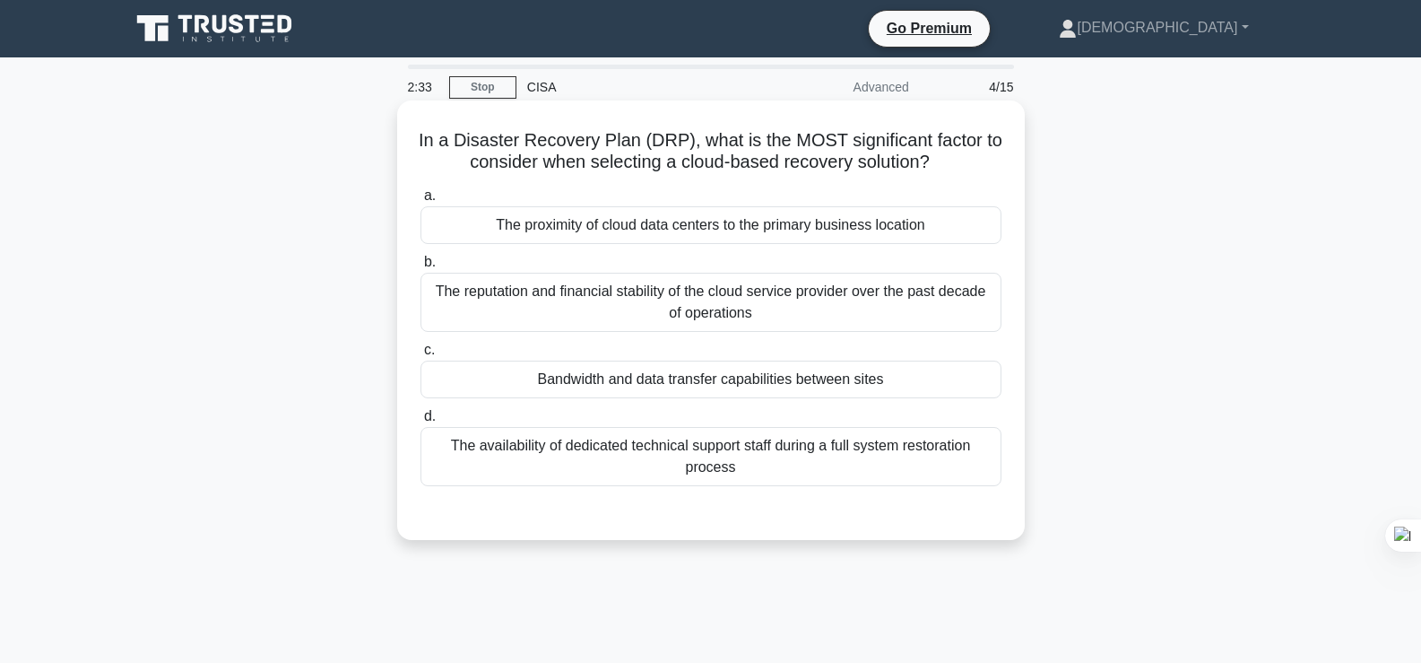
click at [864, 381] on div "Bandwidth and data transfer capabilities between sites" at bounding box center [710, 379] width 581 height 38
click at [420, 356] on input "c. Bandwidth and data transfer capabilities between sites" at bounding box center [420, 350] width 0 height 12
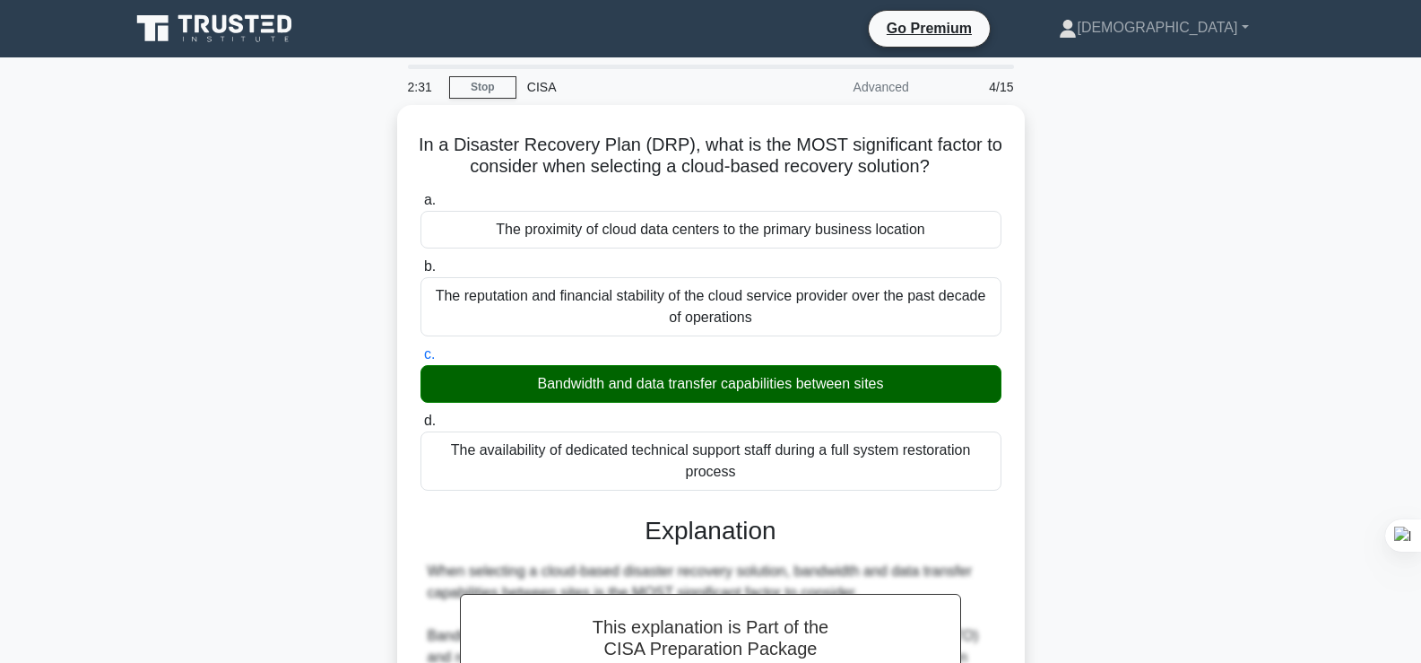
click at [1284, 329] on div "In a Disaster Recovery Plan (DRP), what is the MOST significant factor to consi…" at bounding box center [710, 612] width 1183 height 1014
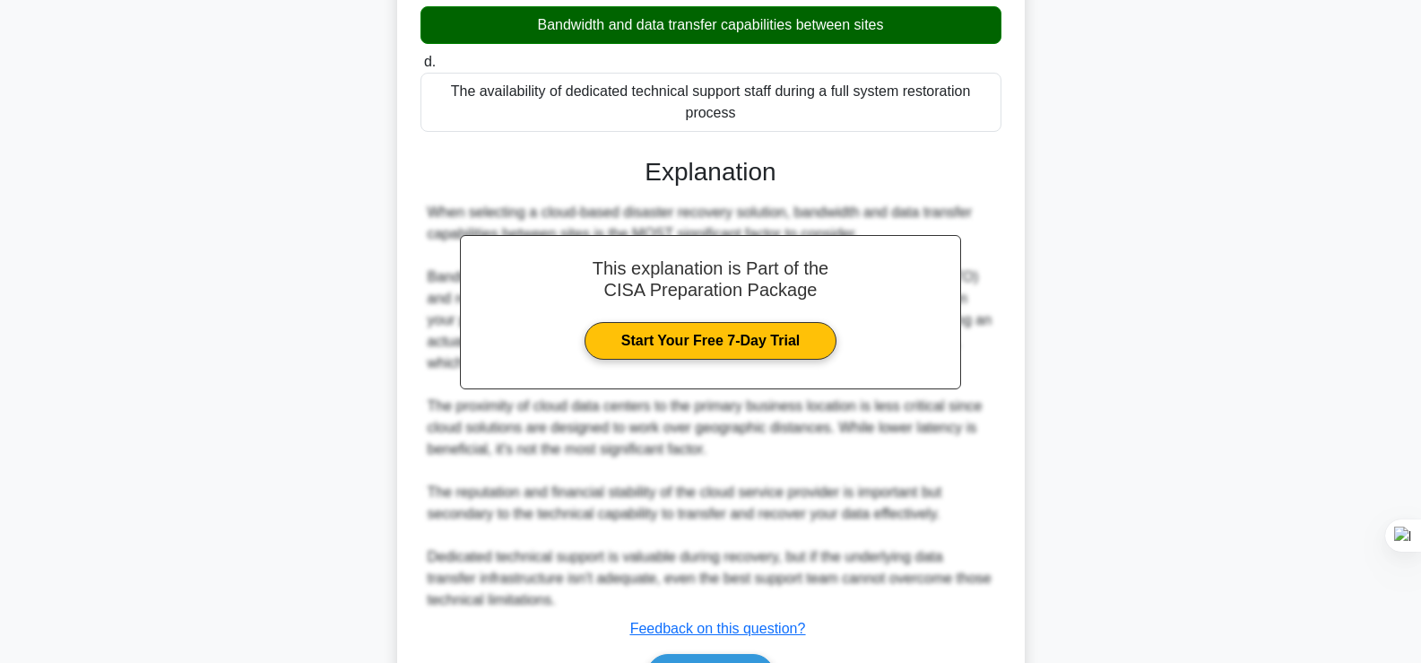
scroll to position [445, 0]
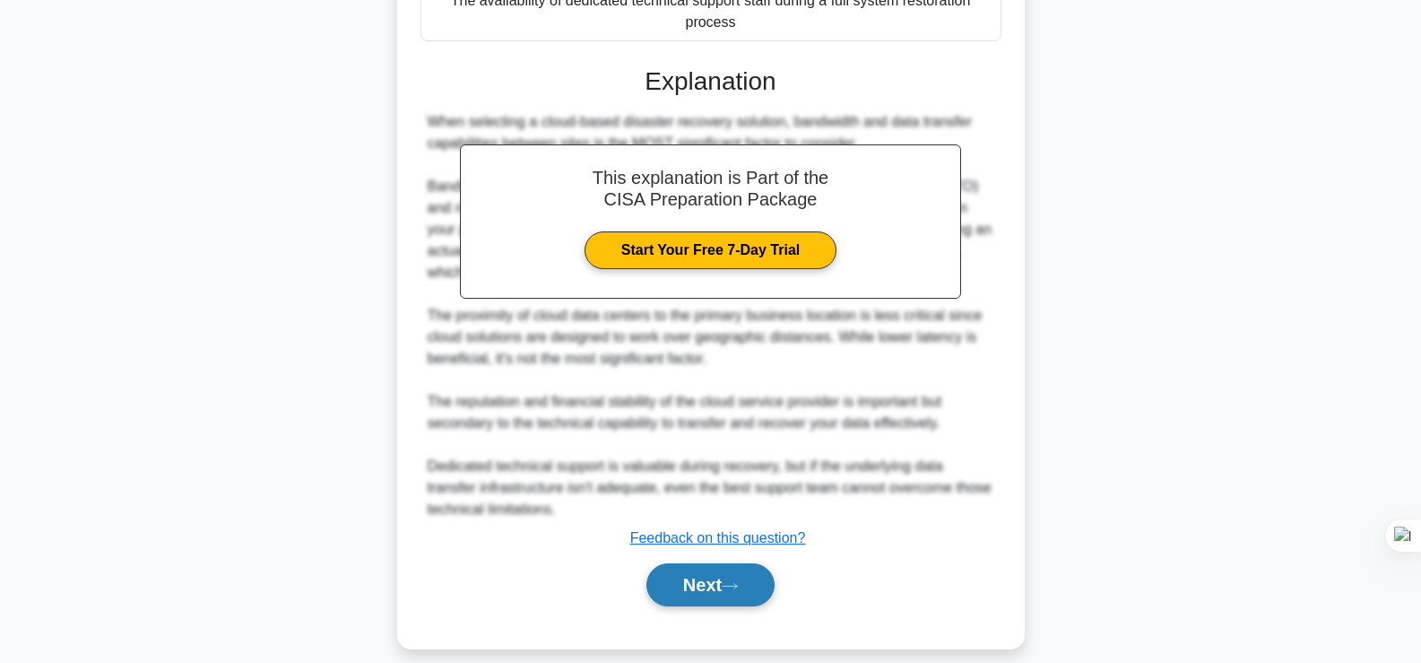
click at [742, 563] on button "Next" at bounding box center [710, 584] width 128 height 43
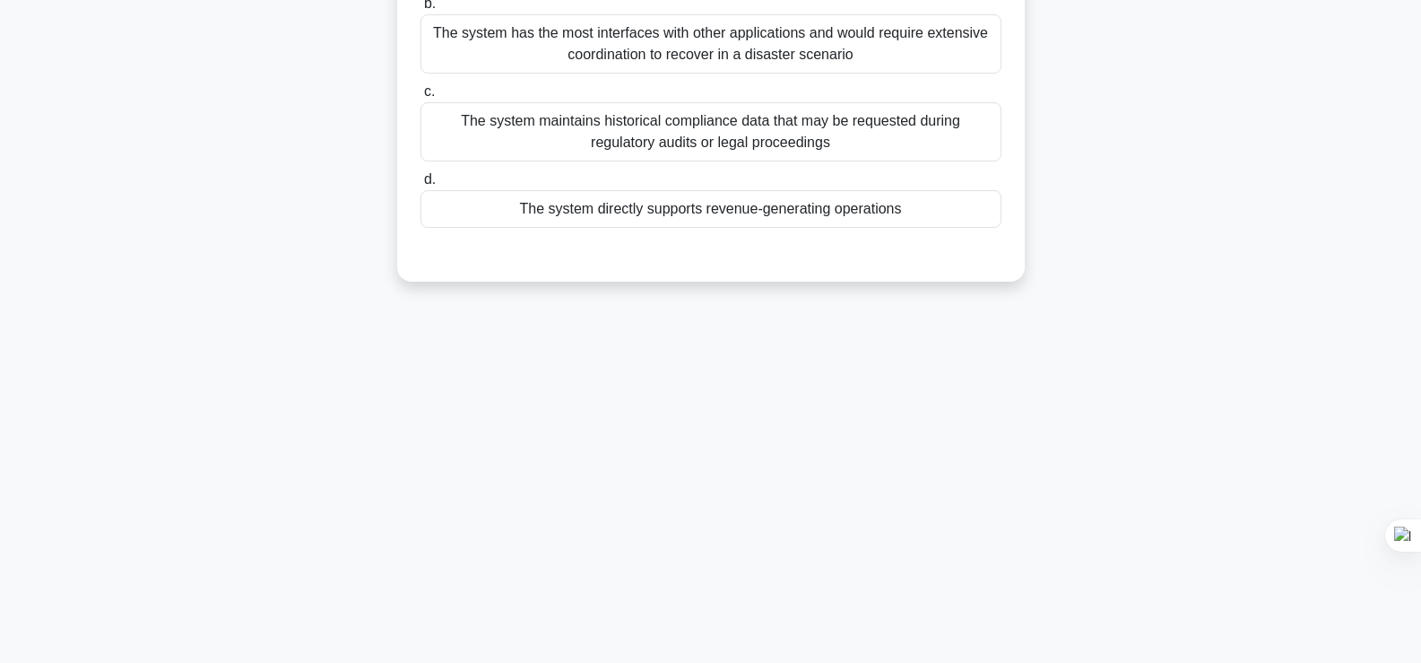
scroll to position [306, 0]
click at [129, 216] on div "When reviewing the classification of systems in a Business Impact Analysis (BIA…" at bounding box center [710, 51] width 1183 height 504
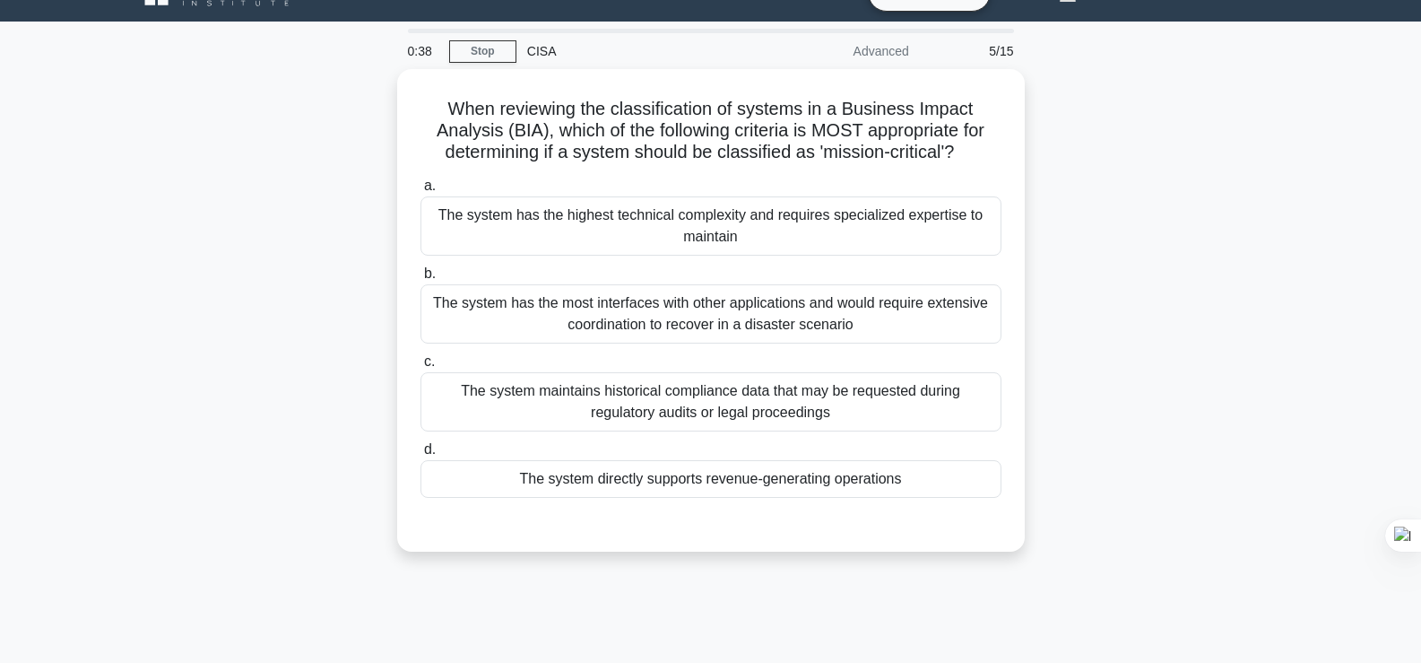
scroll to position [72, 0]
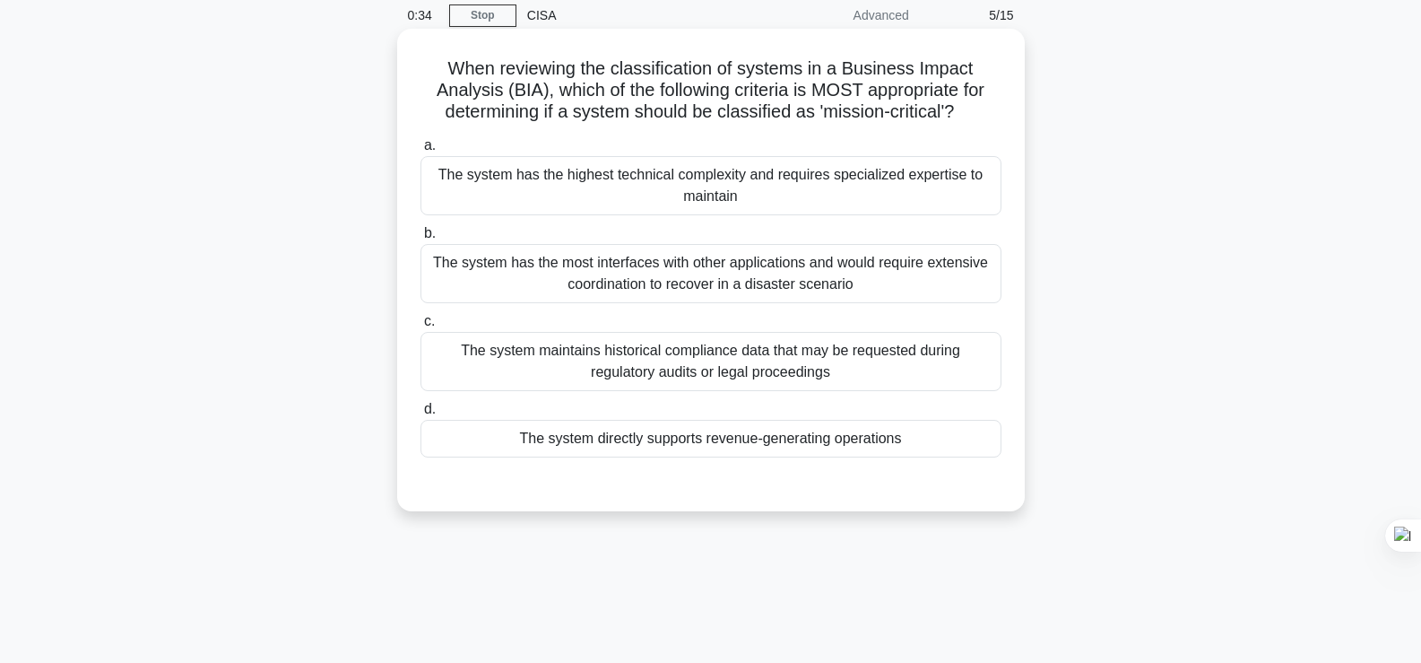
click at [813, 185] on div "The system has the highest technical complexity and requires specialized expert…" at bounding box center [710, 185] width 581 height 59
click at [420, 152] on input "a. The system has the highest technical complexity and requires specialized exp…" at bounding box center [420, 146] width 0 height 12
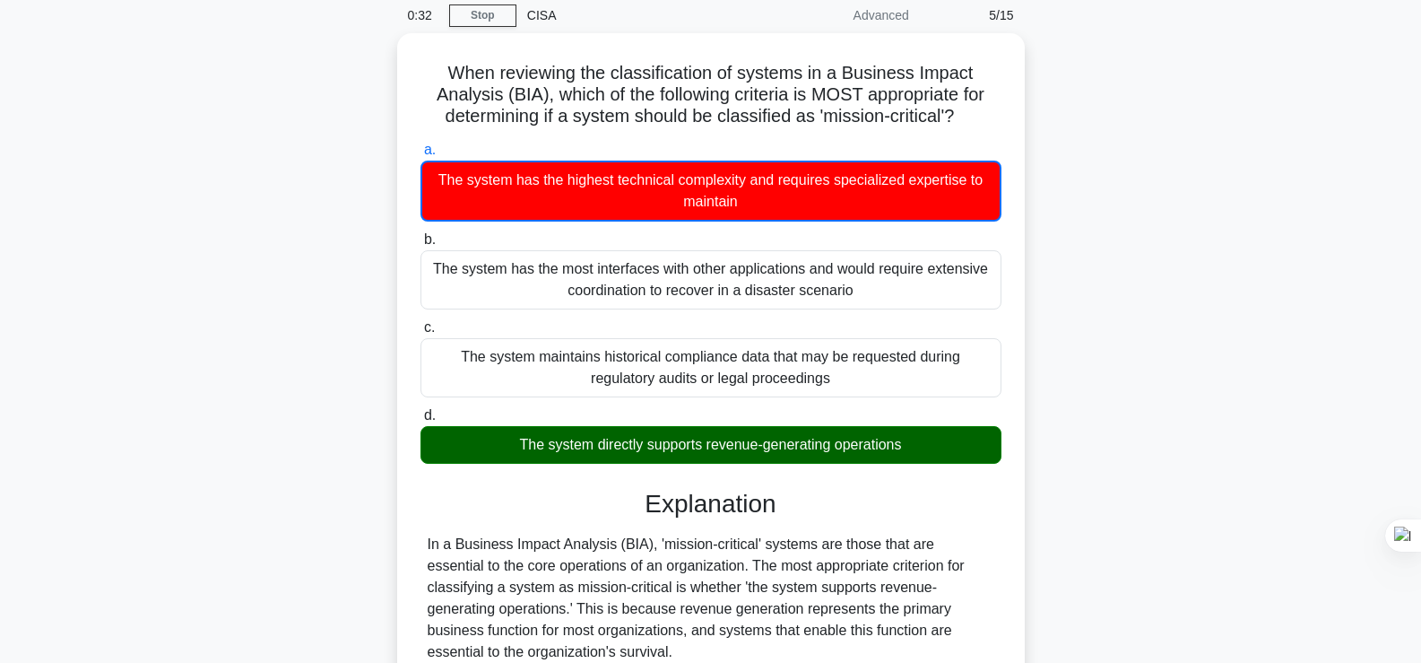
click at [1182, 342] on div "When reviewing the classification of systems in a Business Impact Analysis (BIA…" at bounding box center [710, 573] width 1183 height 1080
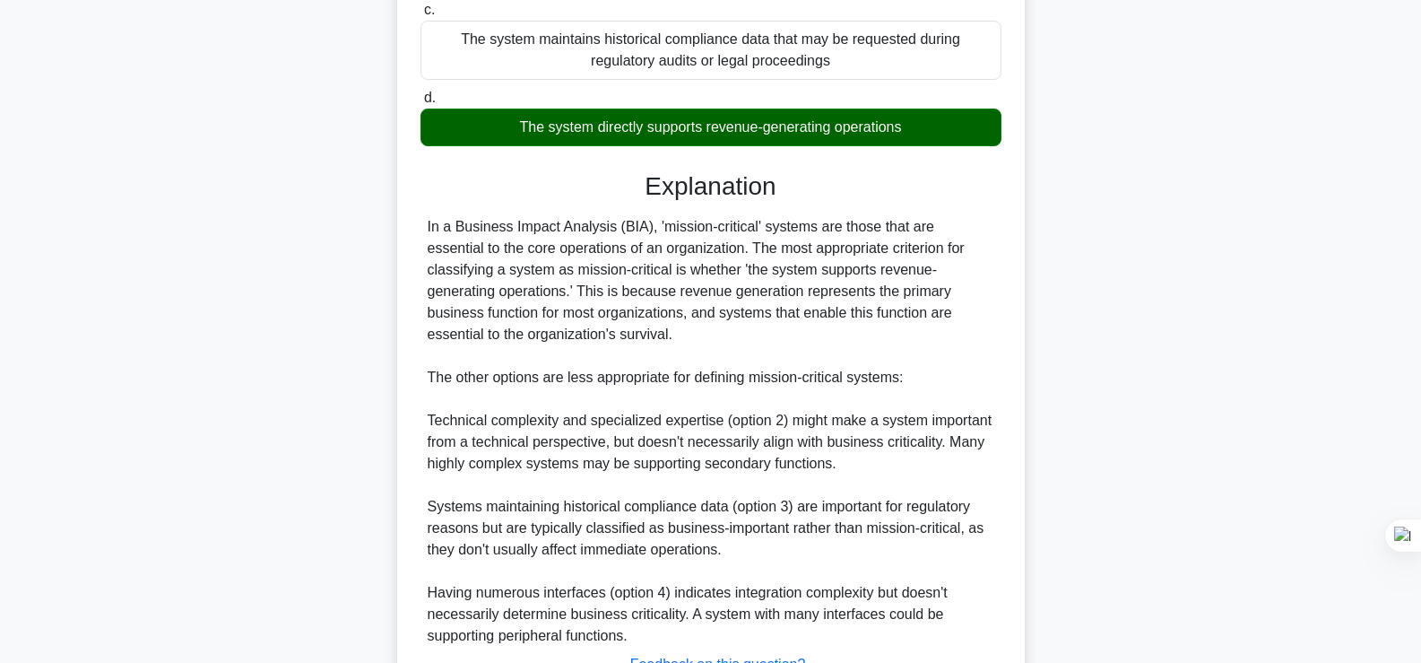
scroll to position [533, 0]
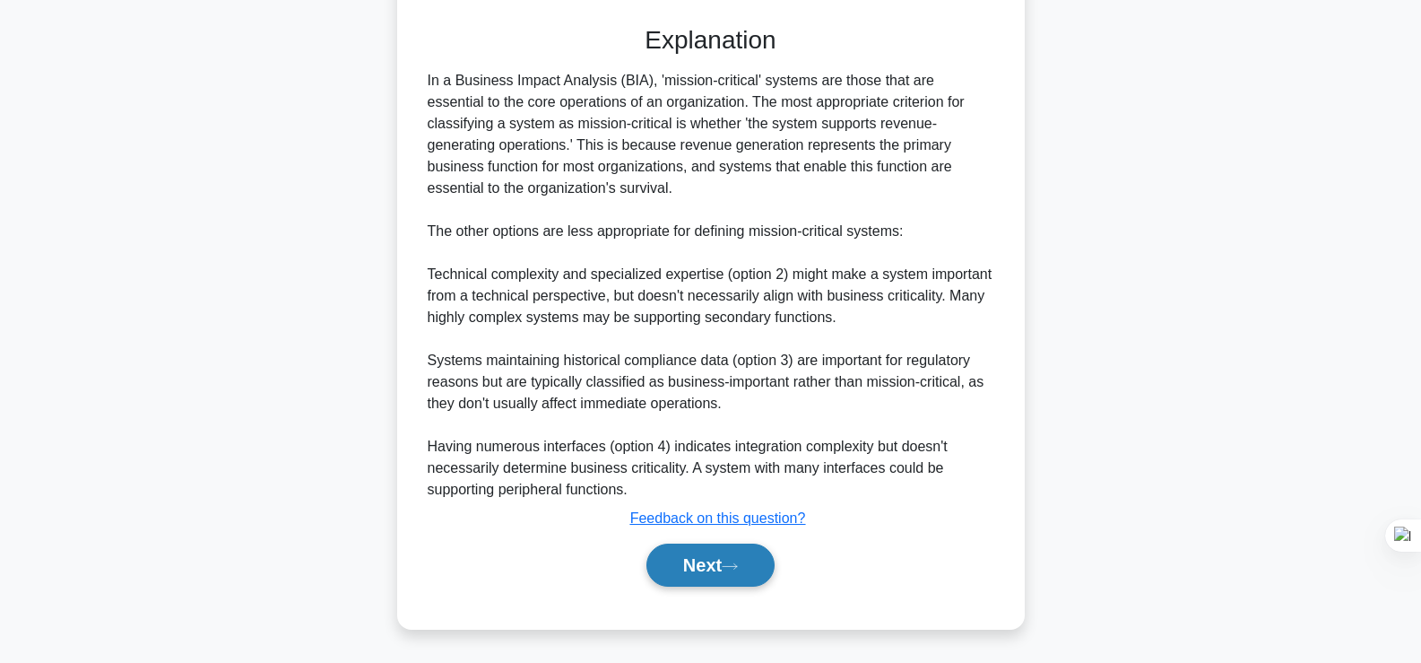
click at [729, 548] on button "Next" at bounding box center [710, 564] width 128 height 43
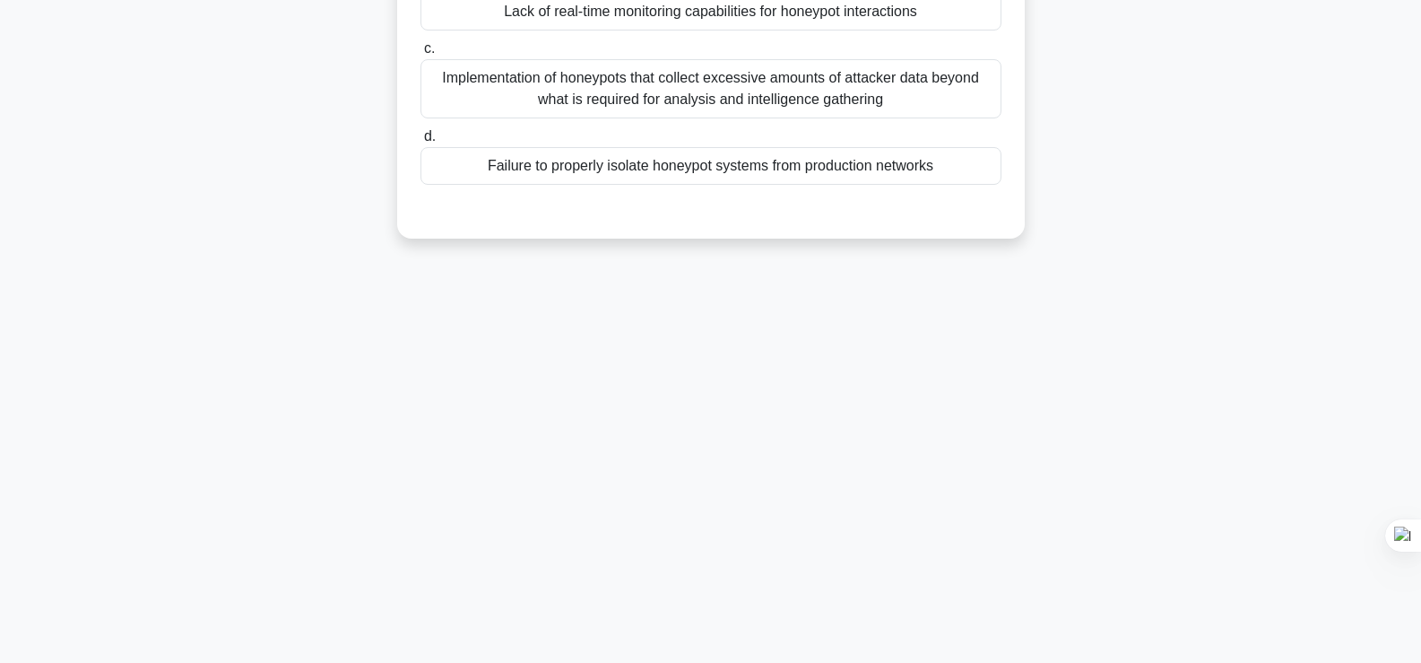
click at [367, 332] on div "0:25 Stop CISA Advanced 6/15 When auditing an organization's use of honeypots, …" at bounding box center [710, 207] width 1183 height 897
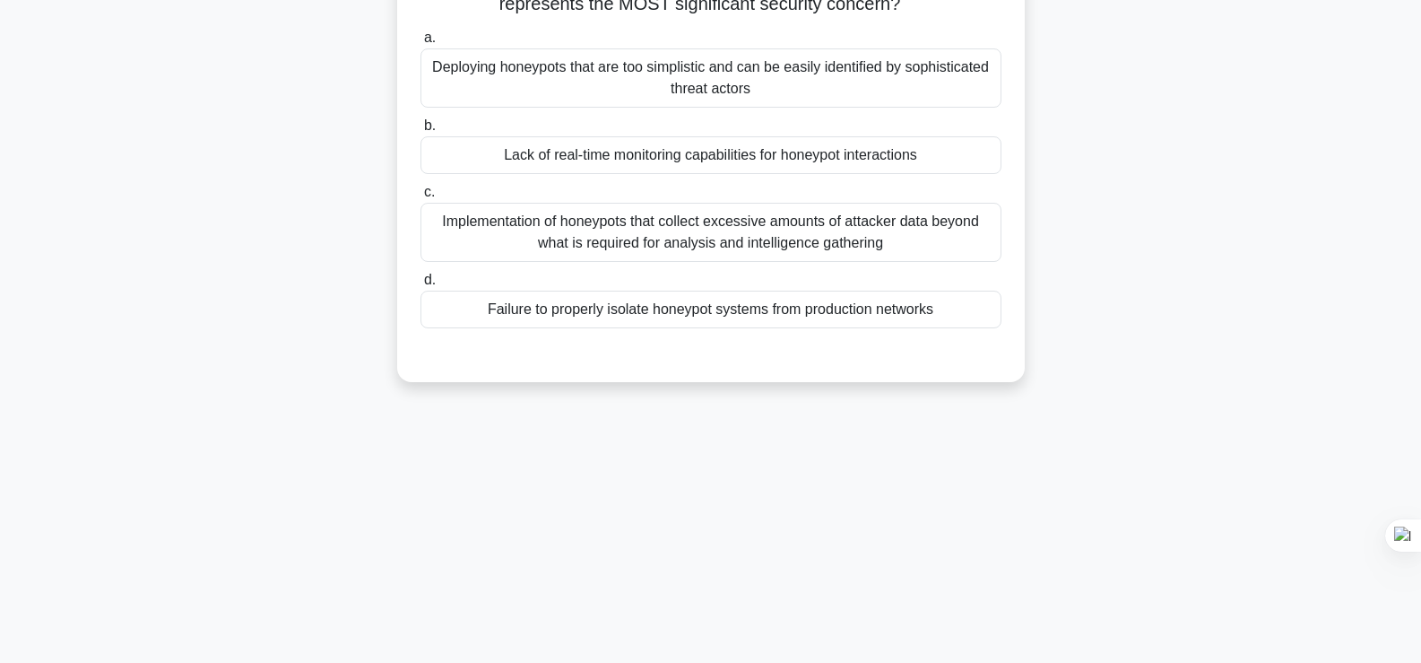
scroll to position [0, 0]
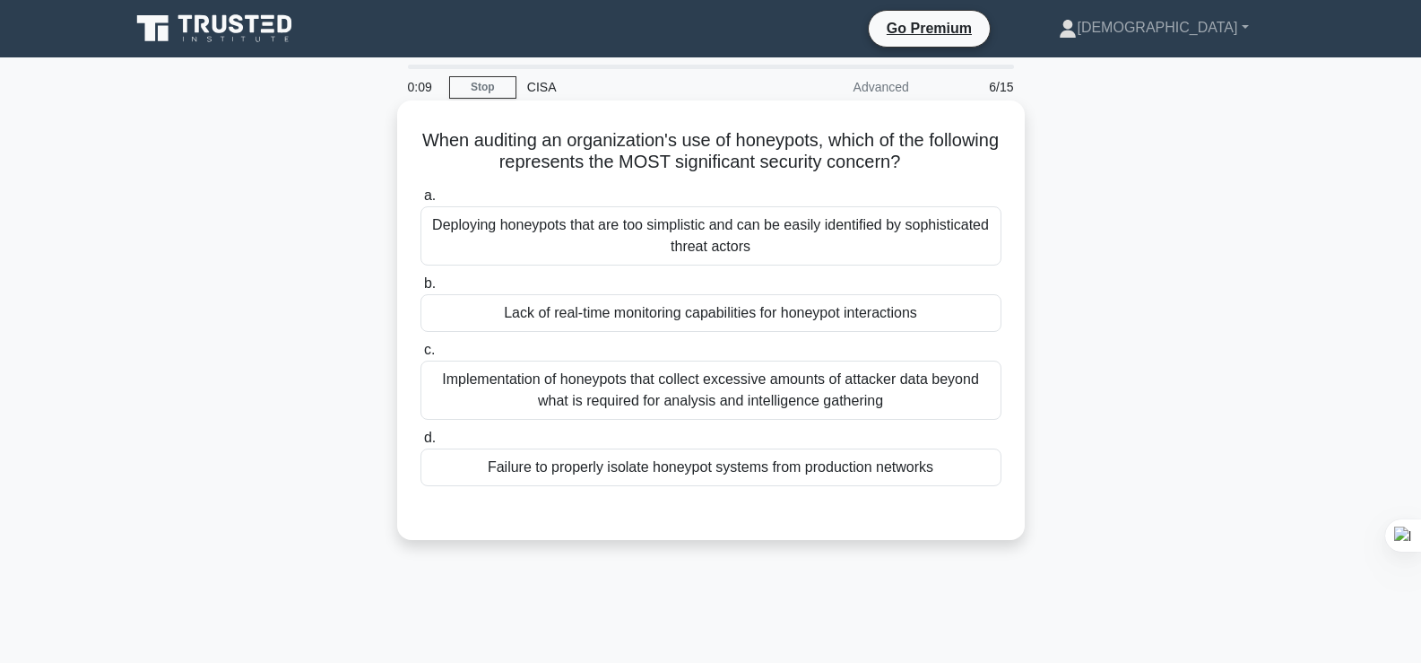
click at [611, 391] on div "Implementation of honeypots that collect excessive amounts of attacker data bey…" at bounding box center [710, 389] width 581 height 59
click at [420, 356] on input "c. Implementation of honeypots that collect excessive amounts of attacker data …" at bounding box center [420, 350] width 0 height 12
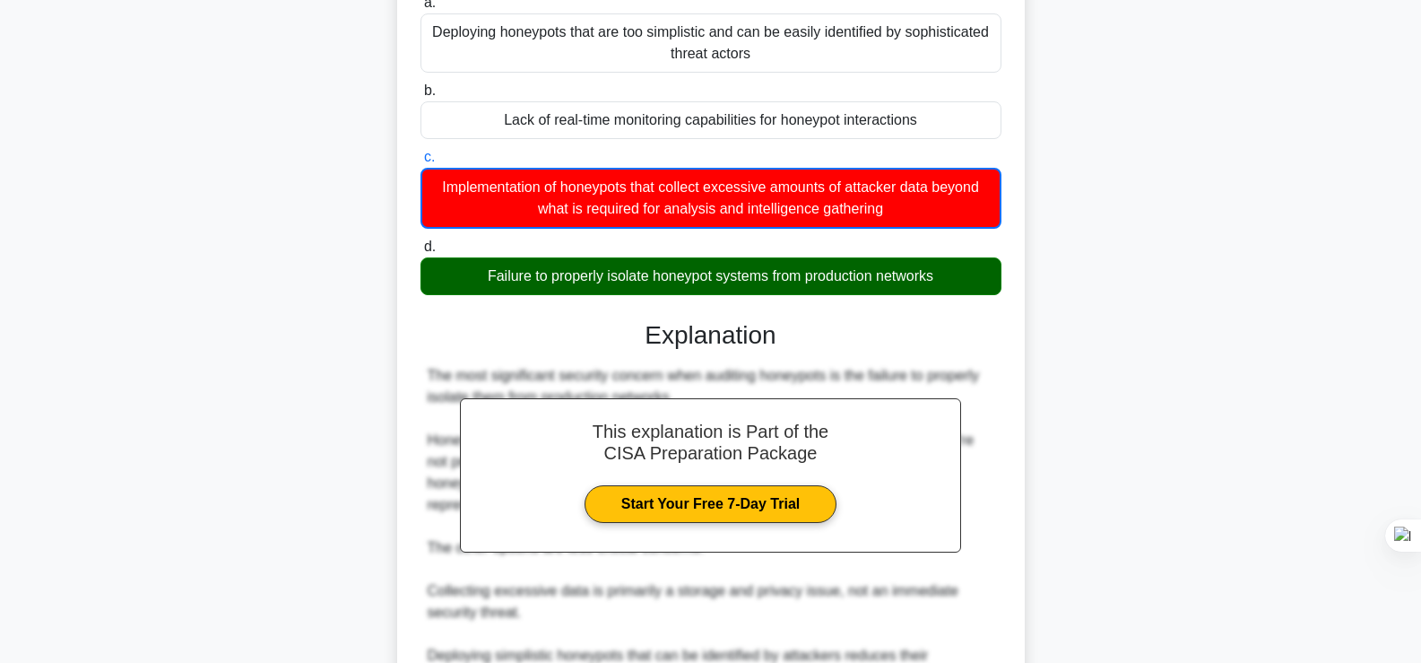
scroll to position [208, 0]
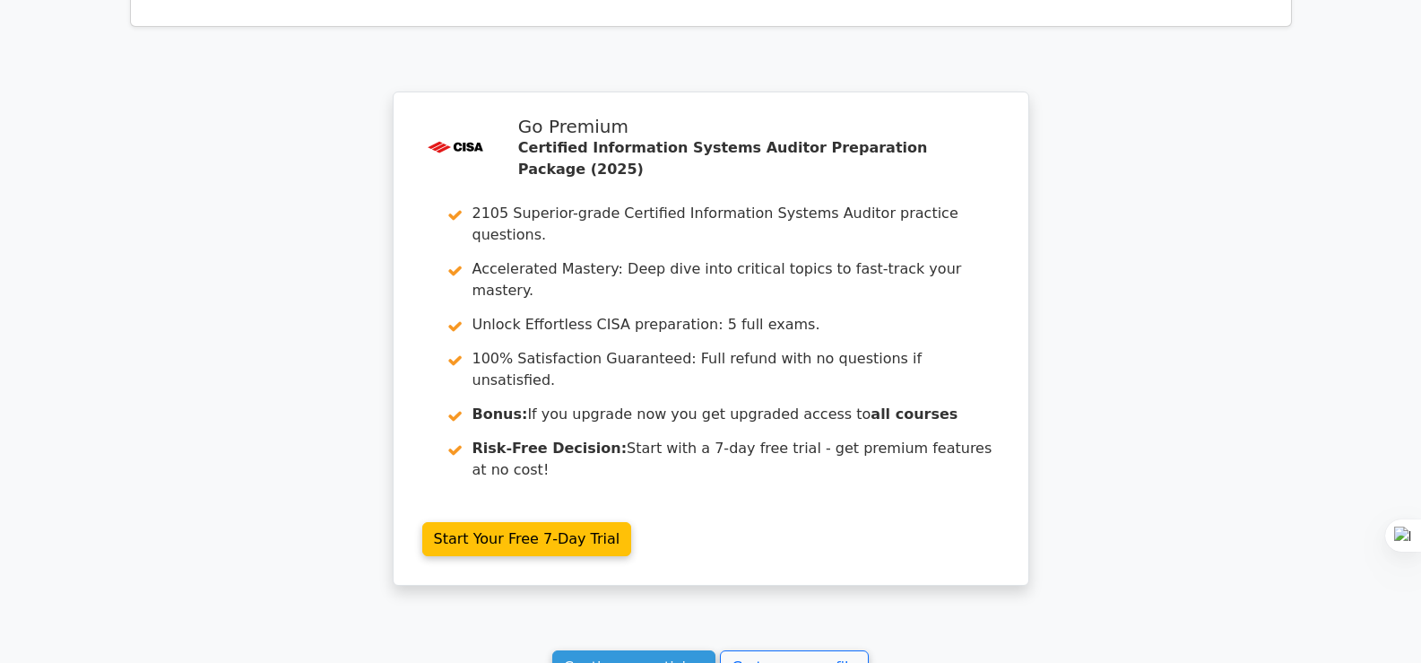
scroll to position [2805, 0]
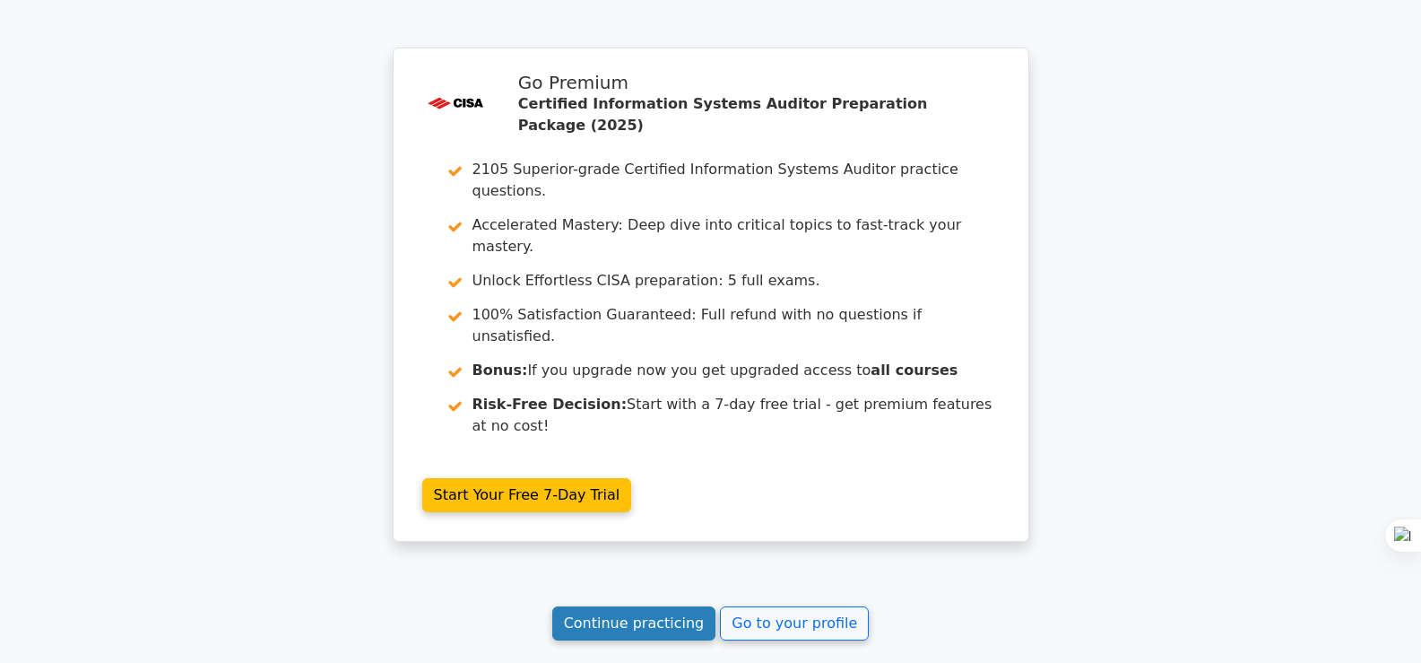
click at [628, 606] on link "Continue practicing" at bounding box center [634, 623] width 164 height 34
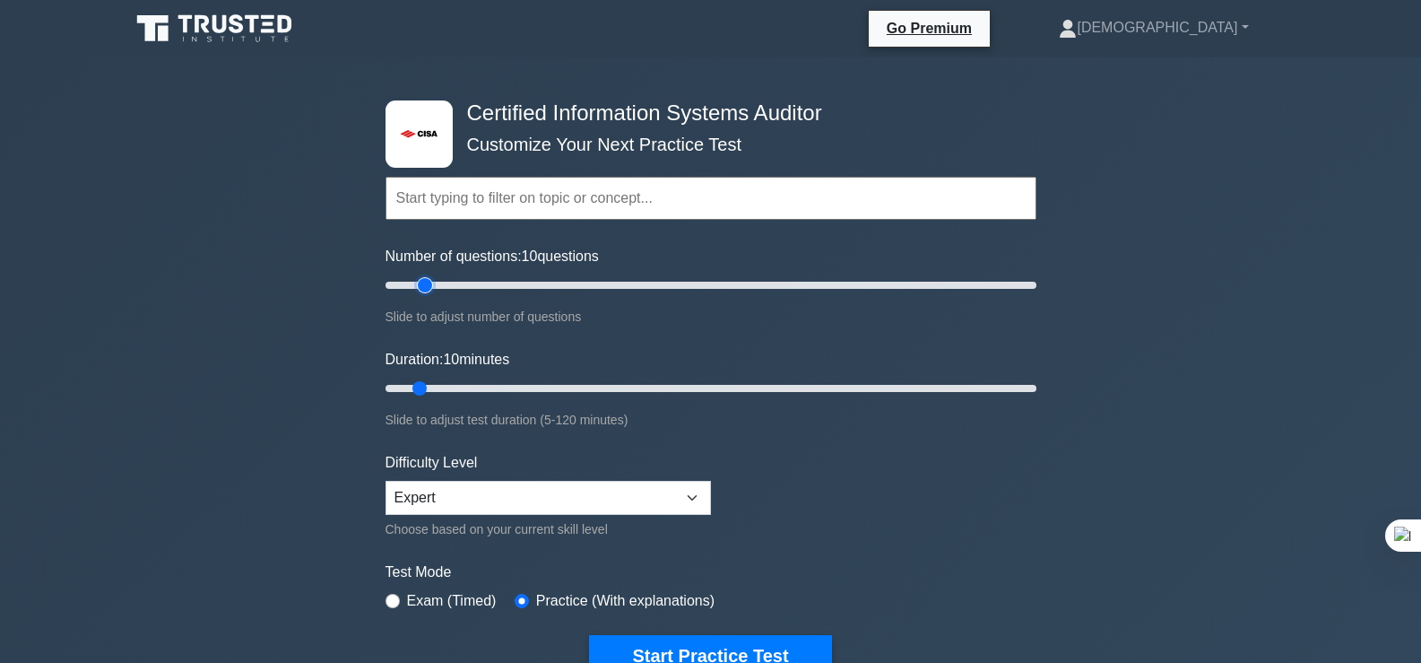
click at [424, 281] on input "Number of questions: 10 questions" at bounding box center [710, 285] width 651 height 22
type input "20"
click at [435, 281] on input "Number of questions: 20 questions" at bounding box center [710, 285] width 651 height 22
click at [778, 635] on button "Start Practice Test" at bounding box center [710, 655] width 242 height 41
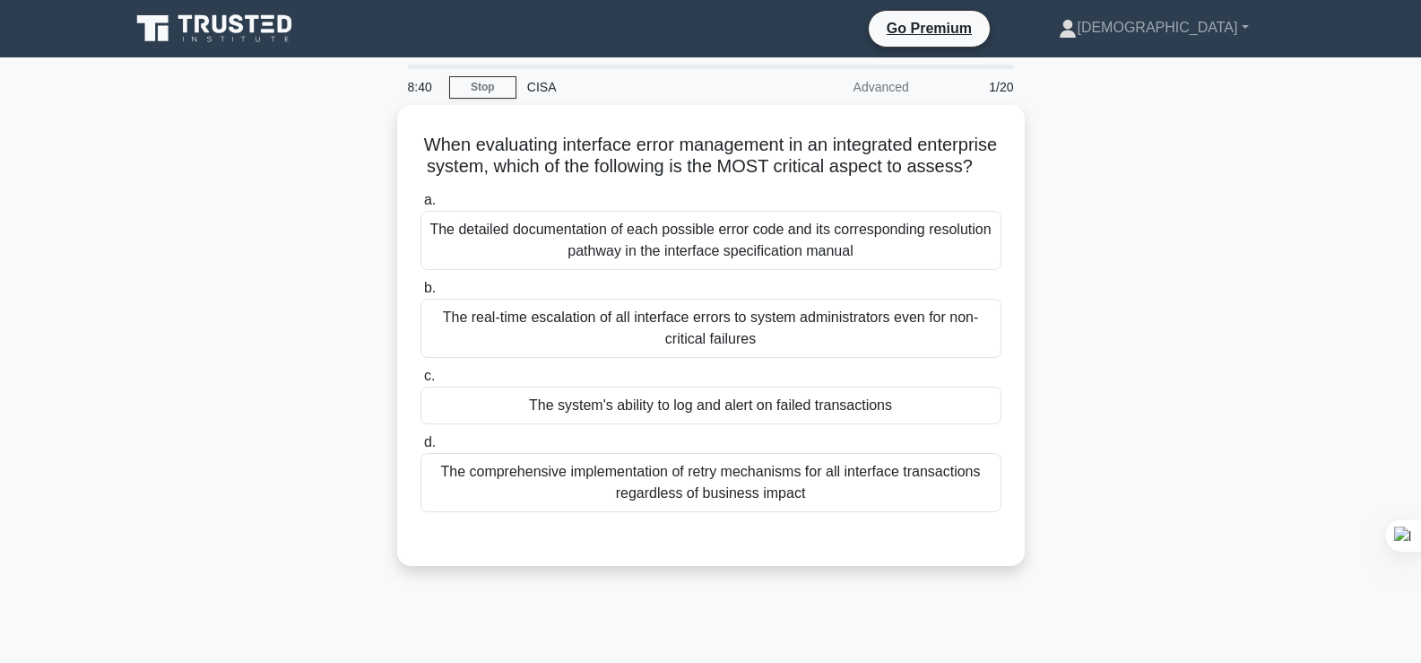
click at [1132, 351] on div "When evaluating interface error management in an integrated enterprise system, …" at bounding box center [710, 346] width 1183 height 482
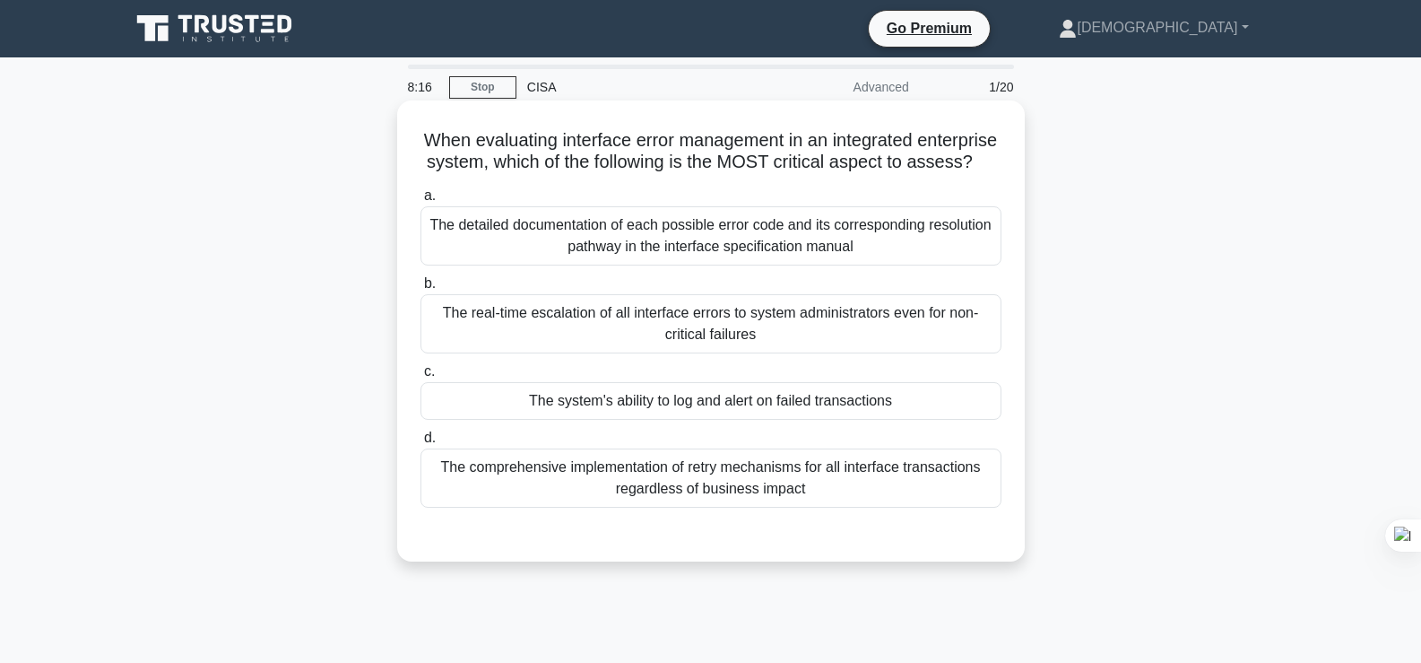
click at [878, 350] on div "The real-time escalation of all interface errors to system administrators even …" at bounding box center [710, 323] width 581 height 59
click at [420, 290] on input "b. The real-time escalation of all interface errors to system administrators ev…" at bounding box center [420, 284] width 0 height 12
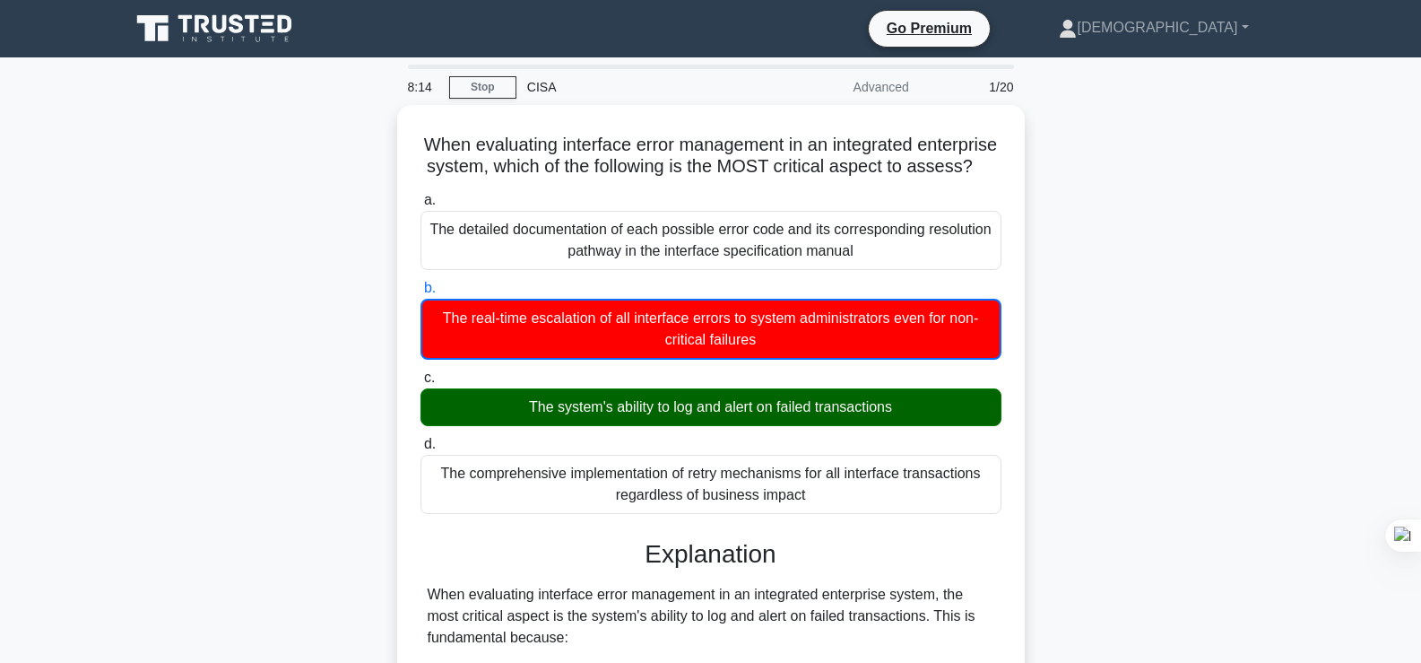
click at [1120, 386] on div "When evaluating interface error management in an integrated enterprise system, …" at bounding box center [710, 666] width 1183 height 1123
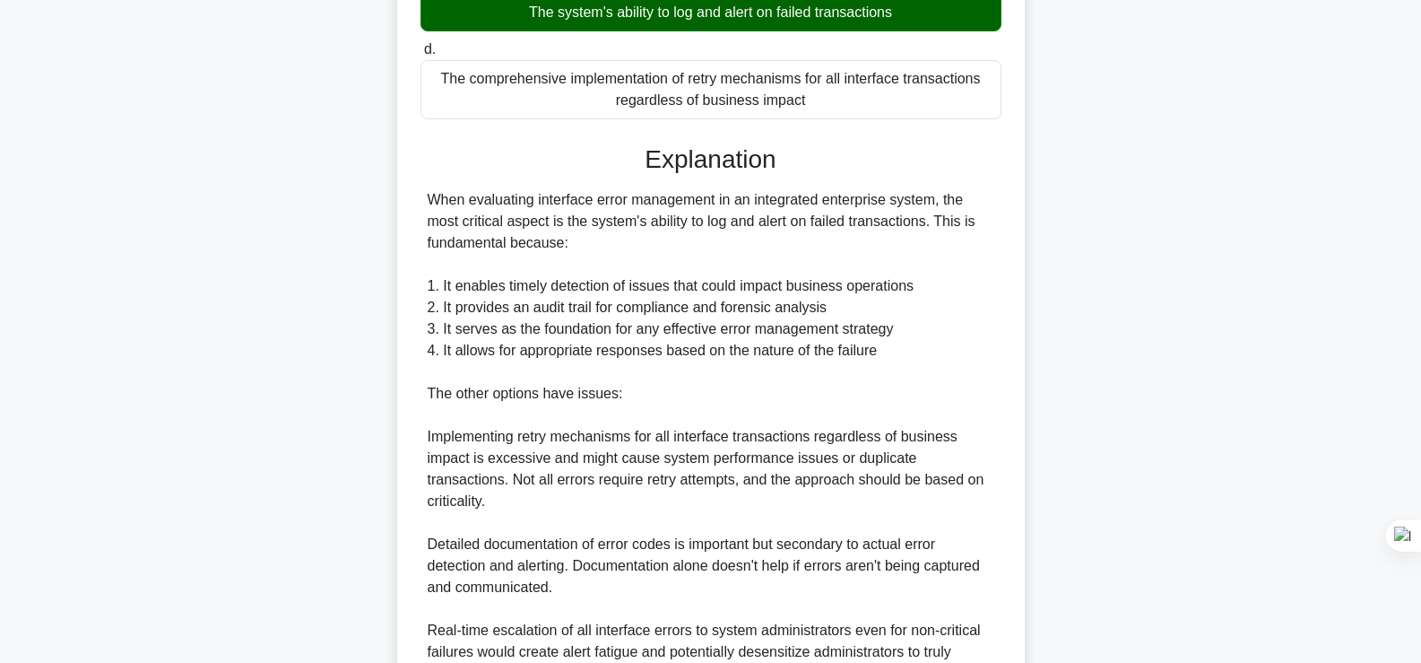
scroll to position [576, 0]
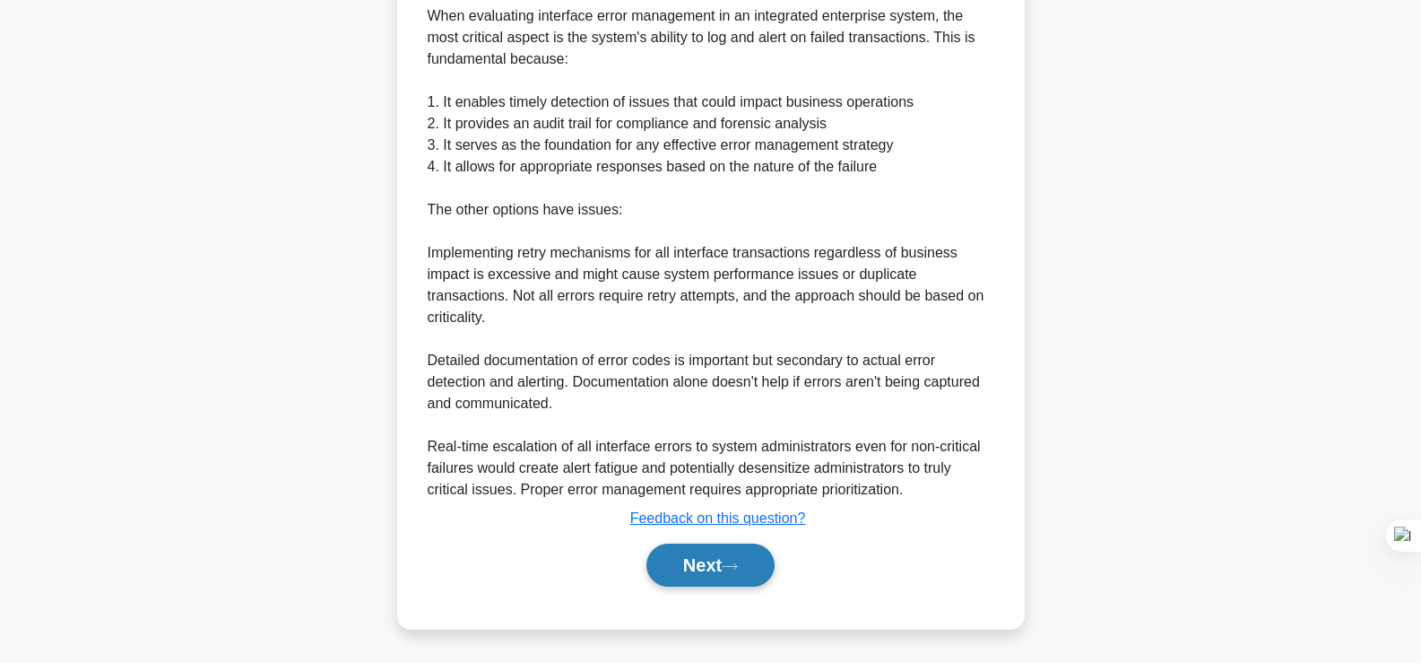
click at [730, 566] on icon at bounding box center [730, 566] width 16 height 10
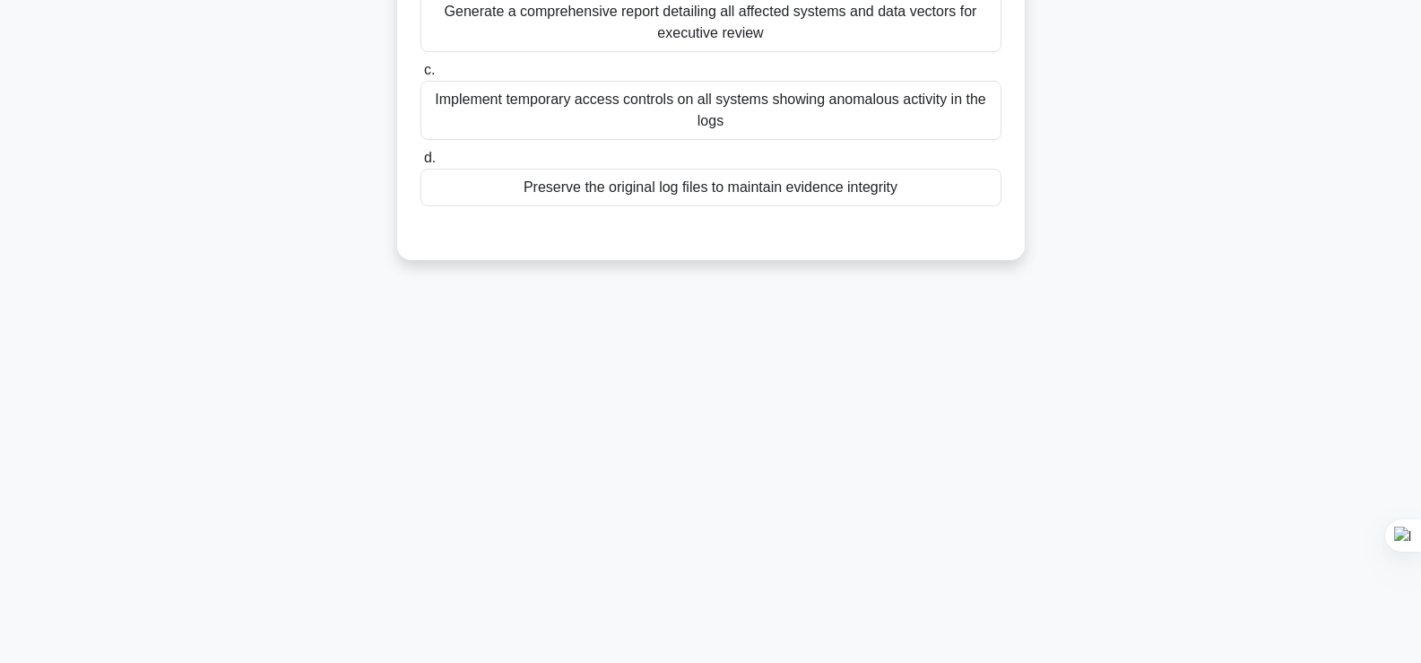
click at [1100, 159] on div "Which key action should be taken first when an organization's log management sy…" at bounding box center [710, 40] width 1183 height 482
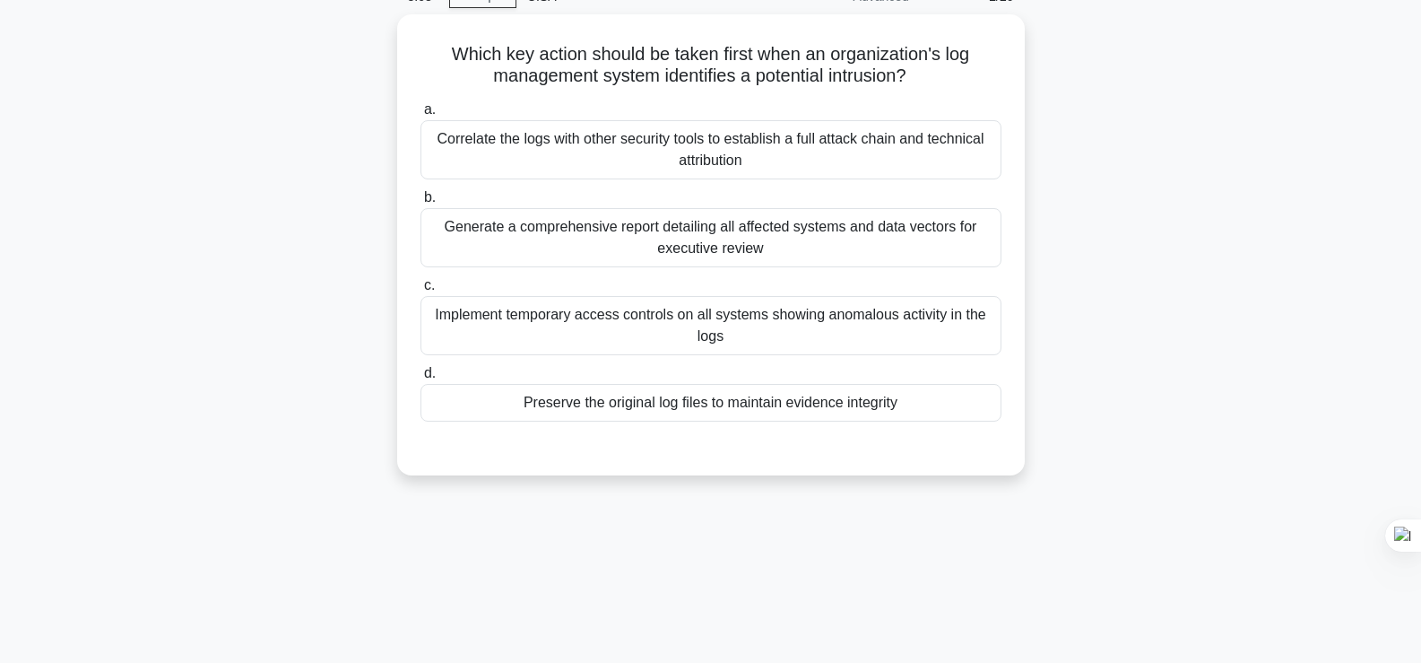
scroll to position [55, 0]
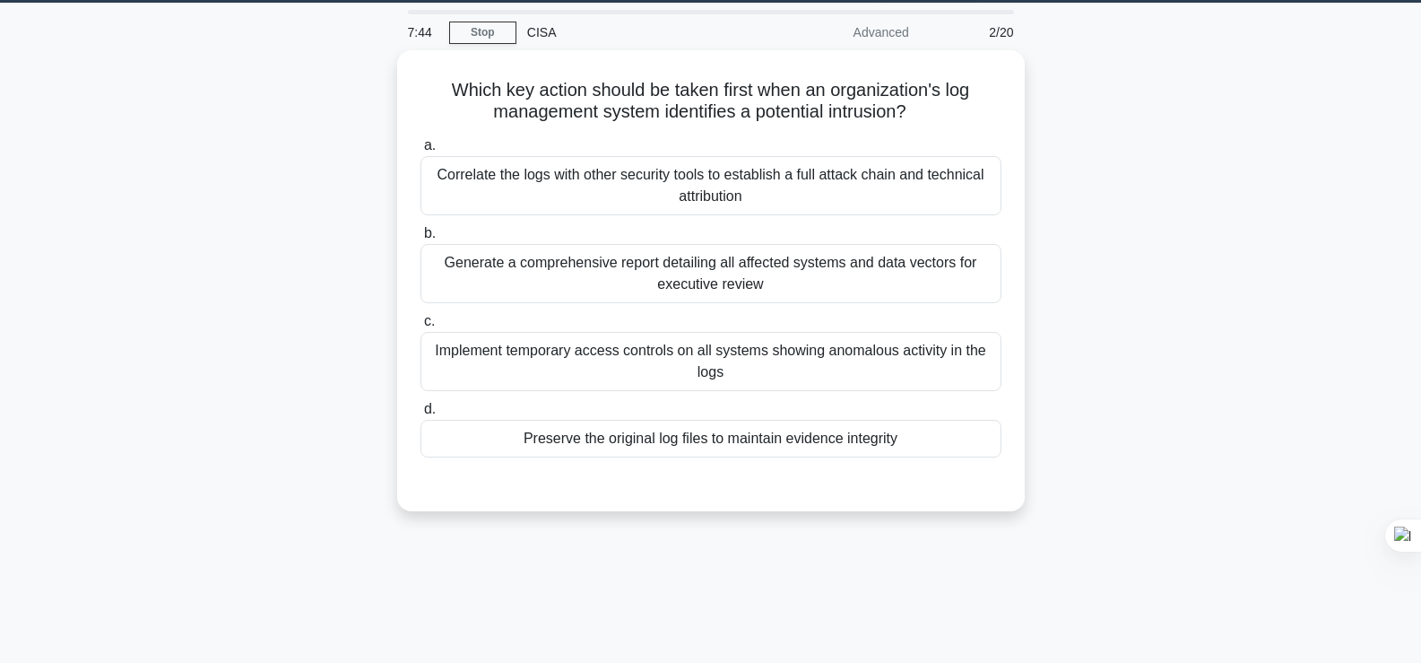
click at [306, 282] on div "Which key action should be taken first when an organization's log management sy…" at bounding box center [710, 291] width 1183 height 482
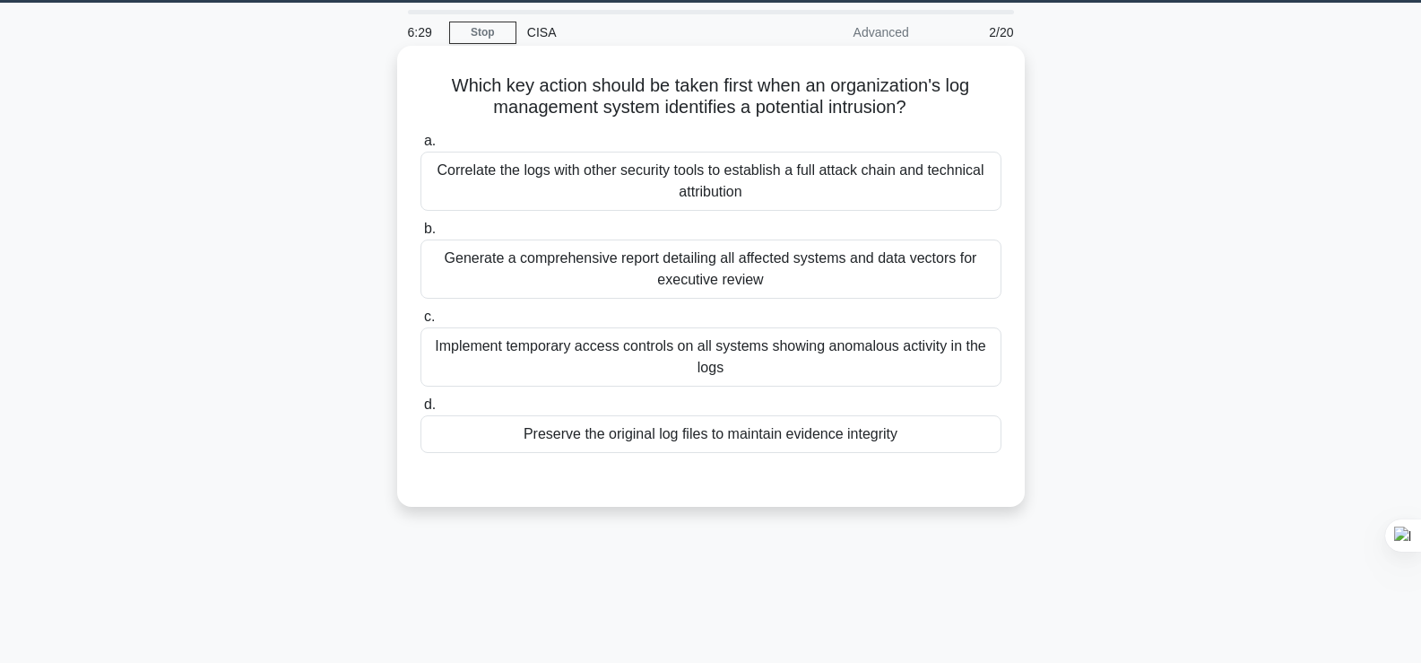
click at [873, 269] on div "Generate a comprehensive report detailing all affected systems and data vectors…" at bounding box center [710, 268] width 581 height 59
click at [420, 235] on input "b. Generate a comprehensive report detailing all affected systems and data vect…" at bounding box center [420, 229] width 0 height 12
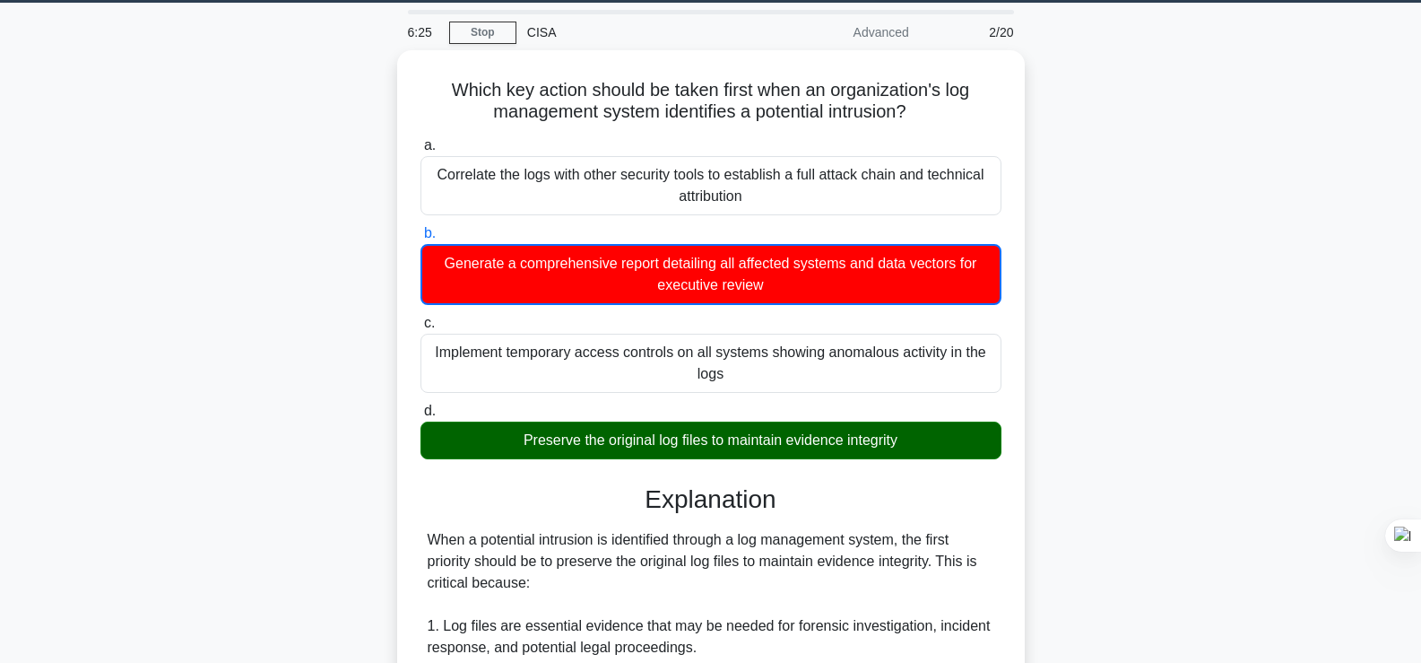
click at [420, 317] on input "c. Implement temporary access controls on all systems showing anomalous activit…" at bounding box center [420, 323] width 0 height 12
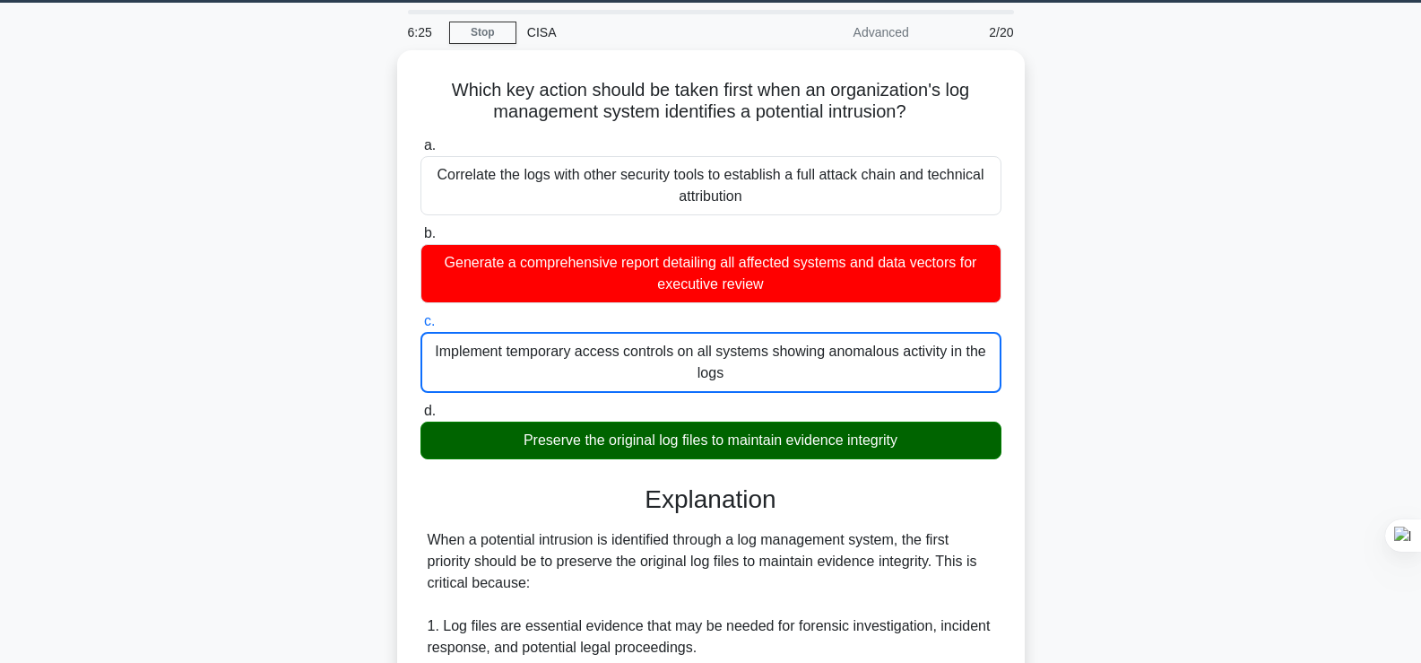
click at [420, 405] on input "d. Preserve the original log files to maintain evidence integrity" at bounding box center [420, 411] width 0 height 12
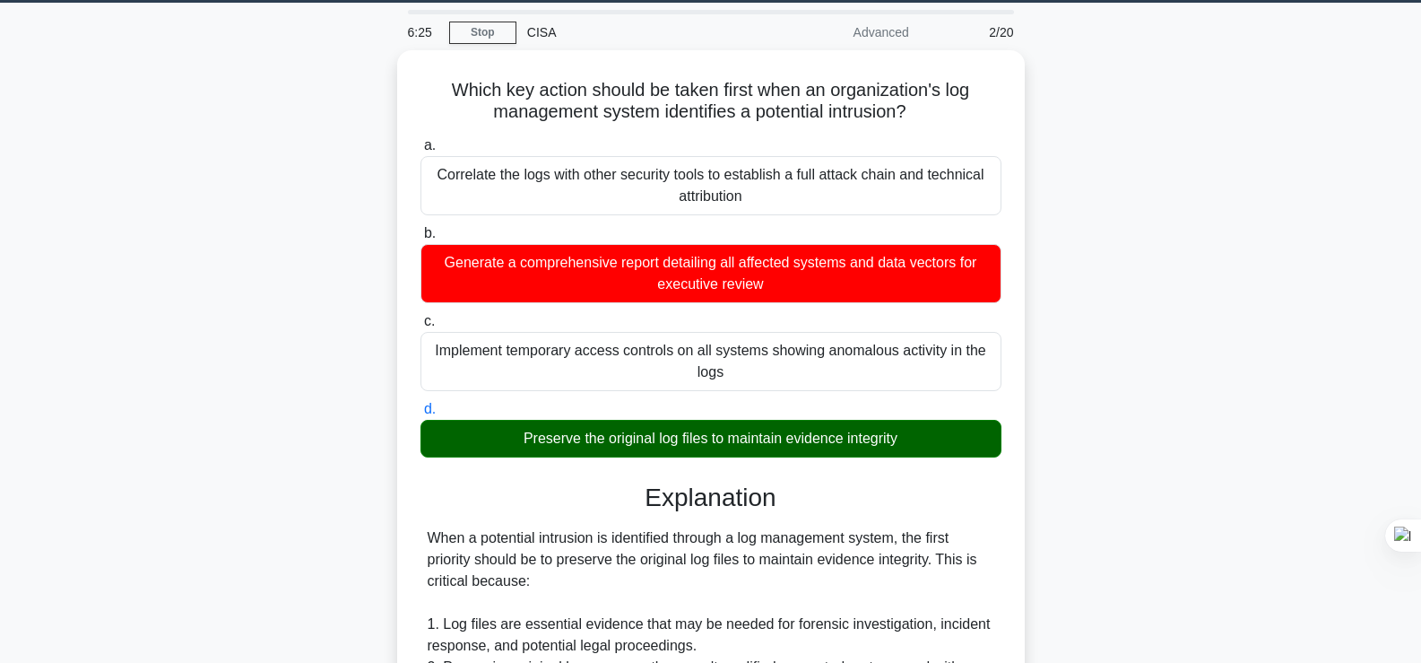
click at [420, 140] on input "a. Correlate the logs with other security tools to establish a full attack chai…" at bounding box center [420, 146] width 0 height 12
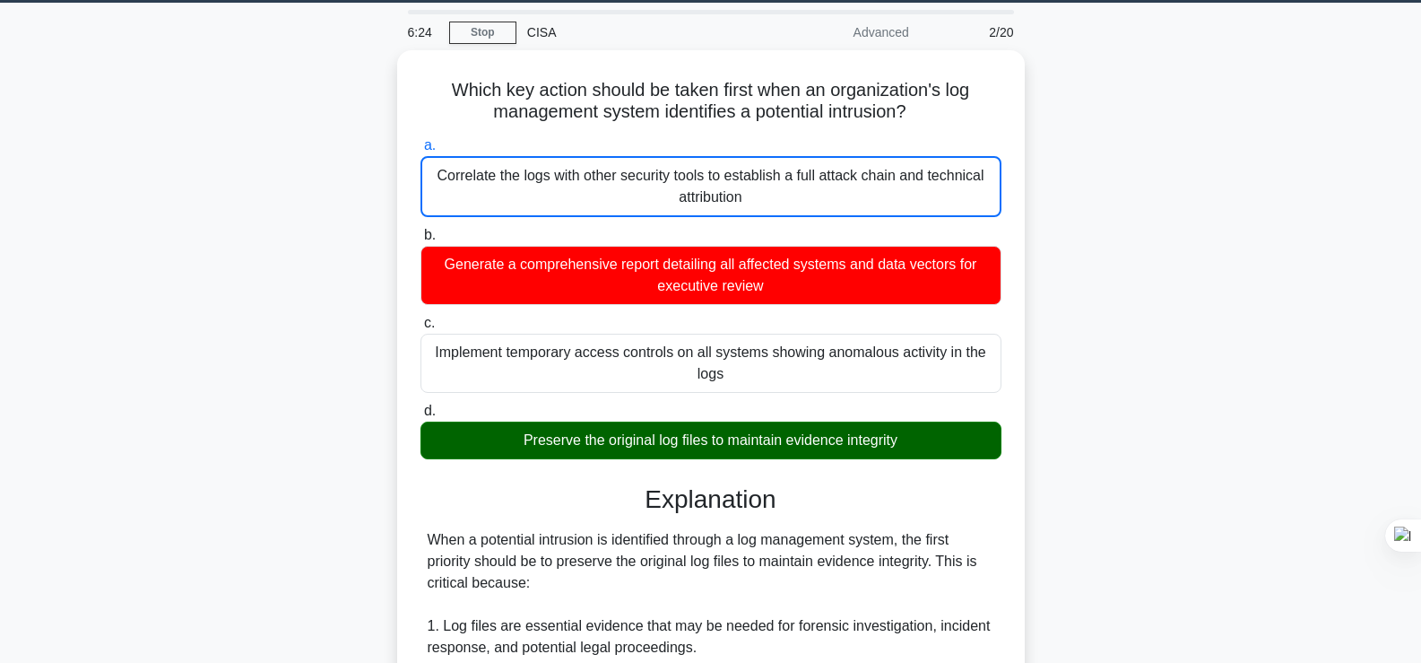
click at [1184, 305] on div "Which key action should be taken first when an organization's log management sy…" at bounding box center [710, 601] width 1183 height 1102
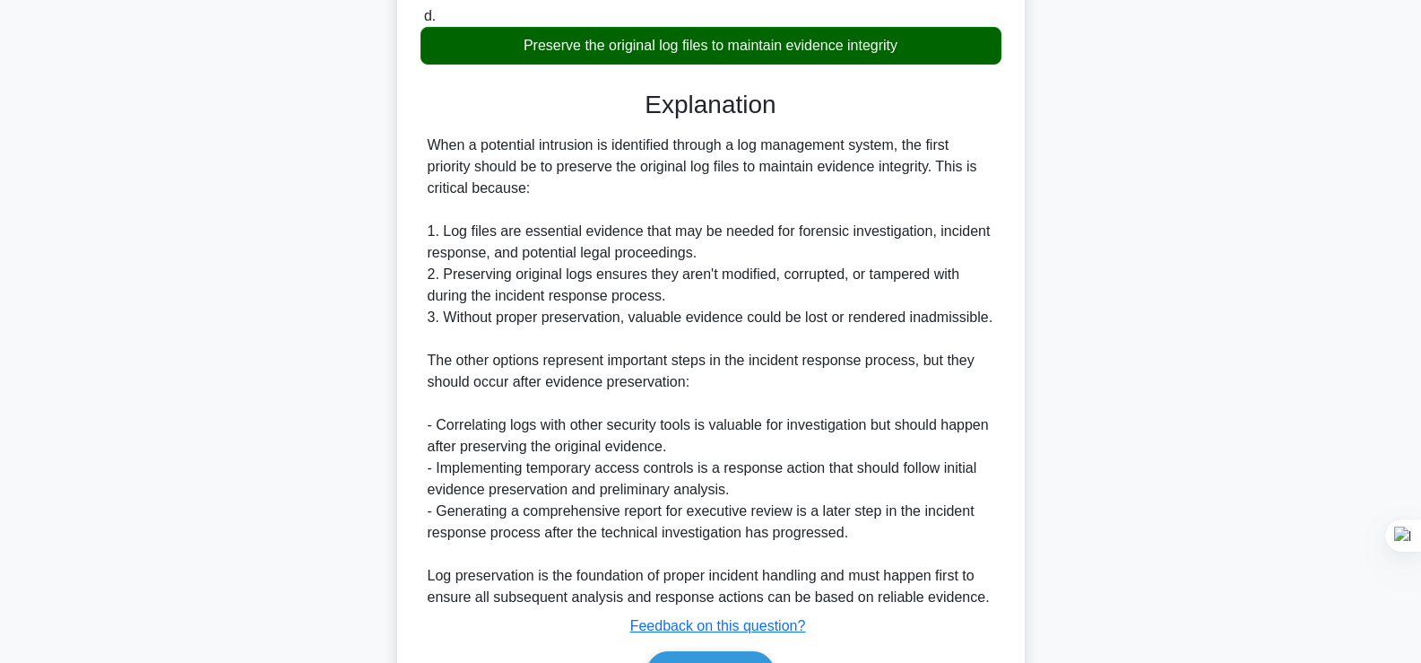
scroll to position [554, 0]
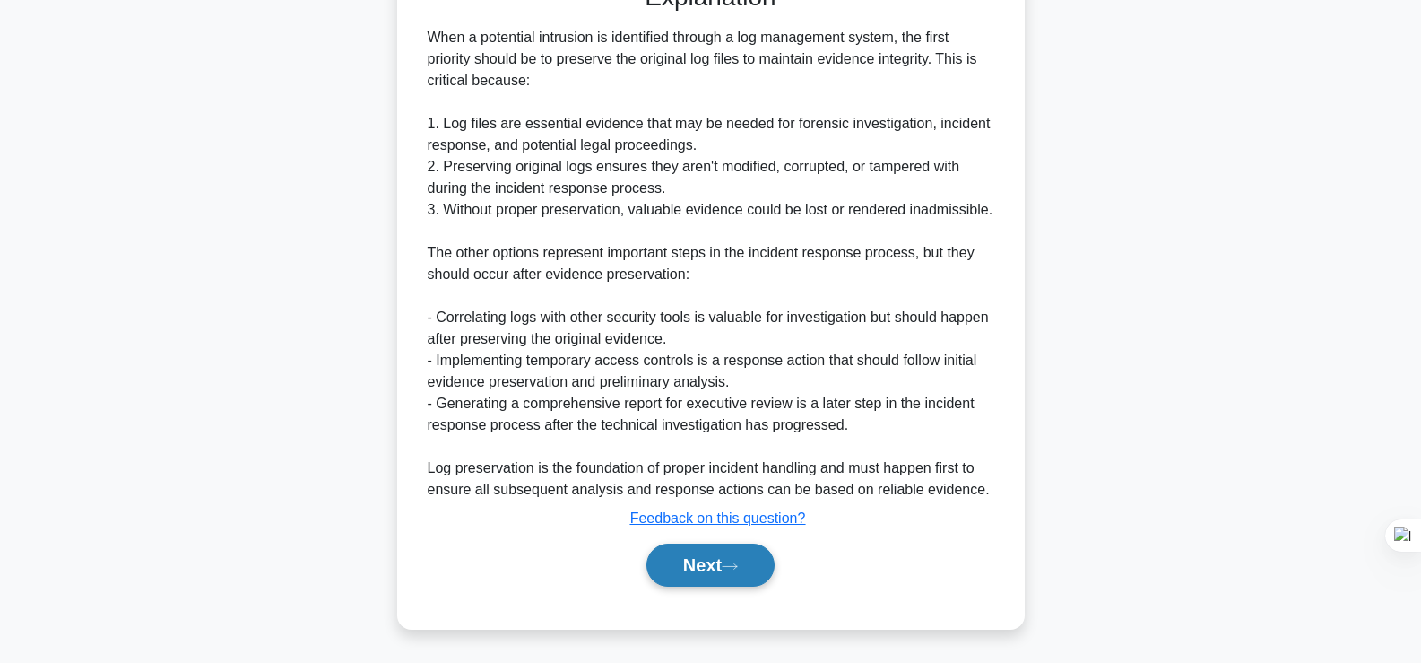
click at [697, 576] on button "Next" at bounding box center [710, 564] width 128 height 43
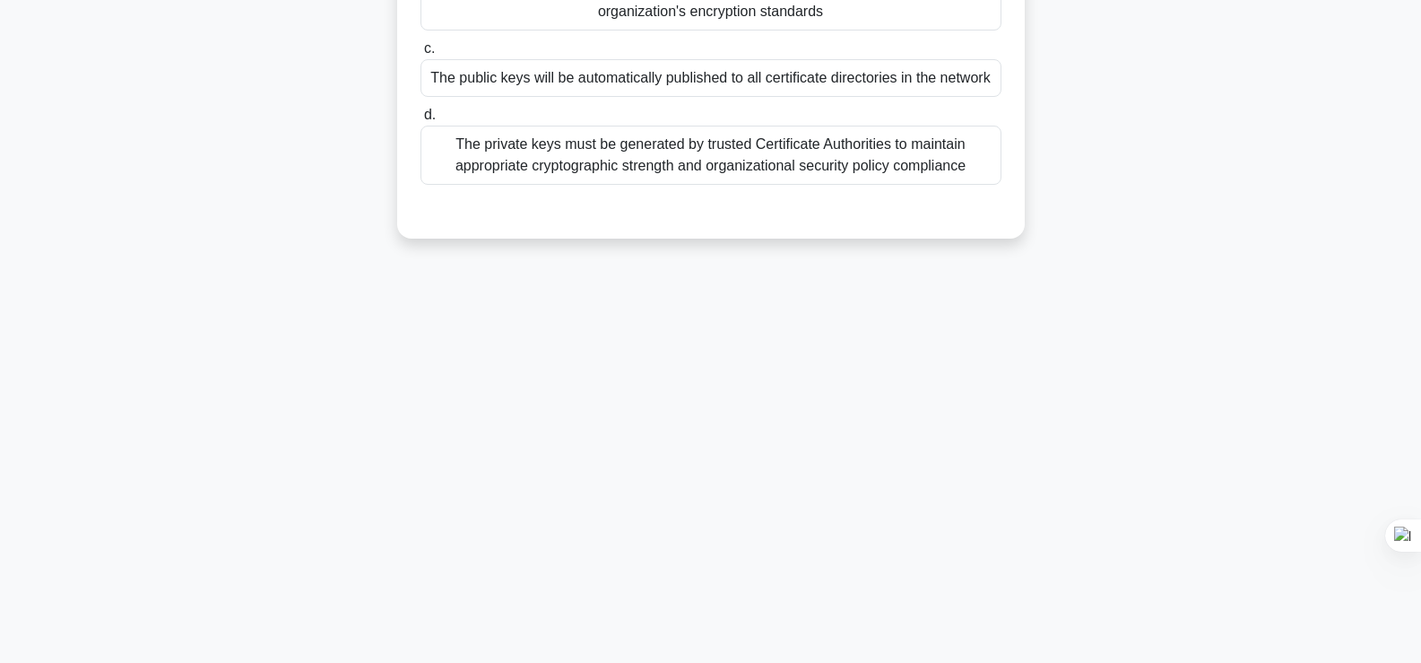
click at [1185, 191] on div "In a Public Key Infrastructure (PKI) environment, what is the principal securit…" at bounding box center [710, 29] width 1183 height 461
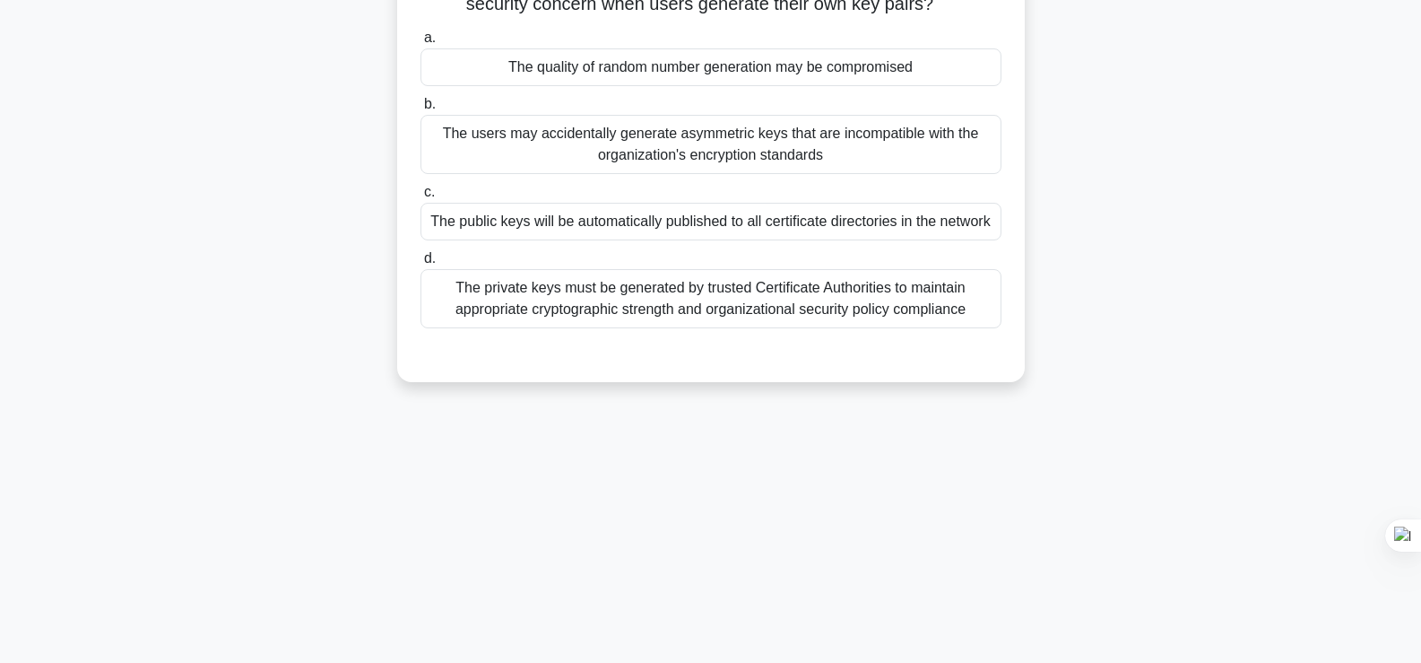
scroll to position [19, 0]
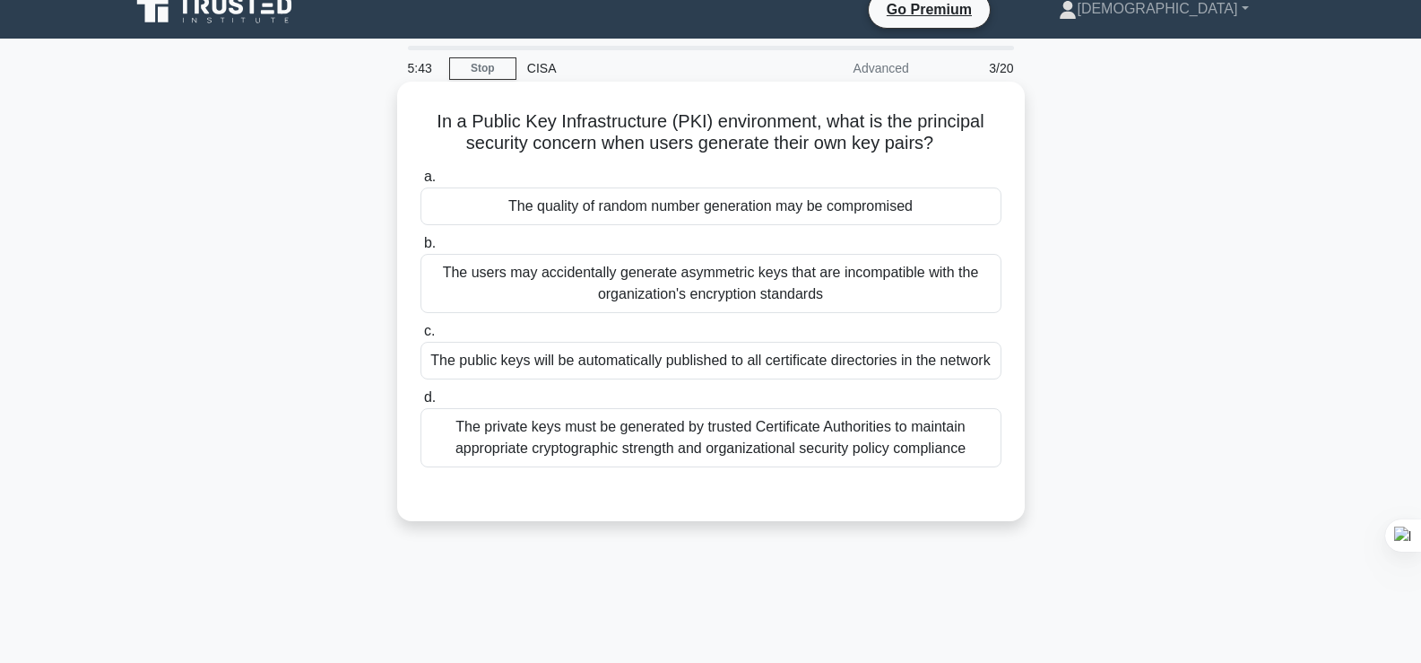
click at [854, 359] on div "The public keys will be automatically published to all certificate directories …" at bounding box center [710, 361] width 581 height 38
click at [420, 337] on input "c. The public keys will be automatically published to all certificate directori…" at bounding box center [420, 331] width 0 height 12
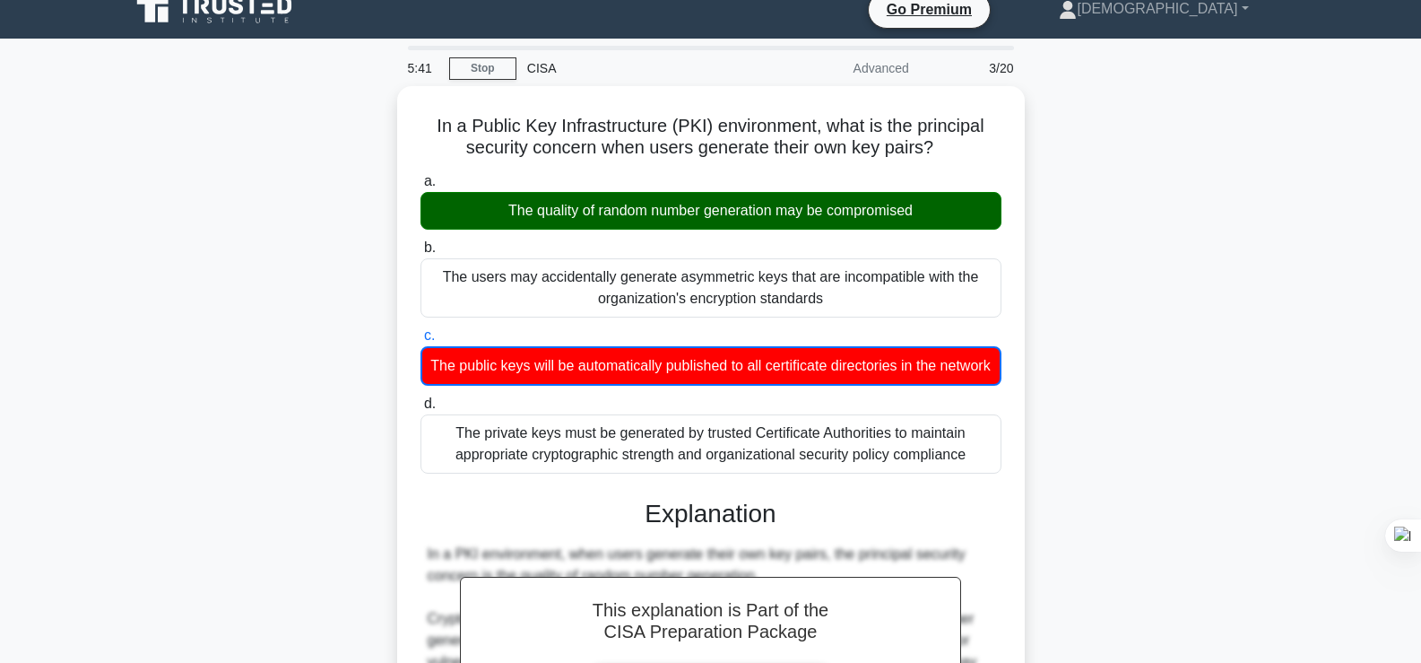
click at [1173, 246] on div "In a Public Key Infrastructure (PKI) environment, what is the principal securit…" at bounding box center [710, 637] width 1183 height 1102
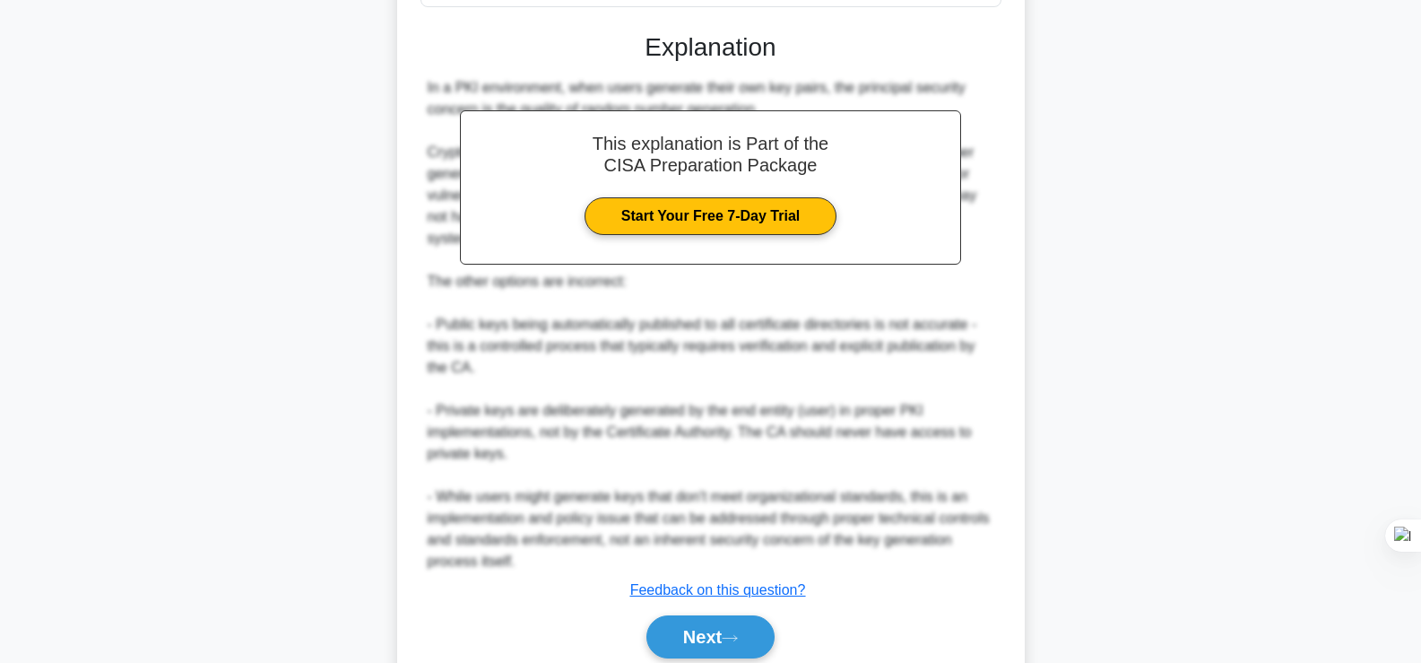
scroll to position [554, 0]
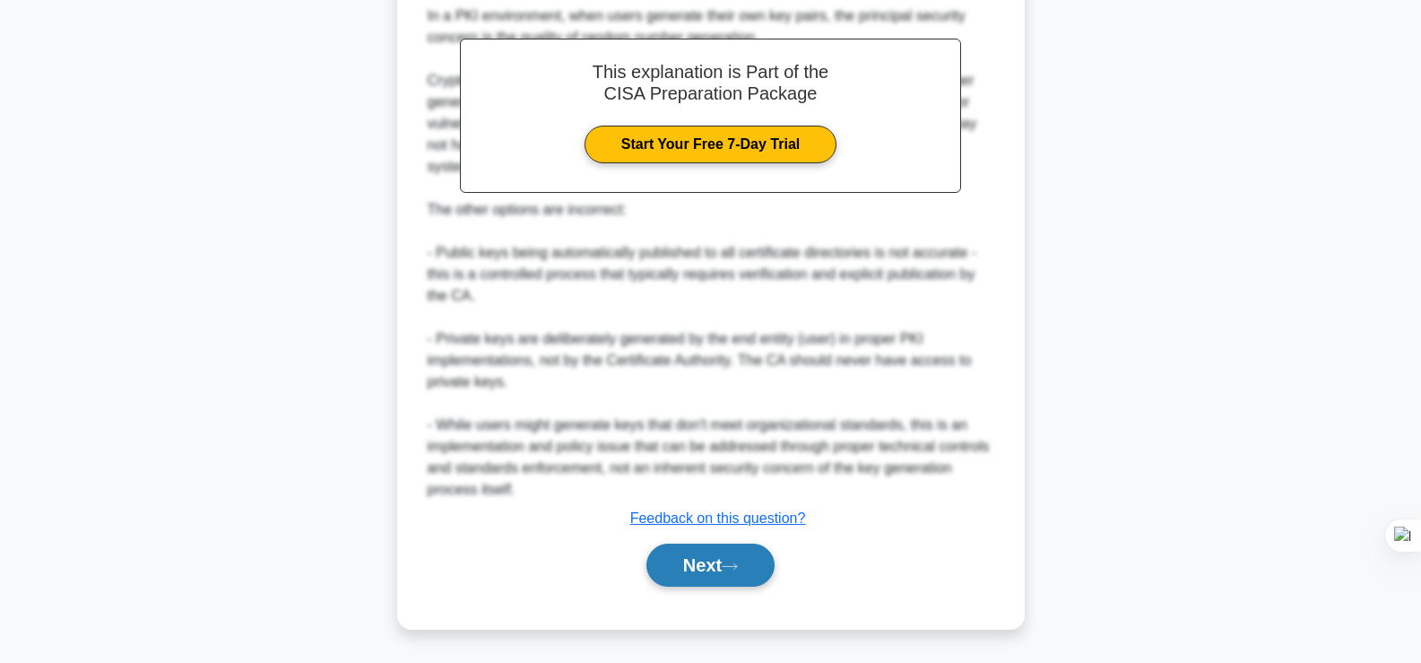
click at [729, 580] on button "Next" at bounding box center [710, 564] width 128 height 43
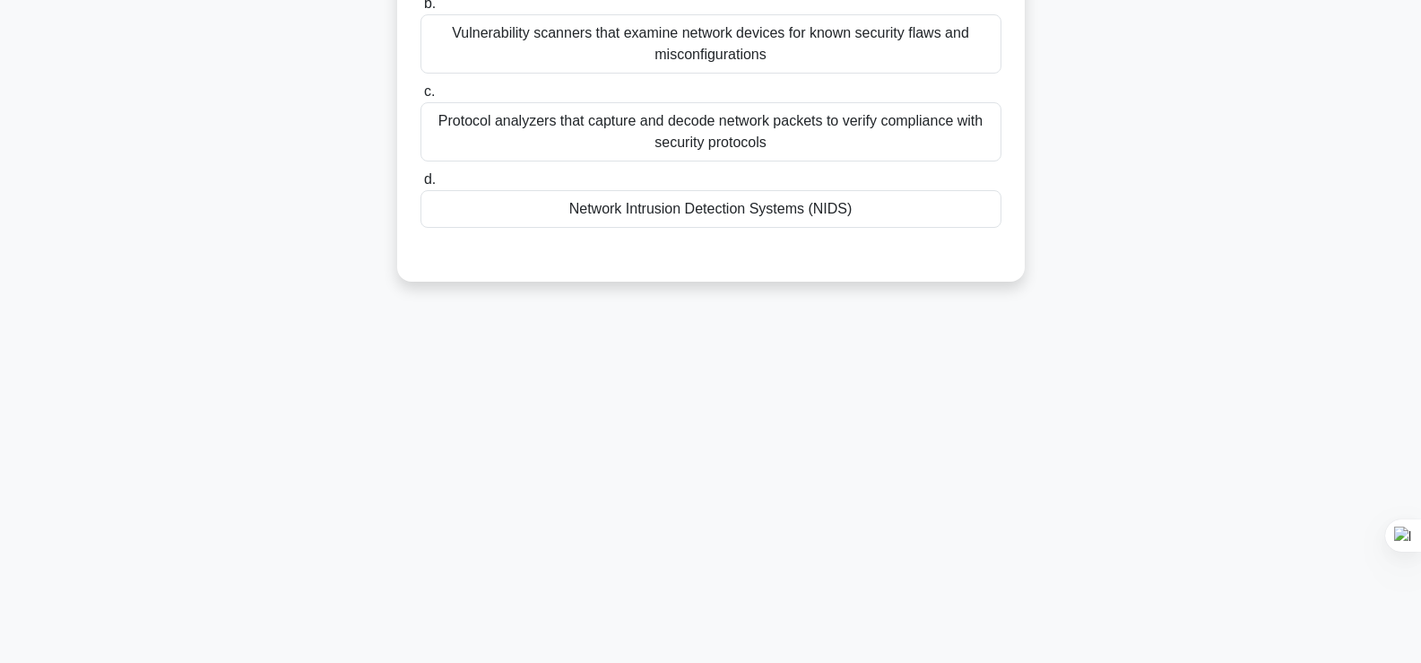
scroll to position [306, 0]
click at [1147, 165] on div "In a security posture assessment, which tool type is primarily used to analyze …" at bounding box center [710, 51] width 1183 height 504
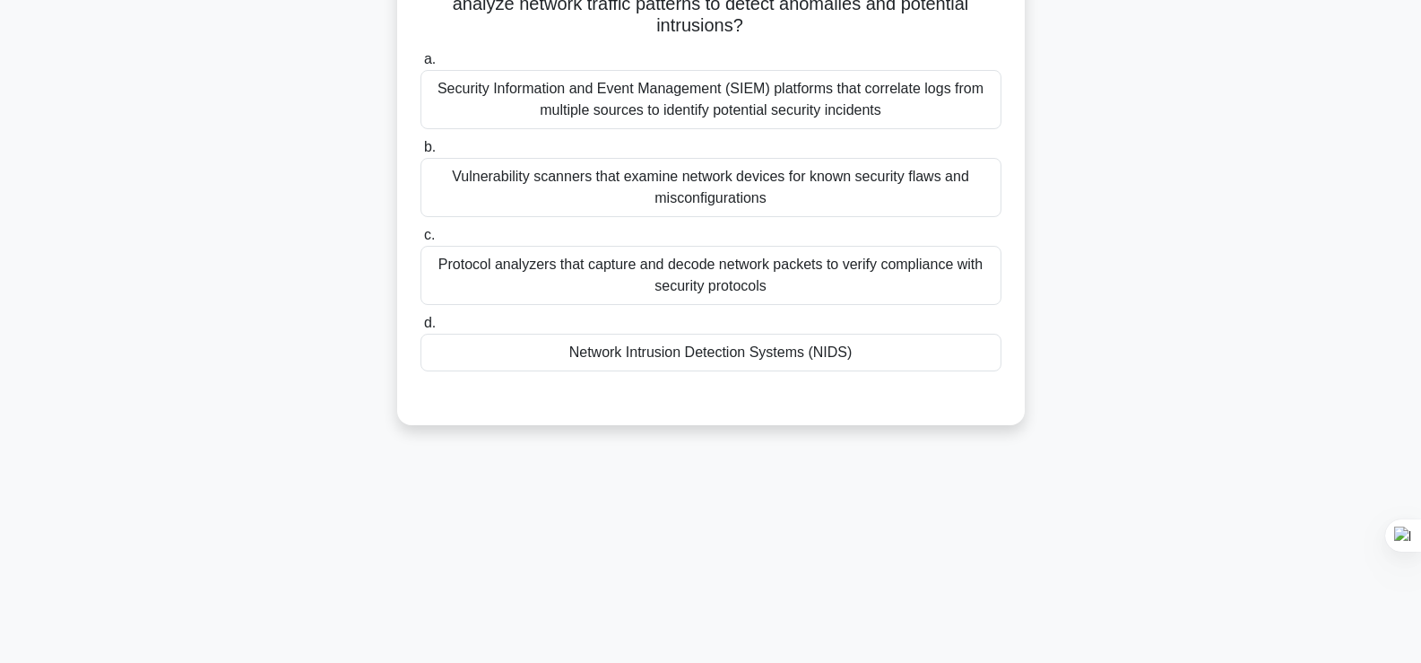
scroll to position [0, 0]
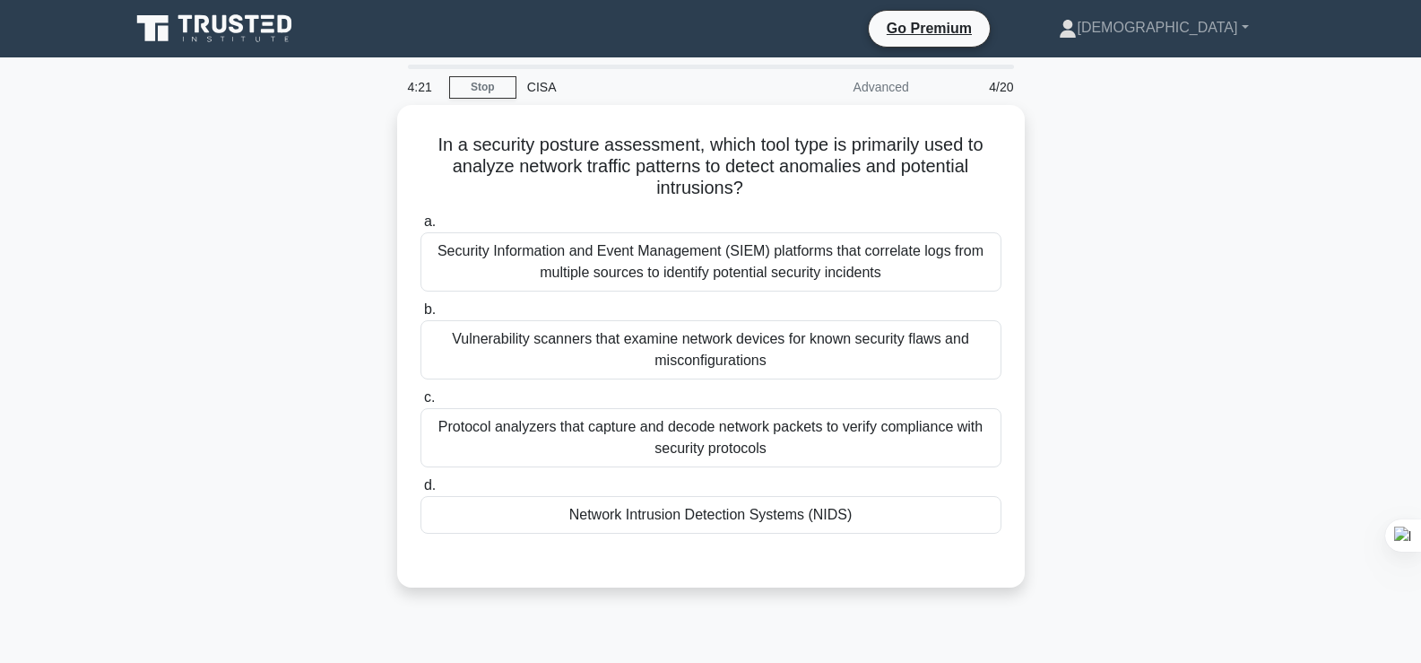
click at [1135, 288] on div "In a security posture assessment, which tool type is primarily used to analyze …" at bounding box center [710, 357] width 1183 height 504
